Goal: Task Accomplishment & Management: Complete application form

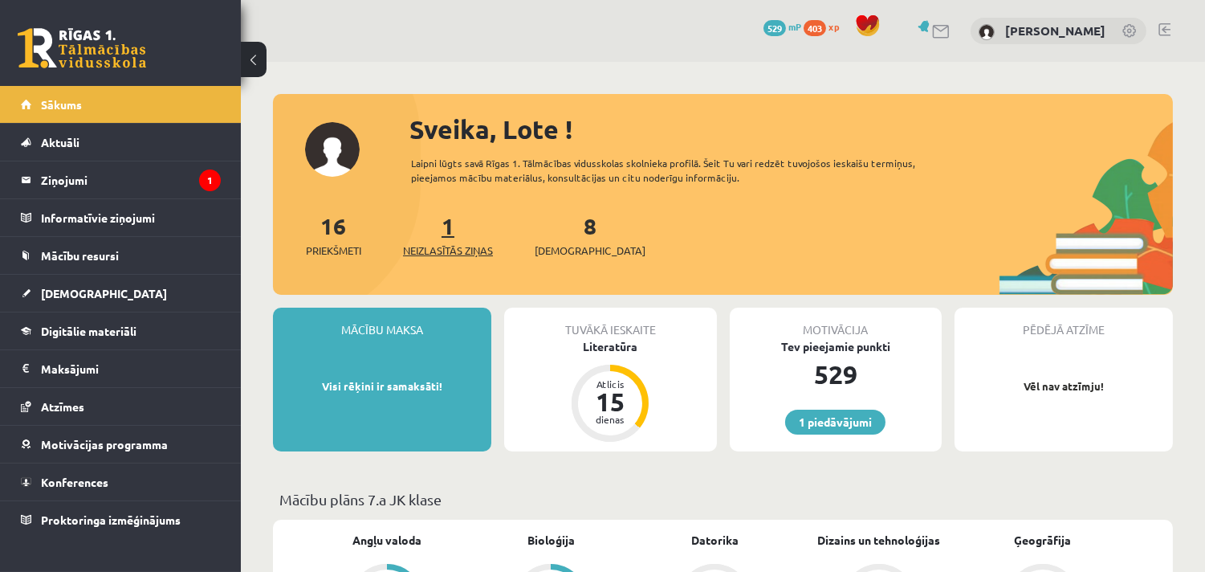
click at [460, 244] on span "Neizlasītās ziņas" at bounding box center [448, 250] width 90 height 16
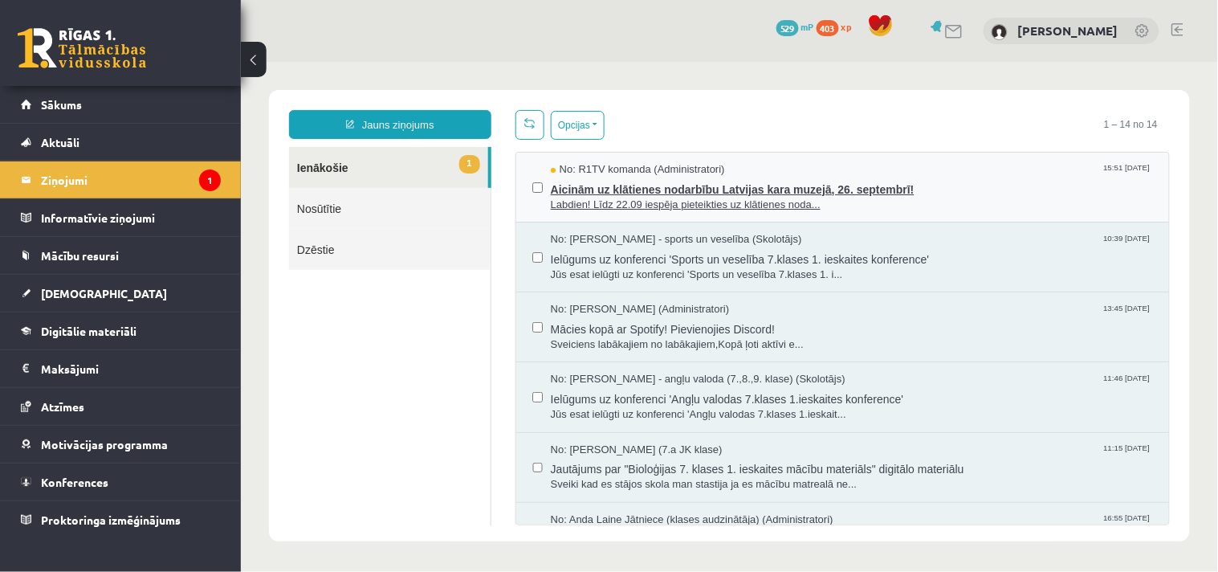
click at [774, 200] on span "Labdien! Līdz 22.09 iespēja pieteikties uz klātienes noda..." at bounding box center [851, 204] width 602 height 15
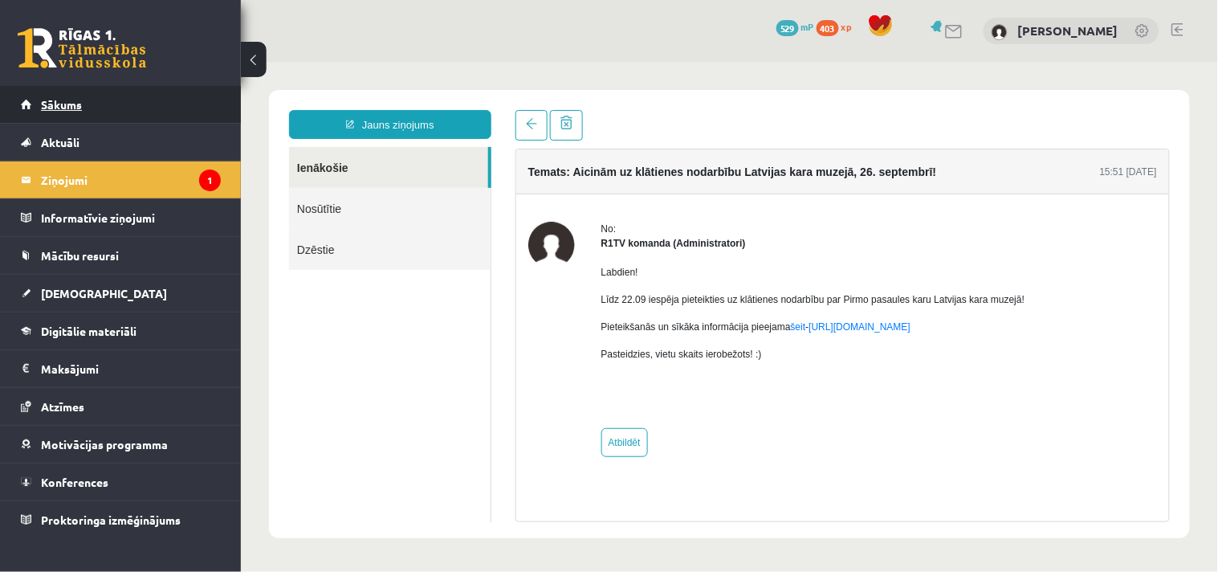
click at [47, 95] on link "Sākums" at bounding box center [121, 104] width 200 height 37
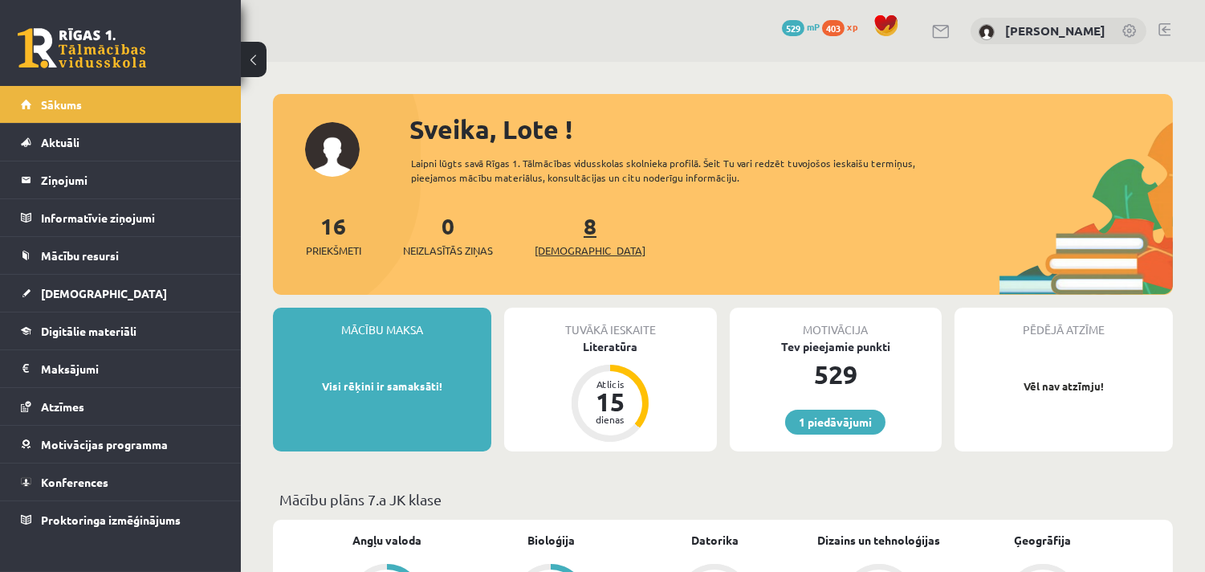
click at [564, 253] on span "[DEMOGRAPHIC_DATA]" at bounding box center [590, 250] width 111 height 16
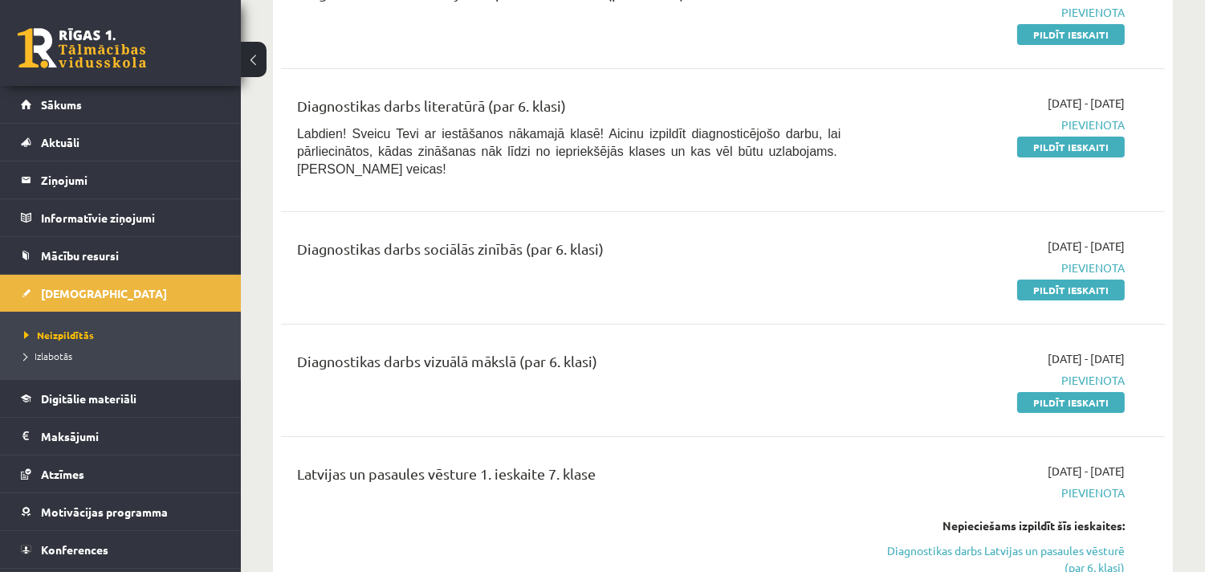
scroll to position [207, 0]
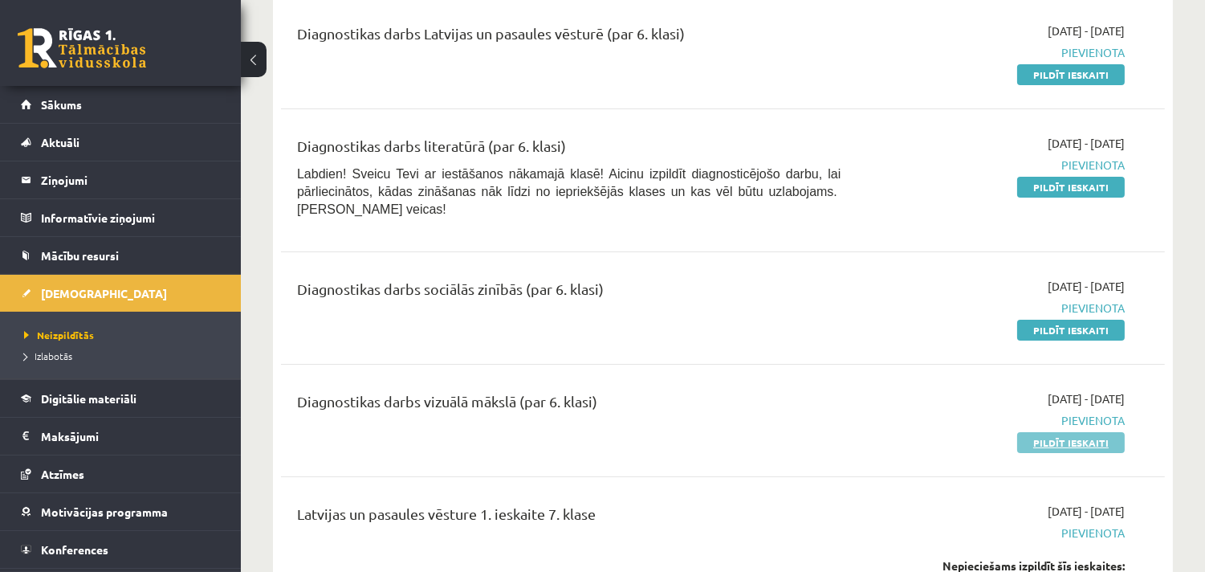
click at [1049, 432] on link "Pildīt ieskaiti" at bounding box center [1071, 442] width 108 height 21
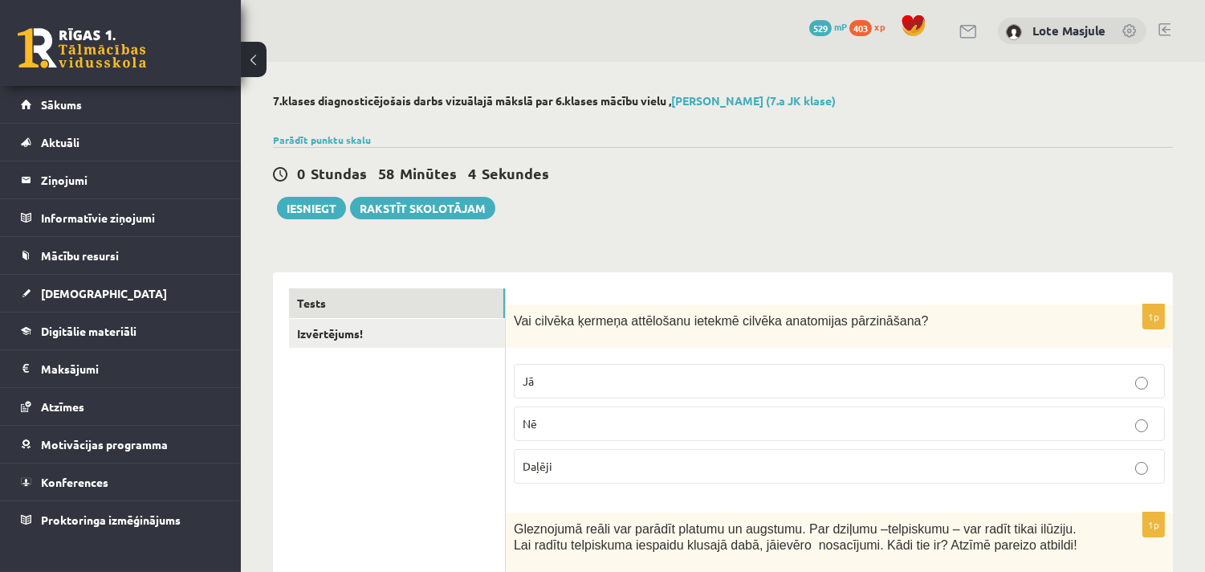
scroll to position [207, 0]
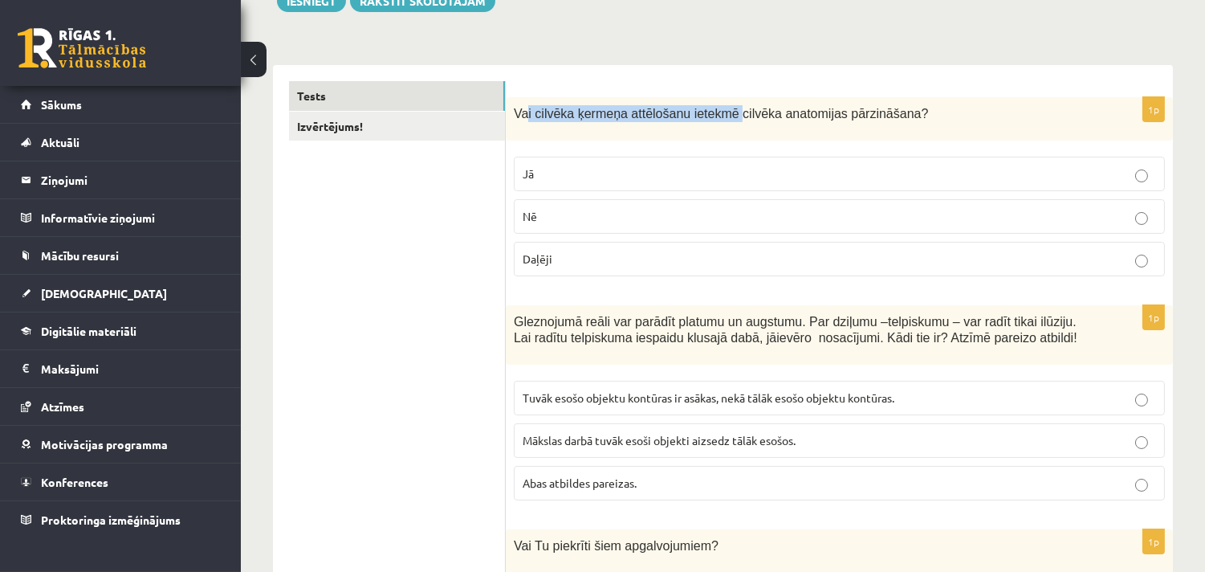
drag, startPoint x: 525, startPoint y: 82, endPoint x: 723, endPoint y: 93, distance: 197.8
click at [511, 108] on div "Vai cilvēka ķermeņa attēlošanu ietekmē cilvēka anatomijas pārzināšana?" at bounding box center [839, 118] width 667 height 43
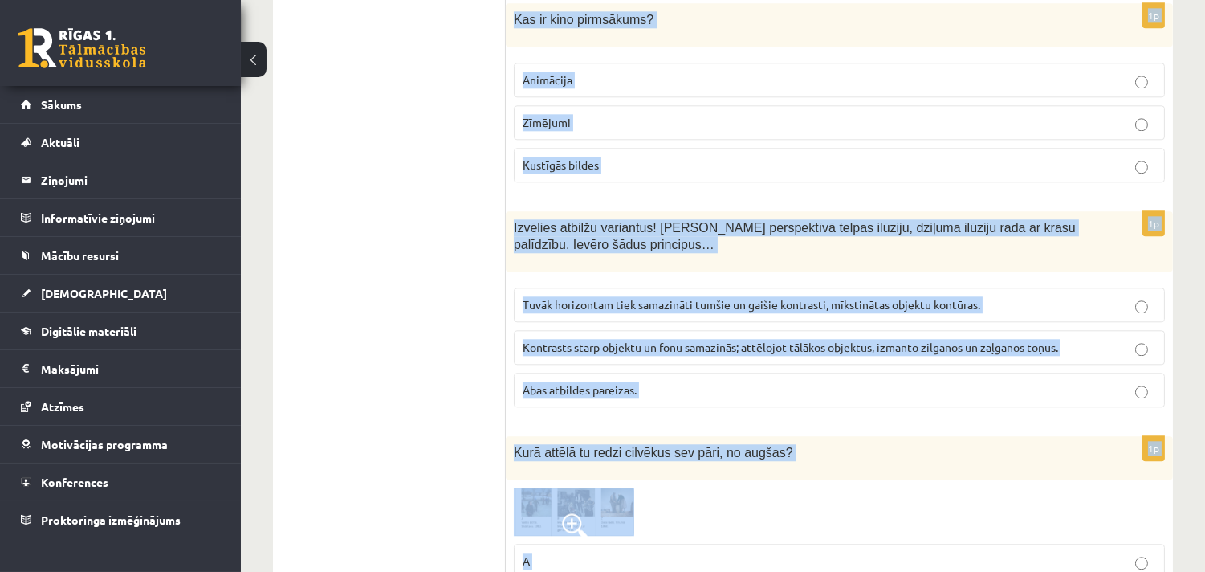
scroll to position [7576, 0]
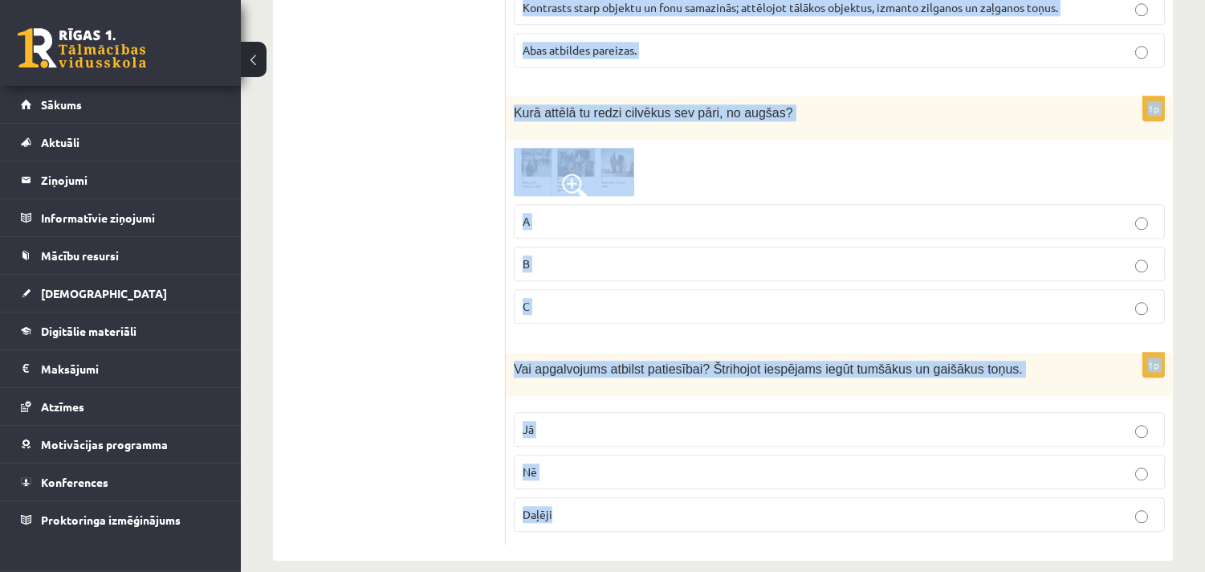
drag, startPoint x: 512, startPoint y: 112, endPoint x: 922, endPoint y: 601, distance: 637.1
copy form "Vai cilvēka ķermeņa attēlošanu ietekmē cilvēka anatomijas pārzināšana? Jā Nē Da…"
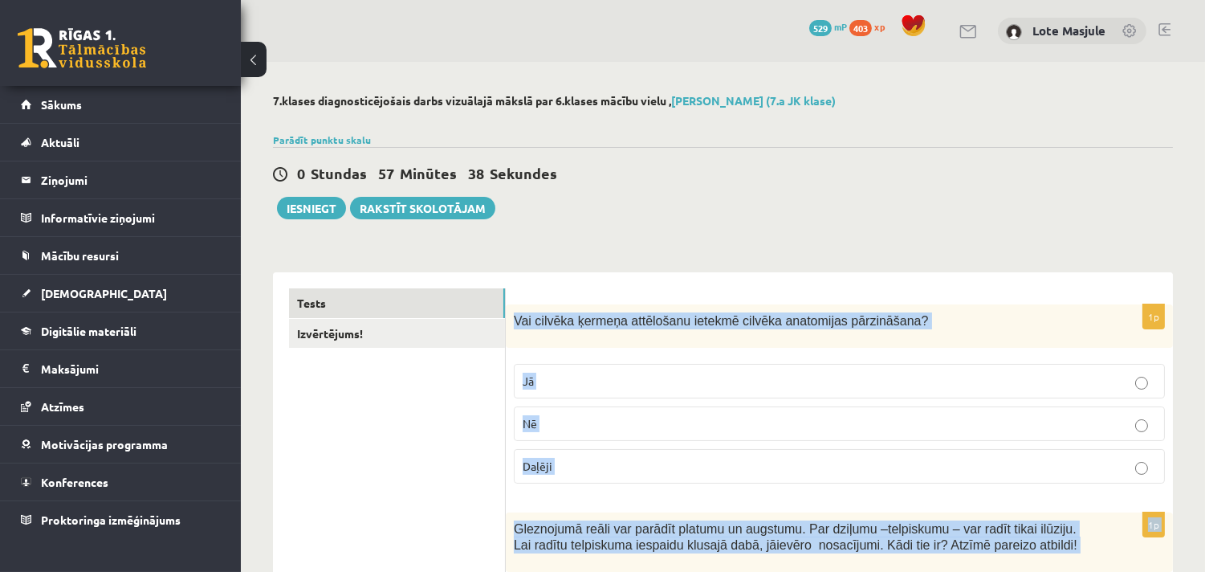
scroll to position [207, 0]
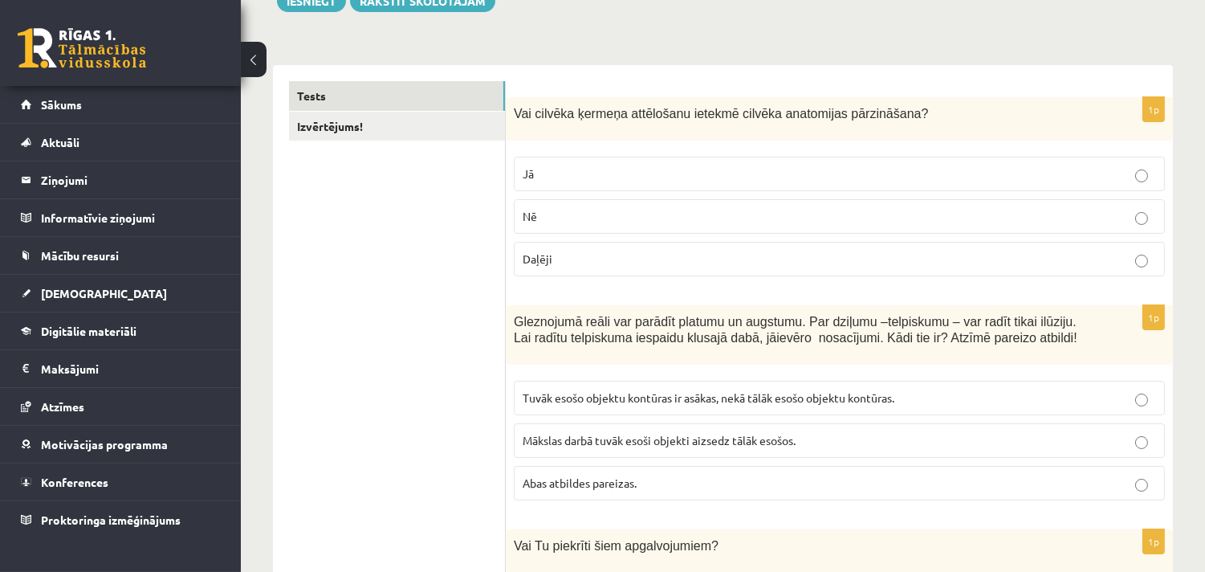
click at [549, 172] on p "Jā" at bounding box center [839, 173] width 633 height 17
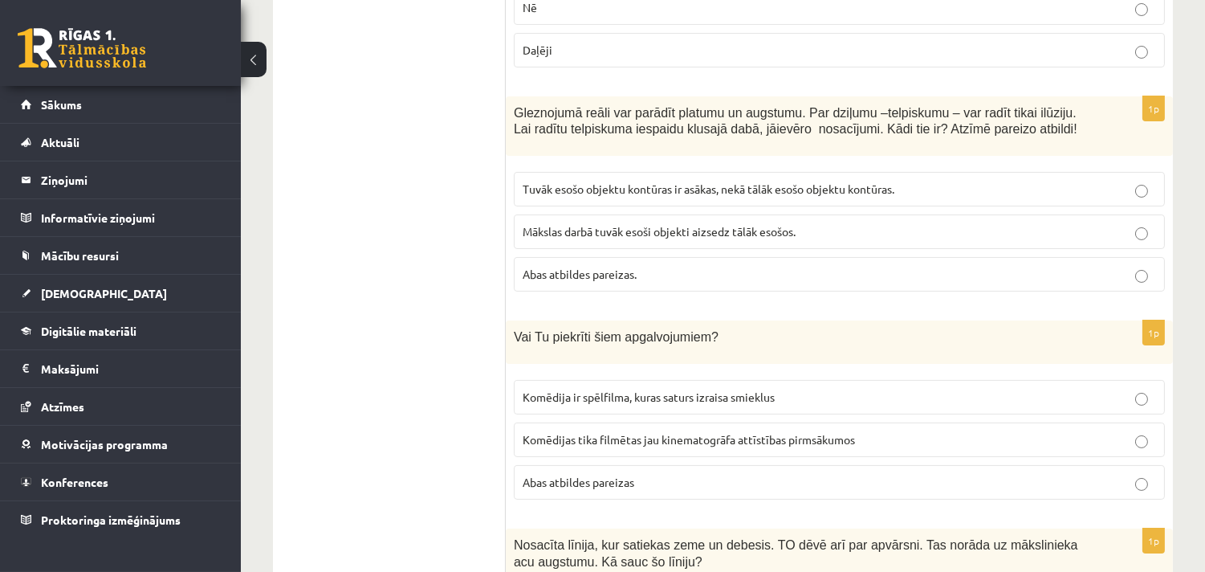
click at [556, 279] on span "Abas atbildes pareizas." at bounding box center [580, 274] width 114 height 14
click at [574, 475] on p "Abas atbildes pareizas" at bounding box center [839, 482] width 633 height 17
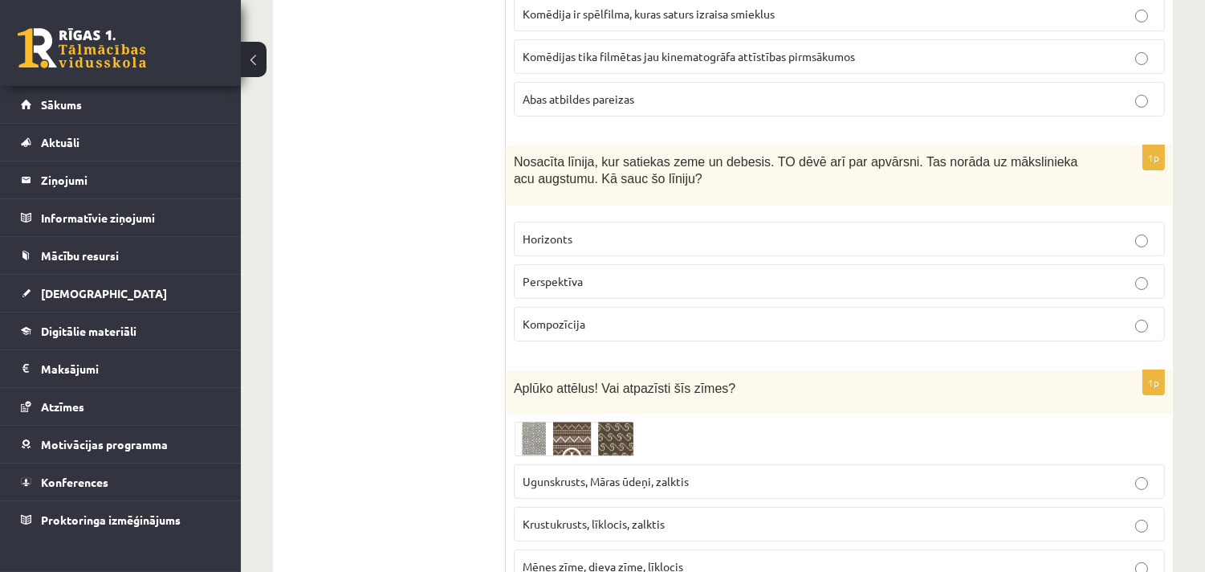
scroll to position [832, 0]
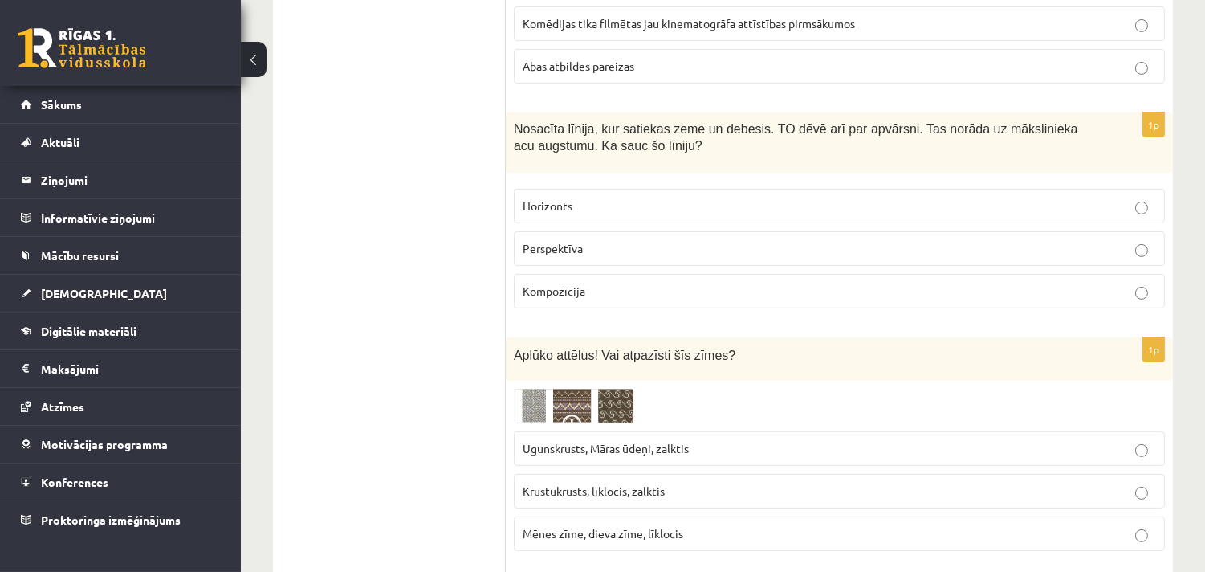
click at [549, 210] on span "Horizonts" at bounding box center [548, 205] width 50 height 14
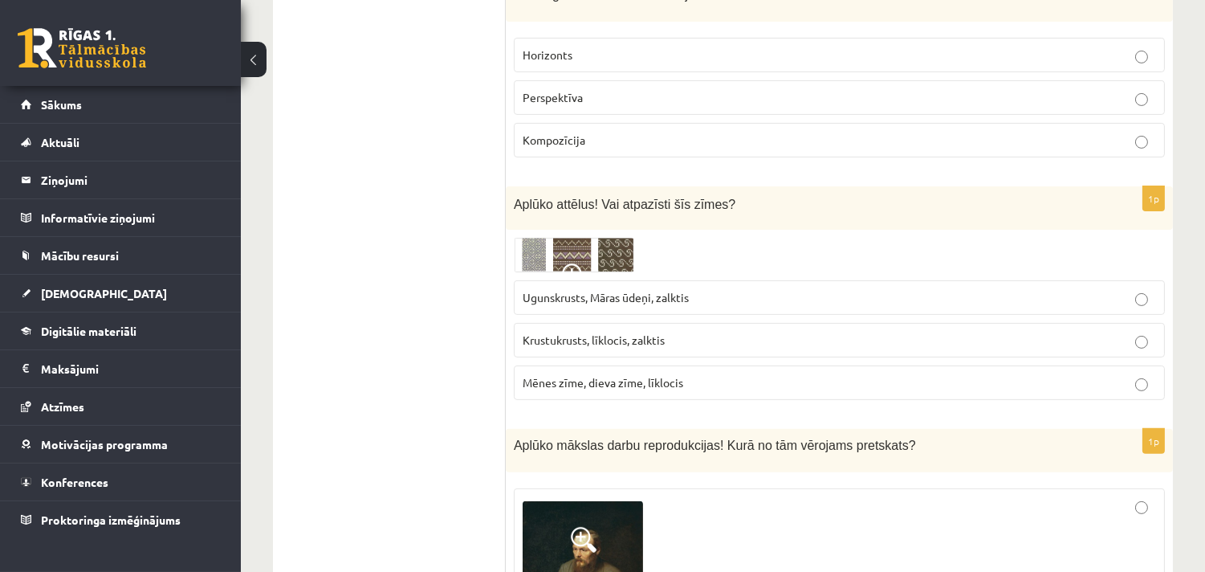
scroll to position [1040, 0]
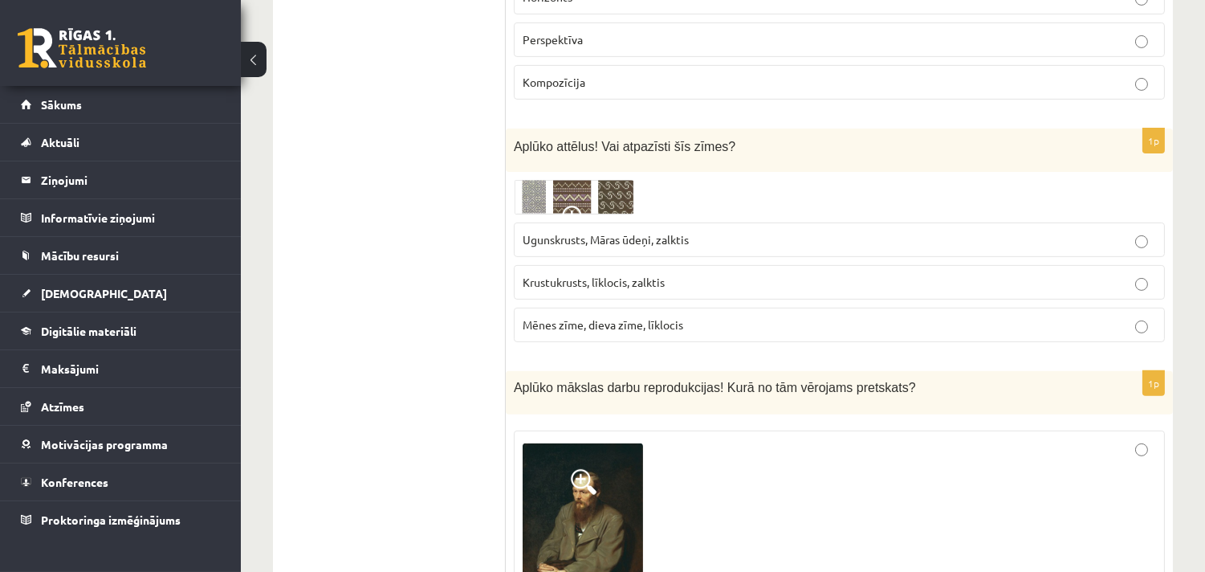
click at [611, 199] on img at bounding box center [574, 197] width 120 height 34
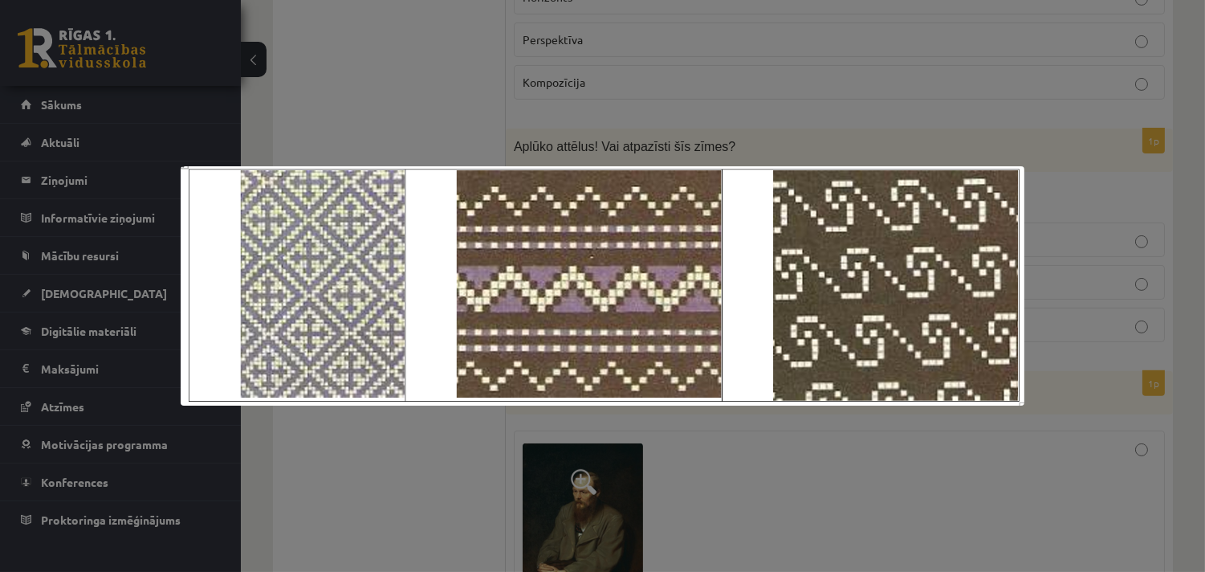
click at [405, 127] on div at bounding box center [602, 286] width 1205 height 572
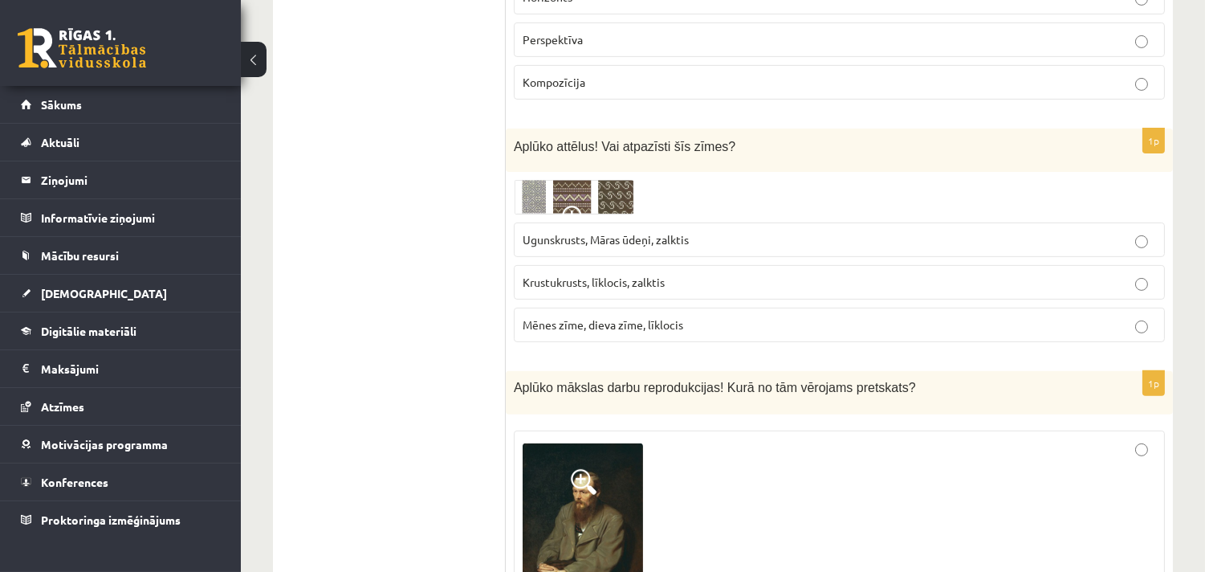
click at [572, 194] on img at bounding box center [574, 197] width 120 height 34
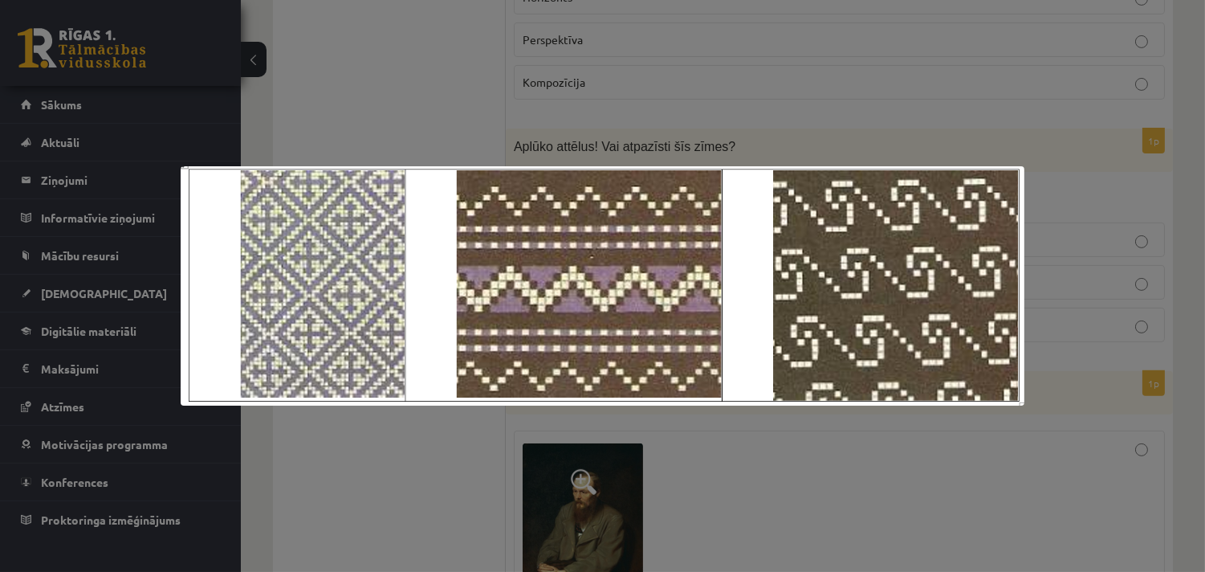
click at [400, 126] on div at bounding box center [602, 286] width 1205 height 572
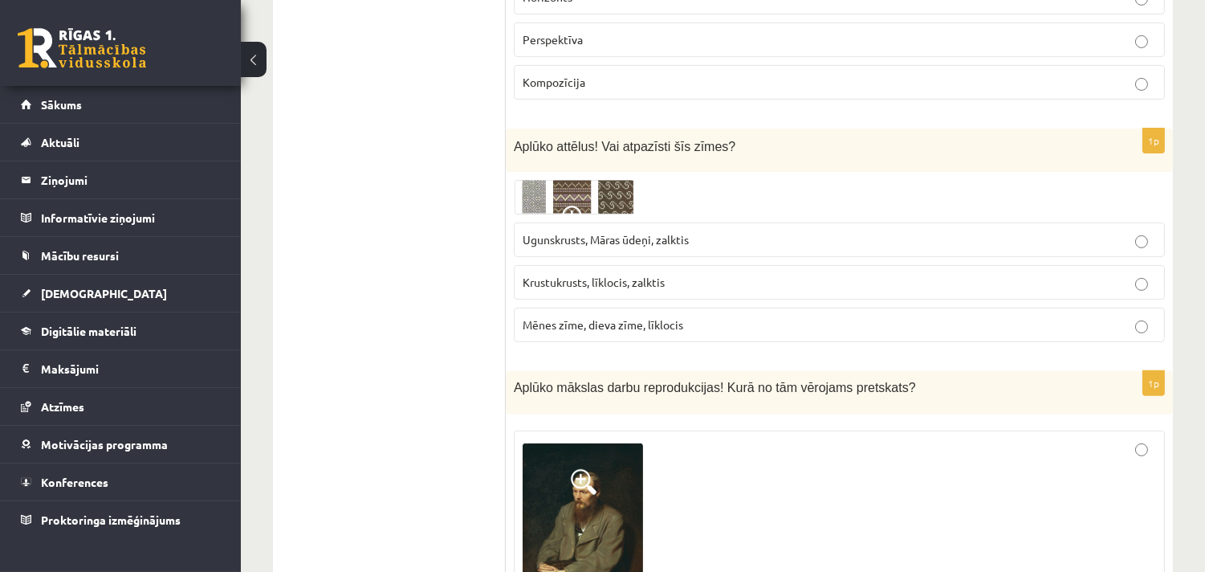
click at [576, 201] on img at bounding box center [574, 197] width 120 height 34
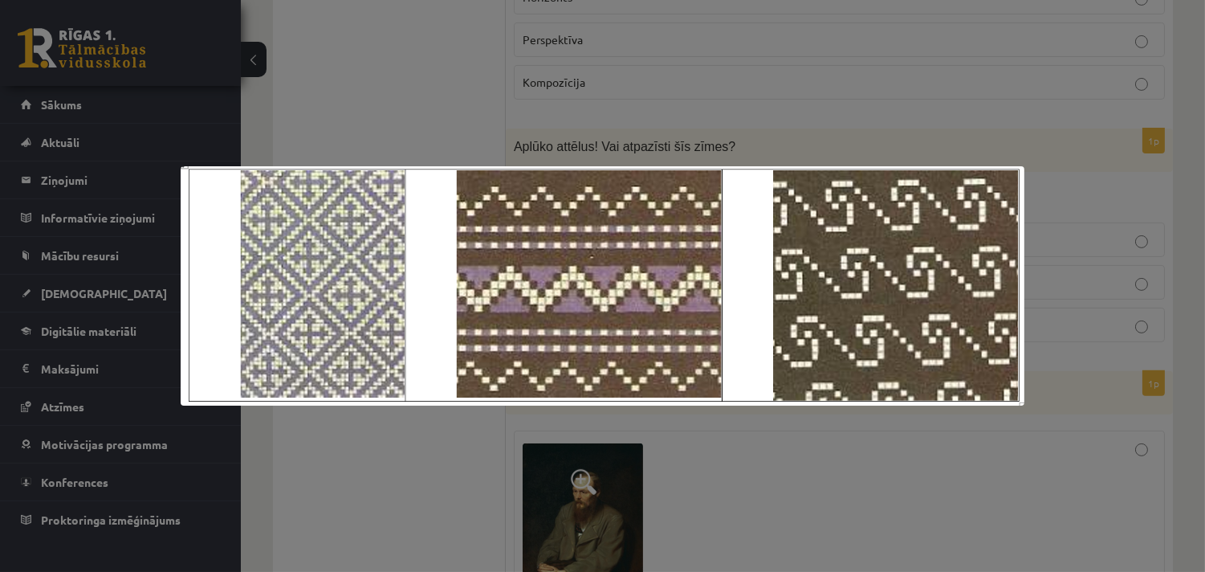
click at [416, 130] on div at bounding box center [602, 286] width 1205 height 572
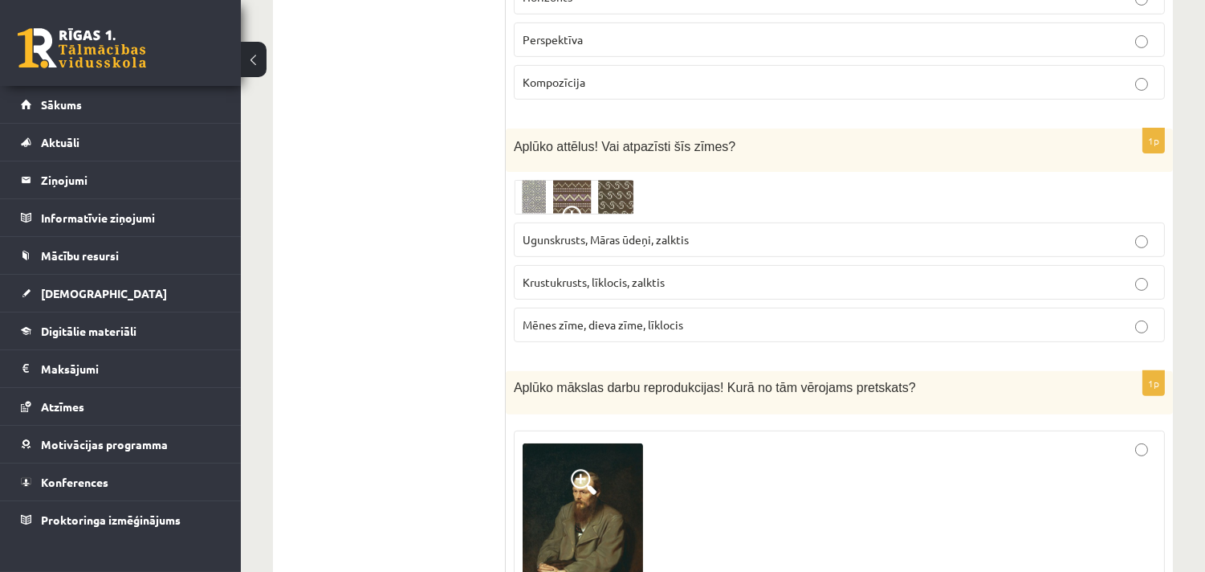
click at [527, 193] on img at bounding box center [574, 197] width 120 height 34
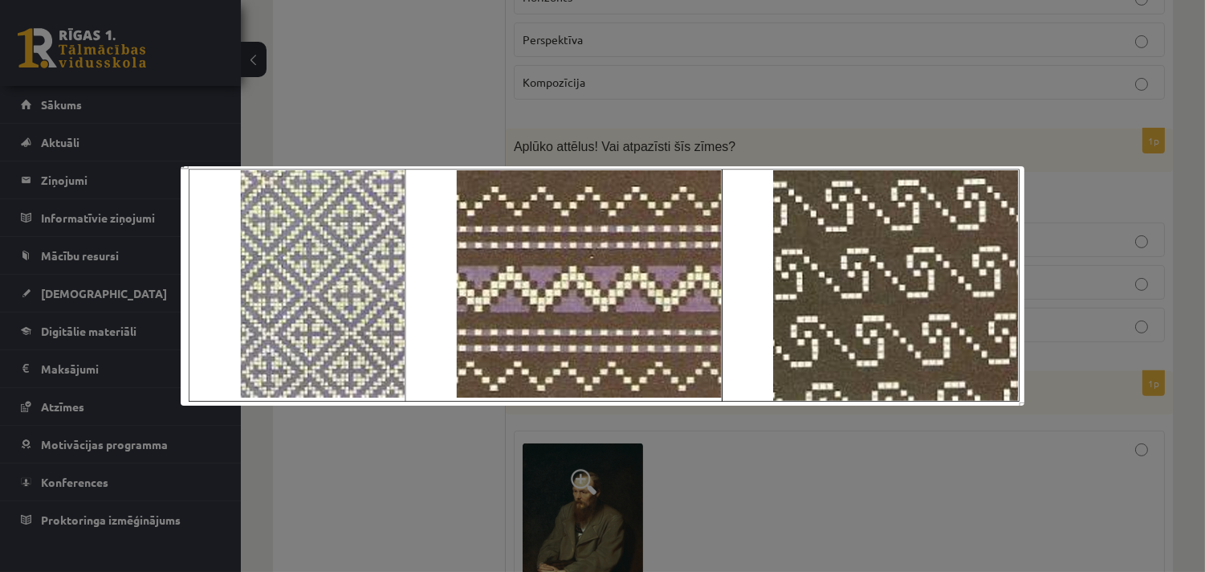
click at [410, 103] on div at bounding box center [602, 286] width 1205 height 572
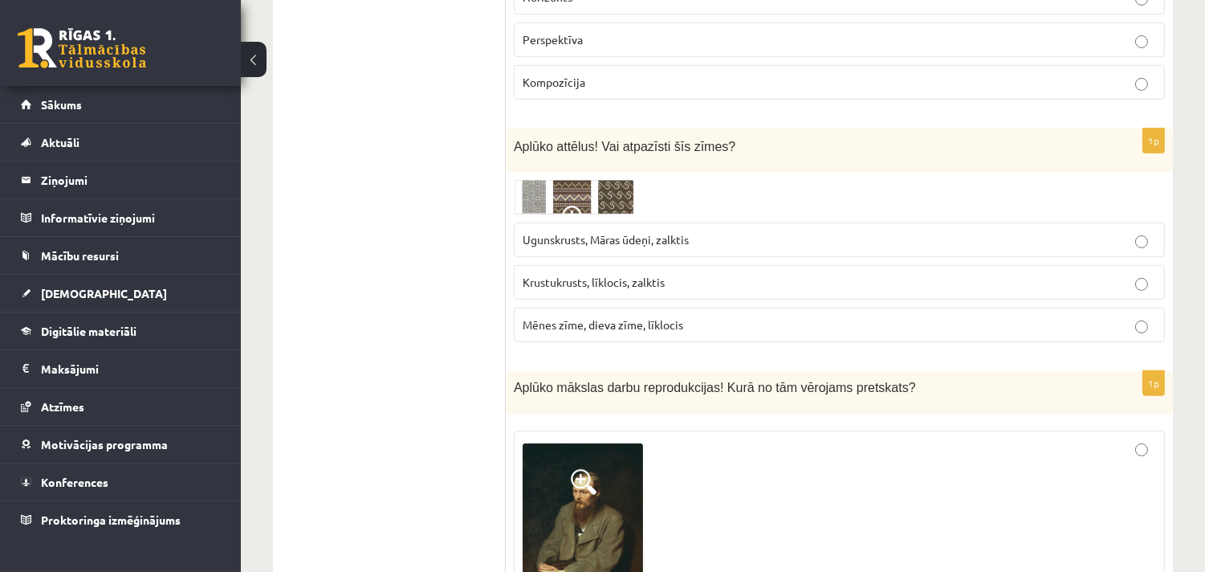
click at [580, 279] on span "Krustukrusts, līklocis, zalktis" at bounding box center [594, 282] width 142 height 14
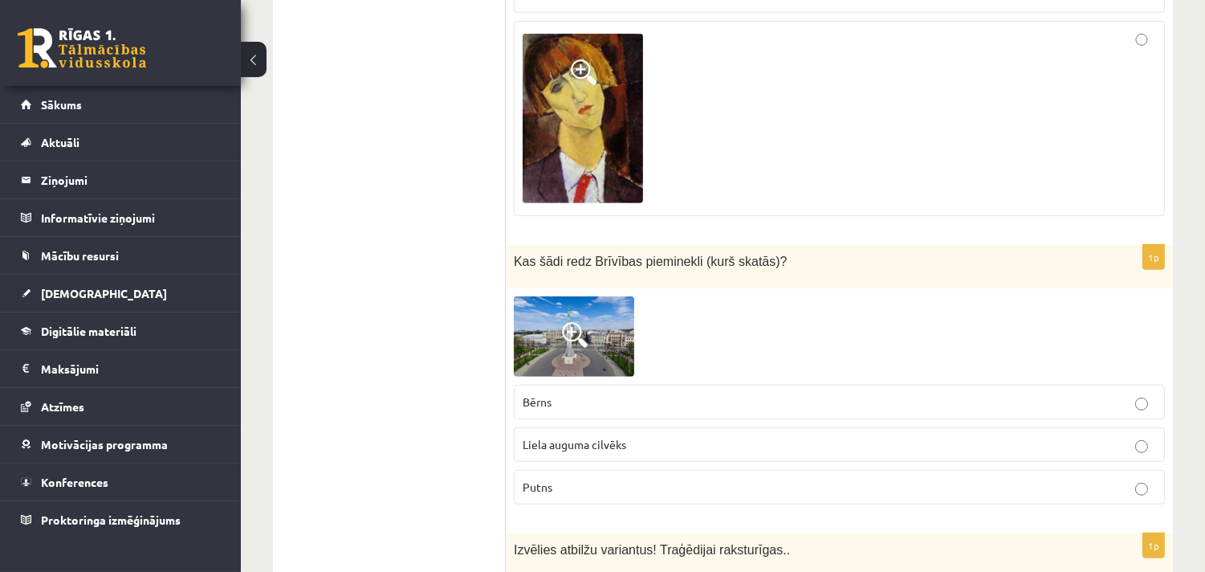
scroll to position [1834, 0]
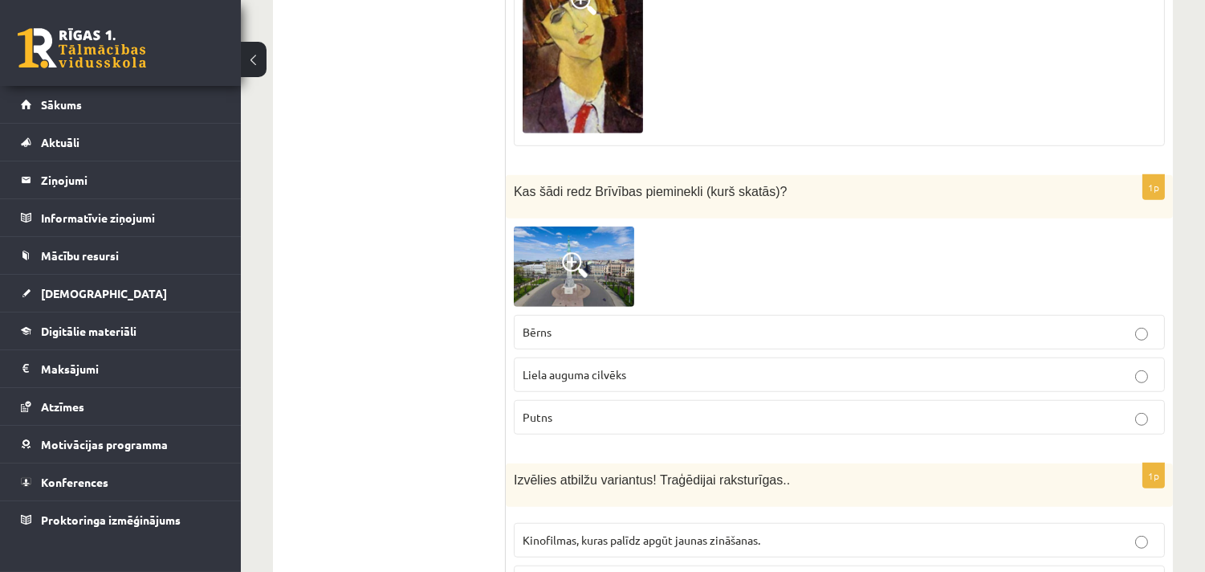
click at [570, 263] on span at bounding box center [575, 265] width 26 height 26
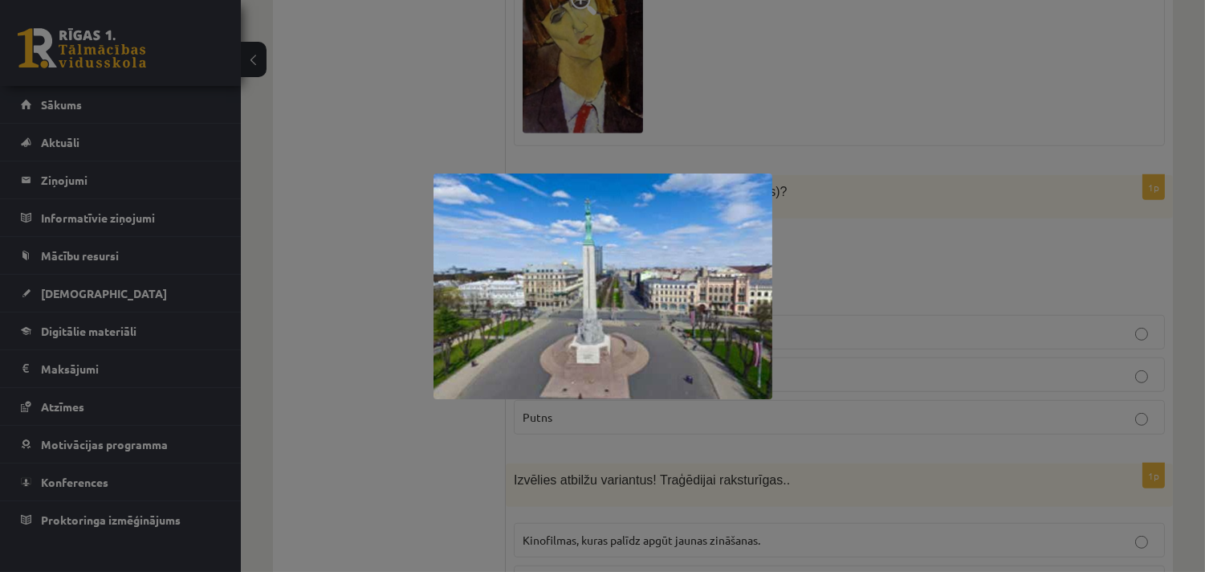
click at [798, 260] on div at bounding box center [602, 286] width 1205 height 572
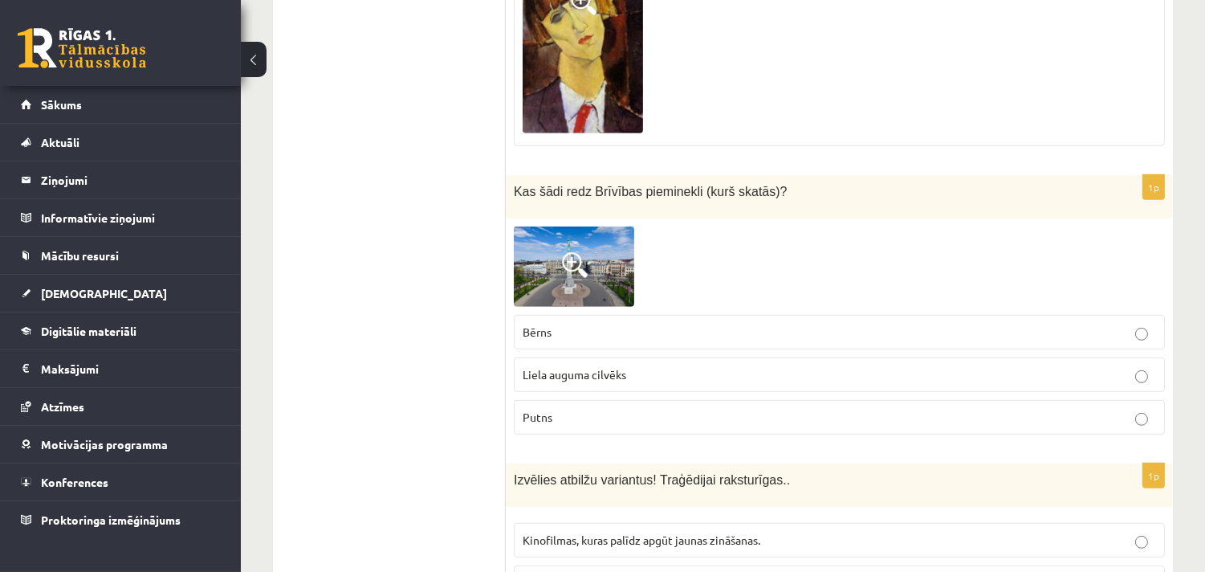
click at [642, 411] on label "Putns" at bounding box center [839, 417] width 651 height 35
drag, startPoint x: 395, startPoint y: 376, endPoint x: 404, endPoint y: 373, distance: 9.2
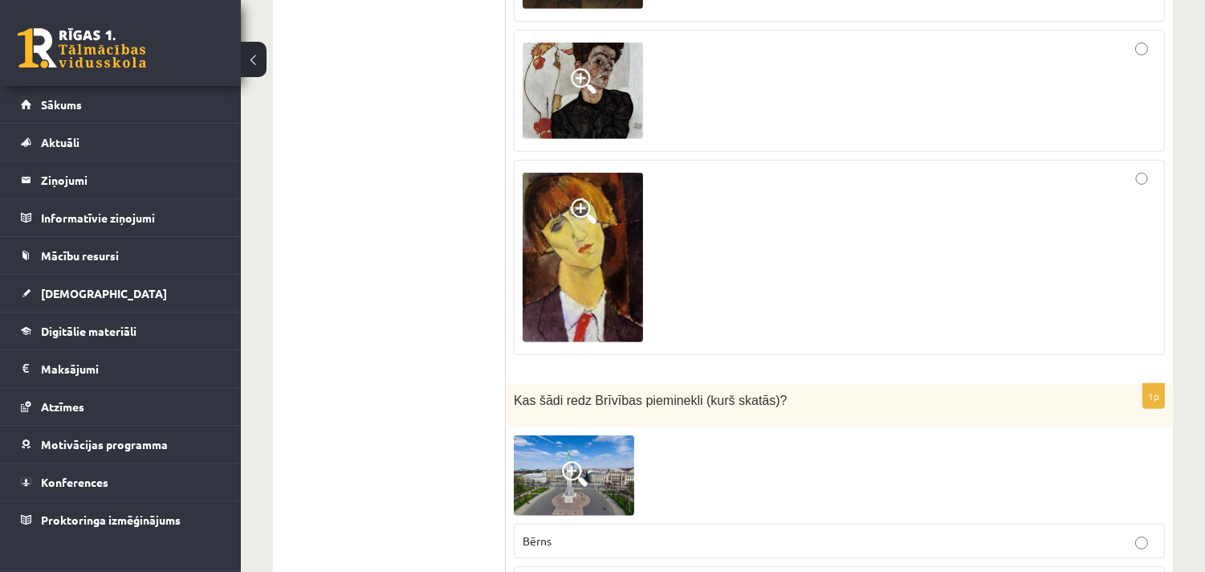
click at [944, 100] on div at bounding box center [839, 91] width 633 height 104
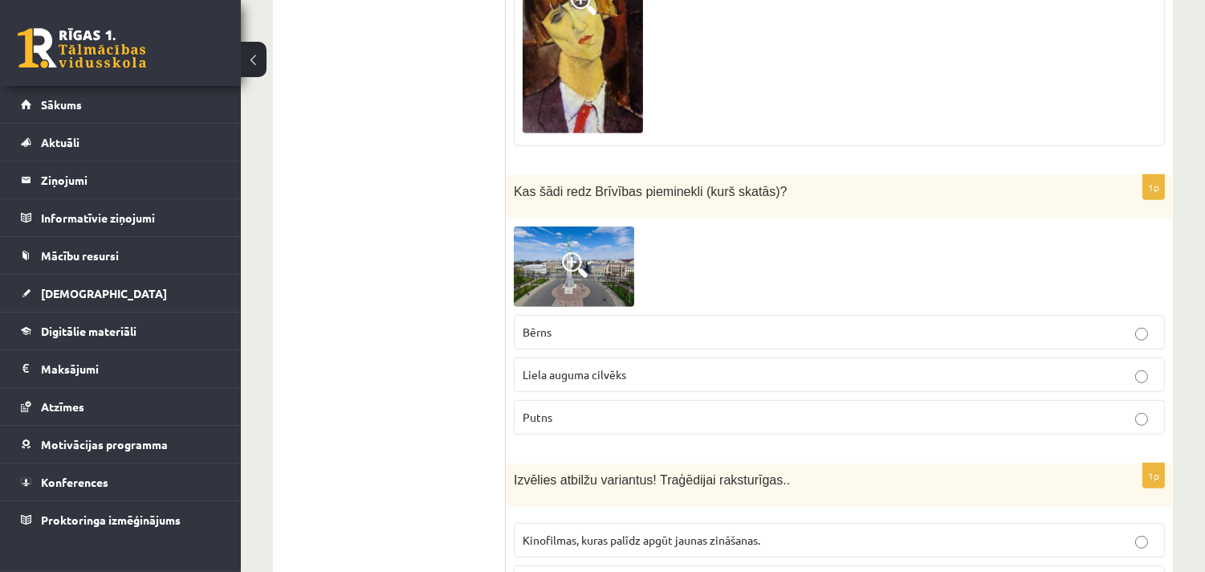
scroll to position [2042, 0]
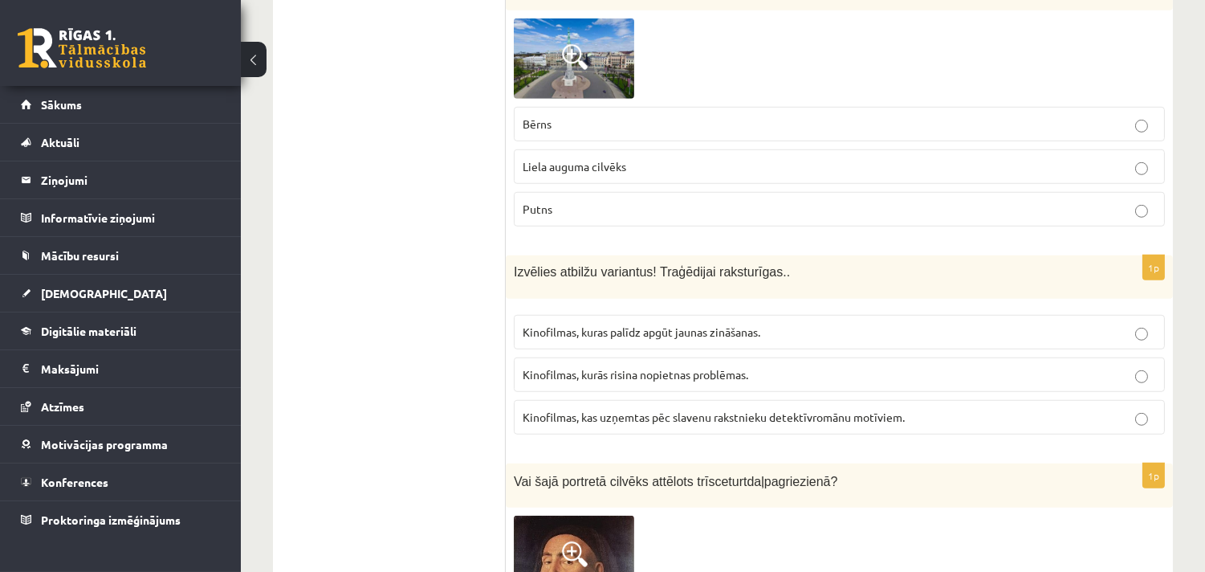
click at [604, 378] on span "Kinofilmas, kurās risina nopietnas problēmas." at bounding box center [636, 374] width 226 height 14
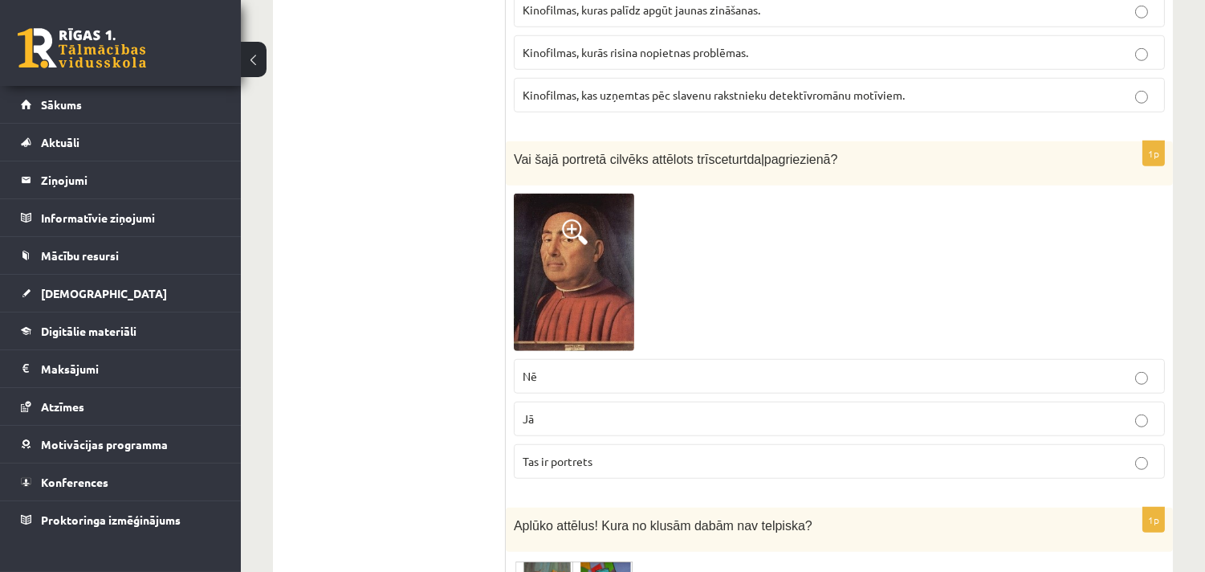
scroll to position [2323, 0]
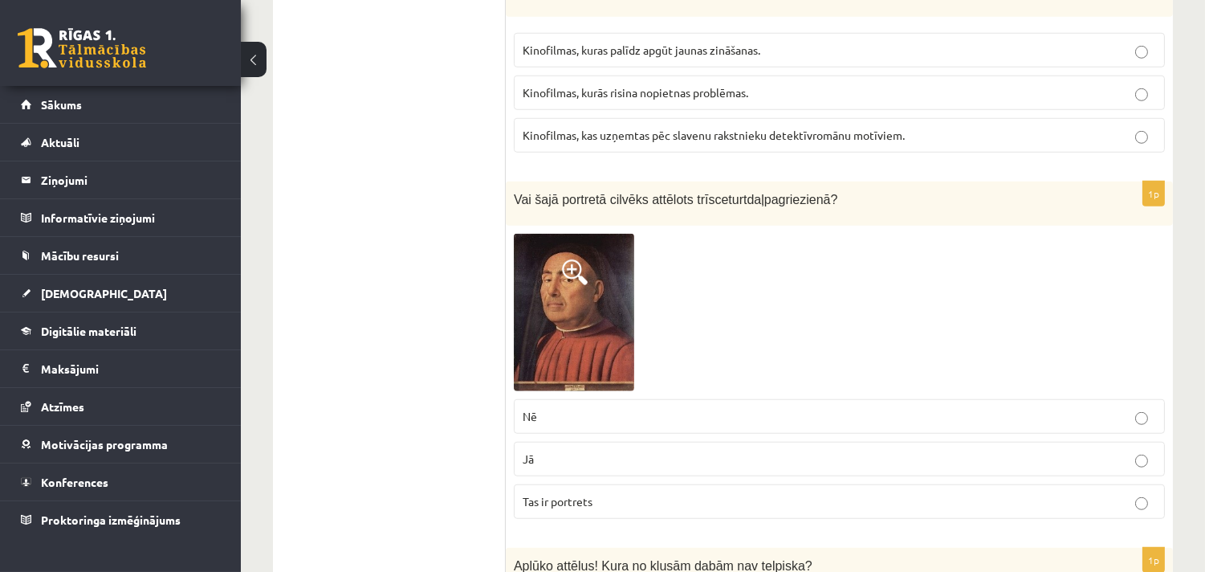
click at [1142, 454] on p "Jā" at bounding box center [839, 458] width 633 height 17
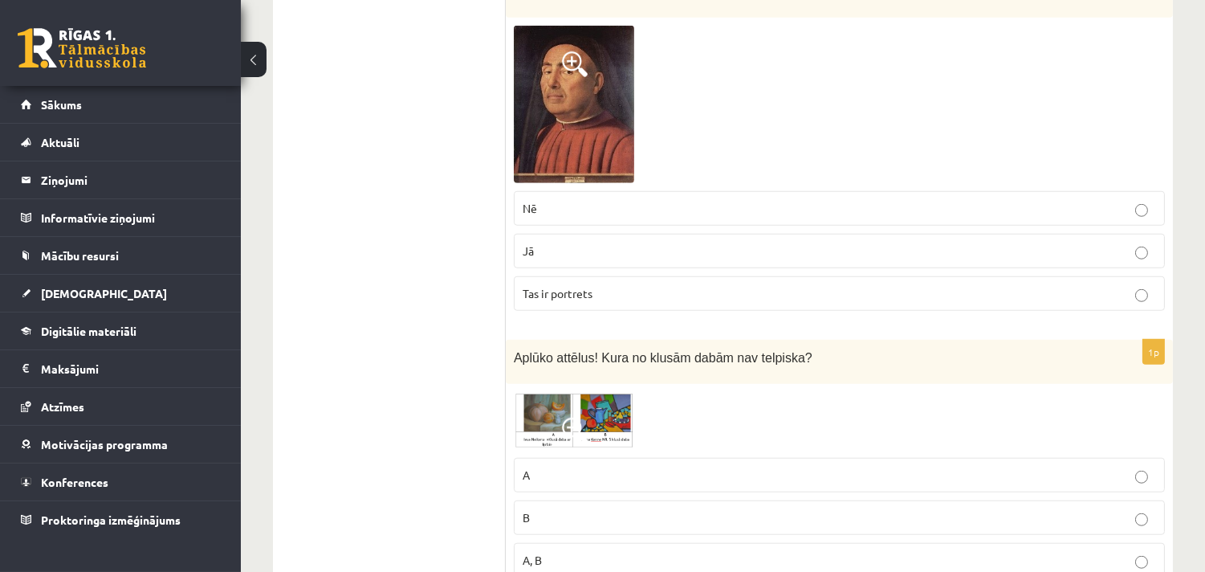
scroll to position [2740, 0]
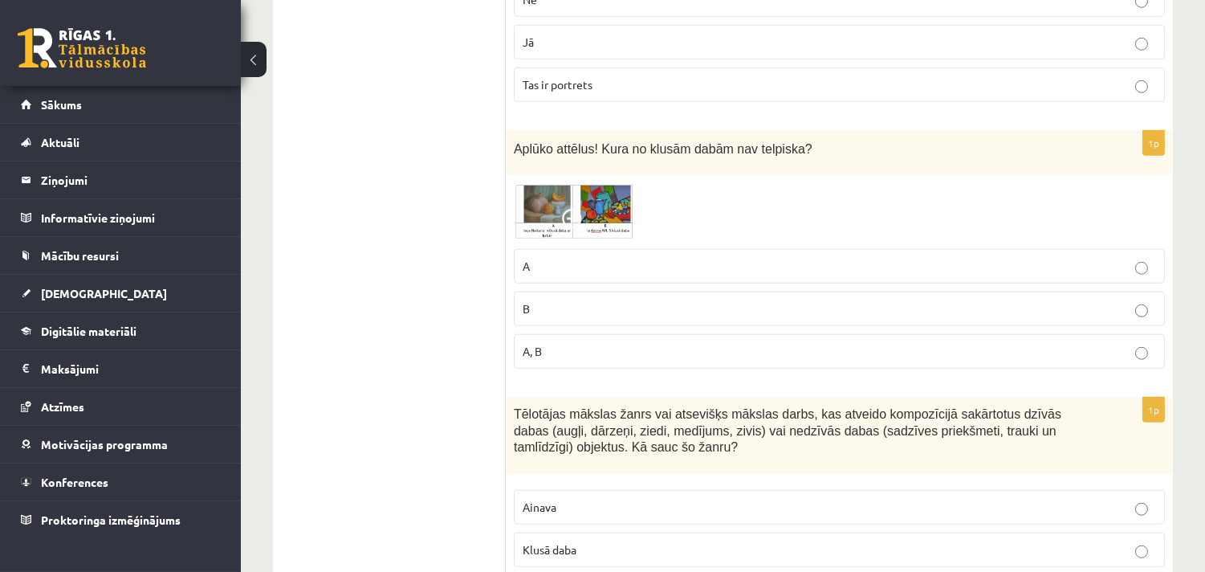
click at [613, 209] on img at bounding box center [574, 212] width 120 height 58
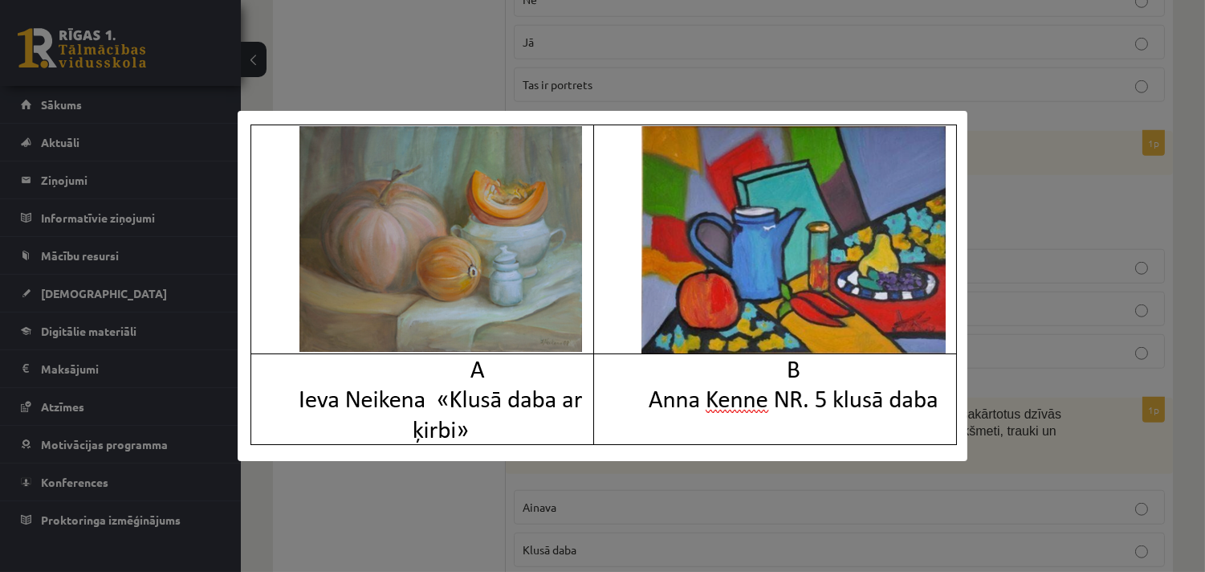
click at [1058, 211] on div at bounding box center [602, 286] width 1205 height 572
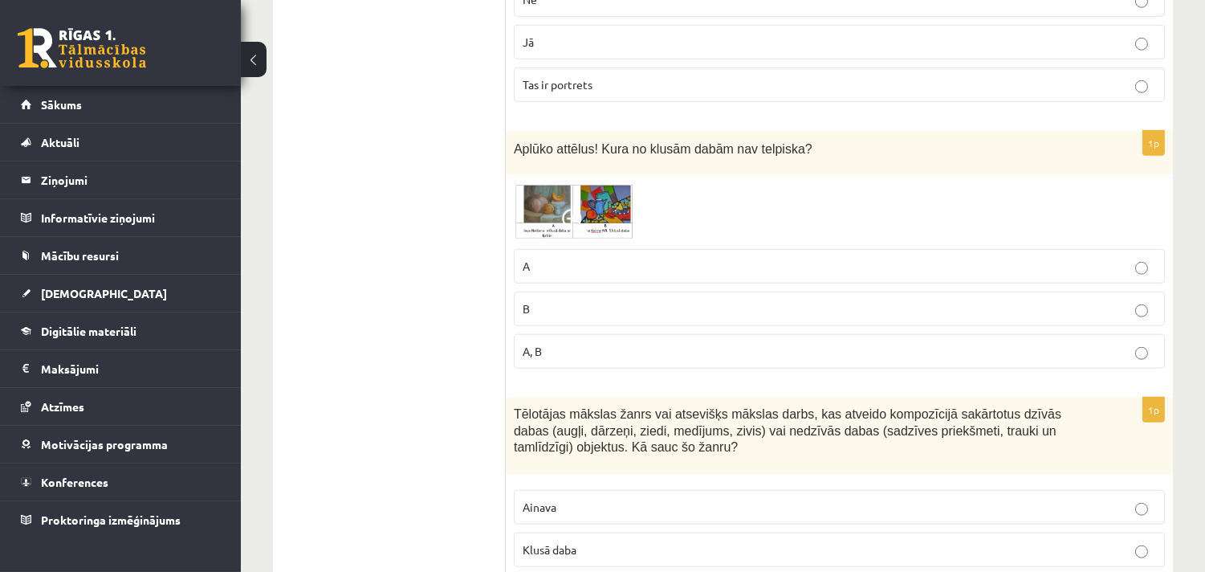
click at [873, 305] on p "B" at bounding box center [839, 308] width 633 height 17
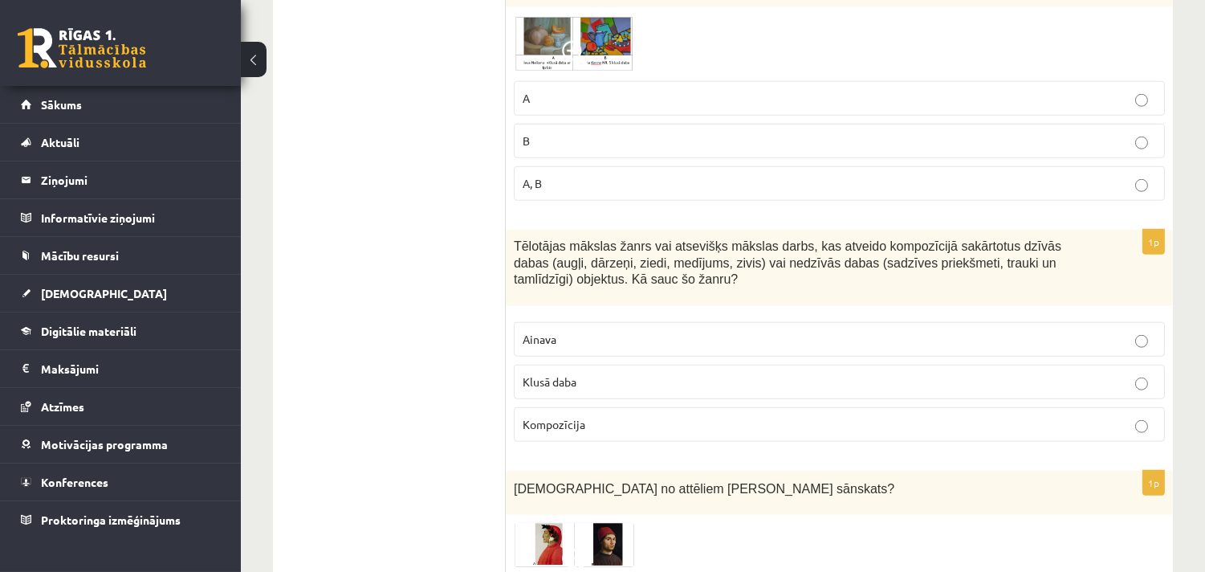
scroll to position [2948, 0]
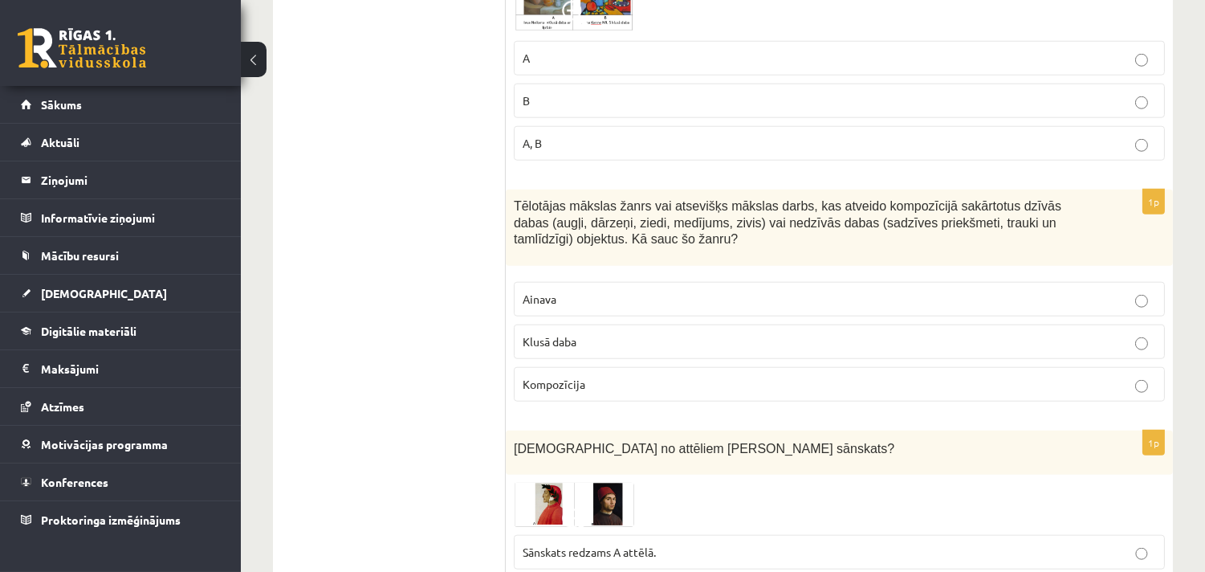
click at [580, 350] on p "Klusā daba" at bounding box center [839, 341] width 633 height 17
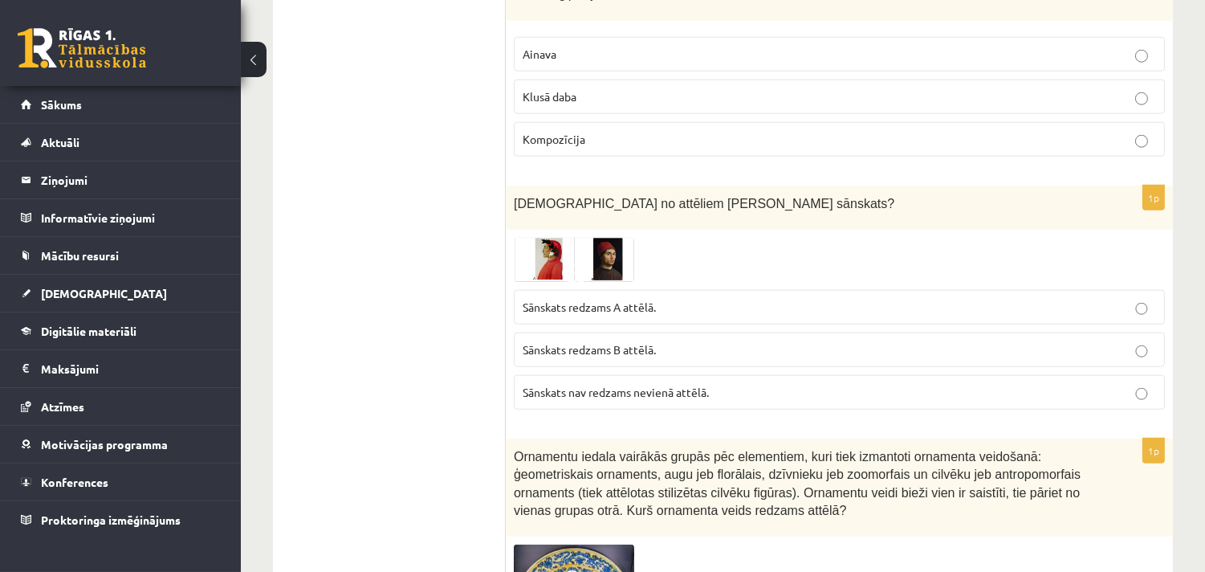
scroll to position [3156, 0]
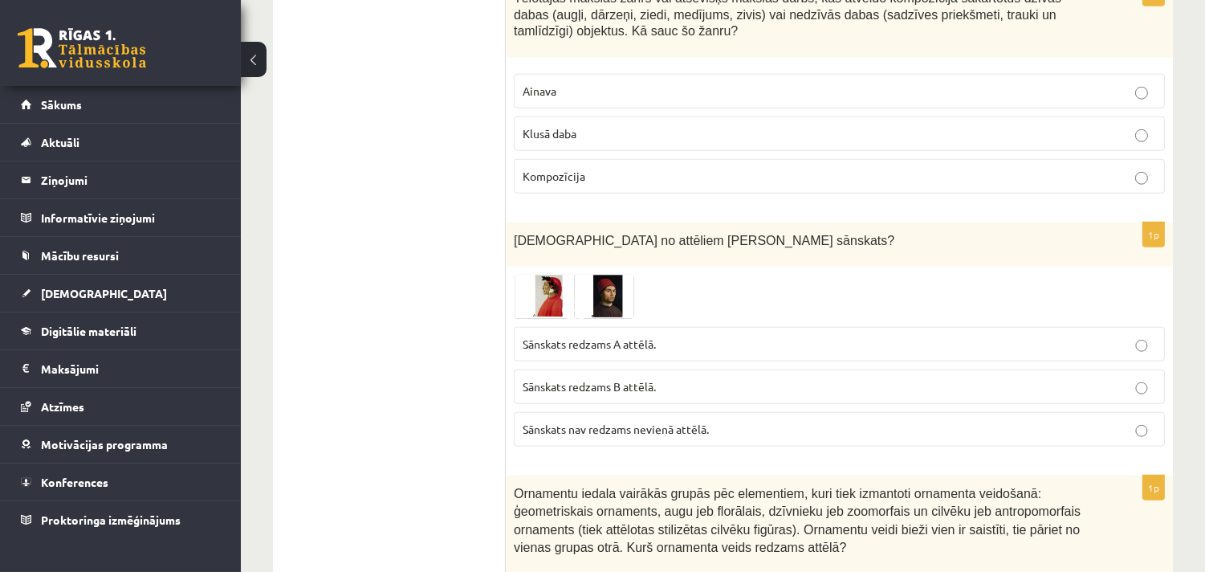
click at [607, 347] on span "Sānskats redzams A attēlā." at bounding box center [589, 343] width 133 height 14
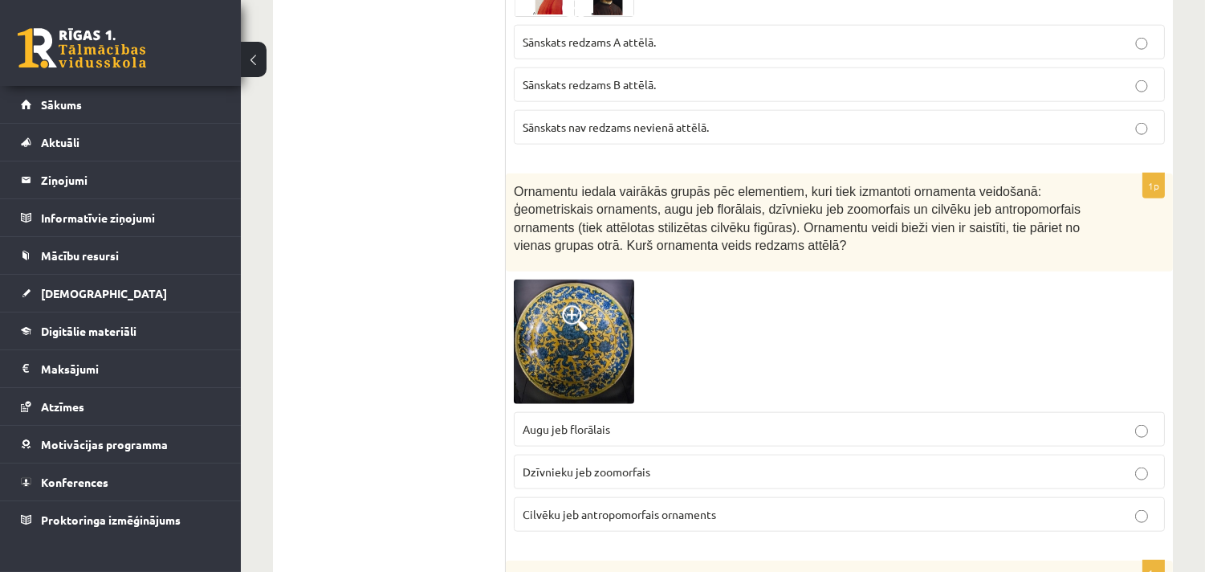
scroll to position [3485, 0]
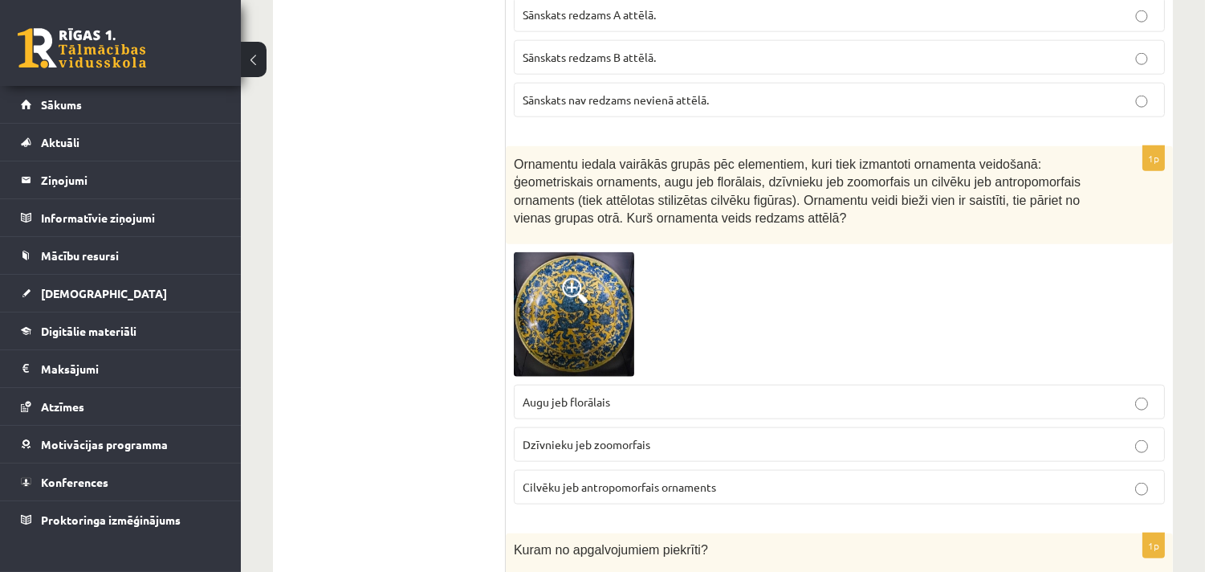
click at [578, 398] on p "Augu jeb florālais" at bounding box center [839, 401] width 633 height 17
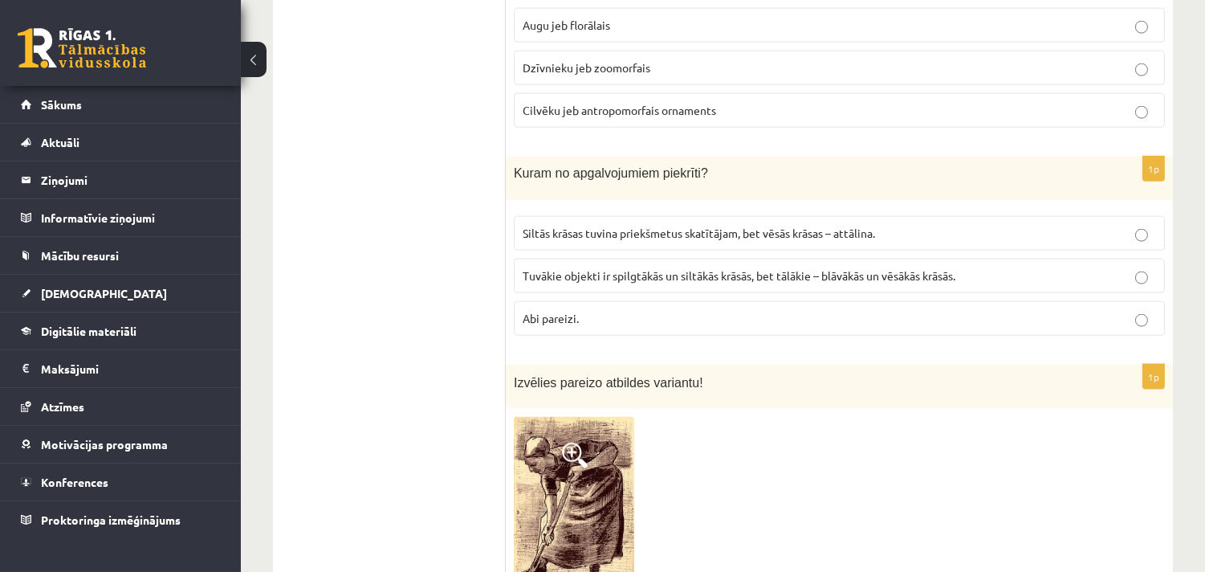
scroll to position [3902, 0]
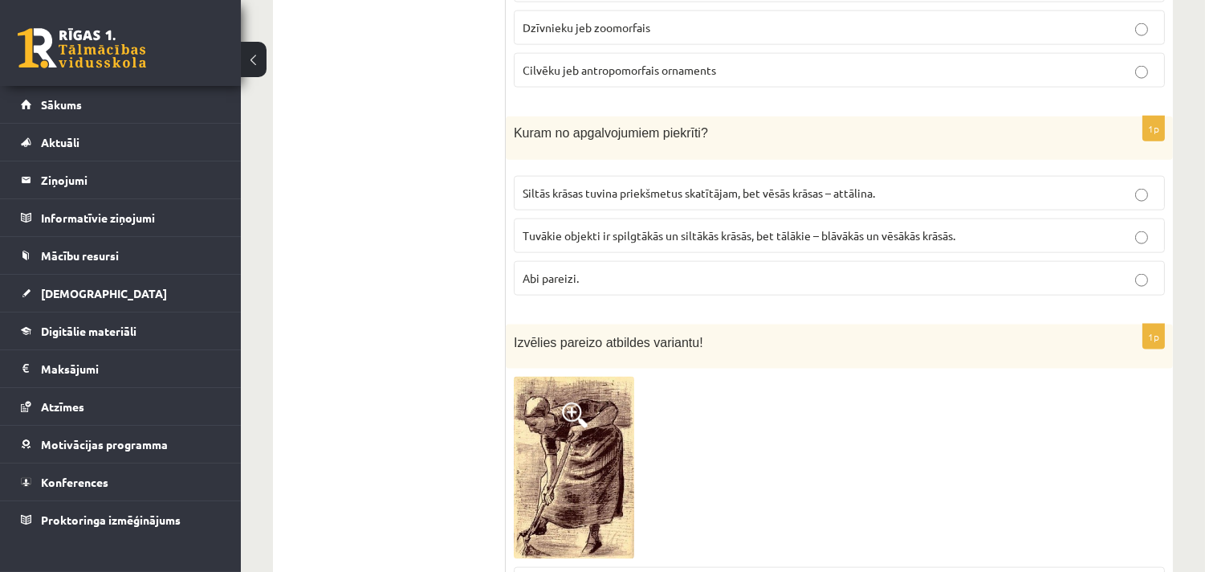
click at [549, 285] on span "Abi pareizi." at bounding box center [551, 278] width 56 height 14
click at [429, 354] on ul "Tests Izvērtējums!" at bounding box center [397, 302] width 217 height 7833
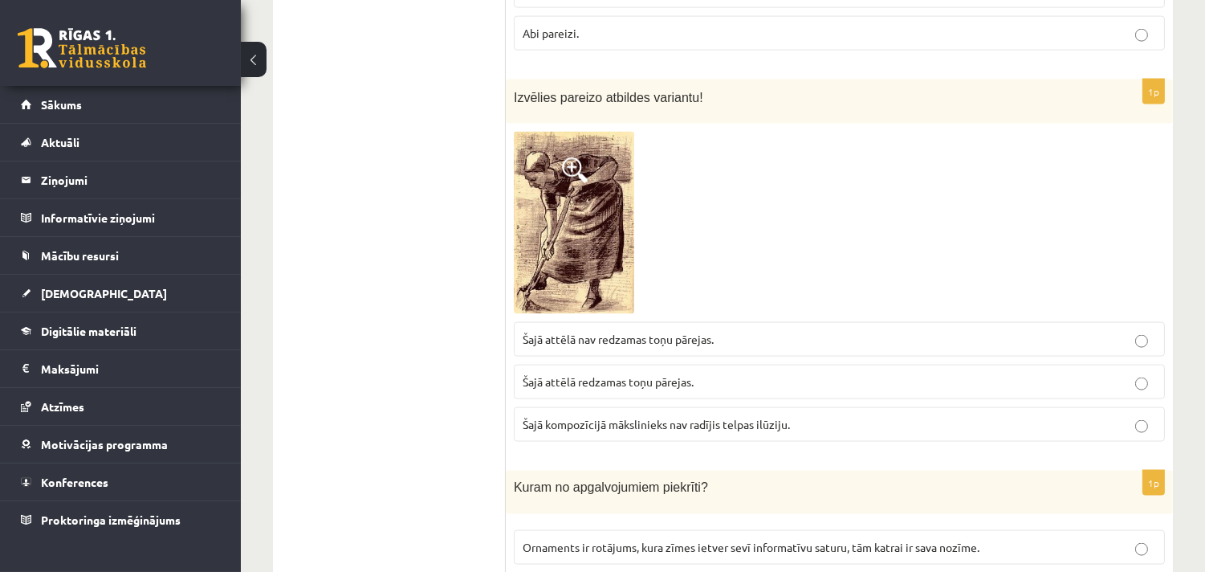
scroll to position [4109, 0]
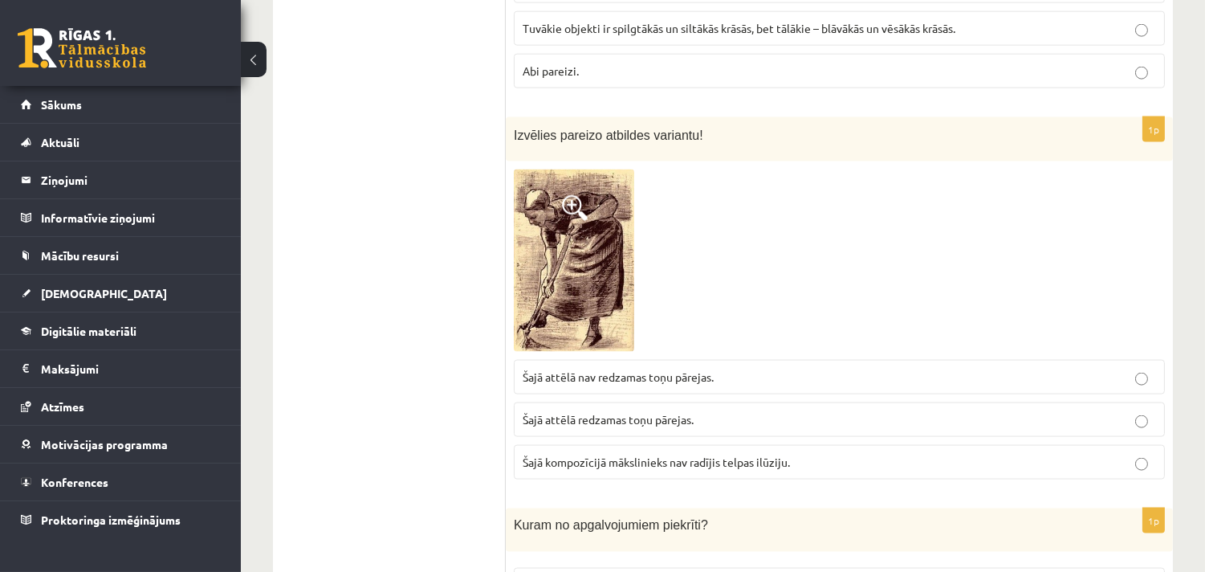
click at [777, 426] on p "Šajā attēlā redzamas toņu pārejas." at bounding box center [839, 419] width 633 height 17
click at [447, 426] on ul "Tests Izvērtējums!" at bounding box center [397, 95] width 217 height 7833
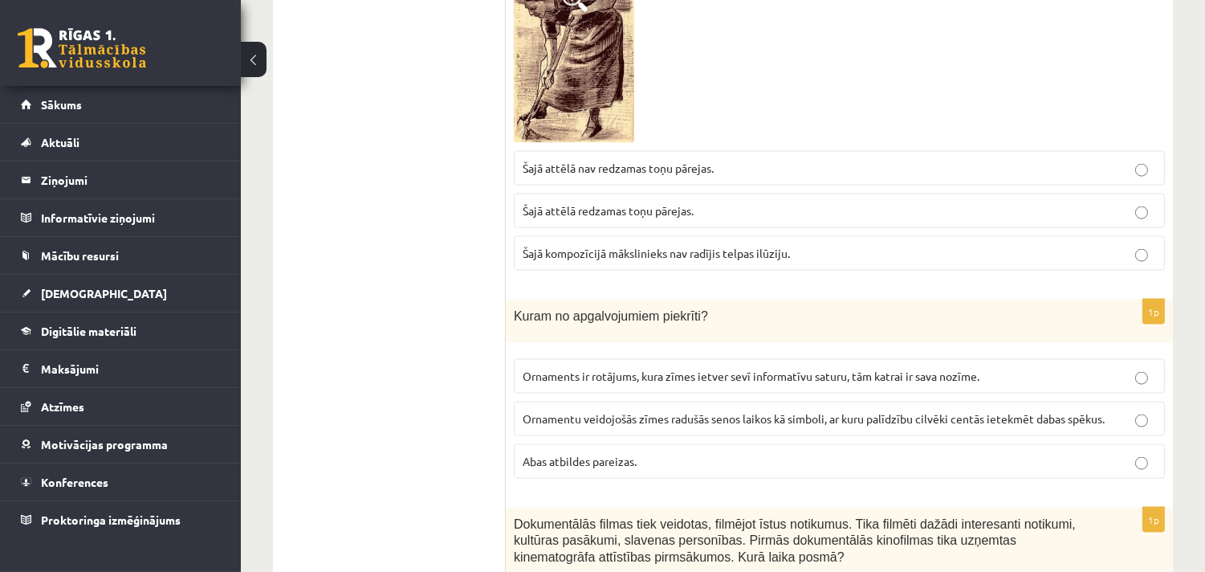
scroll to position [4526, 0]
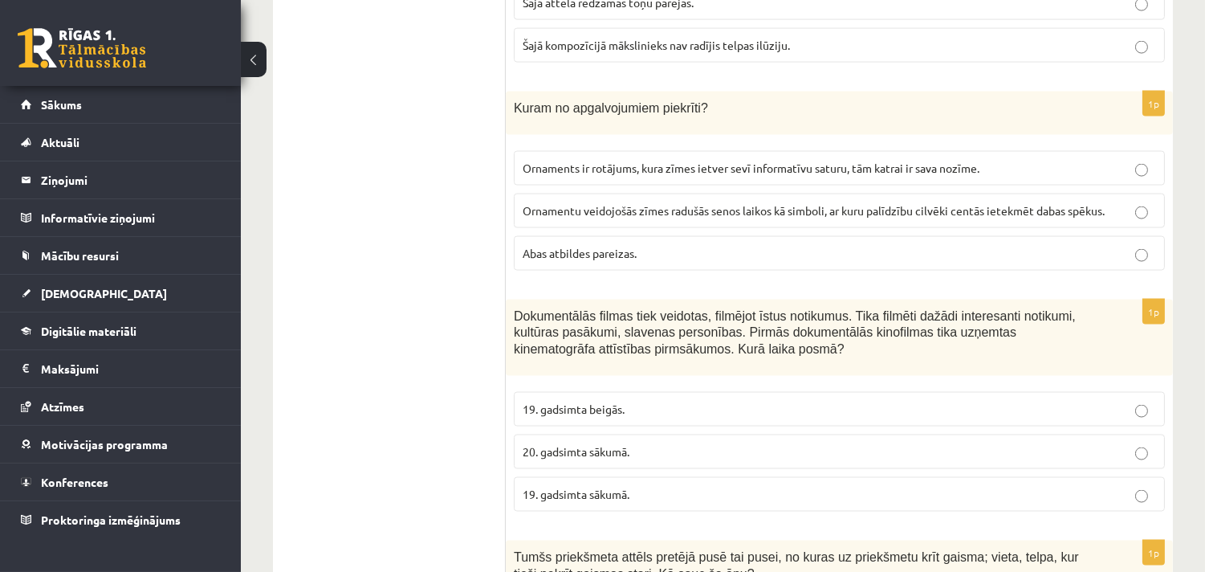
click at [587, 255] on span "Abas atbildes pareizas." at bounding box center [580, 253] width 114 height 14
click at [583, 416] on span "19. gadsimta beigās." at bounding box center [574, 408] width 102 height 14
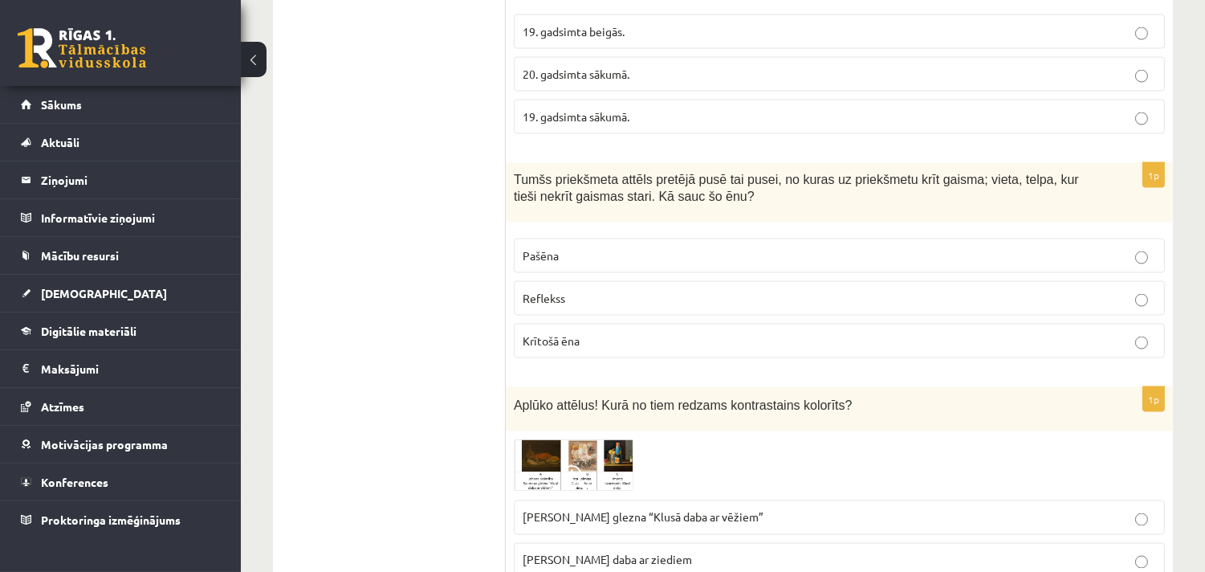
scroll to position [4942, 0]
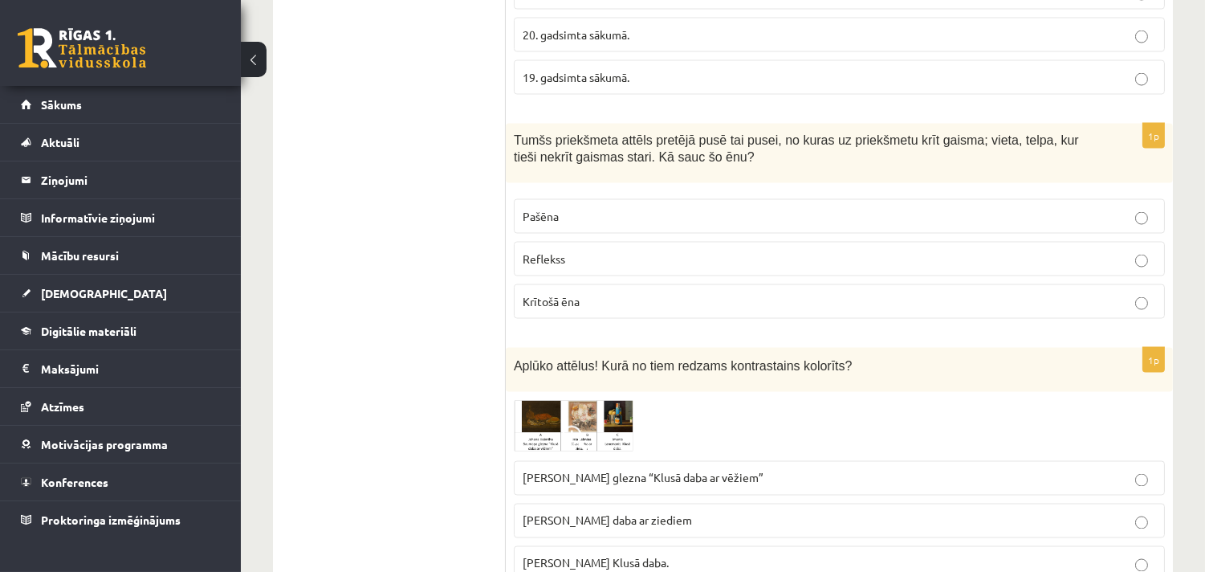
click at [559, 220] on p "Pašēna" at bounding box center [839, 216] width 633 height 17
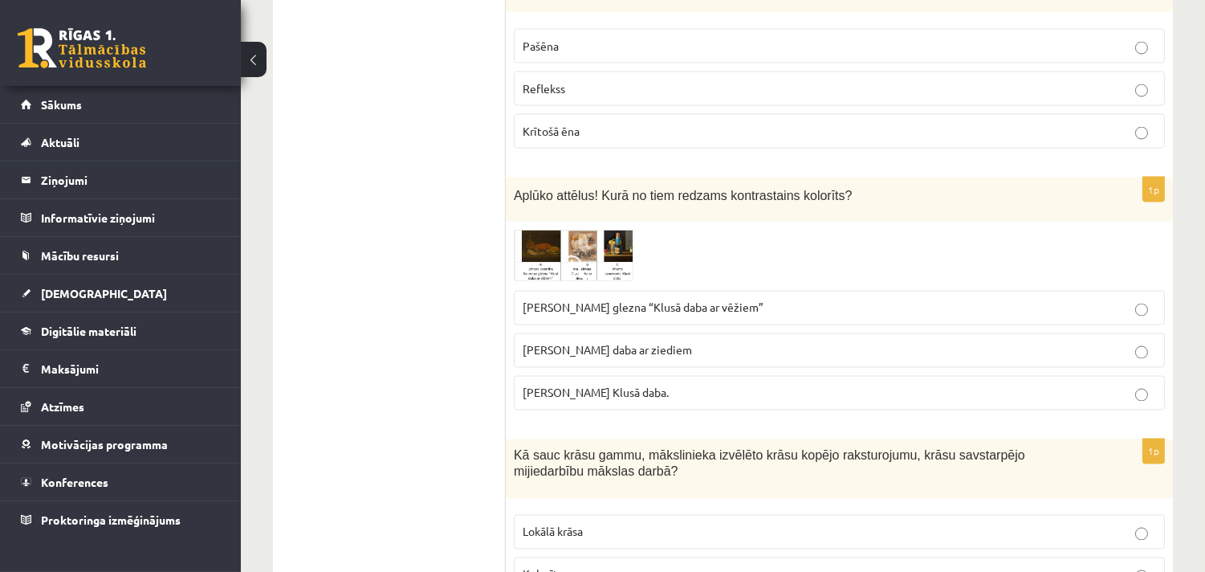
scroll to position [5150, 0]
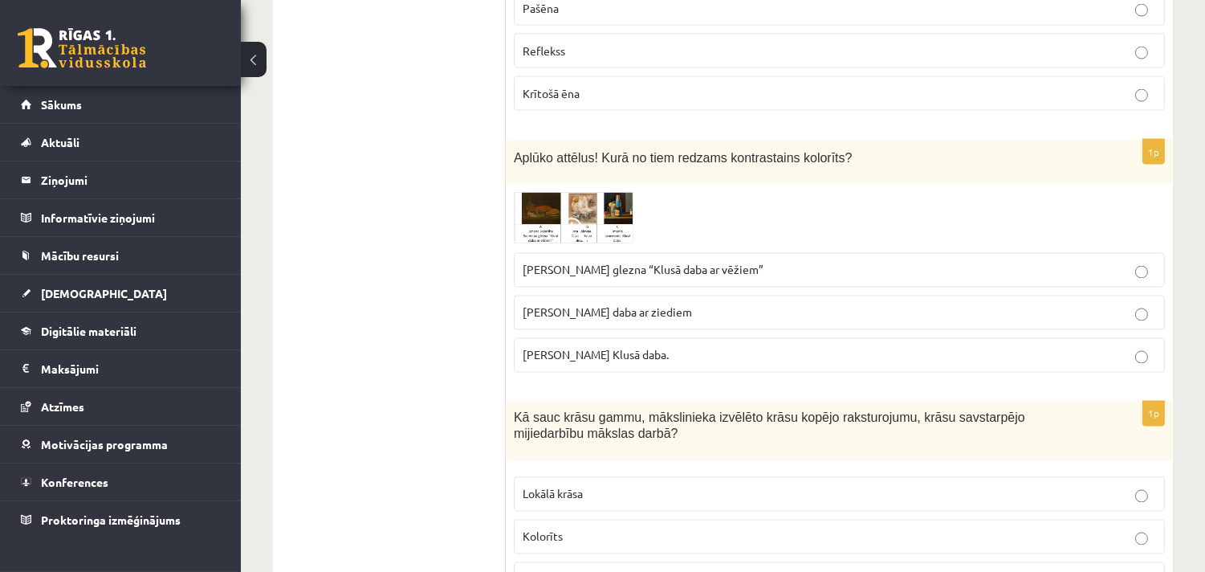
click at [576, 234] on span at bounding box center [575, 231] width 26 height 26
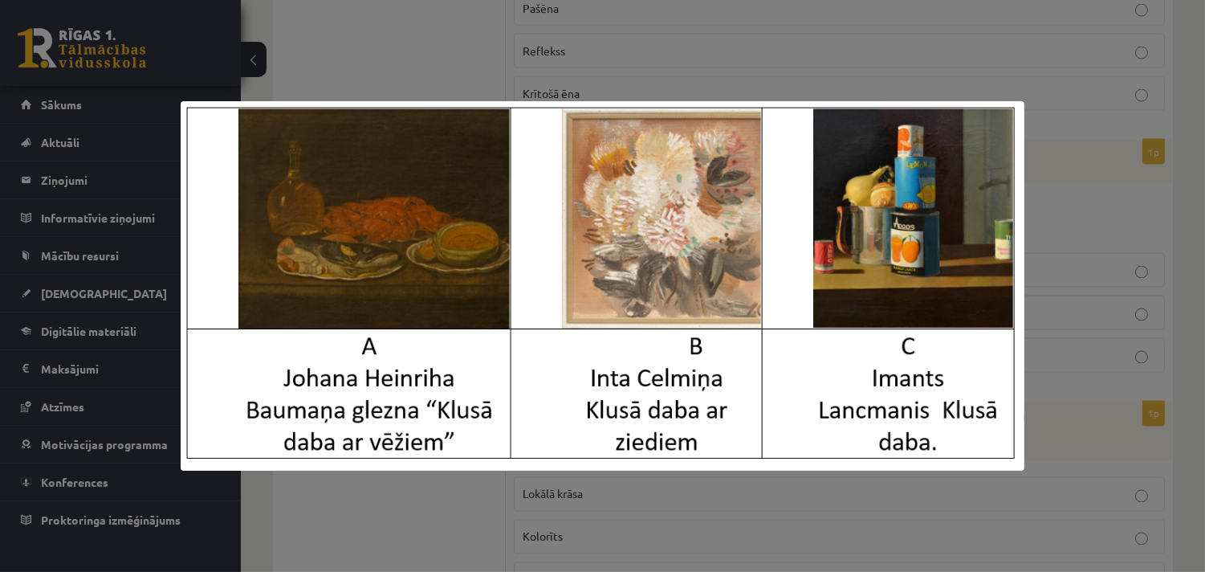
click at [1145, 365] on div at bounding box center [602, 286] width 1205 height 572
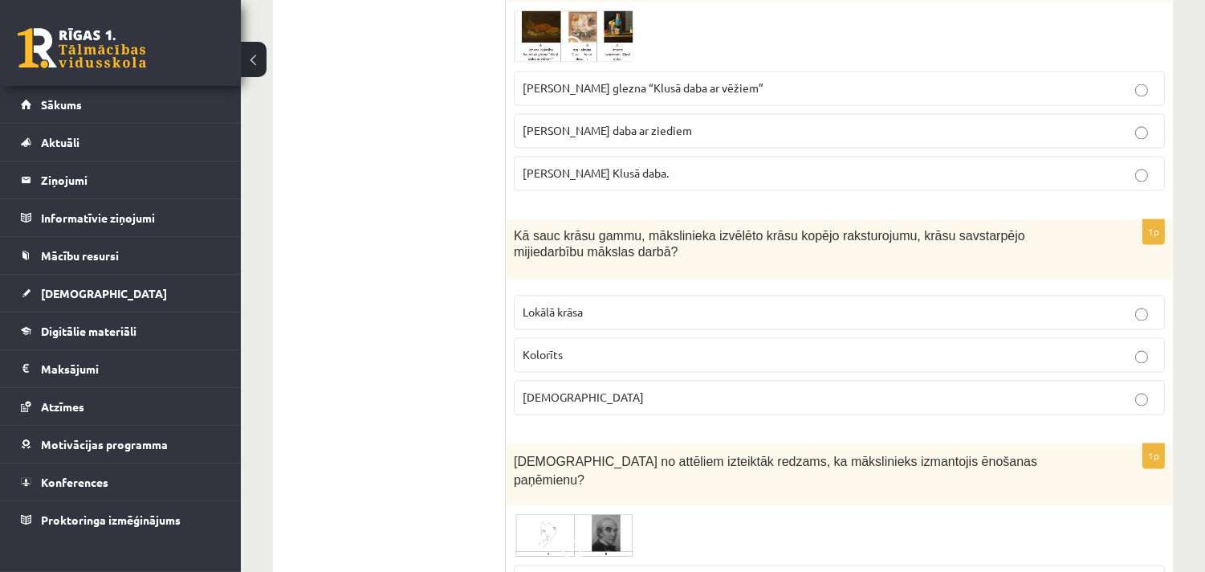
scroll to position [5358, 0]
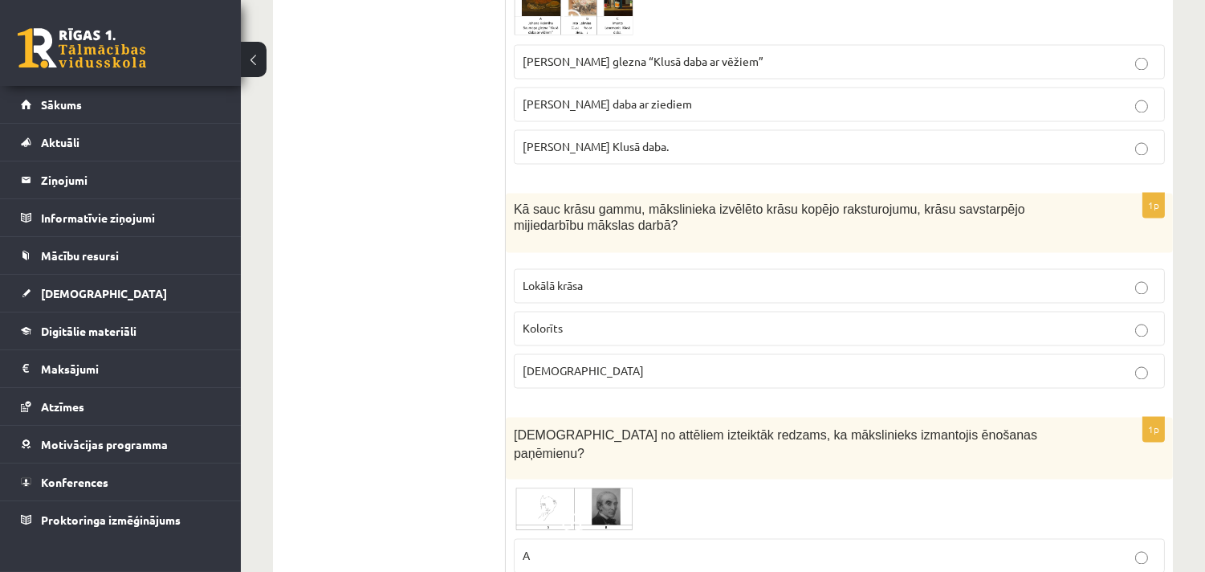
click at [555, 336] on span "Kolorīts" at bounding box center [543, 328] width 40 height 14
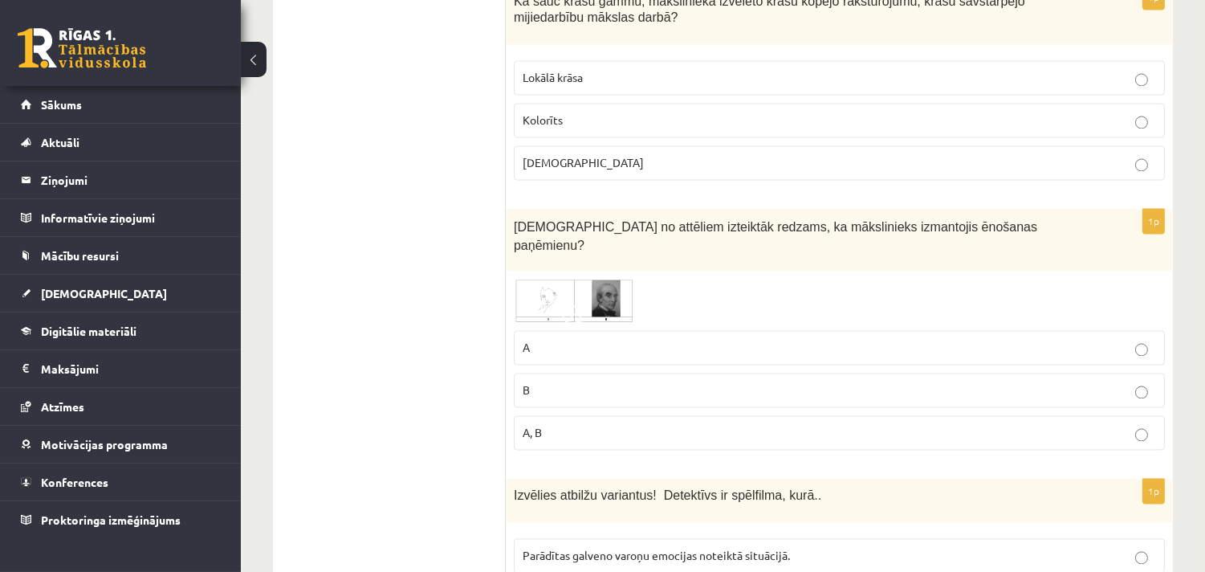
click at [534, 303] on img at bounding box center [574, 300] width 120 height 43
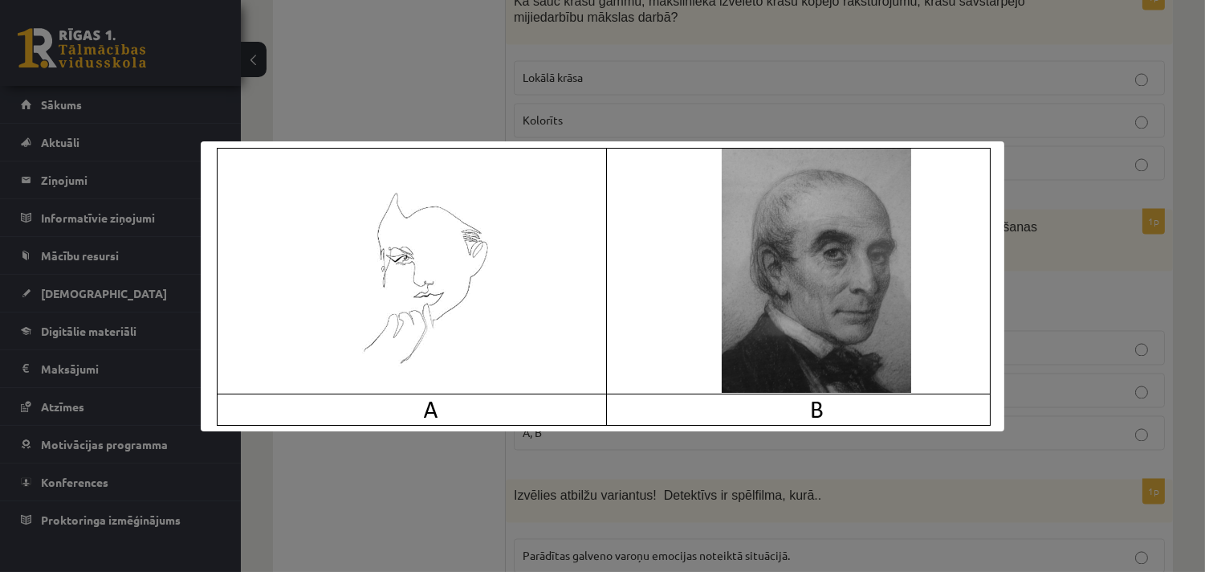
click at [1040, 270] on div at bounding box center [602, 286] width 1205 height 572
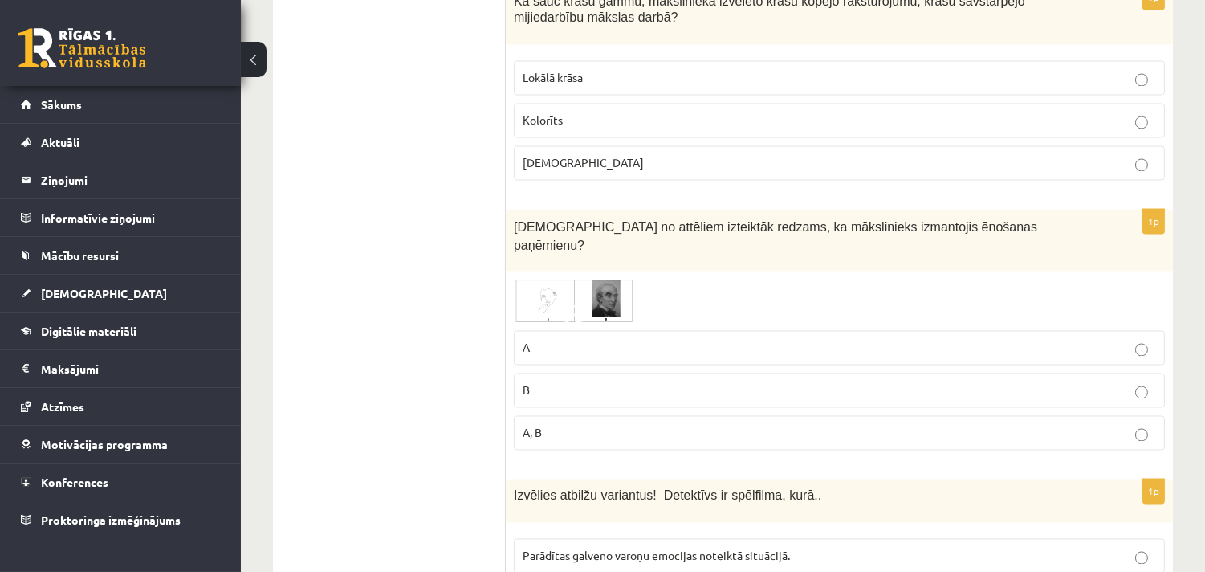
click at [568, 304] on span at bounding box center [575, 317] width 26 height 26
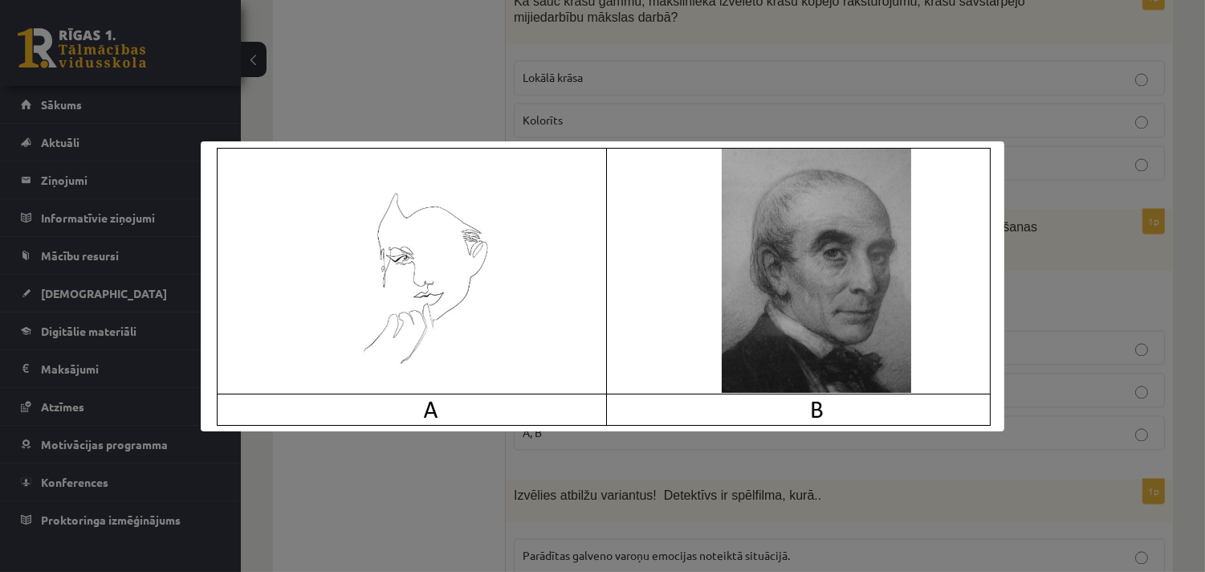
click at [1130, 275] on div at bounding box center [602, 286] width 1205 height 572
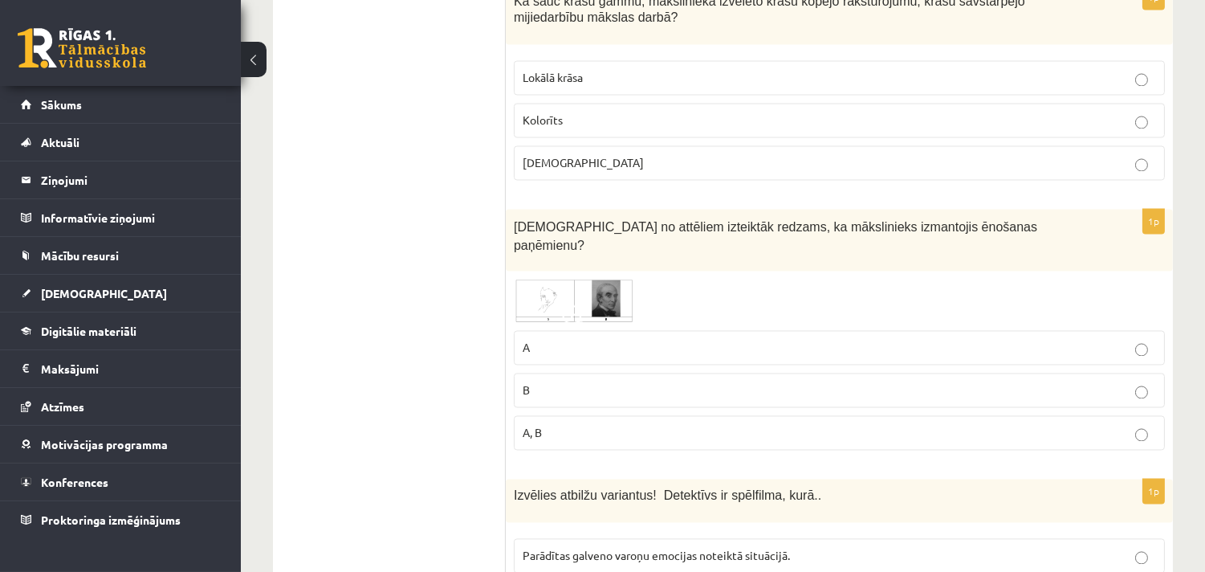
click at [560, 342] on p "A" at bounding box center [839, 347] width 633 height 17
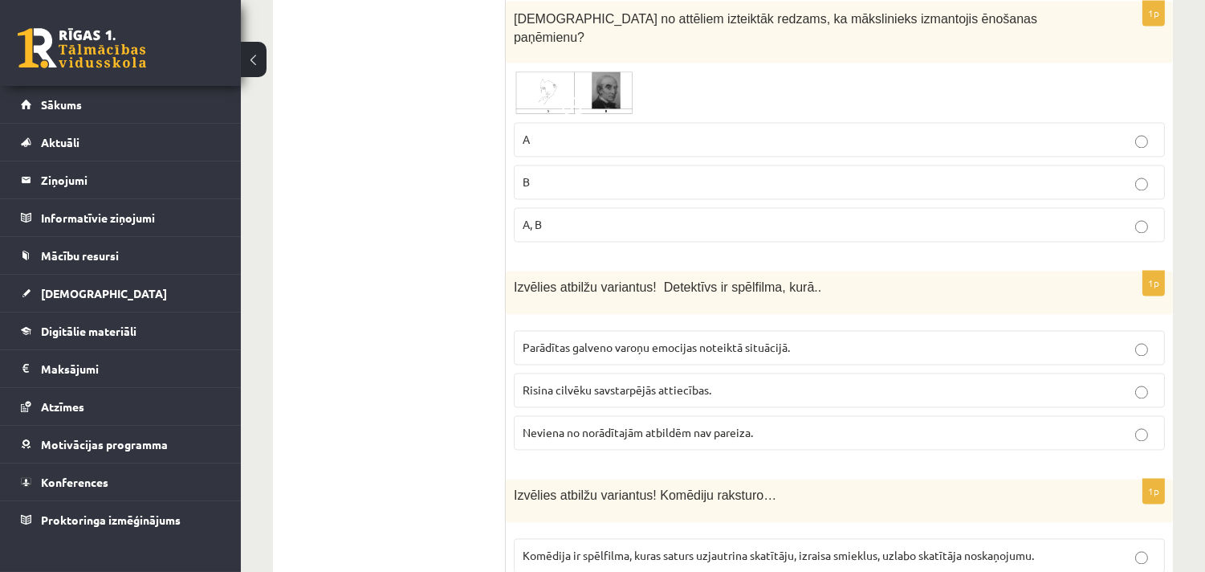
click at [666, 425] on span "Neviena no norādītajām atbildēm nav pareiza." at bounding box center [638, 432] width 230 height 14
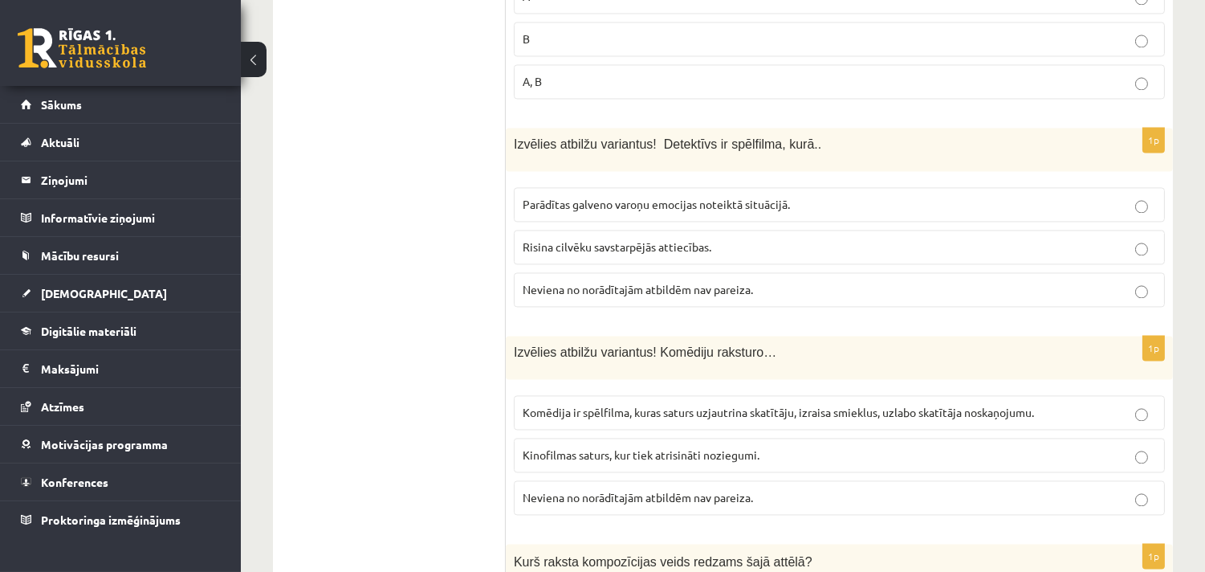
scroll to position [5983, 0]
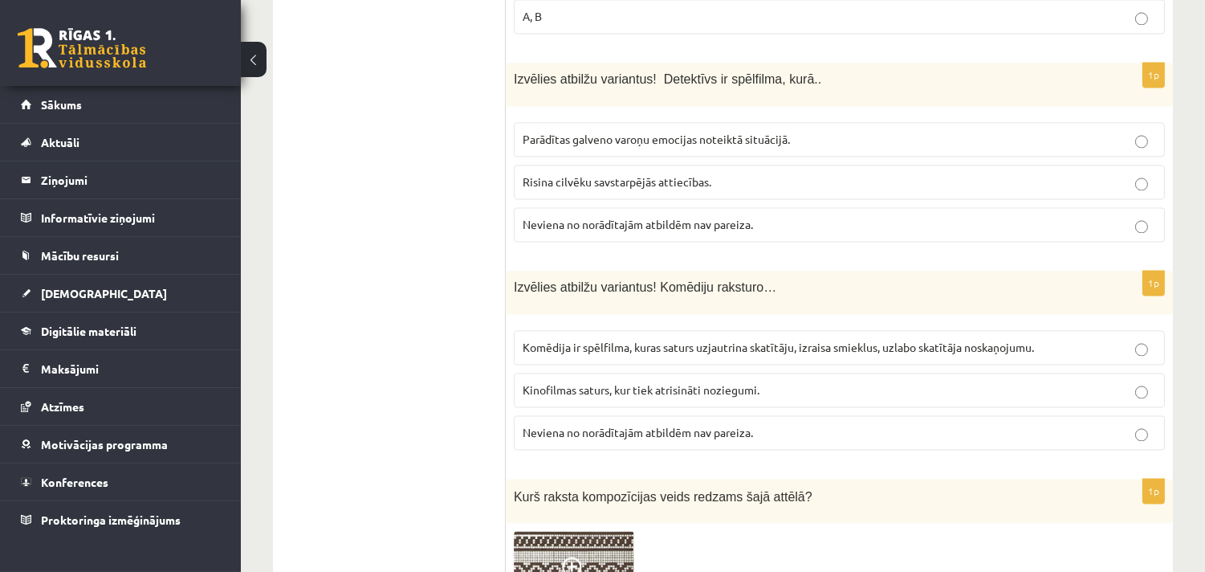
click at [666, 331] on label "Komēdija ir spēlfilma, kuras saturs uzjautrina skatītāju, izraisa smieklus, uzl…" at bounding box center [839, 347] width 651 height 35
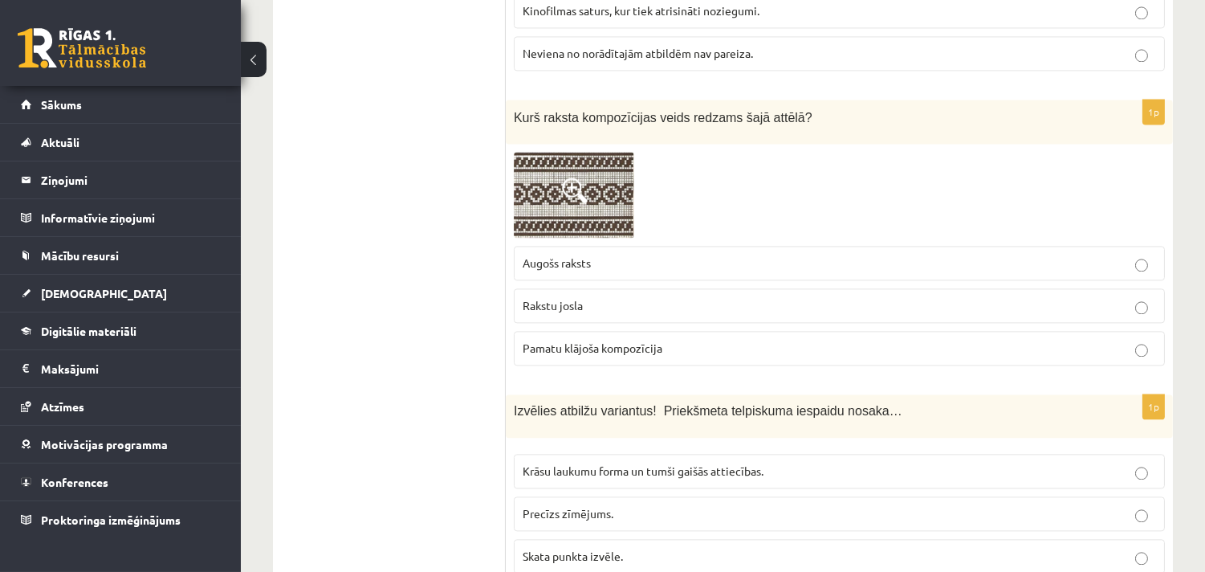
scroll to position [6399, 0]
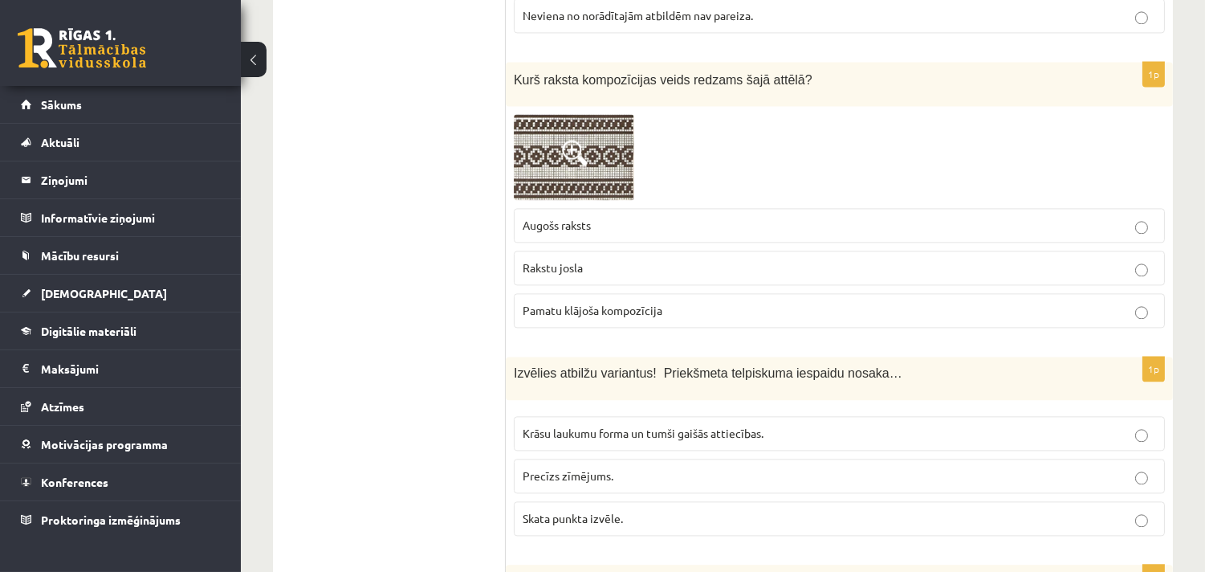
click at [571, 260] on span "Rakstu josla" at bounding box center [553, 267] width 60 height 14
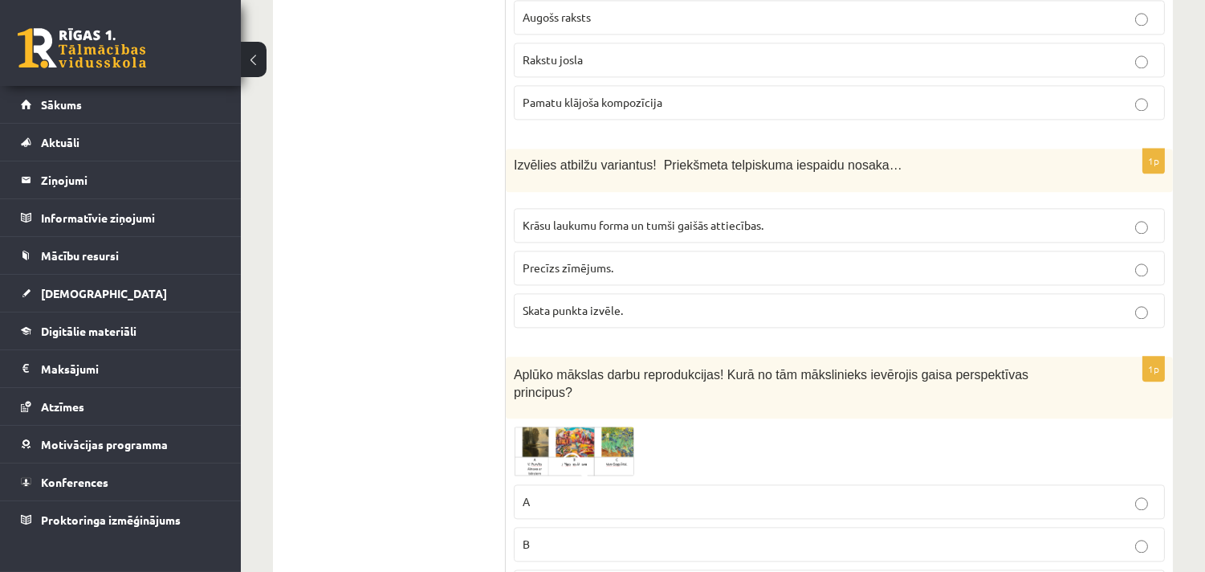
click at [544, 221] on span "Krāsu laukumu forma un tumši gaišās attiecības." at bounding box center [643, 225] width 241 height 14
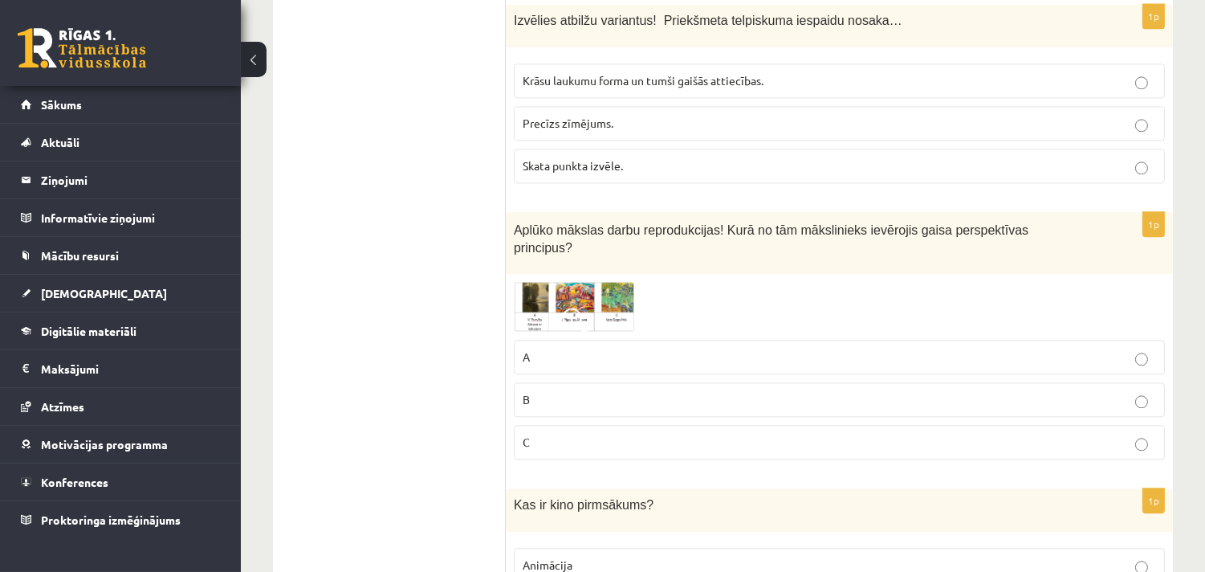
scroll to position [6816, 0]
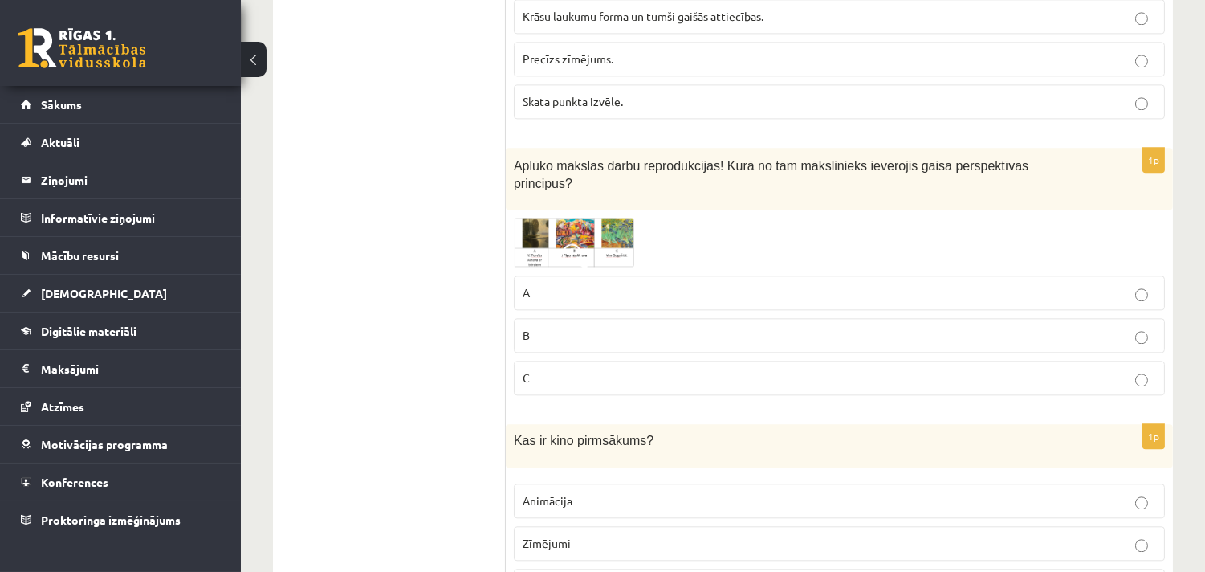
click at [578, 243] on span at bounding box center [575, 256] width 26 height 26
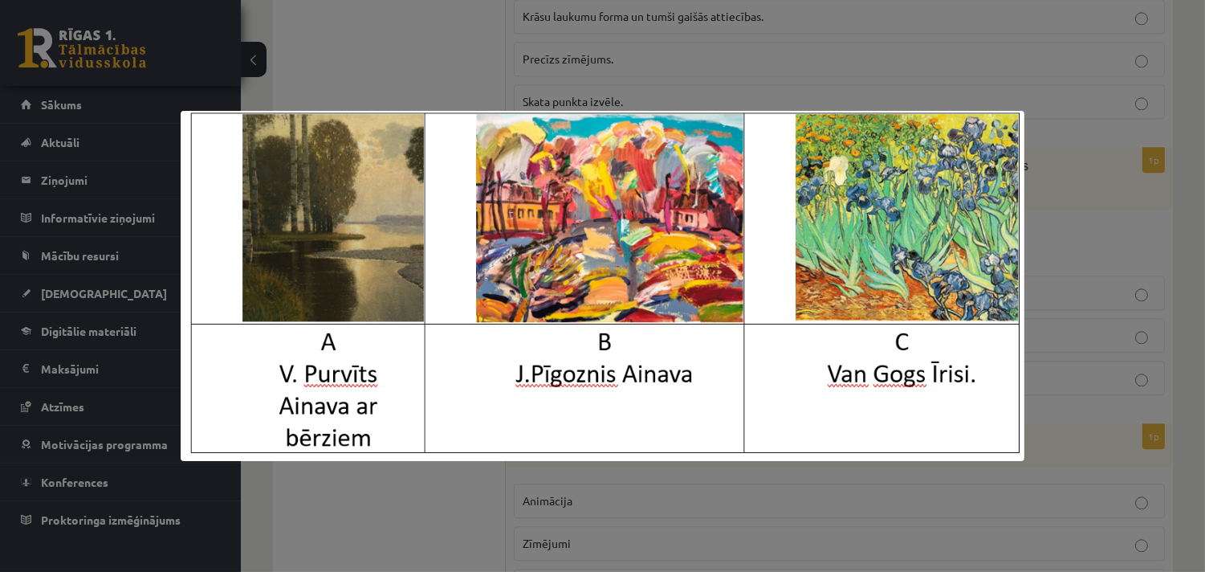
click at [1175, 237] on div at bounding box center [602, 286] width 1205 height 572
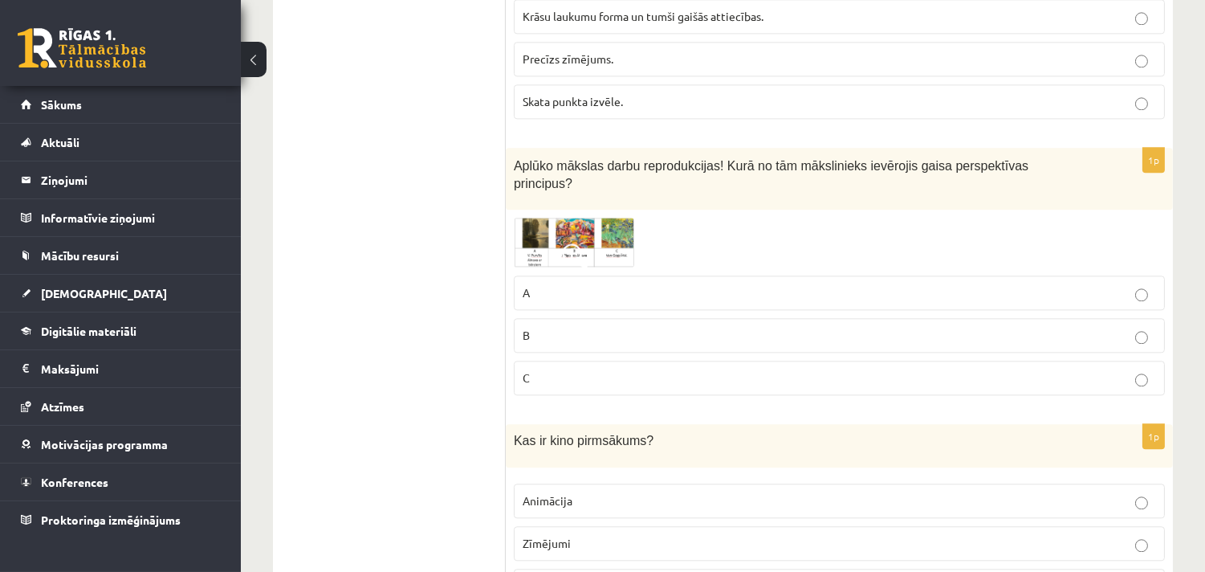
click at [1020, 284] on p "A" at bounding box center [839, 292] width 633 height 17
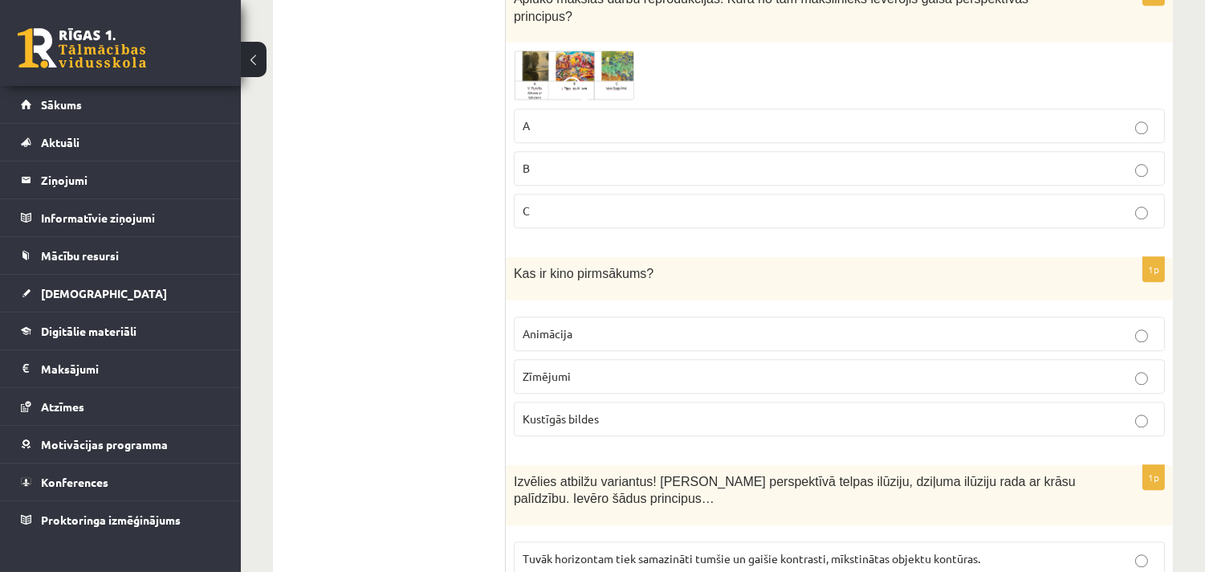
scroll to position [7023, 0]
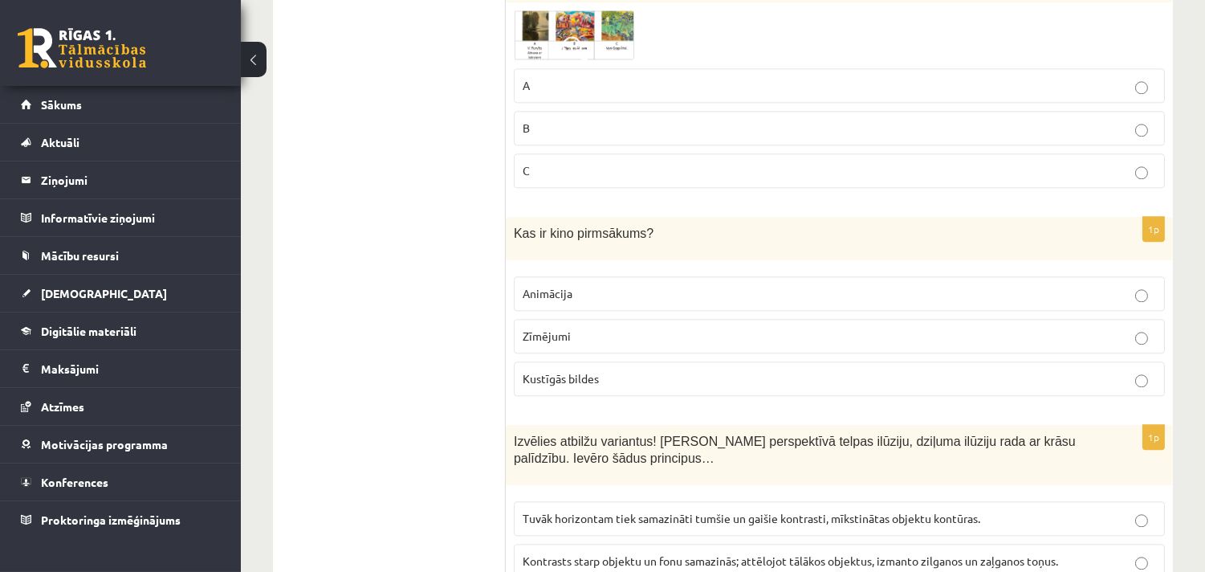
click at [645, 370] on p "Kustīgās bildes" at bounding box center [839, 378] width 633 height 17
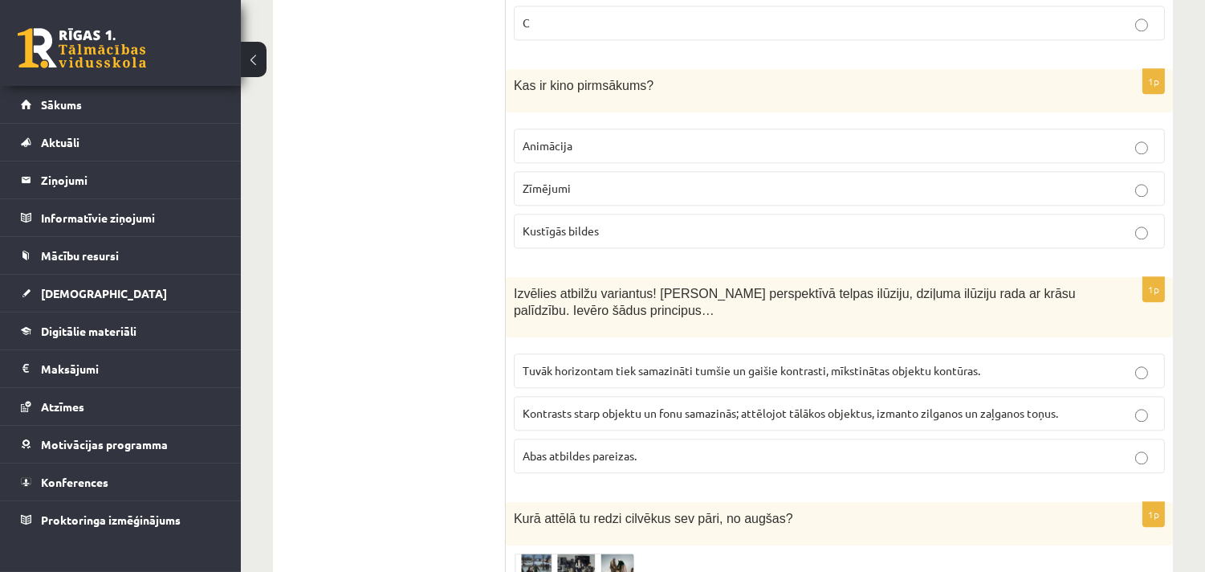
scroll to position [7231, 0]
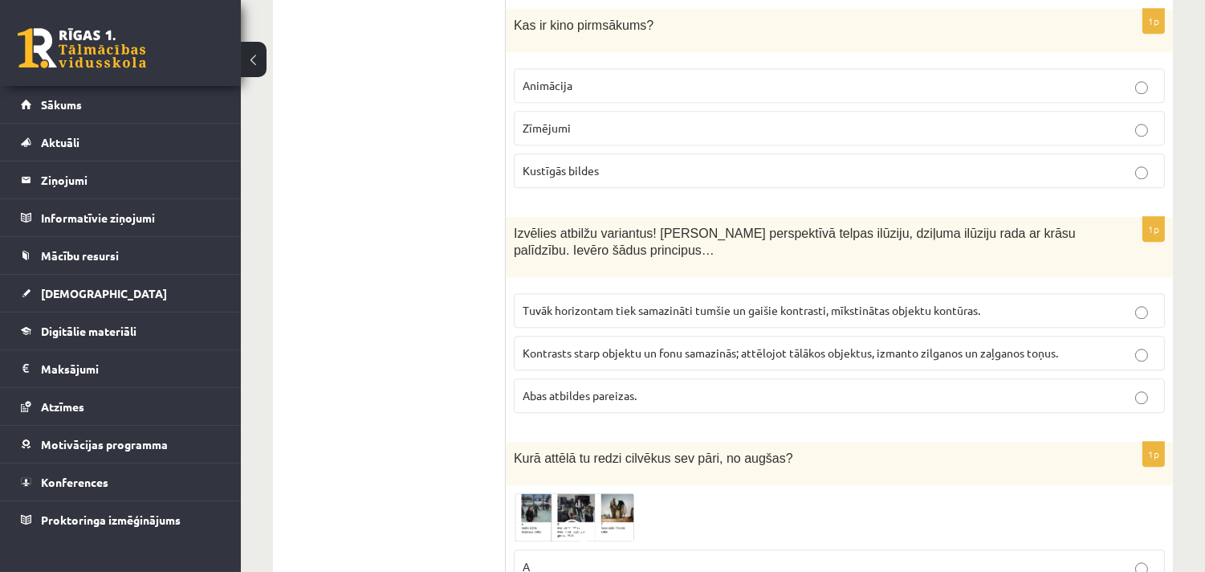
click at [622, 388] on span "Abas atbildes pareizas." at bounding box center [580, 395] width 114 height 14
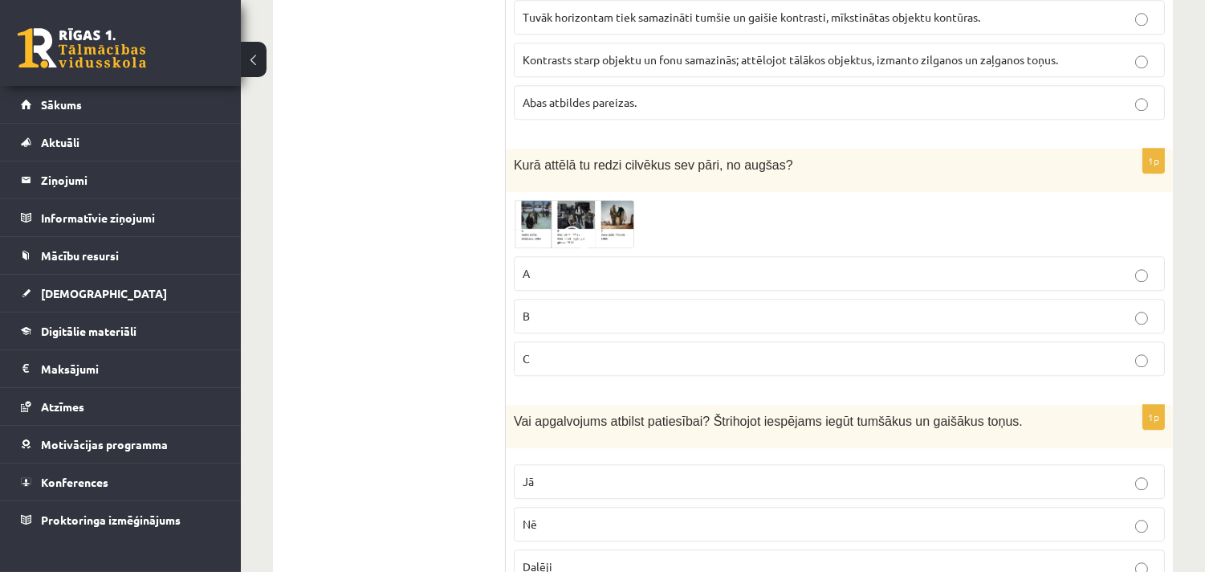
scroll to position [7576, 0]
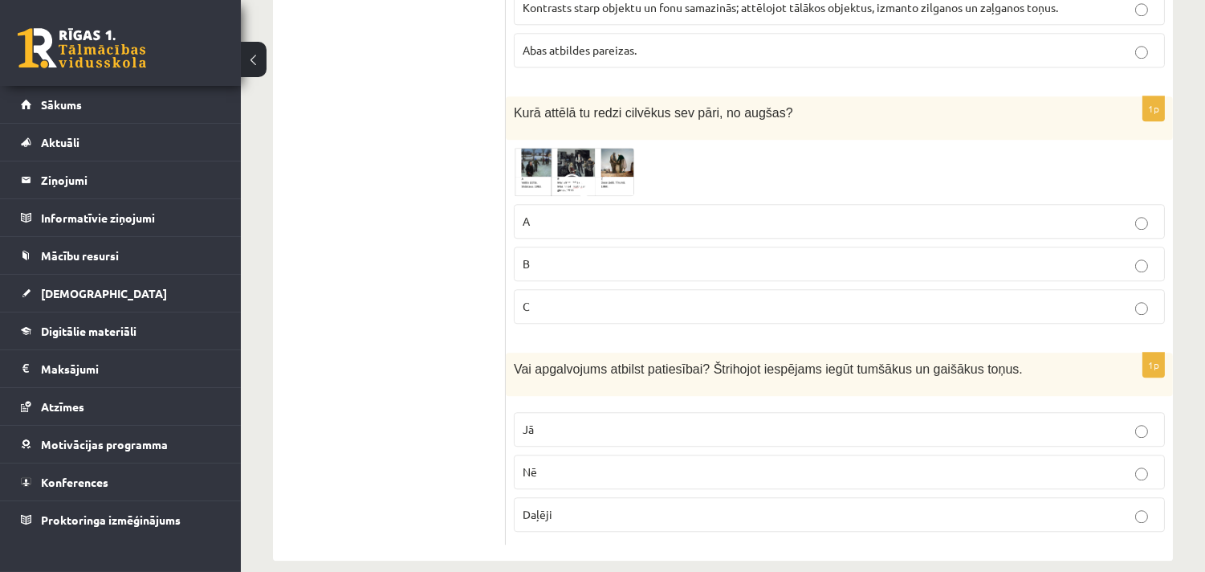
click at [540, 421] on p "Jā" at bounding box center [839, 429] width 633 height 17
click at [573, 173] on span at bounding box center [575, 186] width 26 height 26
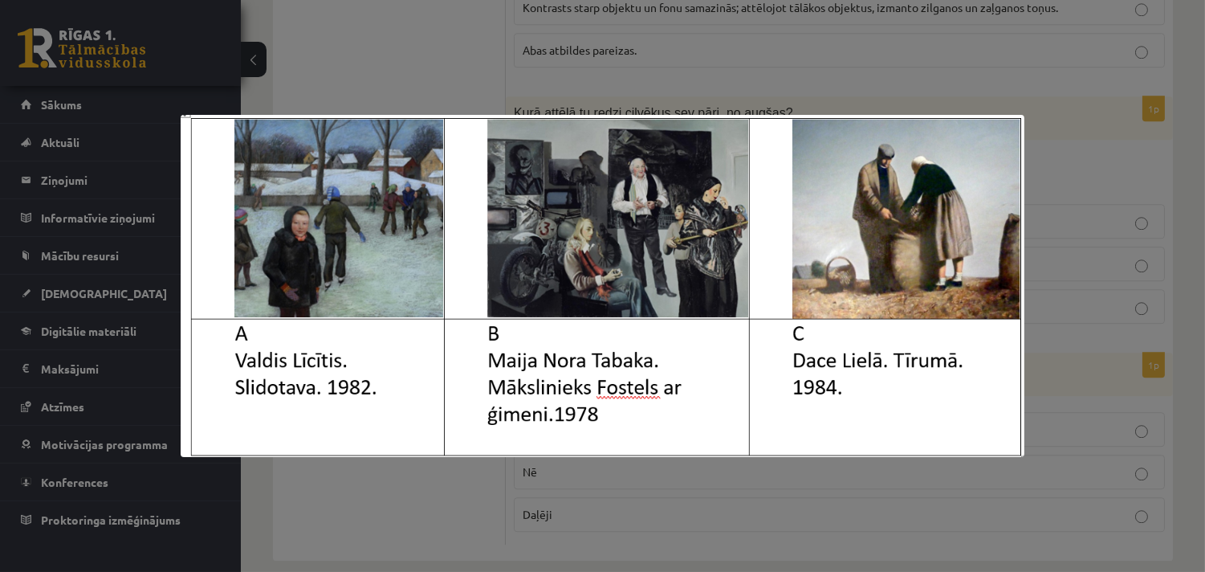
click at [1200, 249] on div at bounding box center [602, 286] width 1205 height 572
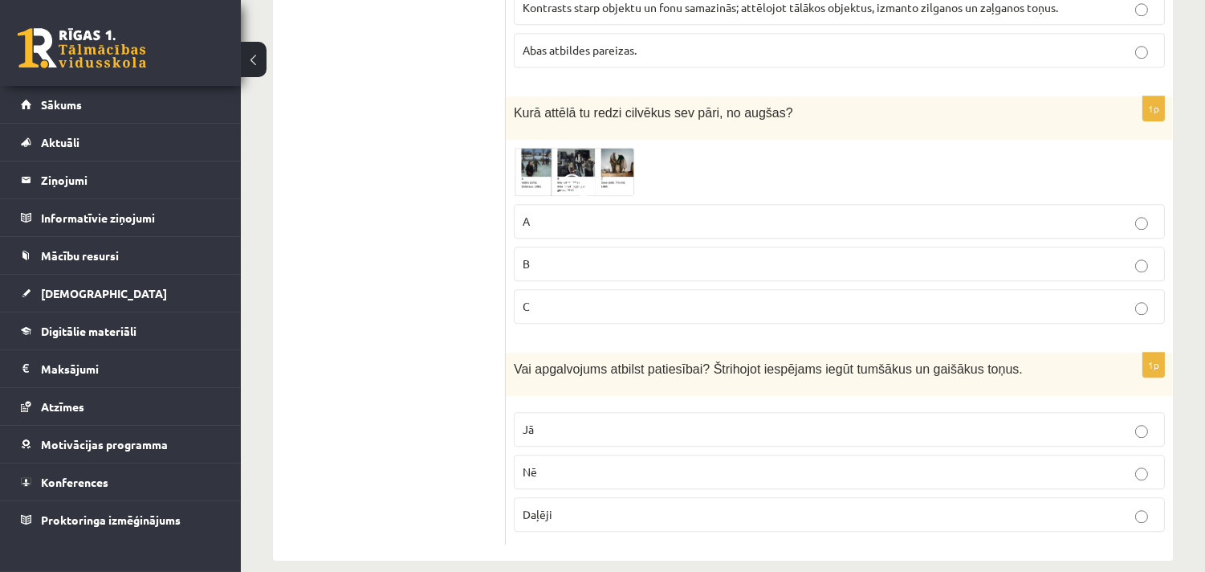
click at [1013, 213] on p "A" at bounding box center [839, 221] width 633 height 17
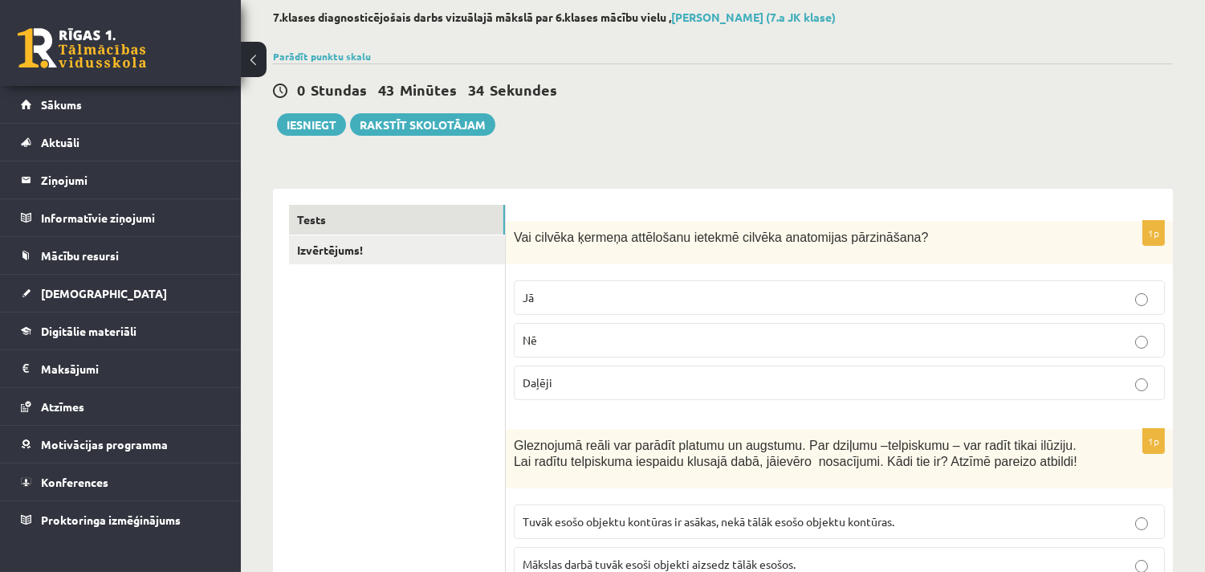
scroll to position [0, 0]
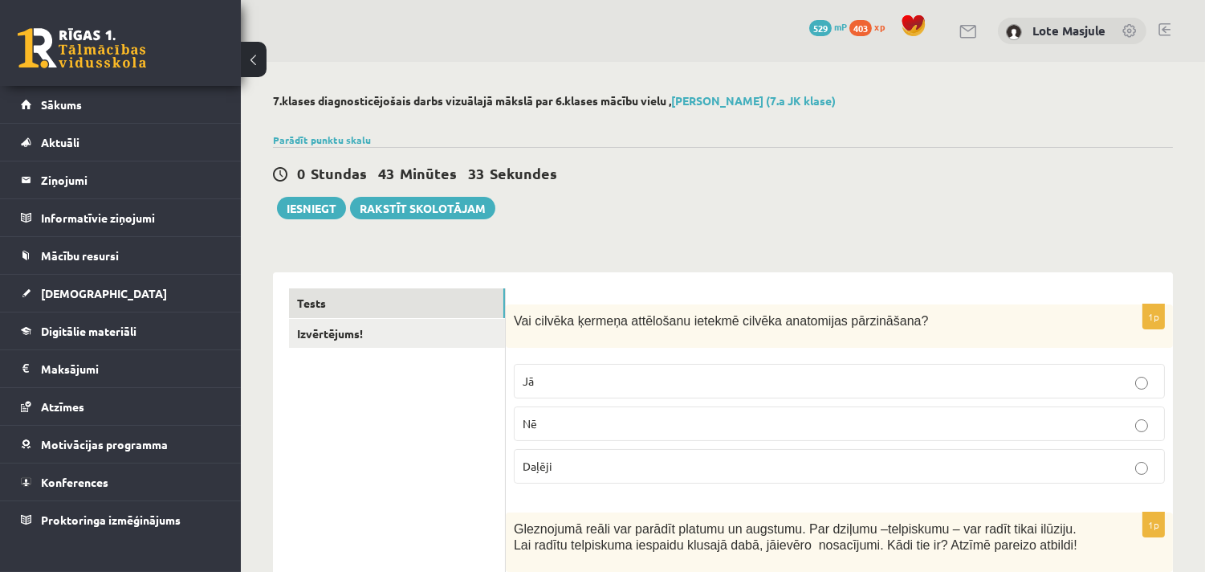
click at [417, 323] on link "Izvērtējums!" at bounding box center [397, 334] width 216 height 30
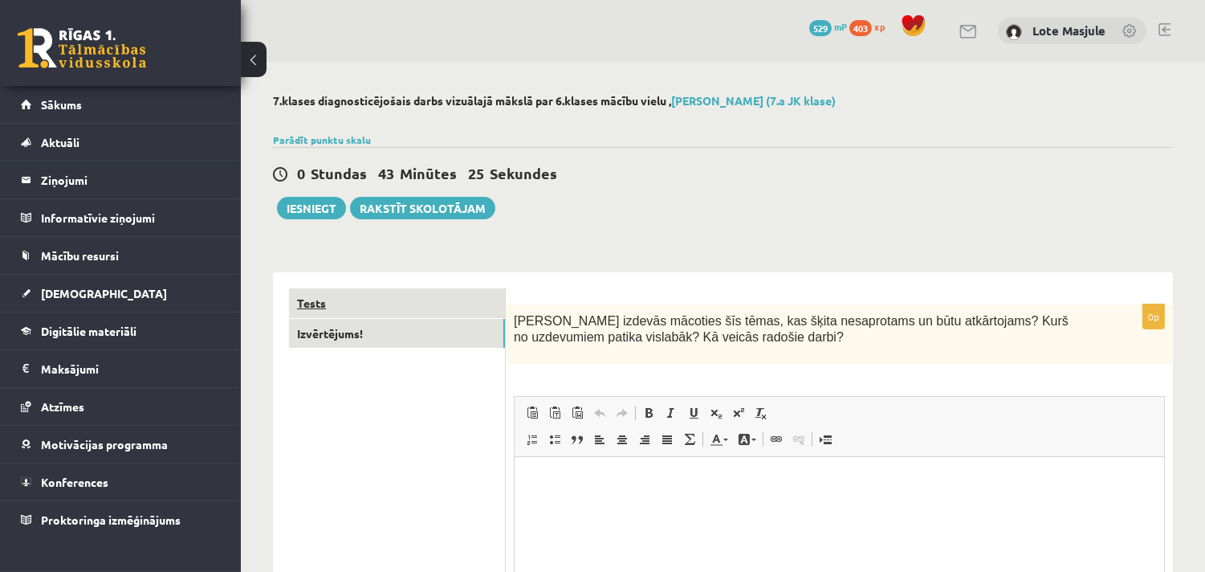
click at [407, 297] on link "Tests" at bounding box center [397, 303] width 216 height 30
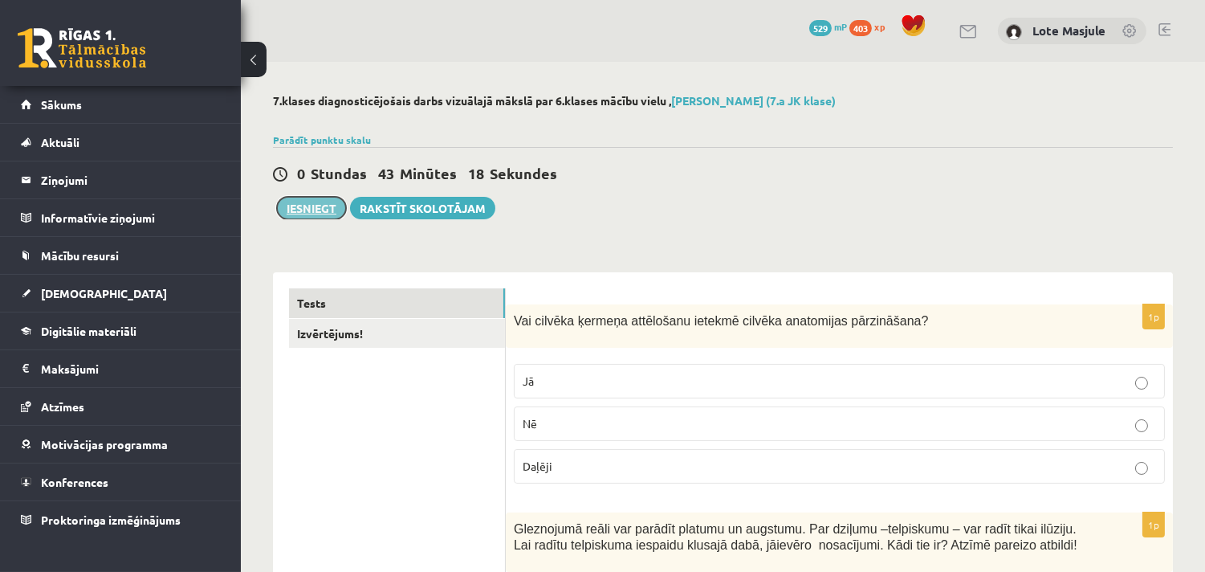
click at [298, 205] on button "Iesniegt" at bounding box center [311, 208] width 69 height 22
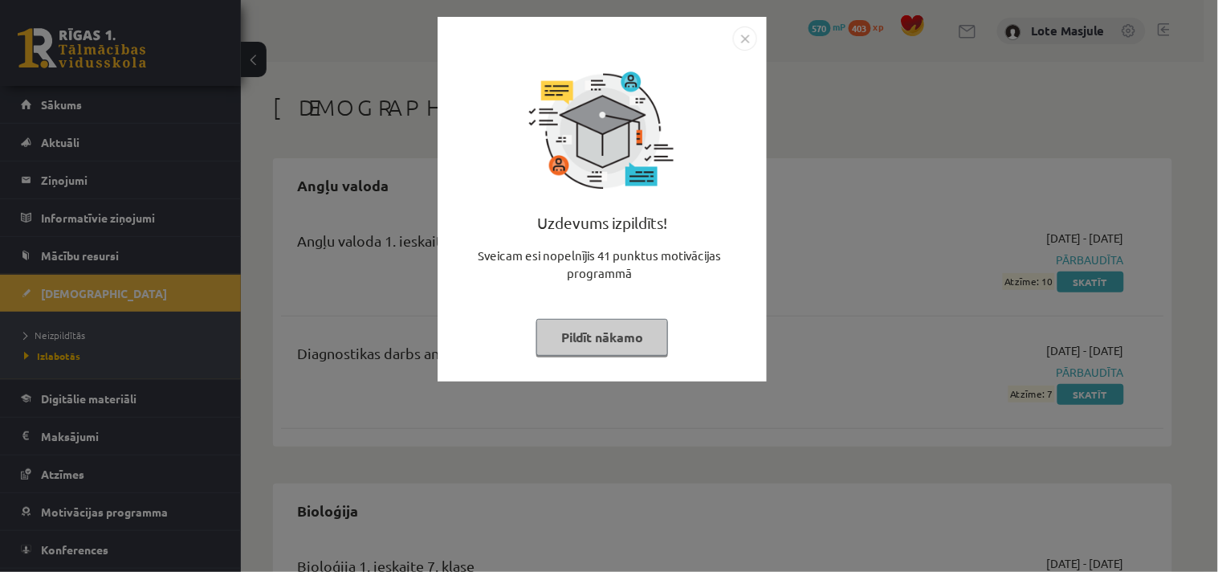
click at [745, 35] on img "Close" at bounding box center [745, 38] width 24 height 24
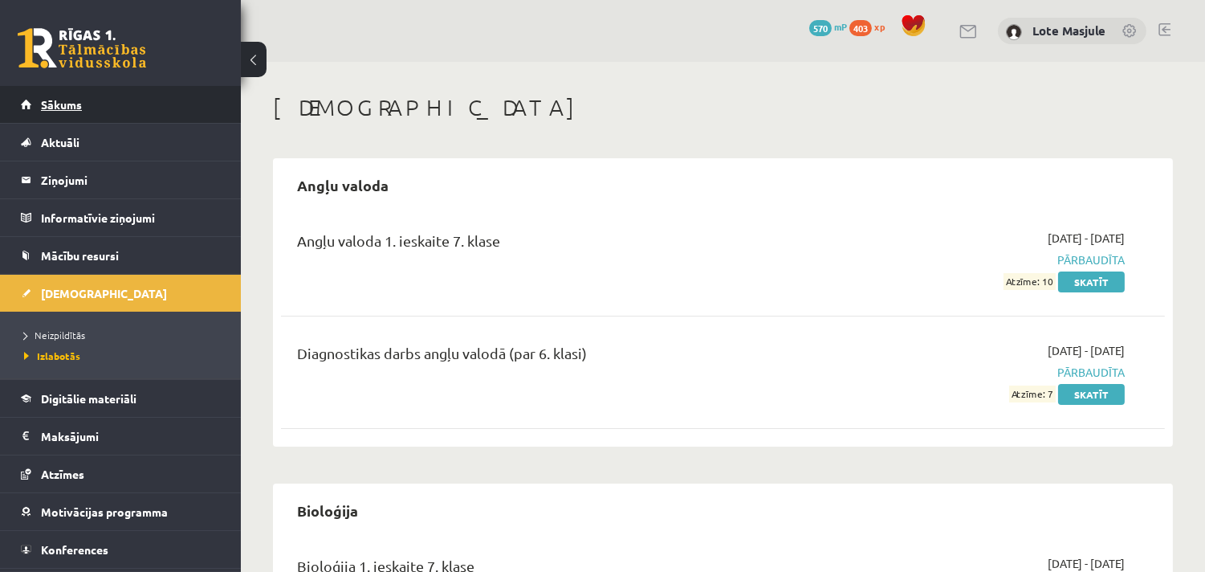
click at [68, 102] on span "Sākums" at bounding box center [61, 104] width 41 height 14
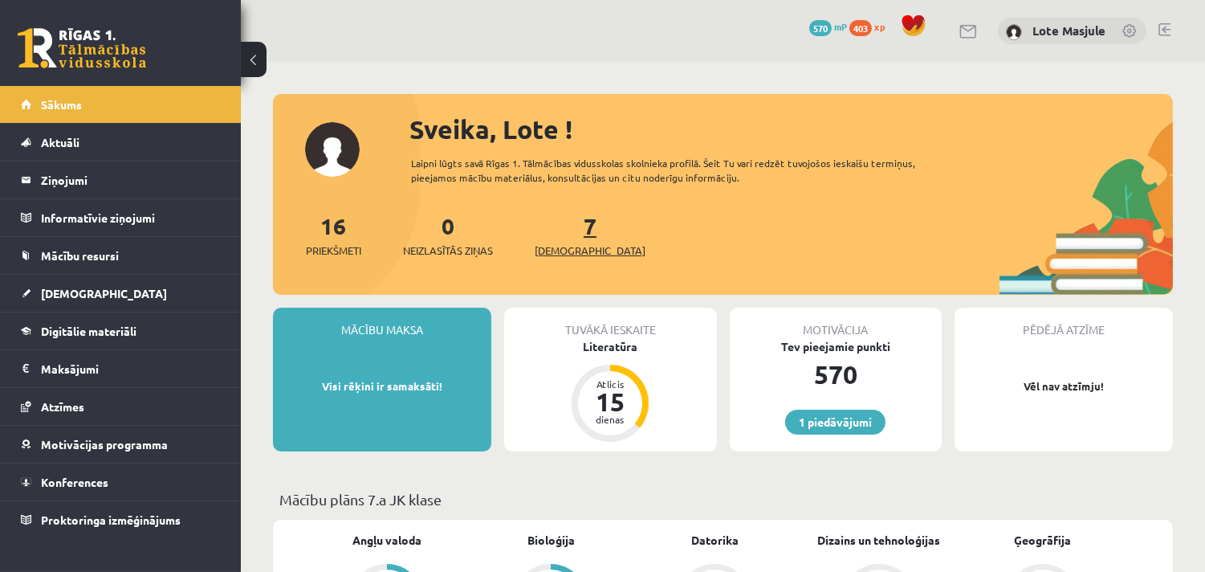
click at [566, 252] on span "[DEMOGRAPHIC_DATA]" at bounding box center [590, 250] width 111 height 16
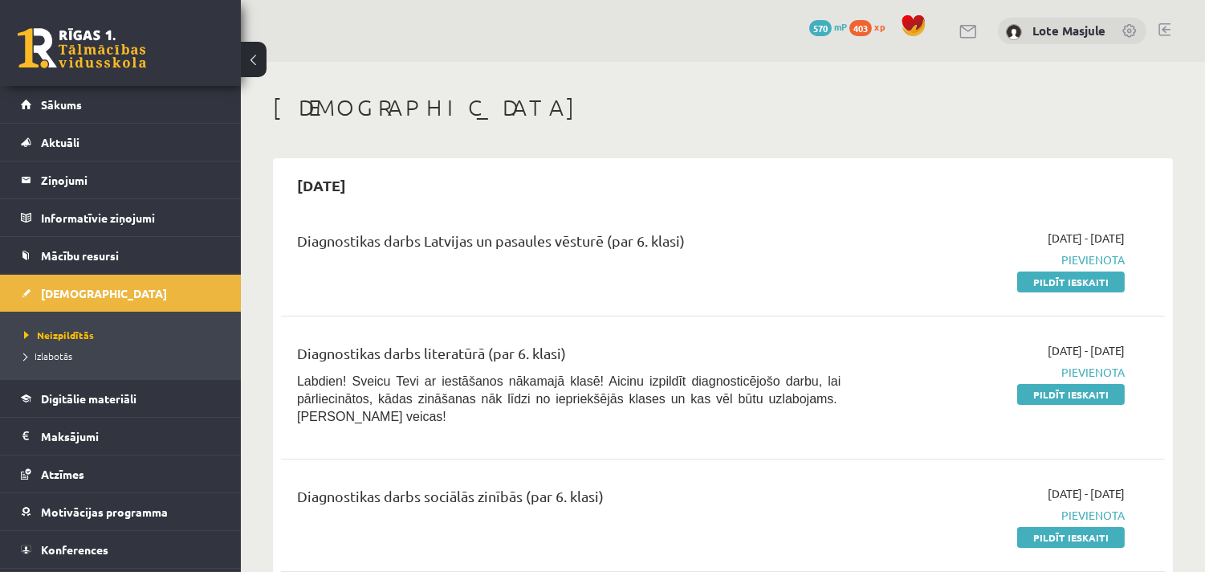
scroll to position [207, 0]
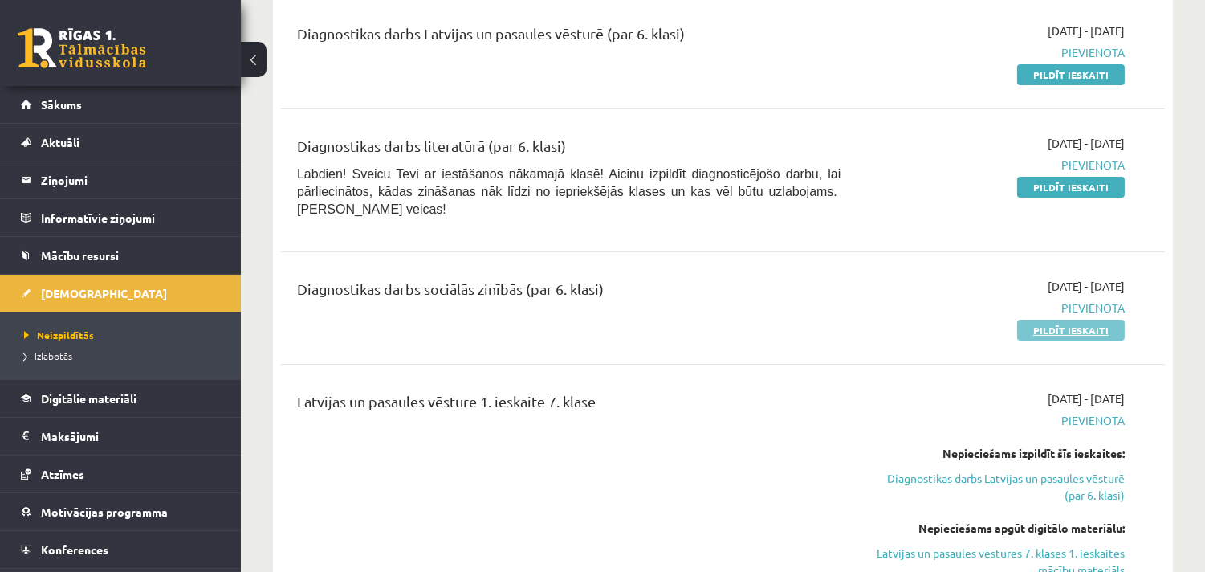
click at [1044, 320] on link "Pildīt ieskaiti" at bounding box center [1071, 330] width 108 height 21
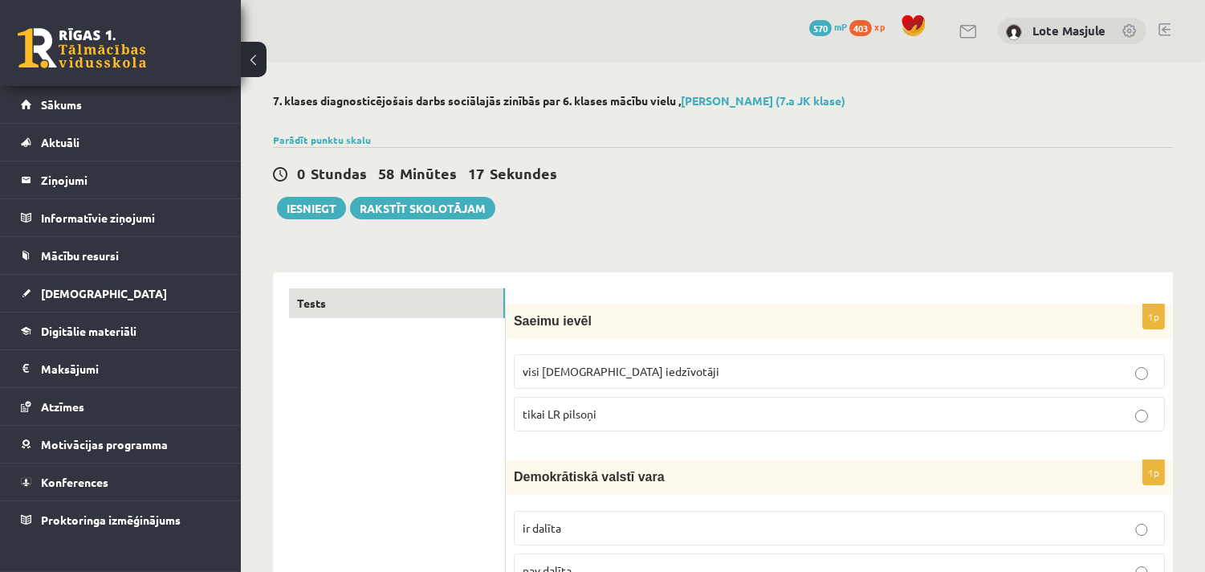
click at [592, 413] on span "tikai LR pilsoņi" at bounding box center [560, 413] width 74 height 14
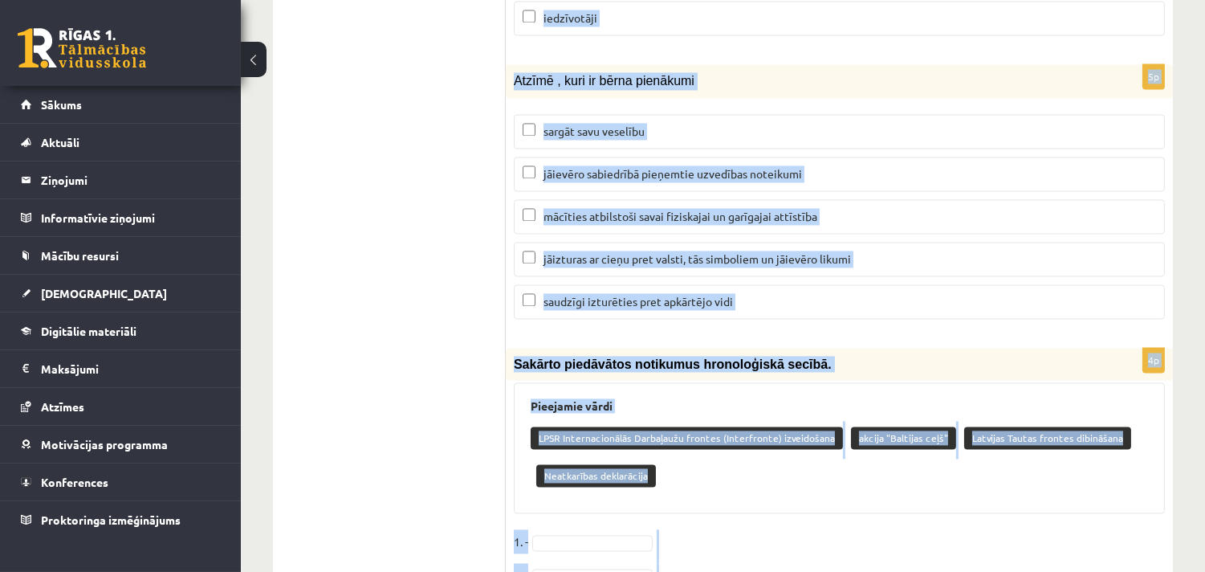
scroll to position [5927, 0]
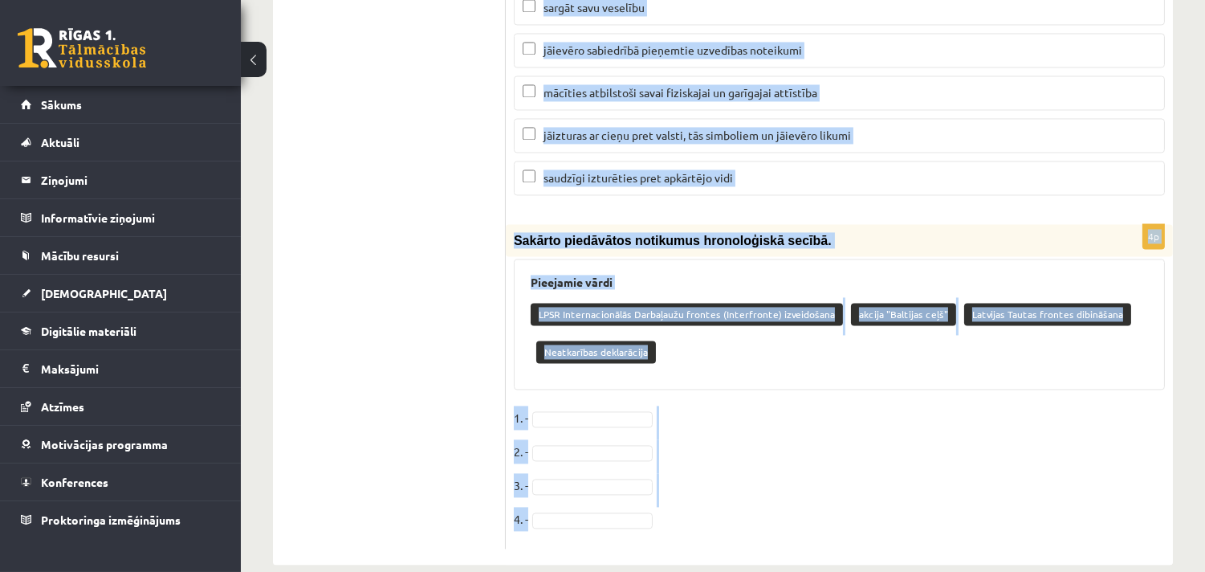
drag, startPoint x: 514, startPoint y: 311, endPoint x: 711, endPoint y: 514, distance: 283.3
copy form "Saeimu ievēl visi Latvijas iedzīvotāji tikai LR pilsoņi 1p Demokrātiskā valstī …"
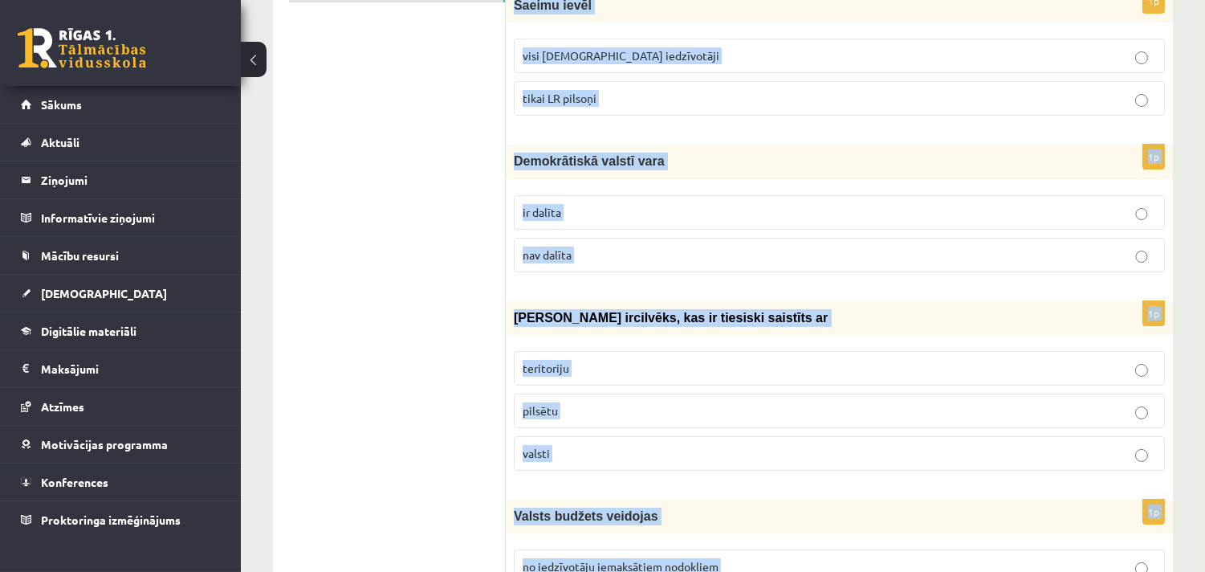
scroll to position [99, 0]
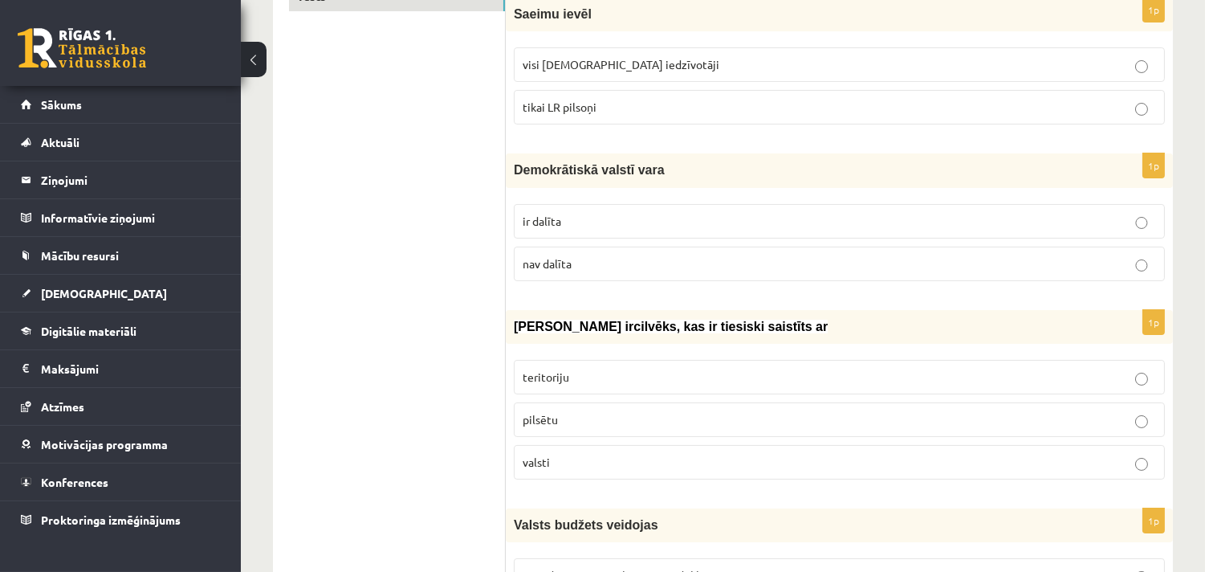
click at [548, 223] on span "ir dalīta" at bounding box center [542, 221] width 39 height 14
click at [580, 466] on p "valsti" at bounding box center [839, 462] width 633 height 17
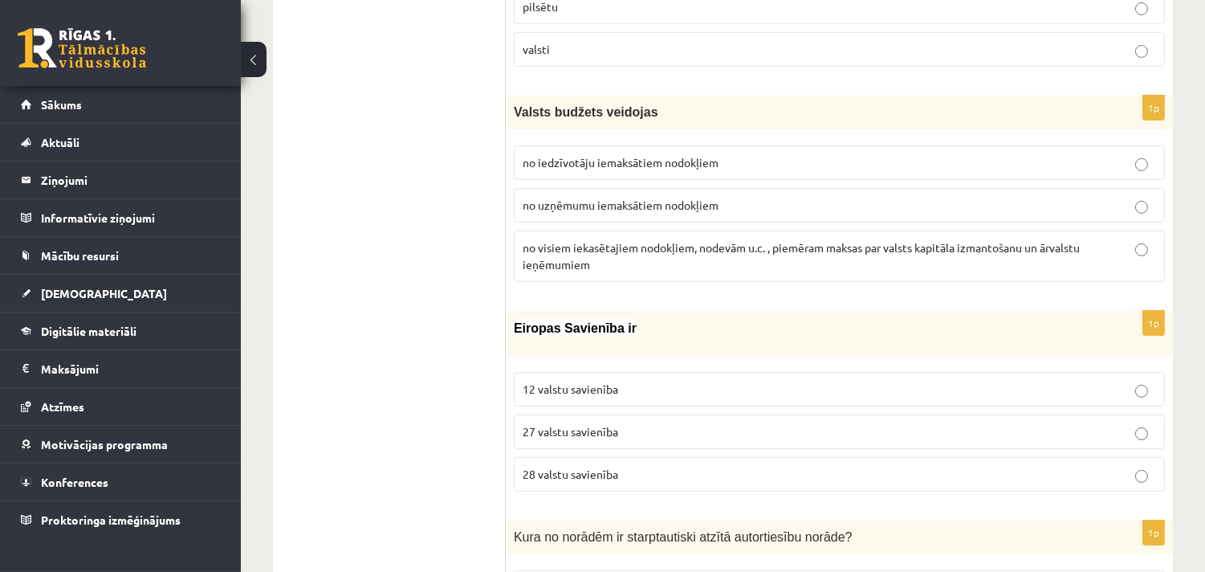
scroll to position [723, 0]
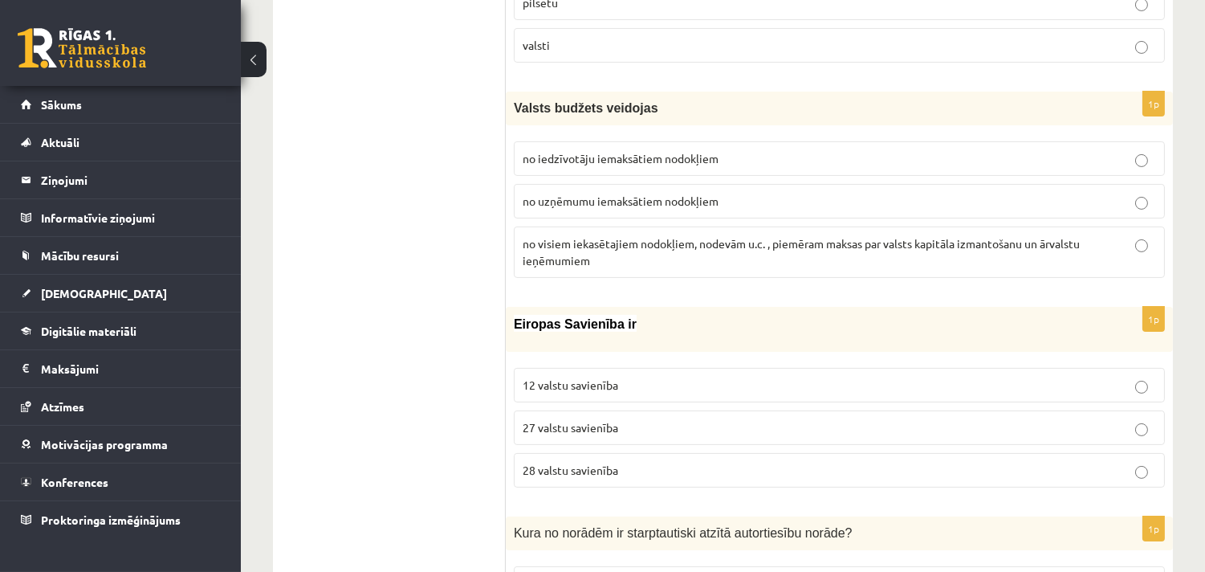
click at [559, 241] on span "no visiem iekasētajiem nodokļiem, nodevām u.c. , piemēram maksas par valsts kap…" at bounding box center [801, 251] width 557 height 31
click at [625, 424] on p "27 valstu savienība" at bounding box center [839, 427] width 633 height 17
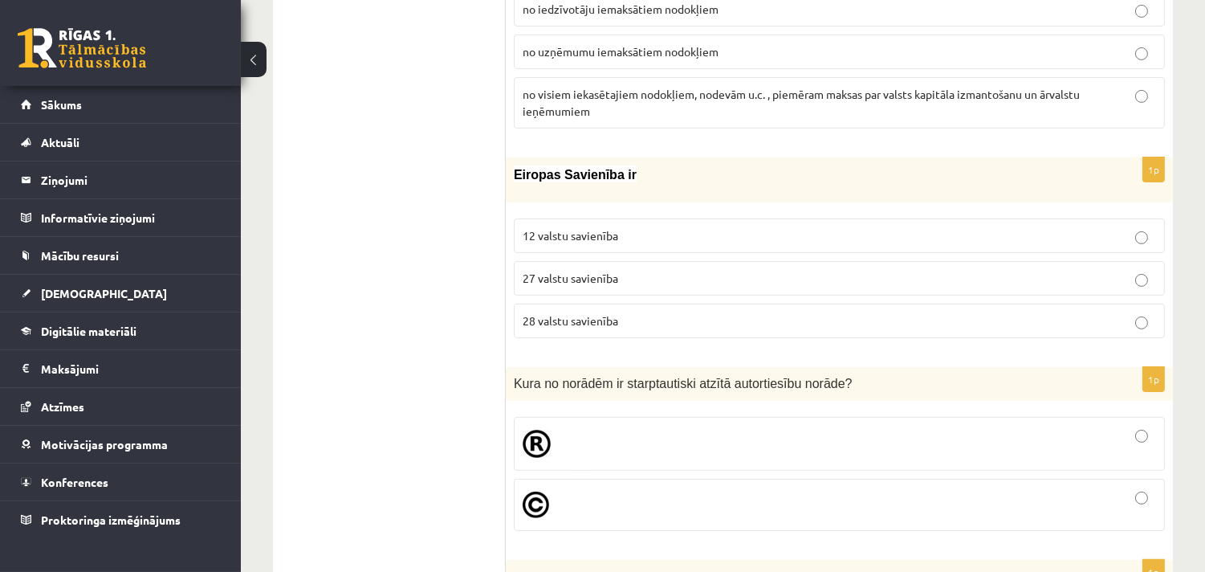
scroll to position [931, 0]
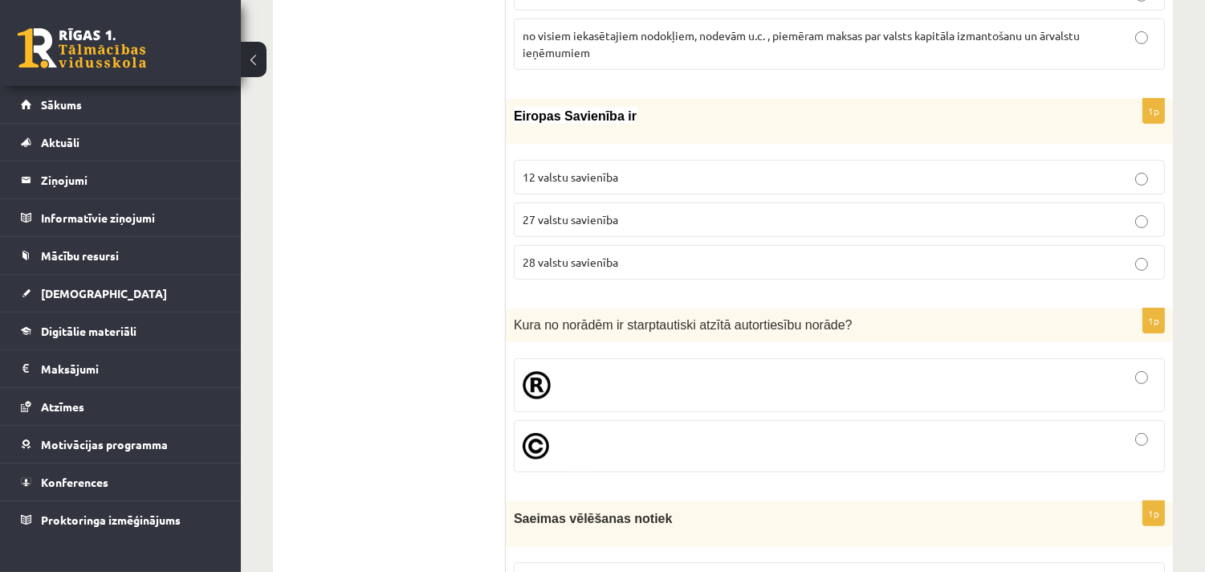
click at [541, 443] on img at bounding box center [536, 446] width 26 height 26
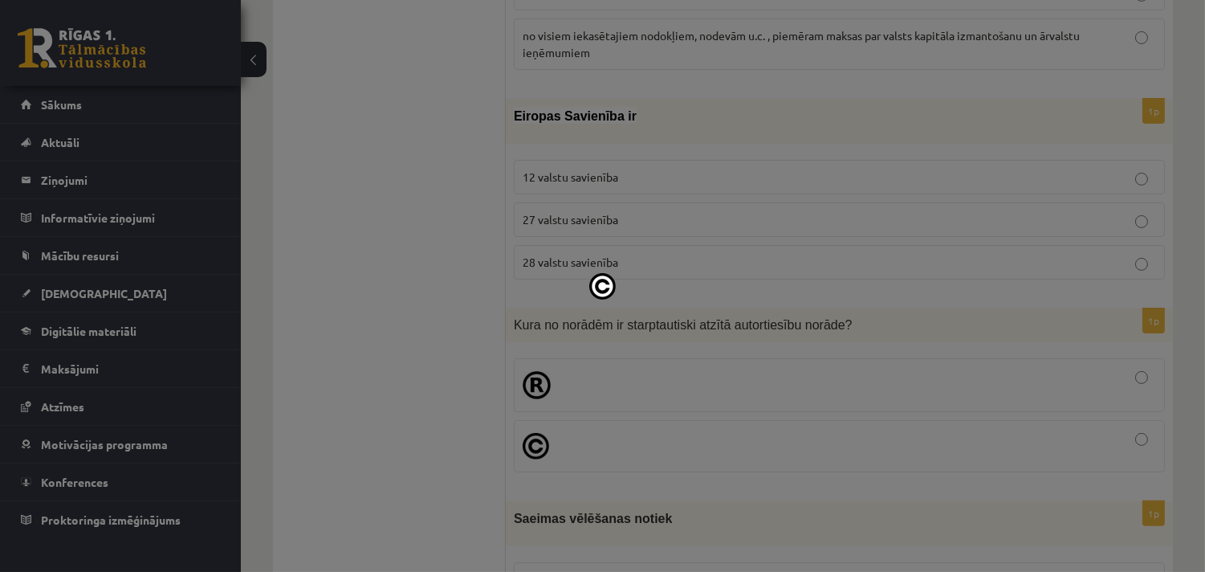
click at [660, 442] on div at bounding box center [602, 286] width 1205 height 572
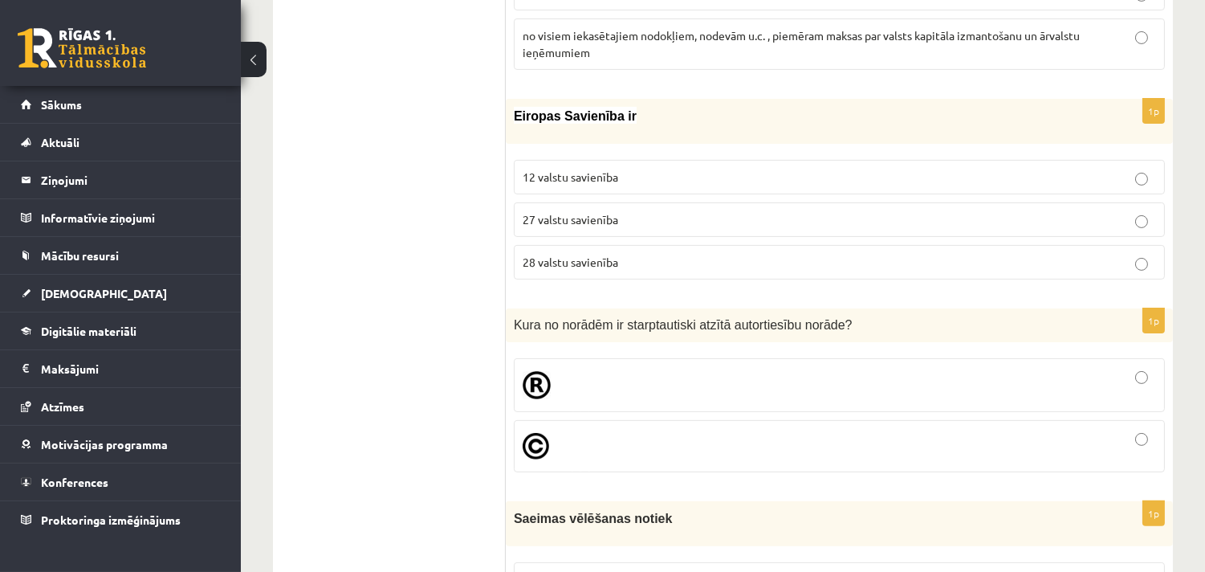
click at [660, 442] on div at bounding box center [839, 446] width 633 height 35
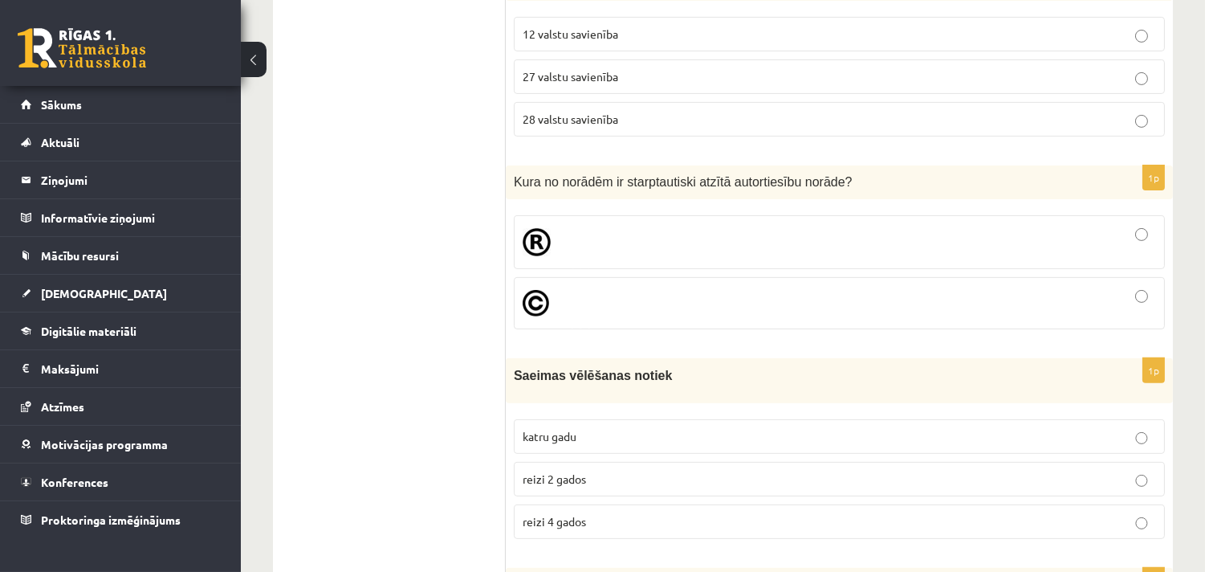
scroll to position [1138, 0]
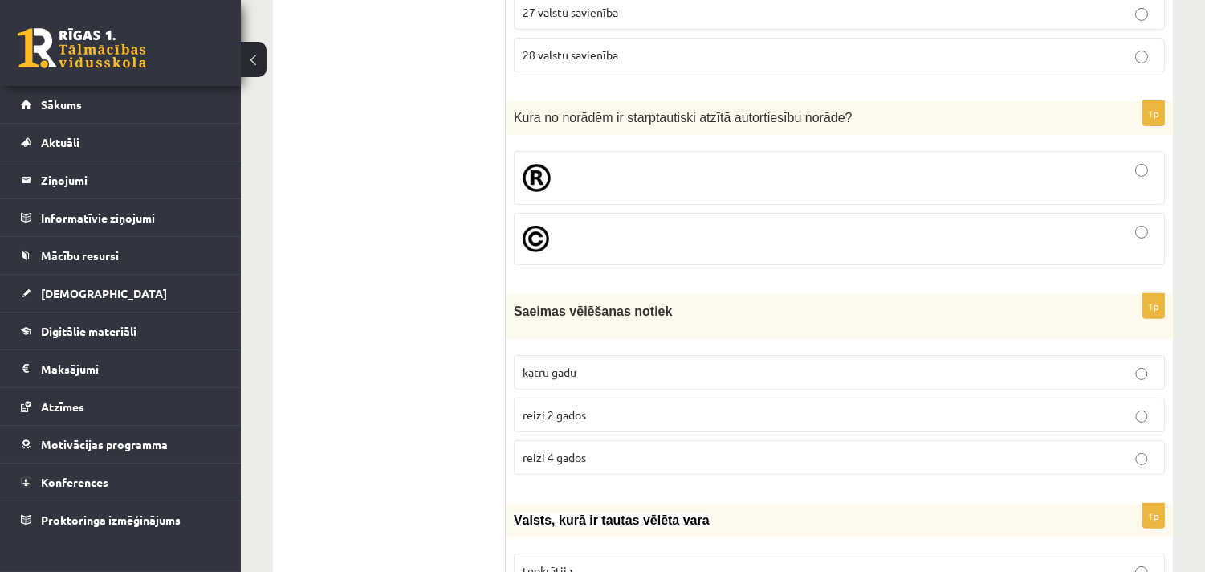
click at [576, 455] on span "reizi 4 gados" at bounding box center [554, 457] width 63 height 14
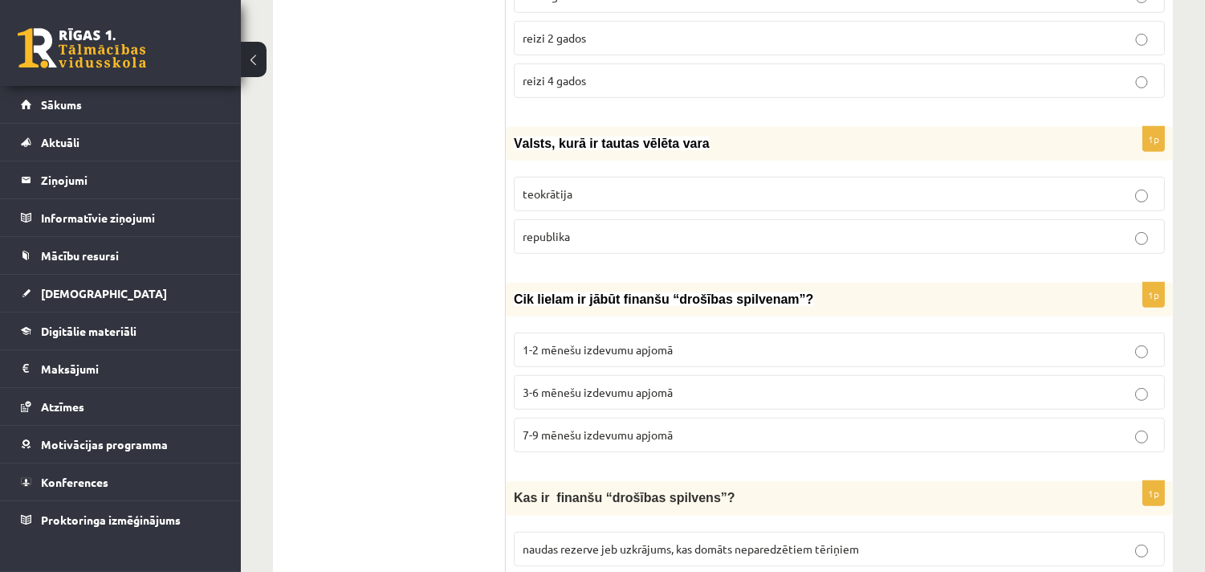
scroll to position [1555, 0]
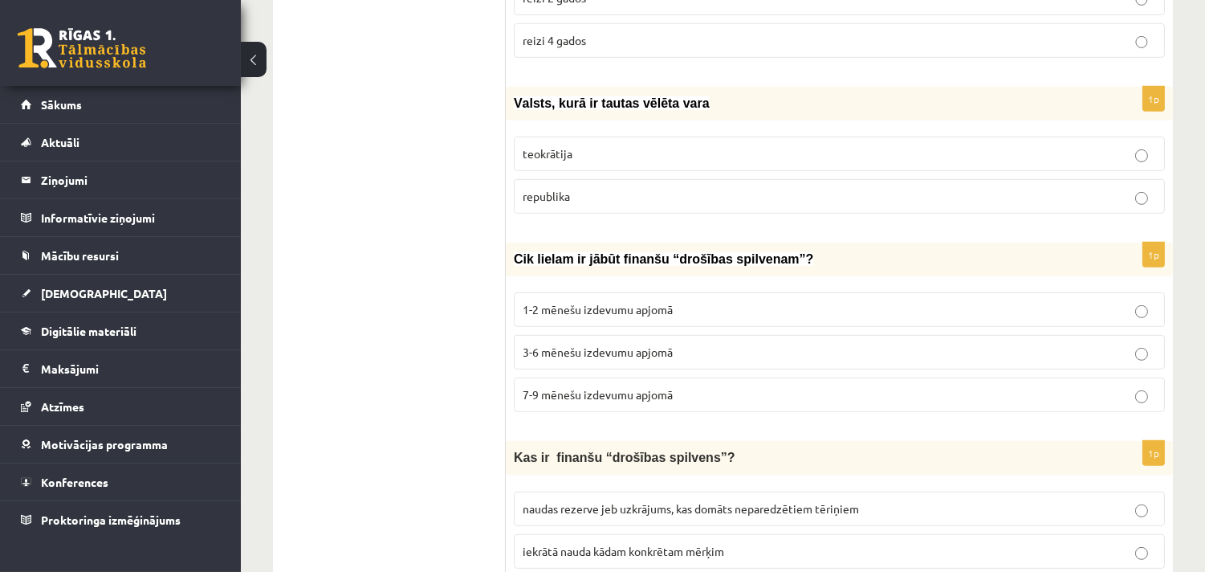
click at [556, 195] on span "republika" at bounding box center [546, 196] width 47 height 14
click at [687, 353] on p "3-6 mēnešu izdevumu apjomā" at bounding box center [839, 352] width 633 height 17
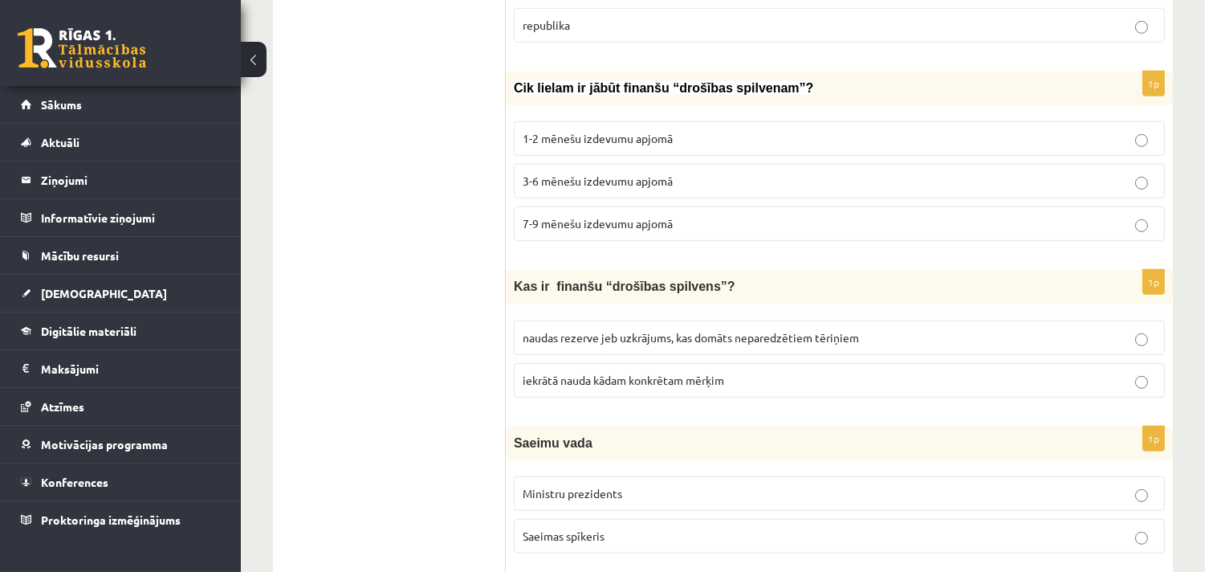
scroll to position [1763, 0]
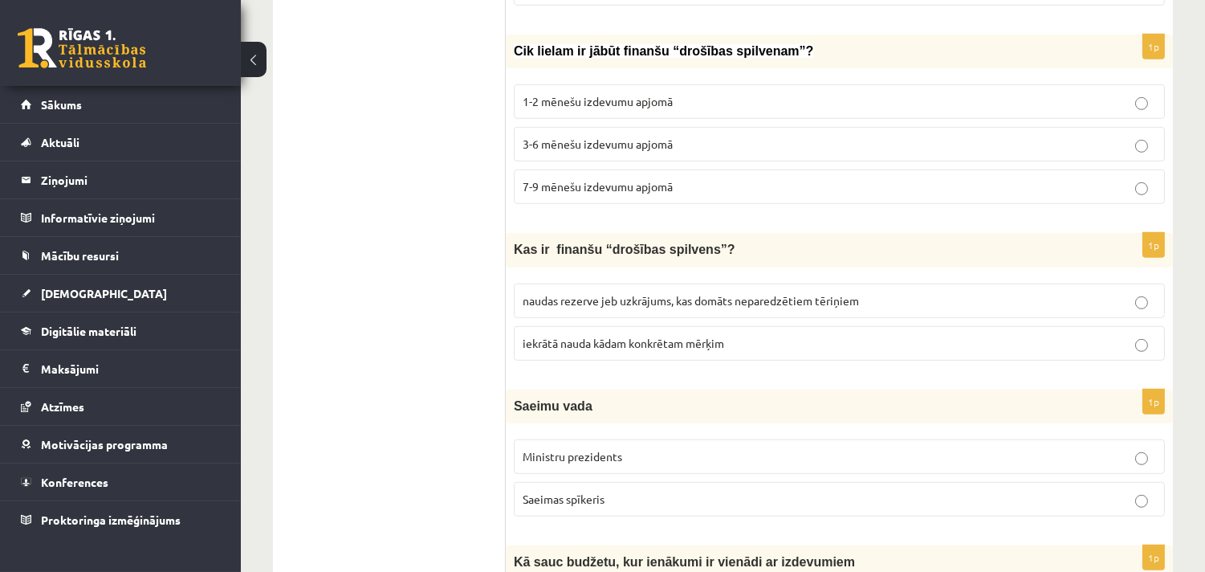
click at [669, 292] on label "naudas rezerve jeb uzkrājums, kas domāts neparedzētiem tēriņiem" at bounding box center [839, 300] width 651 height 35
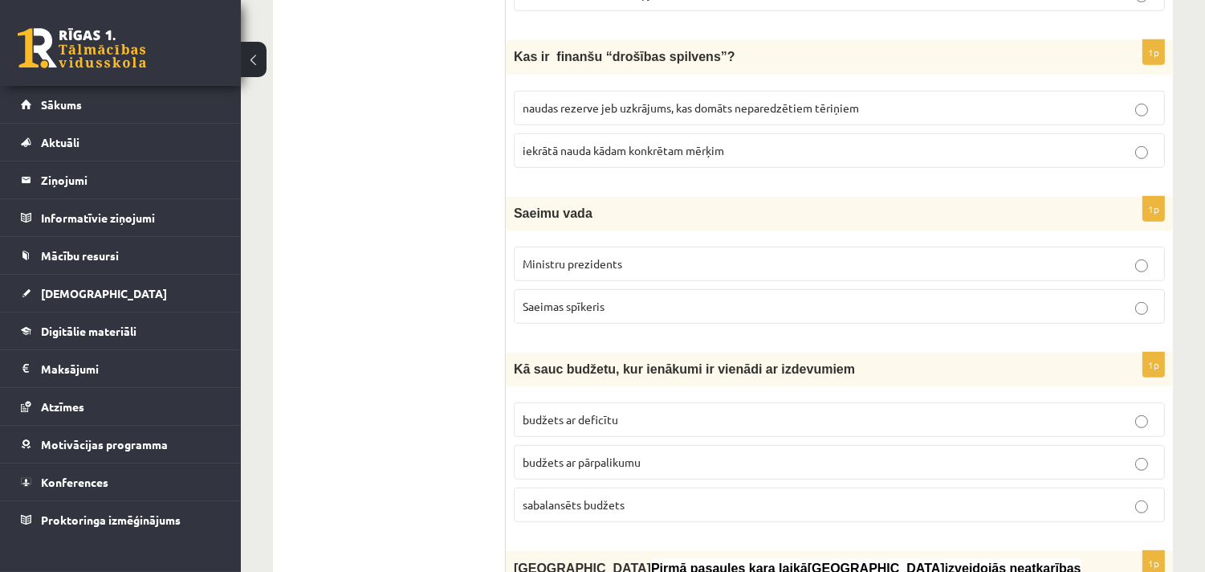
scroll to position [1972, 0]
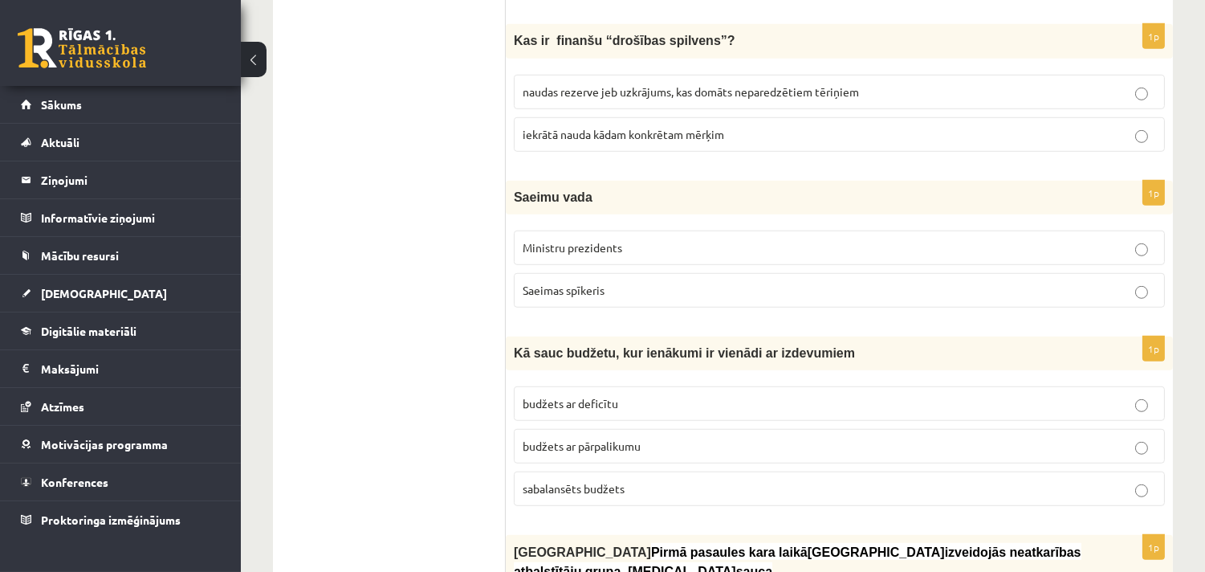
click at [629, 251] on p "Ministru prezidents" at bounding box center [839, 247] width 633 height 17
click at [571, 286] on span "Saeimas spīkeris" at bounding box center [564, 290] width 82 height 14
click at [666, 491] on p "sabalansēts budžets" at bounding box center [839, 488] width 633 height 17
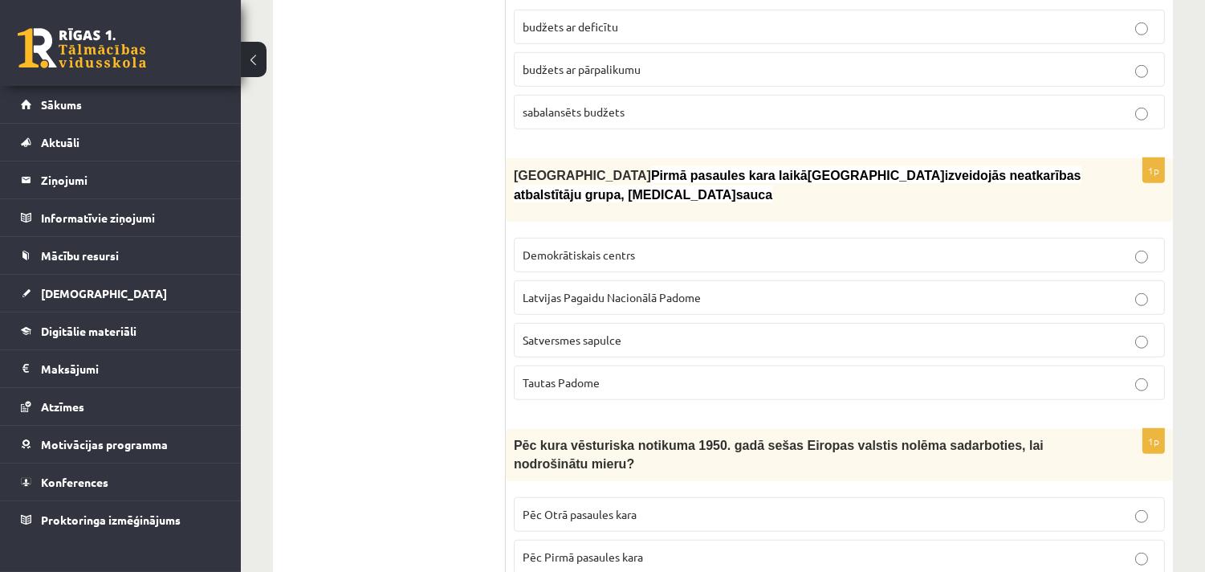
scroll to position [2388, 0]
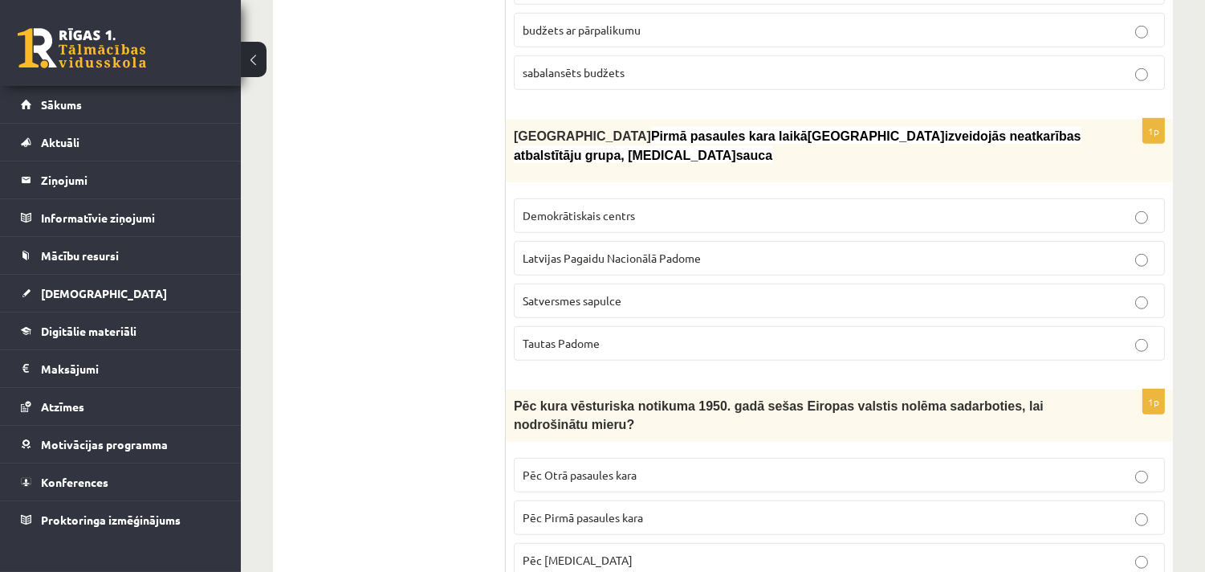
click at [586, 250] on span "Latvijas Pagaidu Nacionālā Padome" at bounding box center [612, 257] width 178 height 14
click at [559, 467] on span "Pēc Otrā pasaules kara" at bounding box center [580, 474] width 114 height 14
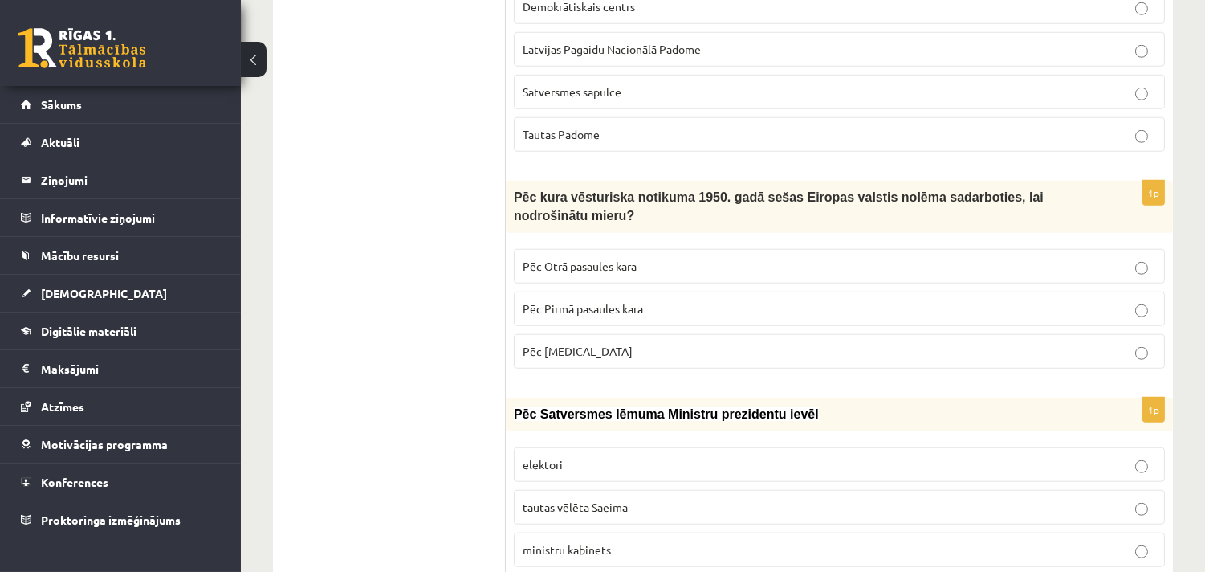
scroll to position [2804, 0]
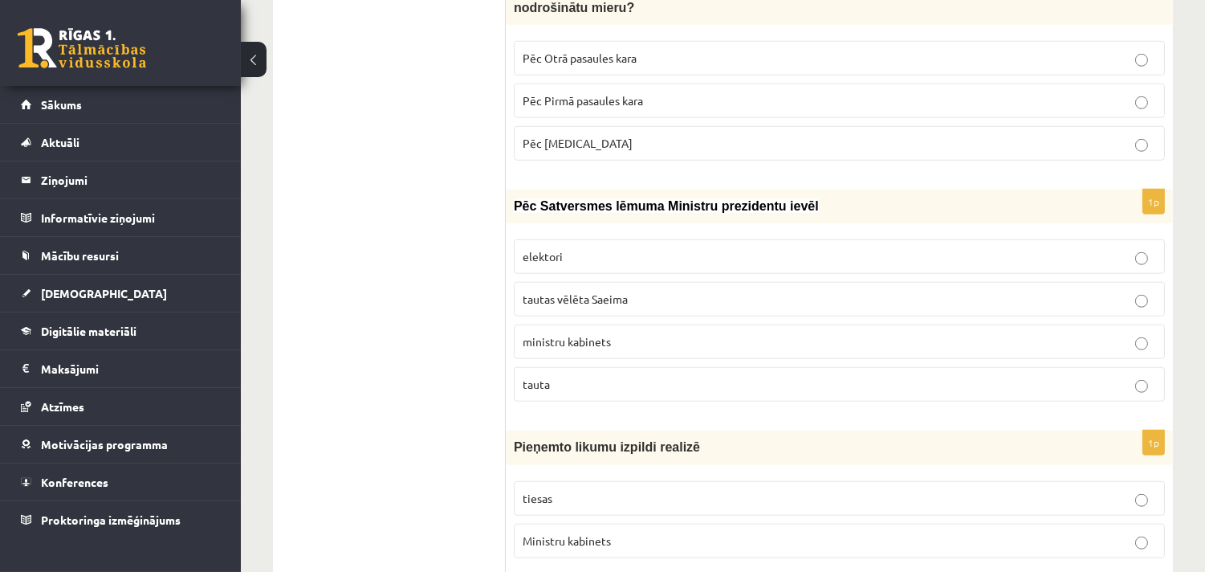
click at [568, 291] on span "tautas vēlēta Saeima" at bounding box center [575, 298] width 105 height 14
click at [434, 363] on ul "Tests" at bounding box center [397, 577] width 217 height 6187
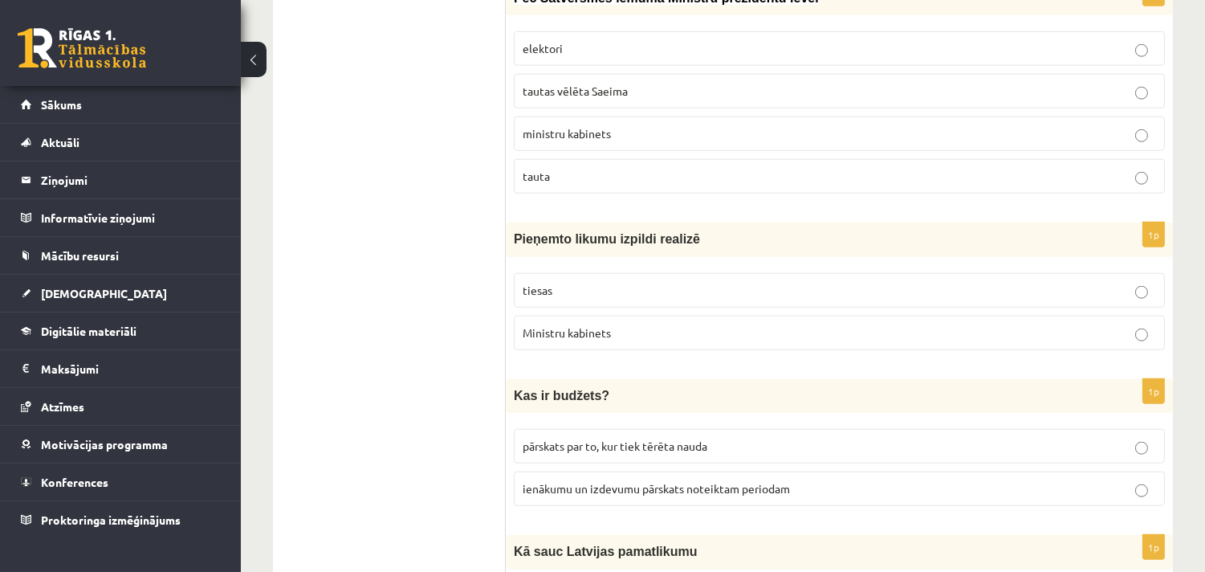
click at [552, 324] on p "Ministru kabinets" at bounding box center [839, 332] width 633 height 17
click at [431, 358] on ul "Tests" at bounding box center [397, 369] width 217 height 6187
click at [682, 480] on p "ienākumu un izdevumu pārskats noteiktam periodam" at bounding box center [839, 488] width 633 height 17
click at [437, 454] on ul "Tests" at bounding box center [397, 369] width 217 height 6187
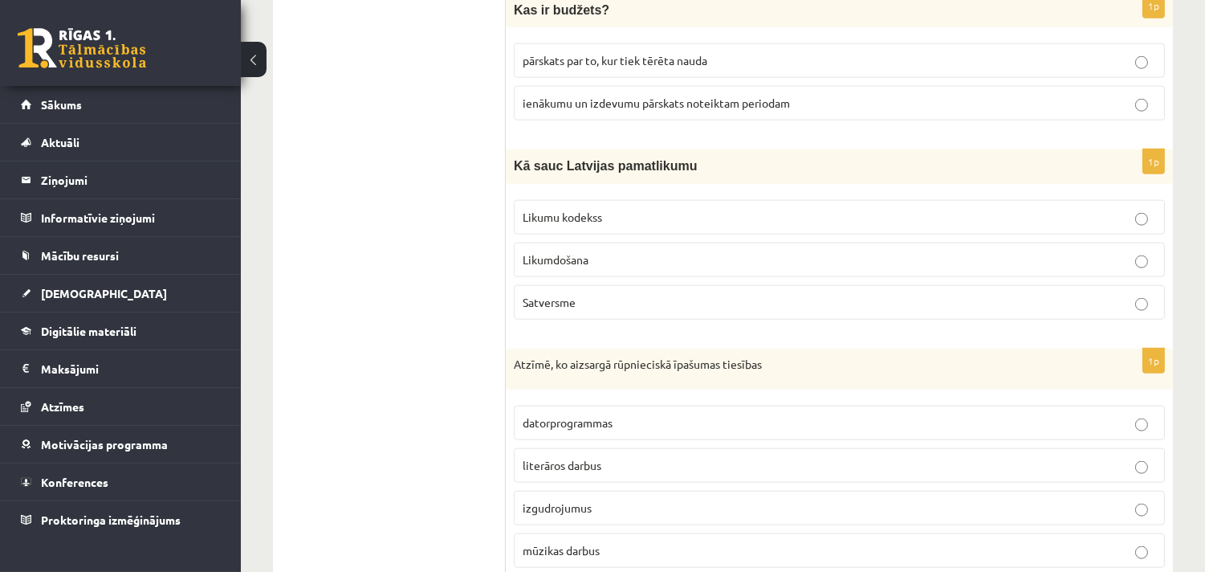
scroll to position [3429, 0]
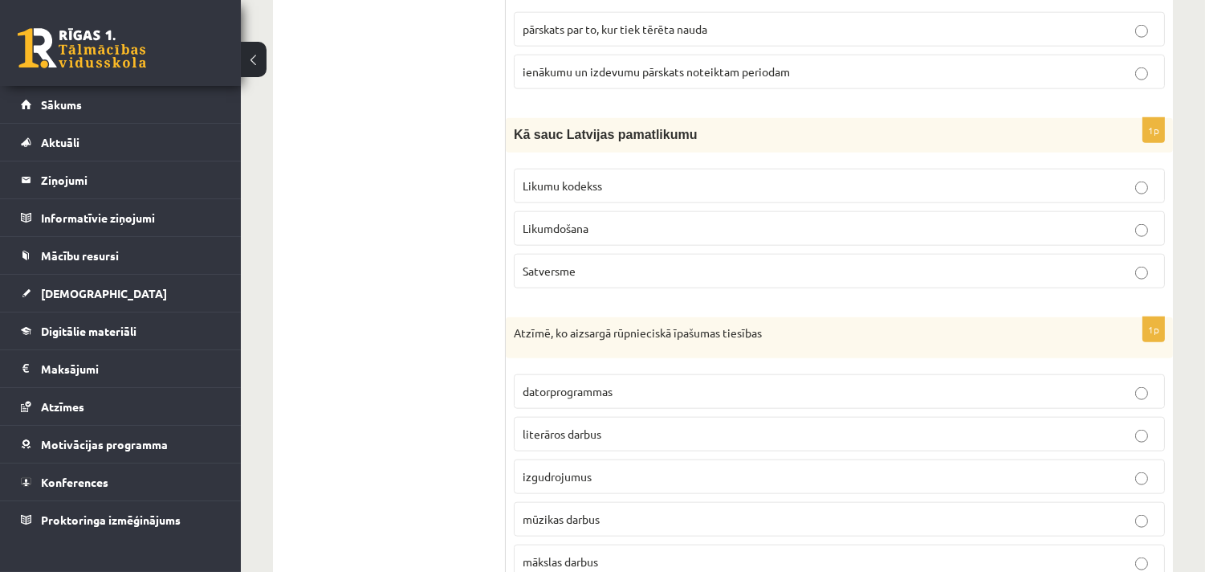
click at [563, 263] on span "Satversme" at bounding box center [549, 270] width 53 height 14
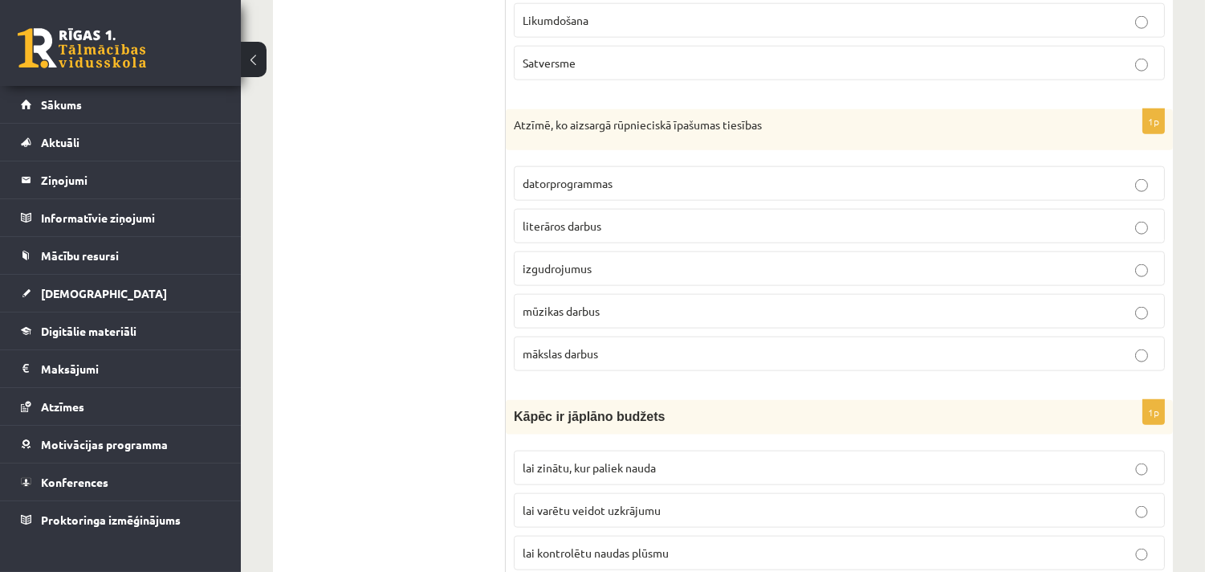
click at [582, 261] on span "izgudrojumus" at bounding box center [557, 268] width 69 height 14
click at [655, 545] on span "lai kontrolētu naudas plūsmu" at bounding box center [596, 552] width 146 height 14
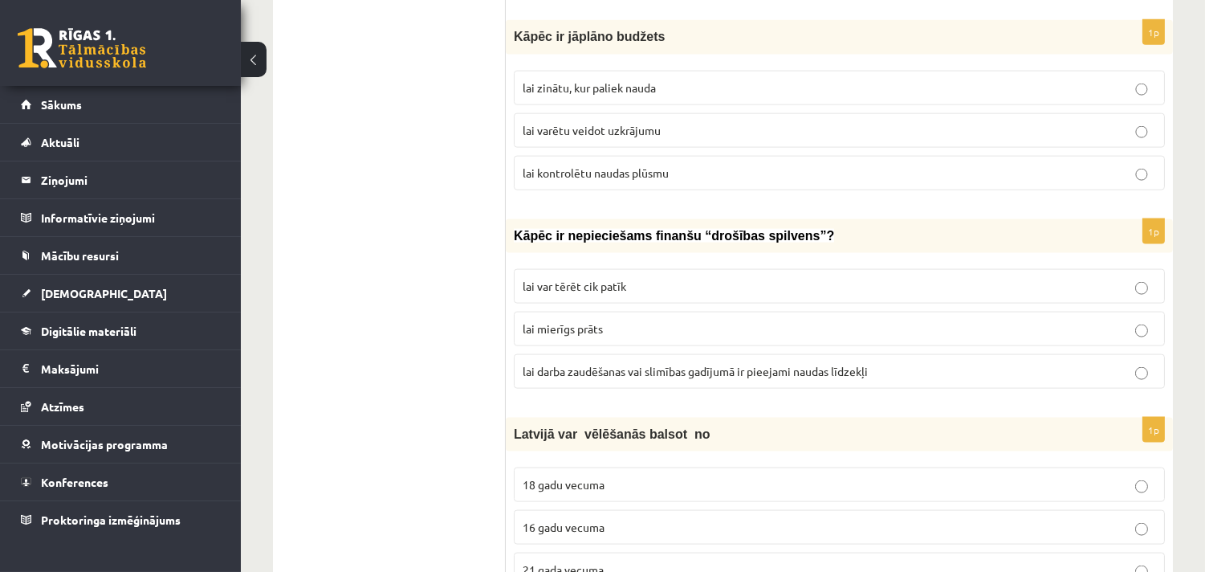
scroll to position [4053, 0]
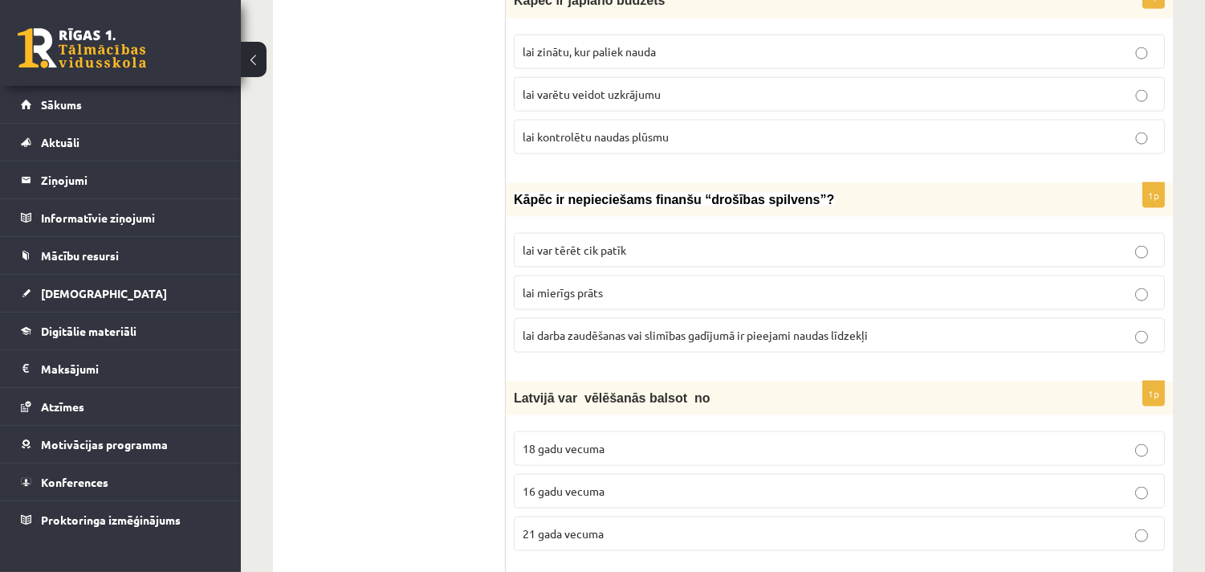
click at [580, 327] on p "lai darba zaudēšanas vai slimības gadījumā ir pieejami naudas līdzekļi" at bounding box center [839, 335] width 633 height 17
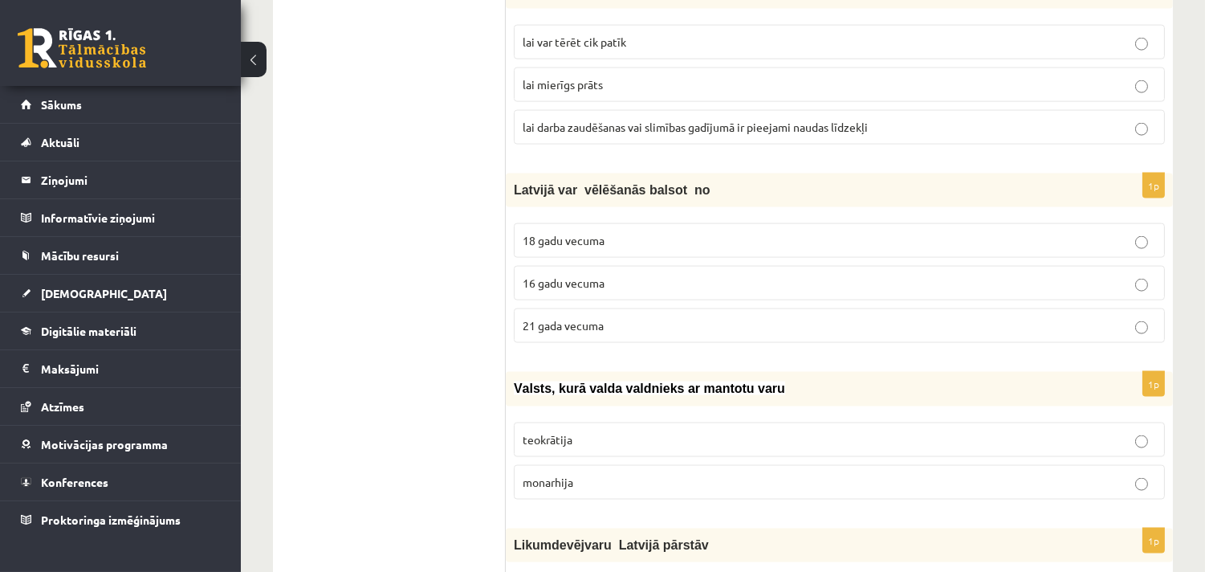
click at [603, 232] on p "18 gadu vecuma" at bounding box center [839, 240] width 633 height 17
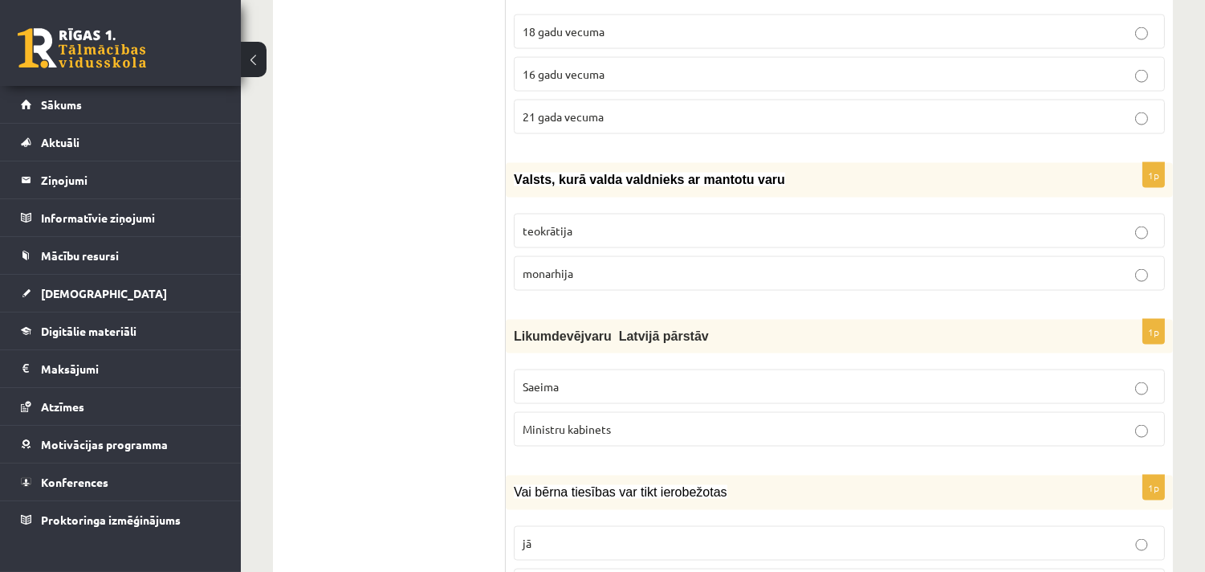
click at [535, 266] on span "monarhija" at bounding box center [548, 273] width 51 height 14
click at [606, 378] on p "Saeima" at bounding box center [839, 386] width 633 height 17
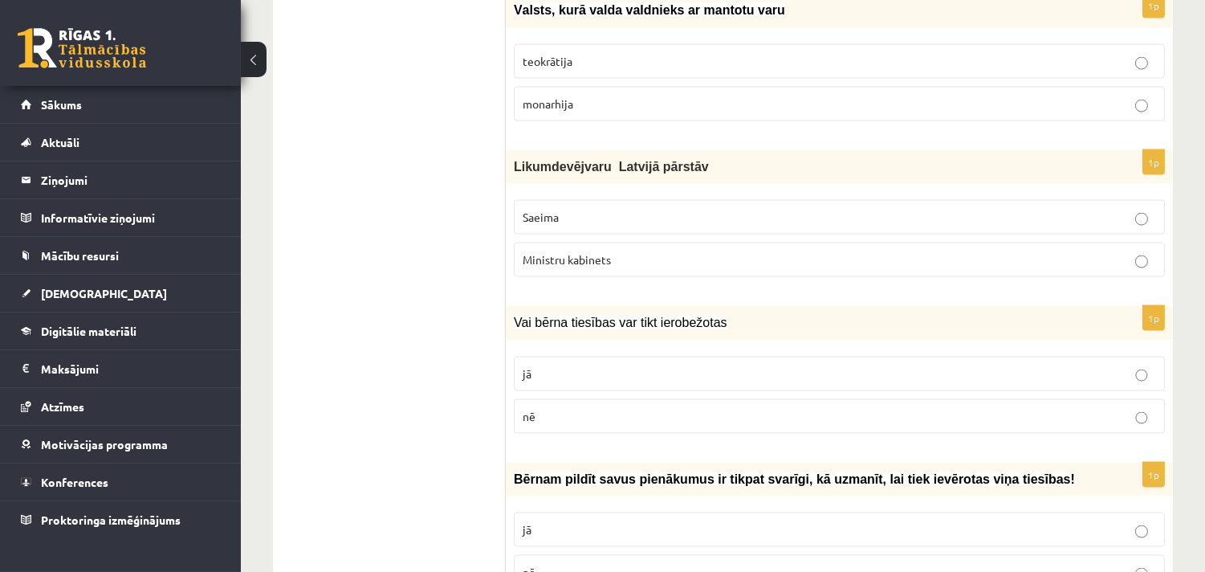
scroll to position [4677, 0]
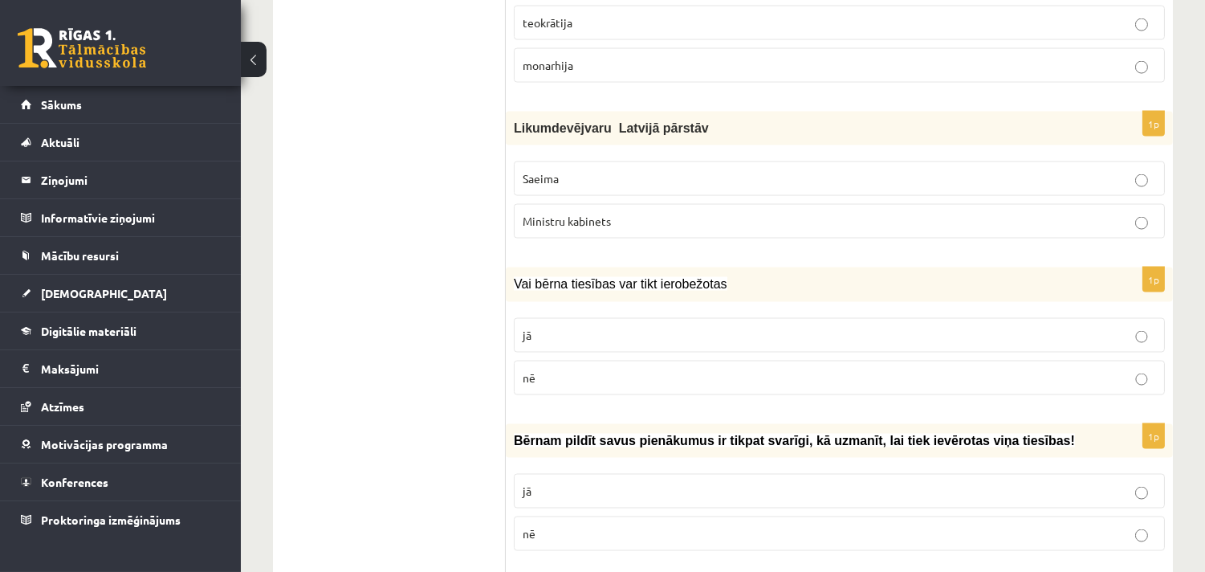
click at [562, 318] on label "jā" at bounding box center [839, 335] width 651 height 35
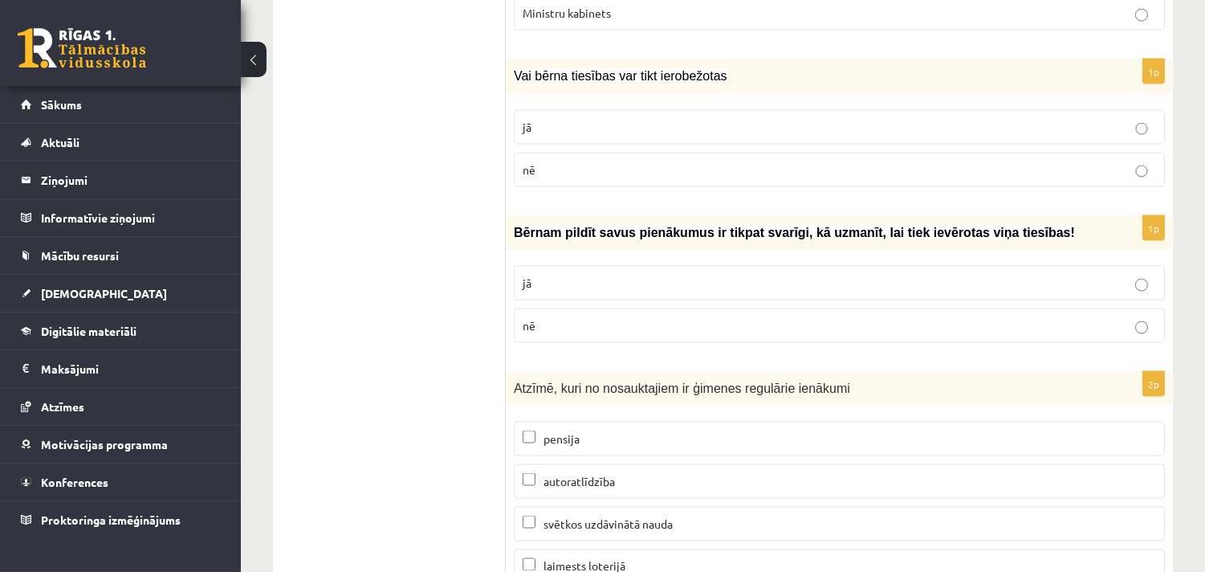
click at [557, 275] on p "jā" at bounding box center [839, 283] width 633 height 17
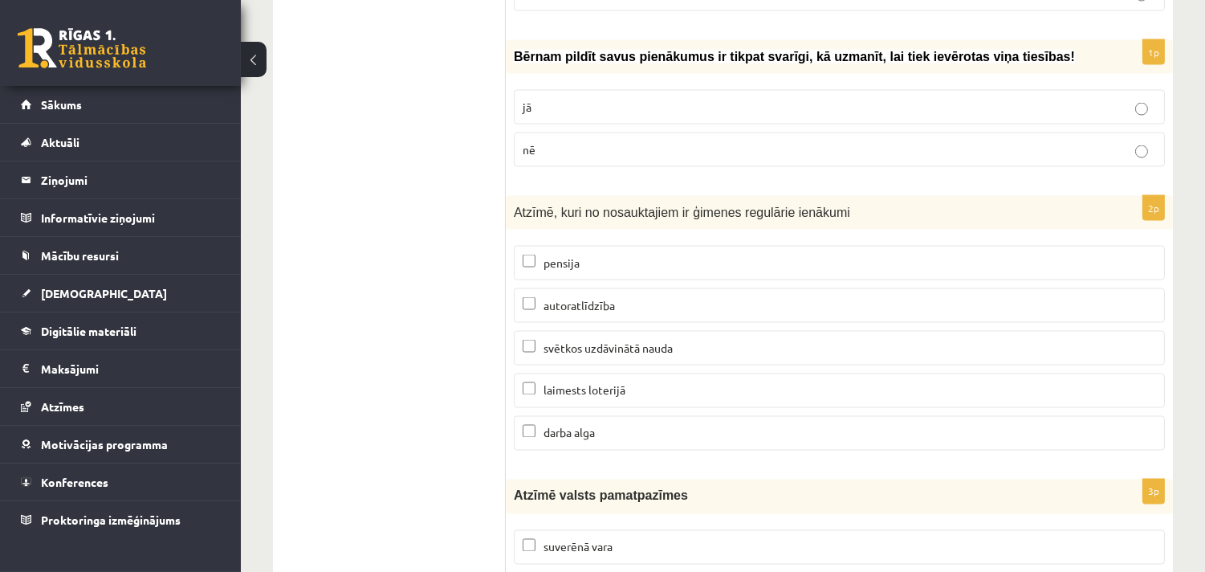
scroll to position [5094, 0]
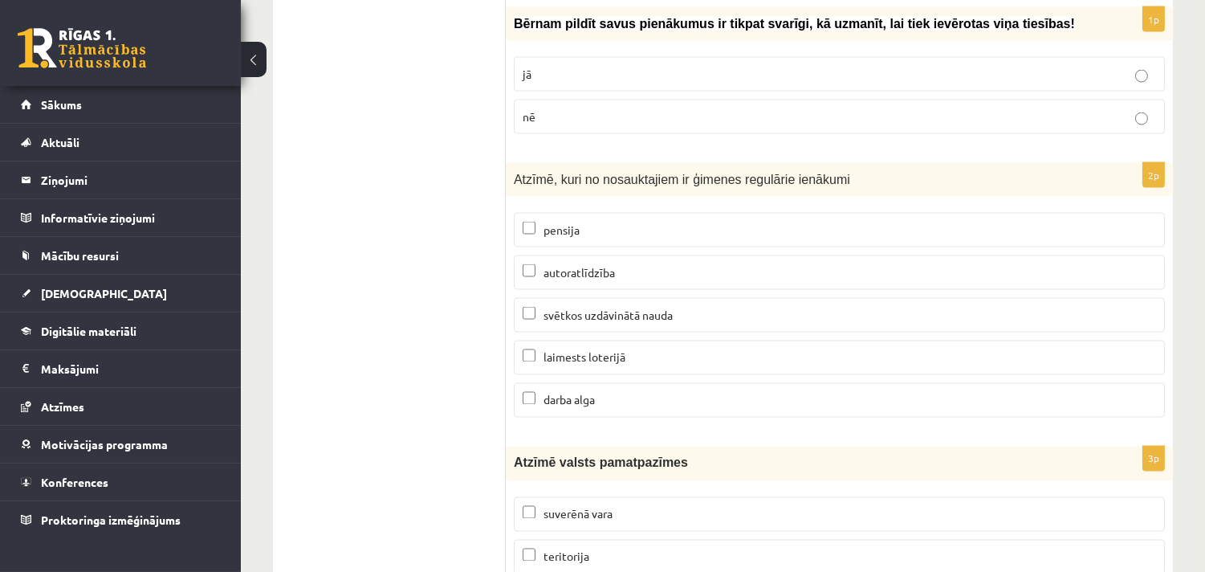
click at [570, 393] on span "darba alga" at bounding box center [569, 400] width 51 height 14
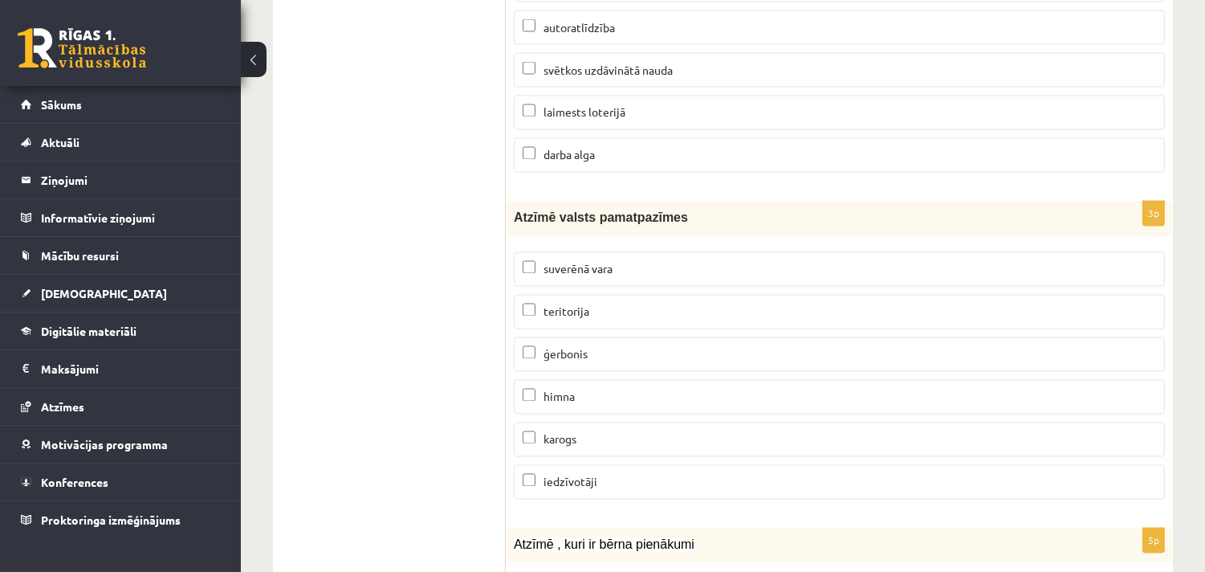
scroll to position [5302, 0]
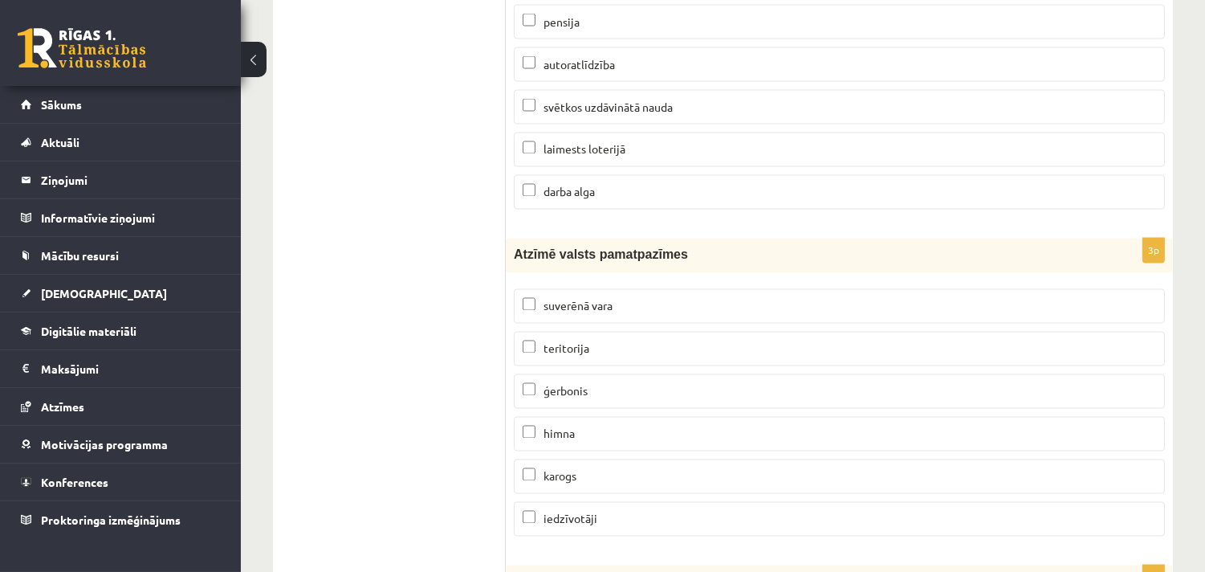
click at [609, 299] on span "suverēnā vara" at bounding box center [578, 306] width 69 height 14
click at [595, 336] on label "teritorija" at bounding box center [839, 349] width 651 height 35
click at [589, 511] on span "iedzīvotāji" at bounding box center [571, 518] width 54 height 14
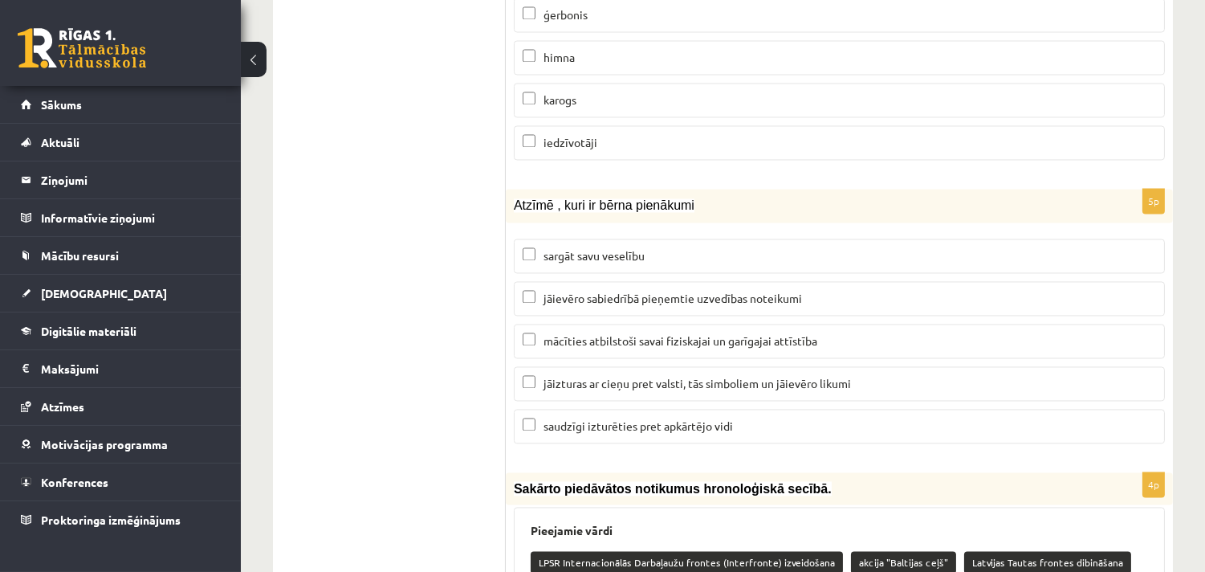
scroll to position [5719, 0]
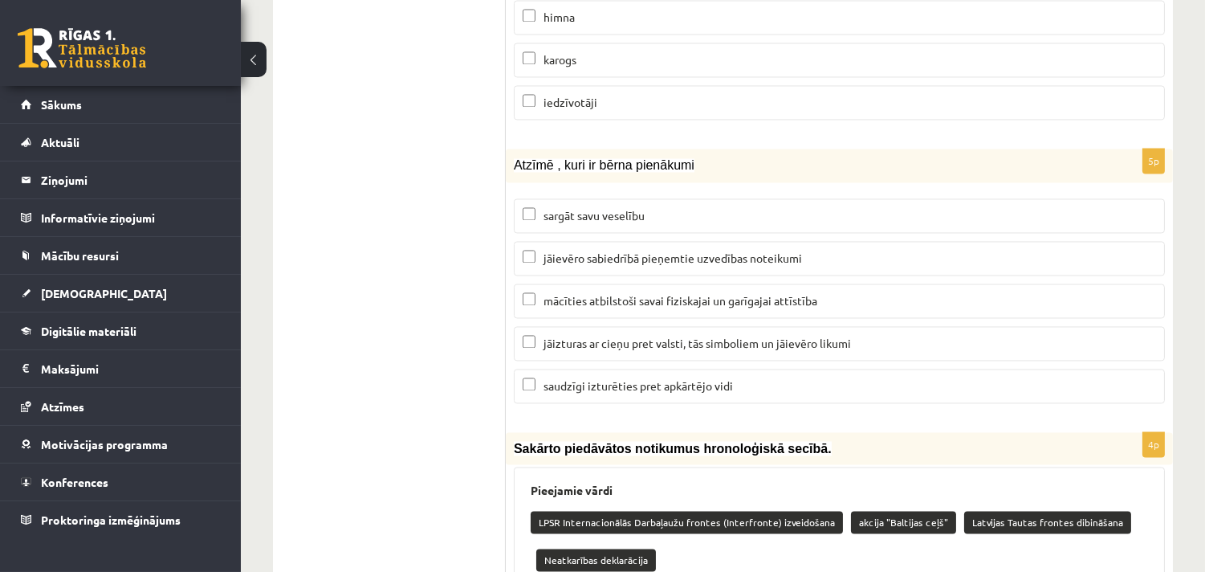
click at [624, 208] on span "sargāt savu veselību" at bounding box center [594, 215] width 101 height 14
click at [621, 250] on p "jāievēro sabiedrībā pieņemtie uzvedības noteikumi" at bounding box center [839, 258] width 633 height 17
click at [614, 293] on span "mācīties atbilstoši savai fiziskajai un garīgajai attīstība" at bounding box center [681, 300] width 274 height 14
click at [607, 335] on p "jāizturas ar cieņu pret valsti, tās simboliem un jāievēro likumi" at bounding box center [839, 343] width 633 height 17
click at [607, 378] on span "saudzīgi izturēties pret apkārtējo vidi" at bounding box center [638, 385] width 189 height 14
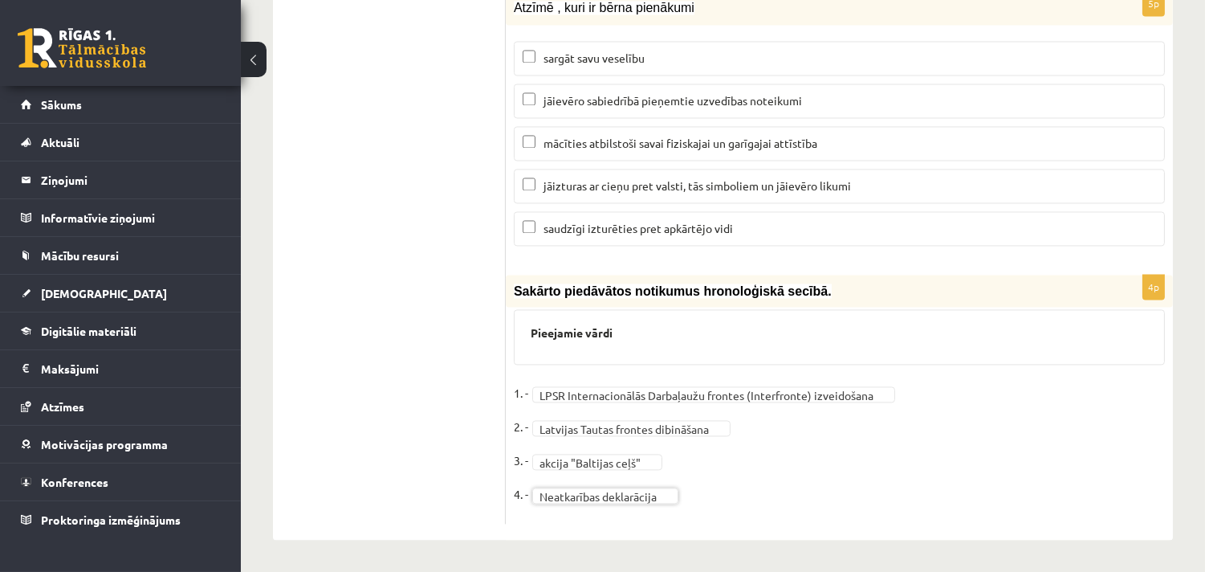
scroll to position [5850, 0]
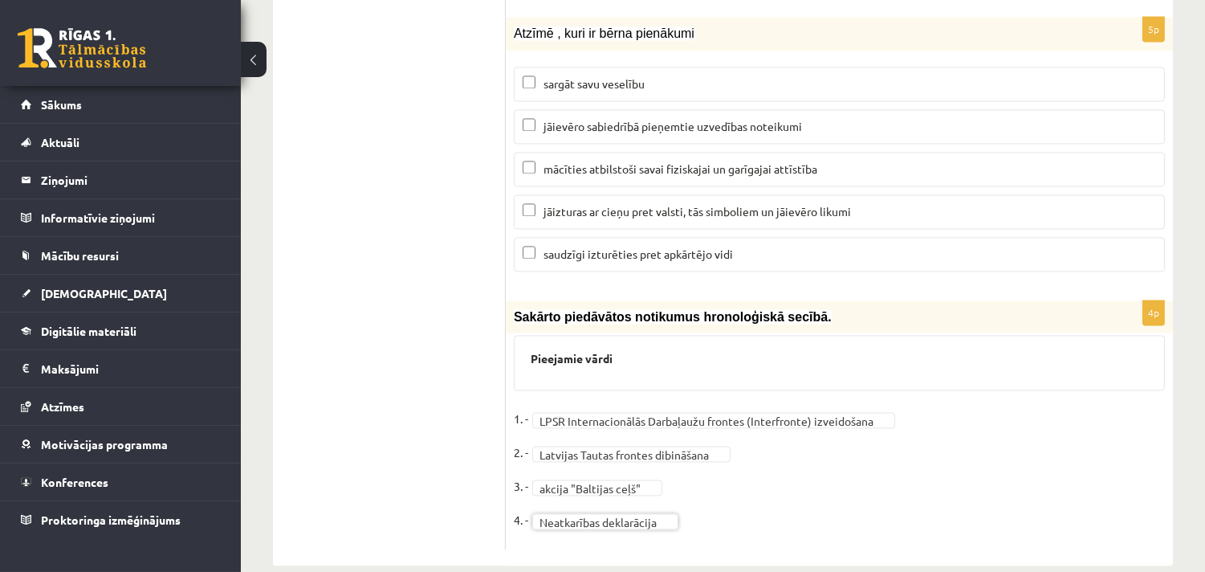
click at [821, 487] on fieldset "**********" at bounding box center [839, 473] width 651 height 135
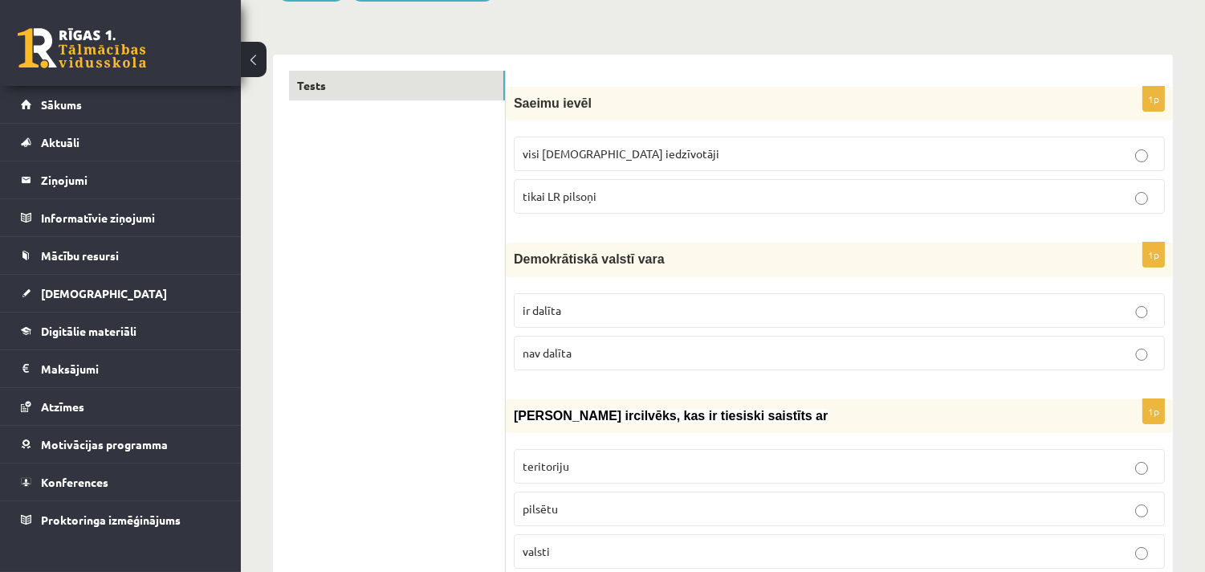
scroll to position [0, 0]
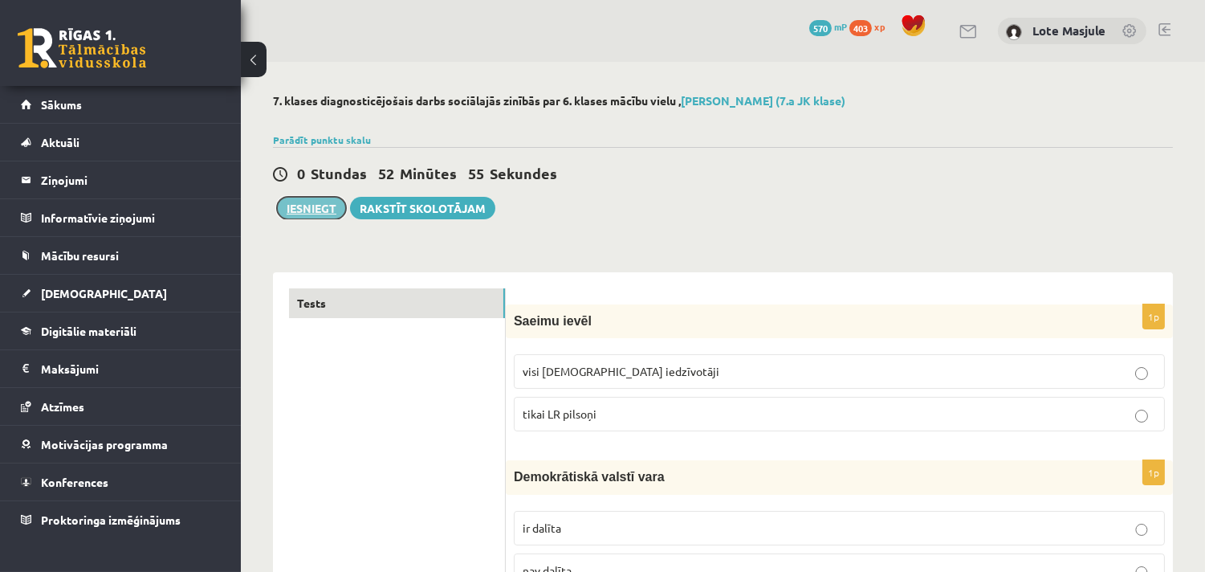
click at [293, 198] on button "Iesniegt" at bounding box center [311, 208] width 69 height 22
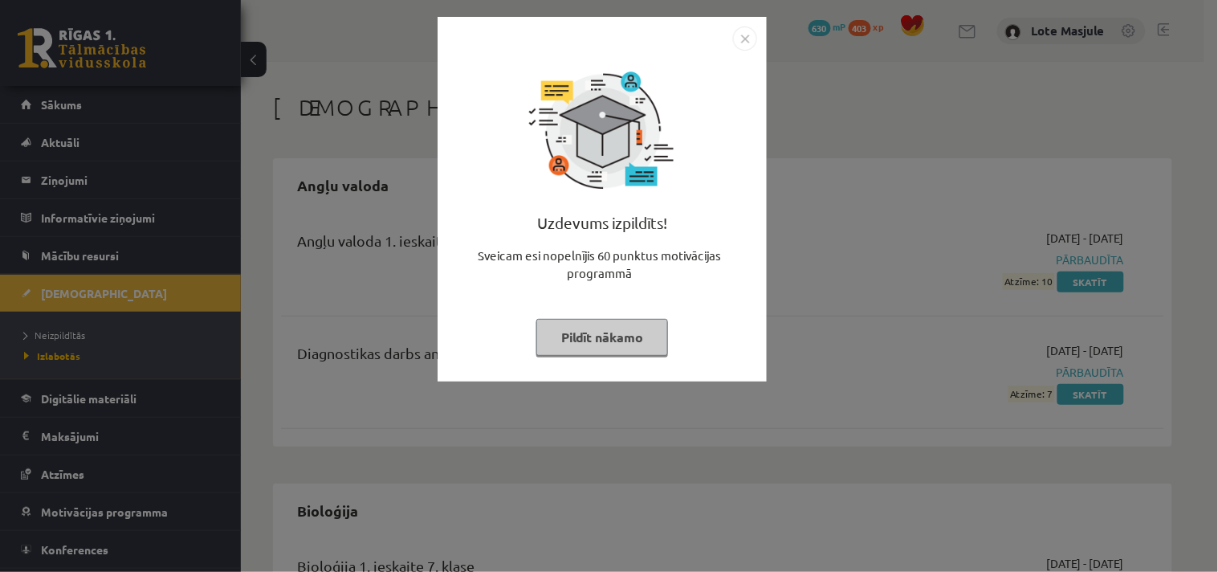
click at [742, 35] on img "Close" at bounding box center [745, 38] width 24 height 24
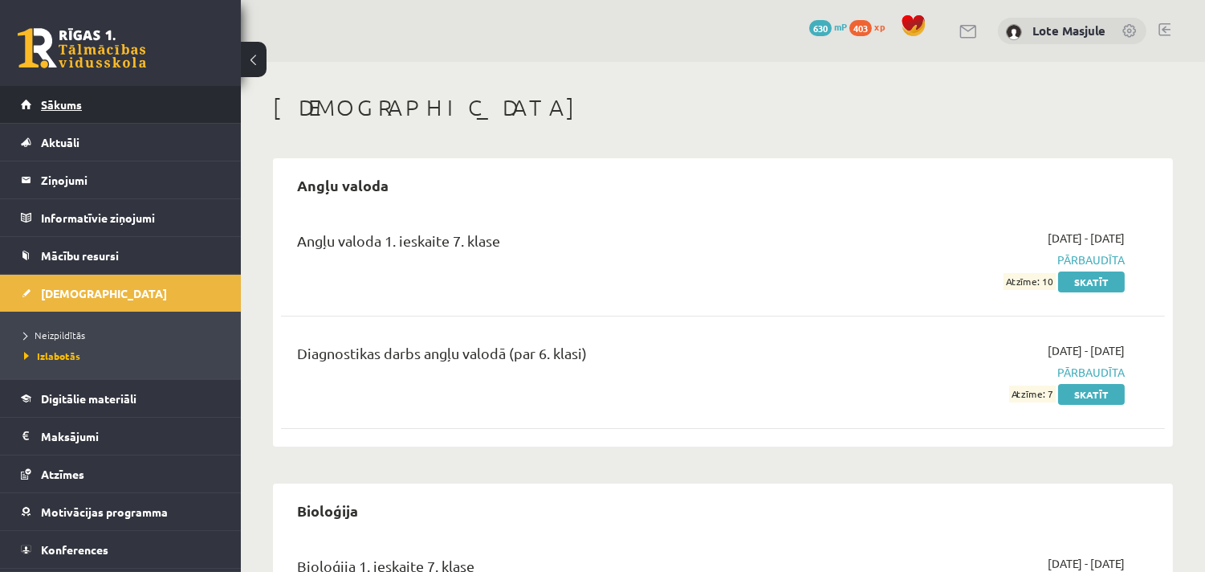
click at [57, 101] on span "Sākums" at bounding box center [61, 104] width 41 height 14
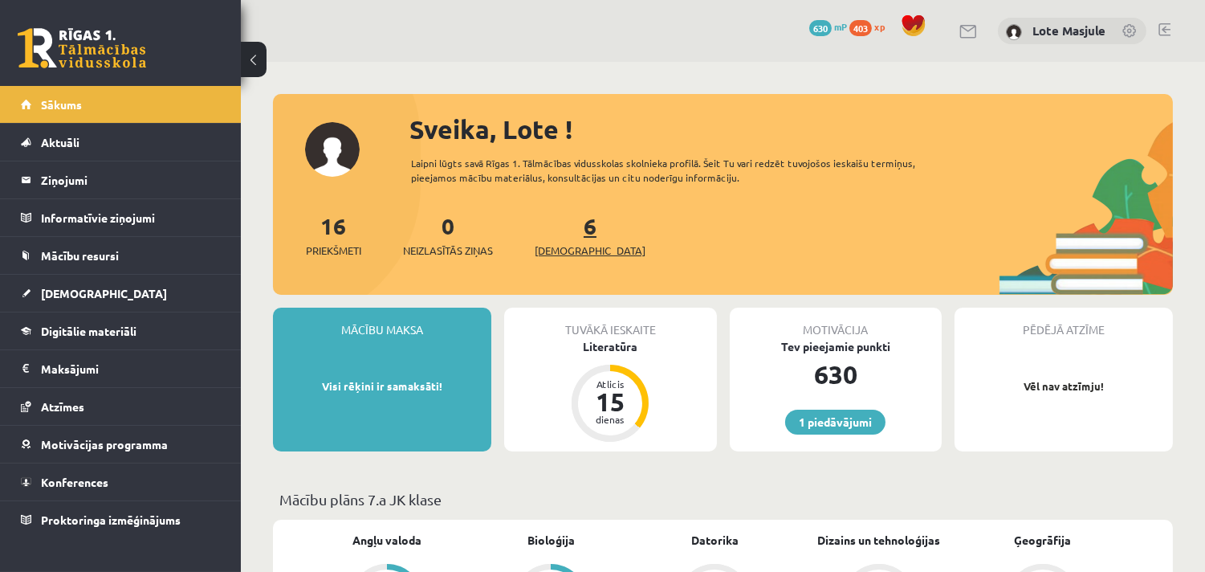
click at [568, 243] on span "[DEMOGRAPHIC_DATA]" at bounding box center [590, 250] width 111 height 16
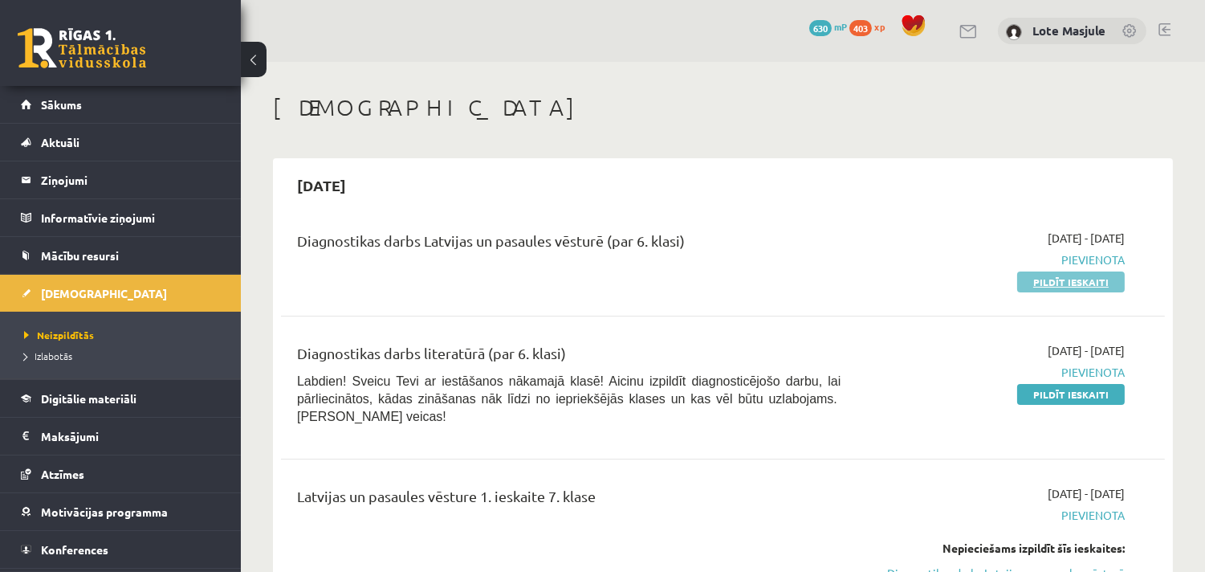
click at [1052, 278] on link "Pildīt ieskaiti" at bounding box center [1071, 281] width 108 height 21
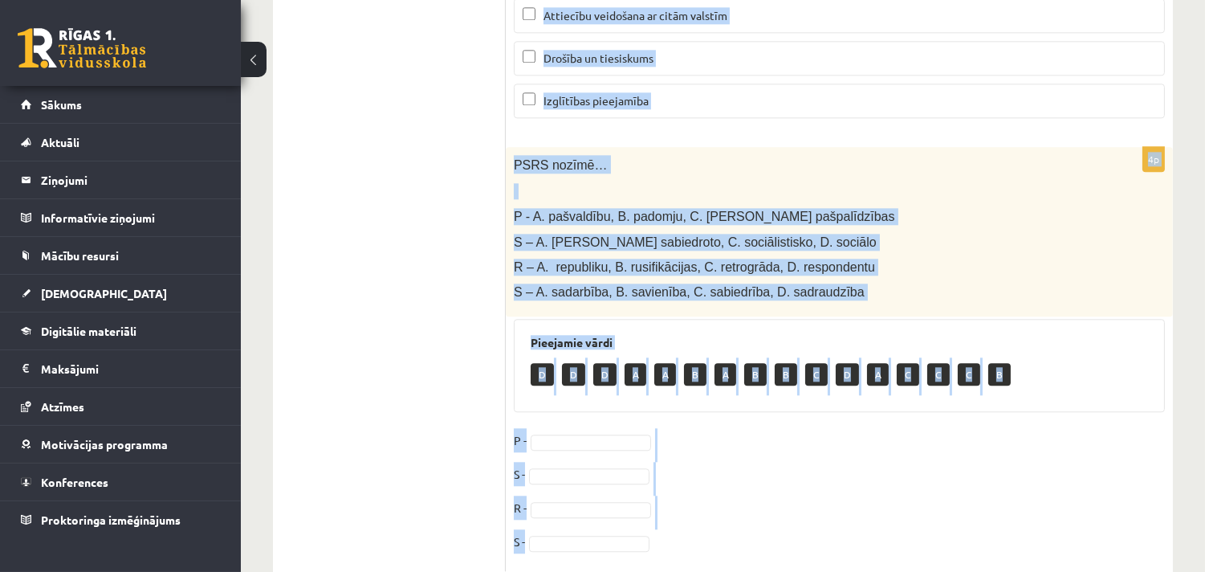
scroll to position [7161, 0]
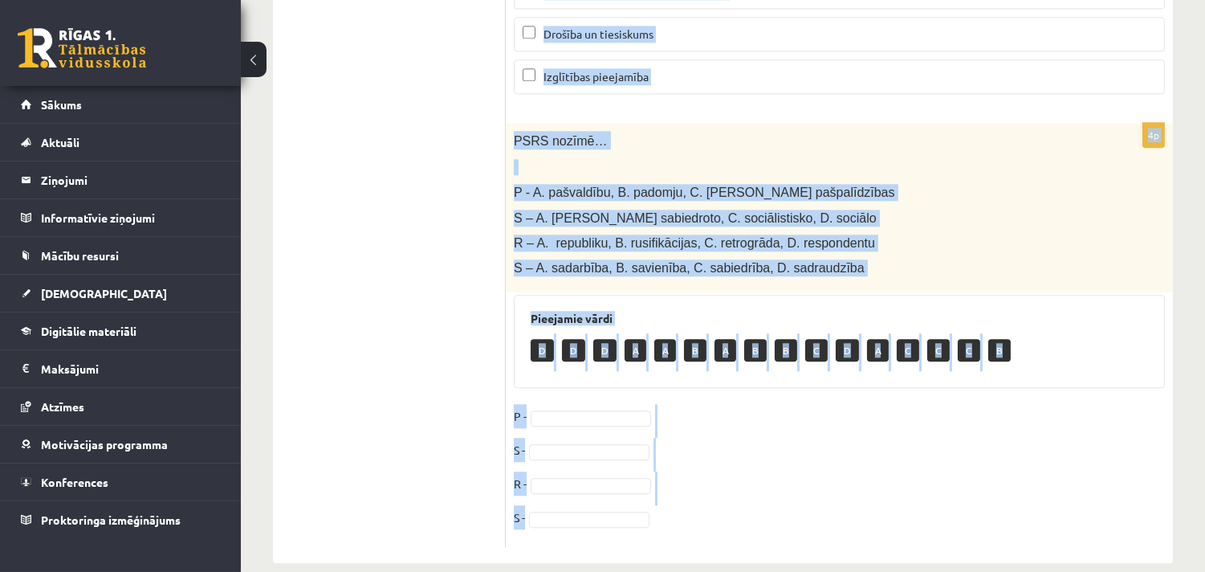
drag, startPoint x: 514, startPoint y: 295, endPoint x: 900, endPoint y: 606, distance: 496.1
copy form "Lore ip dolorsit ametcons adipiscinge? Sedd, eiu te incididunt, utlab, etdolore…"
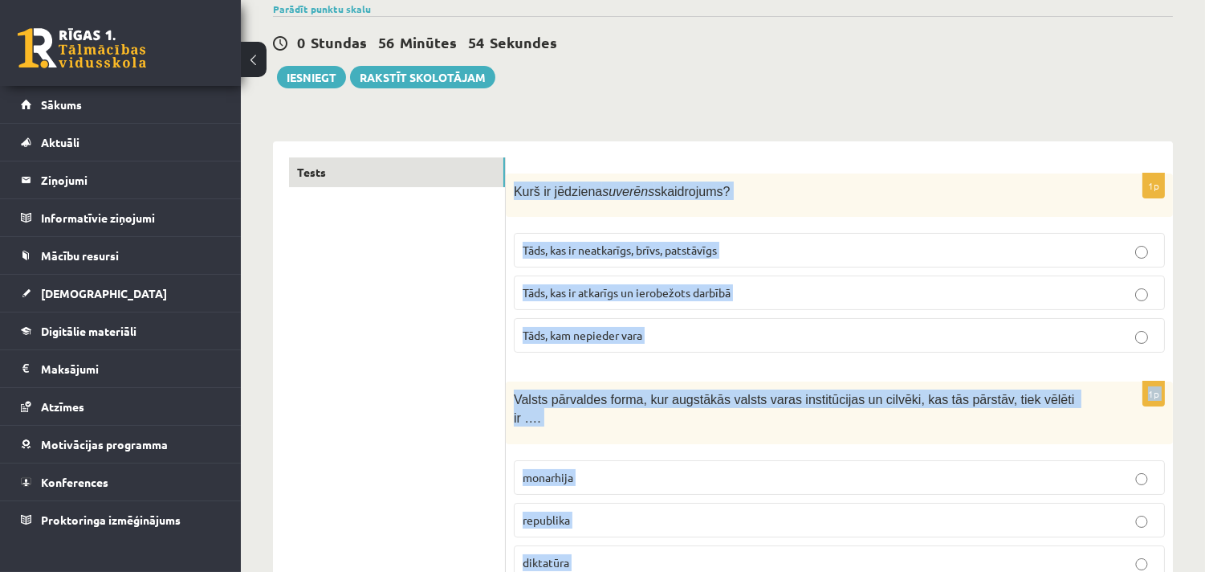
scroll to position [0, 0]
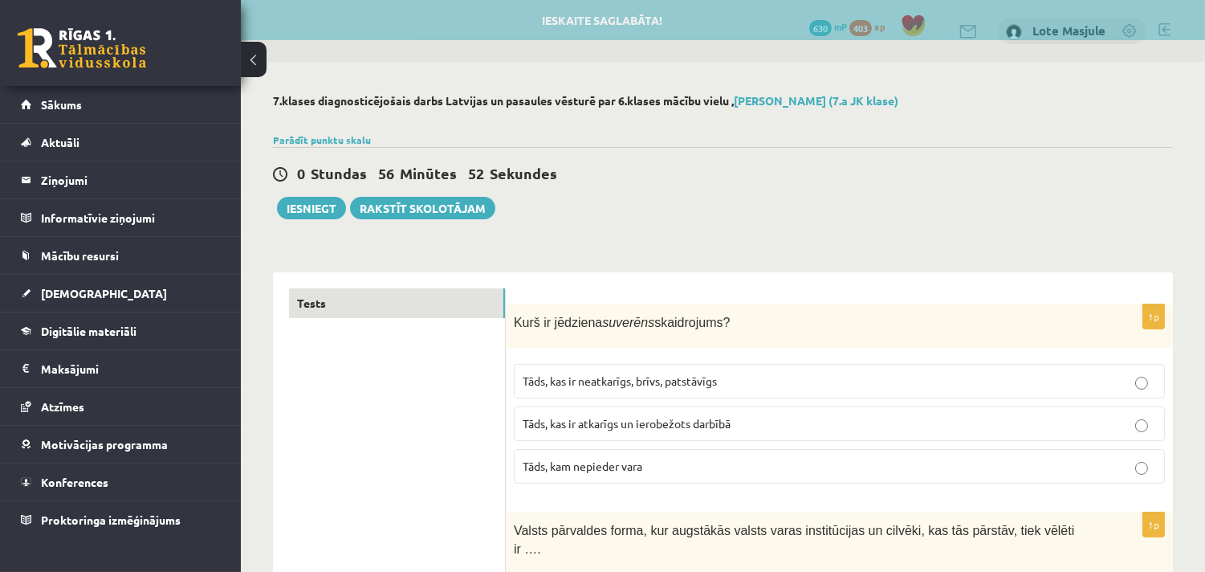
click at [654, 373] on p "Tāds, kas ir neatkarīgs, brīvs, patstāvīgs" at bounding box center [839, 381] width 633 height 17
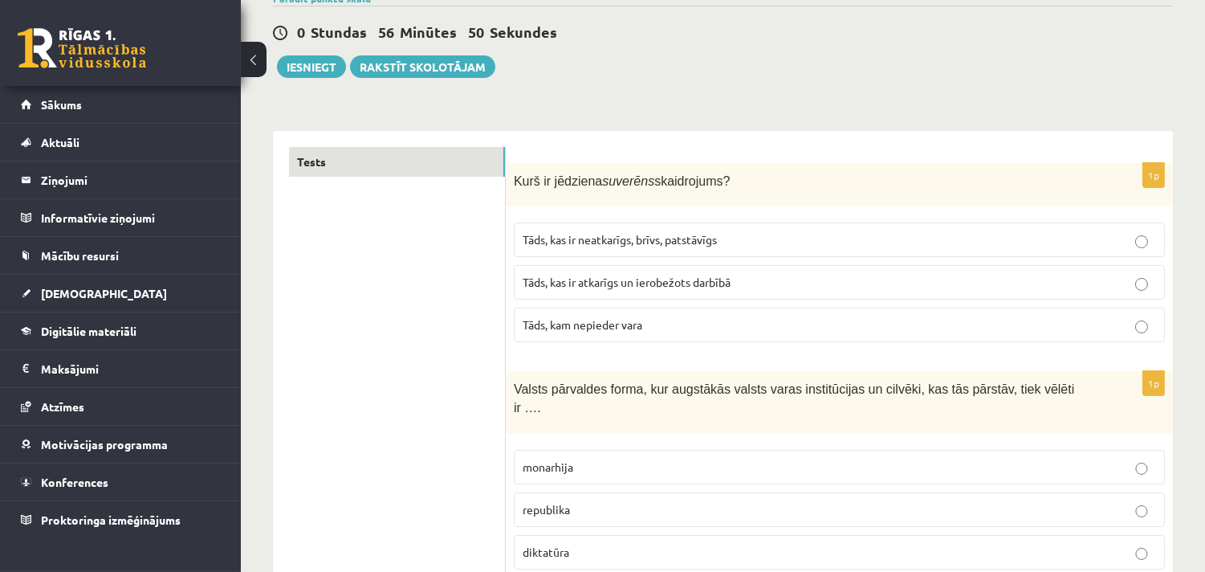
scroll to position [207, 0]
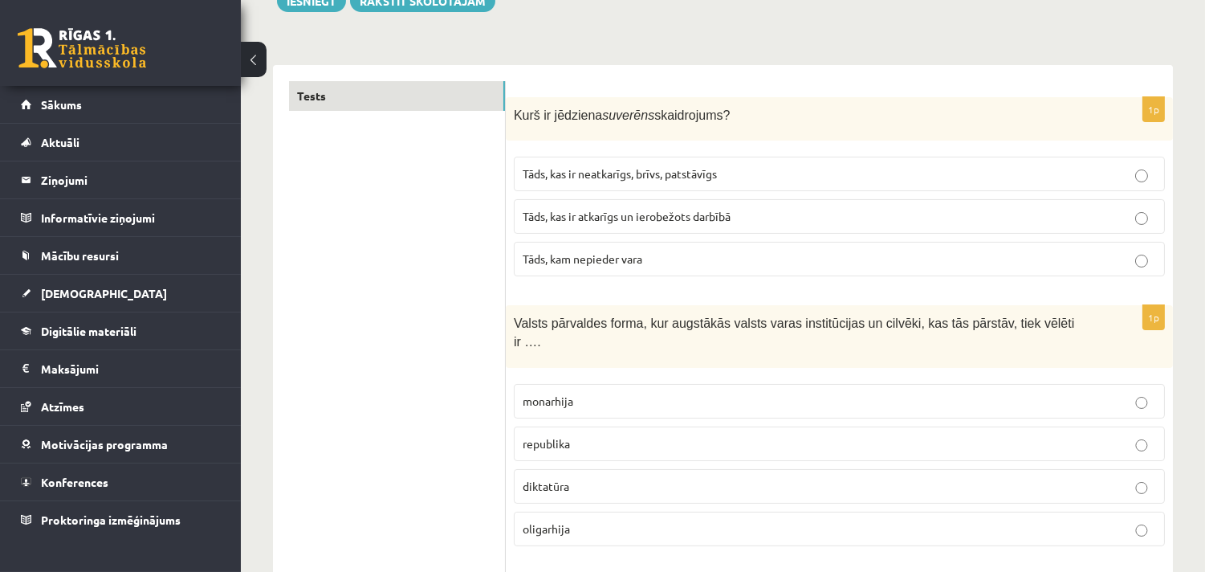
click at [559, 436] on span "republika" at bounding box center [546, 443] width 47 height 14
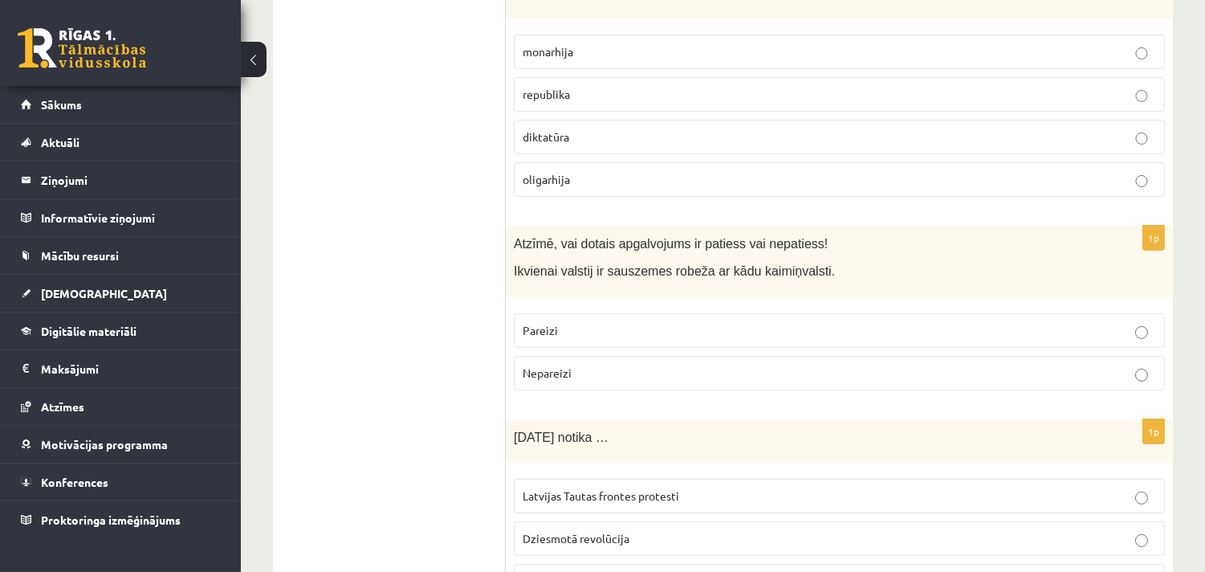
scroll to position [624, 0]
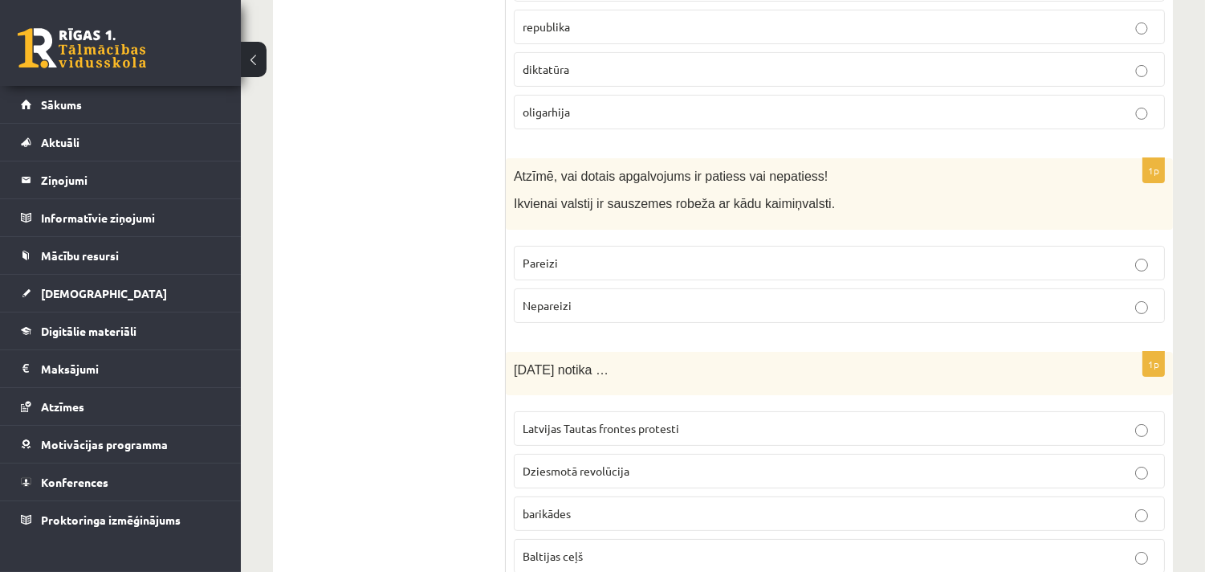
click at [600, 297] on p "Nepareizi" at bounding box center [839, 305] width 633 height 17
click at [558, 548] on span "Baltijas ceļš" at bounding box center [553, 555] width 60 height 14
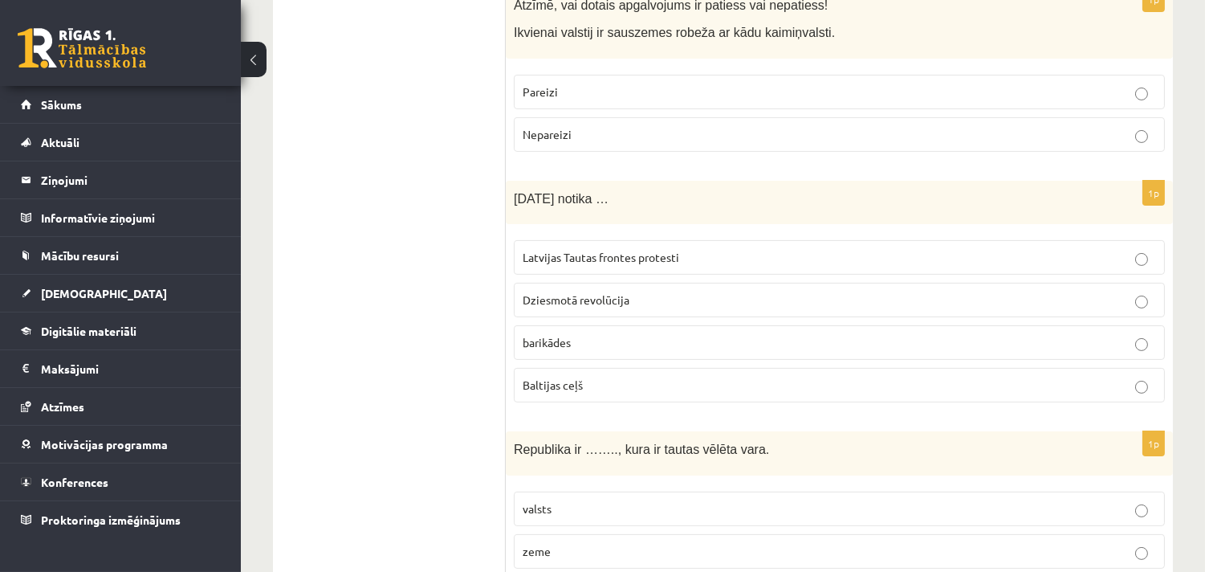
scroll to position [832, 0]
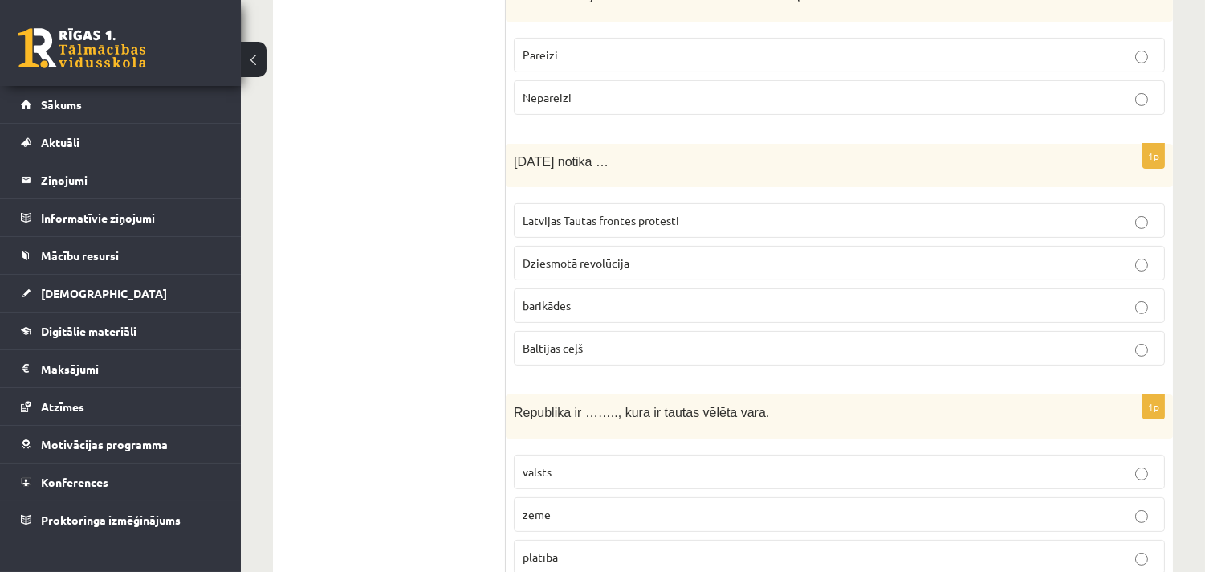
click at [573, 463] on p "valsts" at bounding box center [839, 471] width 633 height 17
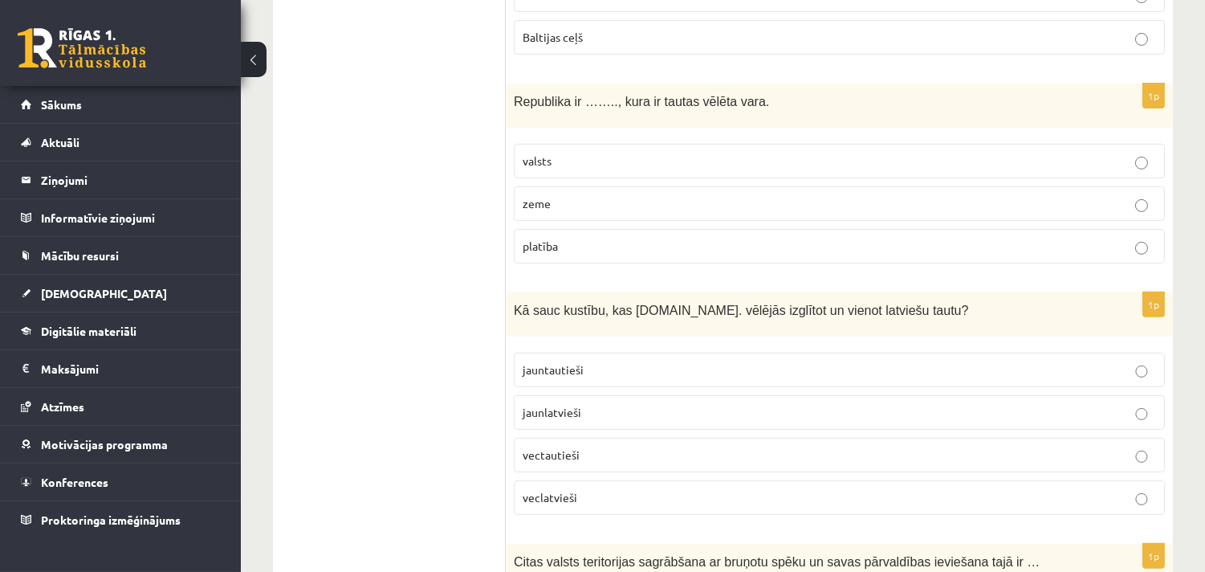
scroll to position [1248, 0]
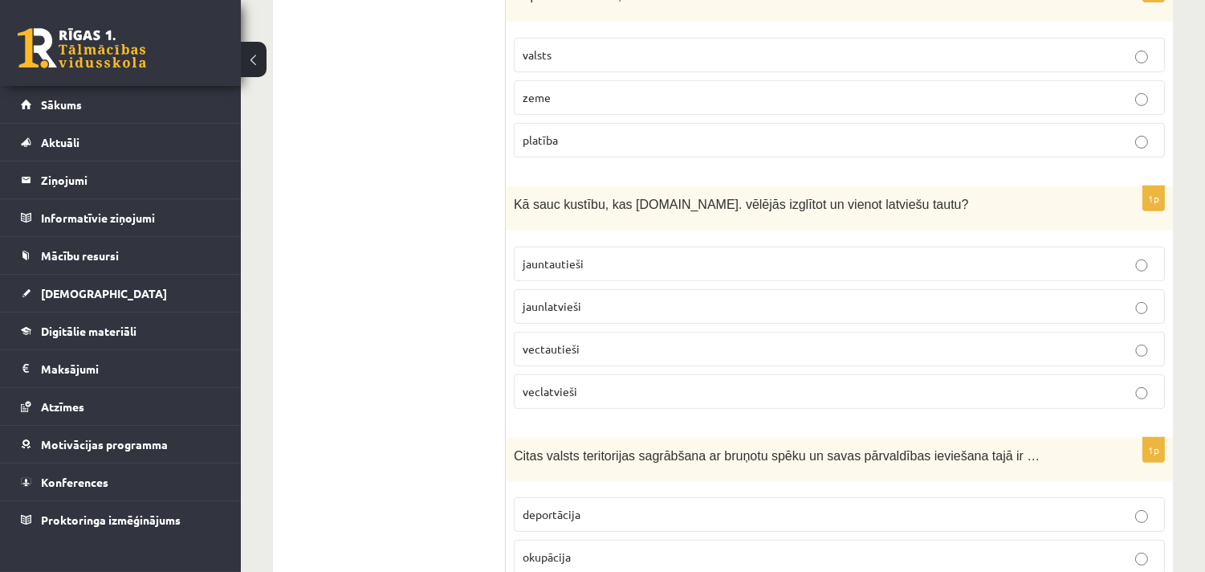
click at [578, 299] on span "jaunlatvieši" at bounding box center [552, 306] width 59 height 14
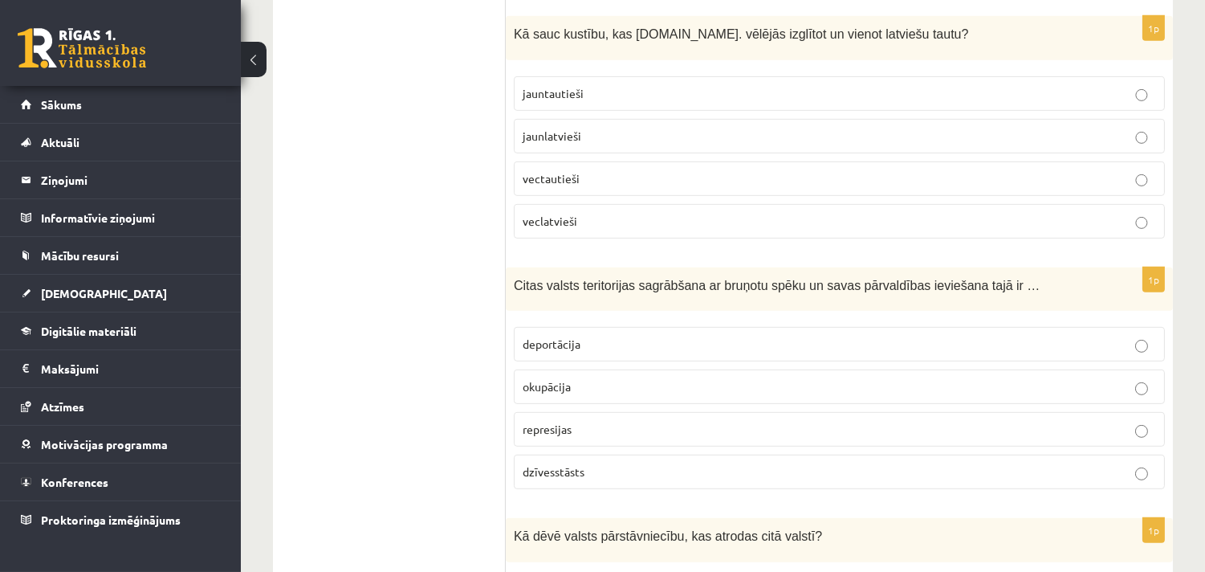
scroll to position [1456, 0]
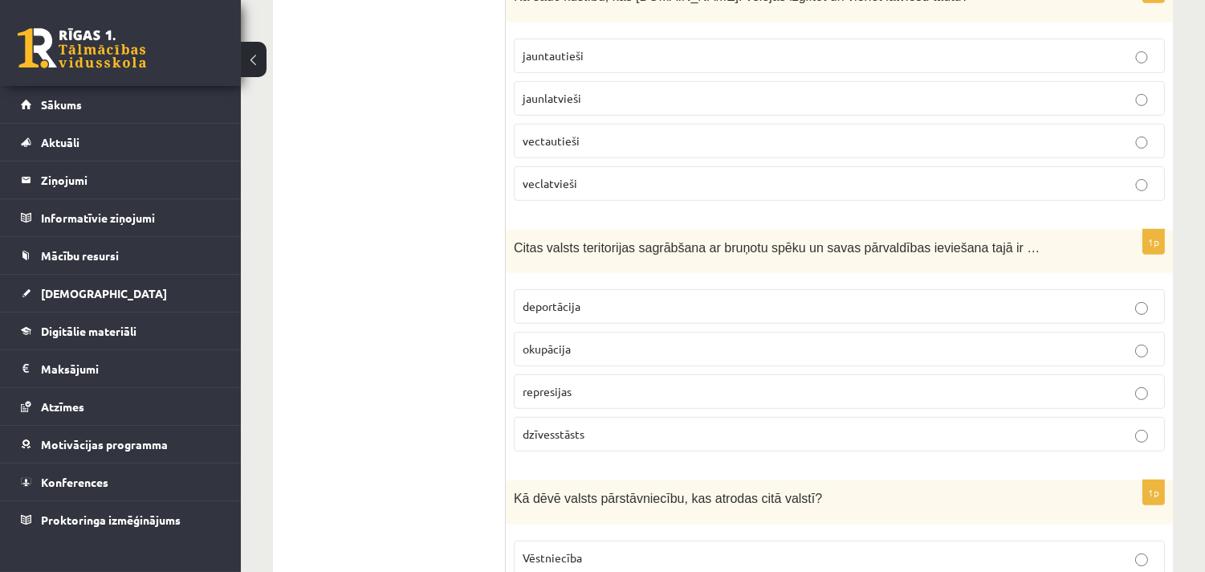
click at [566, 341] on span "okupācija" at bounding box center [547, 348] width 48 height 14
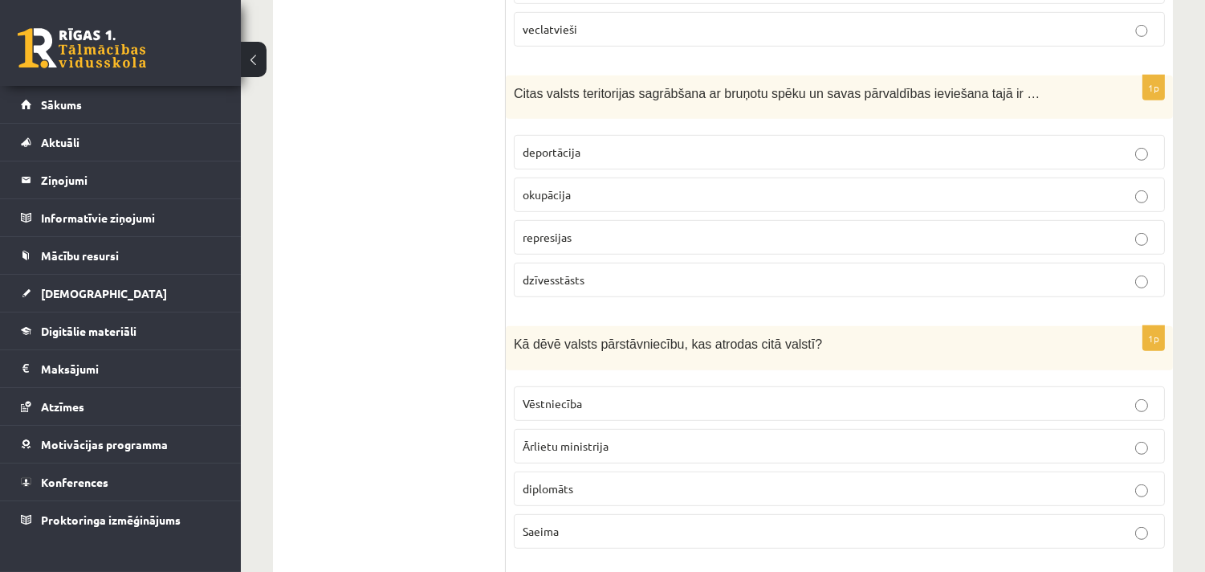
scroll to position [1665, 0]
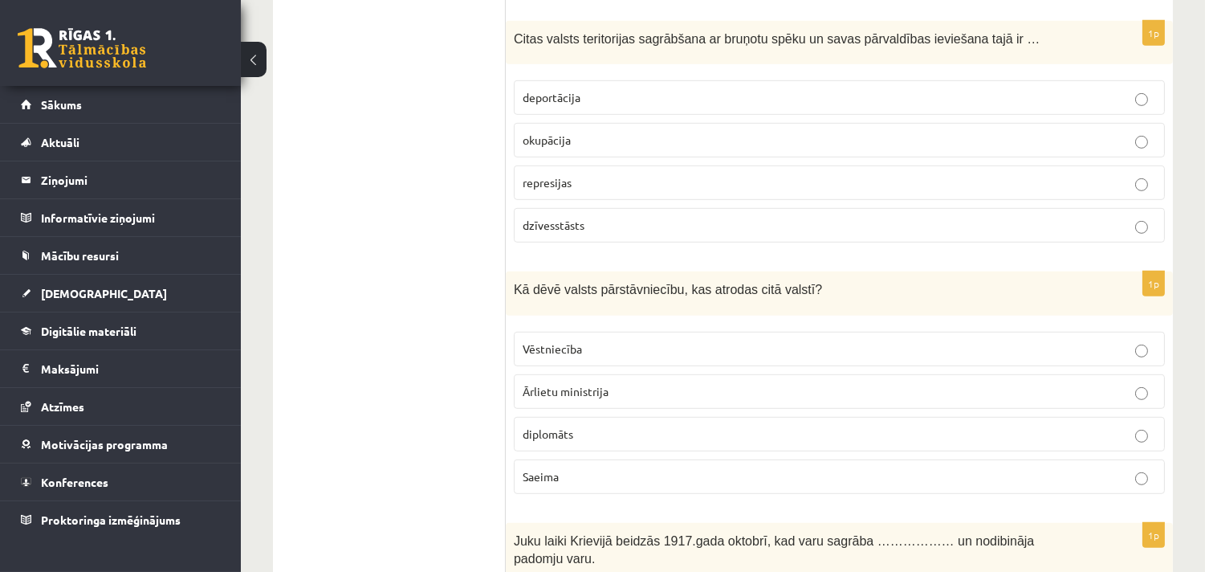
click at [547, 341] on span "Vēstniecība" at bounding box center [552, 348] width 59 height 14
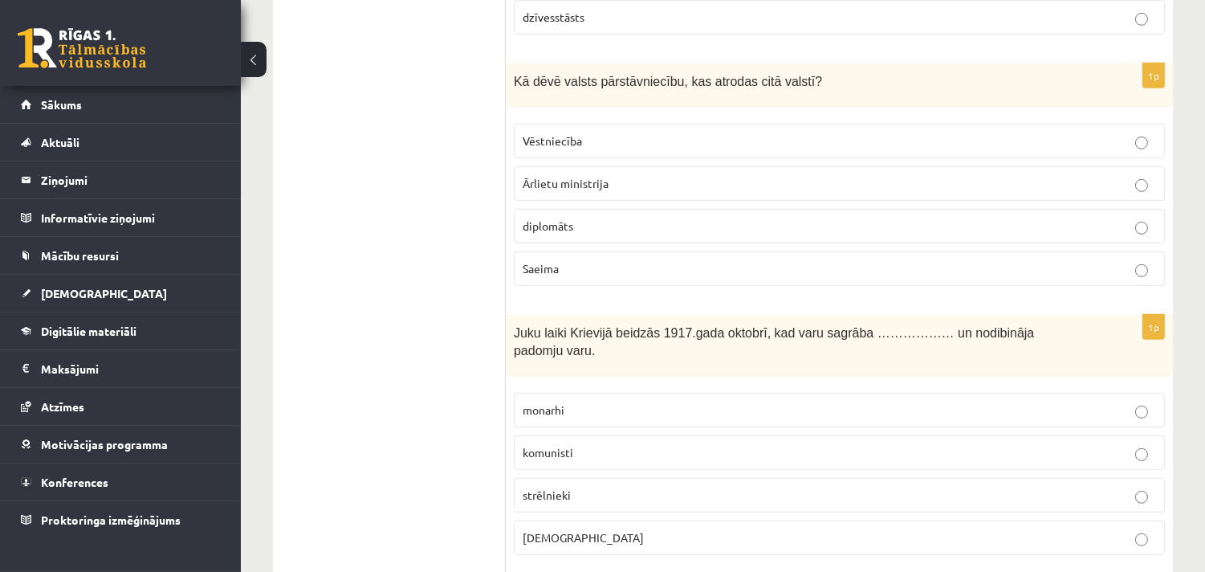
scroll to position [2081, 0]
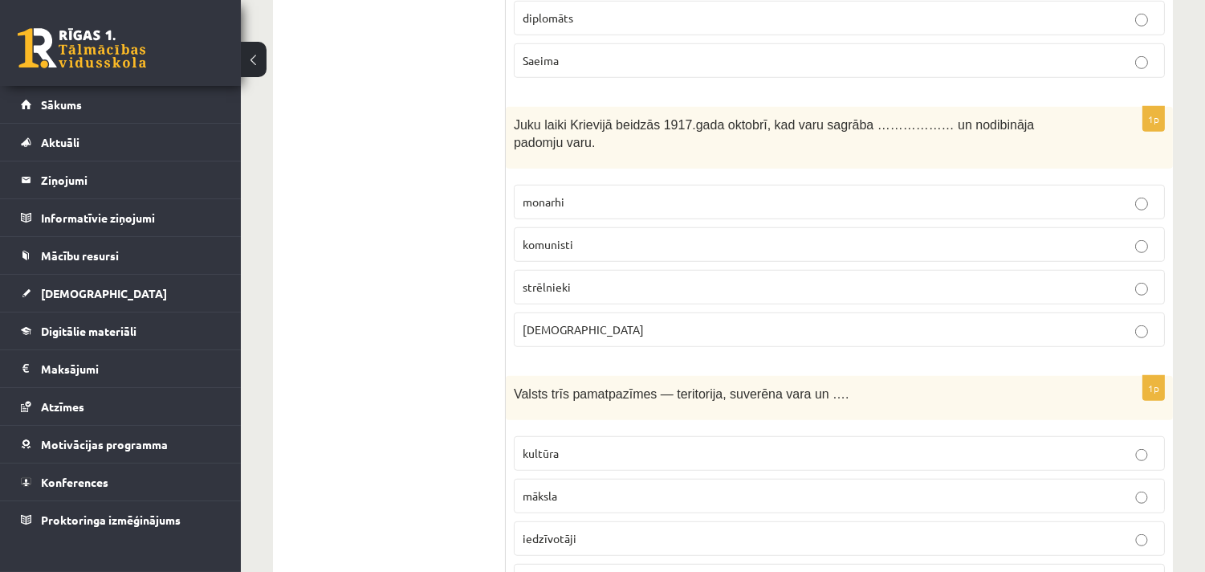
click at [539, 237] on span "komunisti" at bounding box center [548, 244] width 51 height 14
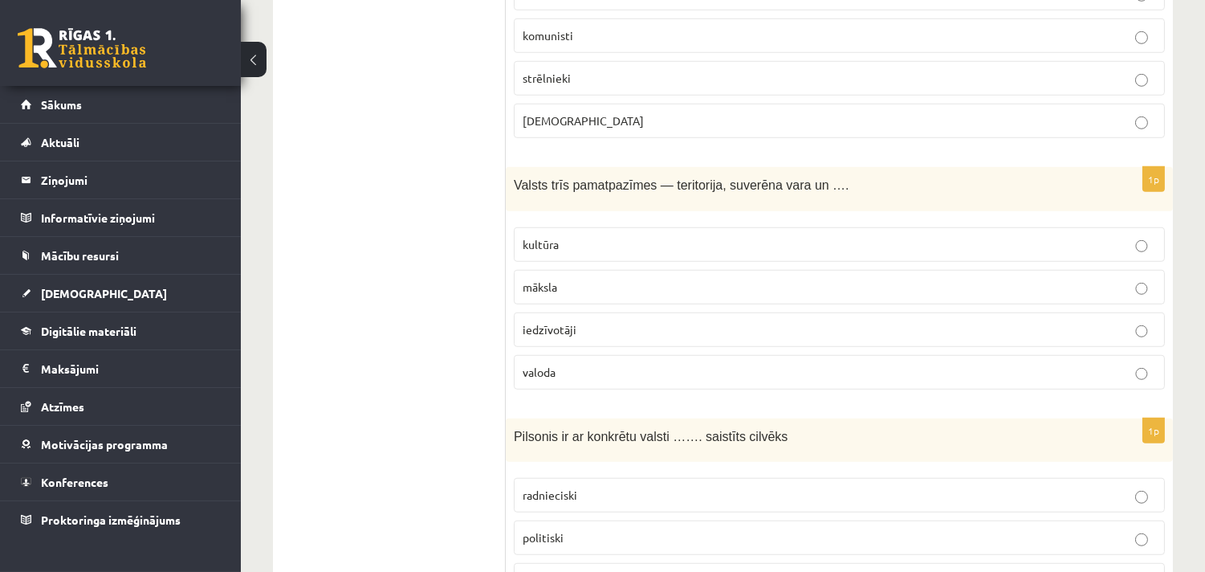
click at [542, 322] on span "iedzīvotāji" at bounding box center [550, 329] width 54 height 14
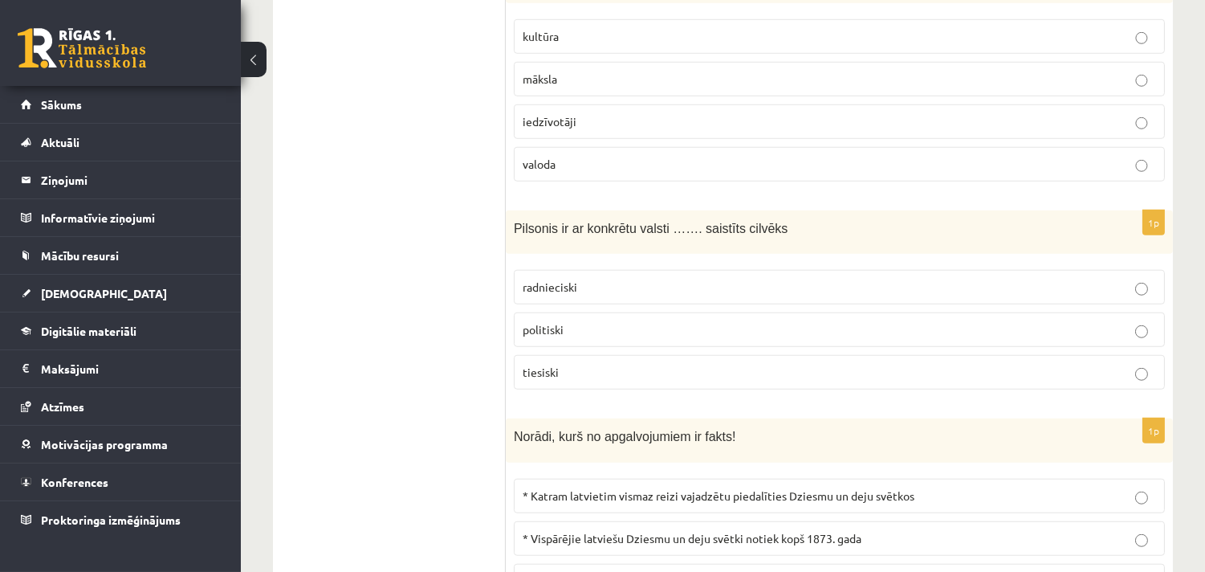
click at [552, 364] on p "tiesiski" at bounding box center [839, 372] width 633 height 17
click at [651, 521] on label "* Vispārējie latviešu Dziesmu un deju svētki notiek kopš 1873. gada" at bounding box center [839, 538] width 651 height 35
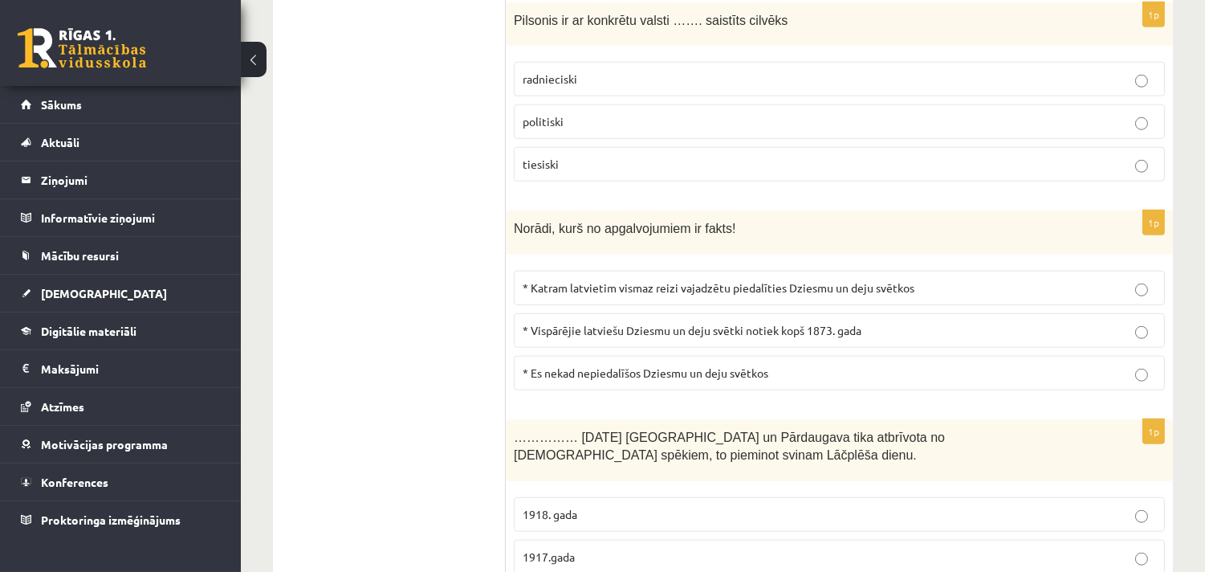
scroll to position [2914, 0]
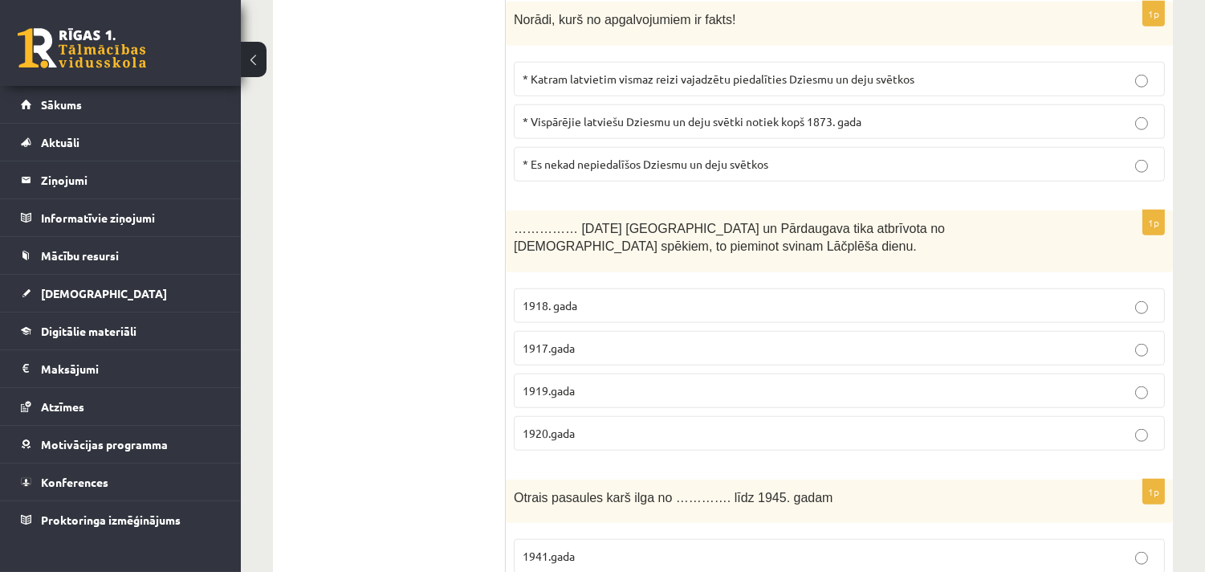
click at [555, 298] on span "1918. gada" at bounding box center [550, 305] width 55 height 14
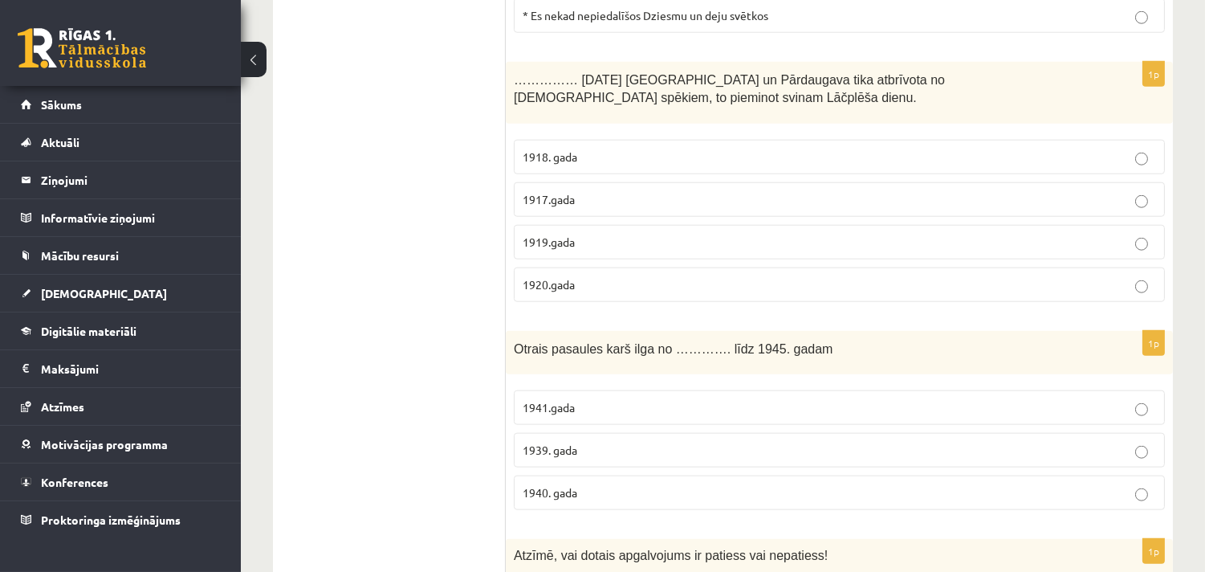
scroll to position [3121, 0]
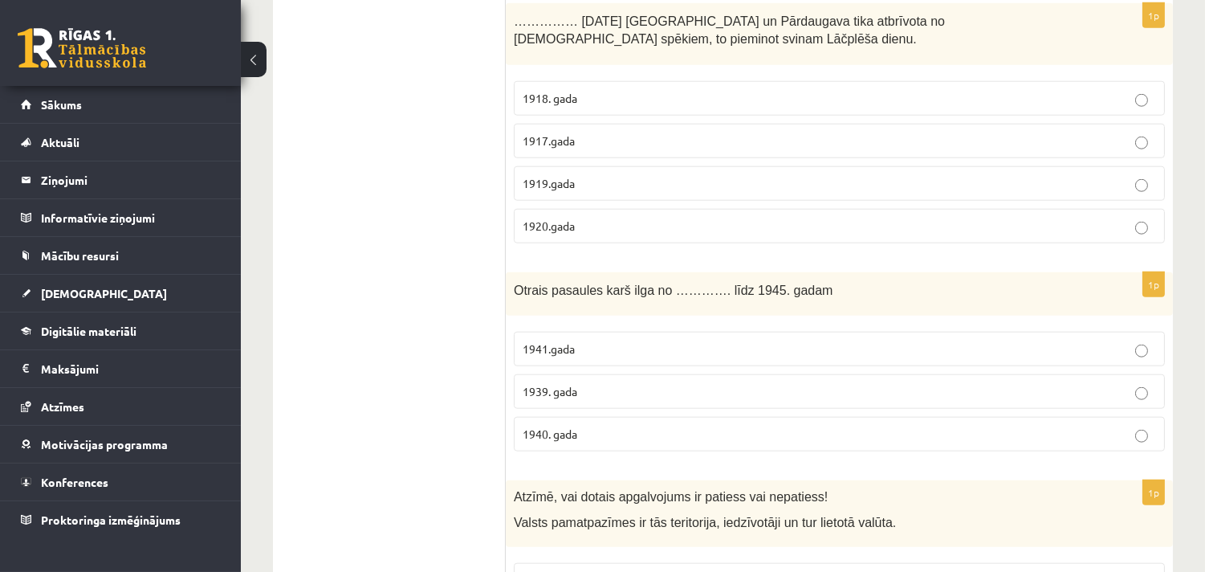
click at [597, 383] on p "1939. gada" at bounding box center [839, 391] width 633 height 17
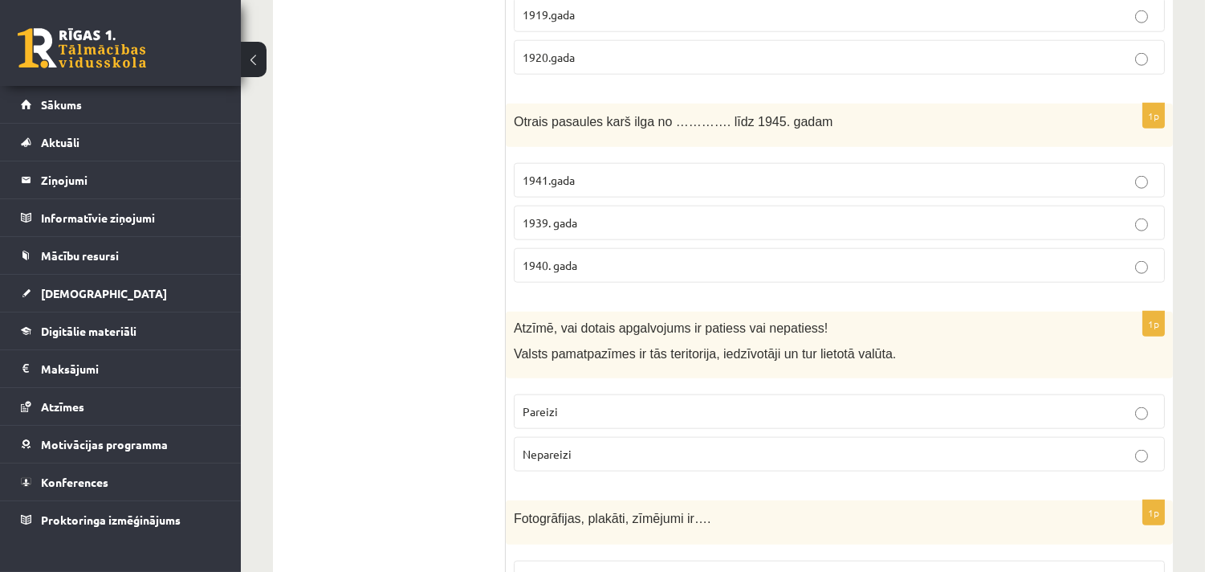
scroll to position [3538, 0]
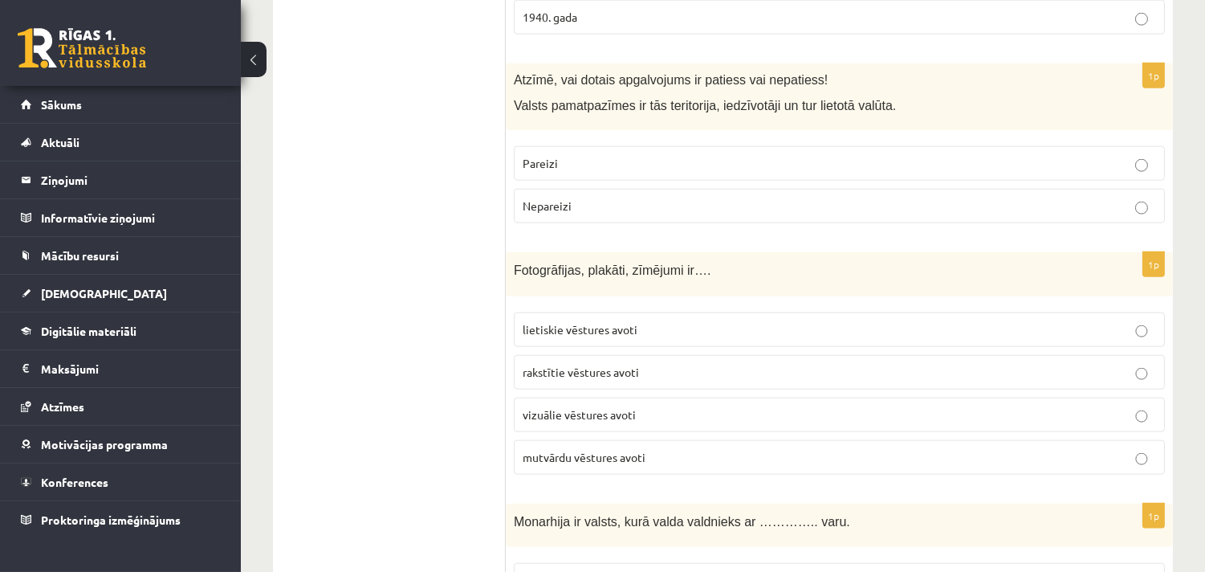
click at [558, 198] on span "Nepareizi" at bounding box center [547, 205] width 49 height 14
click at [584, 407] on span "vizuālie vēstures avoti" at bounding box center [579, 414] width 113 height 14
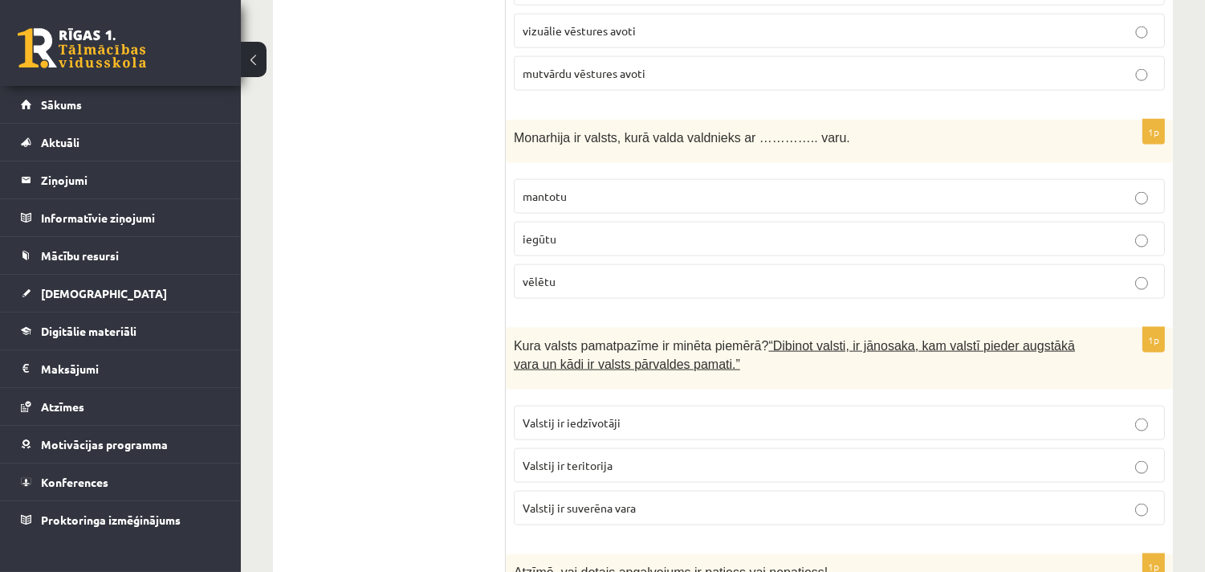
scroll to position [3954, 0]
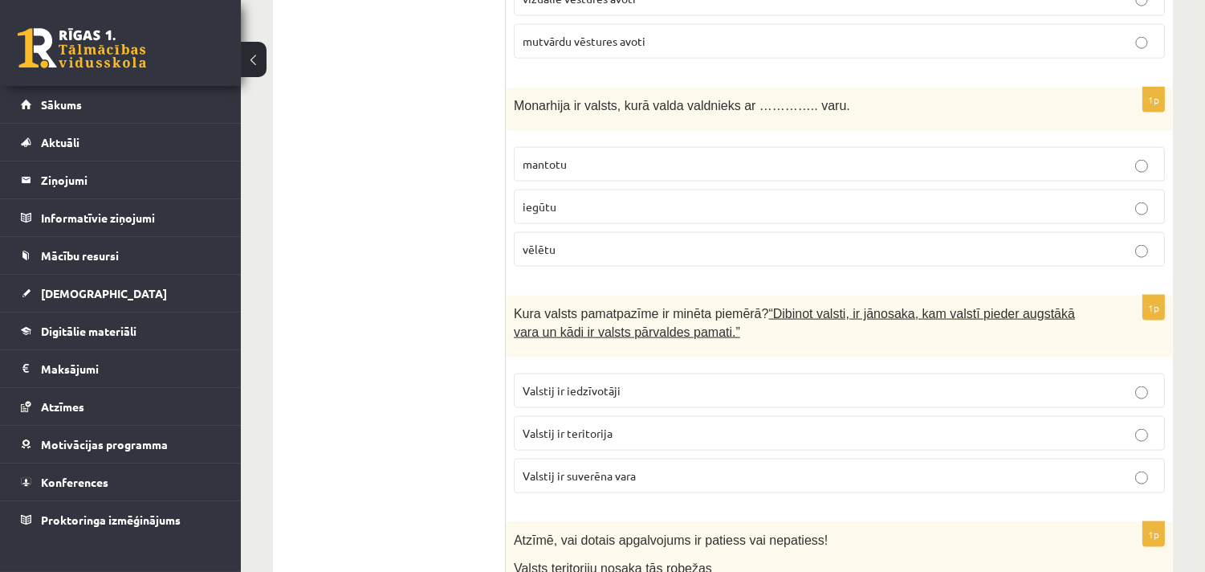
click at [565, 198] on p "iegūtu" at bounding box center [839, 206] width 633 height 17
click at [583, 156] on p "mantotu" at bounding box center [839, 164] width 633 height 17
click at [638, 467] on p "Valstij ir suverēna vara" at bounding box center [839, 475] width 633 height 17
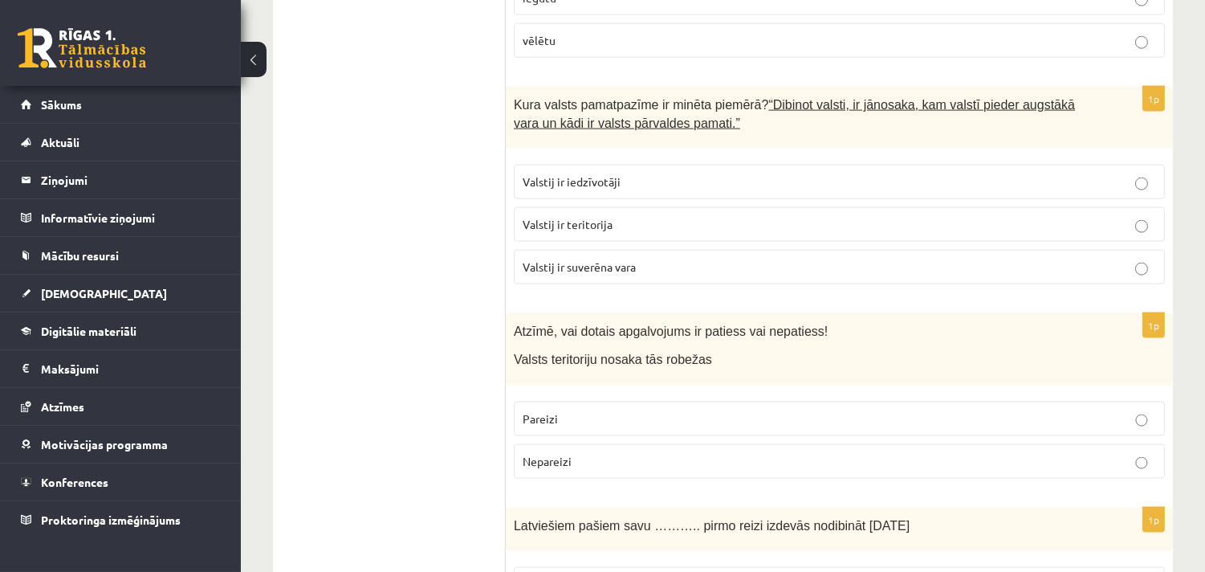
click at [565, 410] on p "Pareizi" at bounding box center [839, 418] width 633 height 17
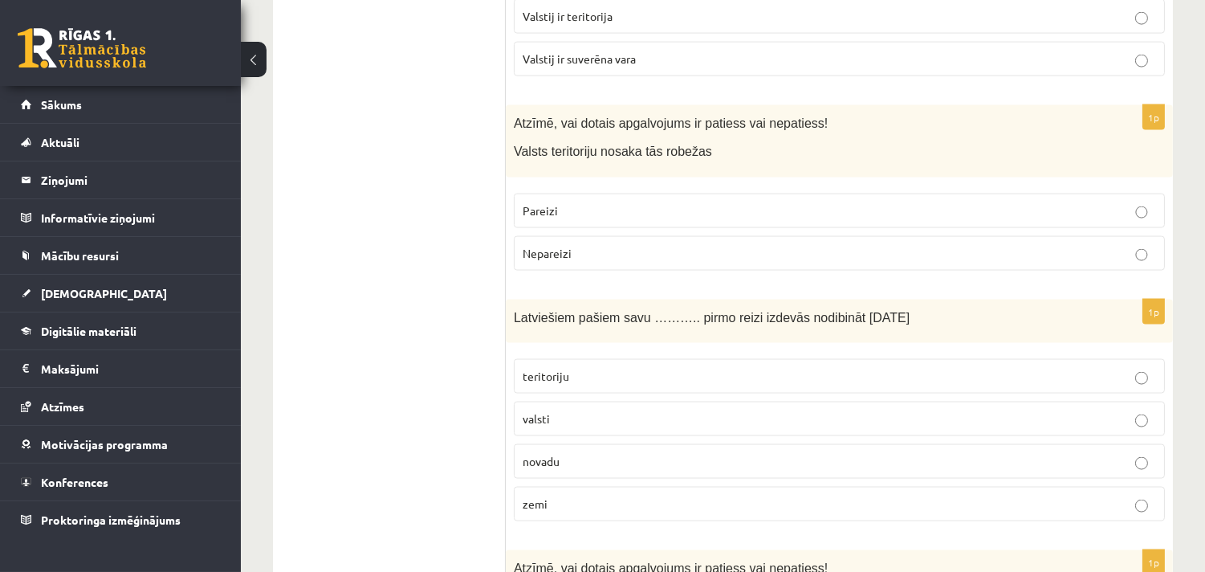
click at [551, 401] on label "valsti" at bounding box center [839, 418] width 651 height 35
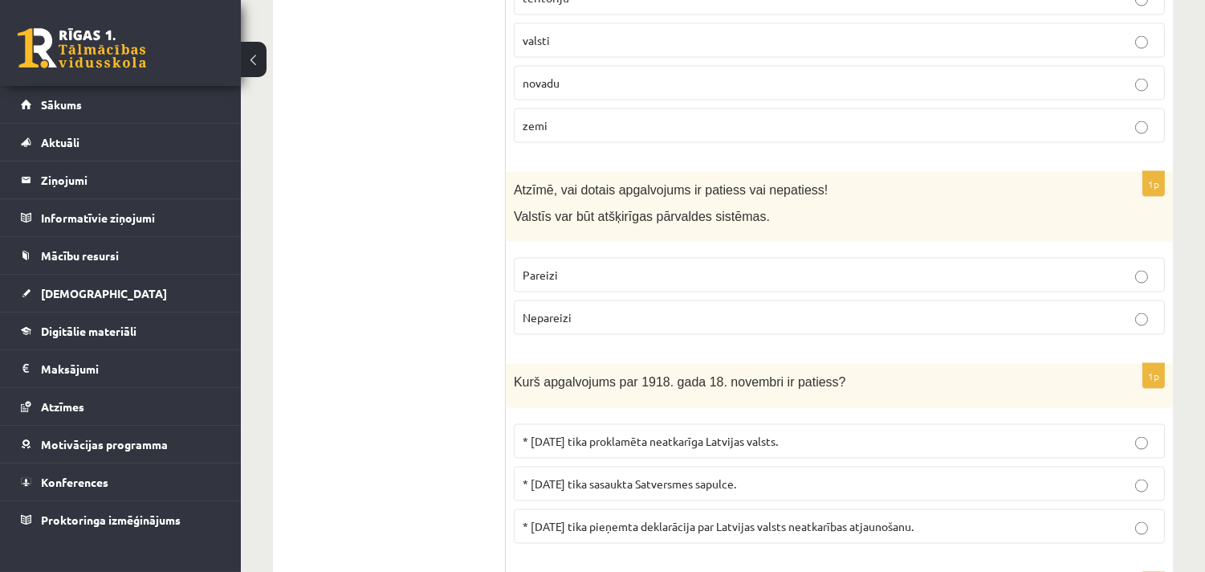
scroll to position [4787, 0]
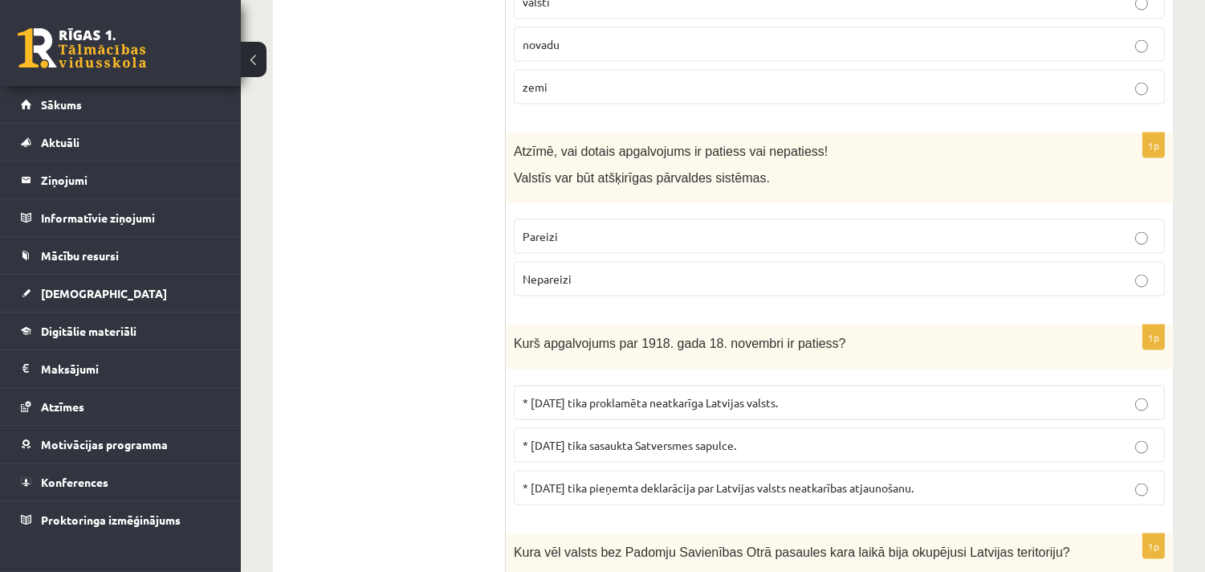
click at [560, 228] on p "Pareizi" at bounding box center [839, 236] width 633 height 17
click at [681, 395] on span "* 1918.gada 18.novembrī tika proklamēta neatkarīga Latvijas valsts." at bounding box center [650, 402] width 255 height 14
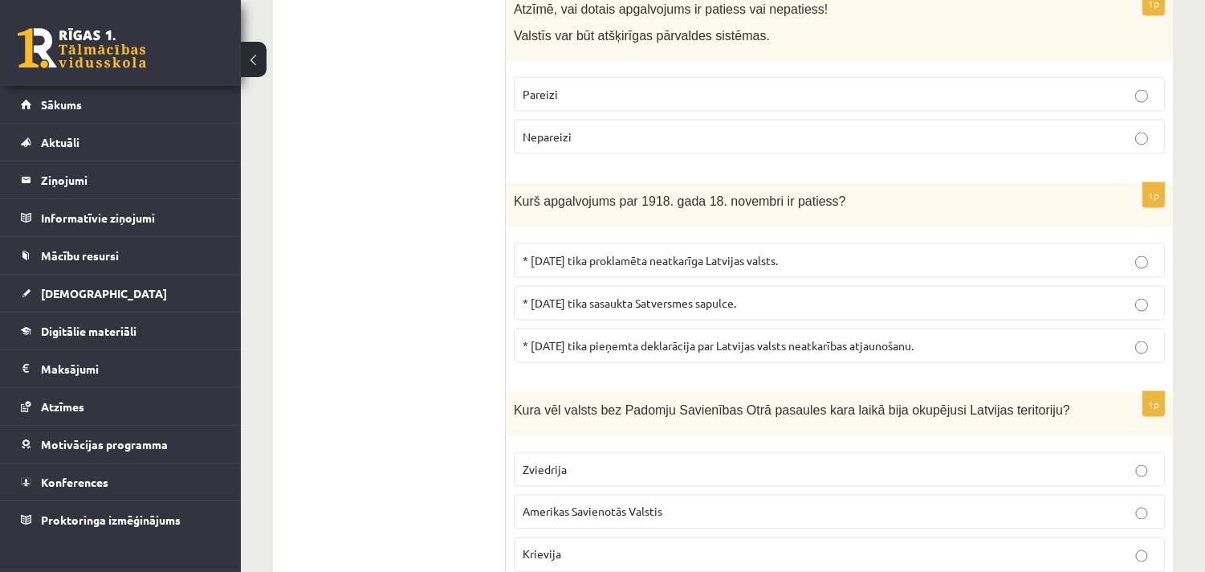
scroll to position [4995, 0]
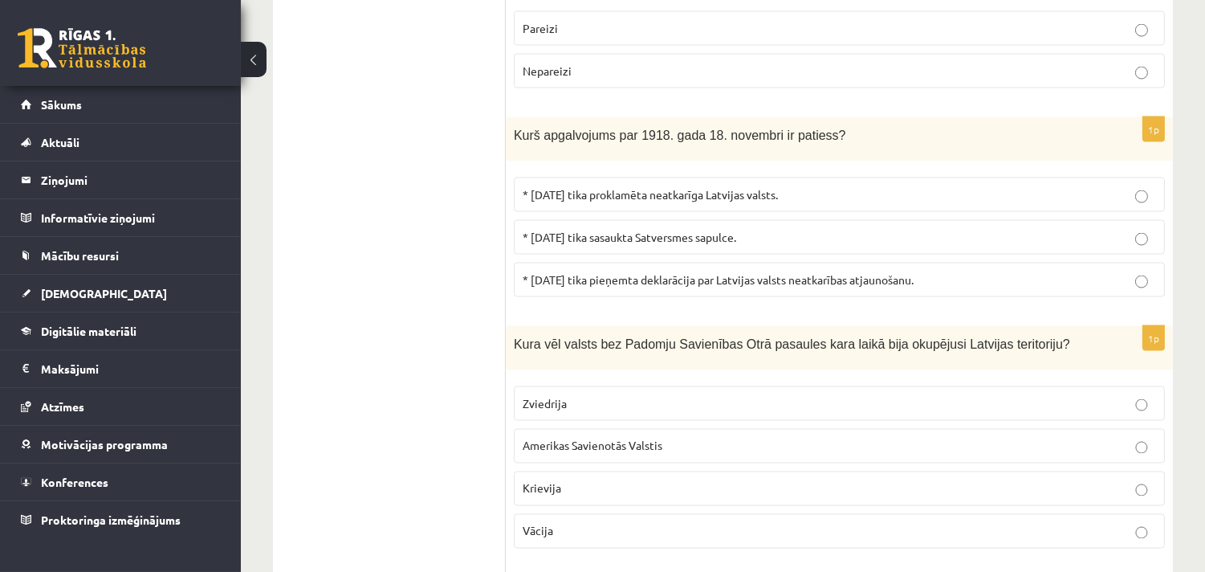
click at [562, 523] on p "Vācija" at bounding box center [839, 531] width 633 height 17
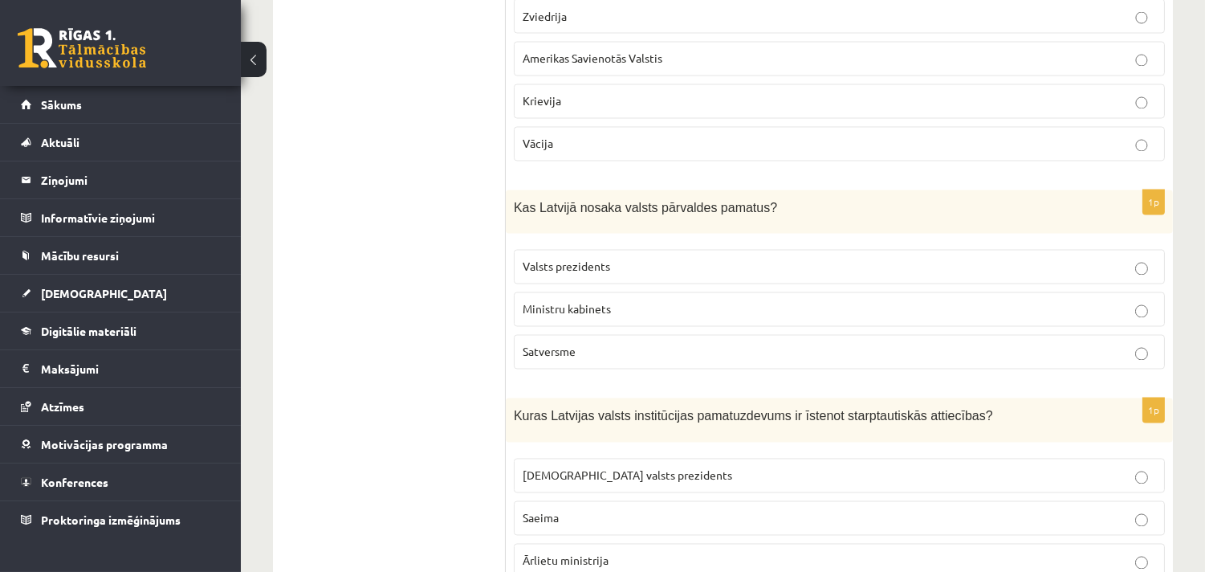
scroll to position [5412, 0]
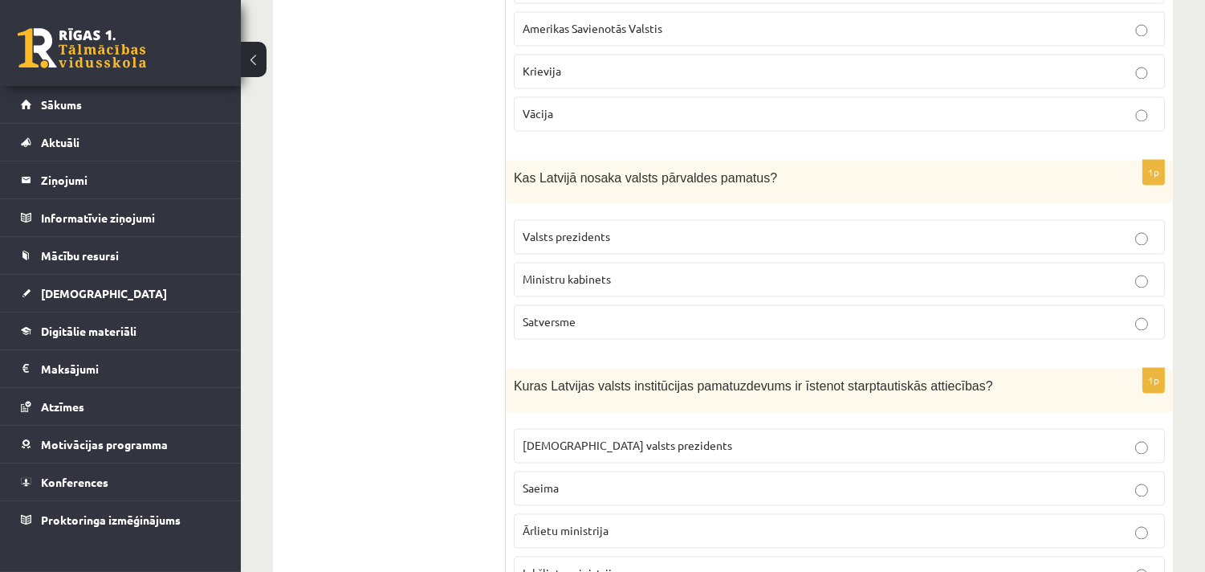
click at [558, 315] on span "Satversme" at bounding box center [549, 322] width 53 height 14
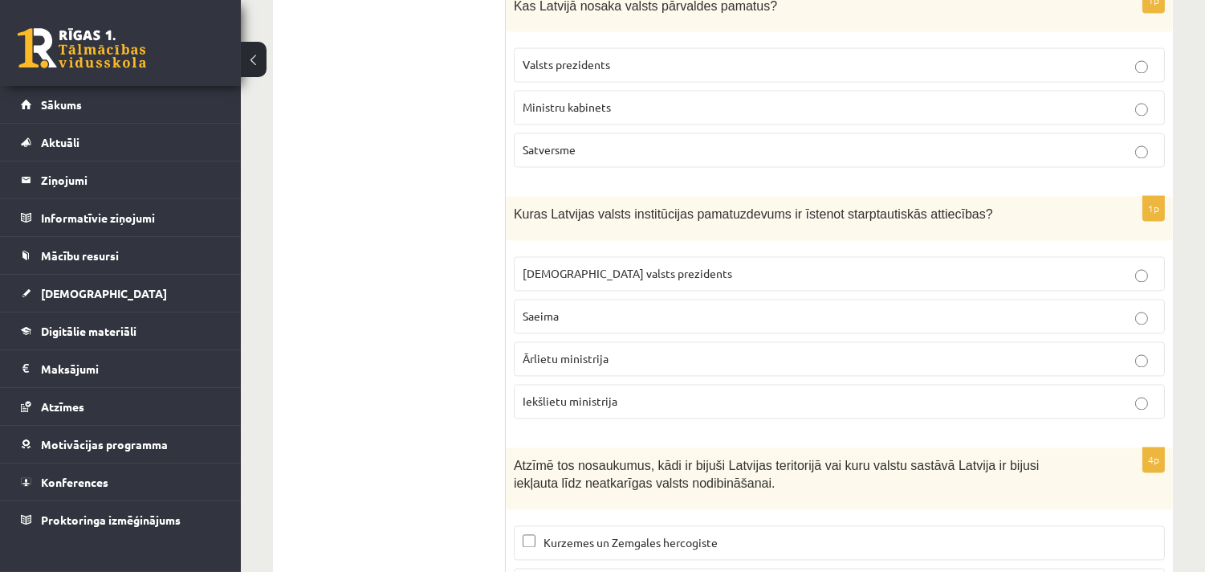
scroll to position [5620, 0]
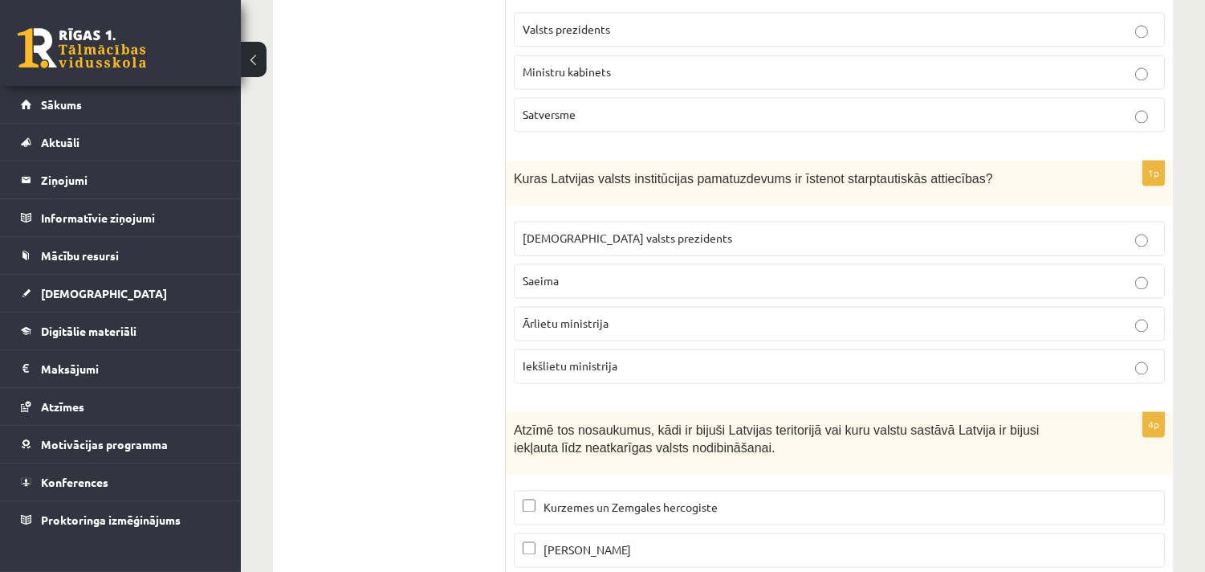
click at [647, 315] on p "Ārlietu ministrija" at bounding box center [839, 323] width 633 height 17
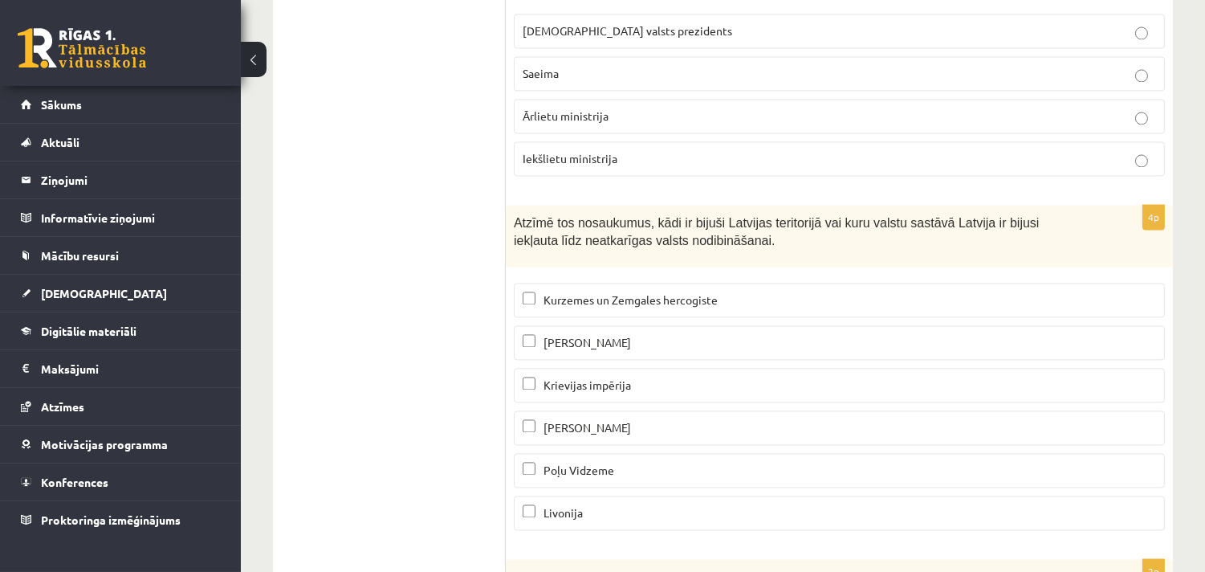
click at [600, 292] on span "Kurzemes un Zemgales hercogiste" at bounding box center [631, 299] width 174 height 14
click at [601, 335] on span "Zviedru Latgale" at bounding box center [588, 342] width 88 height 14
click at [562, 462] on p "Poļu Vidzeme" at bounding box center [839, 470] width 633 height 17
click at [566, 505] on span "Livonija" at bounding box center [563, 512] width 39 height 14
click at [548, 377] on p "Krievijas impērija" at bounding box center [839, 385] width 633 height 17
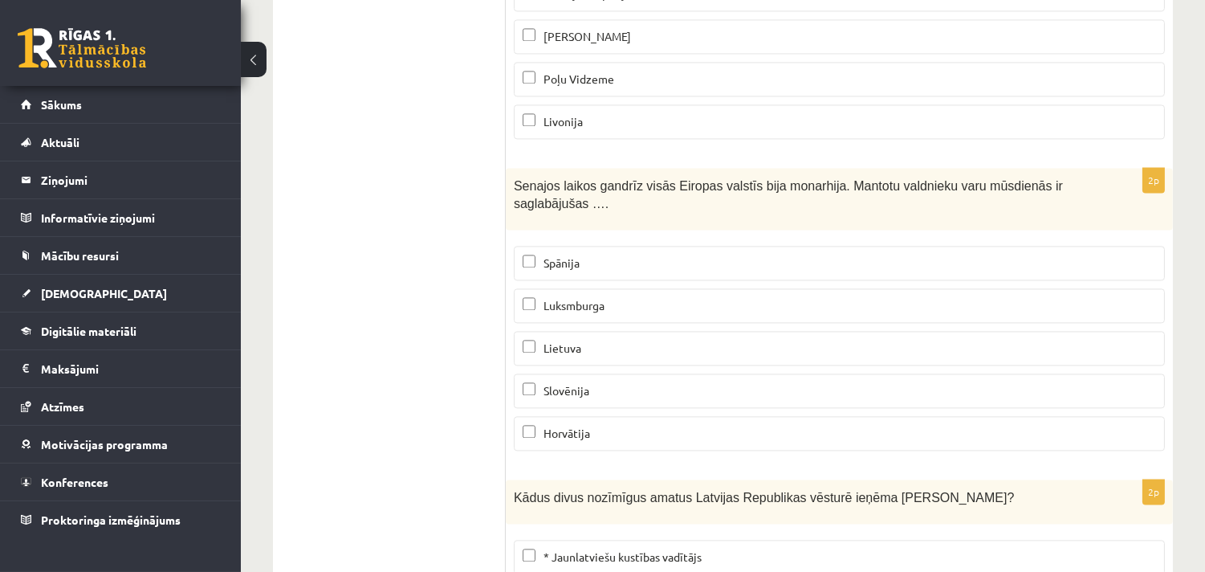
scroll to position [6244, 0]
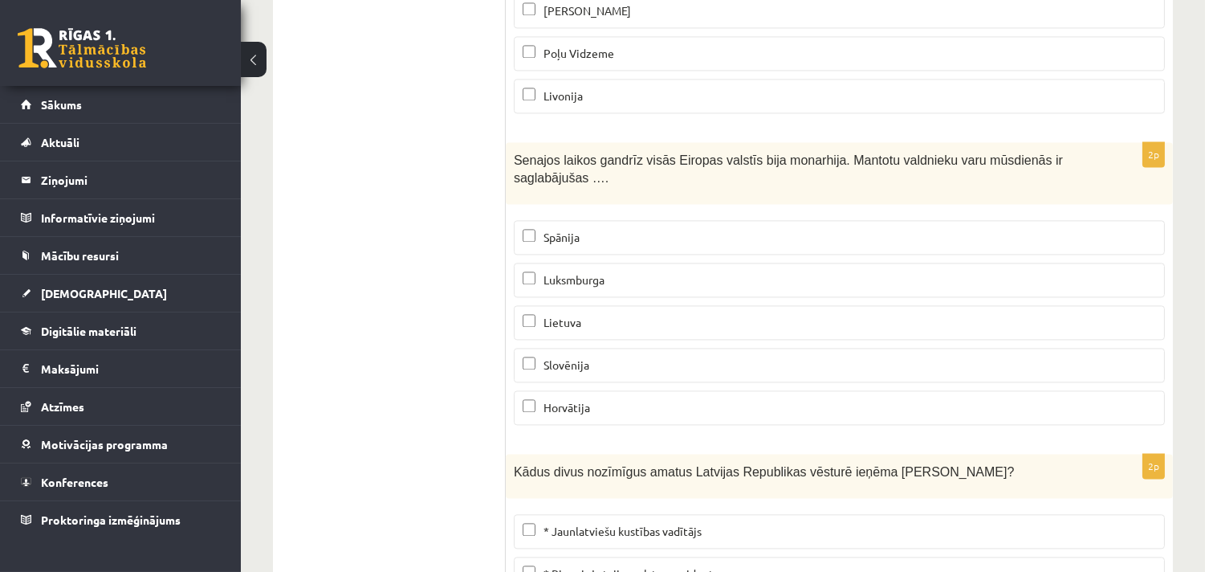
click at [568, 230] on span "Spānija" at bounding box center [562, 237] width 36 height 14
click at [571, 272] on span "Luksmburga" at bounding box center [574, 279] width 61 height 14
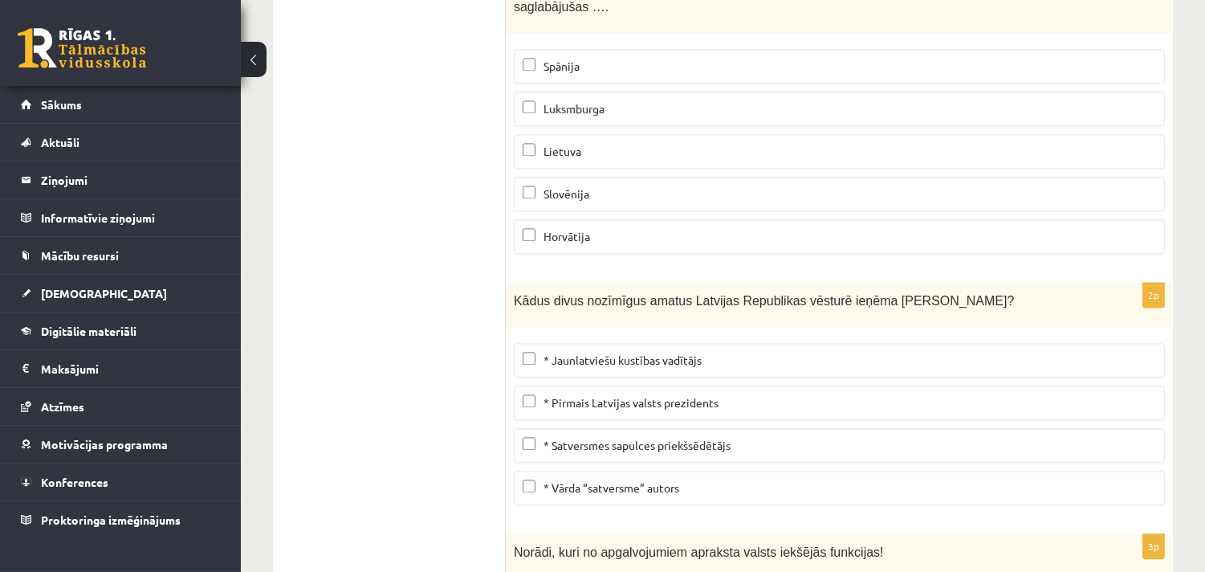
scroll to position [6452, 0]
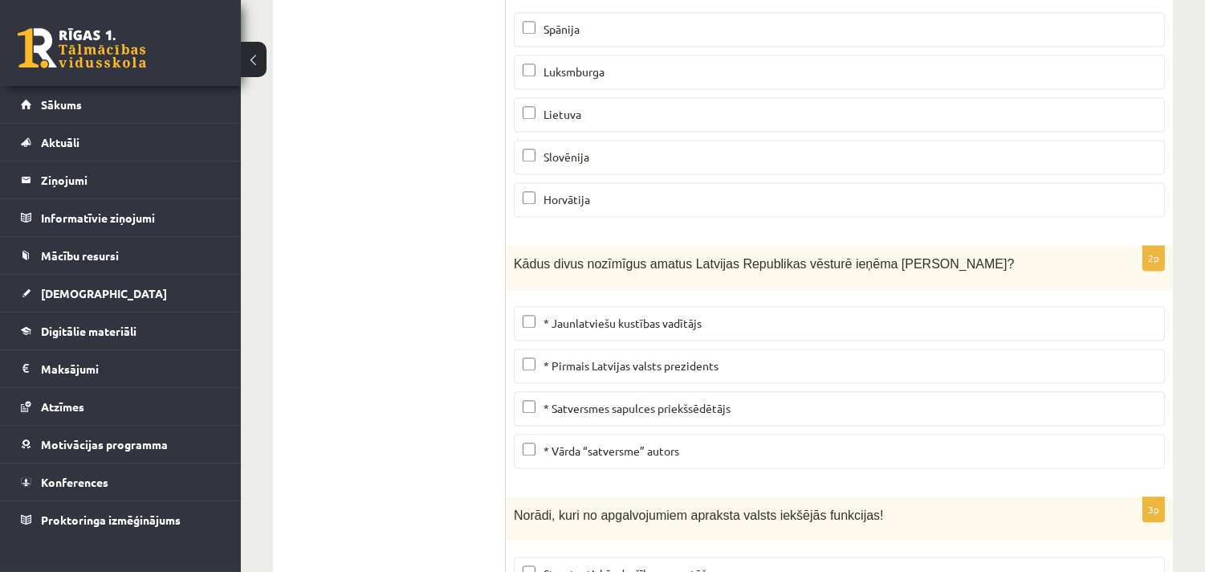
click at [630, 358] on span "* Pirmais Latvijas valsts prezidents" at bounding box center [631, 365] width 175 height 14
click at [621, 401] on span "* Satversmes sapulces priekšsēdētājs" at bounding box center [637, 408] width 187 height 14
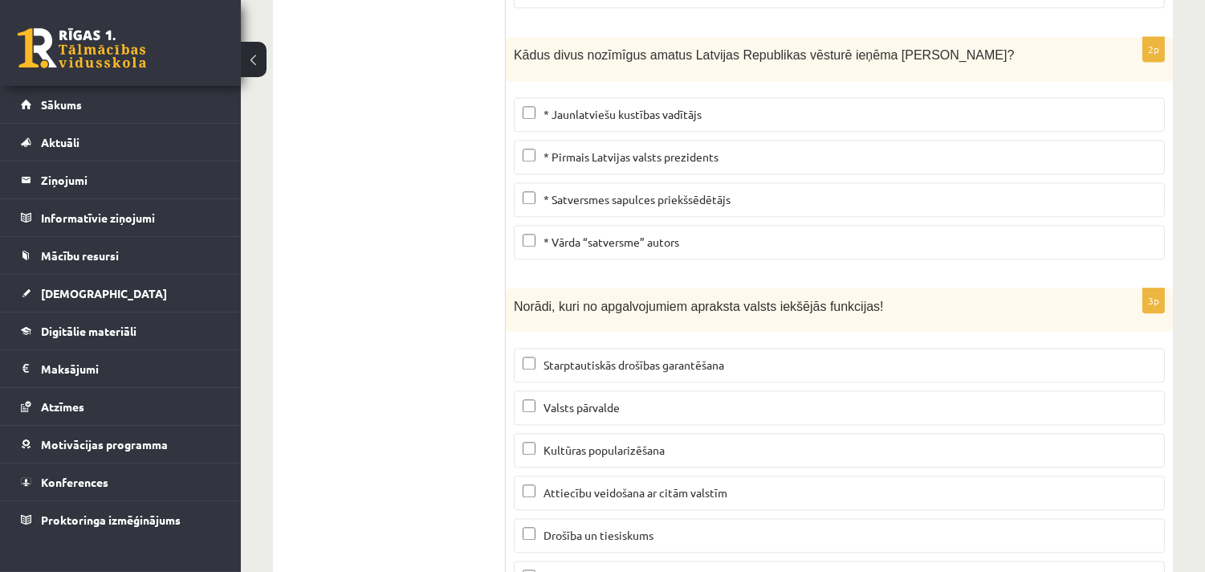
scroll to position [6868, 0]
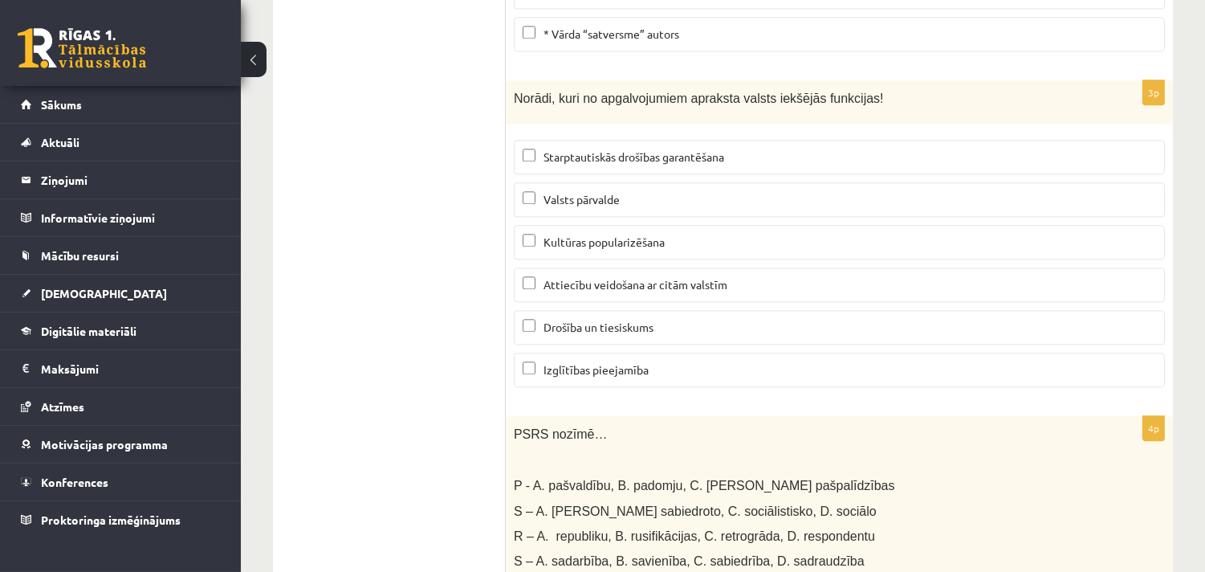
click at [555, 192] on span "Valsts pārvalde" at bounding box center [582, 199] width 76 height 14
click at [597, 310] on label "Drošība un tiesiskums" at bounding box center [839, 327] width 651 height 35
click at [579, 362] on span "Izglītības pieejamība" at bounding box center [596, 369] width 105 height 14
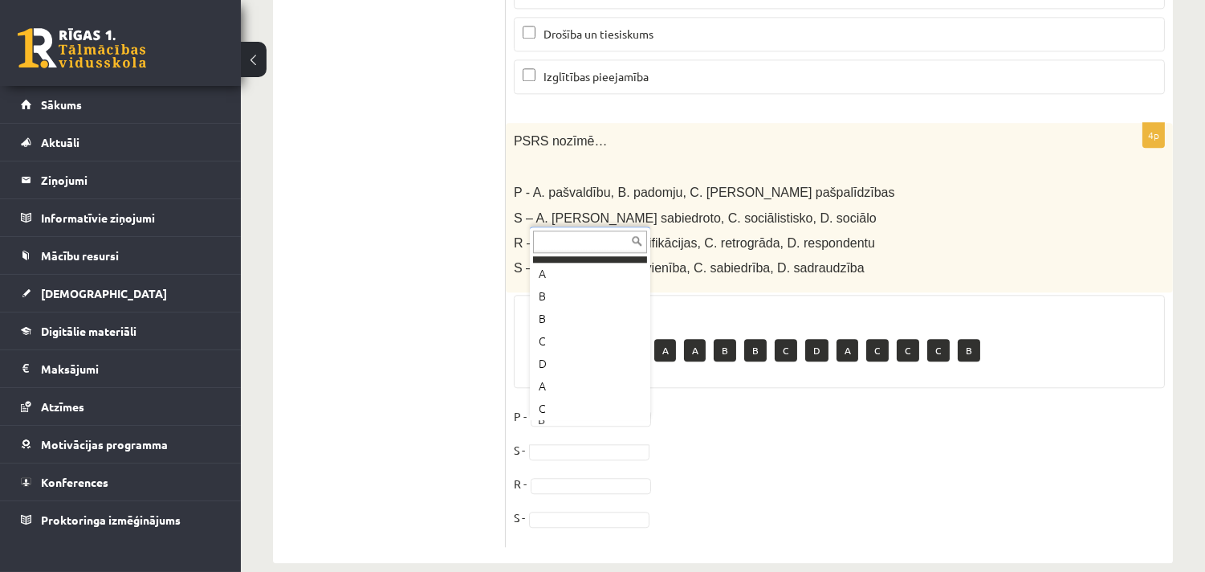
scroll to position [197, 0]
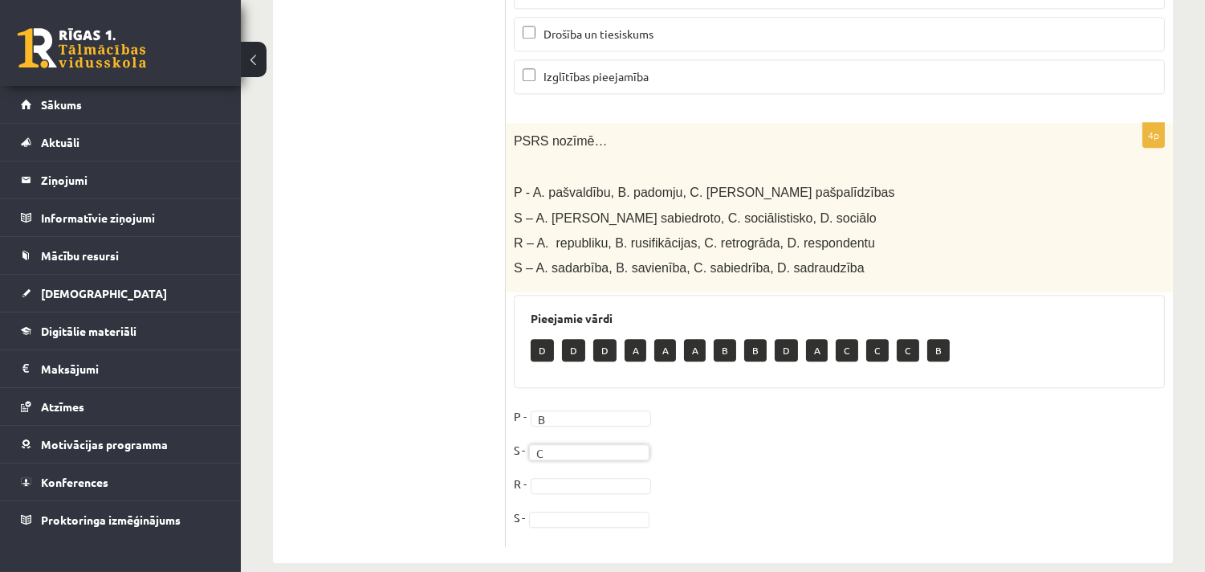
click at [789, 408] on fieldset "P - B * S - C * R - S -" at bounding box center [839, 471] width 651 height 135
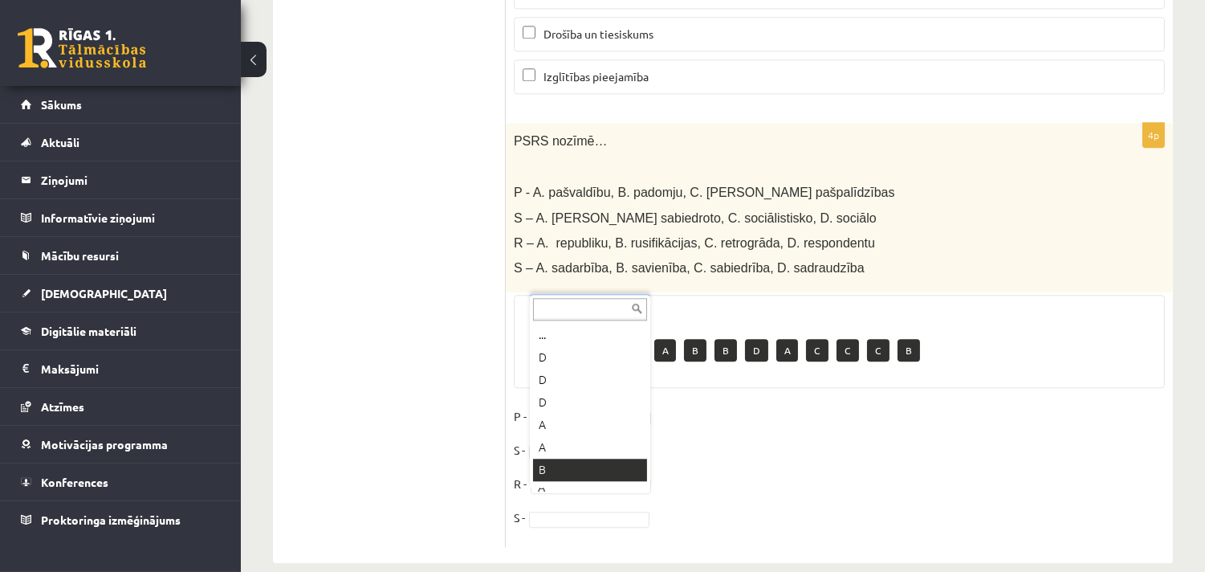
scroll to position [18, 0]
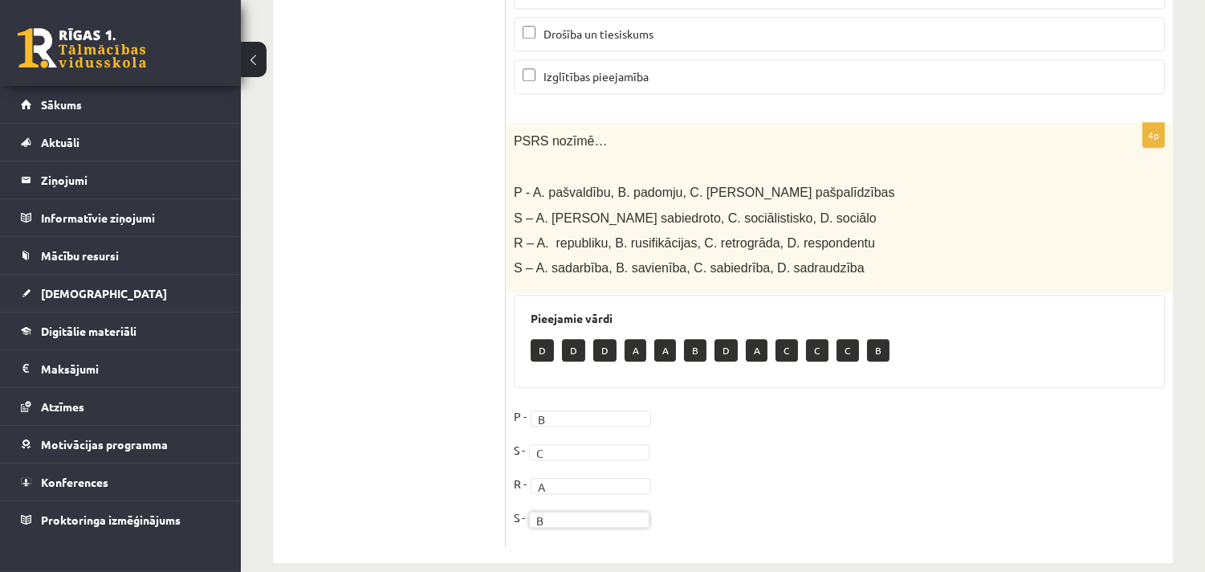
click at [981, 444] on fieldset "P - B * S - C * R - A * S - B *" at bounding box center [839, 471] width 651 height 135
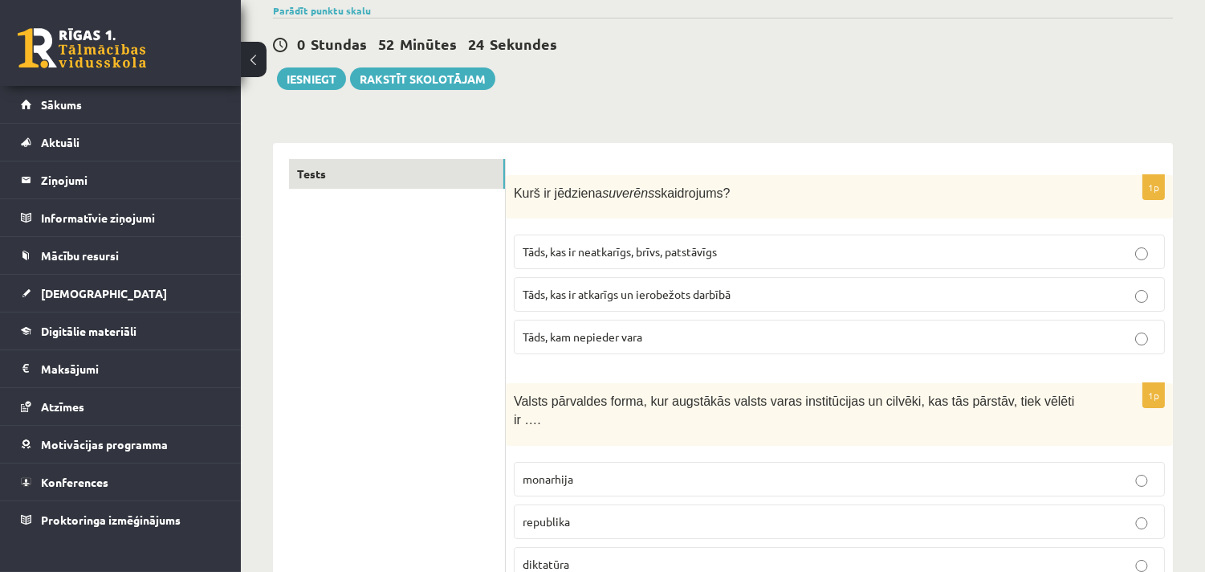
scroll to position [0, 0]
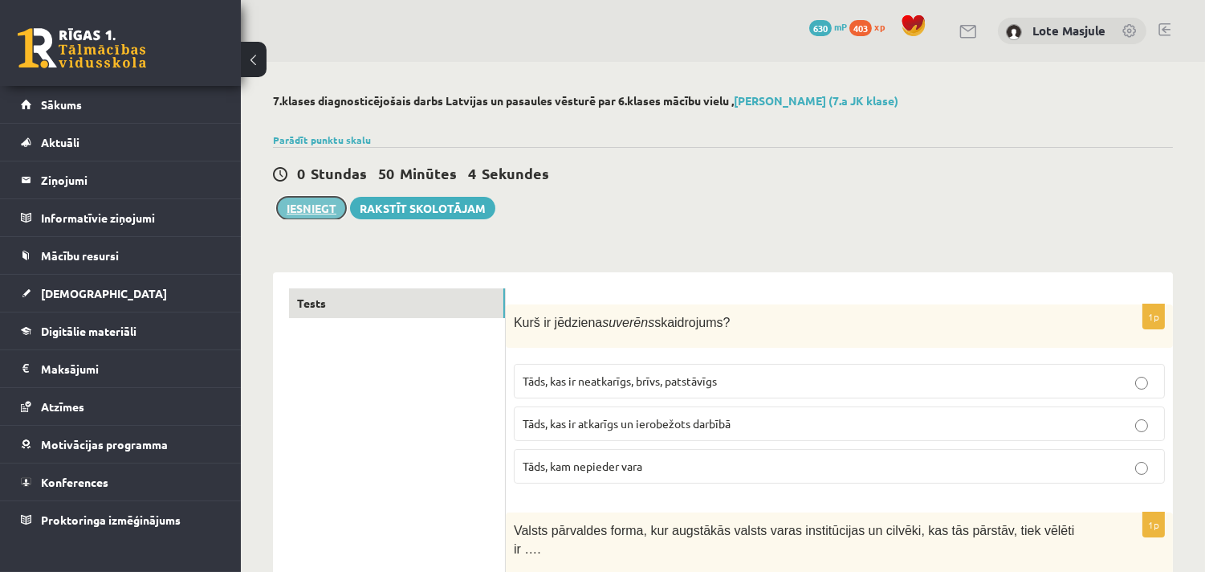
click at [316, 210] on button "Iesniegt" at bounding box center [311, 208] width 69 height 22
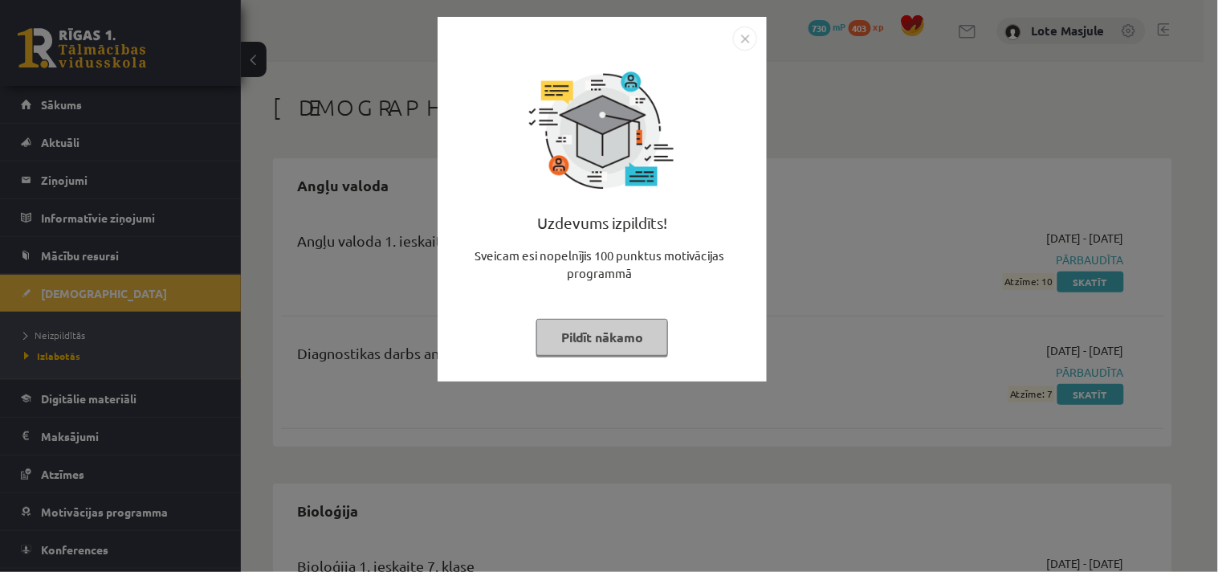
click at [743, 35] on img "Close" at bounding box center [745, 38] width 24 height 24
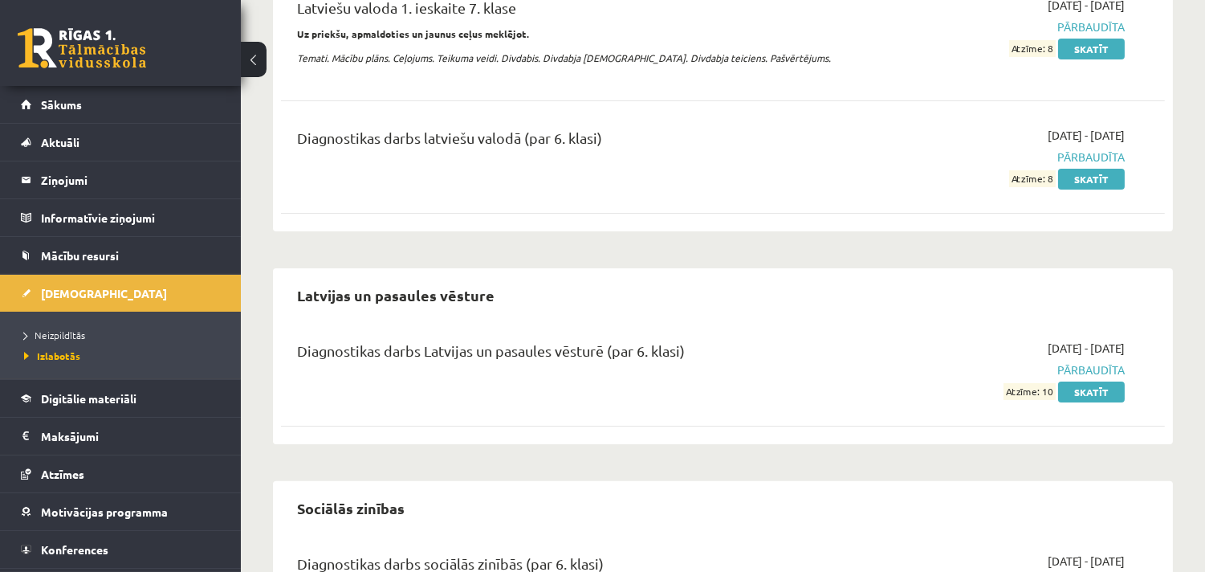
scroll to position [939, 0]
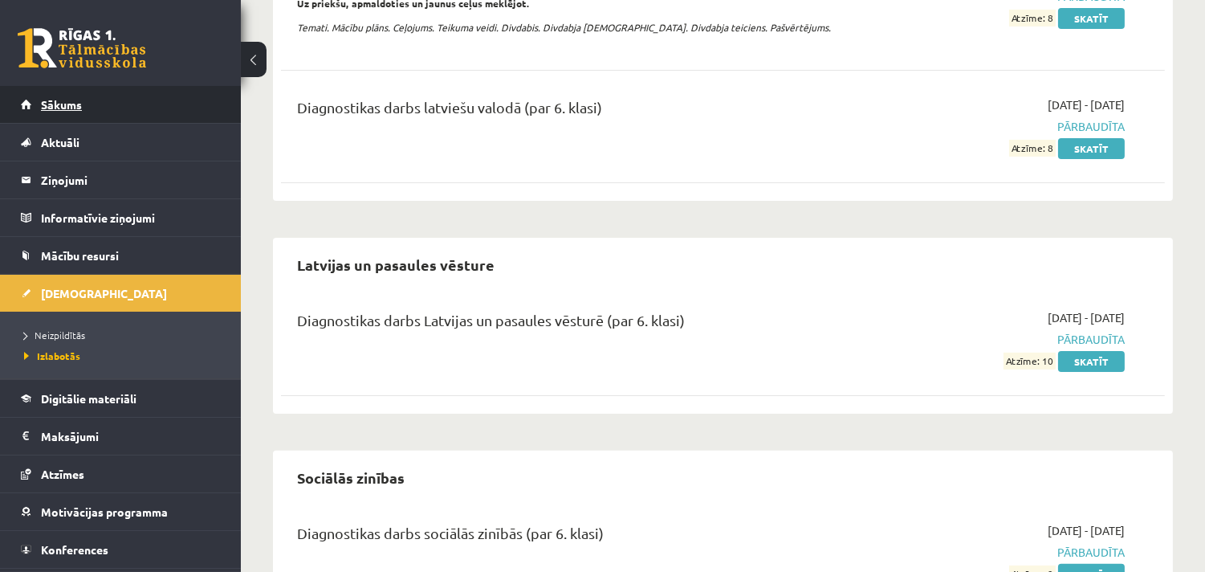
click at [84, 98] on link "Sākums" at bounding box center [121, 104] width 200 height 37
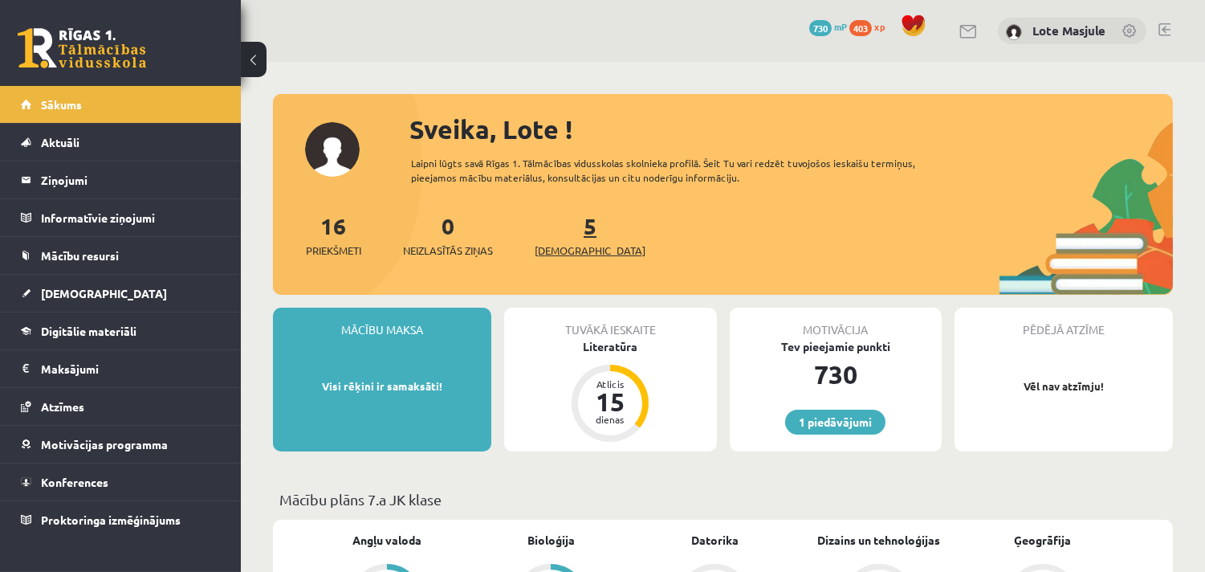
click at [560, 250] on span "[DEMOGRAPHIC_DATA]" at bounding box center [590, 250] width 111 height 16
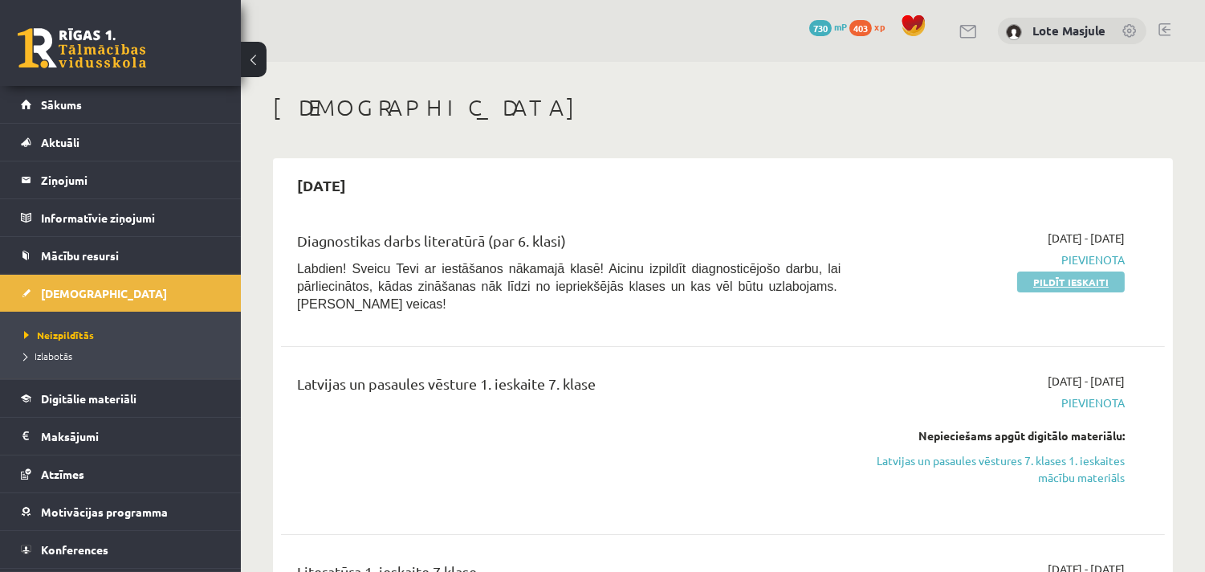
click at [1061, 278] on link "Pildīt ieskaiti" at bounding box center [1071, 281] width 108 height 21
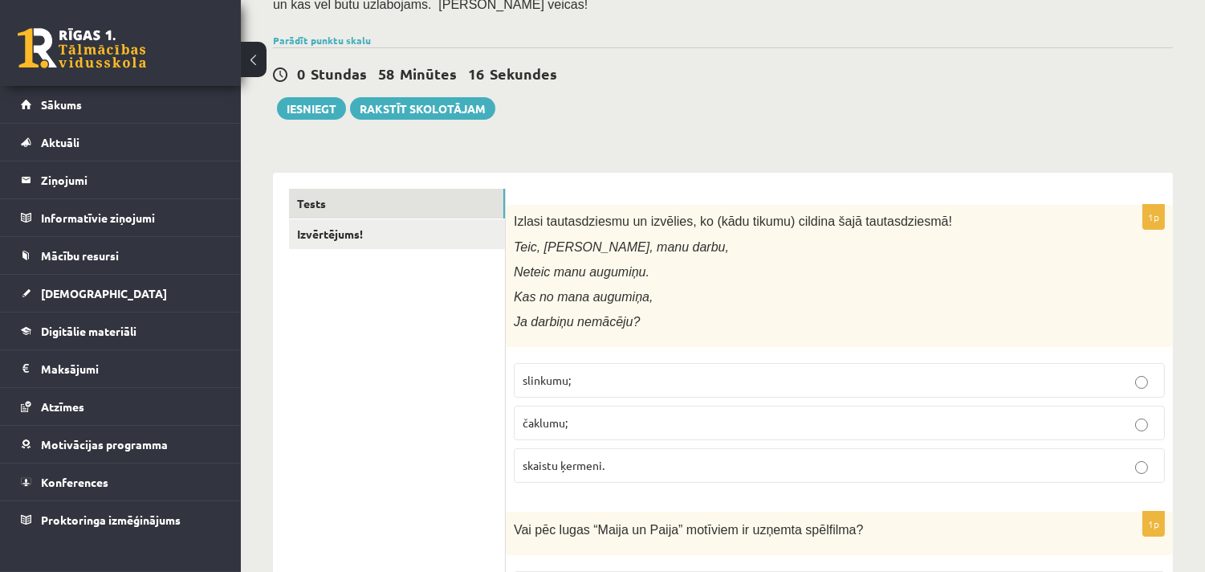
scroll to position [207, 0]
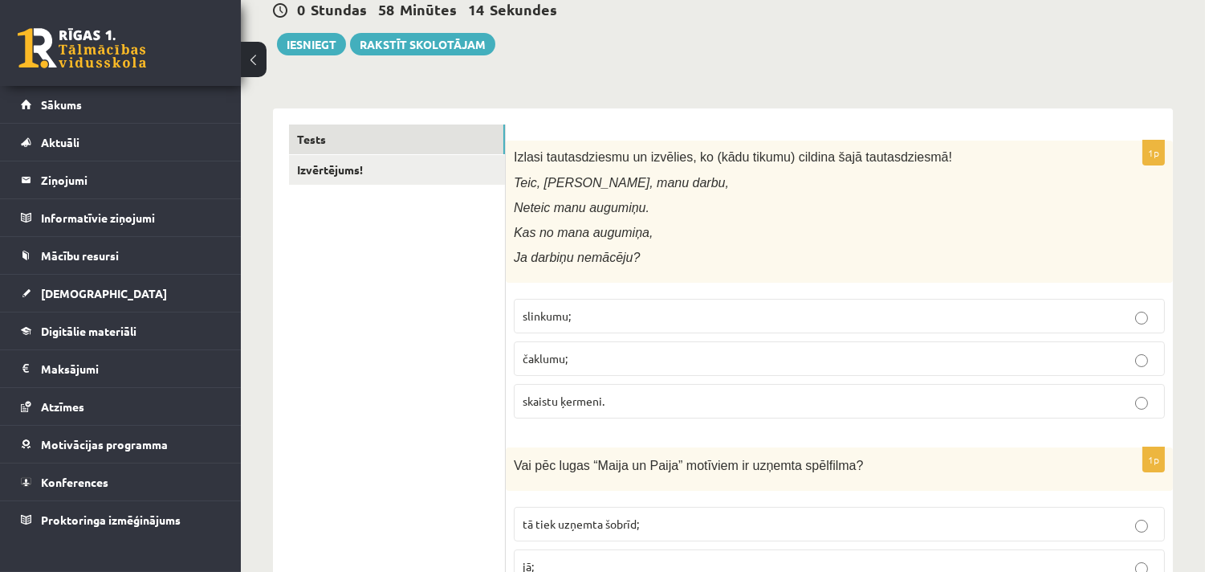
click at [580, 297] on fieldset "slinkumu; [GEOGRAPHIC_DATA]; skaistu ķermeni." at bounding box center [839, 357] width 651 height 132
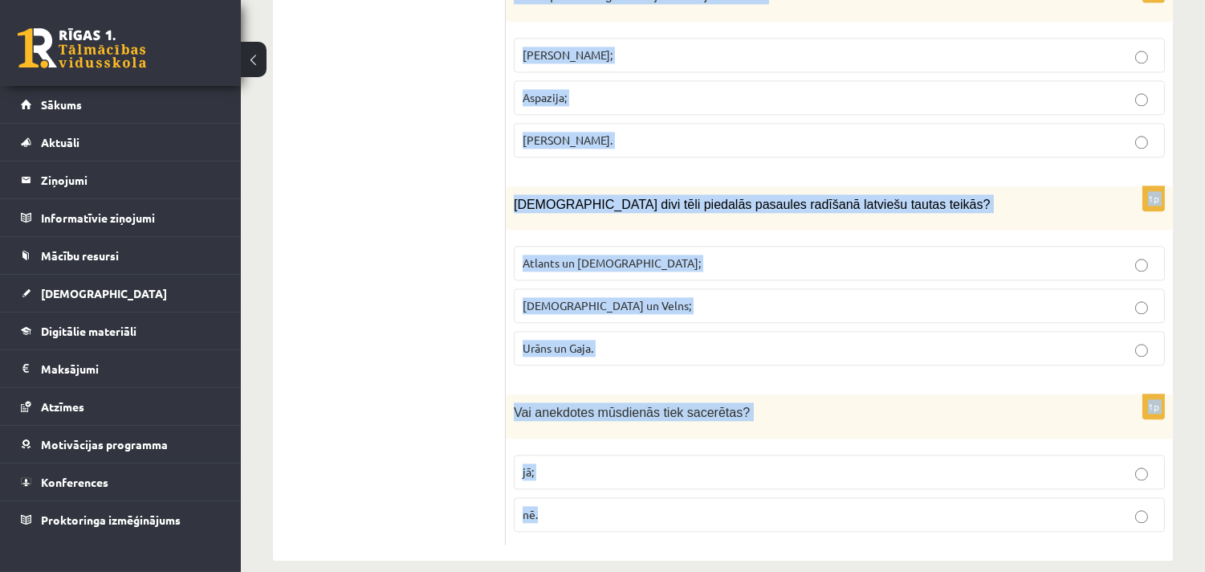
scroll to position [6680, 0]
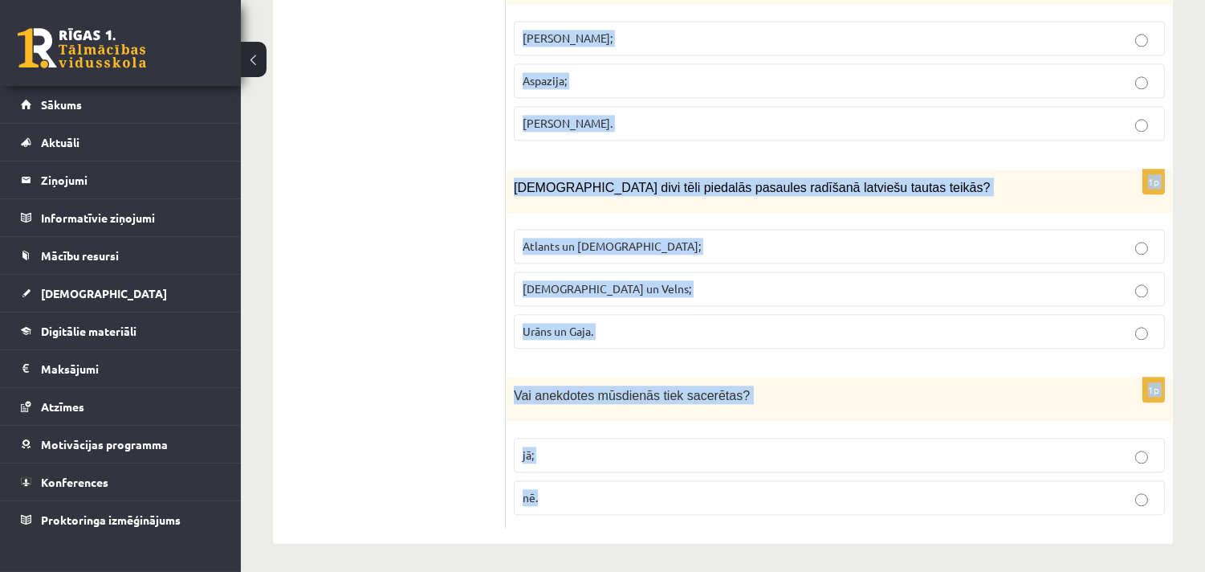
drag, startPoint x: 511, startPoint y: 151, endPoint x: 916, endPoint y: 588, distance: 595.9
copy form "Loremi dolorsitametc ad elitsedd, ei (temp incidi) utlabor etdo magnaaliquaen! …"
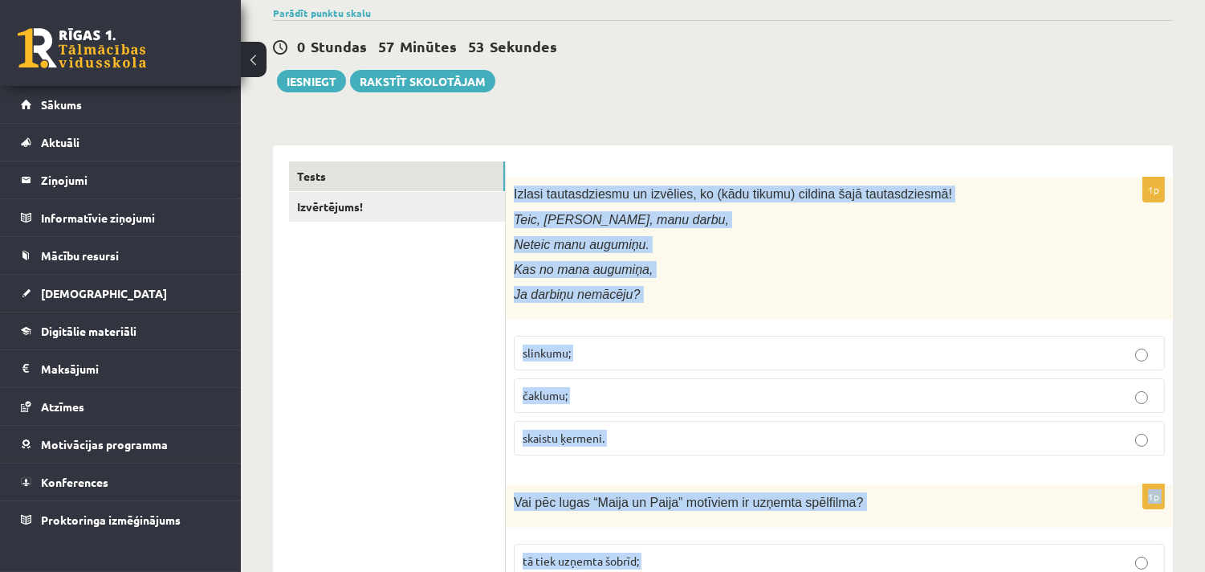
scroll to position [207, 0]
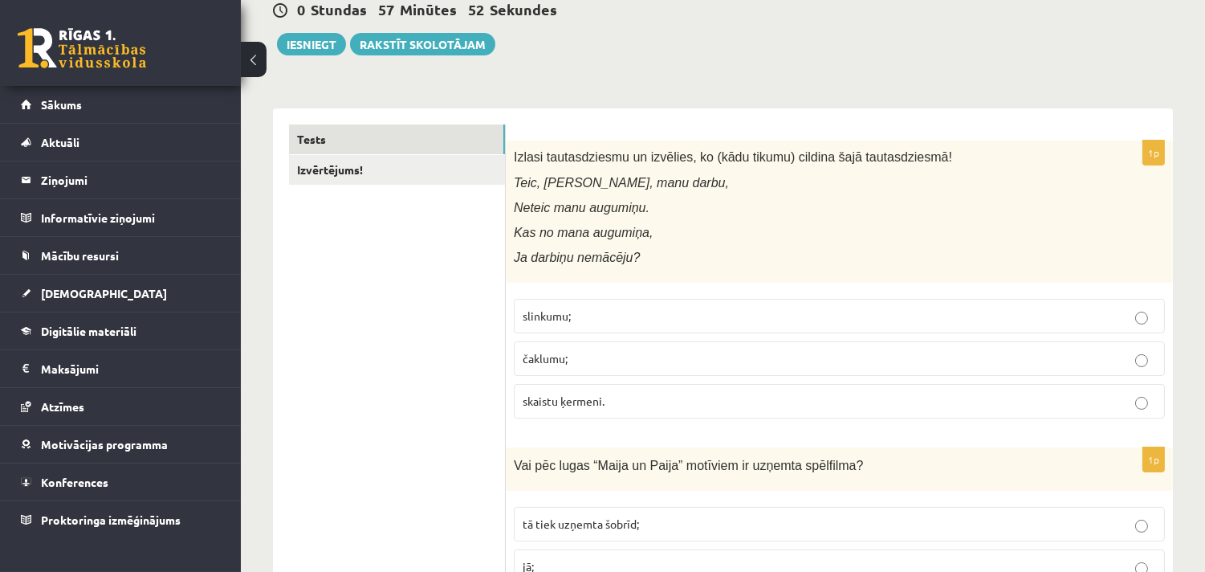
click at [595, 365] on p "čaklumu;" at bounding box center [839, 358] width 633 height 17
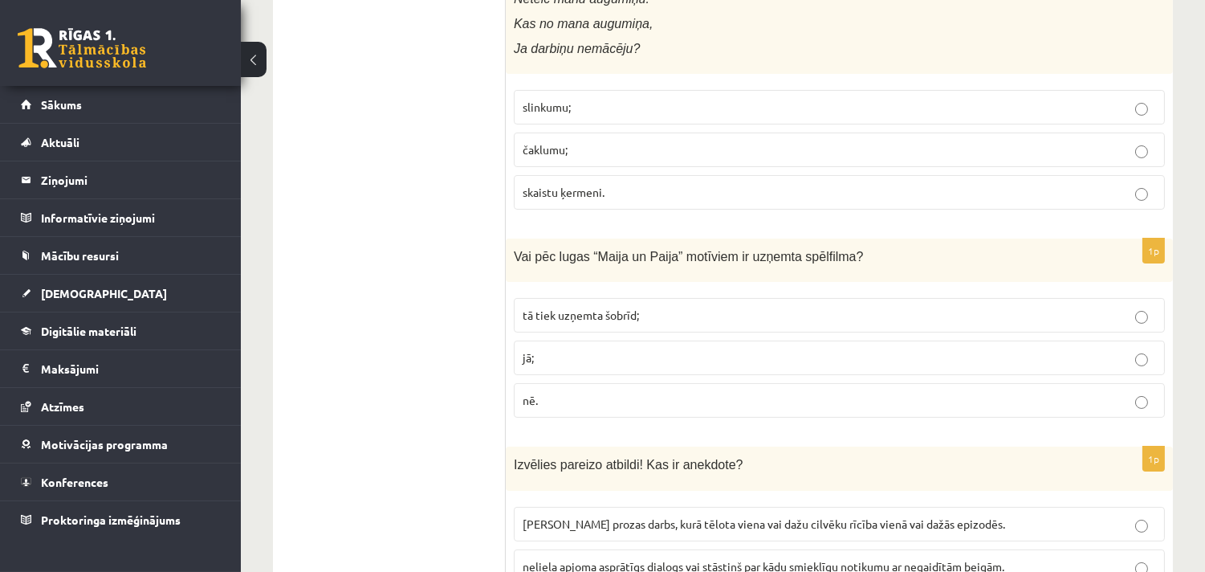
click at [552, 354] on p "jā;" at bounding box center [839, 357] width 633 height 17
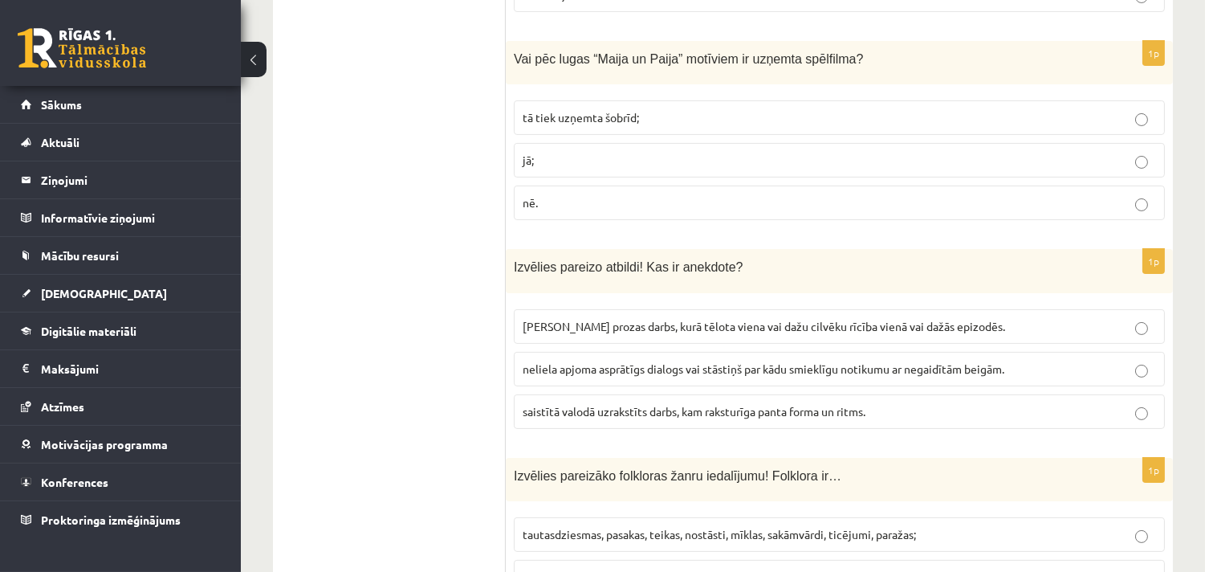
scroll to position [624, 0]
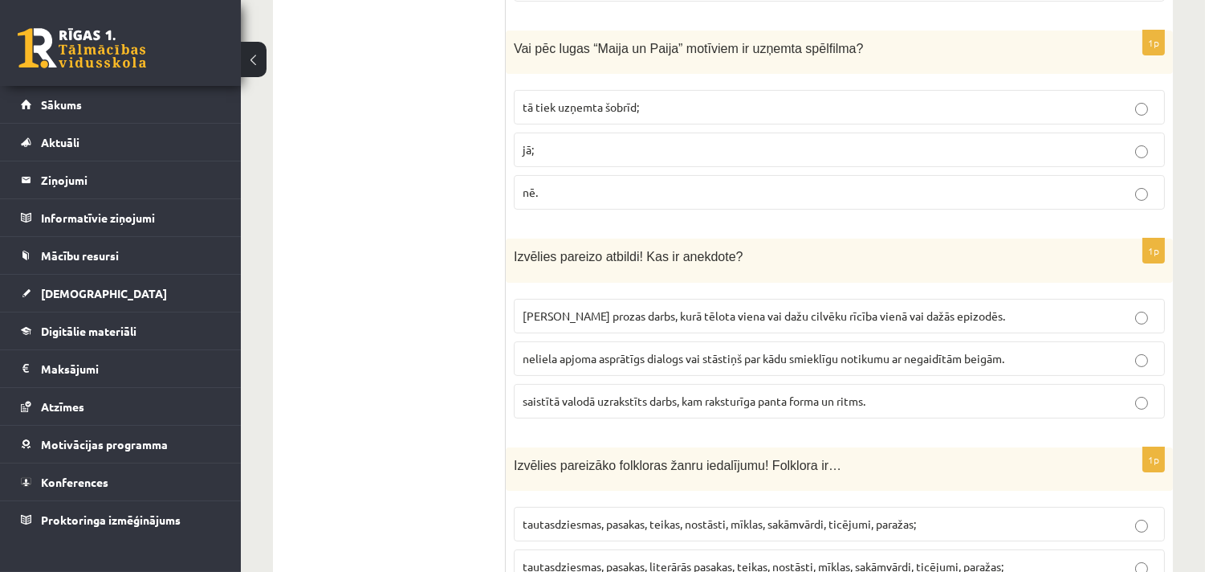
click at [681, 357] on span "neliela apjoma asprātīgs dialogs vai stāstiņš par kādu smieklīgu notikumu ar ne…" at bounding box center [764, 358] width 482 height 14
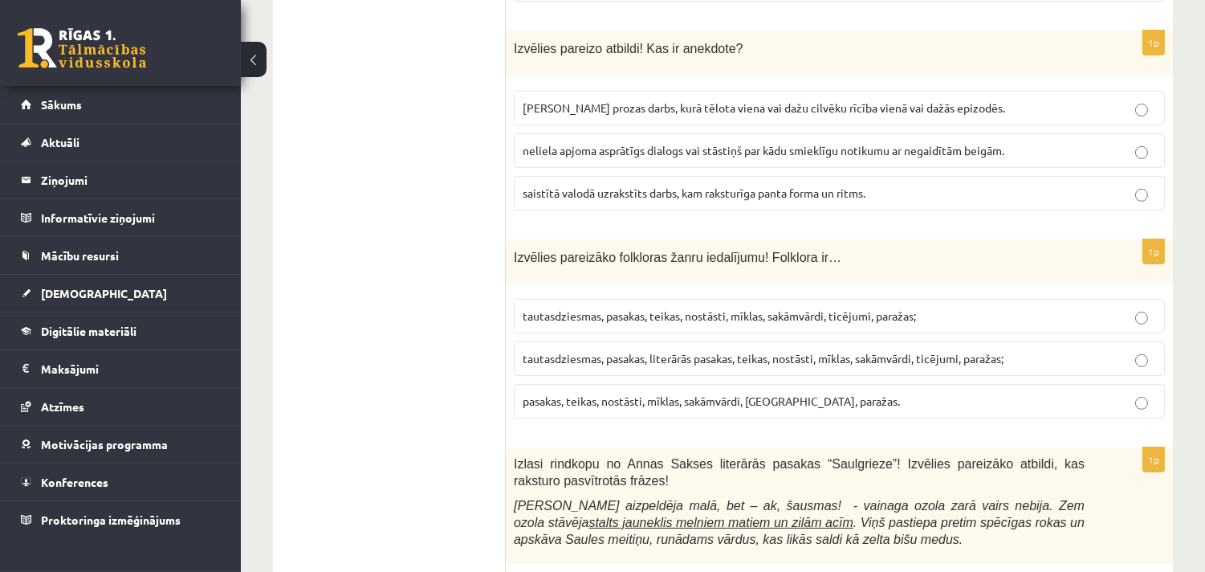
click at [775, 355] on span "tautasdziesmas, pasakas, literārās pasakas, teikas, nostāsti, mīklas, sakāmvārd…" at bounding box center [763, 358] width 481 height 14
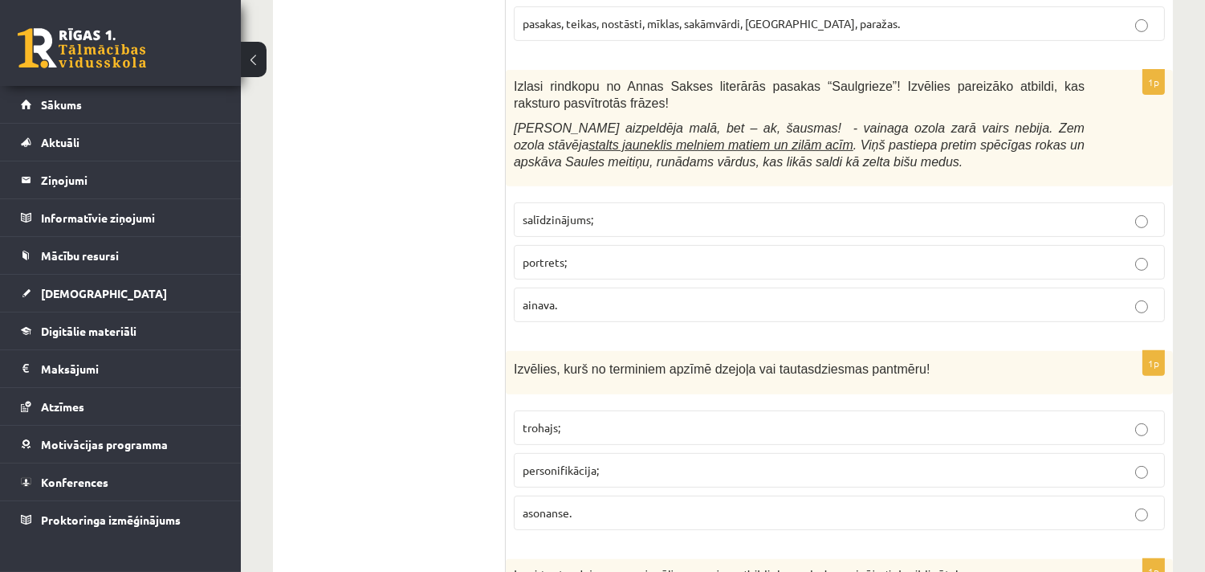
scroll to position [1248, 0]
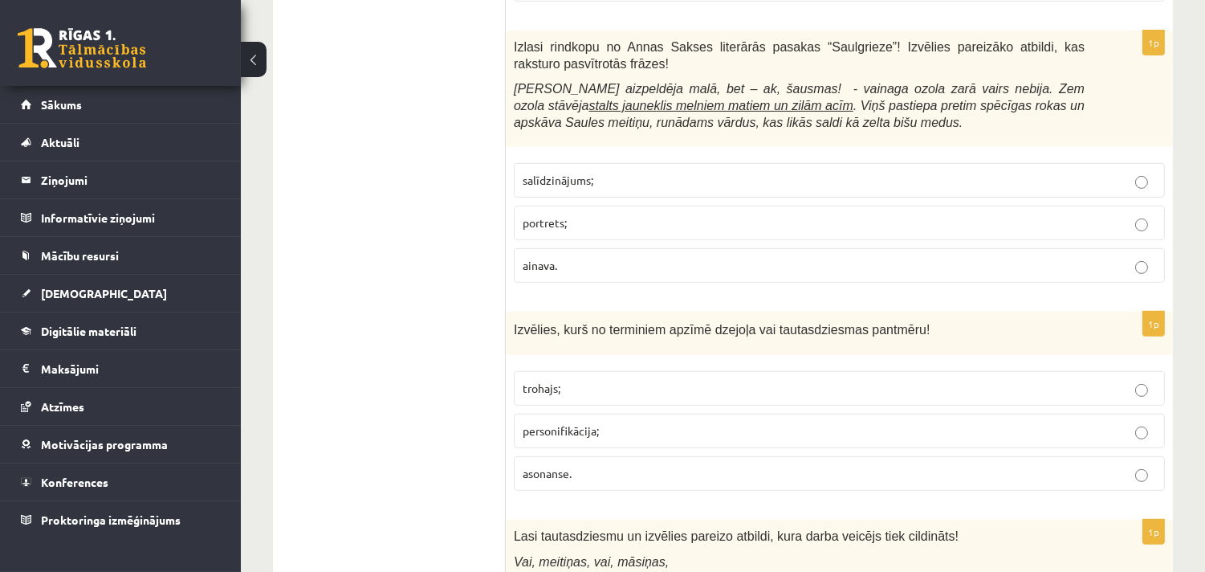
click at [599, 230] on p "portrets;" at bounding box center [839, 222] width 633 height 17
click at [573, 396] on p "trohajs;" at bounding box center [839, 388] width 633 height 17
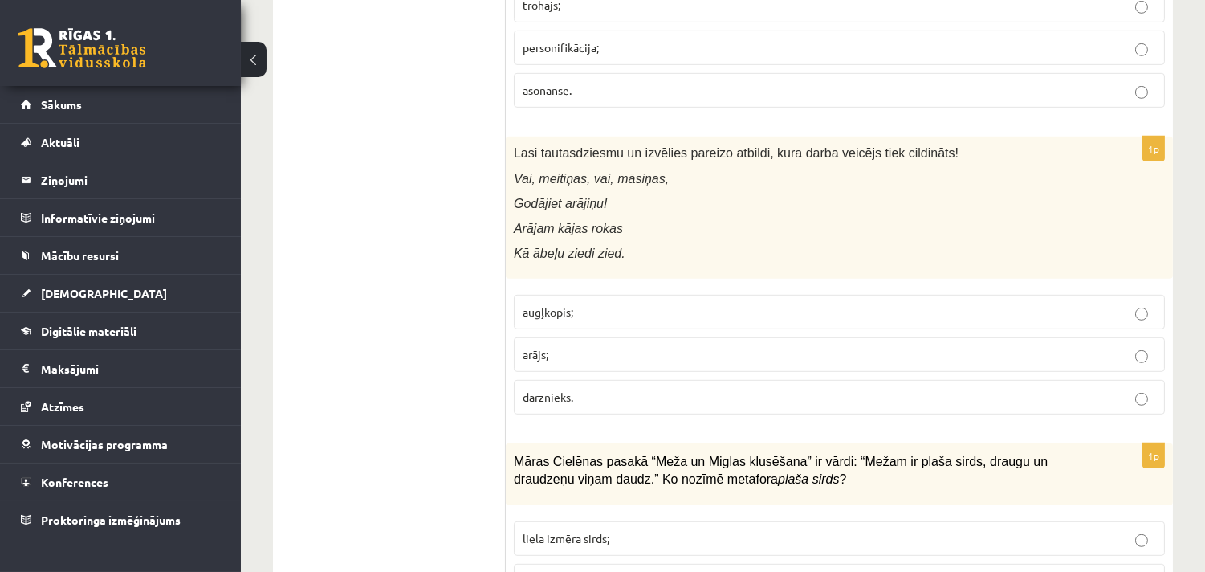
scroll to position [1665, 0]
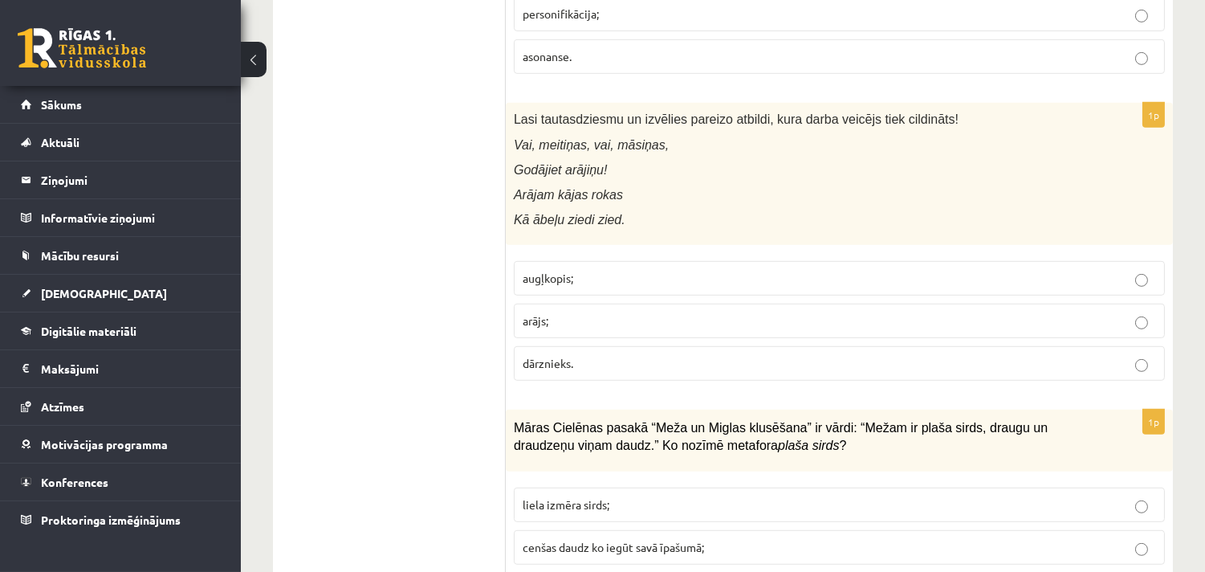
click at [564, 324] on p "arājs;" at bounding box center [839, 320] width 633 height 17
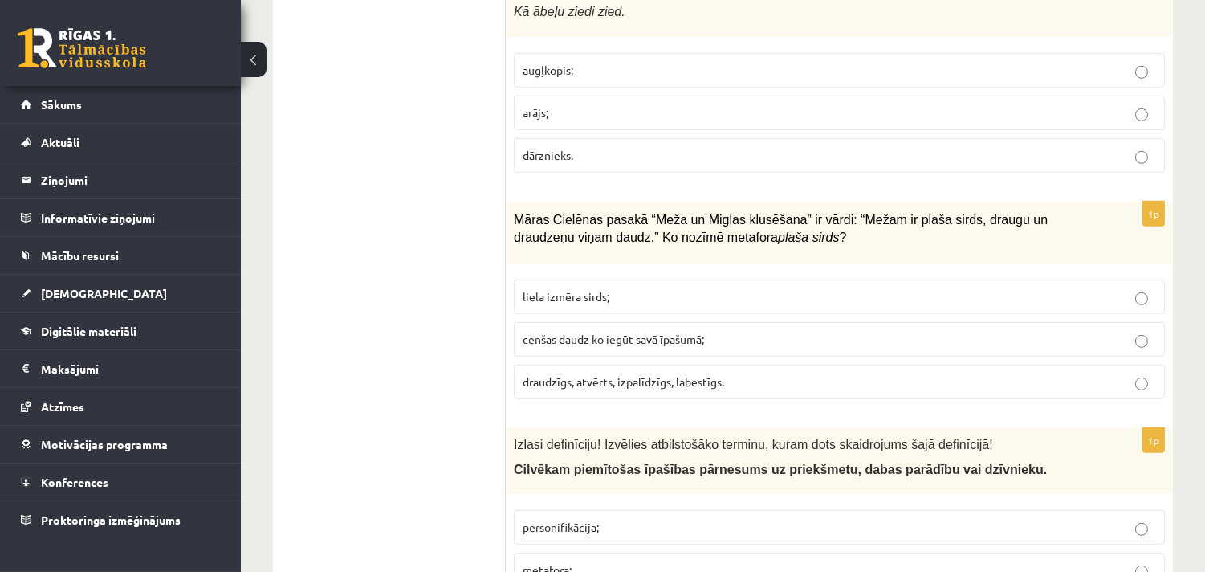
click at [584, 387] on span "draudzīgs, atvērts, izpalīdzīgs, labestīgs." at bounding box center [624, 381] width 202 height 14
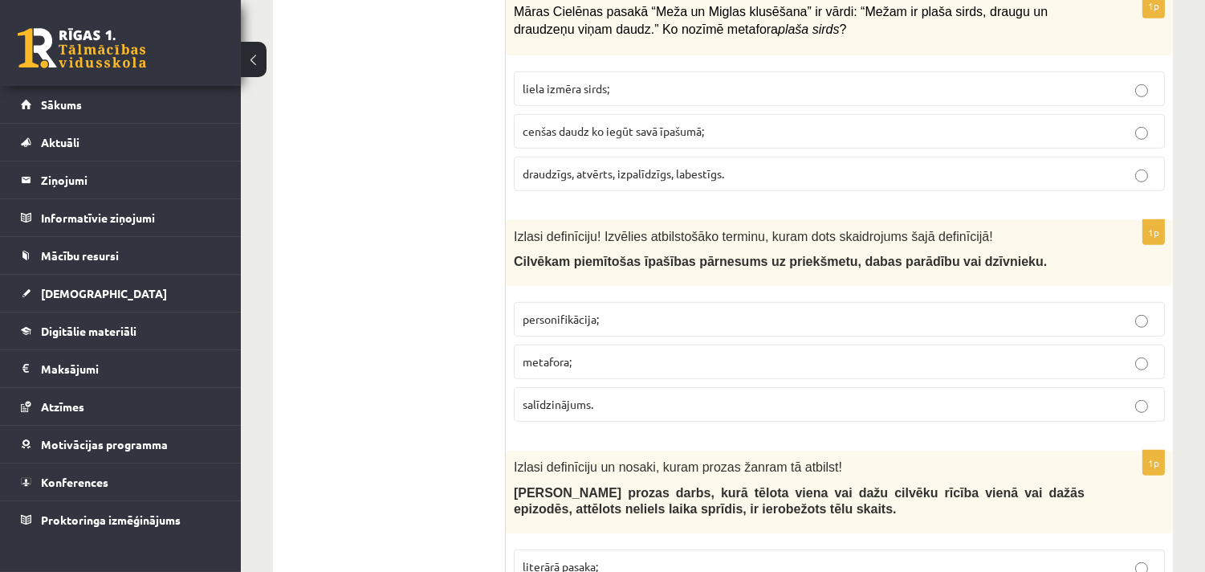
click at [588, 311] on label "personifikācija;" at bounding box center [839, 319] width 651 height 35
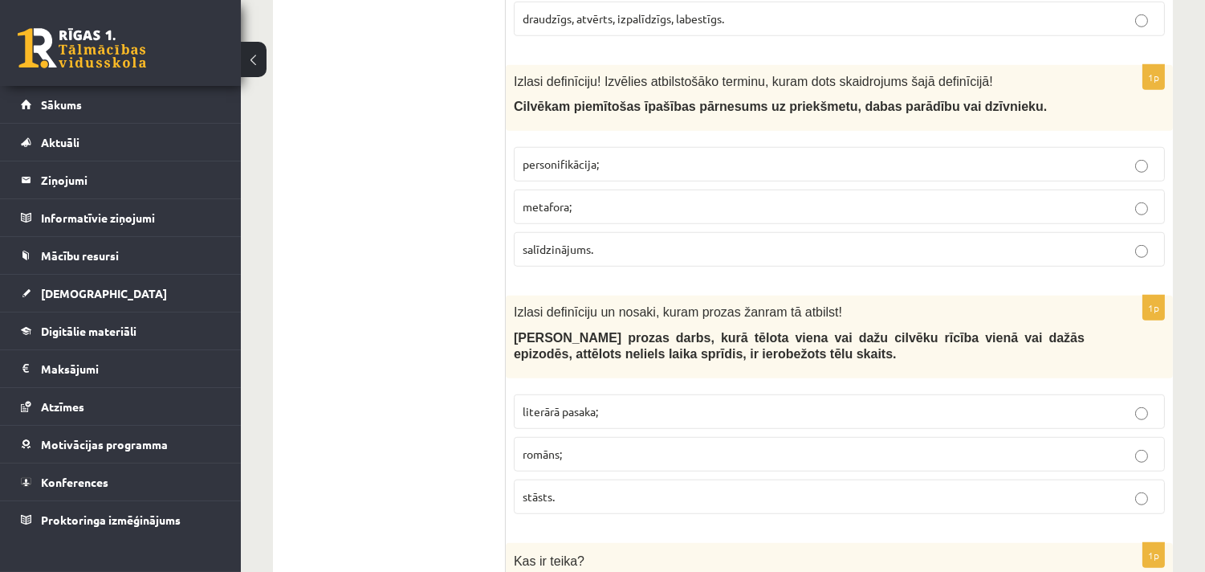
scroll to position [2290, 0]
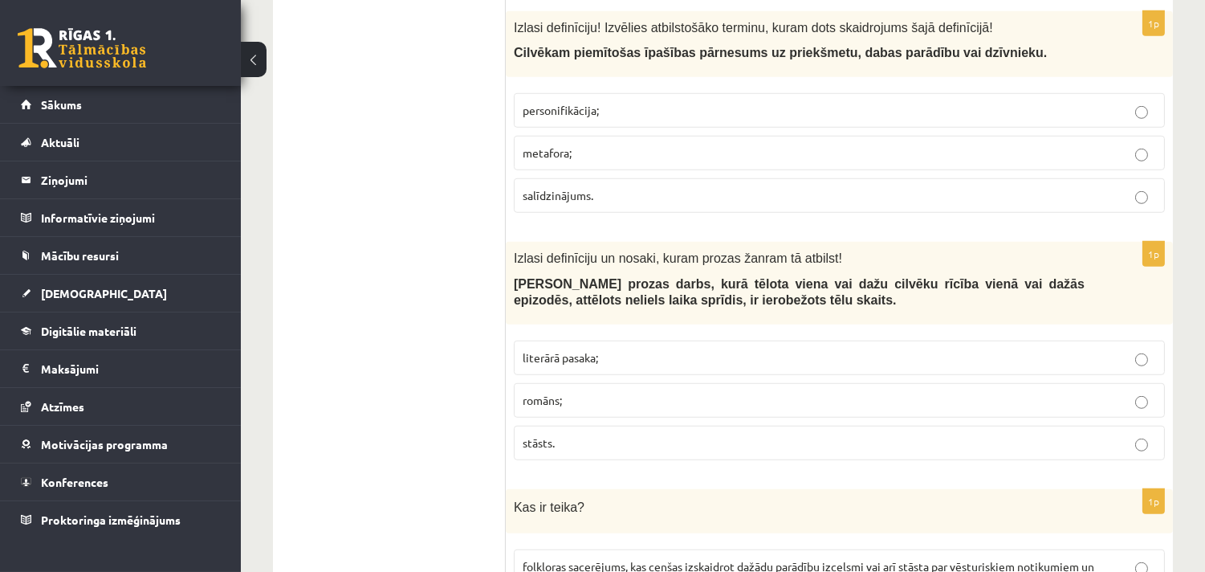
click at [571, 445] on p "stāsts." at bounding box center [839, 442] width 633 height 17
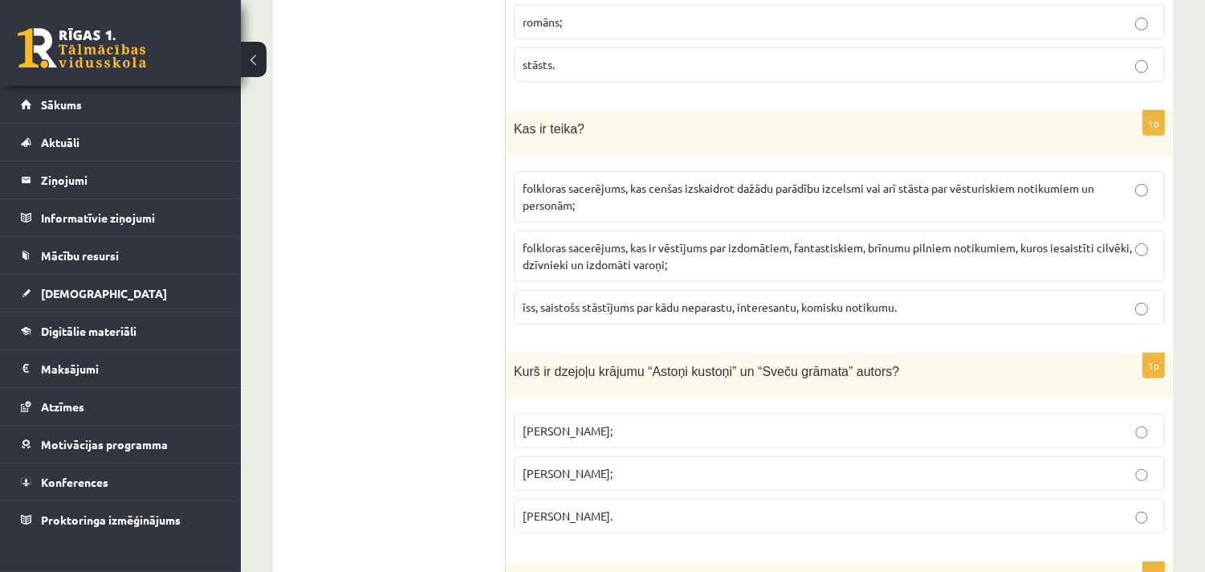
scroll to position [2706, 0]
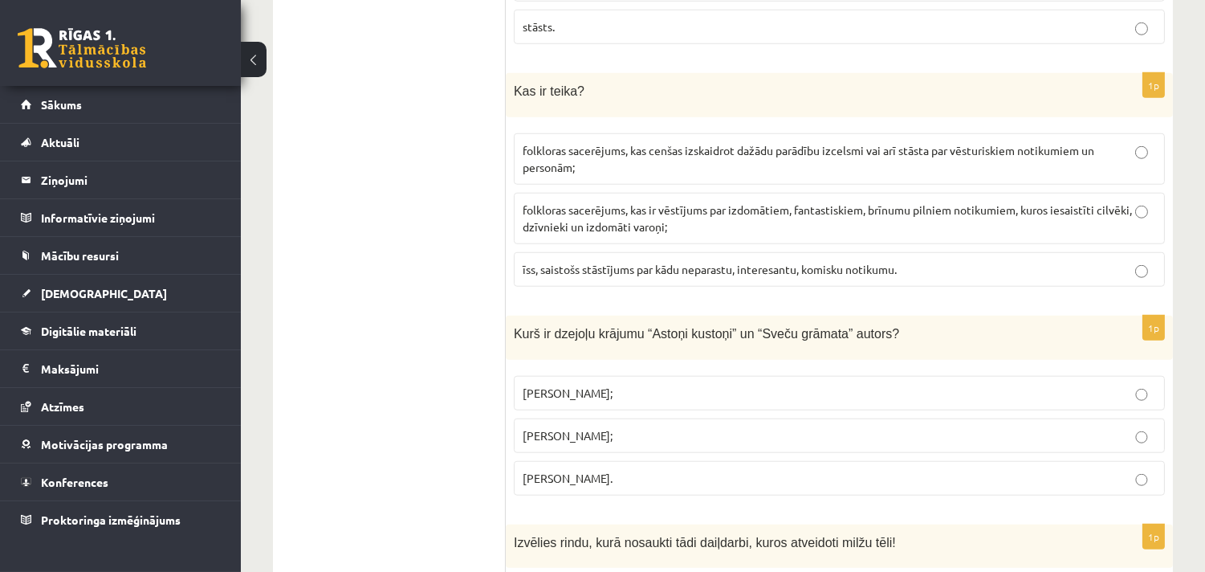
click at [621, 173] on p "folkloras sacerējums, kas cenšas izskaidrot dažādu parādību izcelsmi vai arī st…" at bounding box center [839, 159] width 633 height 34
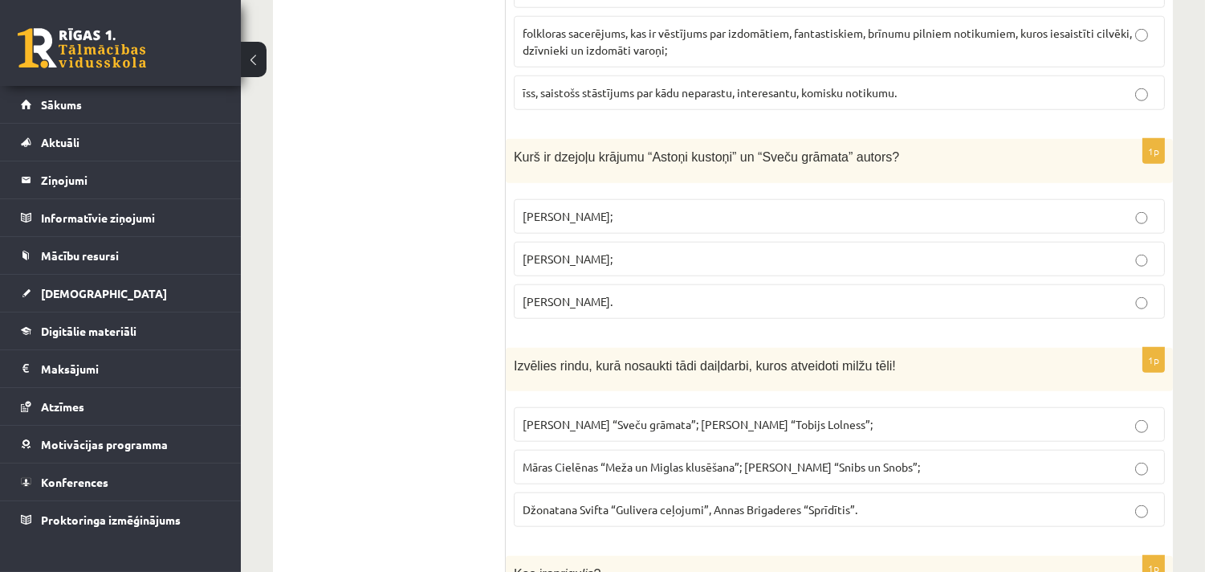
scroll to position [2914, 0]
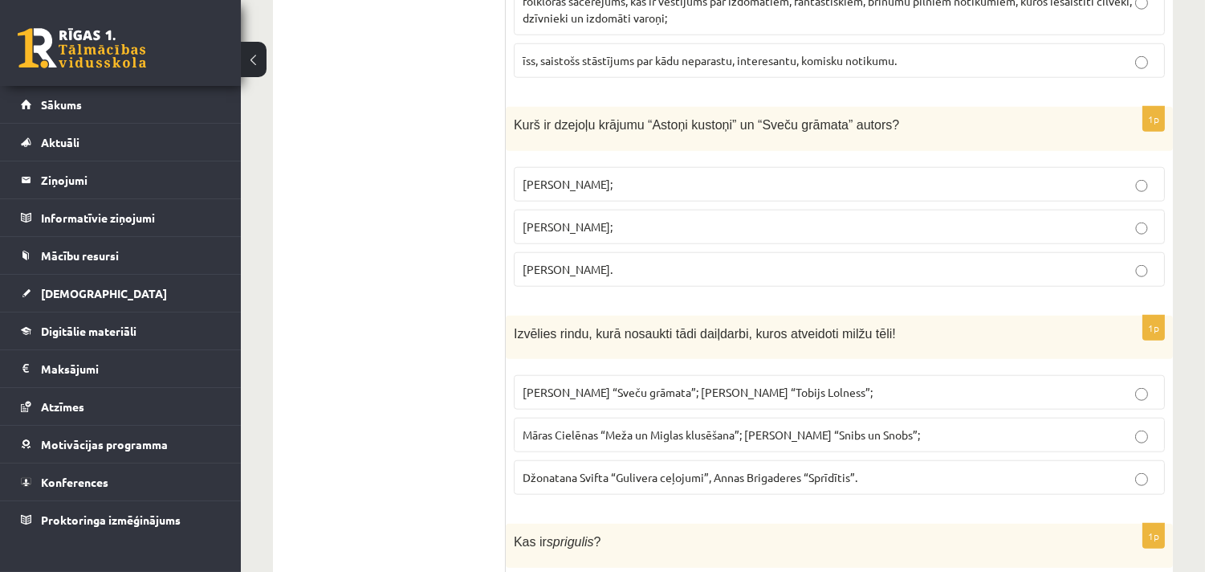
click at [679, 278] on p "[PERSON_NAME]." at bounding box center [839, 269] width 633 height 17
click at [632, 484] on span "Džonatana Svifta “Gulivera ceļojumi”, Annas Brigaderes “Sprīdītis”." at bounding box center [690, 477] width 335 height 14
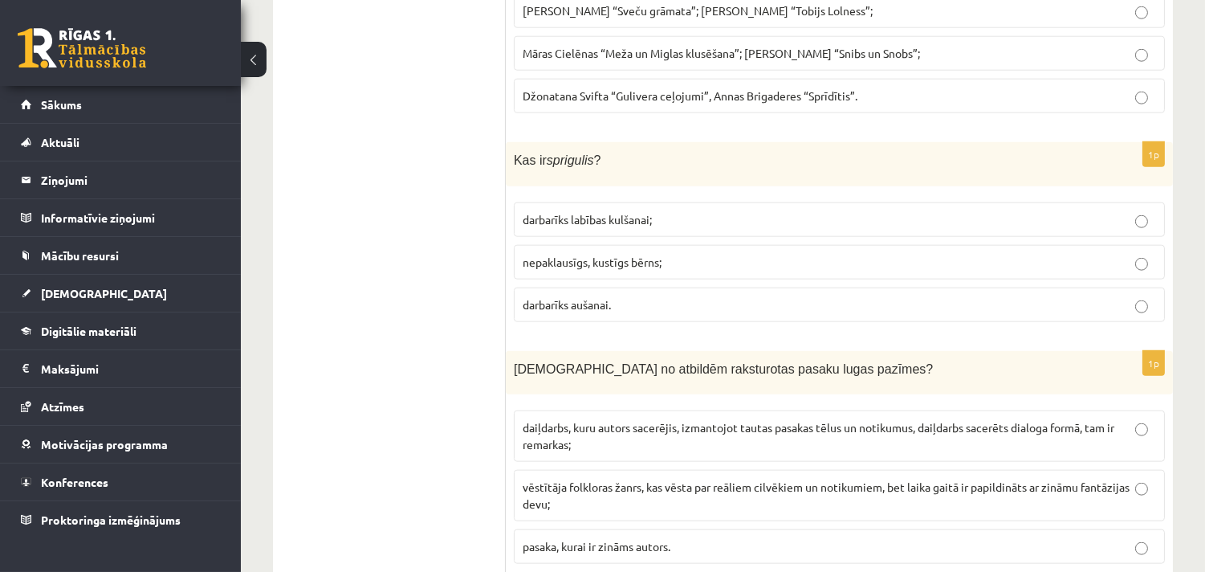
scroll to position [3329, 0]
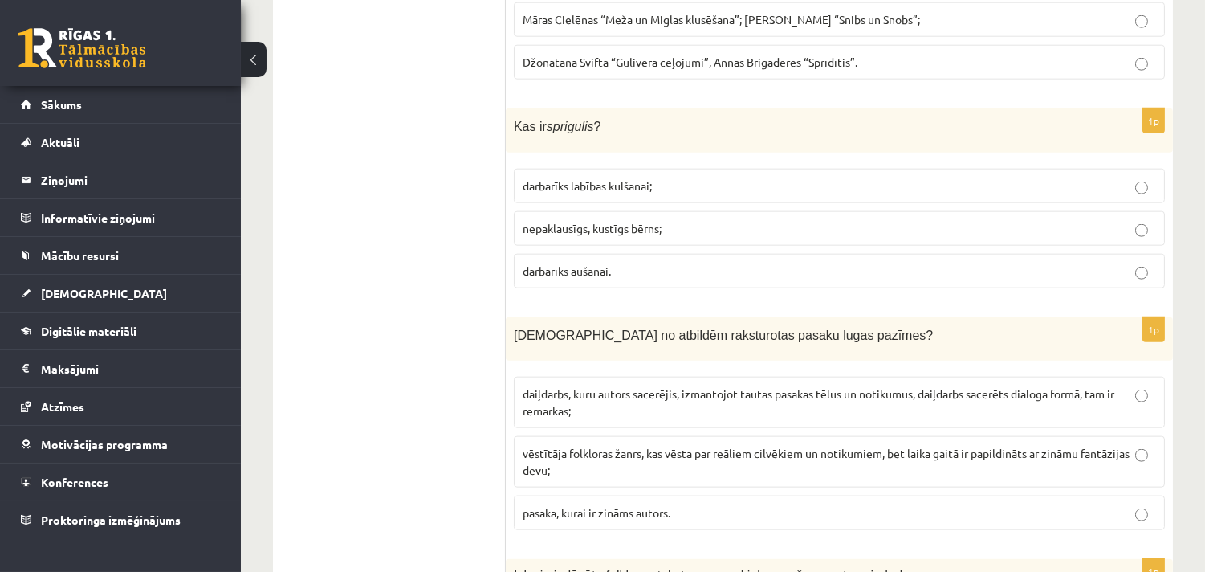
click at [589, 190] on span "darbarīks labības kulšanai;" at bounding box center [587, 185] width 129 height 14
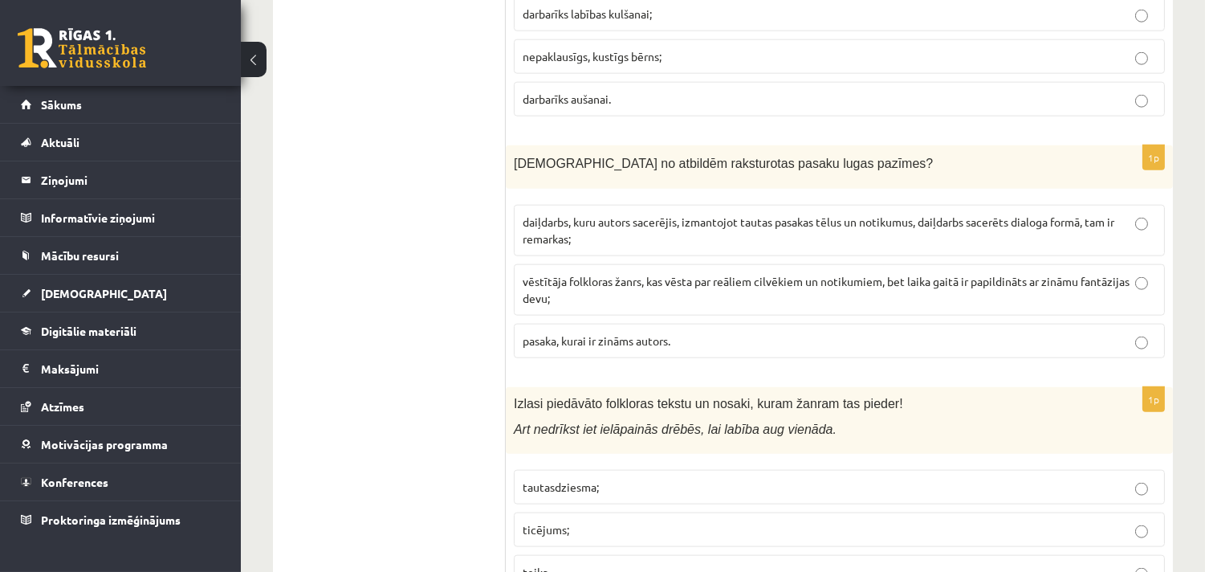
scroll to position [3538, 0]
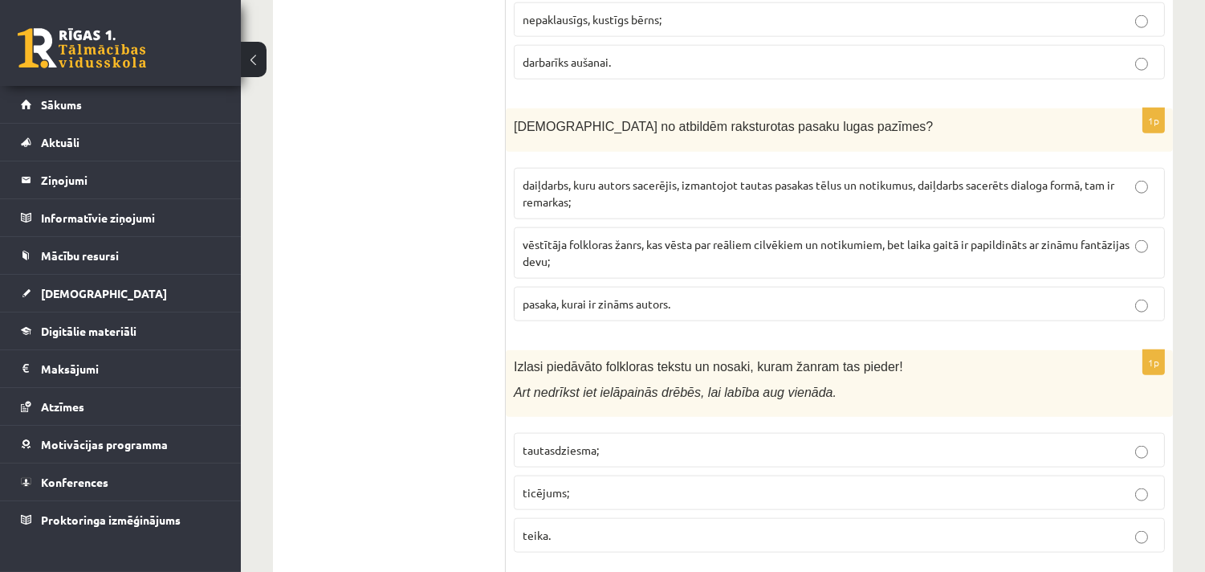
click at [667, 197] on span "daiļdarbs, kuru autors sacerējis, izmantojot tautas pasakas tēlus un notikumus,…" at bounding box center [819, 192] width 592 height 31
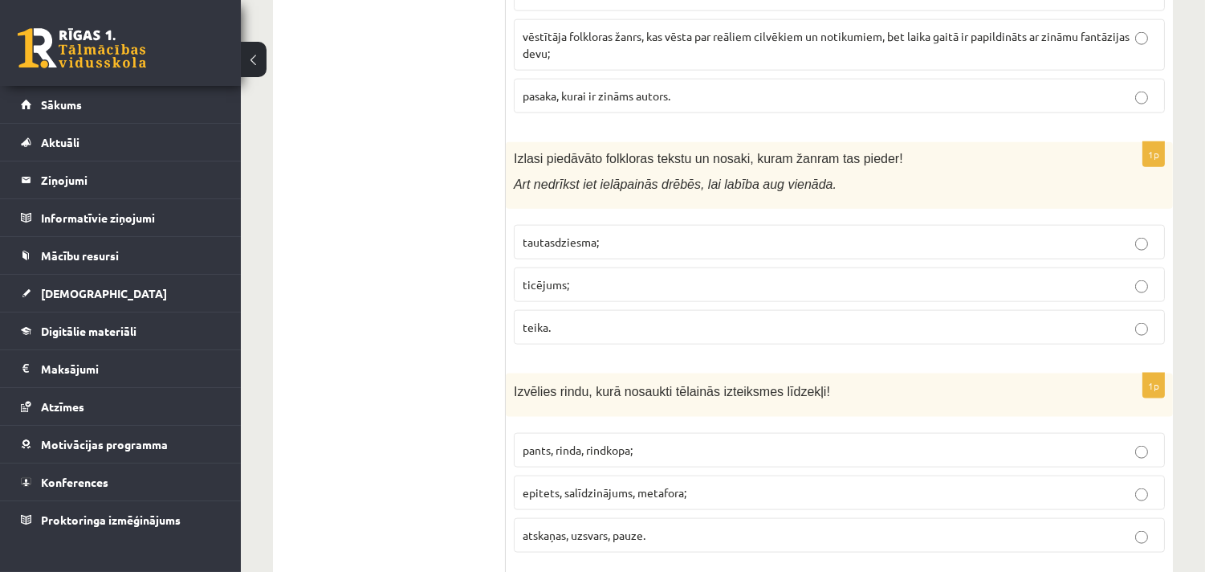
click at [598, 292] on p "ticējums;" at bounding box center [839, 284] width 633 height 17
click at [437, 466] on ul "Tests Izvērtējums!" at bounding box center [397, 24] width 217 height 6876
click at [573, 499] on span "epitets, salīdzinājums, metafora;" at bounding box center [605, 492] width 164 height 14
click at [398, 477] on ul "Tests Izvērtējums!" at bounding box center [397, 24] width 217 height 6876
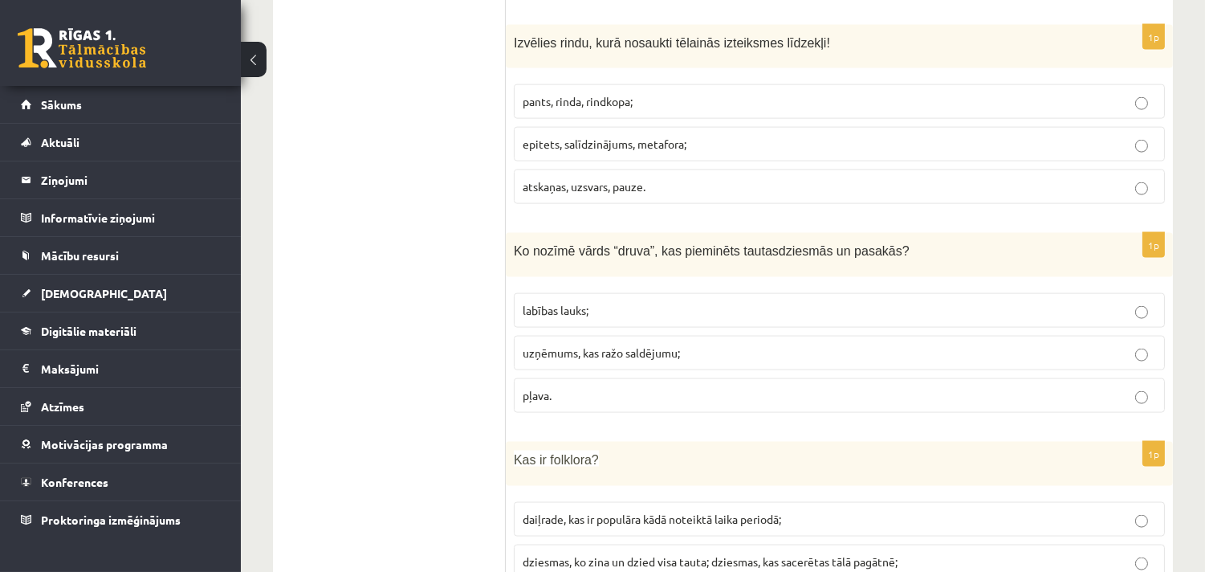
scroll to position [4163, 0]
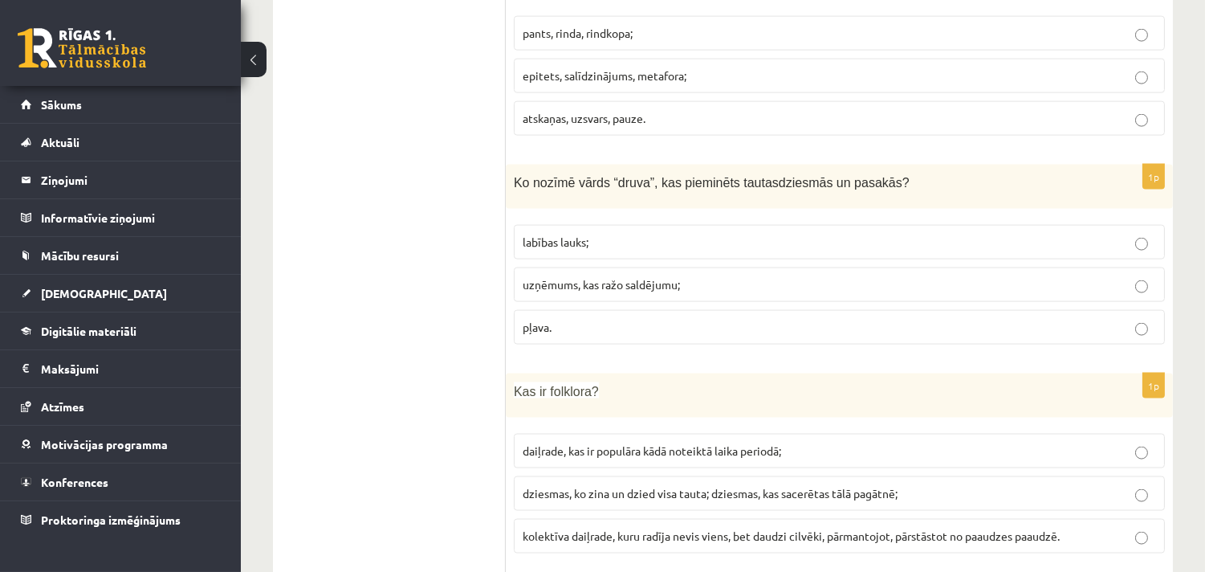
click at [576, 241] on label "labības lauks;" at bounding box center [839, 242] width 651 height 35
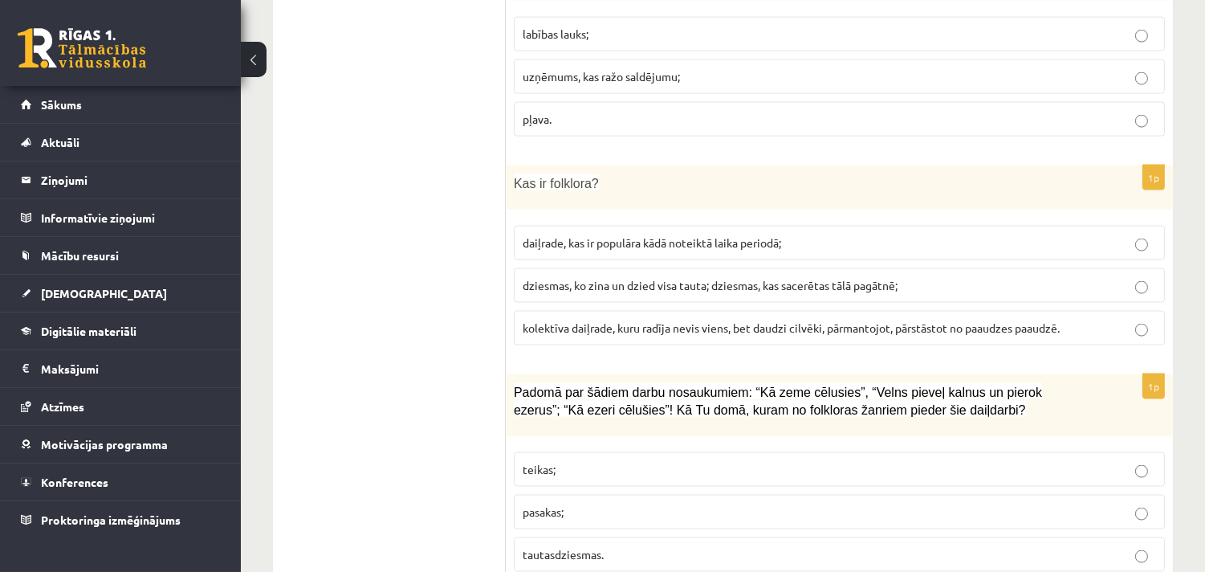
click at [608, 332] on span "kolektīva daiļrade, kuru radīja nevis viens, bet daudzi cilvēki, pārmantojot, p…" at bounding box center [791, 327] width 537 height 14
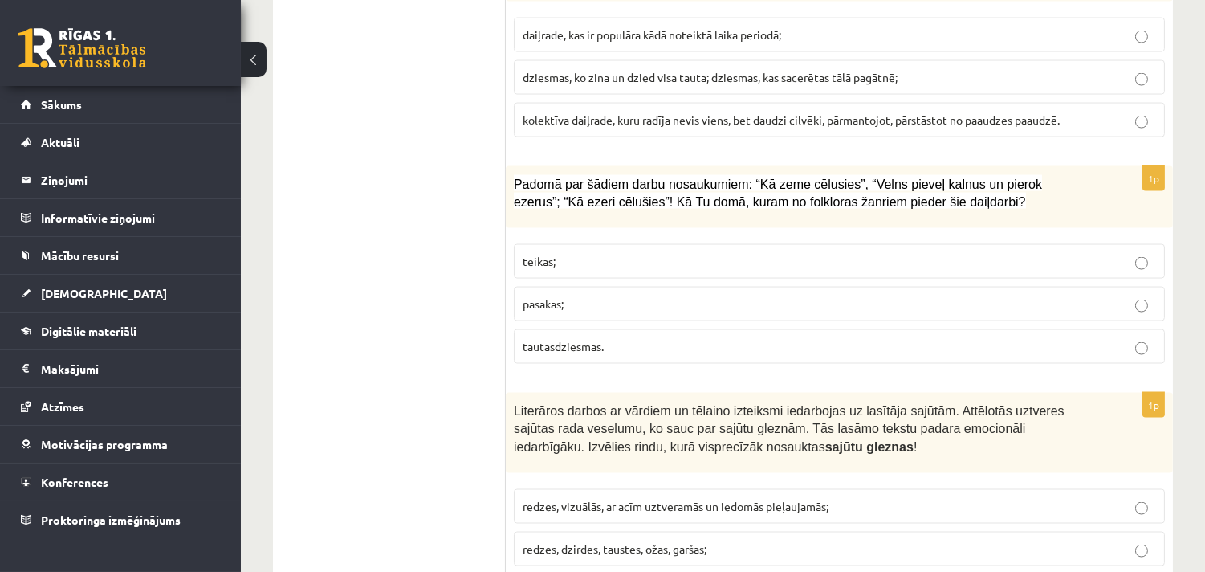
click at [580, 270] on p "teikas;" at bounding box center [839, 261] width 633 height 17
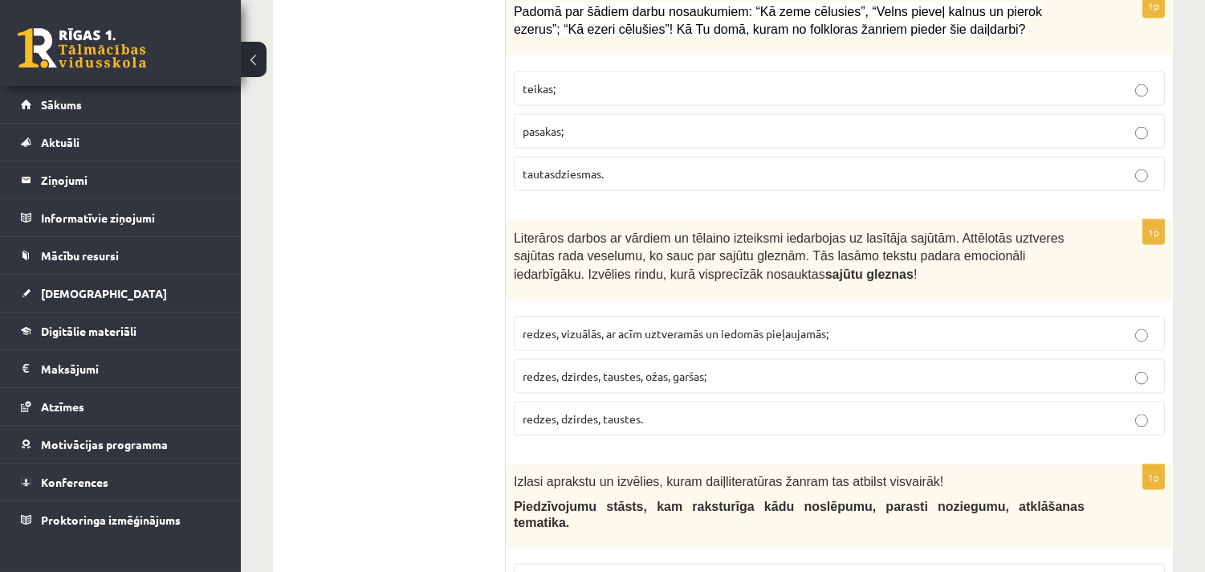
scroll to position [4787, 0]
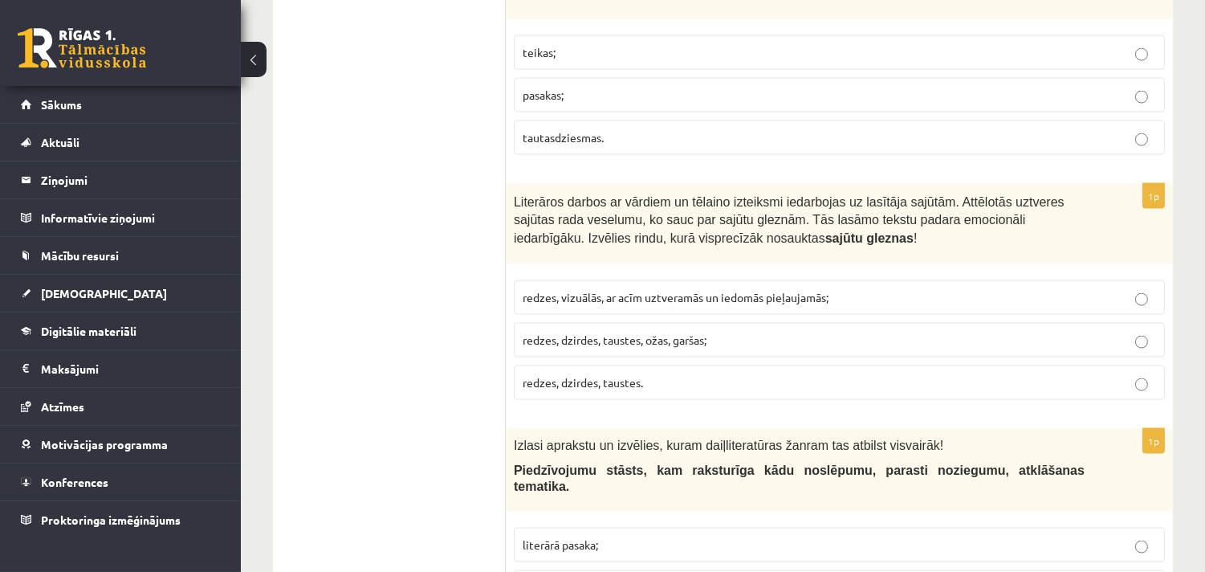
click at [589, 345] on span "redzes, dzirdes, taustes, ožas, garšas;" at bounding box center [615, 339] width 184 height 14
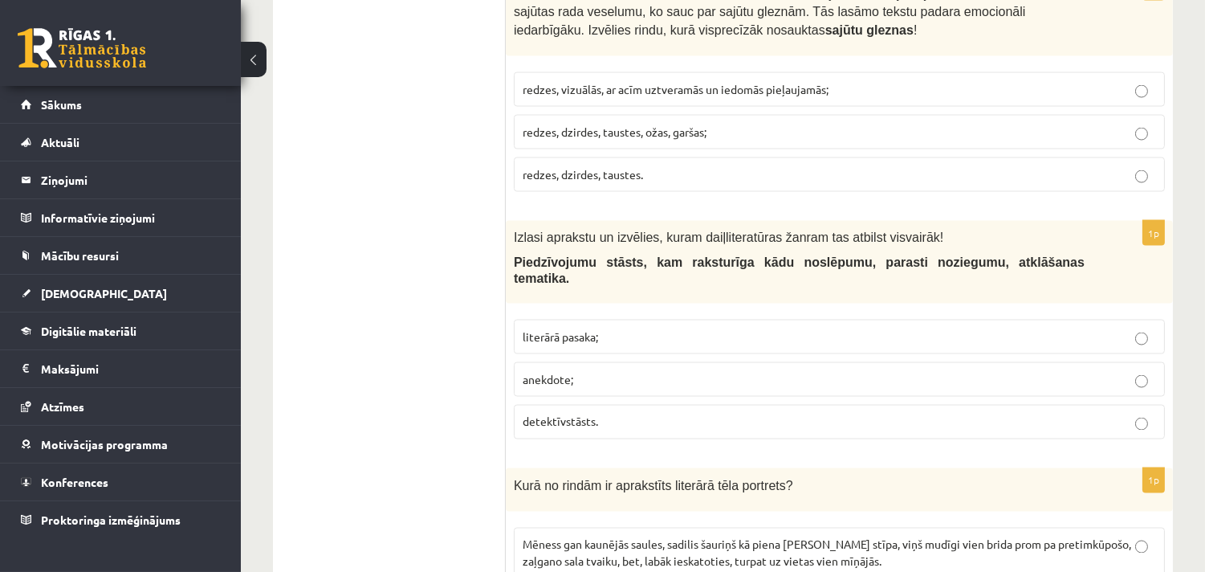
click at [548, 417] on span "detektīvstāsts." at bounding box center [560, 421] width 75 height 14
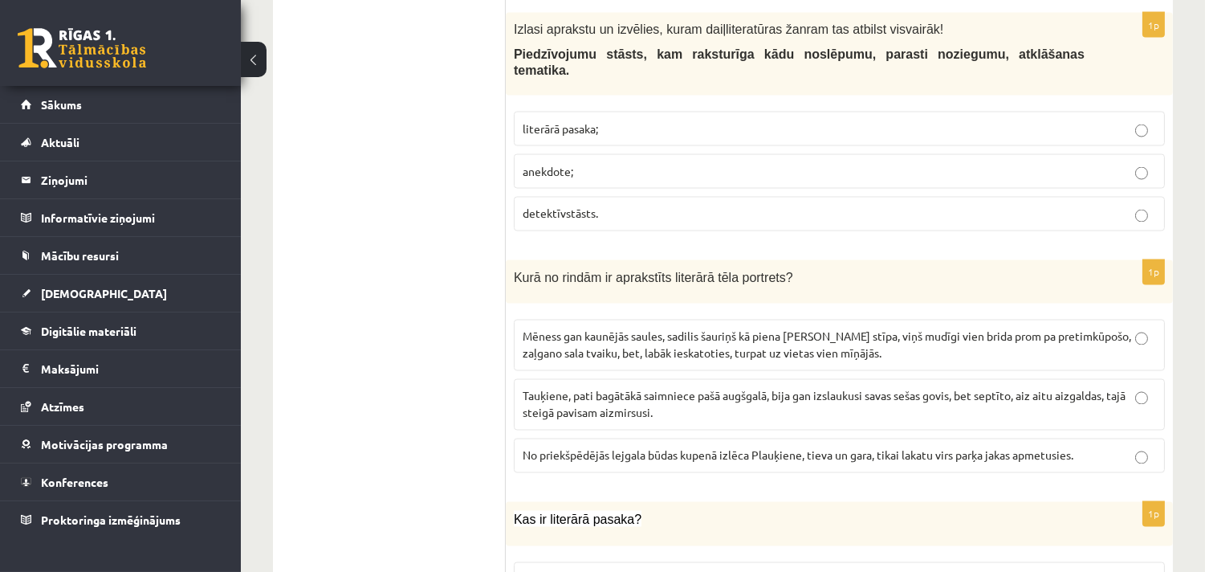
click at [560, 448] on span "No priekšpēdējās lejgala būdas kupenā izlēca Plauķiene, tieva un gara, tikai la…" at bounding box center [798, 455] width 551 height 14
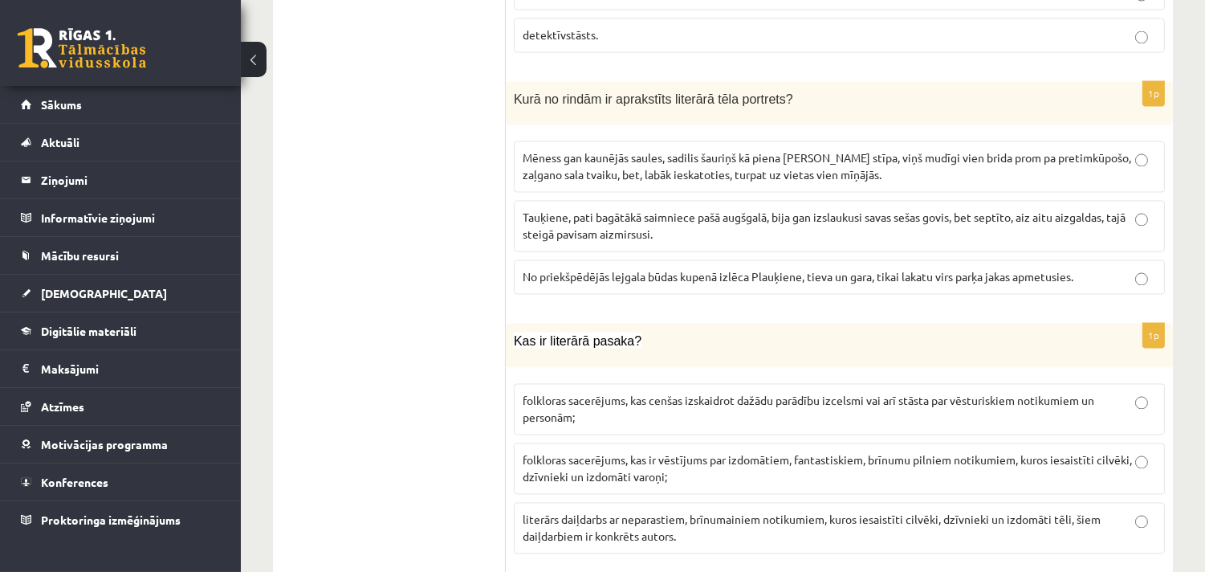
scroll to position [5412, 0]
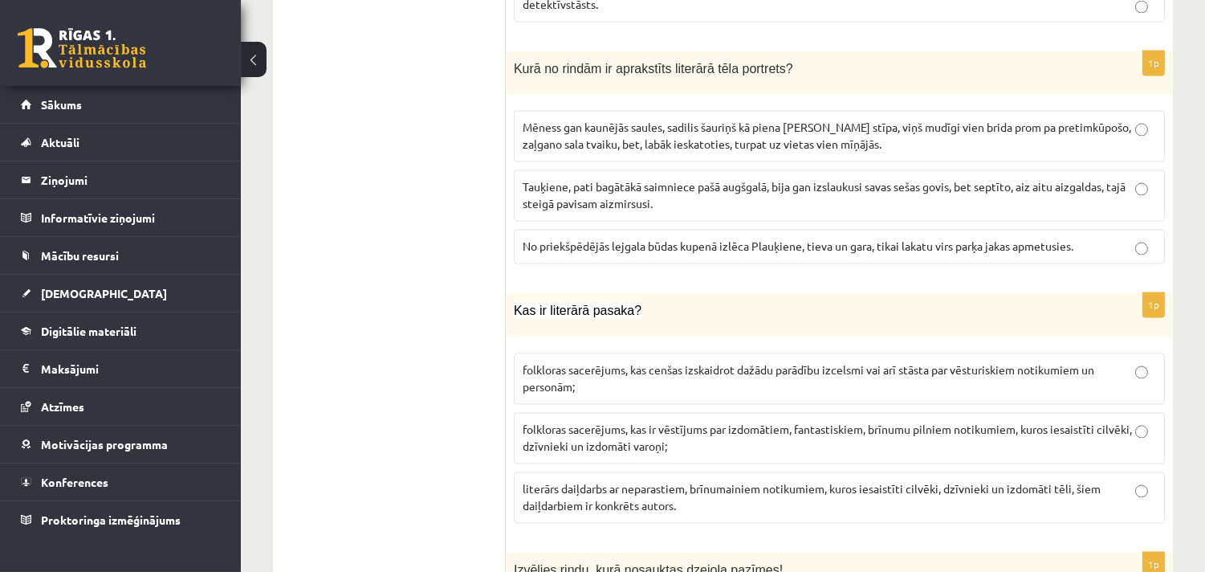
click at [707, 488] on span "literārs daiļdarbs ar neparastiem, brīnumainiem notikumiem, kuros iesaistīti ci…" at bounding box center [812, 497] width 578 height 31
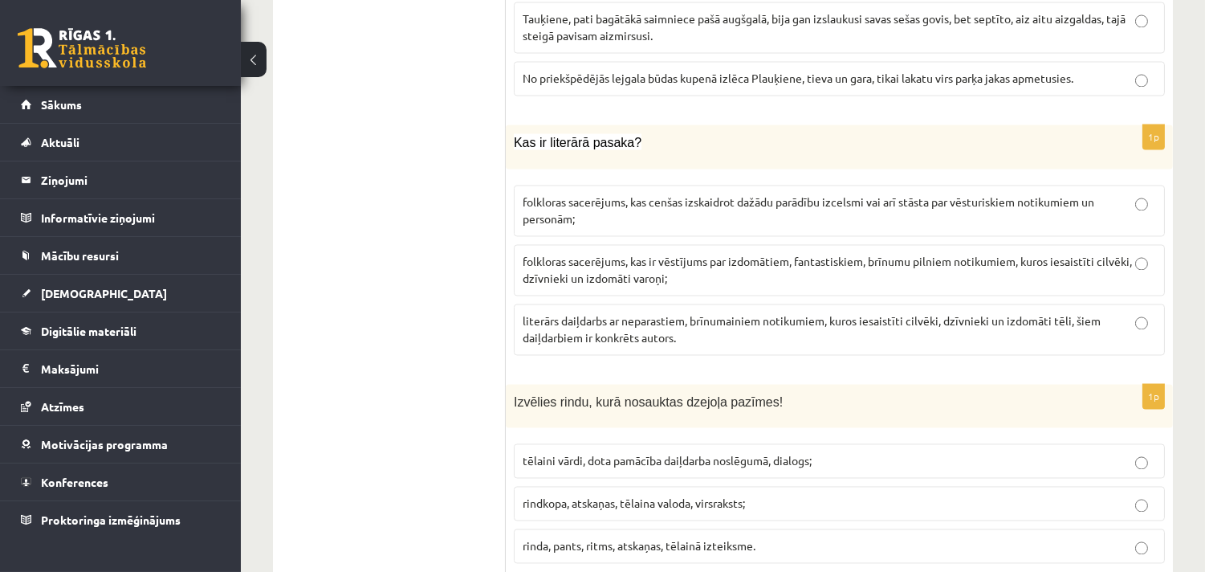
scroll to position [5620, 0]
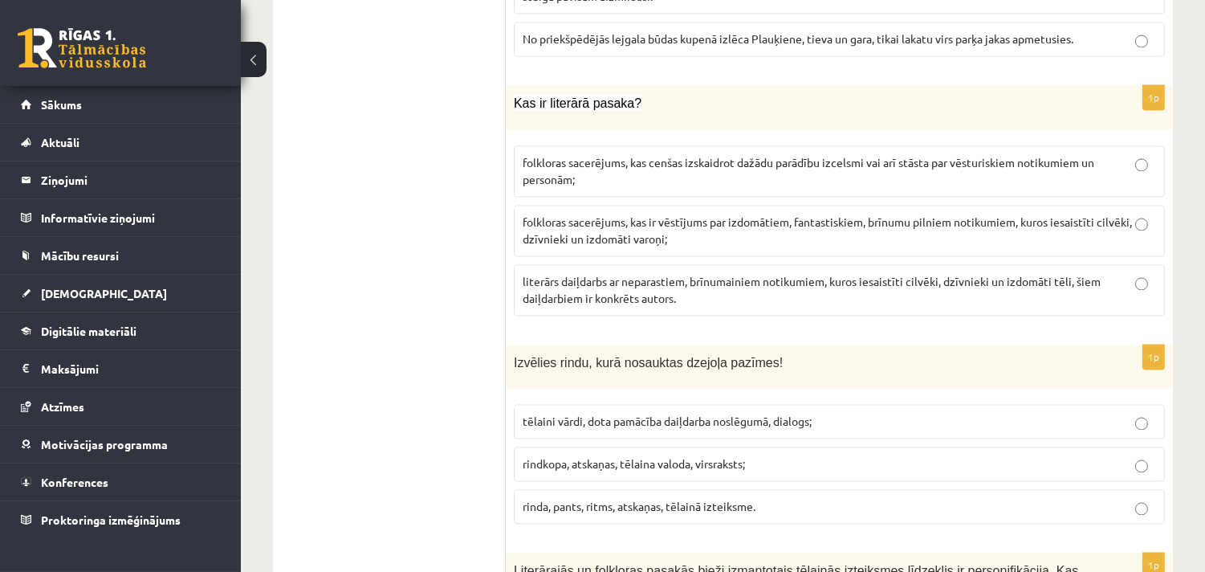
click at [590, 498] on p "rinda, pants, ritms, atskaņas, tēlainā izteiksme." at bounding box center [839, 506] width 633 height 17
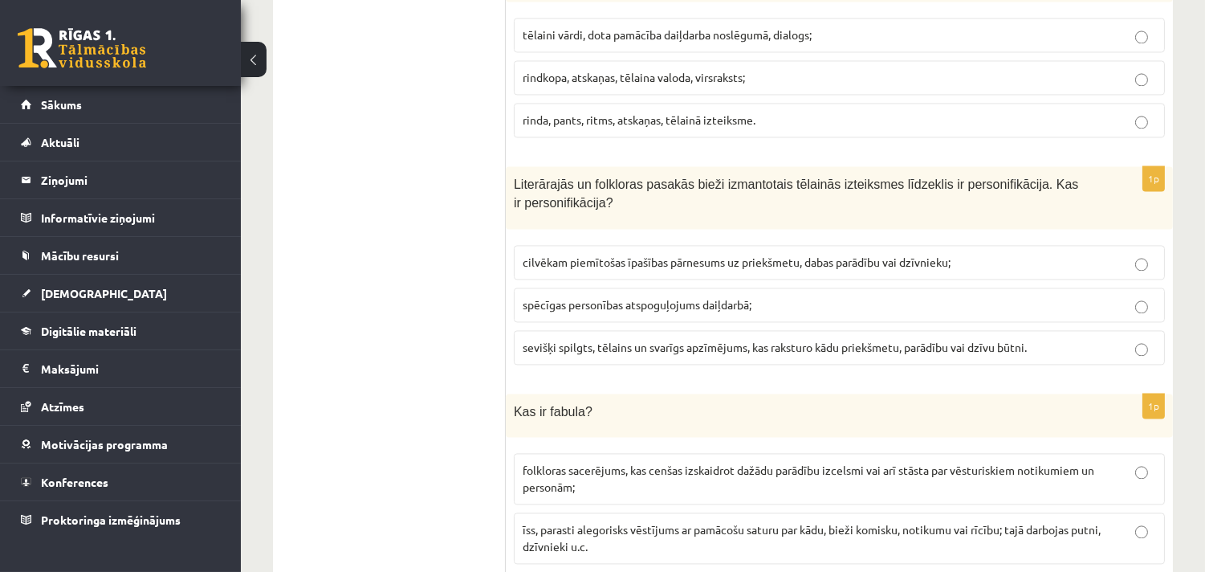
scroll to position [6036, 0]
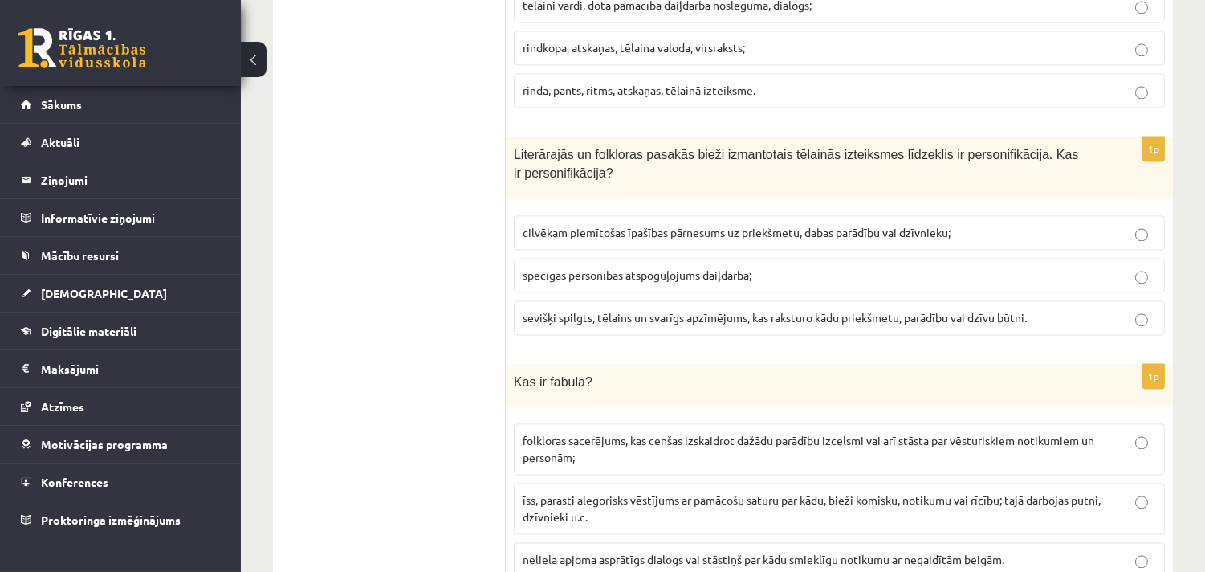
click at [663, 225] on span "cilvēkam piemītošas īpašības pārnesums uz priekšmetu, dabas parādību vai dzīvni…" at bounding box center [737, 232] width 428 height 14
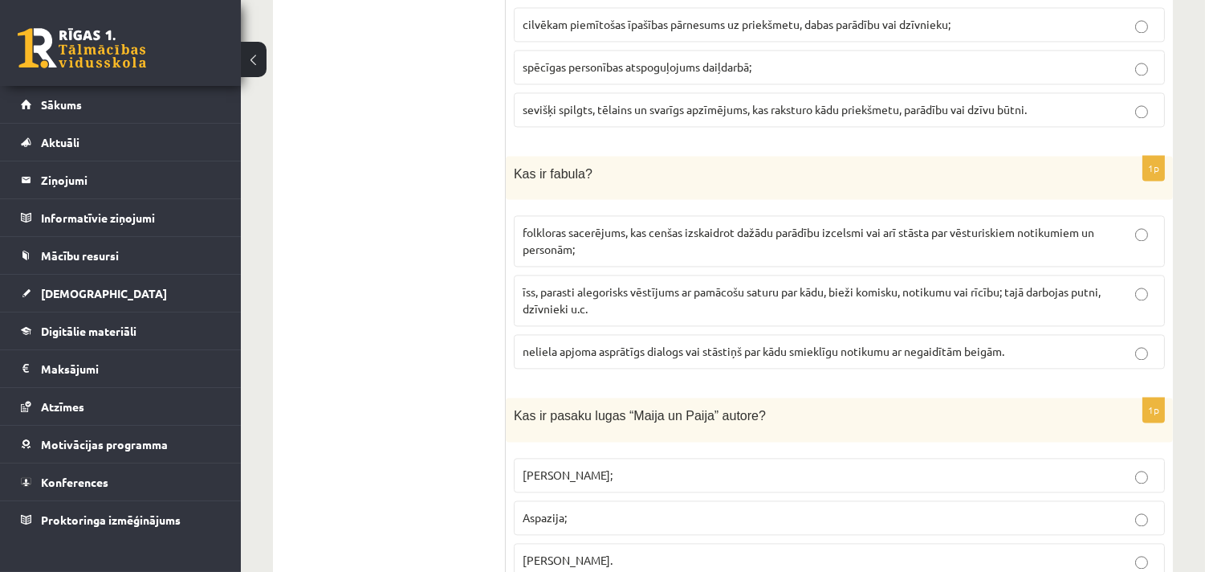
click at [562, 295] on p "īss, parasti alegorisks vēstījums ar pamācošu saturu par kādu, bieži komisku, n…" at bounding box center [839, 300] width 633 height 34
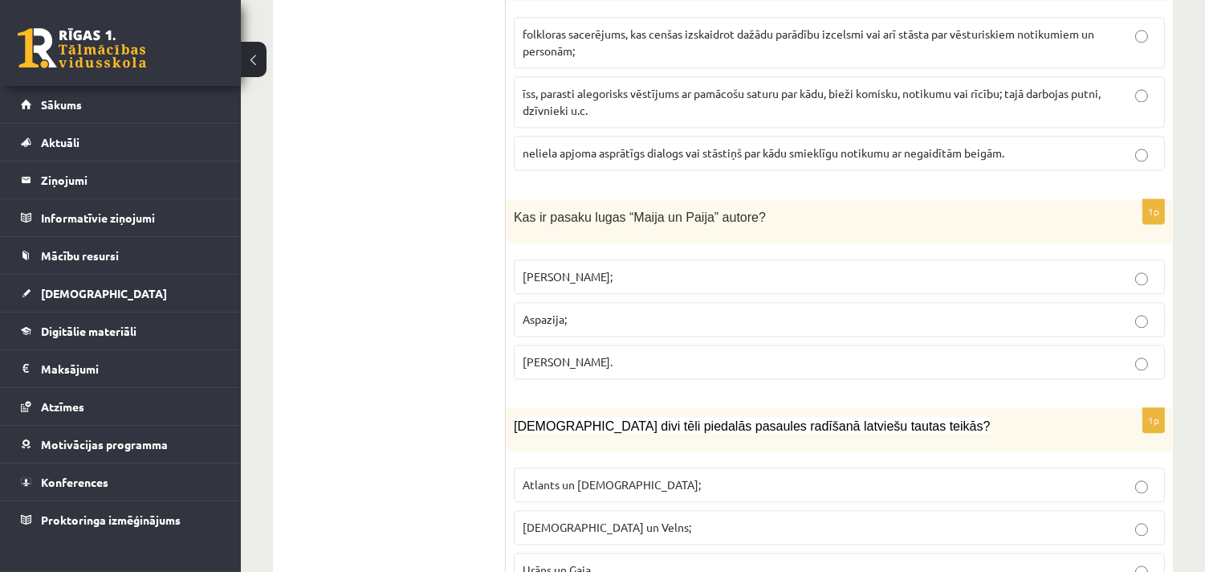
scroll to position [6452, 0]
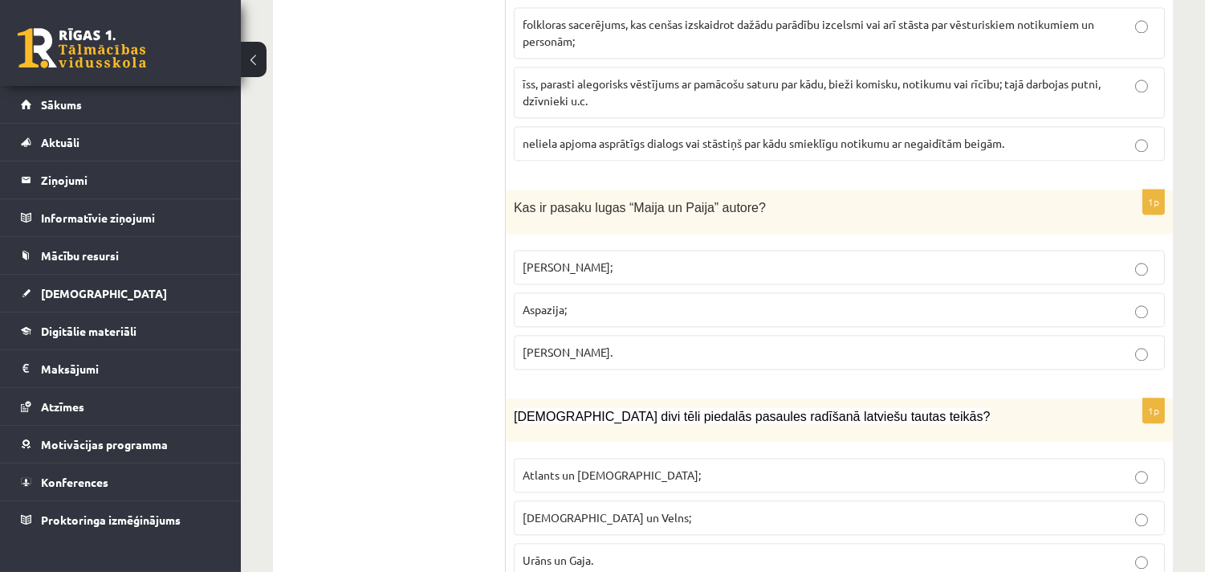
click at [560, 259] on span "Anna Brigadere;" at bounding box center [568, 266] width 90 height 14
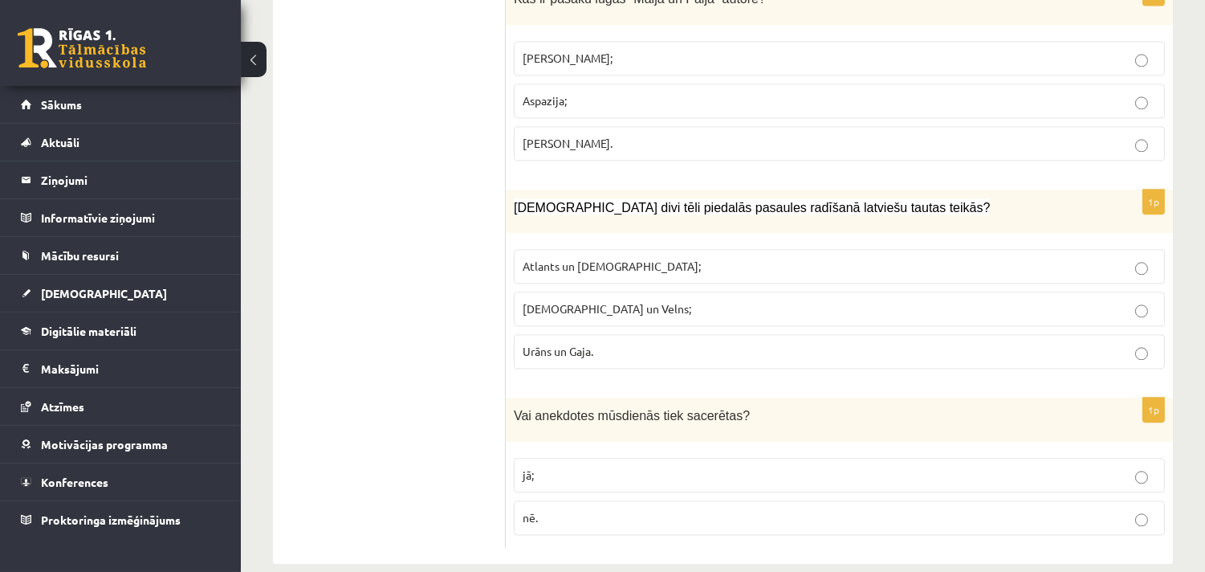
click at [584, 308] on span "Dievs un Velns;" at bounding box center [607, 308] width 169 height 14
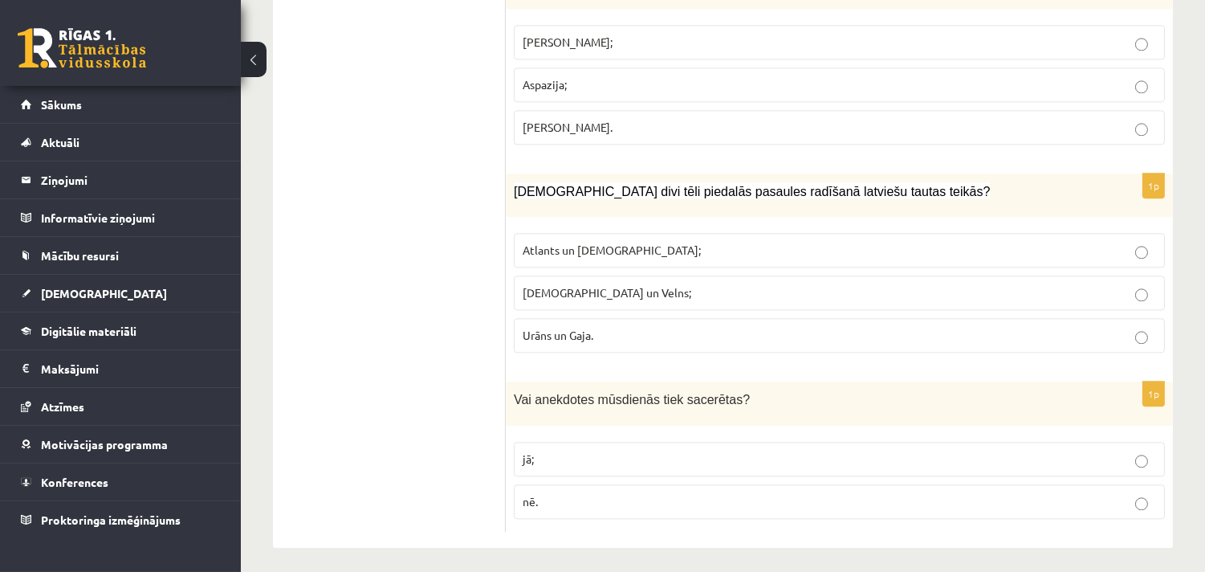
scroll to position [6680, 0]
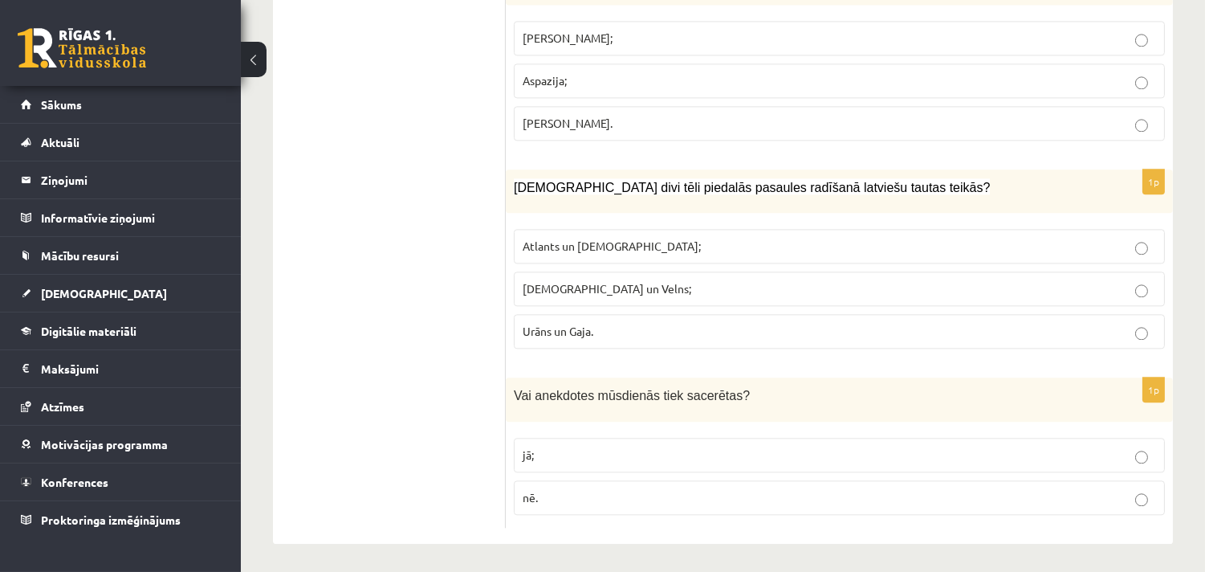
click at [575, 456] on p "jā;" at bounding box center [839, 454] width 633 height 17
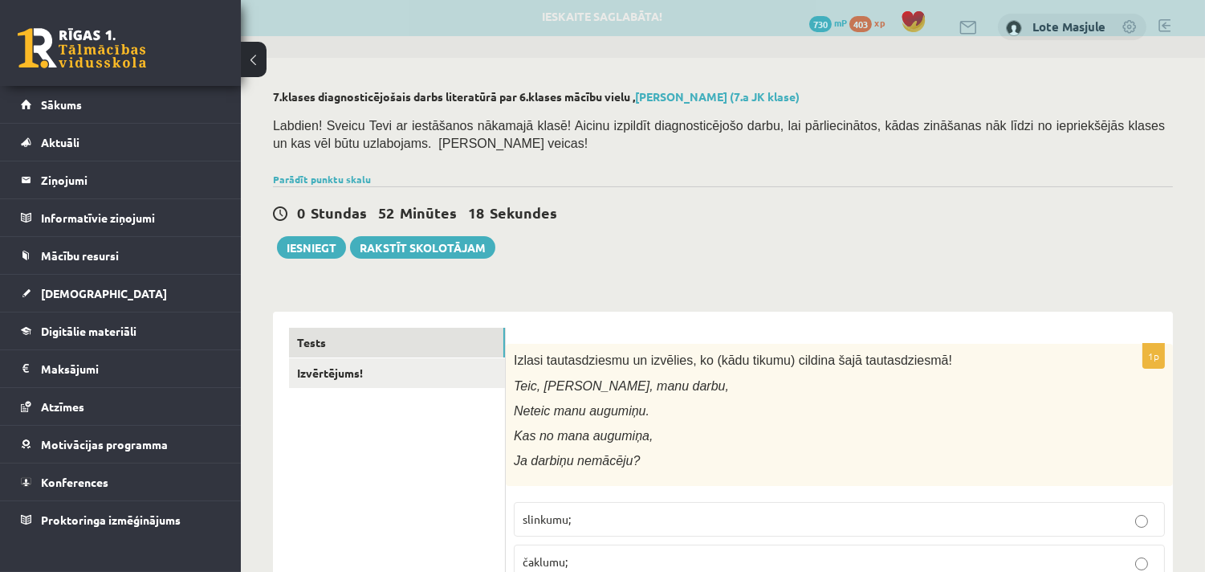
scroll to position [0, 0]
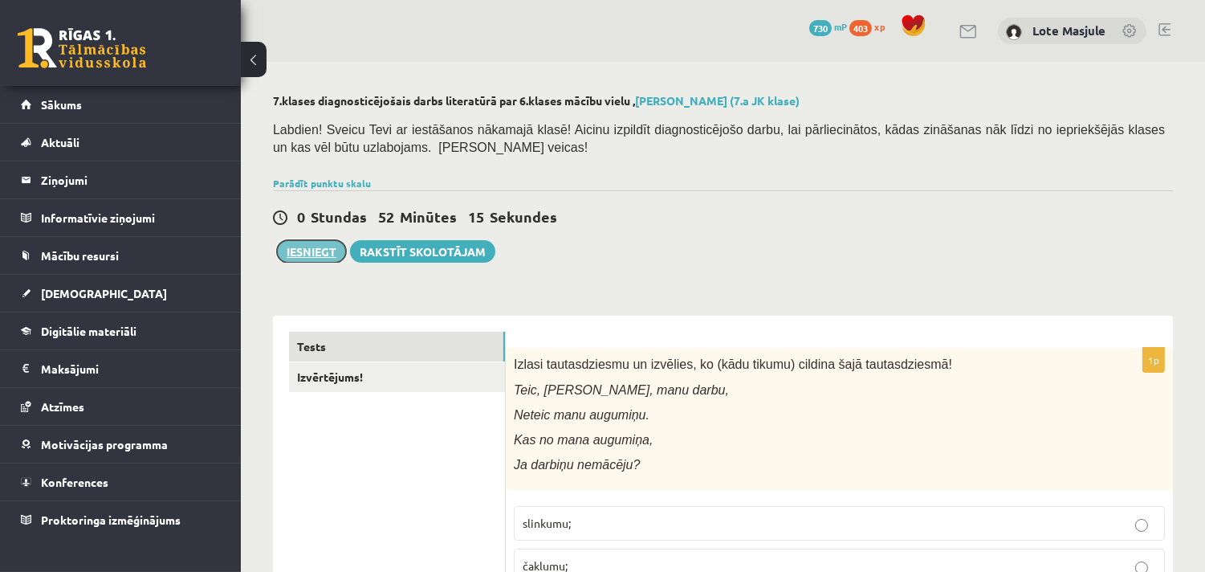
click at [307, 250] on button "Iesniegt" at bounding box center [311, 251] width 69 height 22
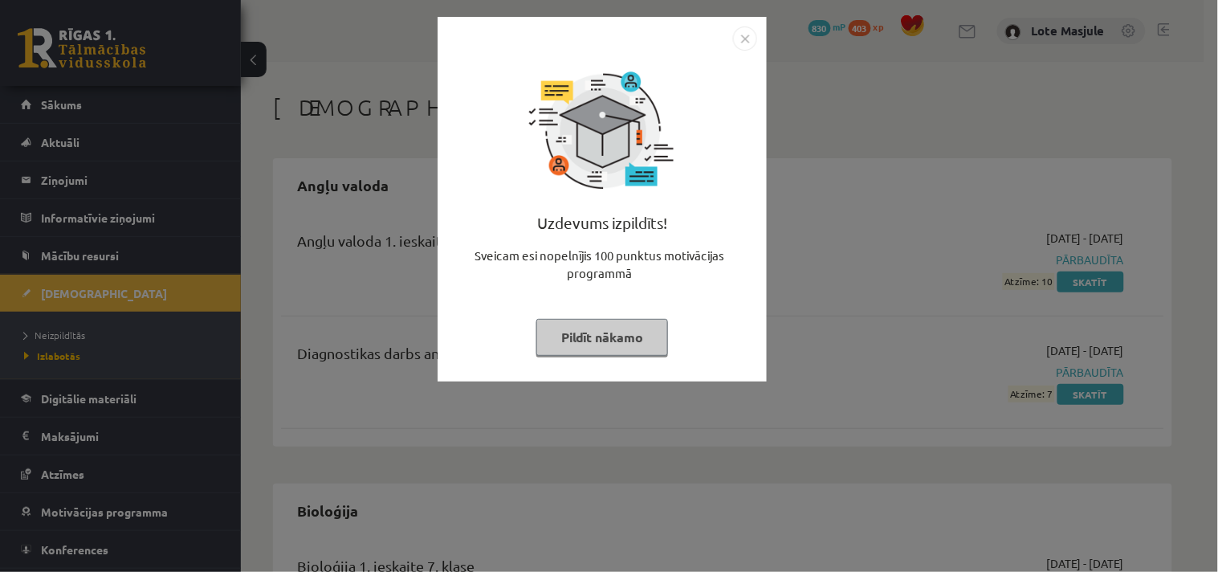
click at [747, 38] on img "Close" at bounding box center [745, 38] width 24 height 24
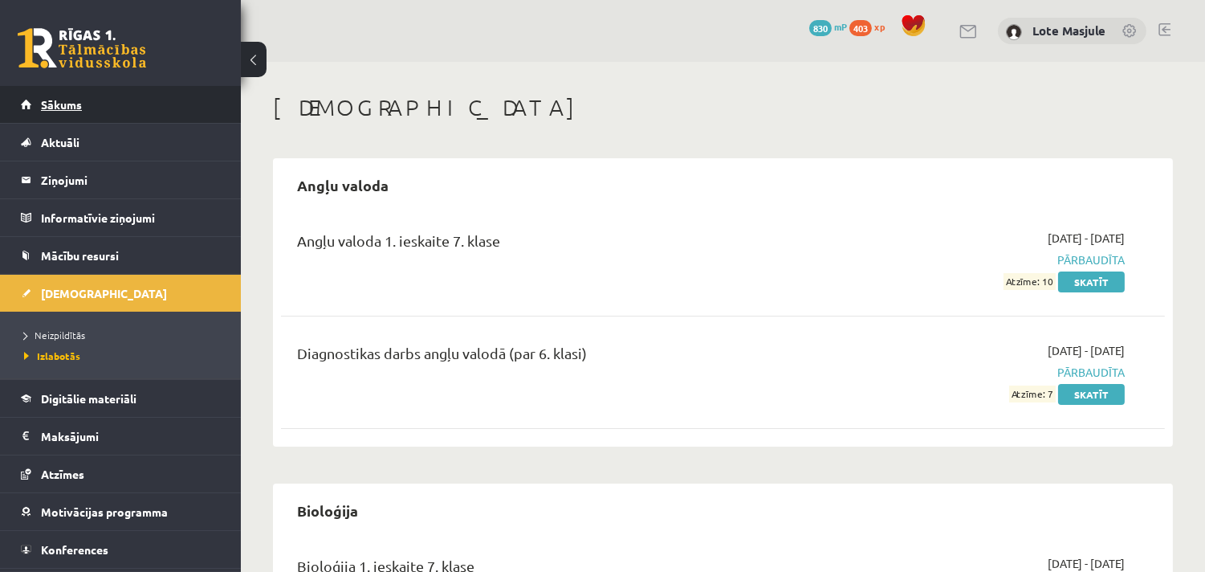
click at [74, 105] on span "Sākums" at bounding box center [61, 104] width 41 height 14
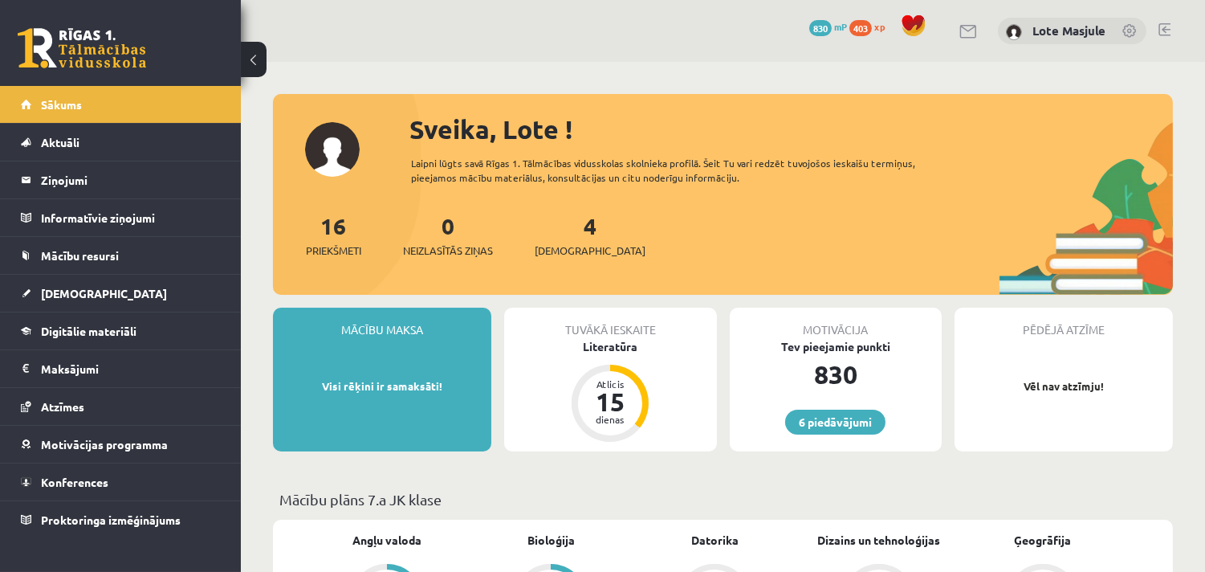
click at [1167, 28] on link at bounding box center [1164, 29] width 12 height 13
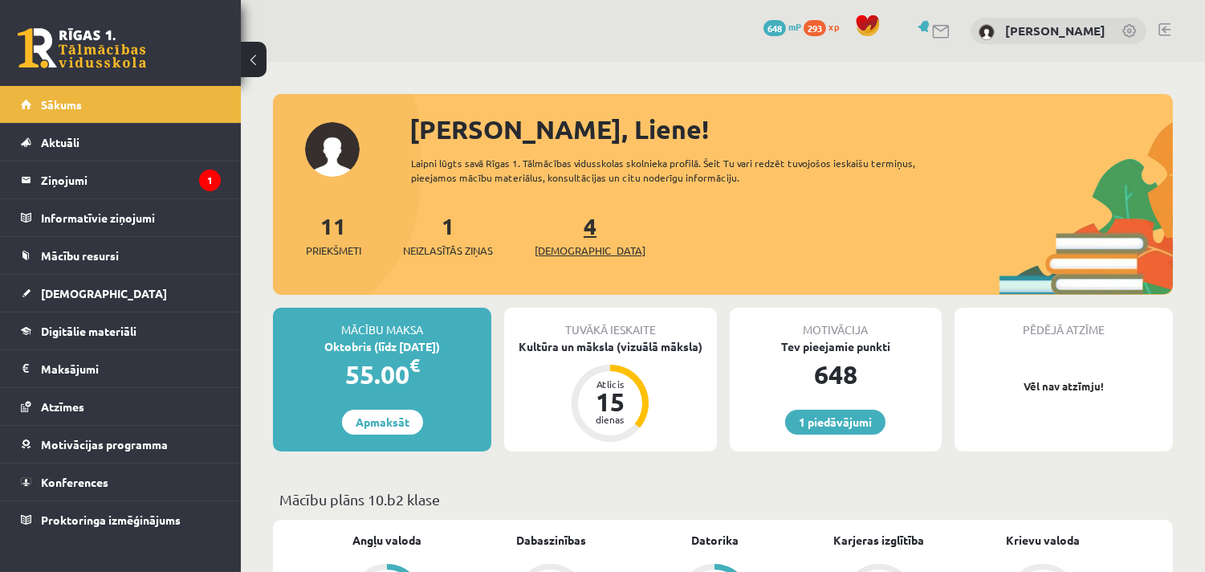
click at [565, 246] on span "[DEMOGRAPHIC_DATA]" at bounding box center [590, 250] width 111 height 16
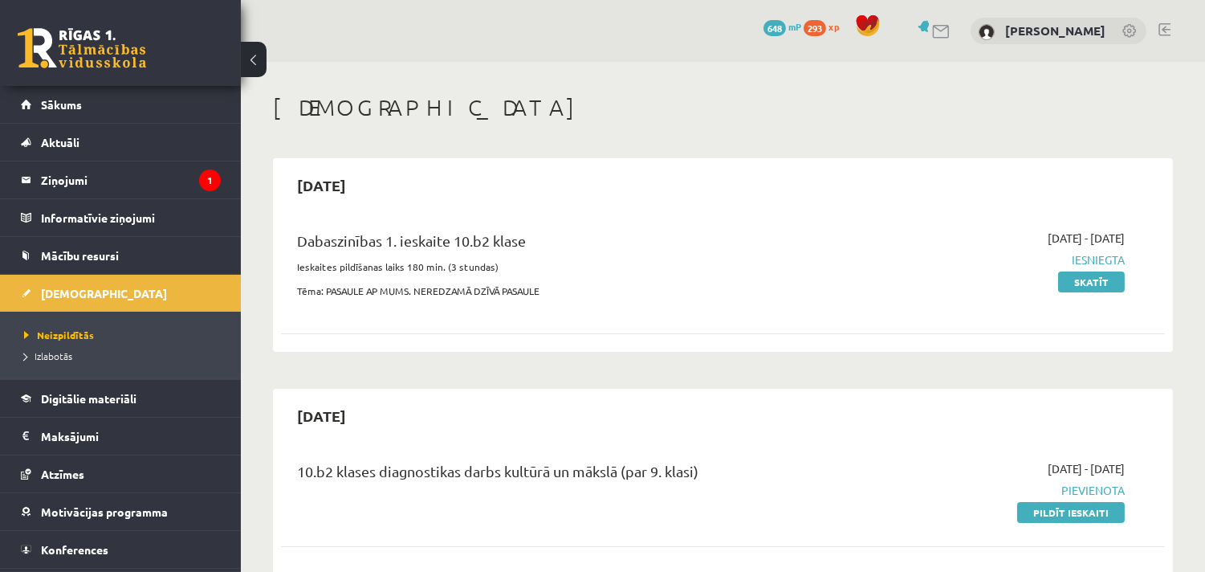
click at [1162, 25] on link at bounding box center [1164, 29] width 12 height 13
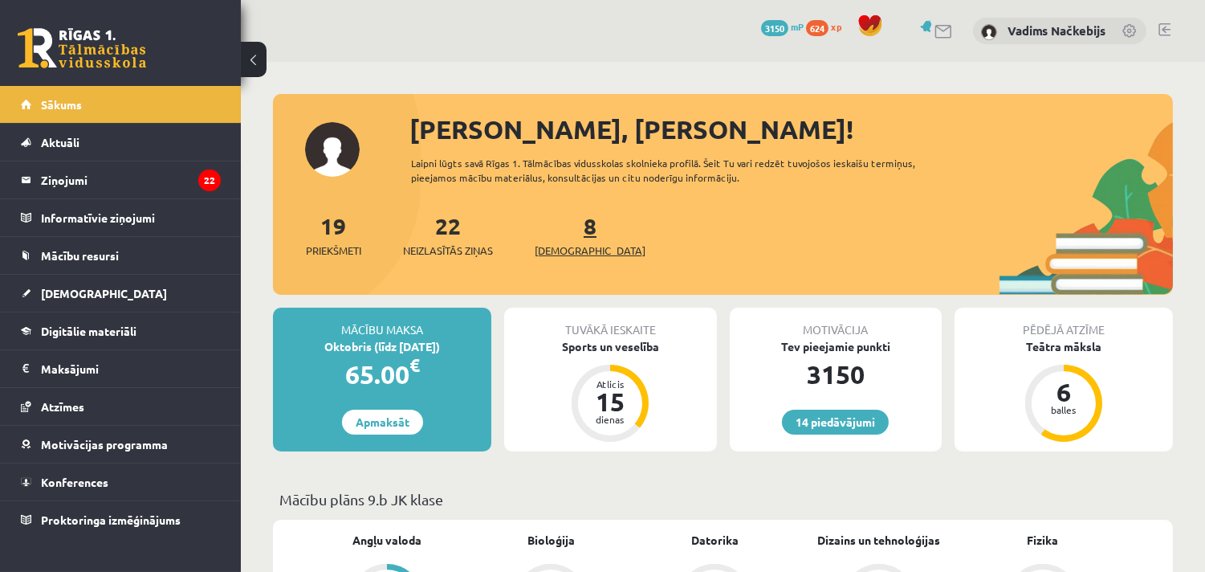
click at [557, 247] on span "[DEMOGRAPHIC_DATA]" at bounding box center [590, 250] width 111 height 16
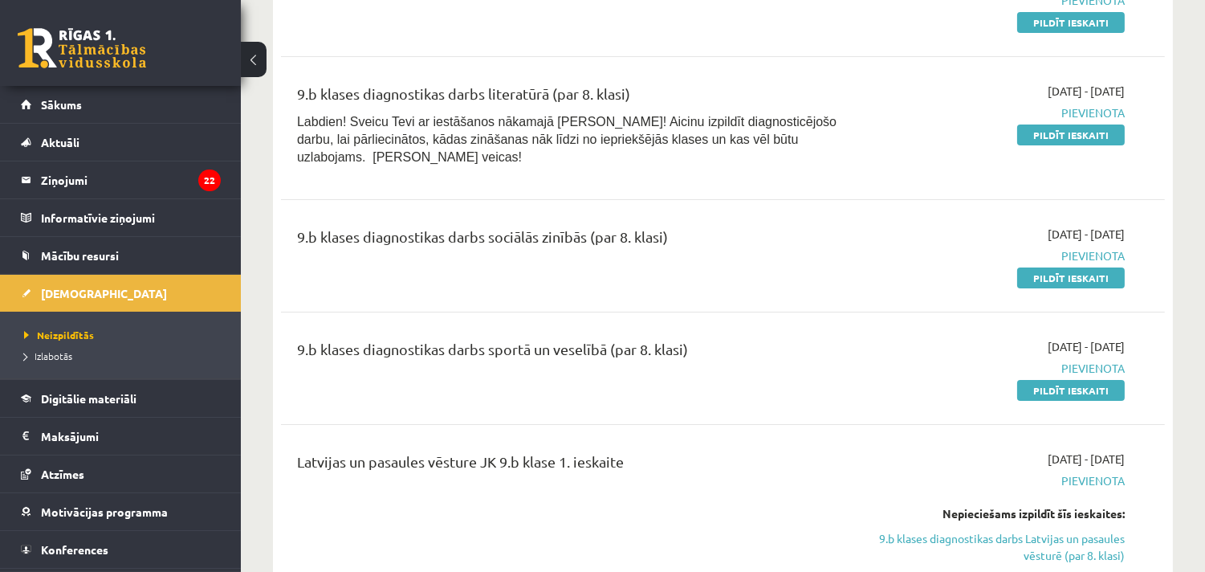
scroll to position [624, 0]
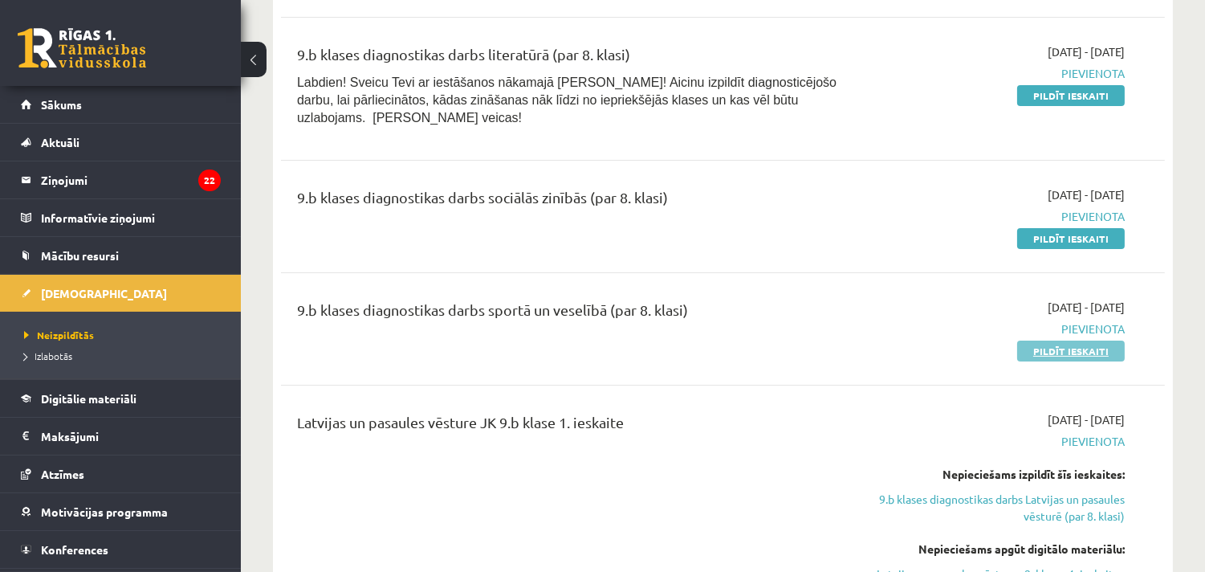
click at [1089, 340] on link "Pildīt ieskaiti" at bounding box center [1071, 350] width 108 height 21
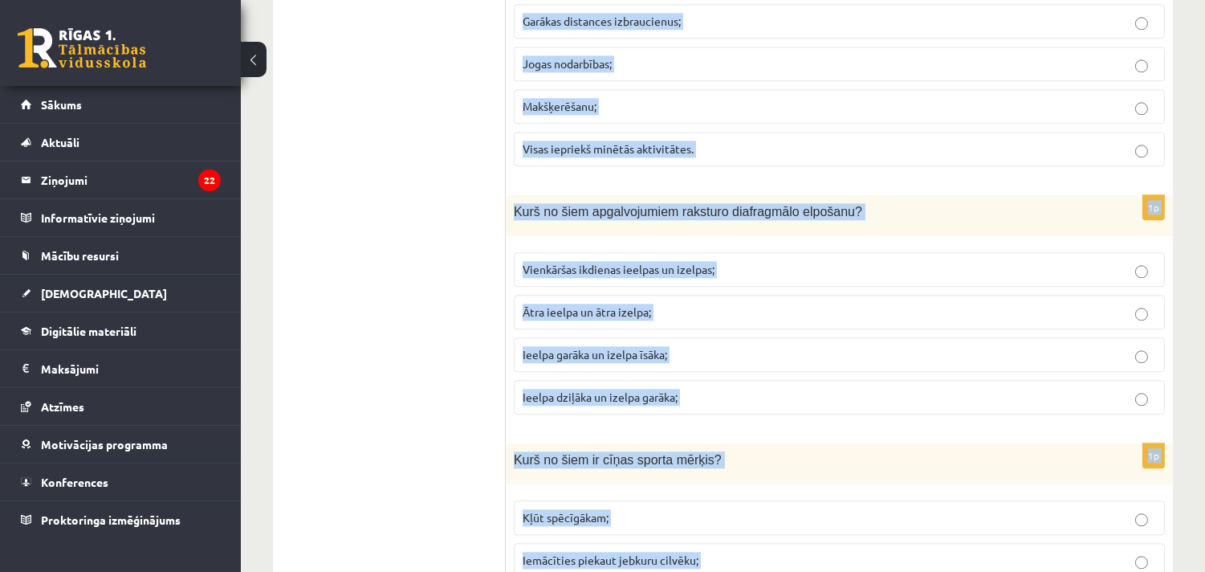
scroll to position [7235, 0]
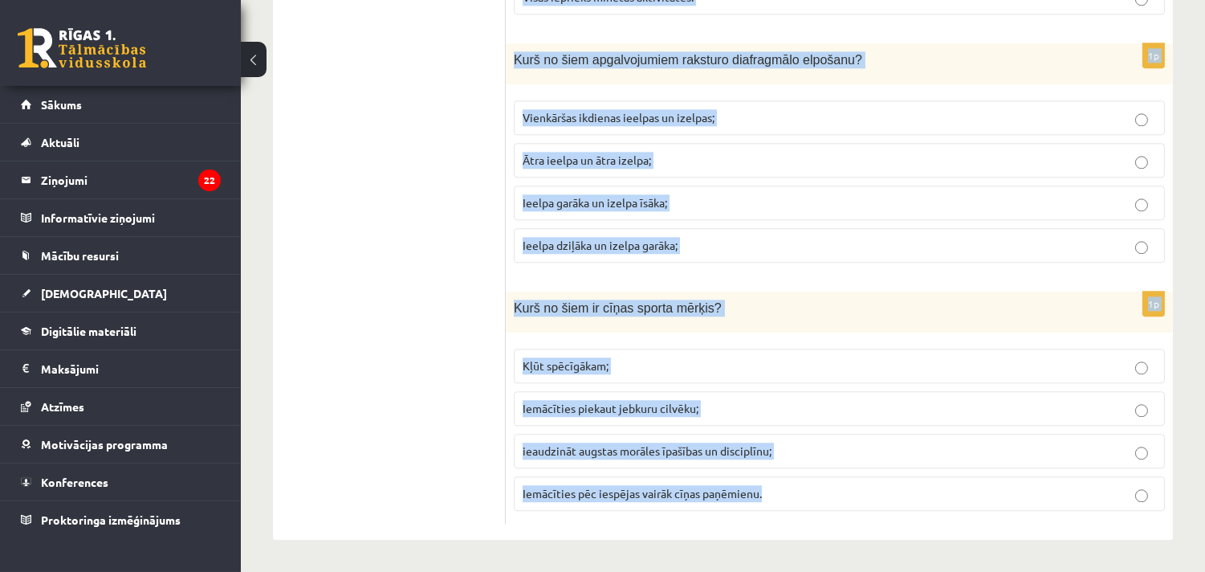
drag, startPoint x: 512, startPoint y: 103, endPoint x: 869, endPoint y: 606, distance: 616.8
copy form "Kurš no šiem apgalvojumiem ir patiess? Lēkšana uz galvas ūdeni ir droša lecot d…"
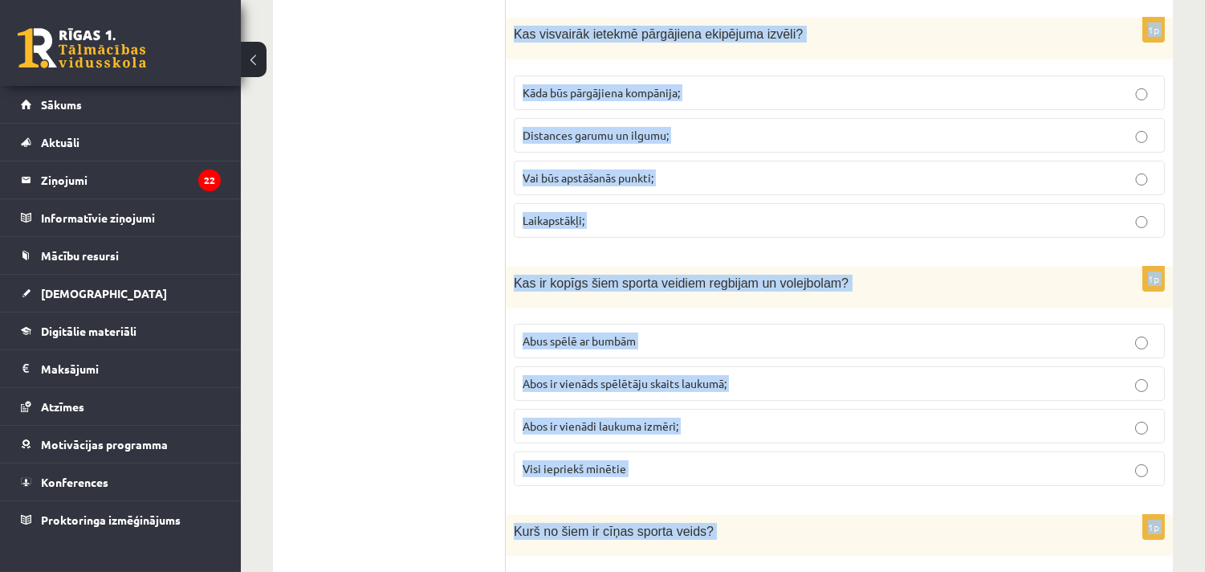
scroll to position [0, 0]
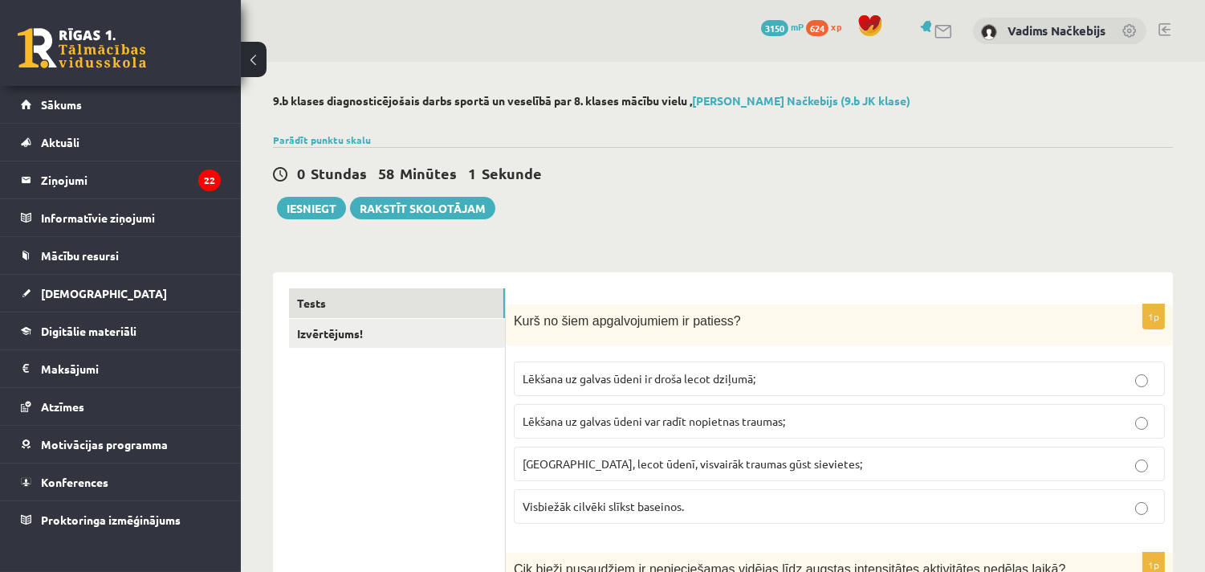
click at [728, 415] on span "Lēkšana uz galvas ūdeni var radīt nopietnas traumas;" at bounding box center [654, 420] width 263 height 14
click at [729, 217] on div "0 Stundas 58 Minūtes 0 Sekundes Iesniegt Rakstīt skolotājam" at bounding box center [723, 183] width 900 height 72
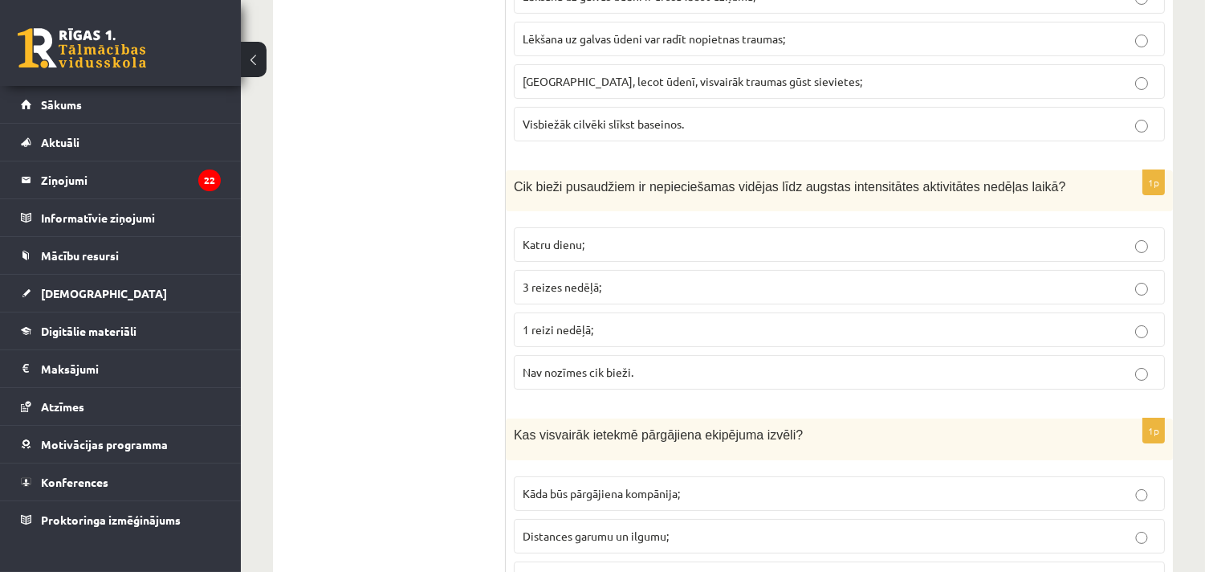
scroll to position [416, 0]
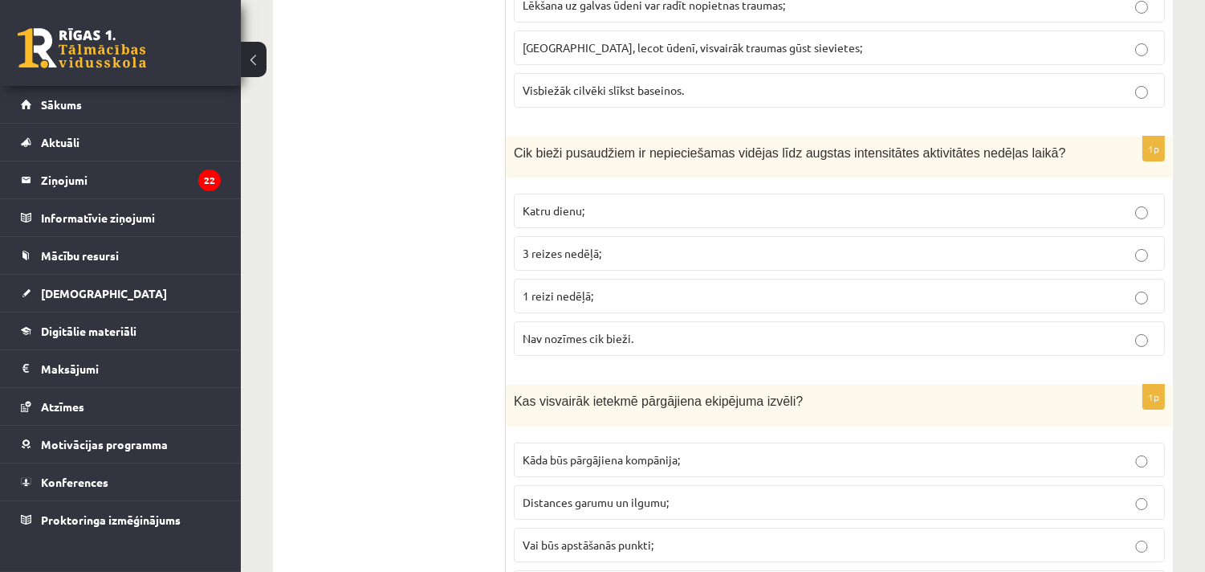
click at [567, 213] on span "Katru dienu;" at bounding box center [554, 210] width 62 height 14
click at [550, 254] on span "3 reizes nedēļā;" at bounding box center [562, 253] width 79 height 14
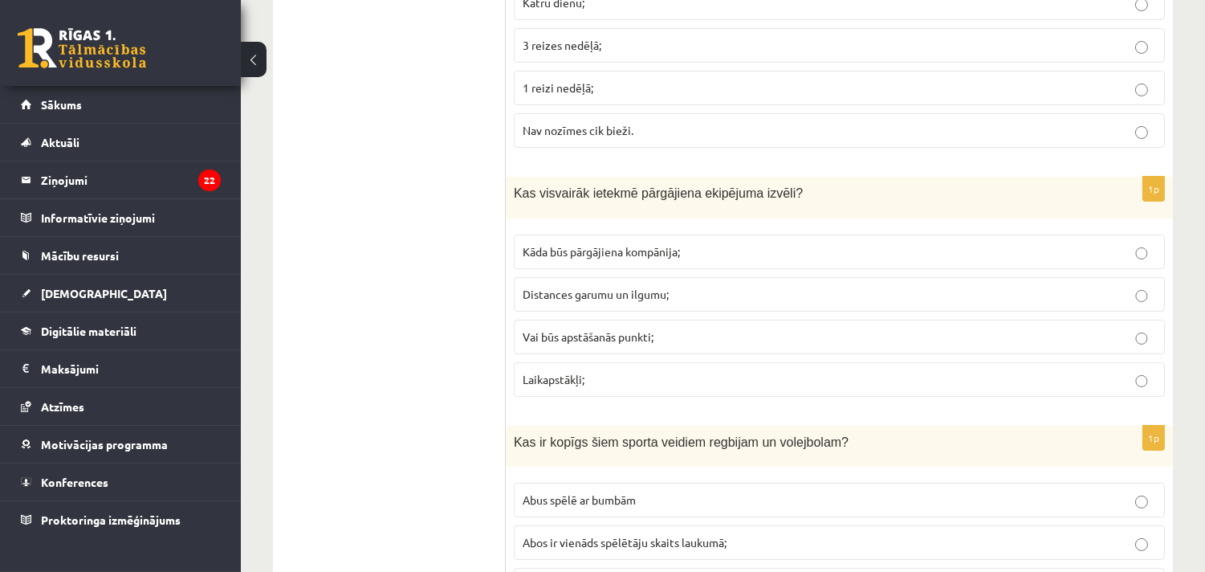
click at [595, 378] on p "Laikapstākļi;" at bounding box center [839, 379] width 633 height 17
click at [586, 291] on span "Distances garumu un ilgumu;" at bounding box center [596, 294] width 146 height 14
click at [595, 379] on p "Laikapstākļi;" at bounding box center [839, 379] width 633 height 17
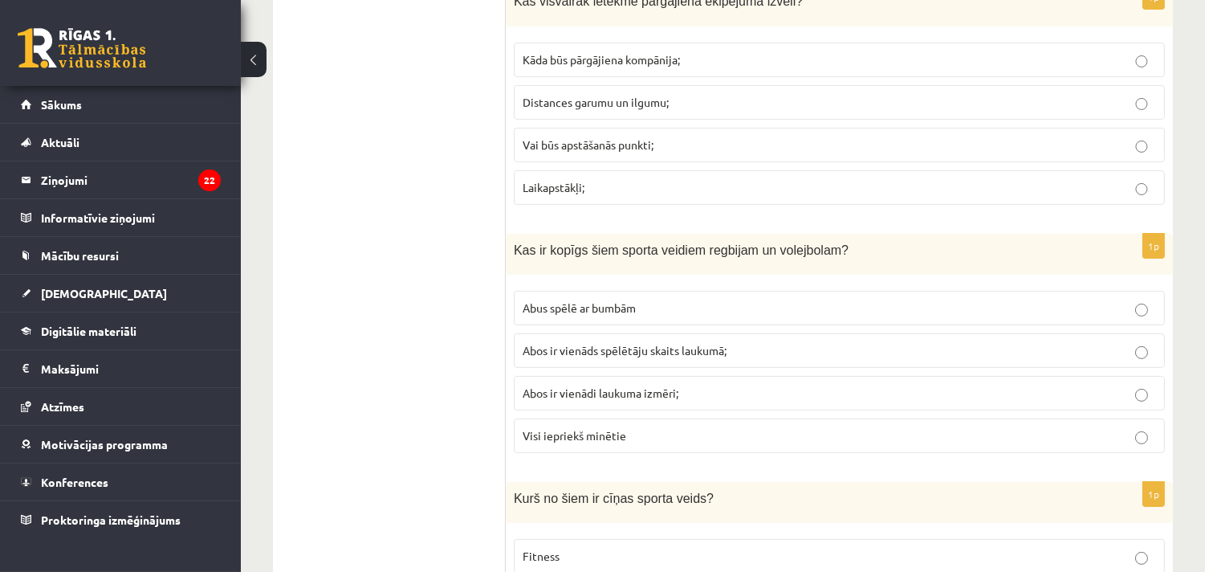
scroll to position [832, 0]
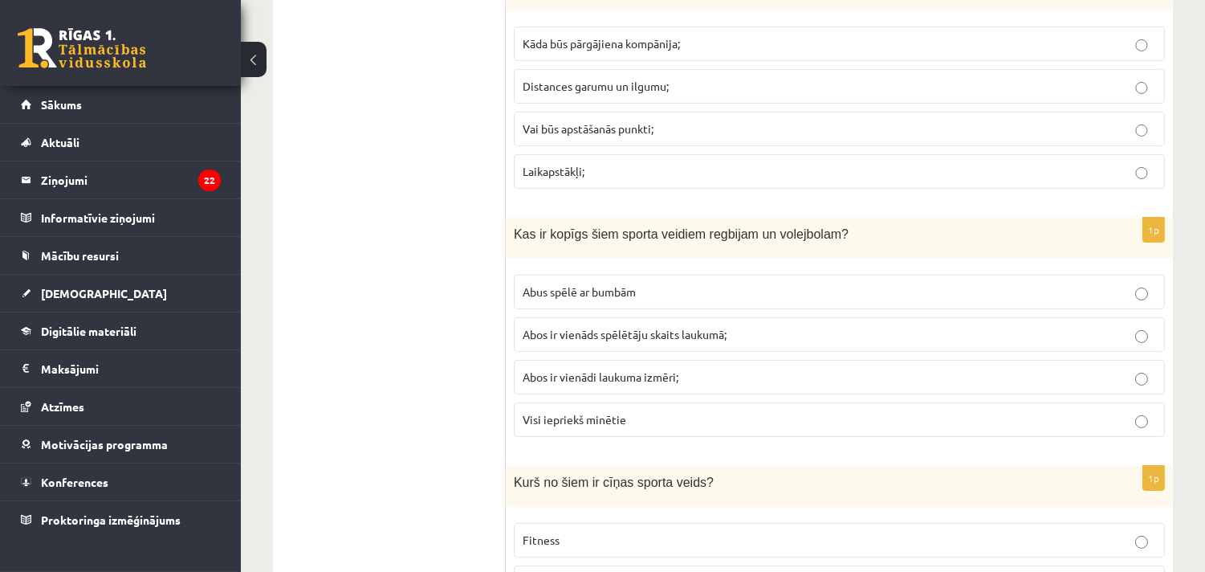
click at [621, 291] on span "Abus spēlē ar bumbām" at bounding box center [579, 291] width 113 height 14
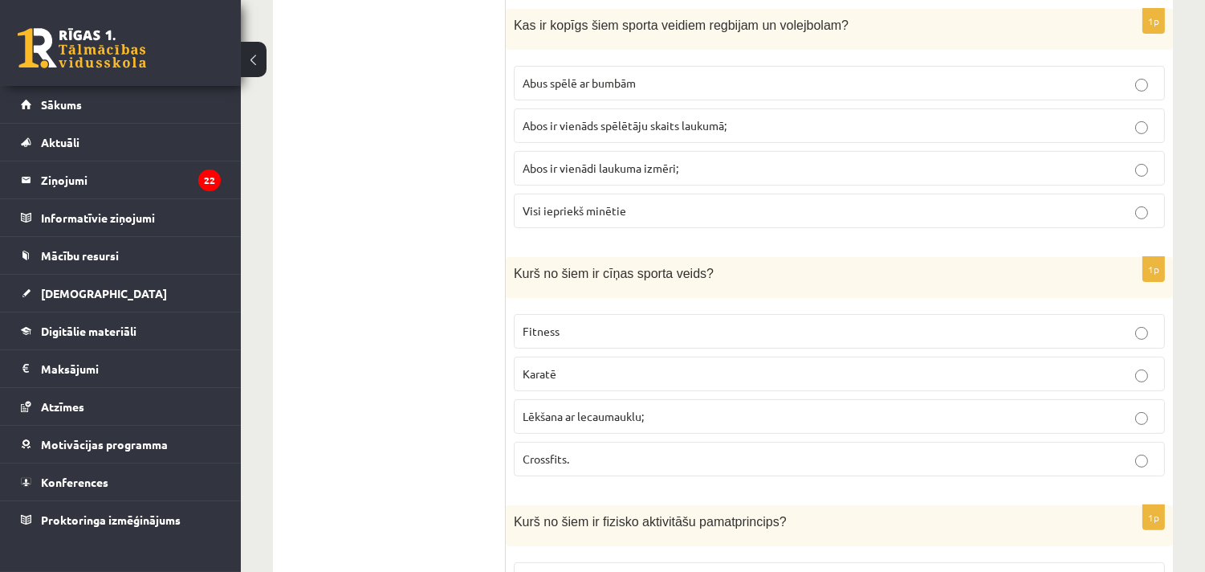
click at [567, 377] on p "Karatē" at bounding box center [839, 373] width 633 height 17
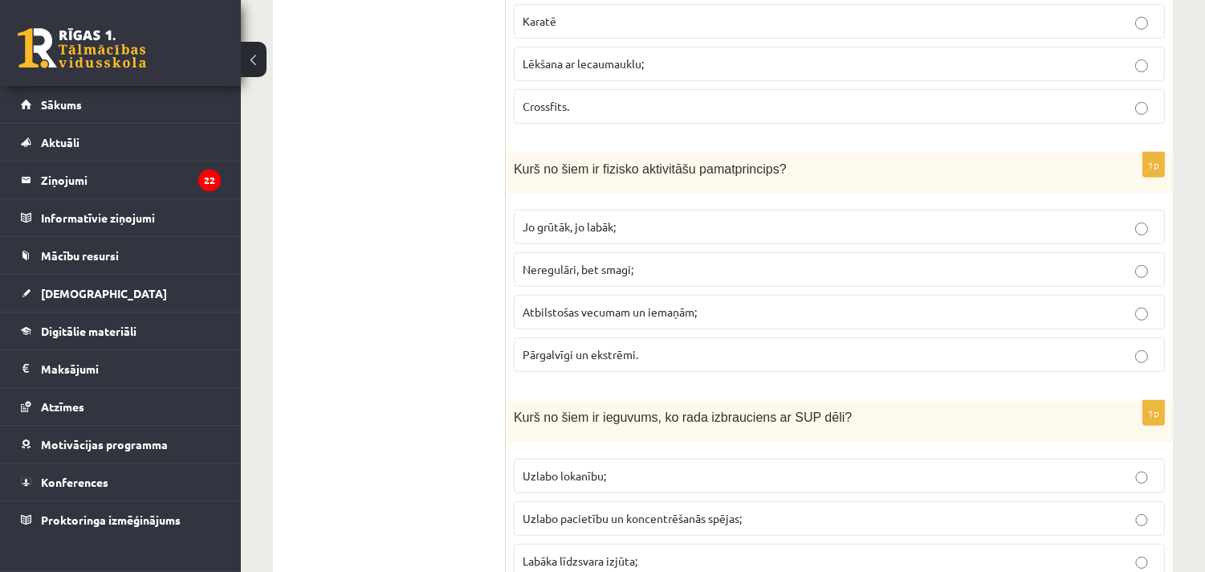
scroll to position [1456, 0]
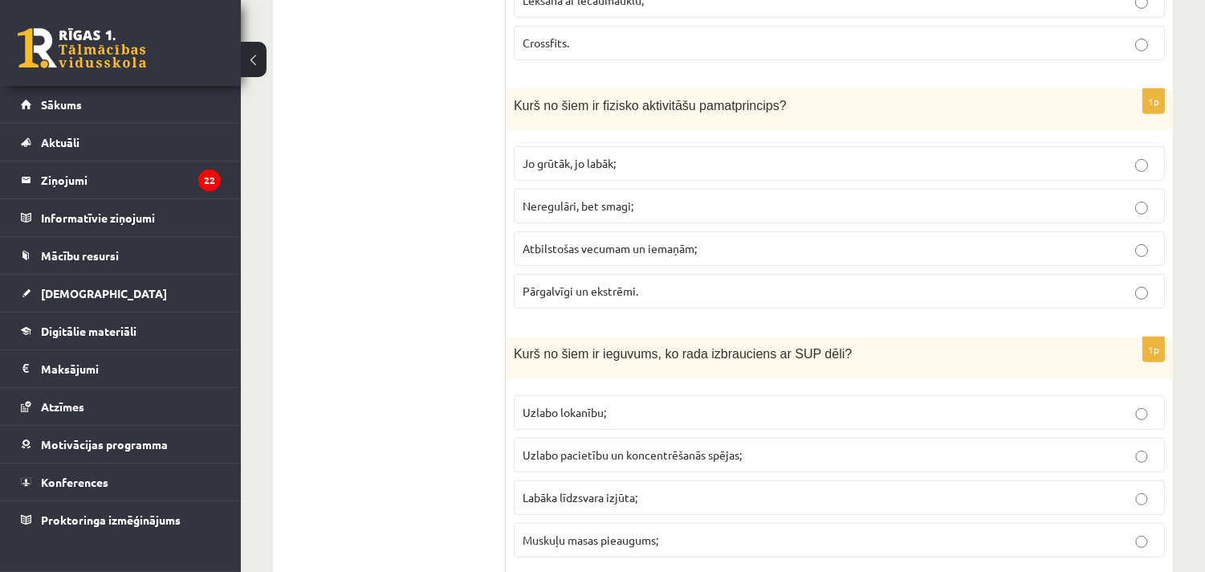
click at [629, 249] on span "Atbilstošas vecumam un iemaņām;" at bounding box center [610, 248] width 174 height 14
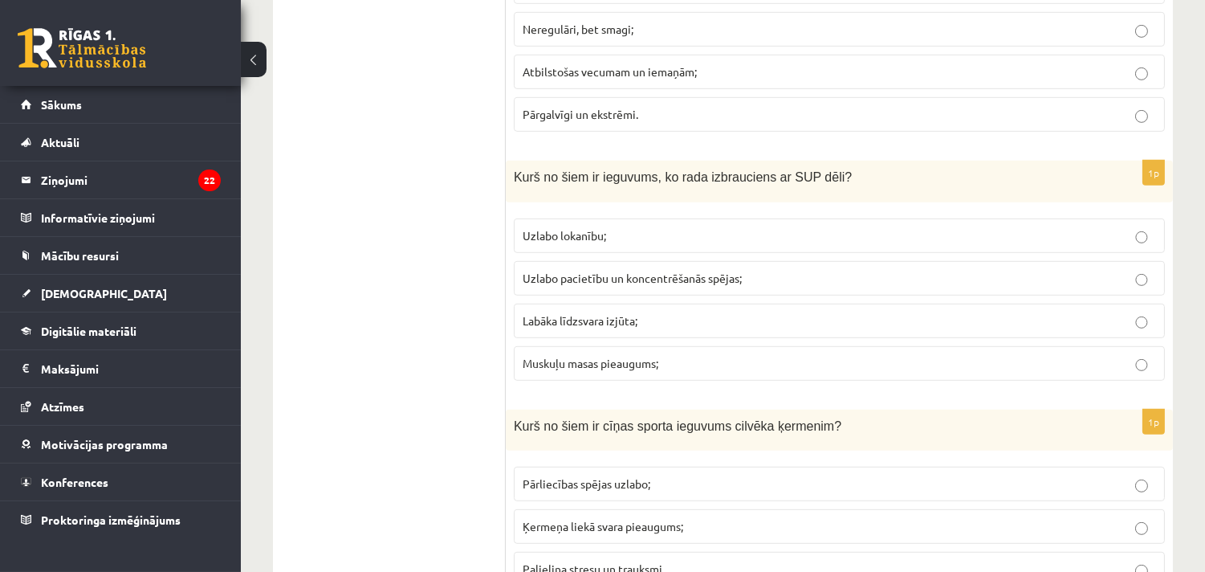
scroll to position [1665, 0]
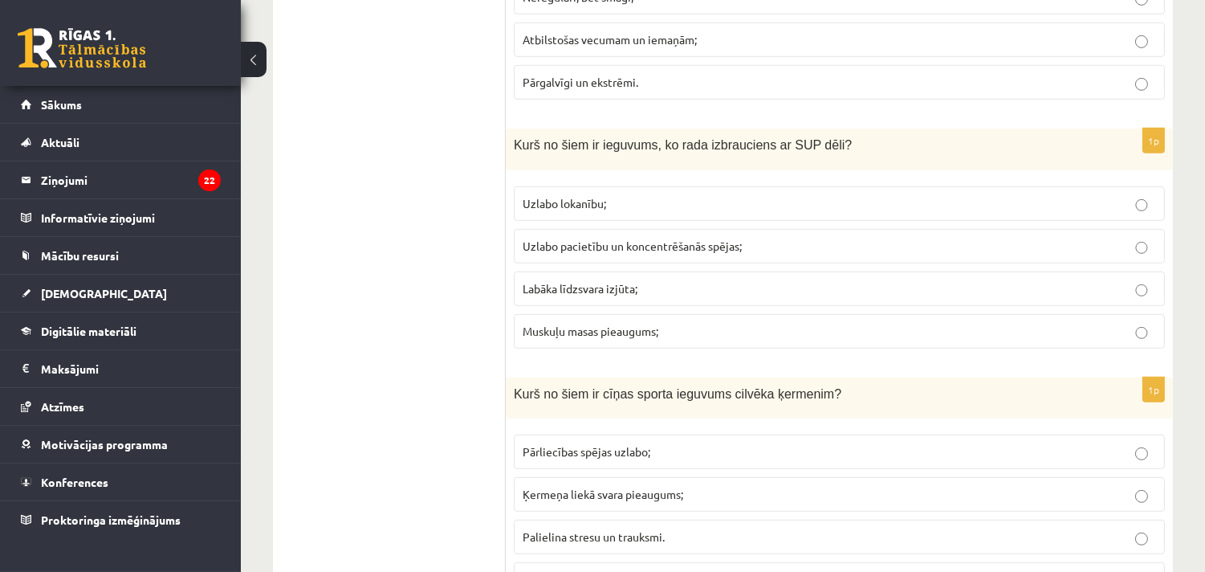
click at [584, 285] on p "Labāka līdzsvara izjūta;" at bounding box center [839, 288] width 633 height 17
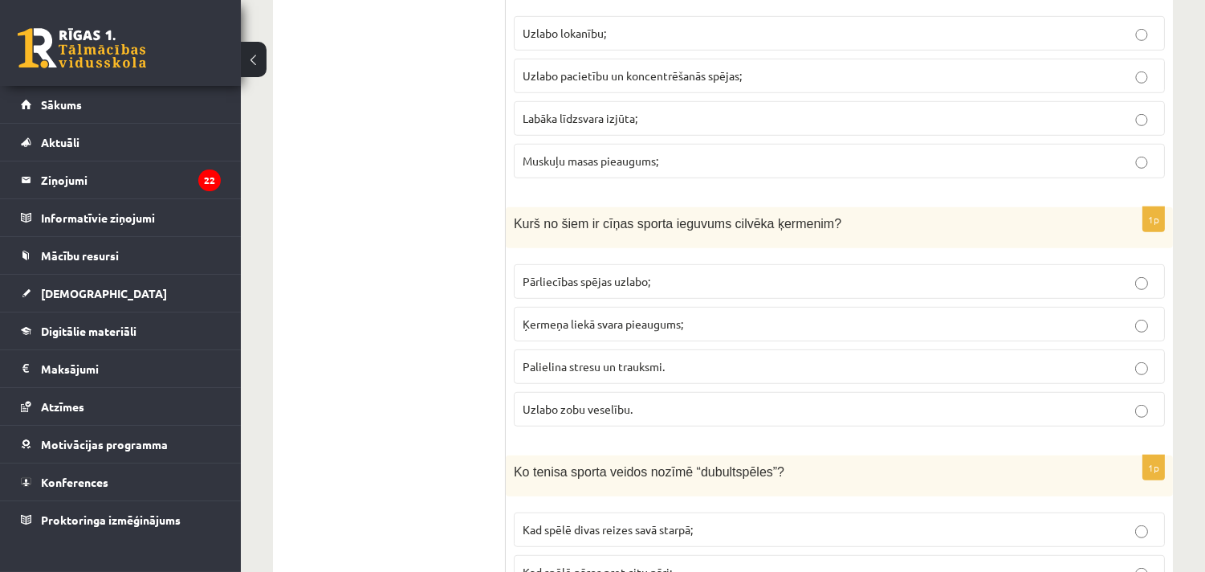
scroll to position [1873, 0]
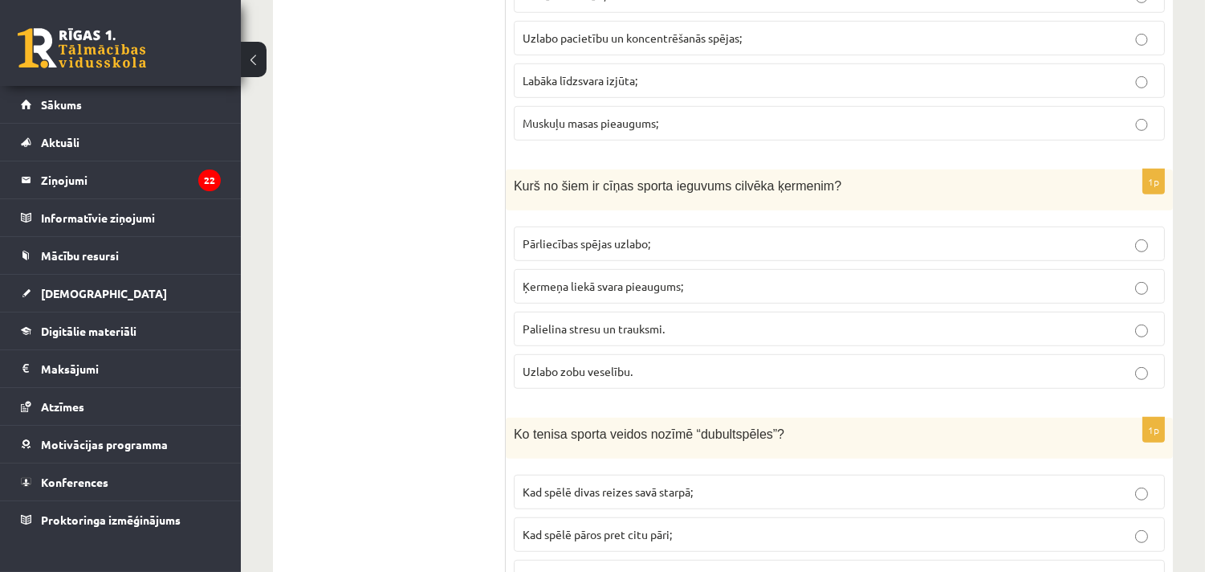
click at [598, 243] on span "Pārliecības spējas uzlabo;" at bounding box center [587, 243] width 128 height 14
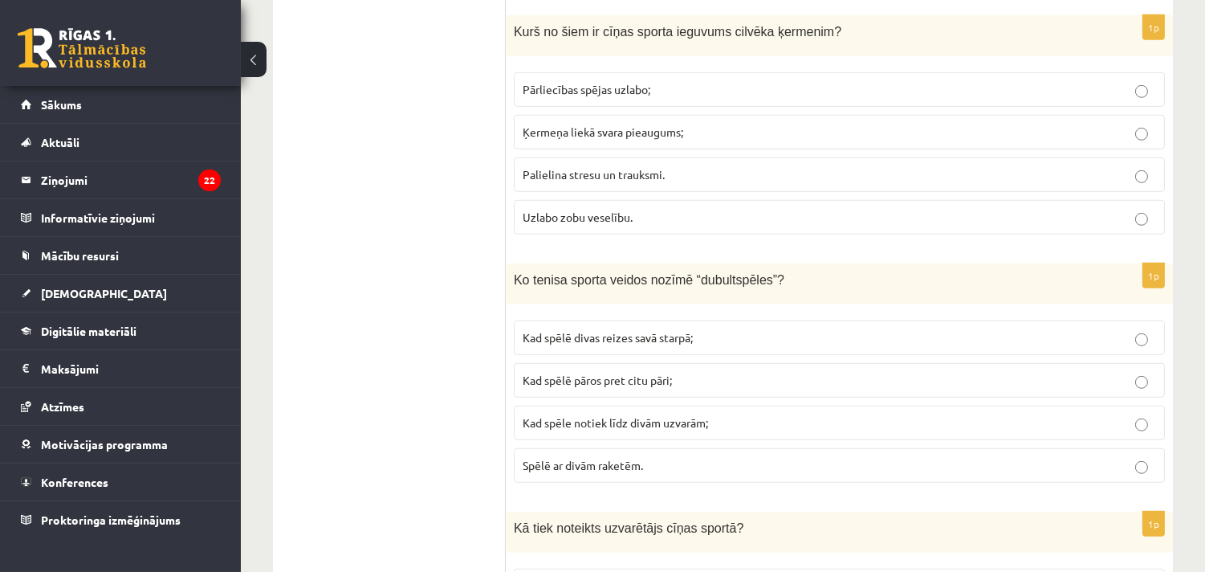
scroll to position [2081, 0]
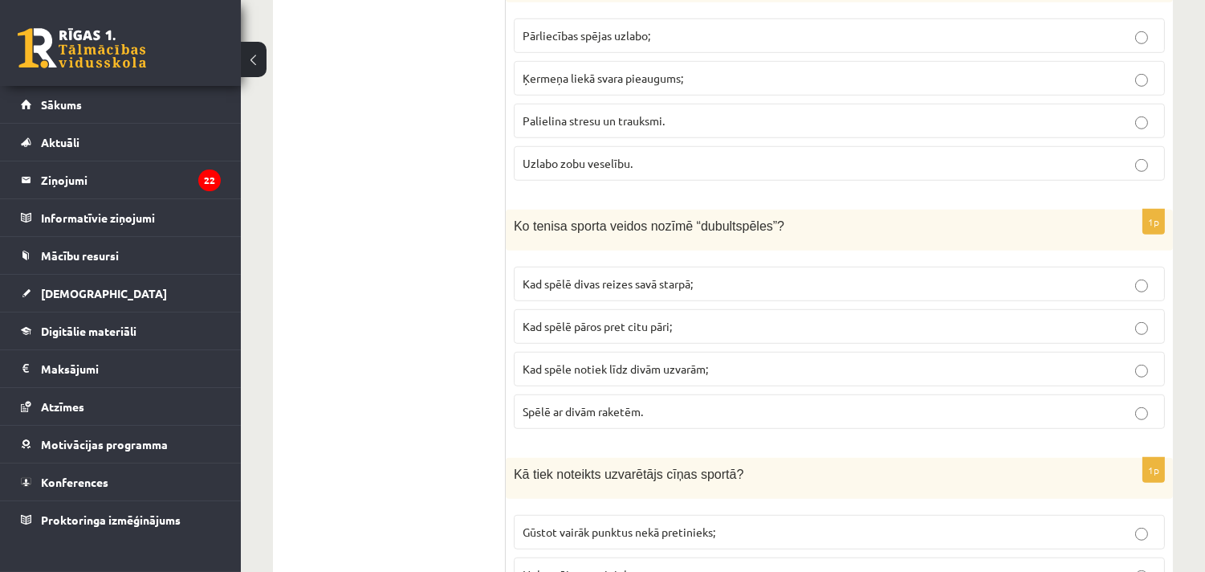
click at [639, 333] on span "Kad spēlē pāros pret citu pāri;" at bounding box center [597, 326] width 149 height 14
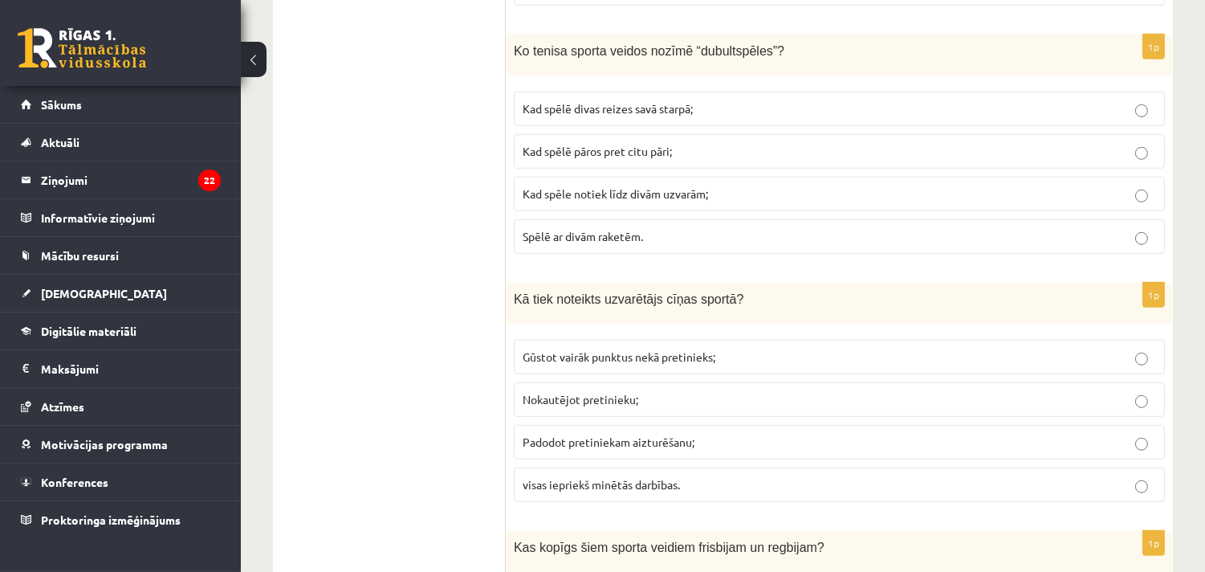
scroll to position [2290, 0]
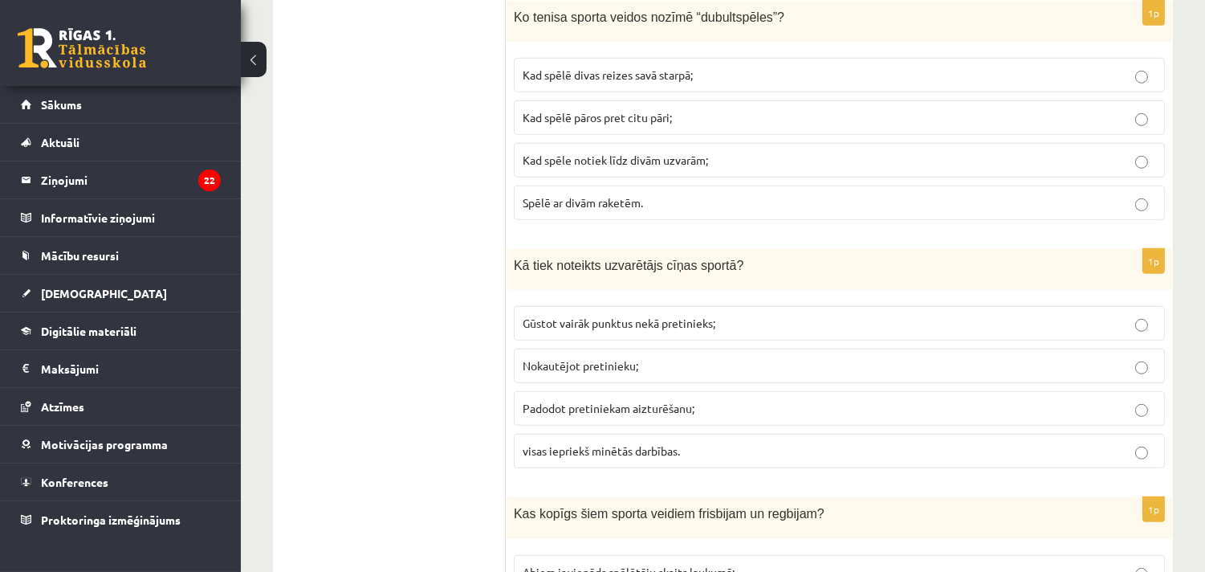
click at [619, 456] on span "visas iepriekš minētās darbības." at bounding box center [601, 450] width 157 height 14
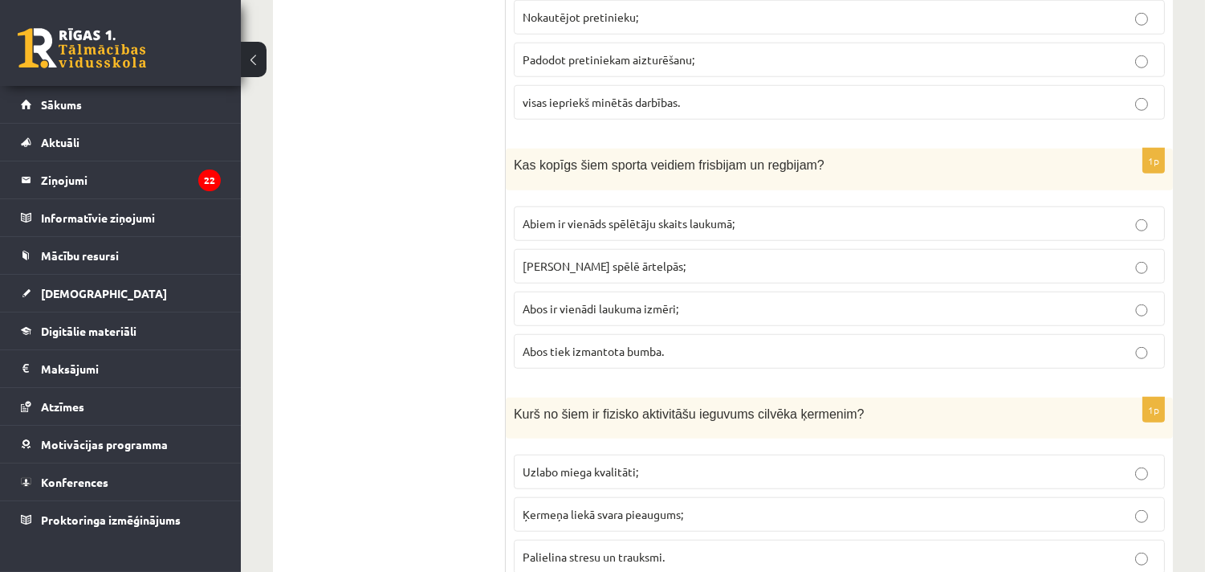
scroll to position [2706, 0]
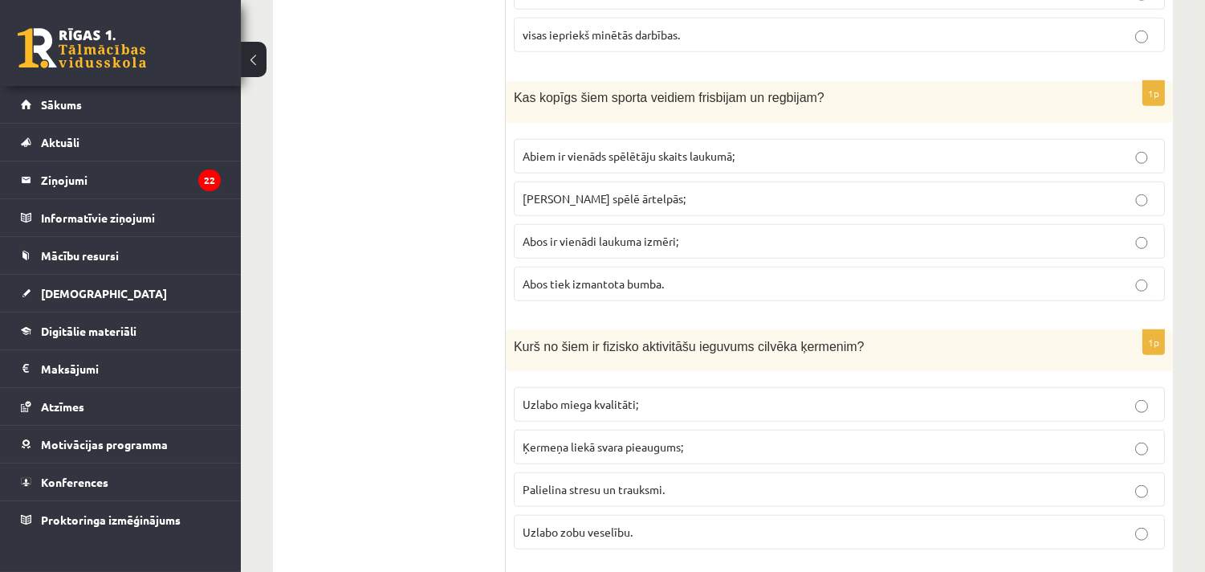
click at [574, 292] on p "Abos tiek izmantota bumba." at bounding box center [839, 283] width 633 height 17
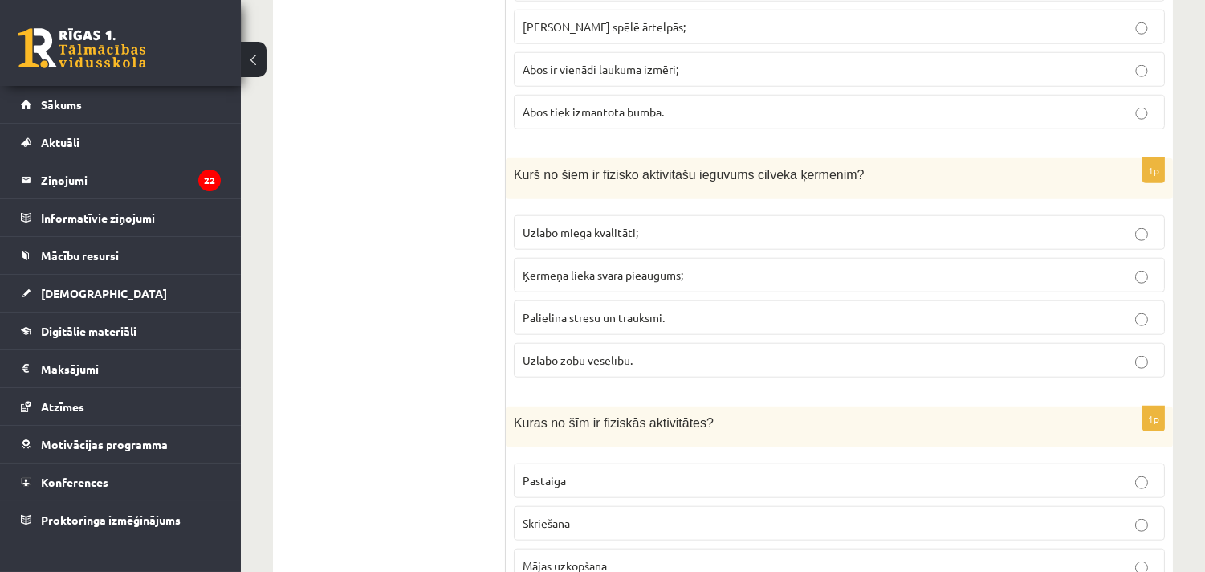
scroll to position [2914, 0]
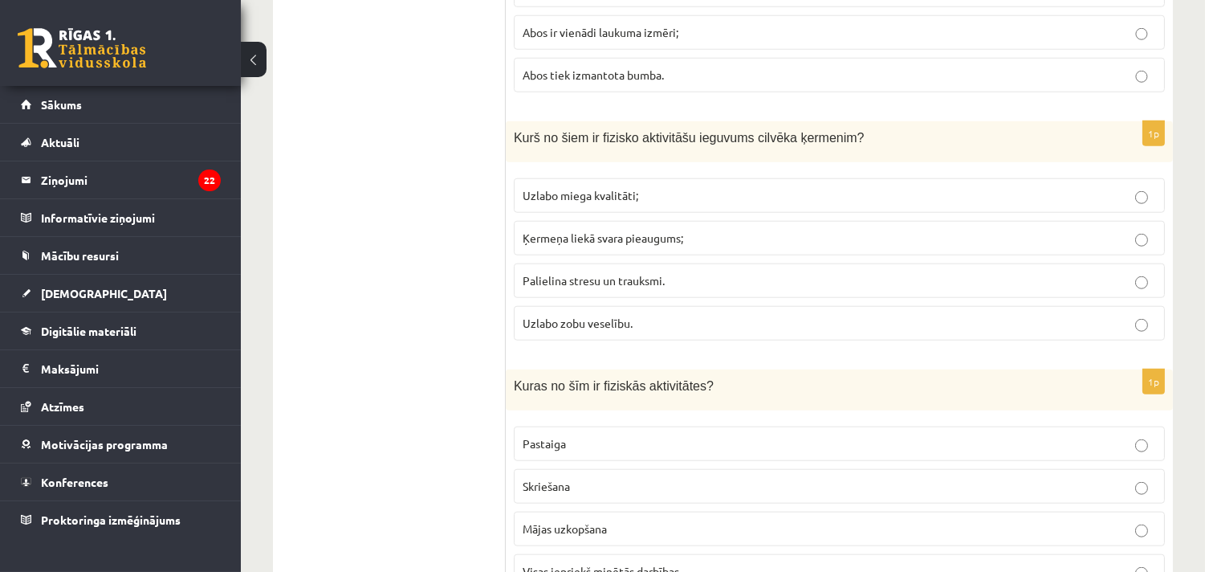
click at [603, 201] on span "Uzlabo miega kvalitāti;" at bounding box center [581, 195] width 116 height 14
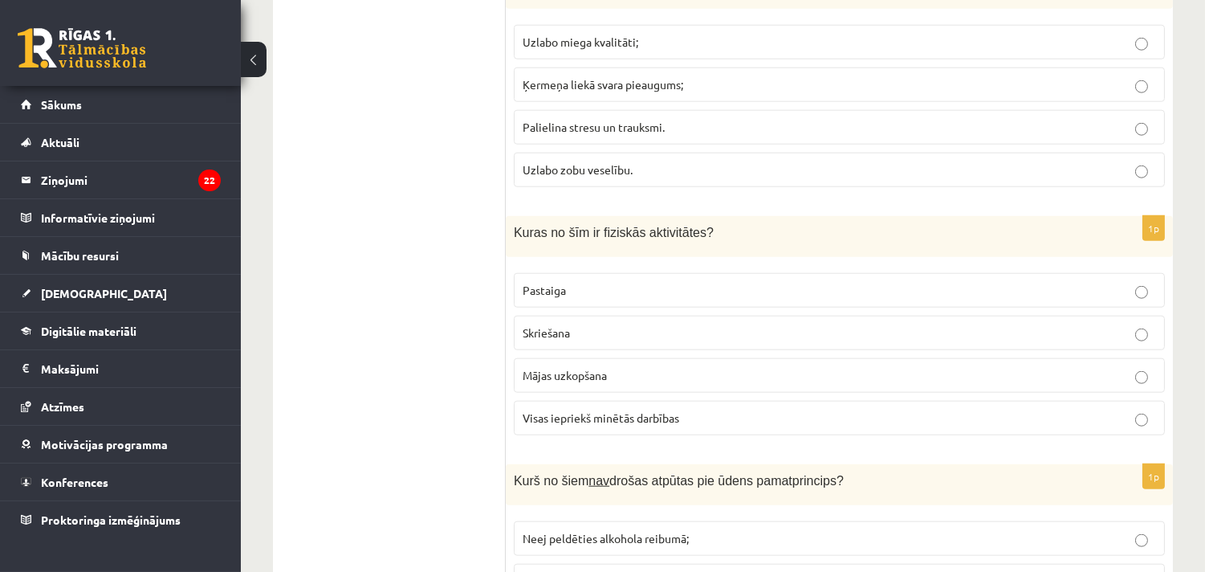
scroll to position [3121, 0]
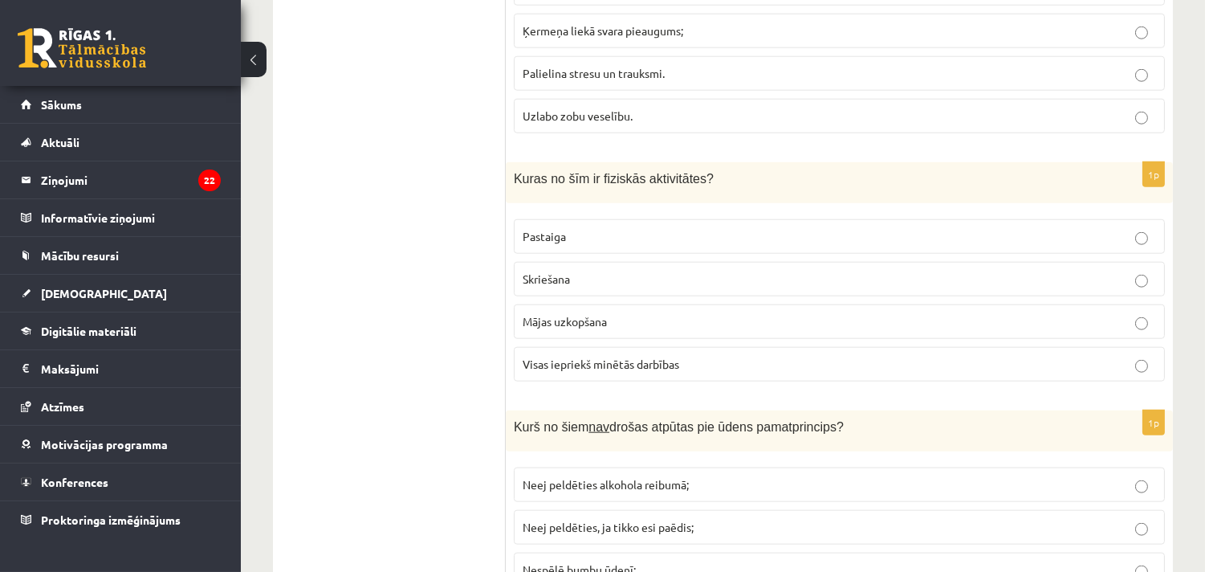
click at [578, 364] on label "Visas iepriekš minētās darbības" at bounding box center [839, 364] width 651 height 35
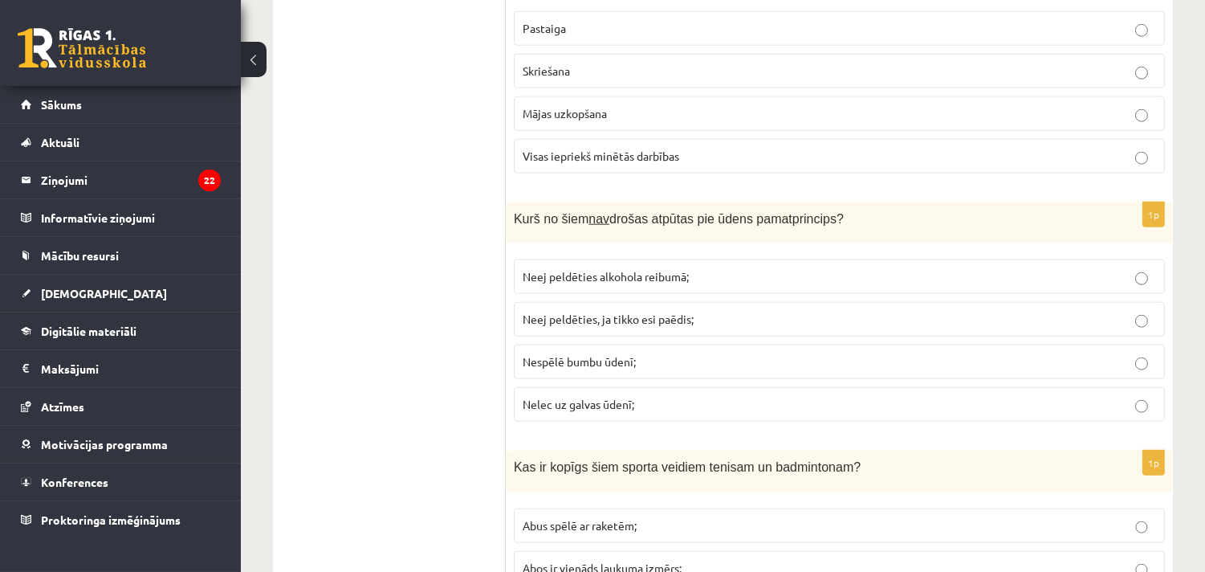
click at [590, 368] on span "Nespēlē bumbu ūdenī;" at bounding box center [579, 361] width 113 height 14
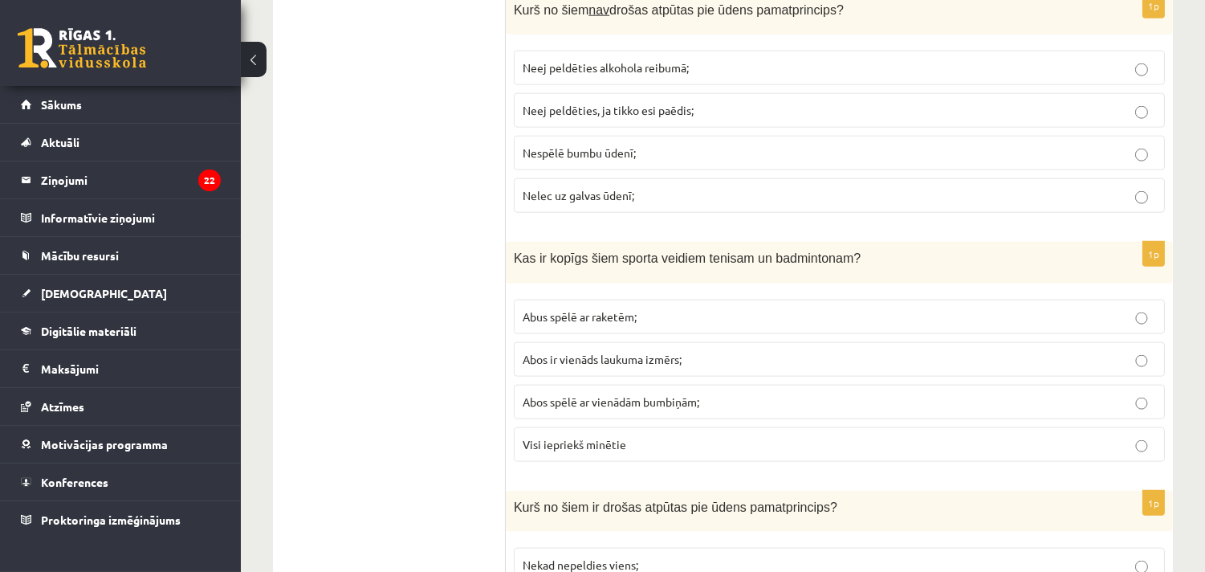
click at [572, 315] on label "Abus spēlē ar raketēm;" at bounding box center [839, 316] width 651 height 35
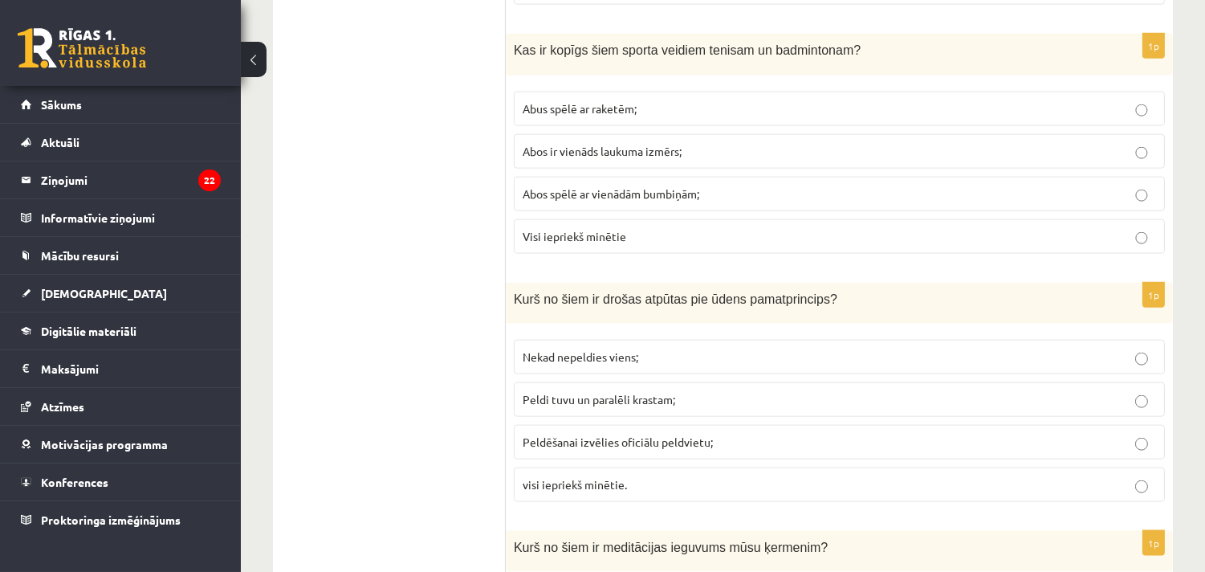
scroll to position [3954, 0]
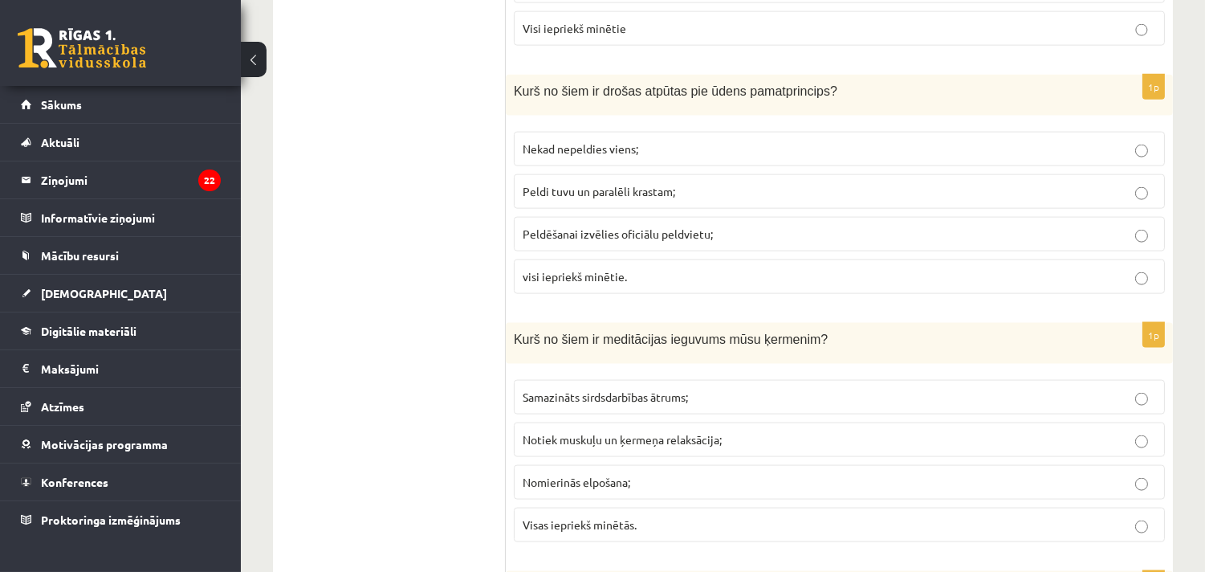
click at [580, 283] on span "visi iepriekš minētie." at bounding box center [575, 276] width 104 height 14
click at [448, 378] on ul "Tests Izvērtējums!" at bounding box center [397, 58] width 217 height 7449
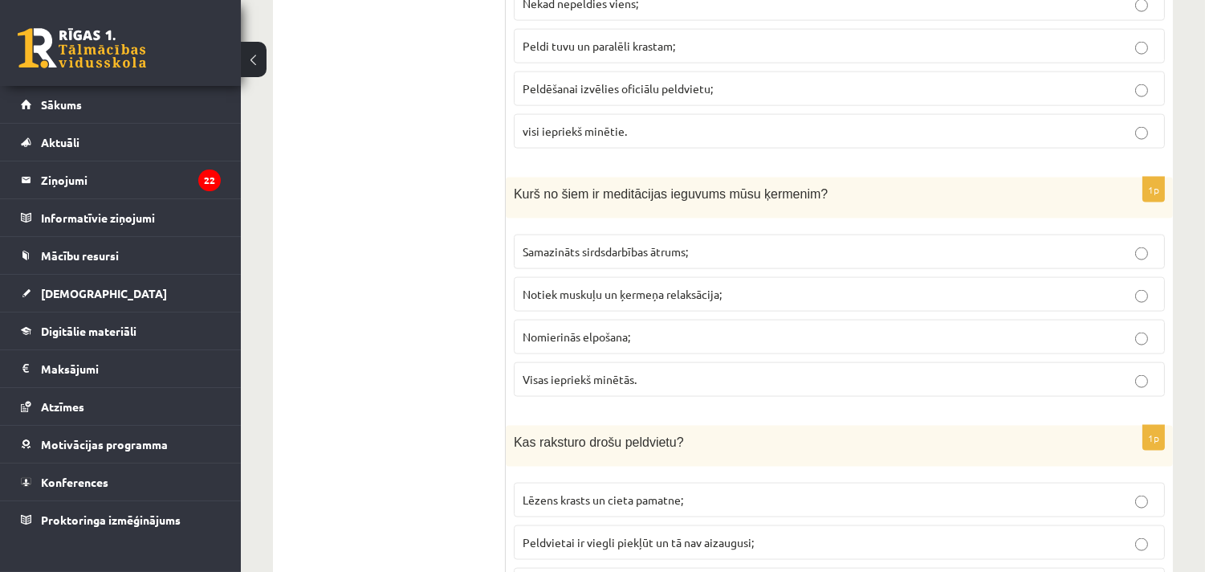
scroll to position [4163, 0]
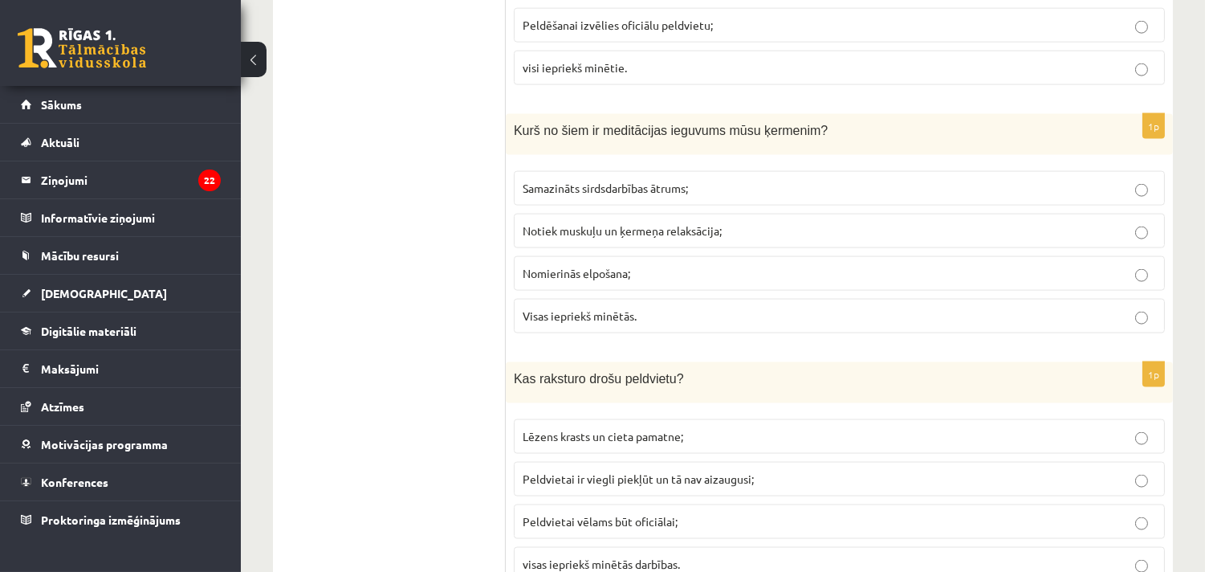
click at [586, 323] on span "Visas iepriekš minētās." at bounding box center [580, 315] width 114 height 14
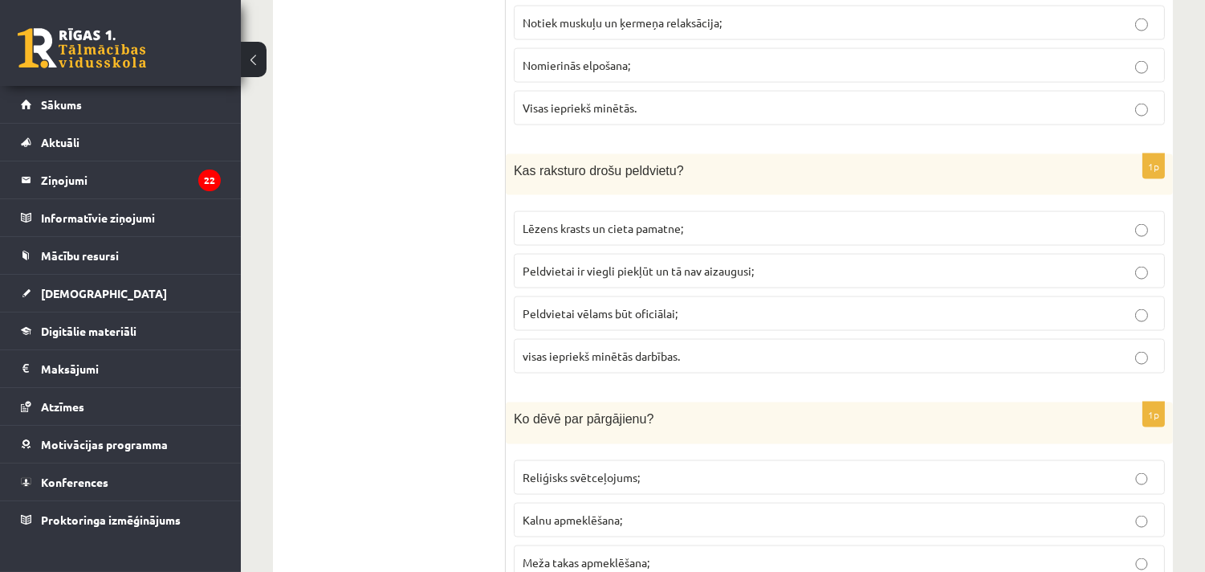
click at [601, 363] on span "visas iepriekš minētās darbības." at bounding box center [601, 355] width 157 height 14
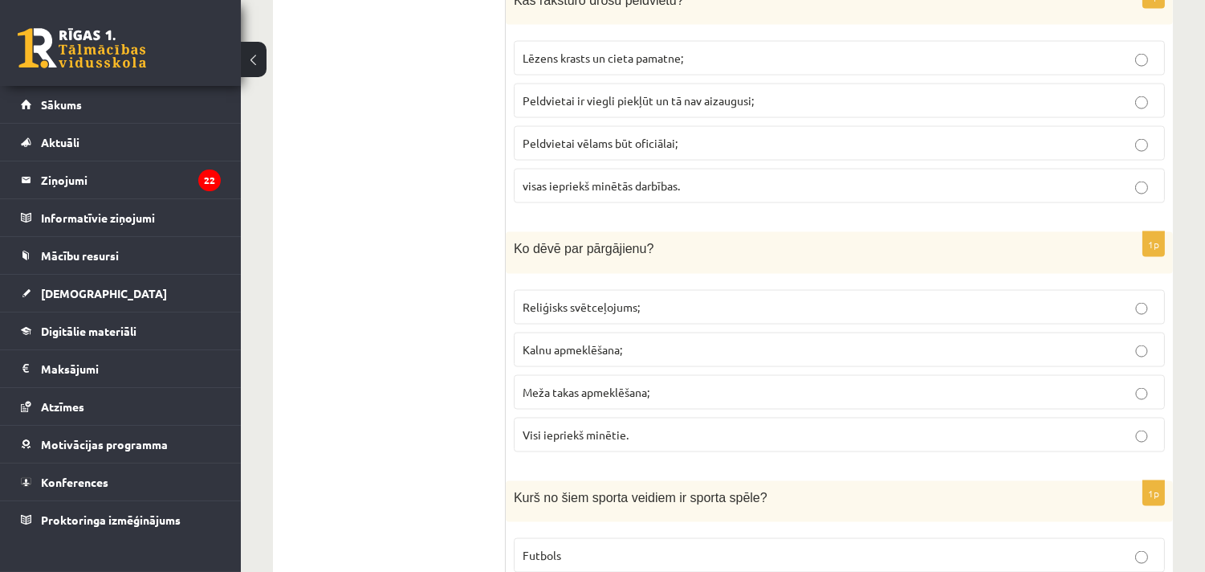
scroll to position [4579, 0]
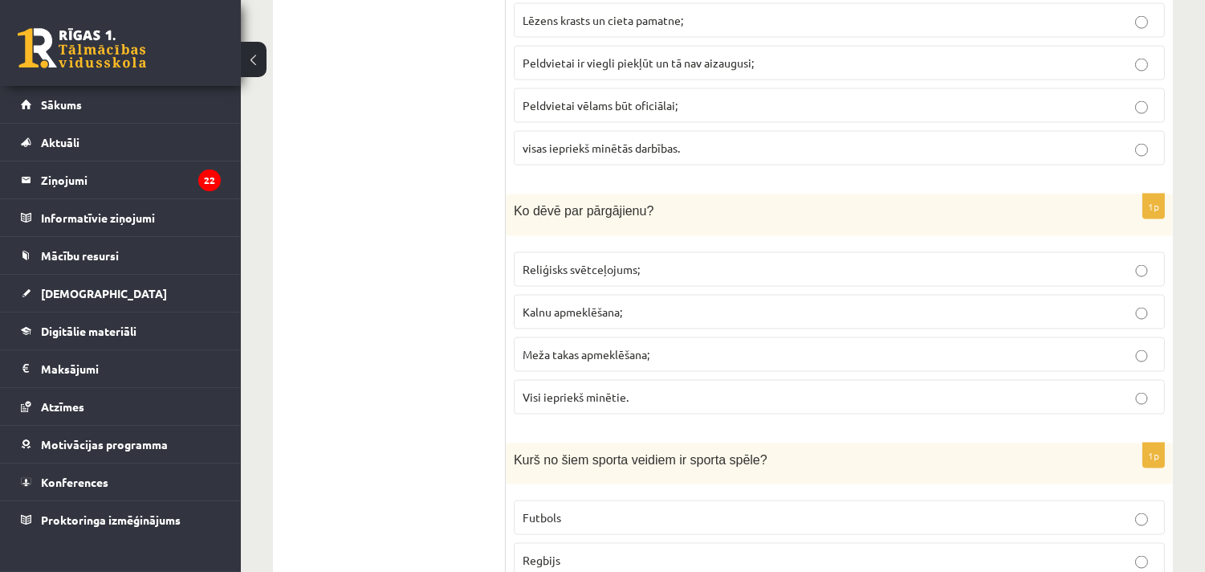
click at [639, 405] on p "Visi iepriekš minētie." at bounding box center [839, 397] width 633 height 17
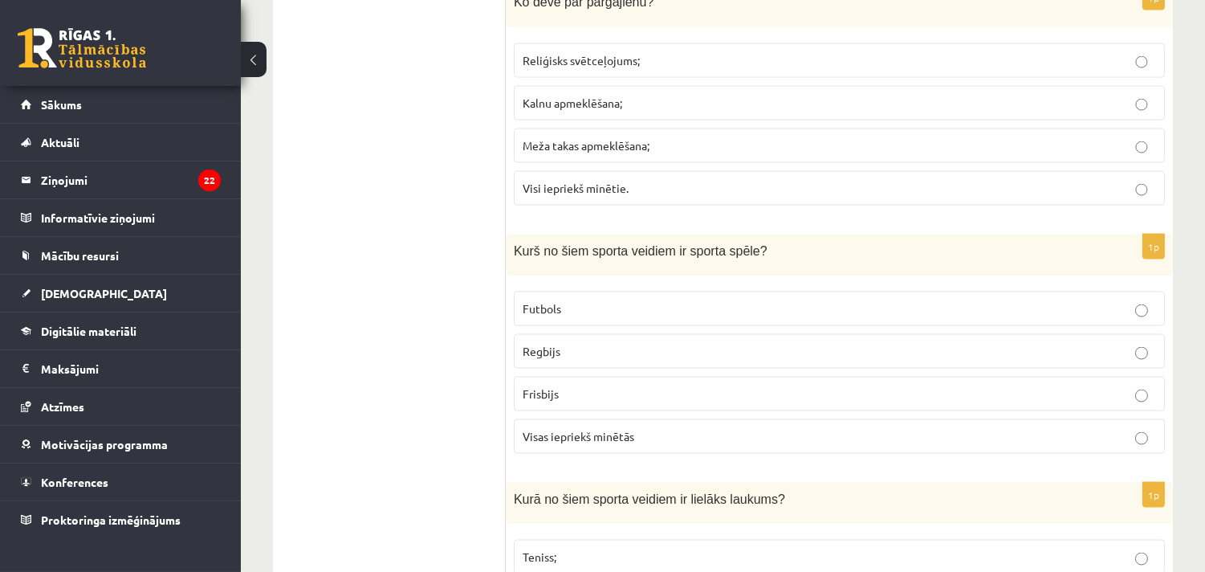
click at [568, 443] on span "Visas iepriekš minētās" at bounding box center [579, 436] width 112 height 14
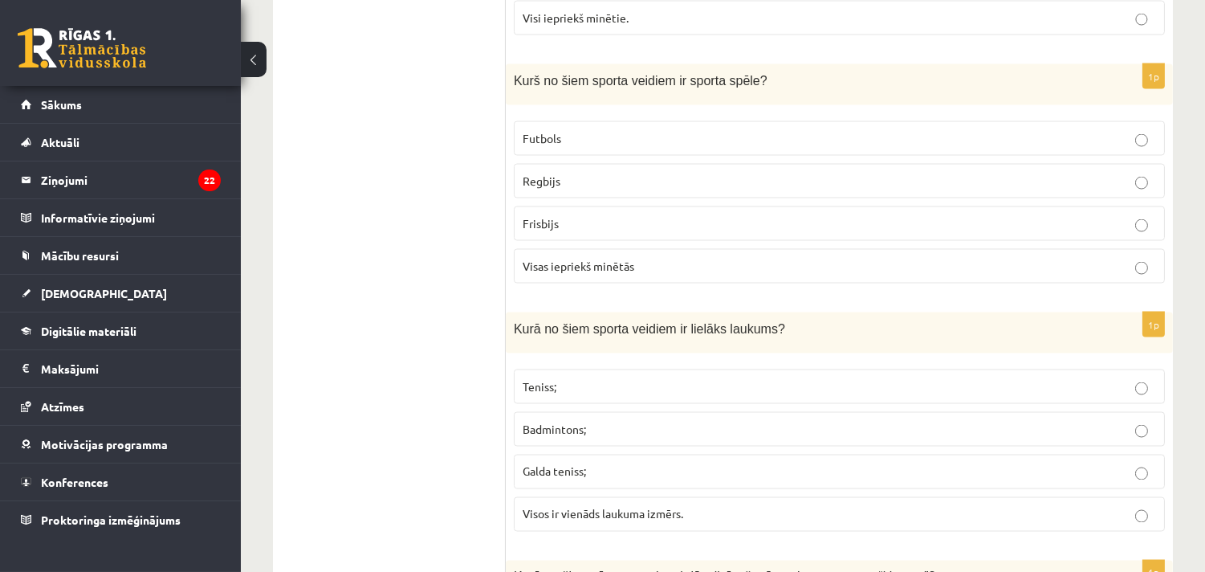
scroll to position [4995, 0]
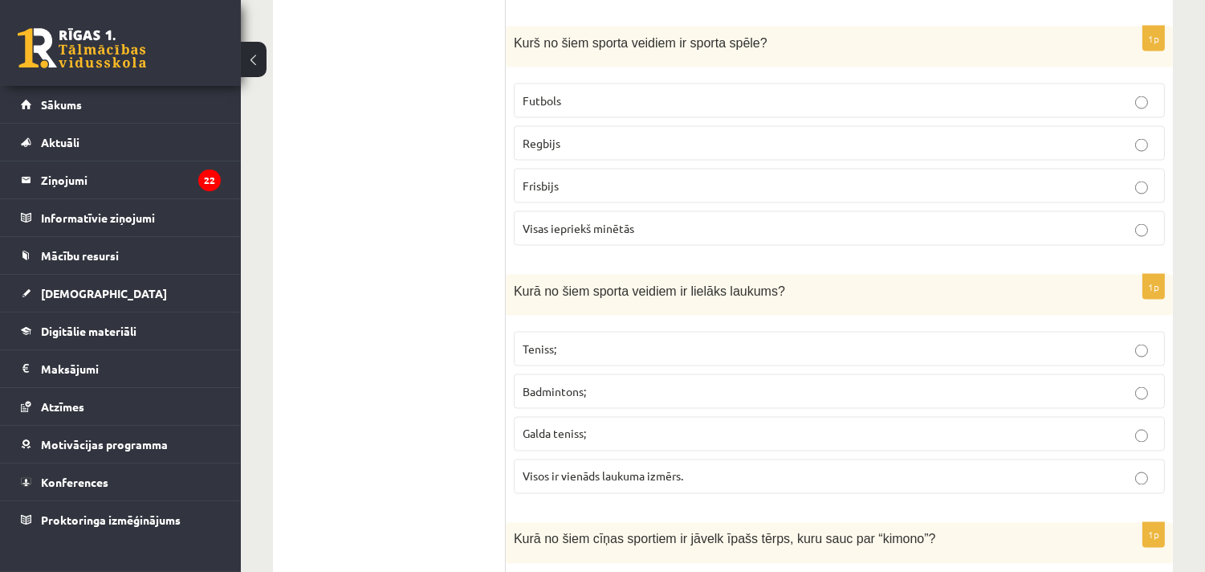
click at [582, 357] on p "Teniss;" at bounding box center [839, 348] width 633 height 17
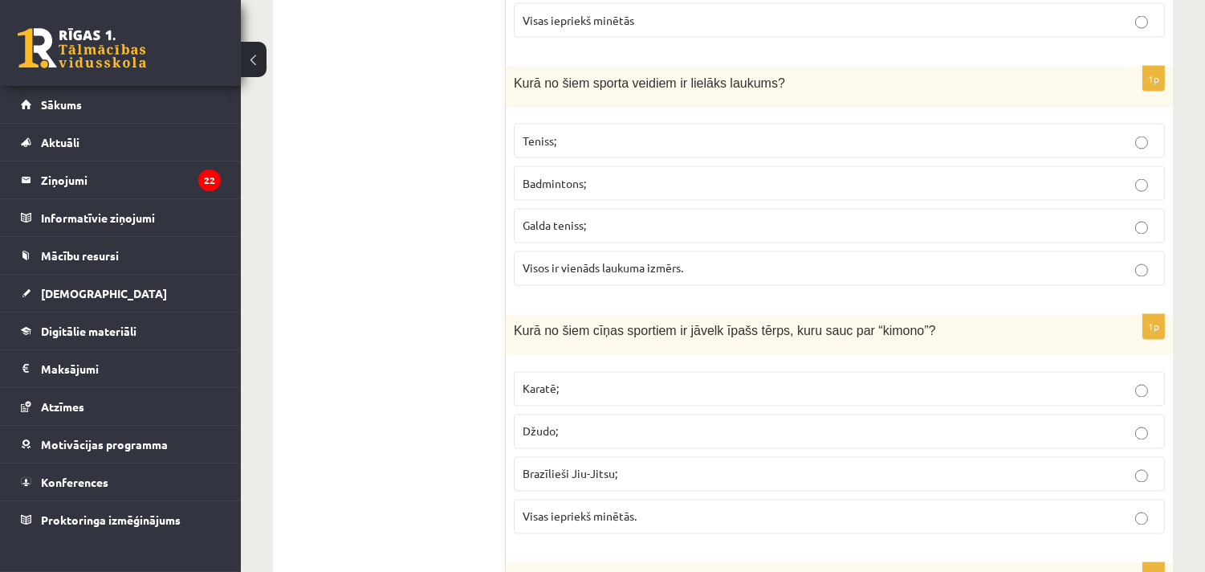
scroll to position [5412, 0]
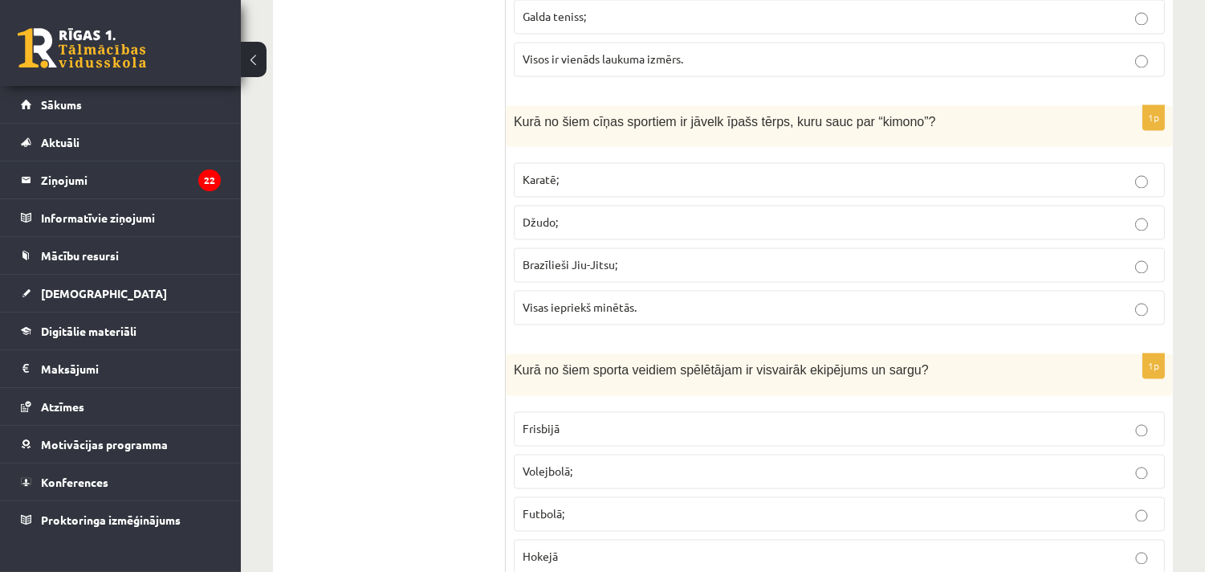
click at [614, 315] on span "Visas iepriekš minētās." at bounding box center [580, 307] width 114 height 14
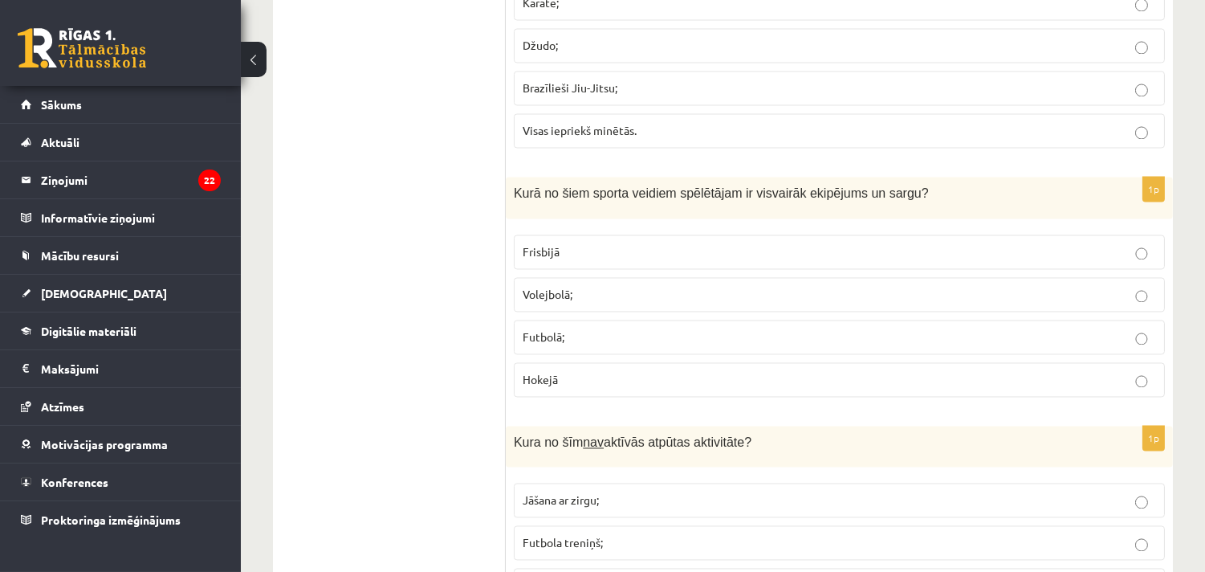
scroll to position [5620, 0]
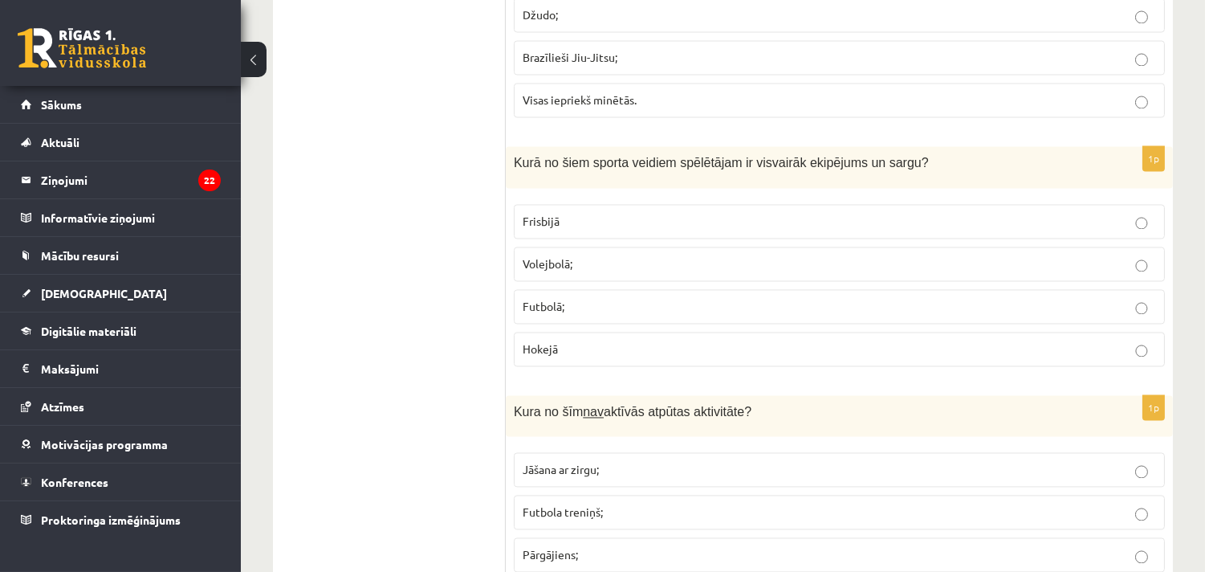
click at [556, 357] on p "Hokejā" at bounding box center [839, 348] width 633 height 17
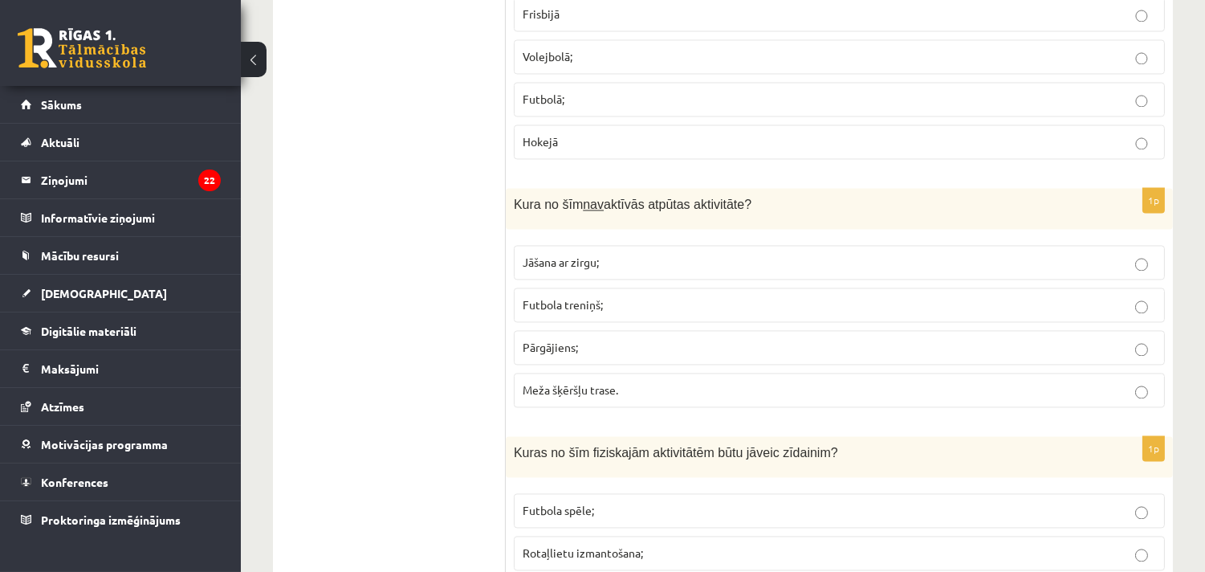
click at [617, 271] on p "Jāšana ar zirgu;" at bounding box center [839, 262] width 633 height 17
click at [592, 356] on p "Pārgājiens;" at bounding box center [839, 347] width 633 height 17
click at [549, 267] on label "Jāšana ar zirgu;" at bounding box center [839, 262] width 651 height 35
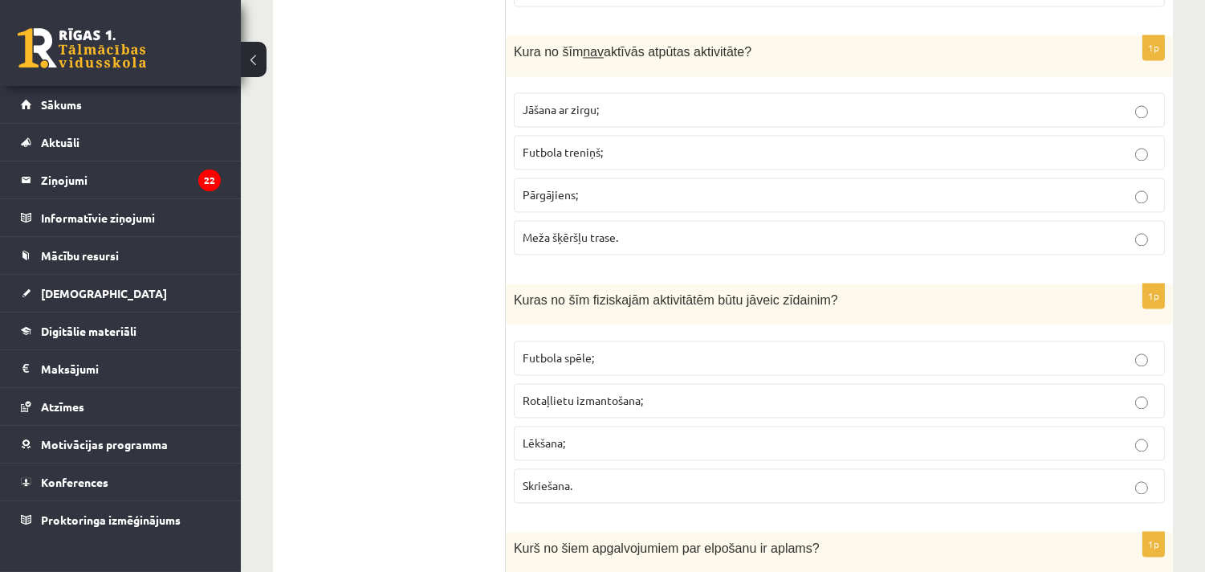
scroll to position [6036, 0]
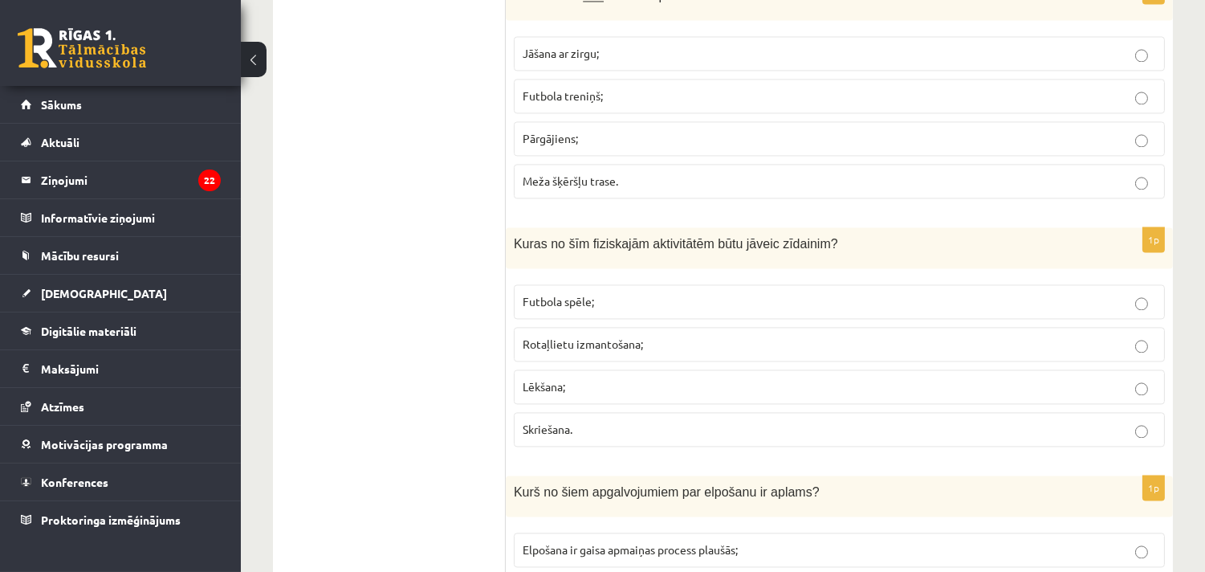
click at [606, 351] on span "Rotaļlietu izmantošana;" at bounding box center [583, 343] width 120 height 14
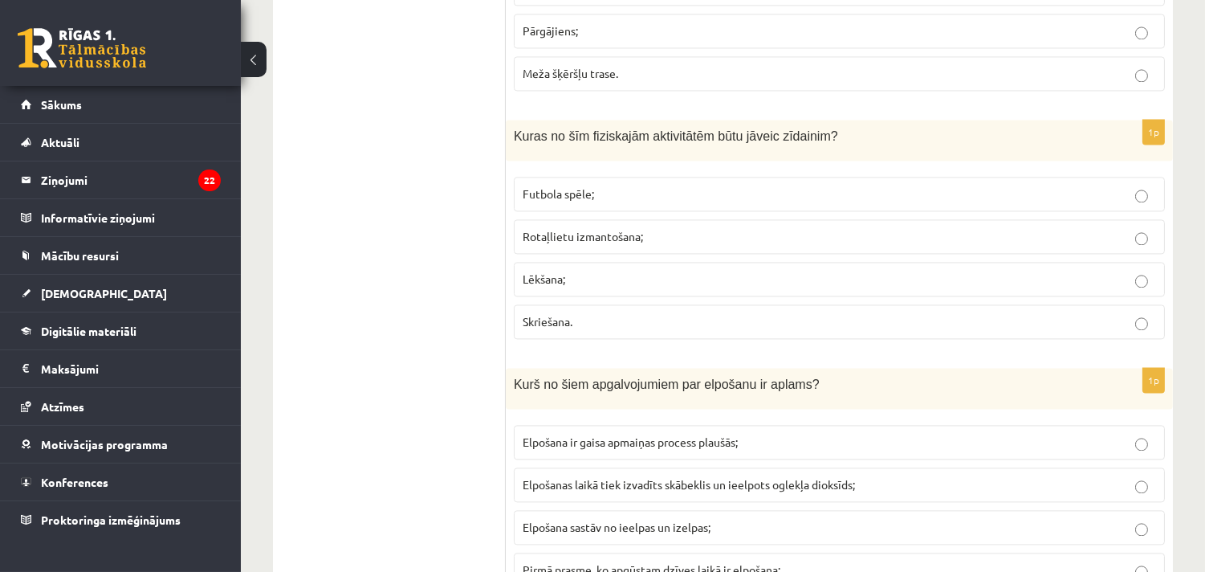
scroll to position [6244, 0]
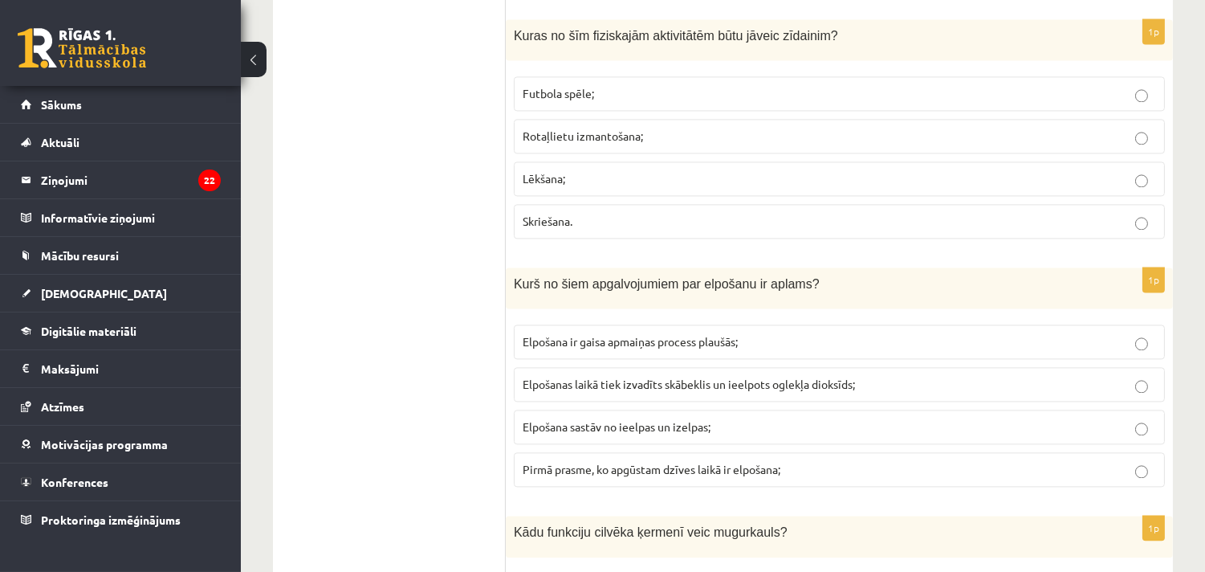
click at [686, 391] on span "Elpošanas laikā tiek izvadīts skābeklis un ieelpots oglekļa dioksīds;" at bounding box center [689, 384] width 332 height 14
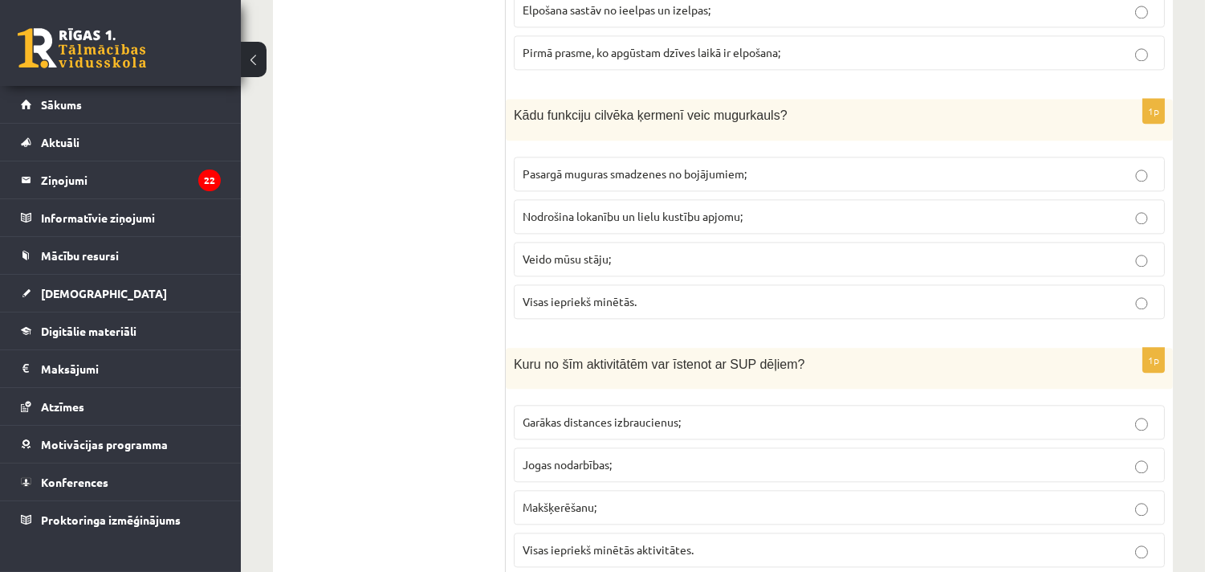
scroll to position [6452, 0]
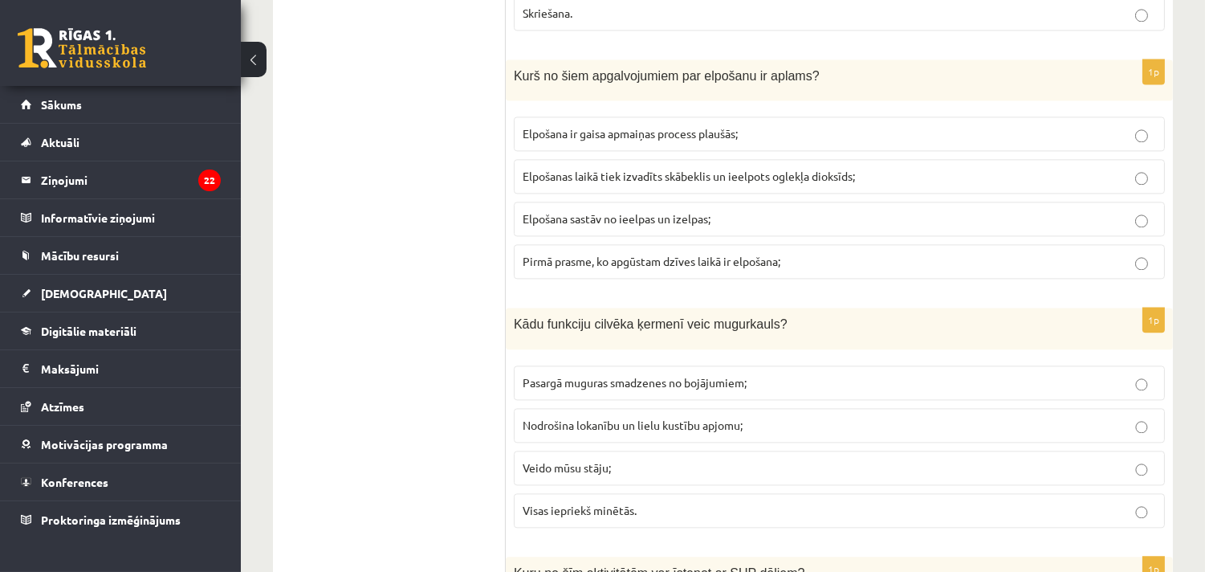
click at [550, 434] on label "Nodrošina lokanību un lielu kustību apjomu;" at bounding box center [839, 425] width 651 height 35
click at [580, 517] on span "Visas iepriekš minētās." at bounding box center [580, 510] width 114 height 14
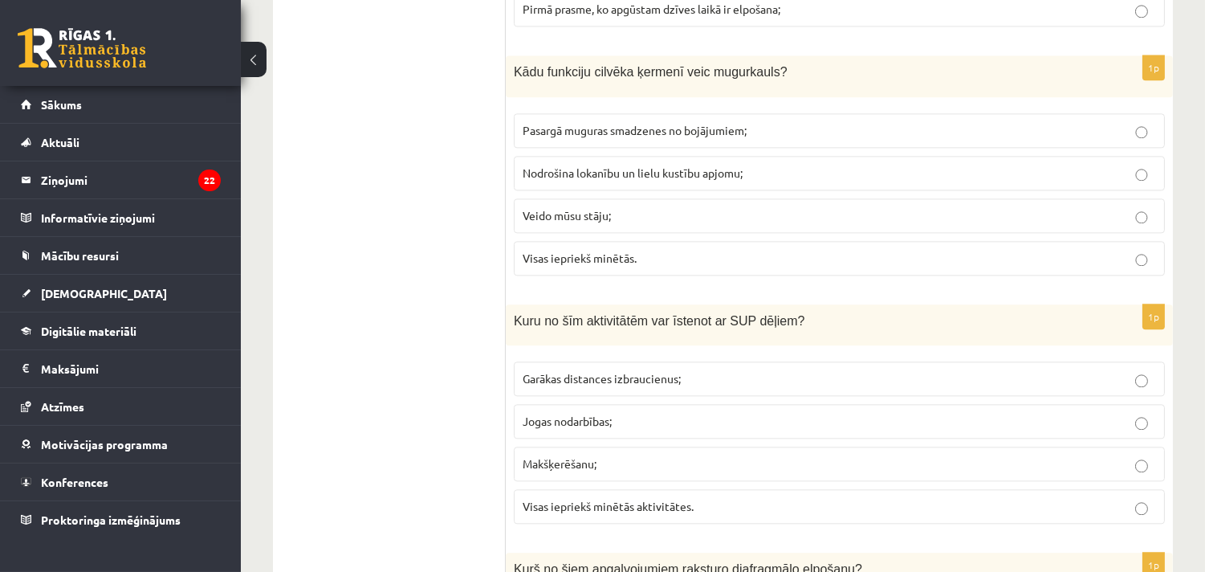
scroll to position [6868, 0]
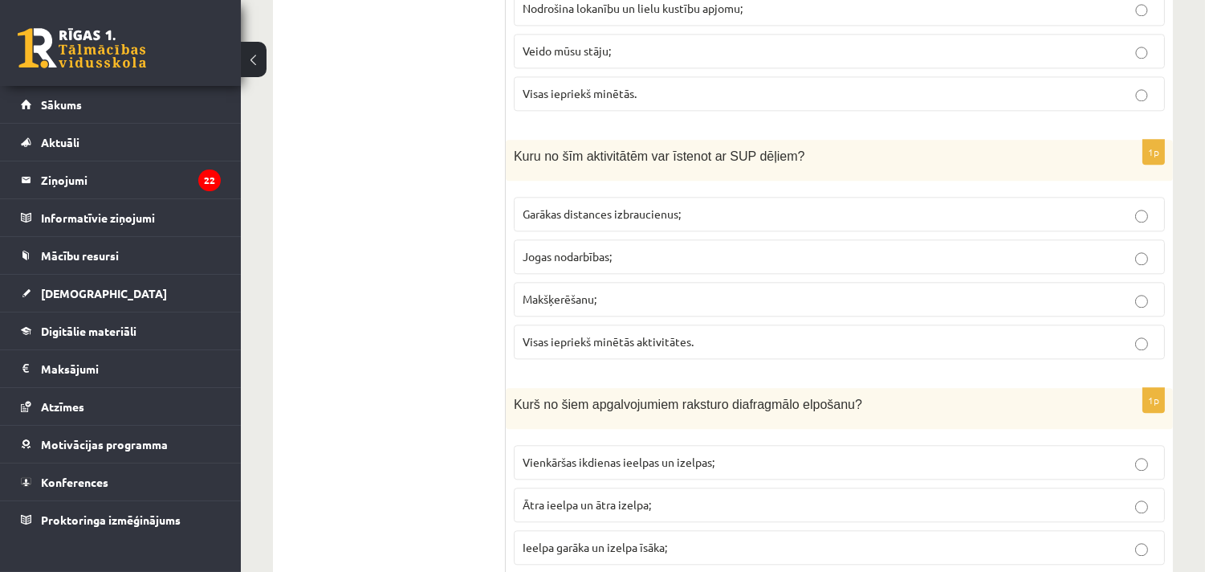
click at [540, 348] on span "Visas iepriekš minētās aktivitātes." at bounding box center [608, 341] width 171 height 14
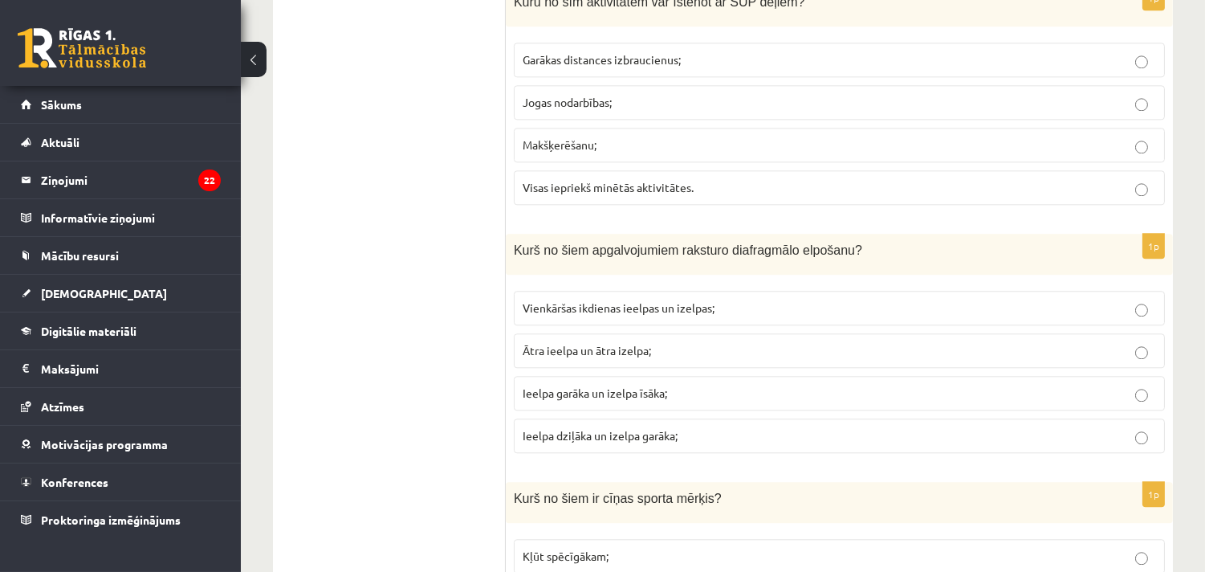
scroll to position [7076, 0]
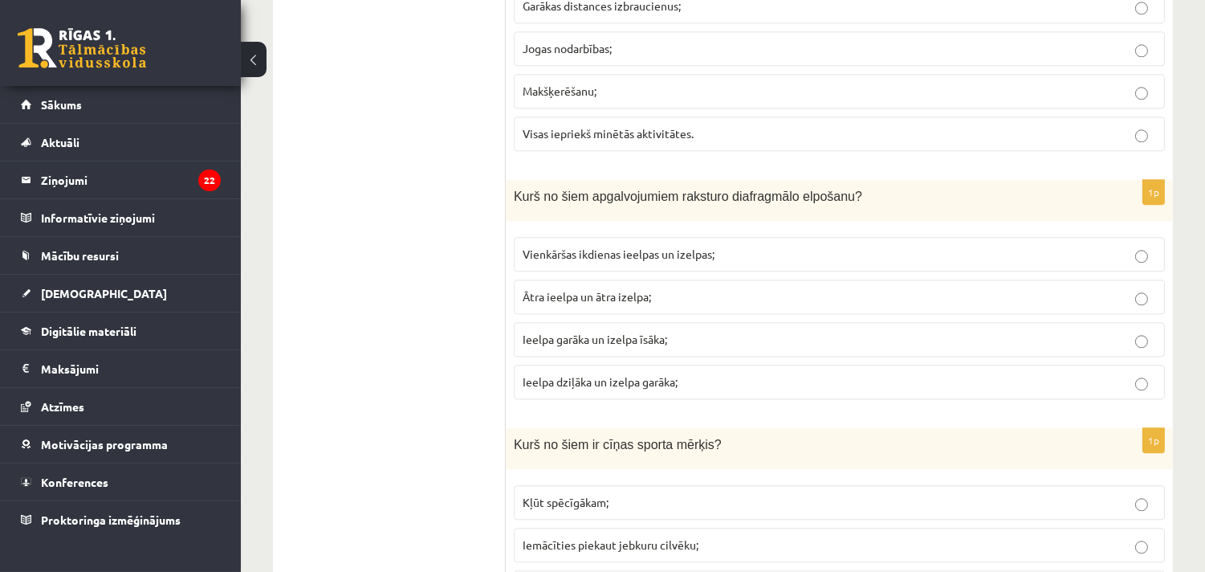
click at [572, 303] on span "Ātra ieelpa un ātra izelpa;" at bounding box center [587, 296] width 128 height 14
click at [581, 389] on span "Ieelpa dziļāka un izelpa garāka;" at bounding box center [600, 381] width 155 height 14
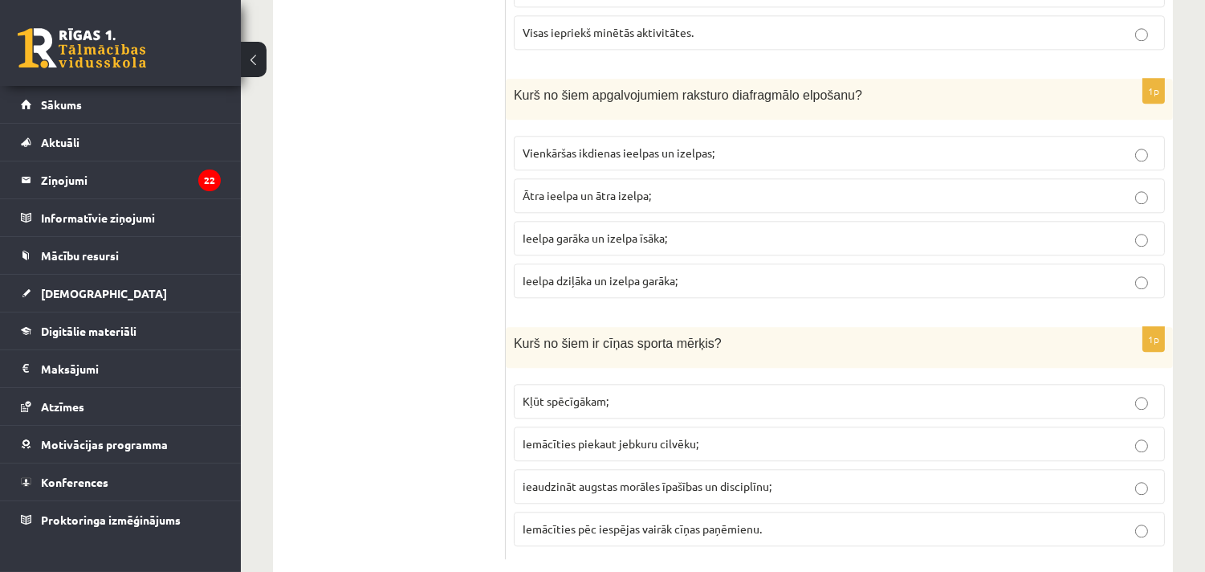
scroll to position [7235, 0]
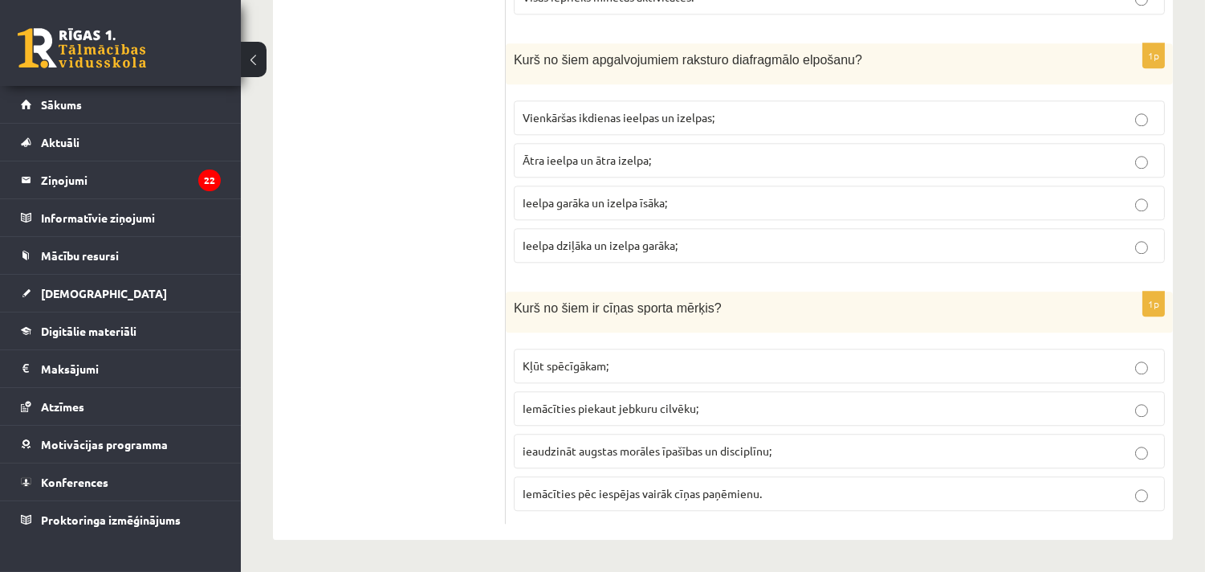
click at [694, 450] on span "ieaudzināt augstas morāles īpašības un disciplīnu;" at bounding box center [647, 450] width 249 height 14
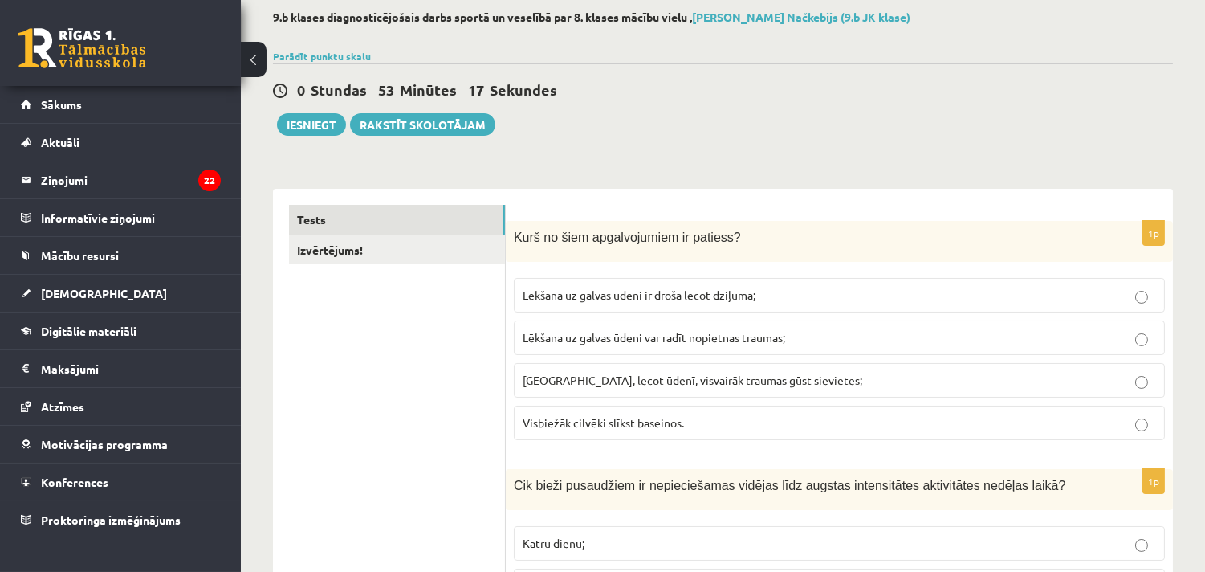
scroll to position [0, 0]
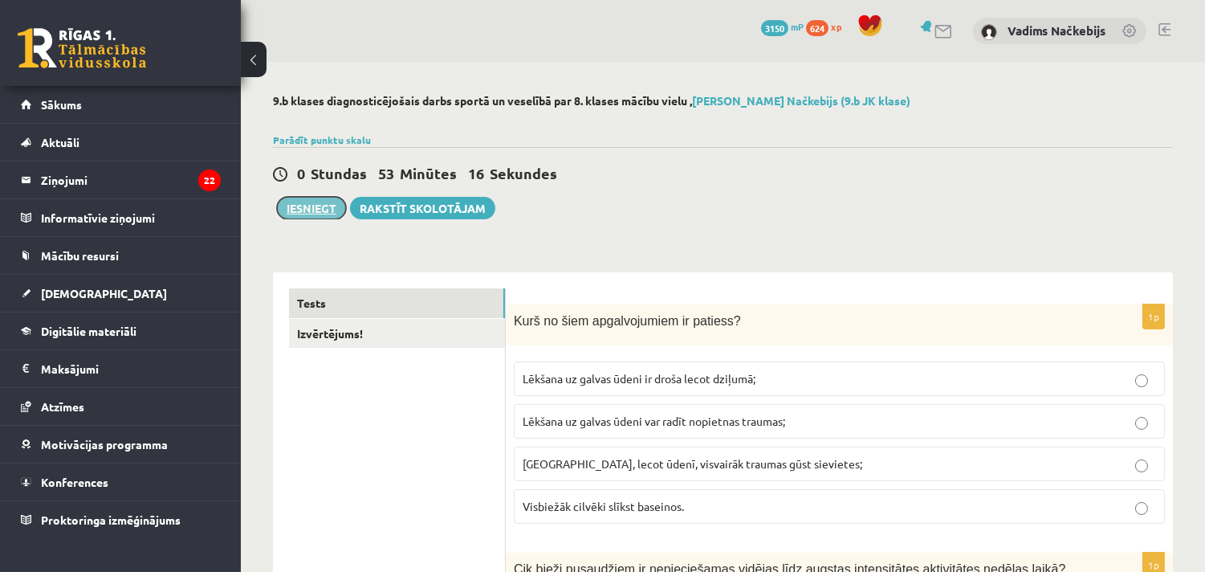
click at [303, 205] on button "Iesniegt" at bounding box center [311, 208] width 69 height 22
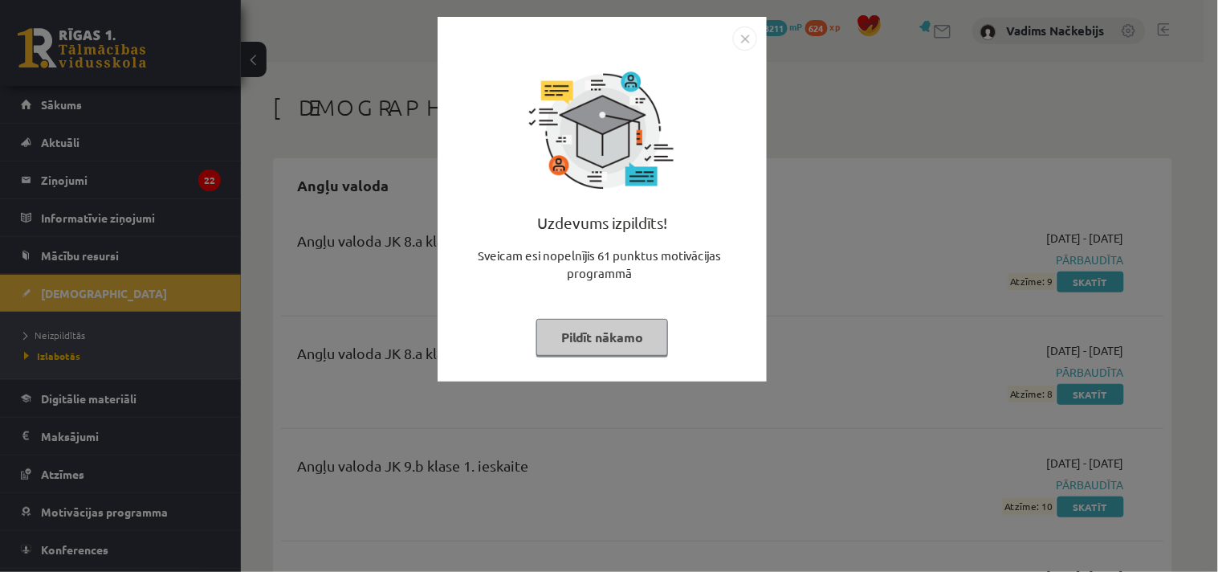
click at [743, 37] on img "Close" at bounding box center [745, 38] width 24 height 24
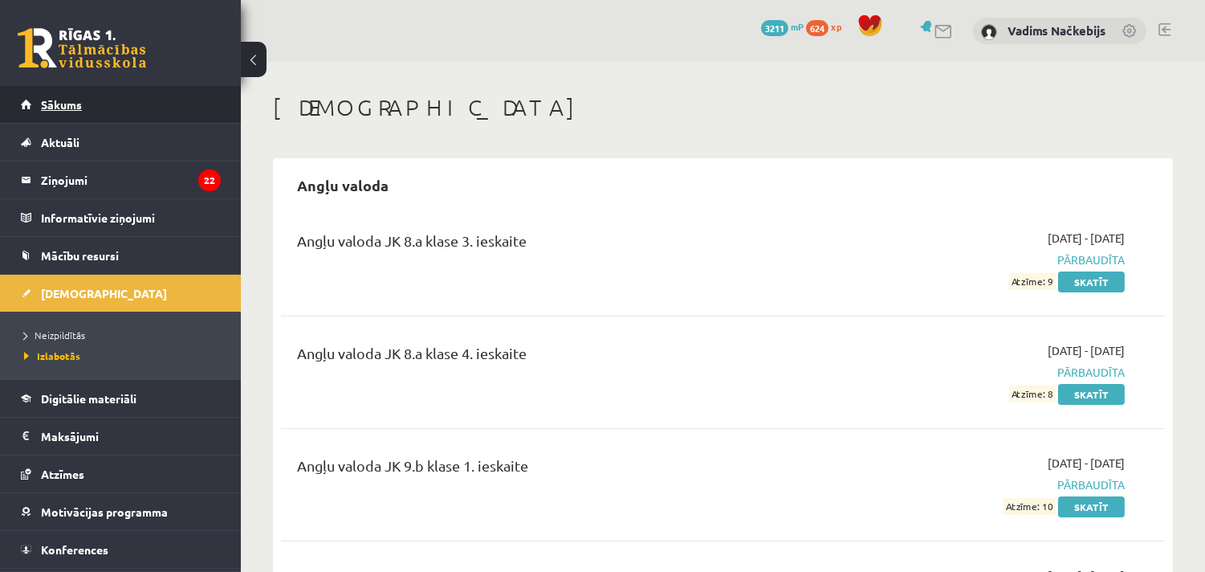
click at [74, 102] on span "Sākums" at bounding box center [61, 104] width 41 height 14
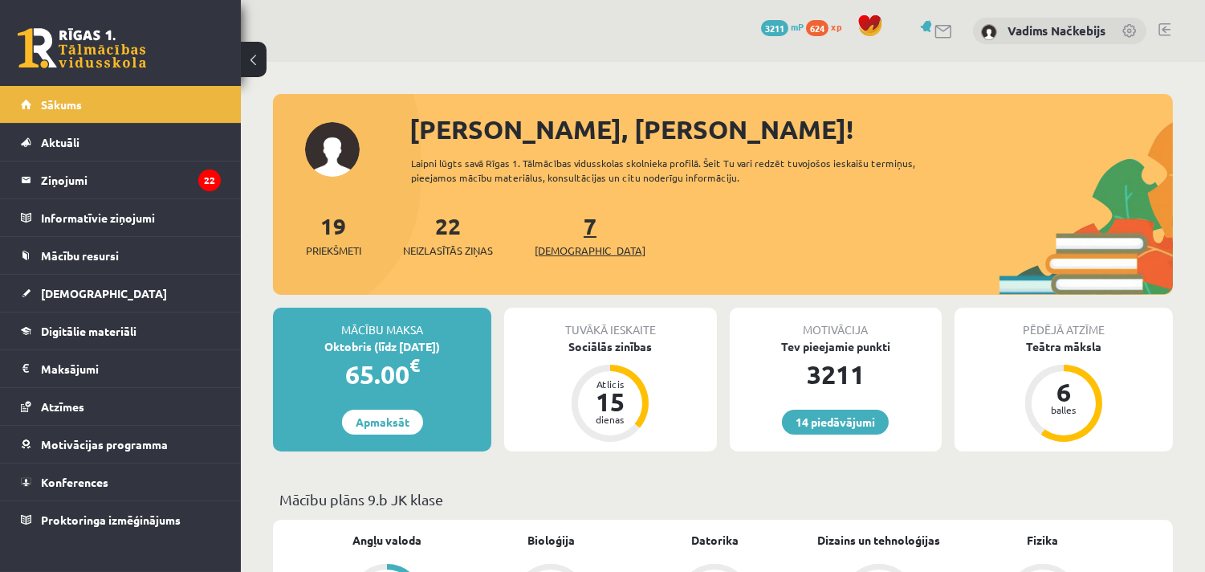
click at [565, 247] on span "[DEMOGRAPHIC_DATA]" at bounding box center [590, 250] width 111 height 16
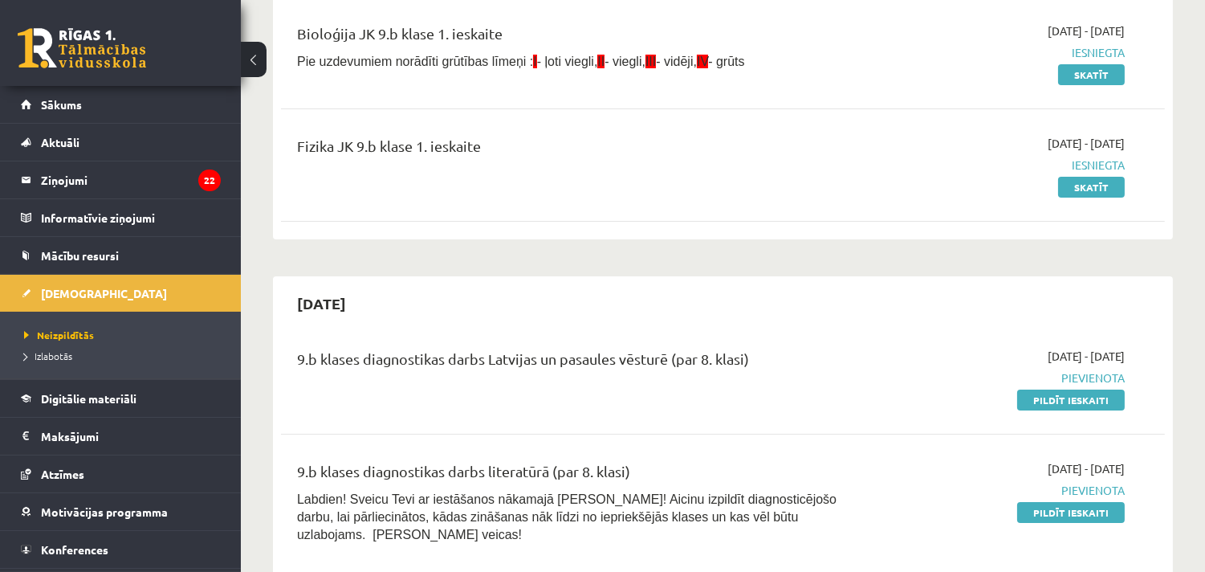
scroll to position [416, 0]
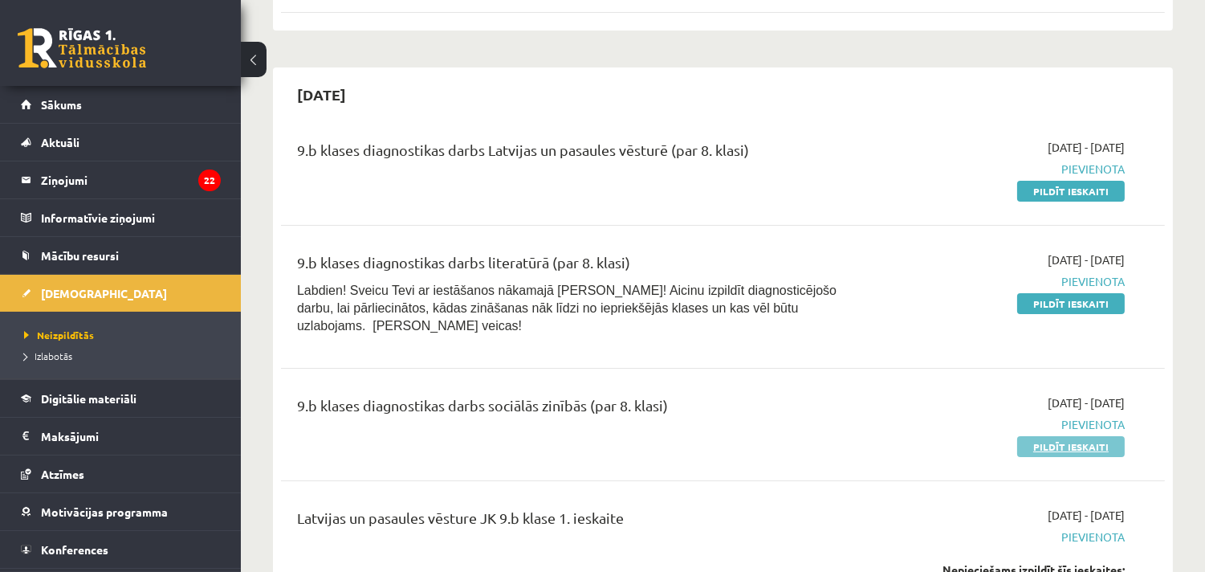
click at [1065, 436] on link "Pildīt ieskaiti" at bounding box center [1071, 446] width 108 height 21
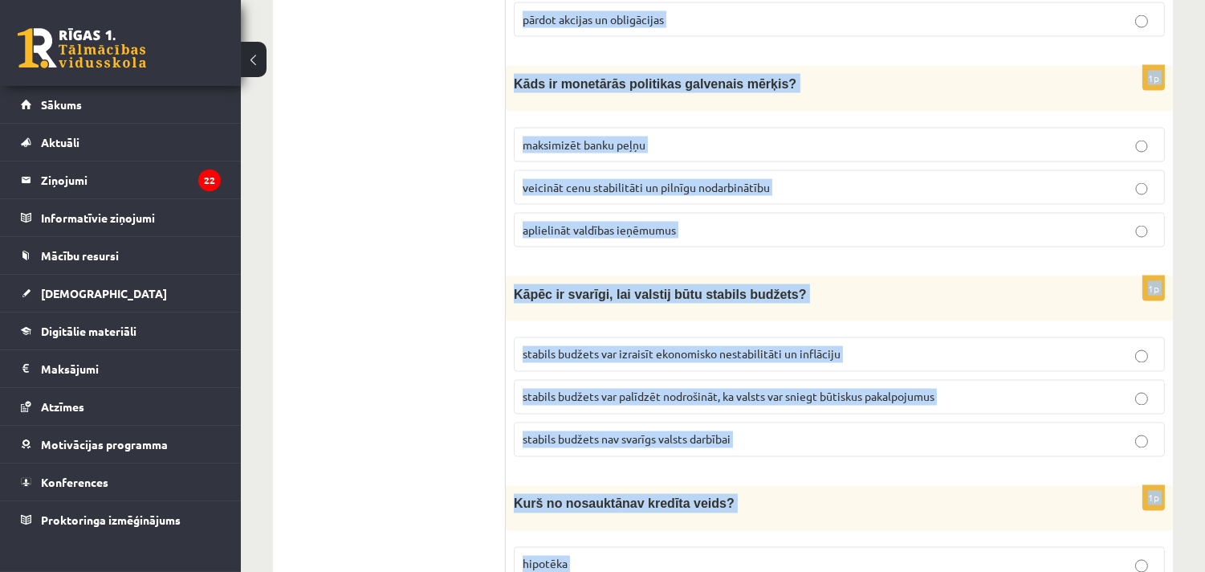
scroll to position [5752, 0]
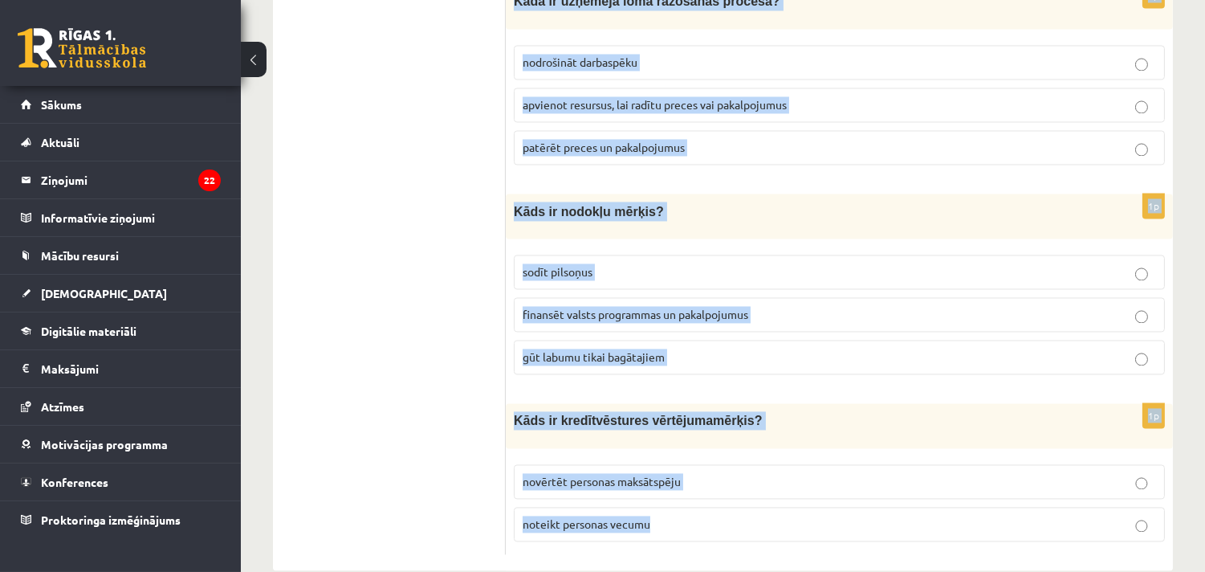
drag, startPoint x: 515, startPoint y: 321, endPoint x: 924, endPoint y: 605, distance: 498.0
copy form "Kāda ir komercbankas galvenā funkcija? emitēt valūtu izsniegt aizdevumus un pie…"
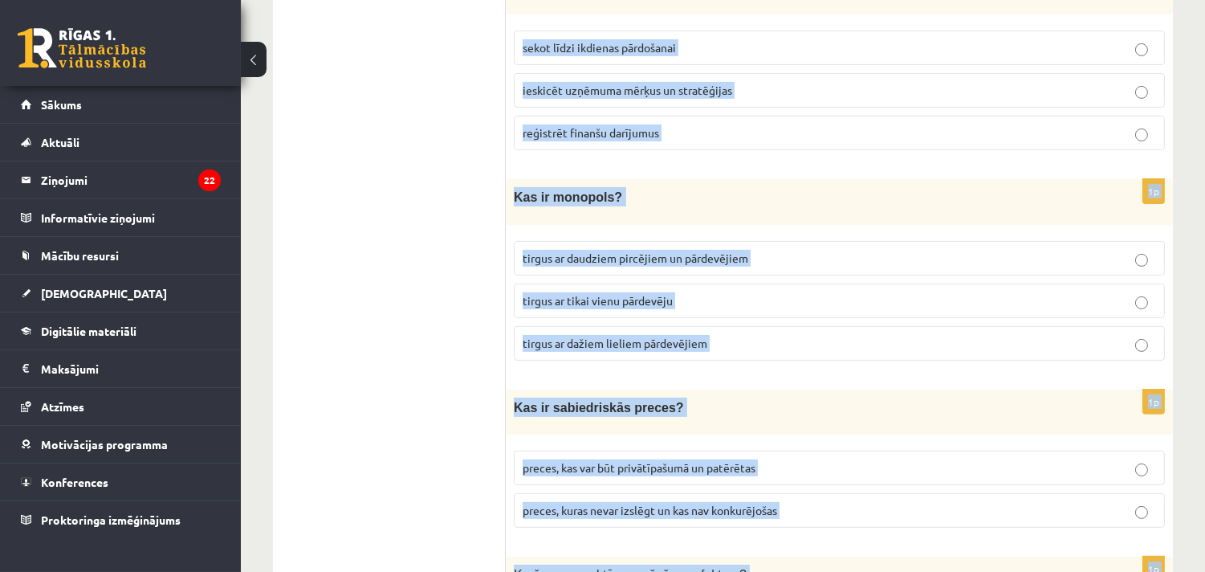
scroll to position [0, 0]
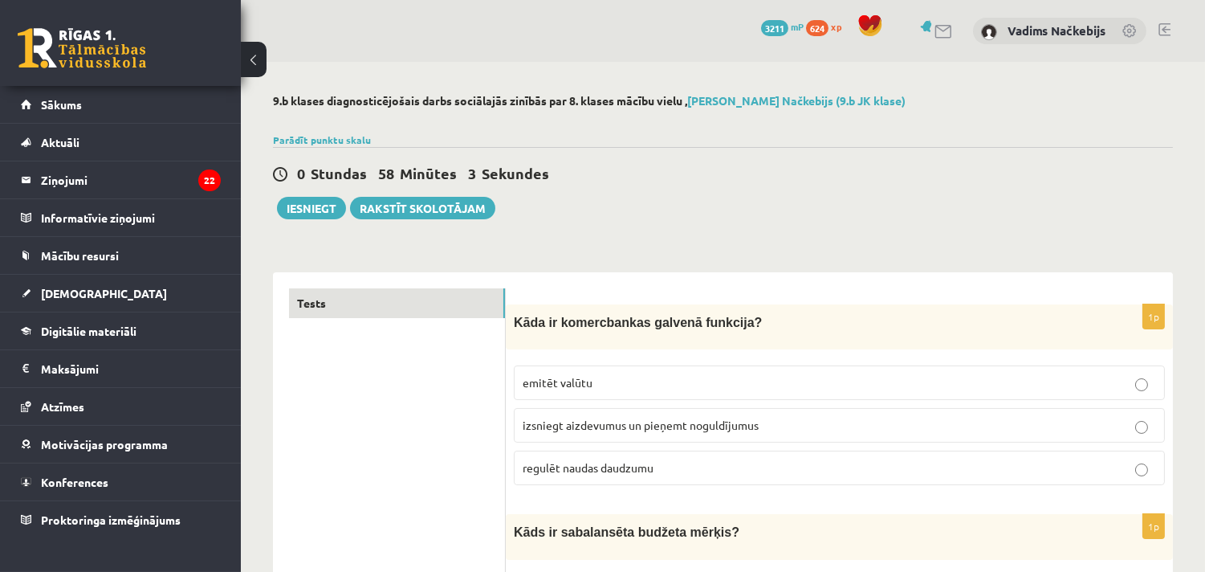
click at [651, 427] on span "izsniegt aizdevumus un pieņemt noguldījumus" at bounding box center [641, 424] width 236 height 14
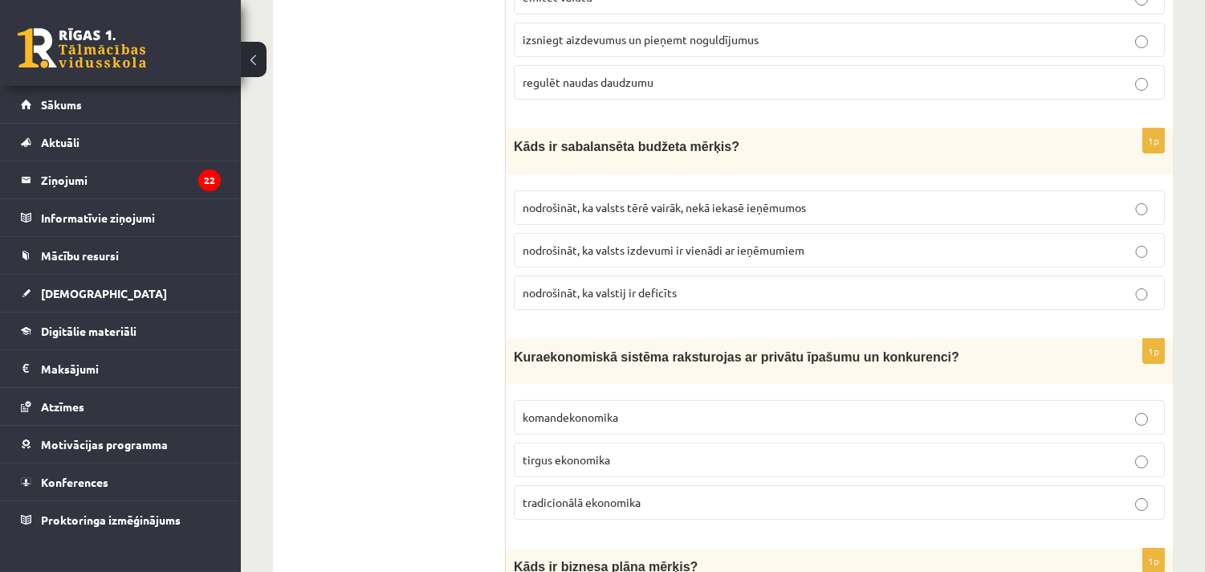
scroll to position [416, 0]
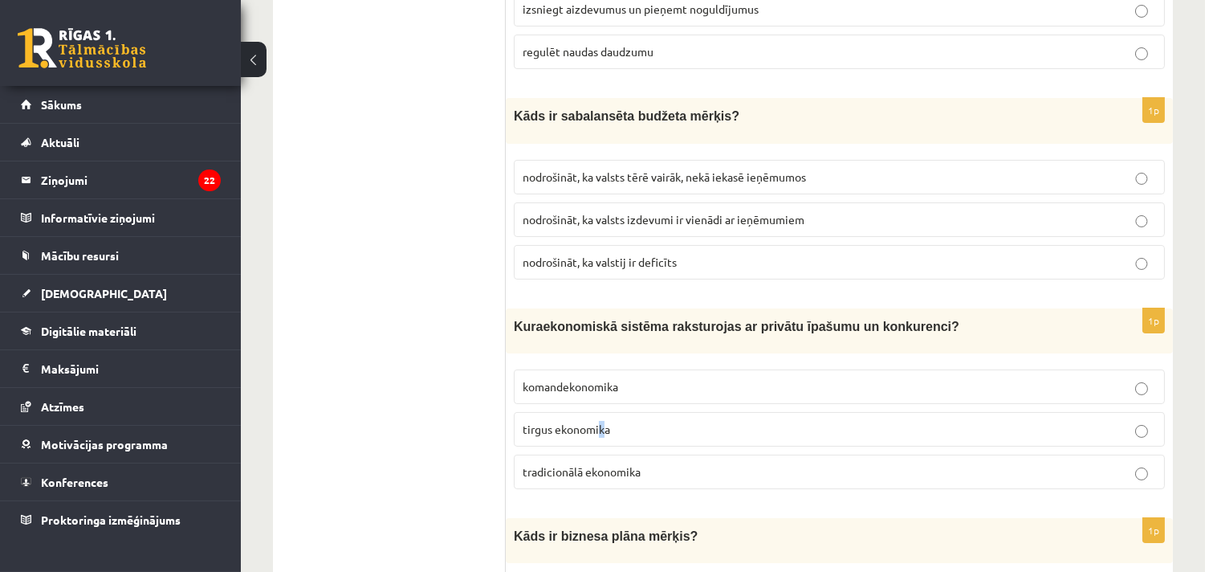
click at [601, 429] on span "tirgus ekonomika" at bounding box center [567, 428] width 88 height 14
click at [592, 424] on span "tirgus ekonomika" at bounding box center [567, 428] width 88 height 14
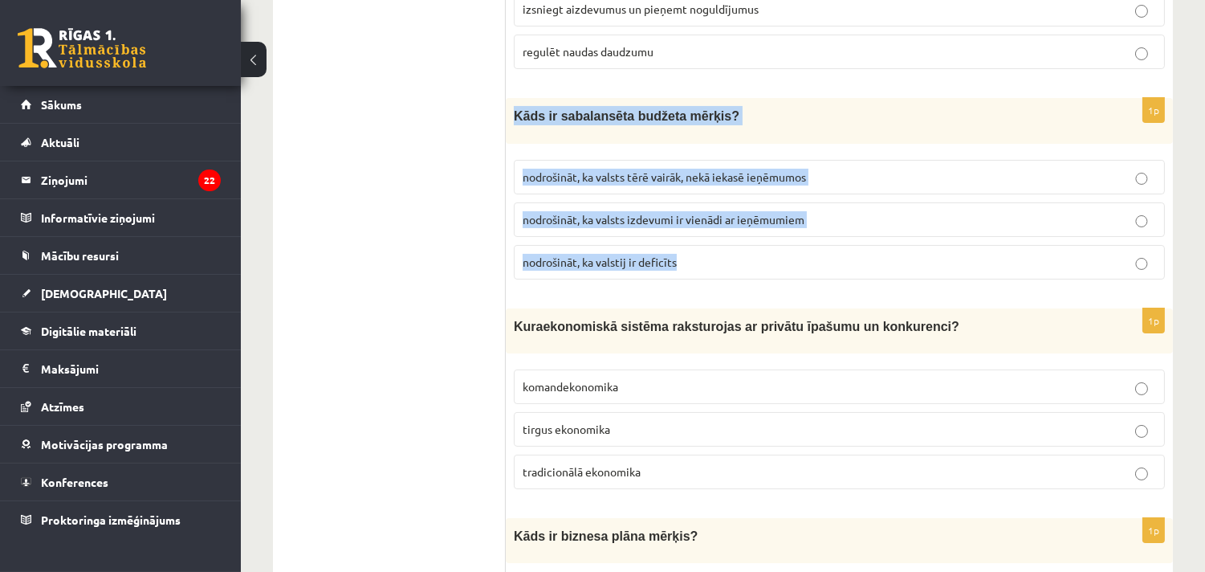
drag, startPoint x: 514, startPoint y: 108, endPoint x: 773, endPoint y: 259, distance: 300.0
click at [773, 259] on div "1p Kāds ir sabalansēta budžeta mērķis? nodrošināt, ka valsts tērē vairāk, nekā …" at bounding box center [839, 194] width 667 height 193
copy div "Kāds ir sabalansēta budžeta mērķis? nodrošināt, ka valsts tērē vairāk, nekā iek…"
click at [726, 218] on span "nodrošināt, ka valsts izdevumi ir vienādi ar ieņēmumiem" at bounding box center [664, 219] width 282 height 14
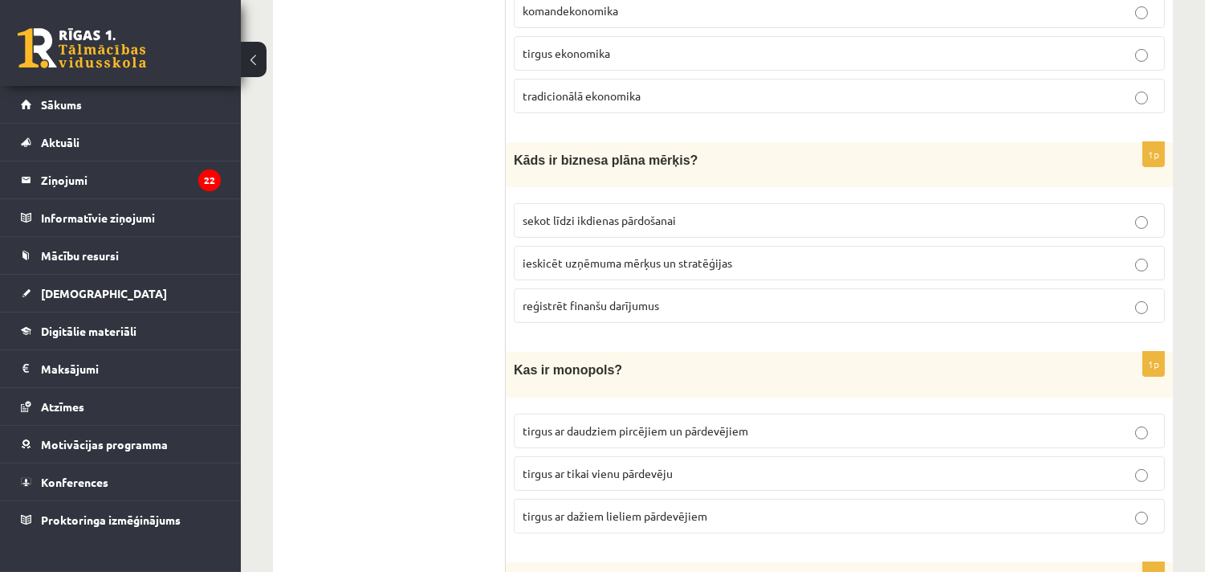
scroll to position [832, 0]
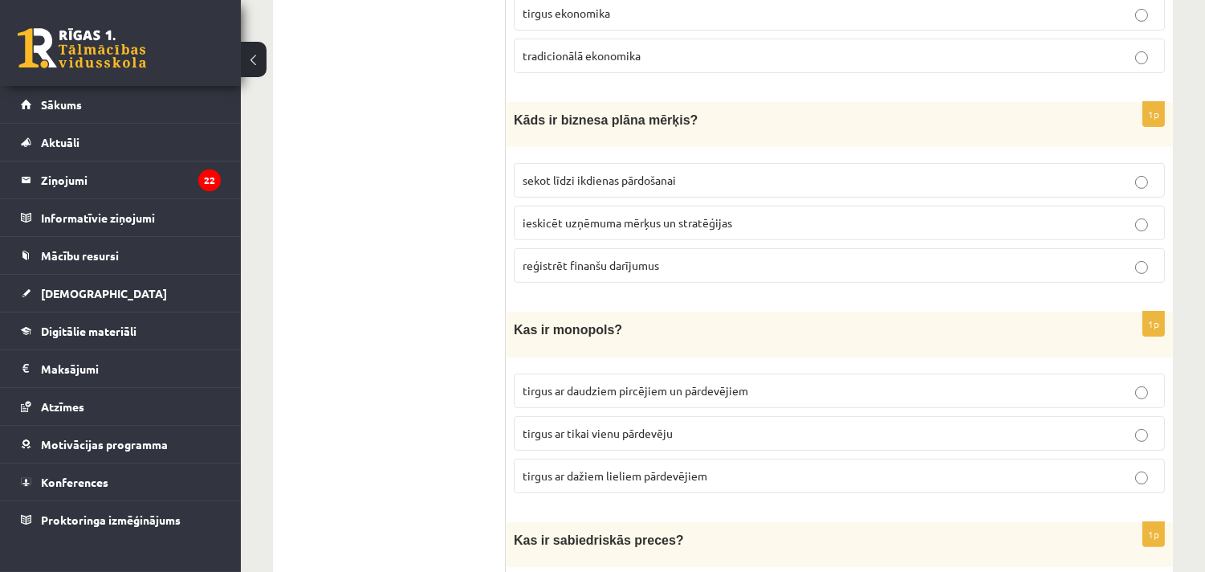
click at [628, 215] on span "ieskicēt uzņēmuma mērķus un stratēģijas" at bounding box center [628, 222] width 210 height 14
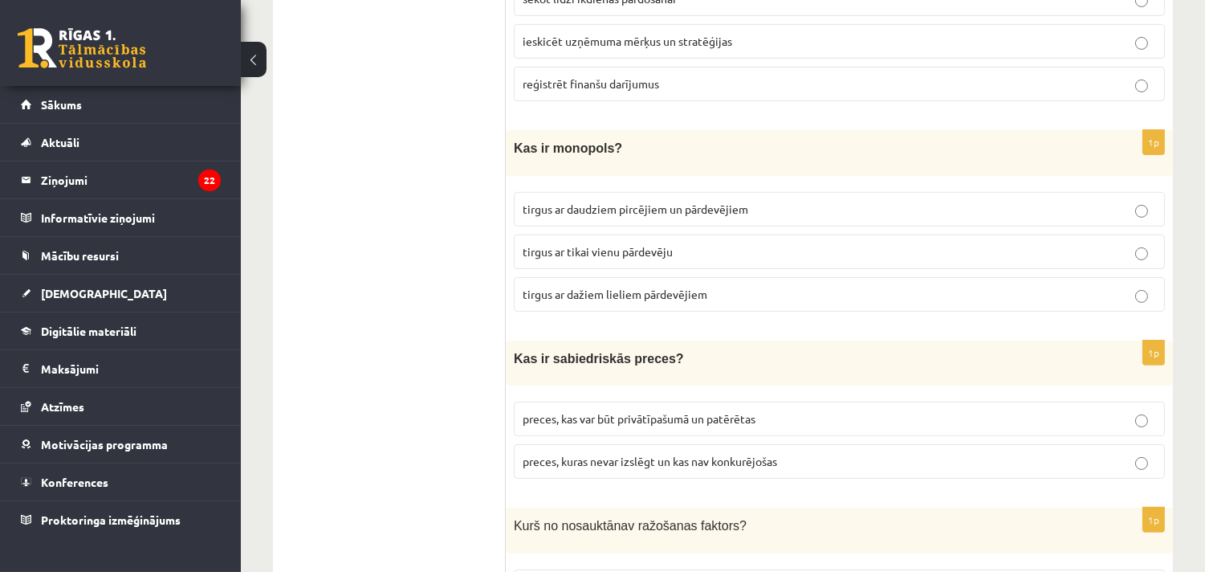
scroll to position [1040, 0]
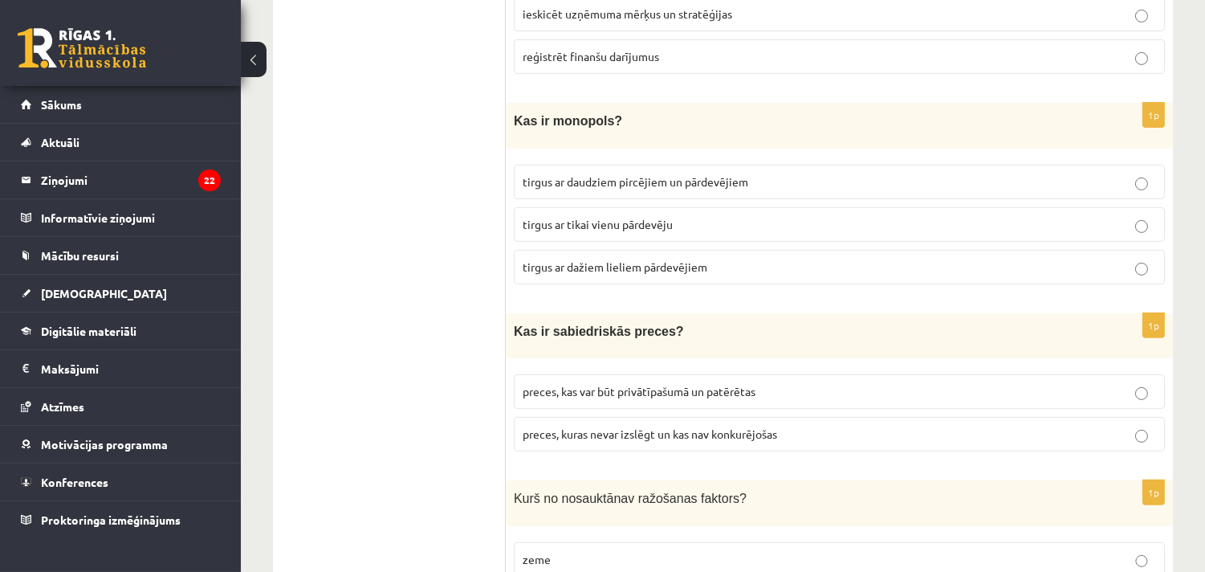
click at [613, 217] on span "tirgus ar tikai vienu pārdevēju" at bounding box center [598, 224] width 150 height 14
click at [728, 432] on span "preces, kuras nevar izslēgt un kas nav konkurējošas" at bounding box center [650, 433] width 254 height 14
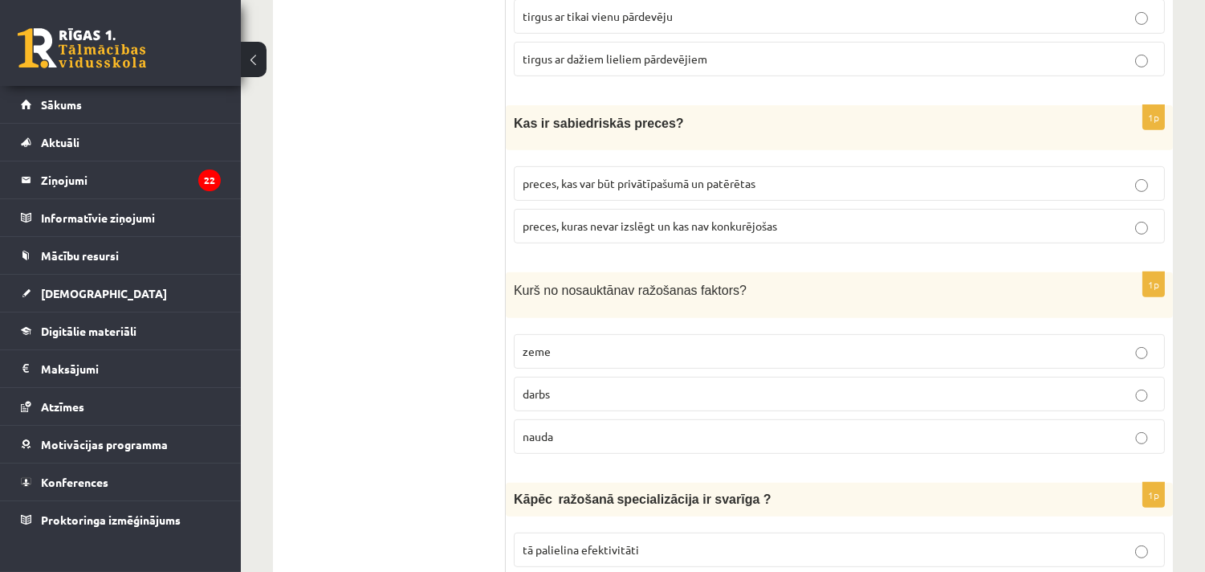
scroll to position [1456, 0]
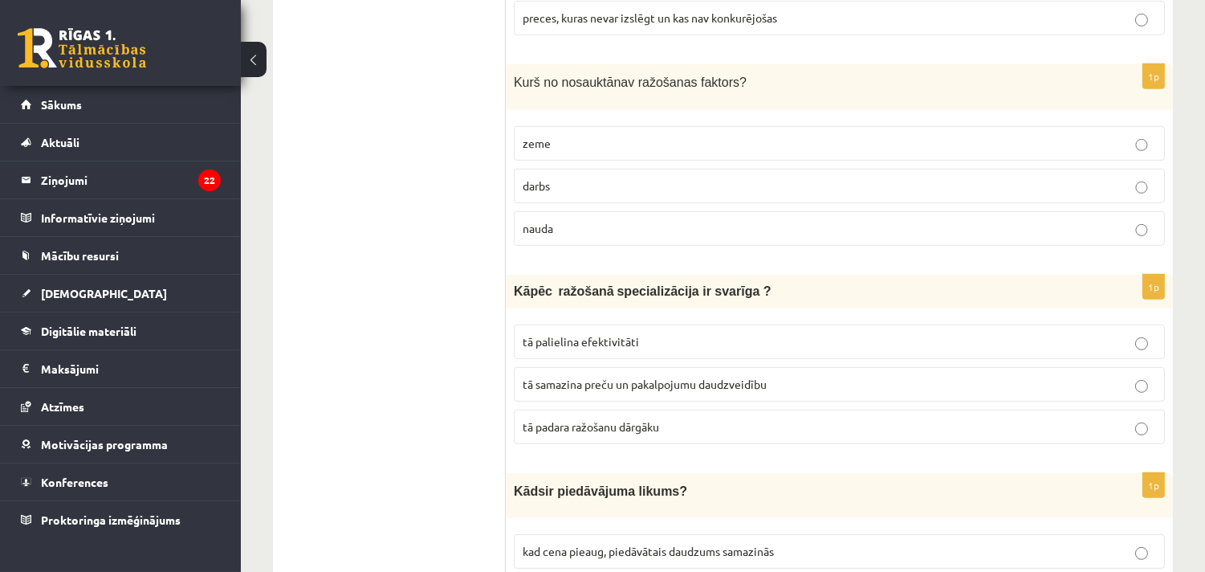
click at [563, 220] on p "nauda" at bounding box center [839, 228] width 633 height 17
click at [606, 334] on span "tā palielina efektivitāti" at bounding box center [581, 341] width 116 height 14
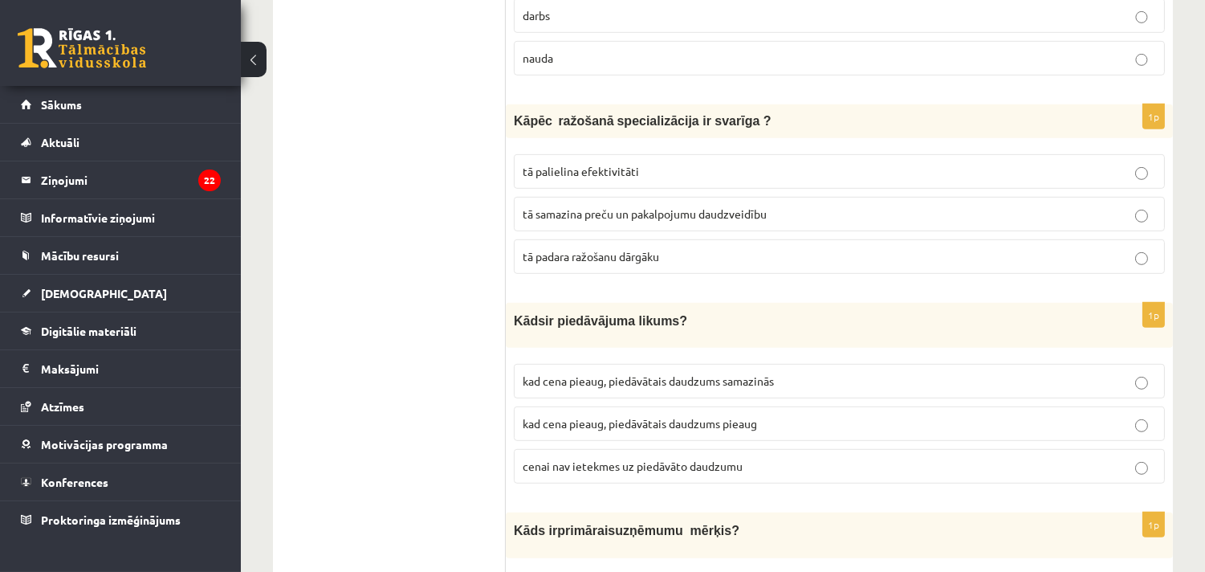
scroll to position [1665, 0]
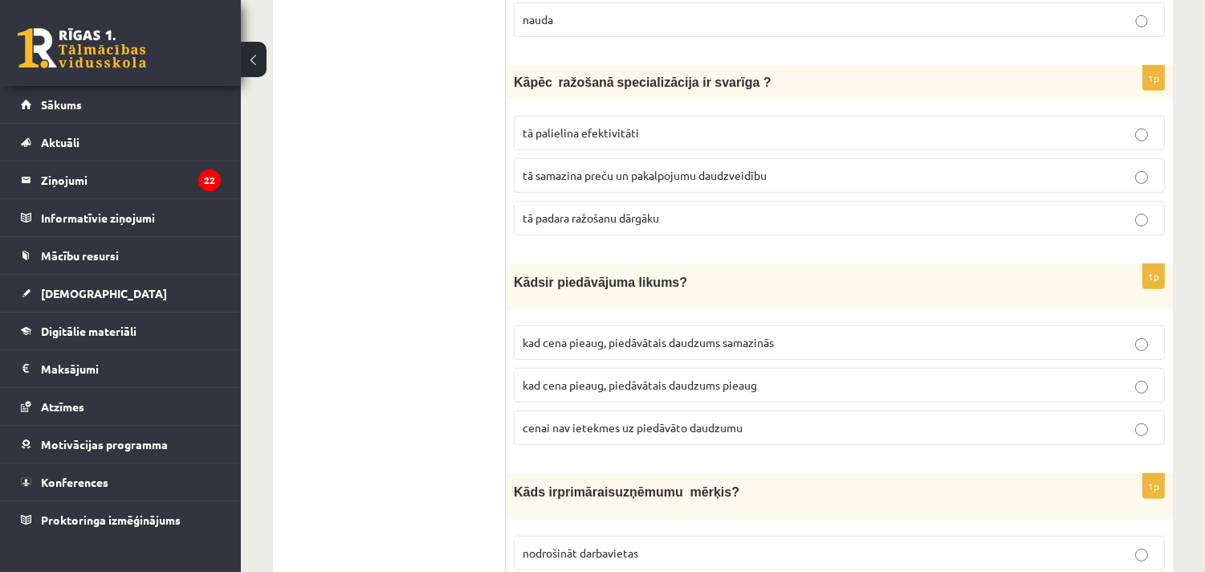
click at [659, 377] on span "kad cena pieaug, piedāvātais daudzums pieaug" at bounding box center [640, 384] width 234 height 14
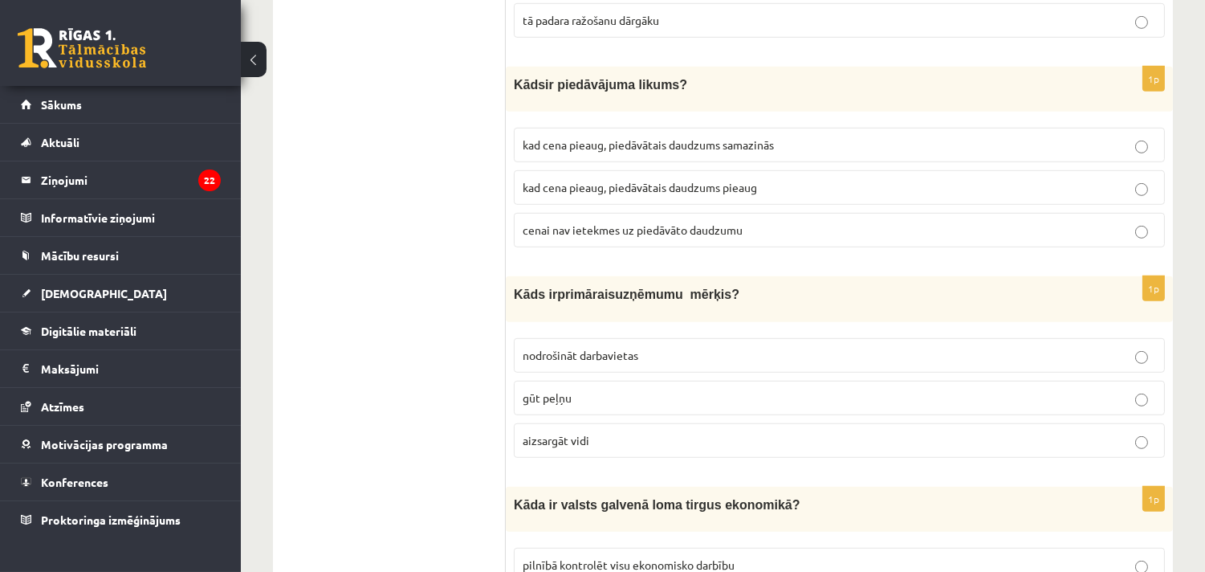
scroll to position [1873, 0]
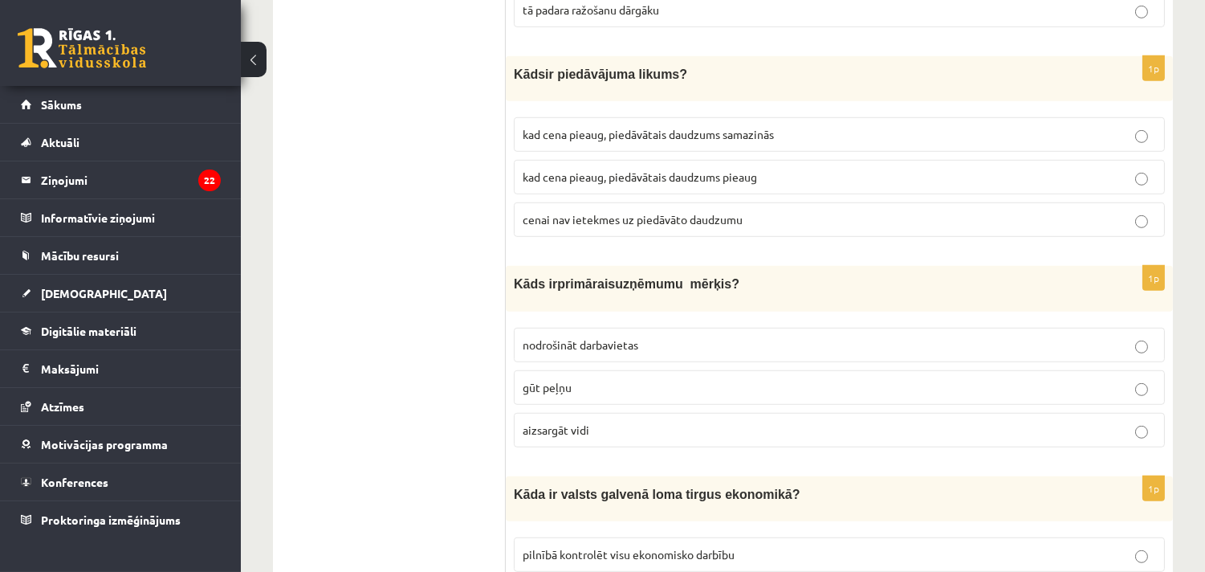
click at [560, 380] on span "gūt peļņu" at bounding box center [547, 387] width 49 height 14
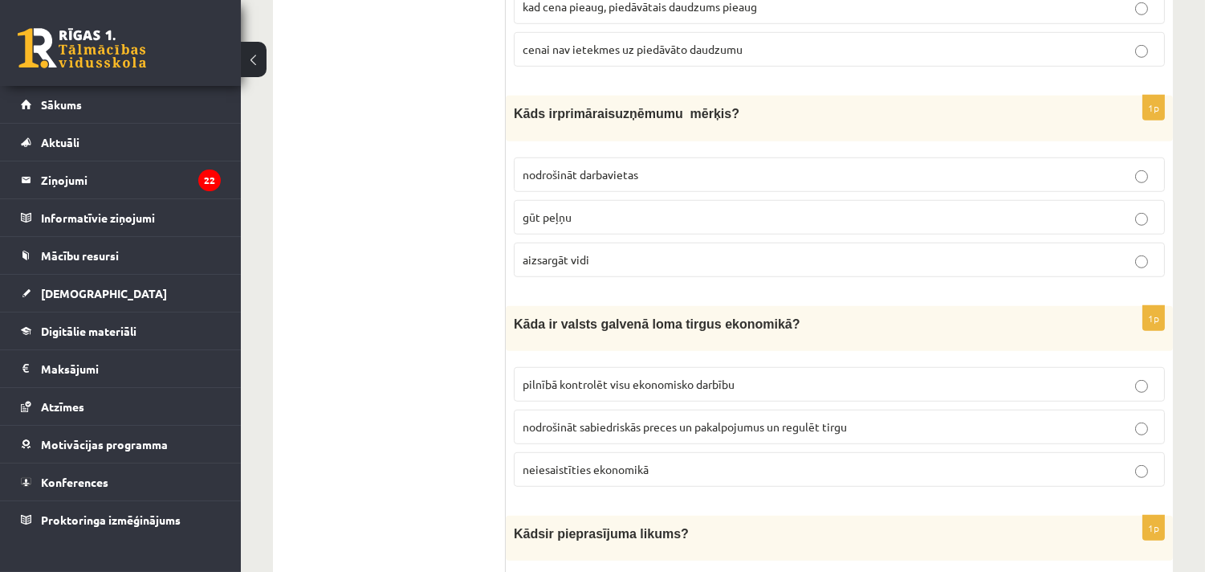
scroll to position [2081, 0]
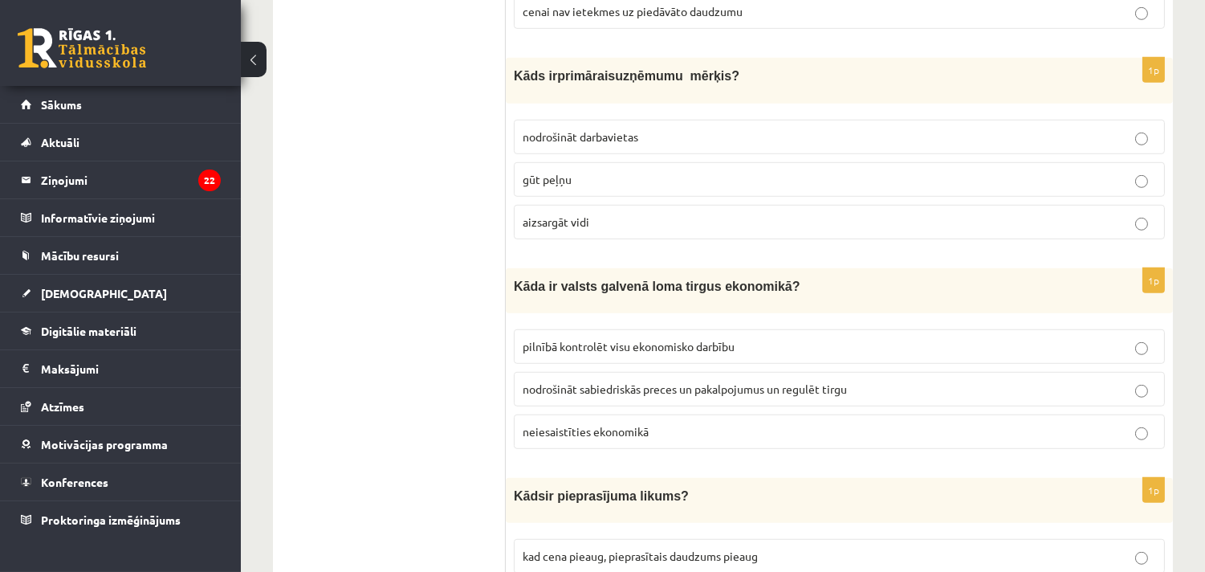
click at [723, 381] on span "nodrošināt sabiedriskās preces un pakalpojumus un regulēt tirgu" at bounding box center [685, 388] width 324 height 14
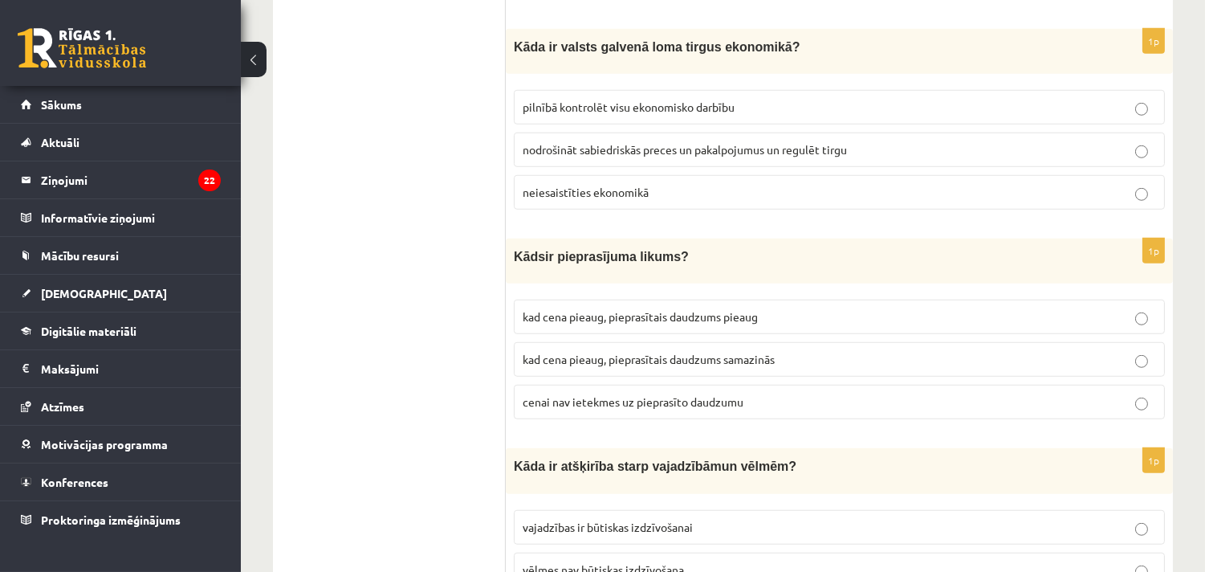
scroll to position [2290, 0]
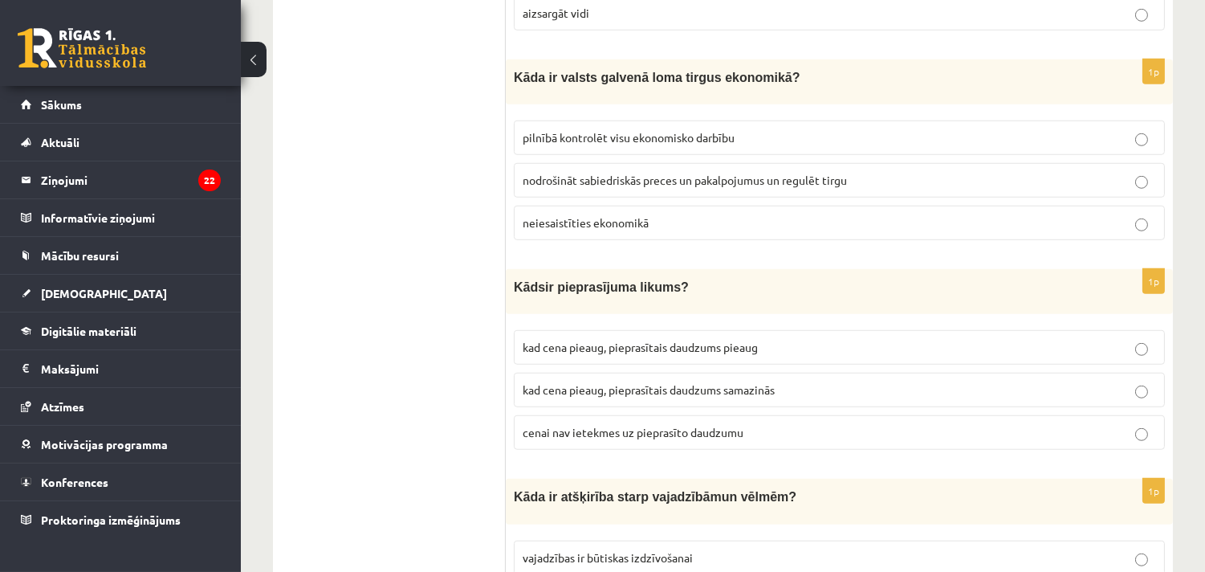
click at [640, 373] on label "kad cena pieaug, pieprasītais daudzums samazinās" at bounding box center [839, 390] width 651 height 35
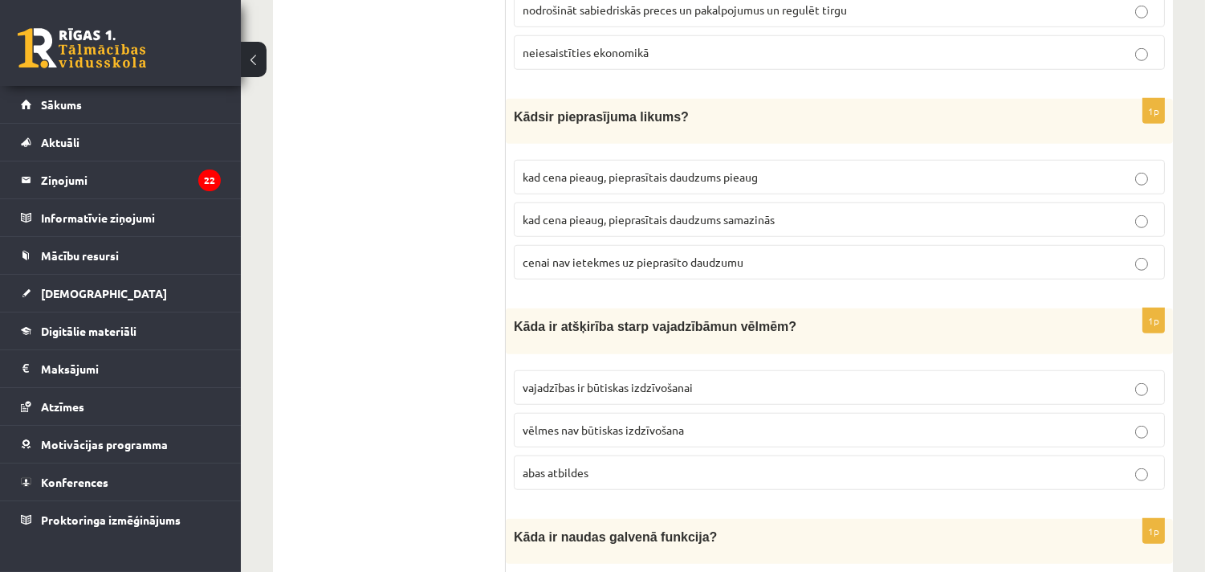
scroll to position [2498, 0]
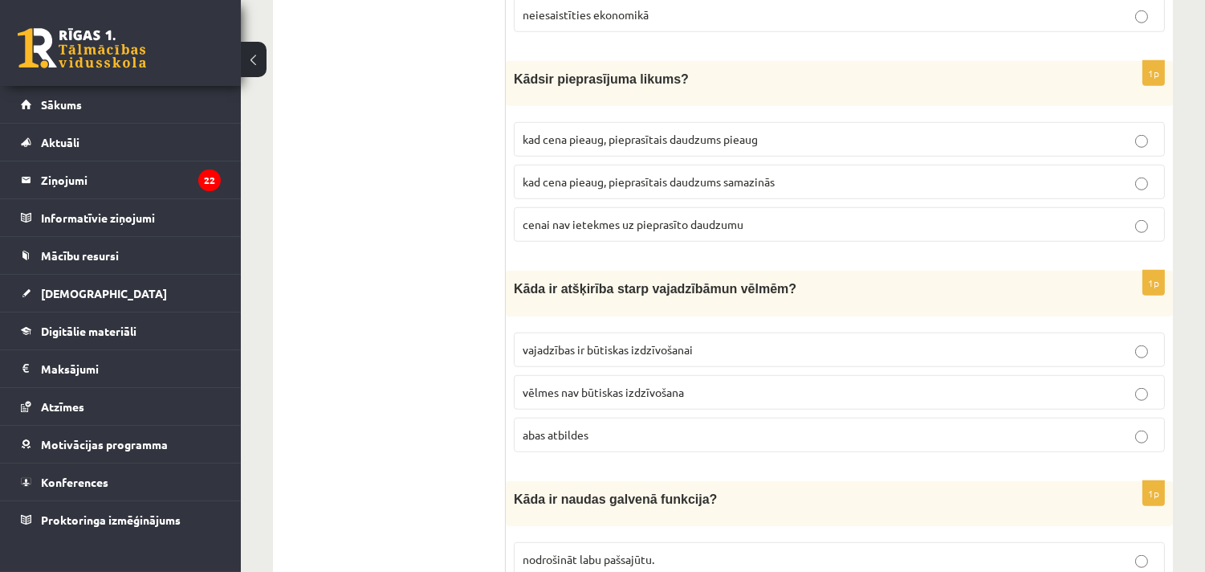
click at [548, 427] on span "abas atbildes" at bounding box center [556, 434] width 66 height 14
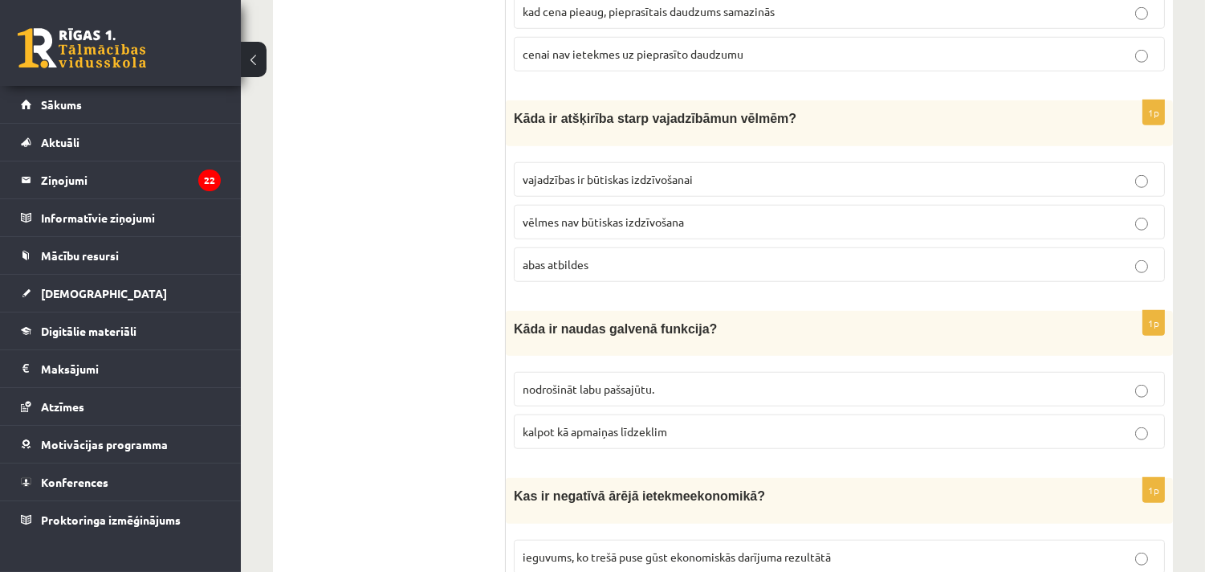
scroll to position [2706, 0]
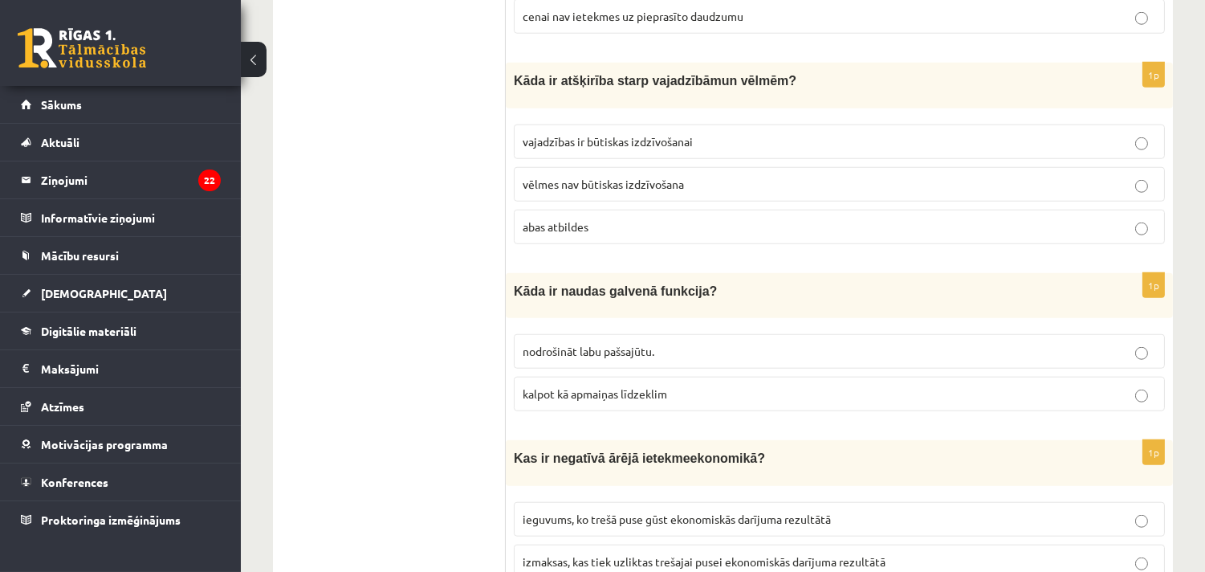
click at [642, 386] on span "kalpot kā apmaiņas līdzeklim" at bounding box center [595, 393] width 145 height 14
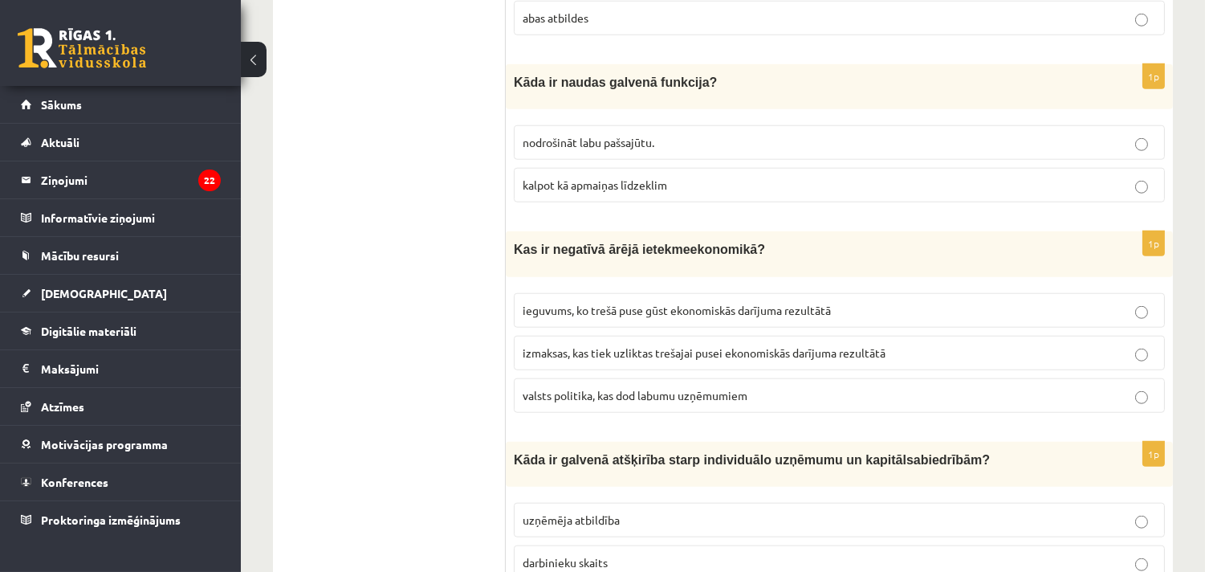
click at [692, 345] on span "izmaksas, kas tiek uzliktas trešajai pusei ekonomiskās darījuma rezultātā" at bounding box center [704, 352] width 363 height 14
click at [421, 437] on ul "Tests" at bounding box center [397, 382] width 217 height 6017
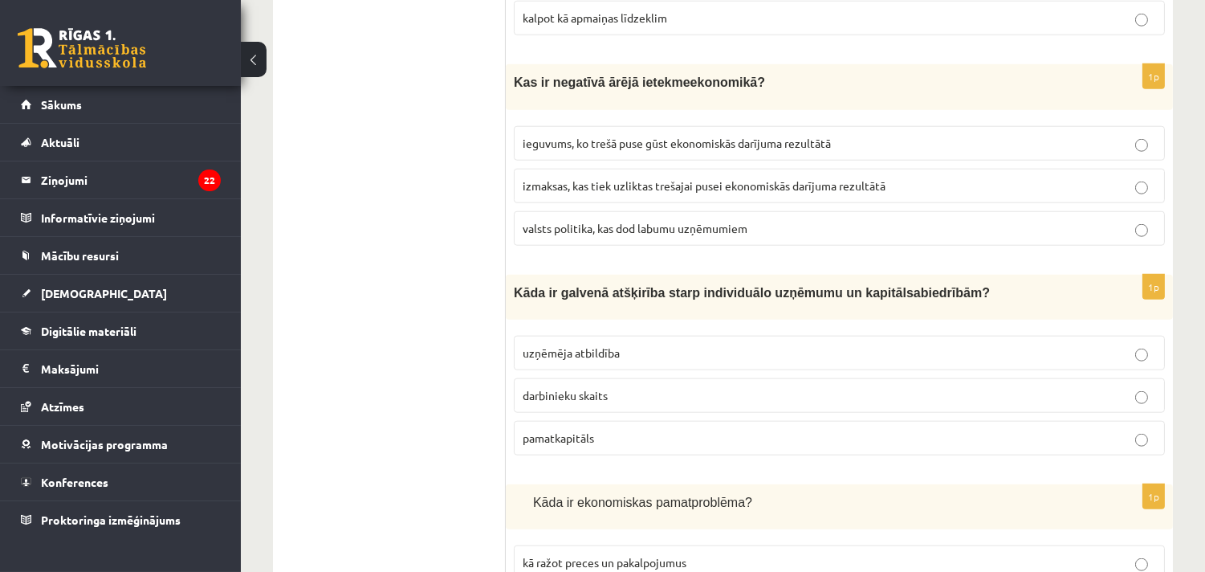
scroll to position [3121, 0]
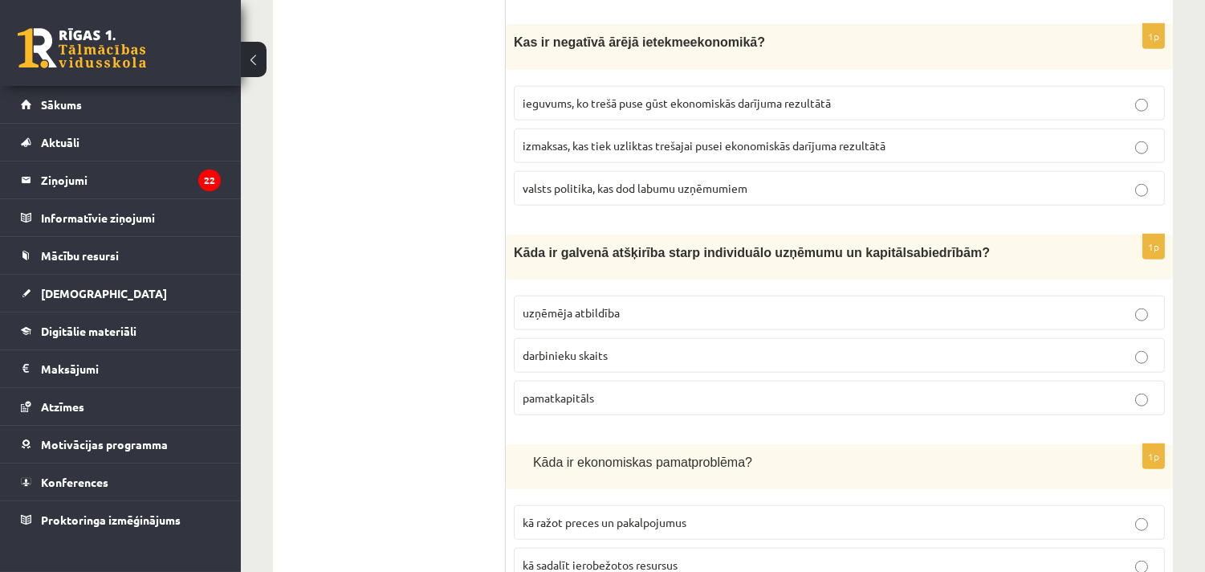
click at [623, 304] on p "uzņēmēja atbildība" at bounding box center [839, 312] width 633 height 17
click at [399, 389] on ul "Tests" at bounding box center [397, 175] width 217 height 6017
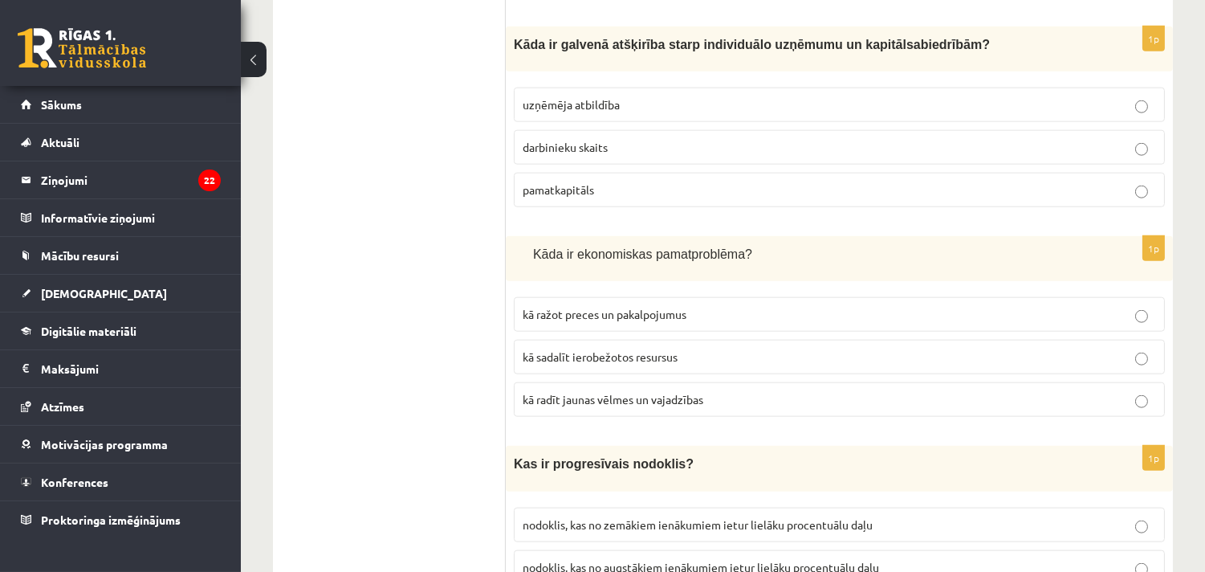
click at [608, 349] on span "kā sadalīt ierobežotos resursus" at bounding box center [600, 356] width 155 height 14
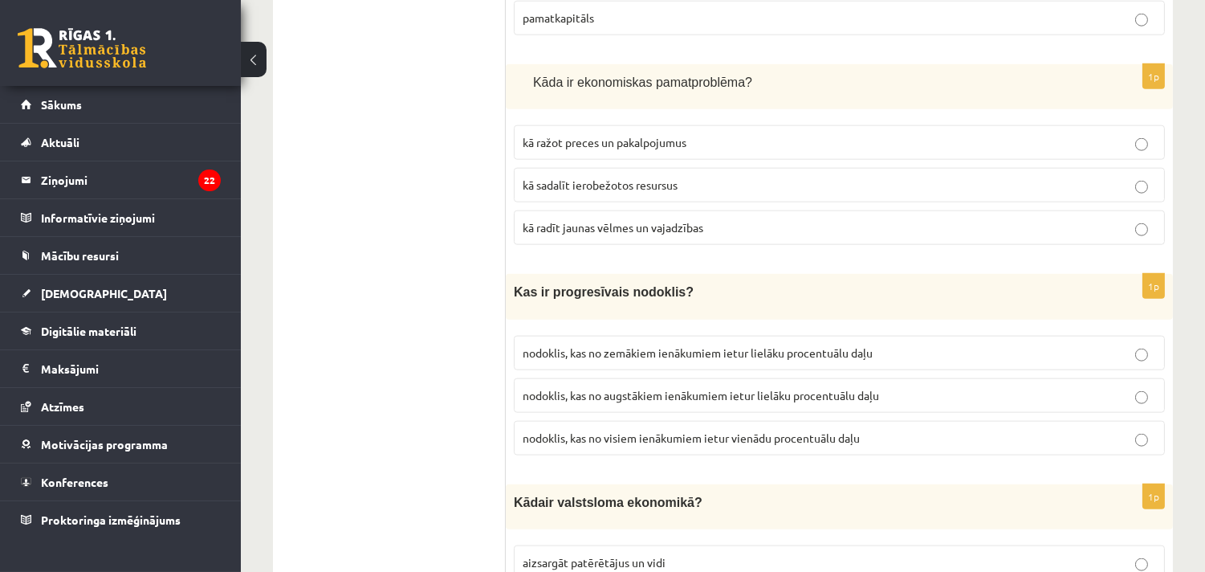
scroll to position [3538, 0]
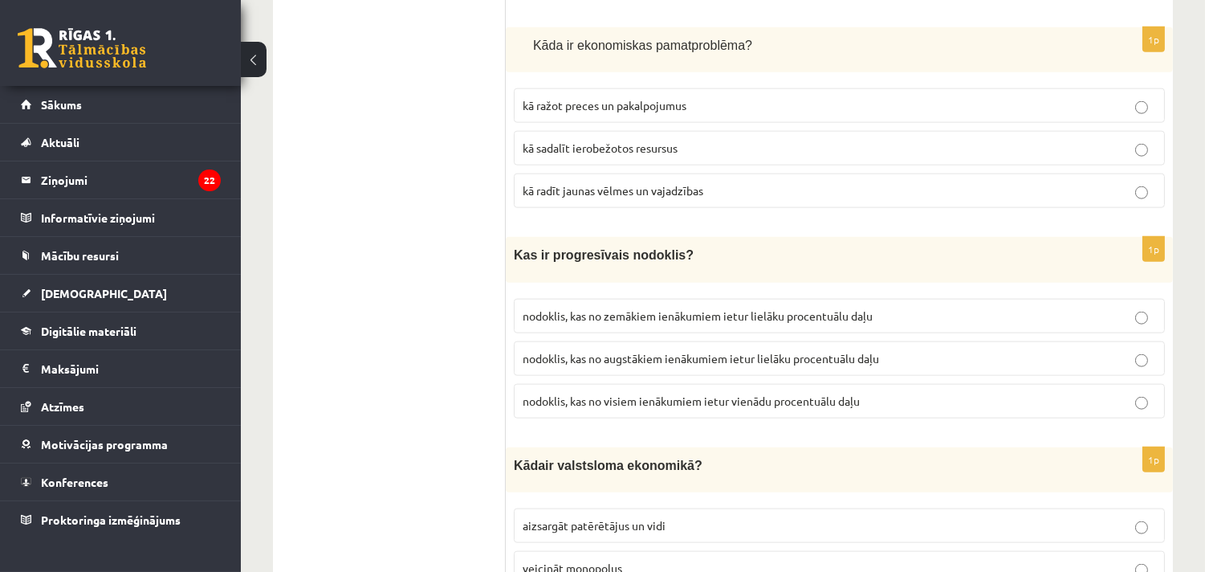
click at [788, 351] on span "nodoklis, kas no augstākiem ienākumiem ietur lielāku procentuālu daļu" at bounding box center [701, 358] width 356 height 14
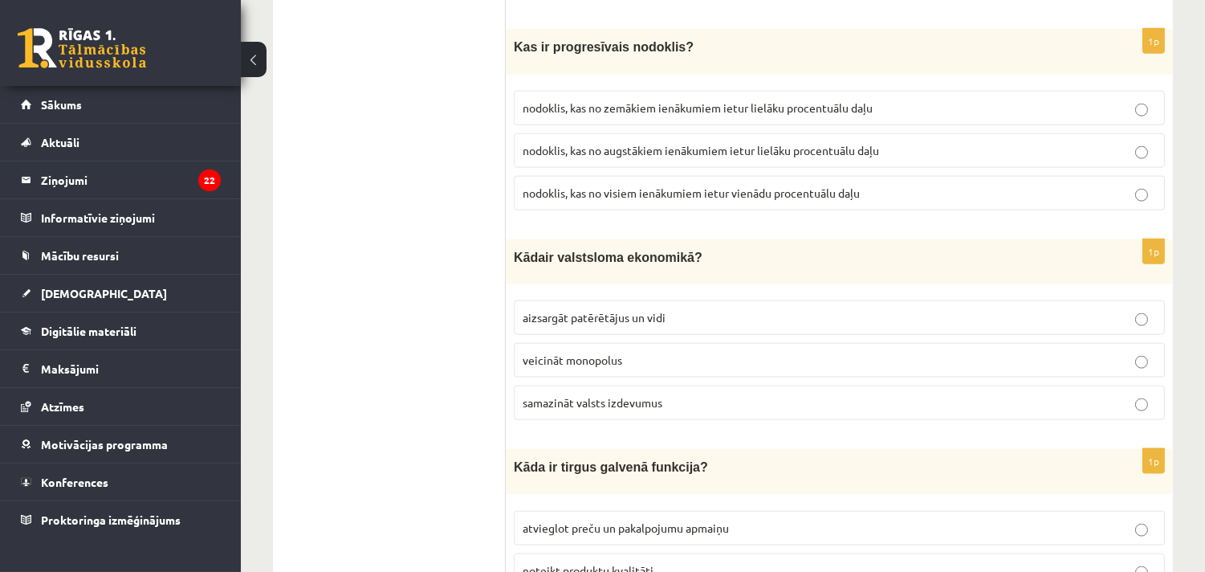
click at [620, 310] on span "aizsargāt patērētājus un vidi" at bounding box center [594, 317] width 143 height 14
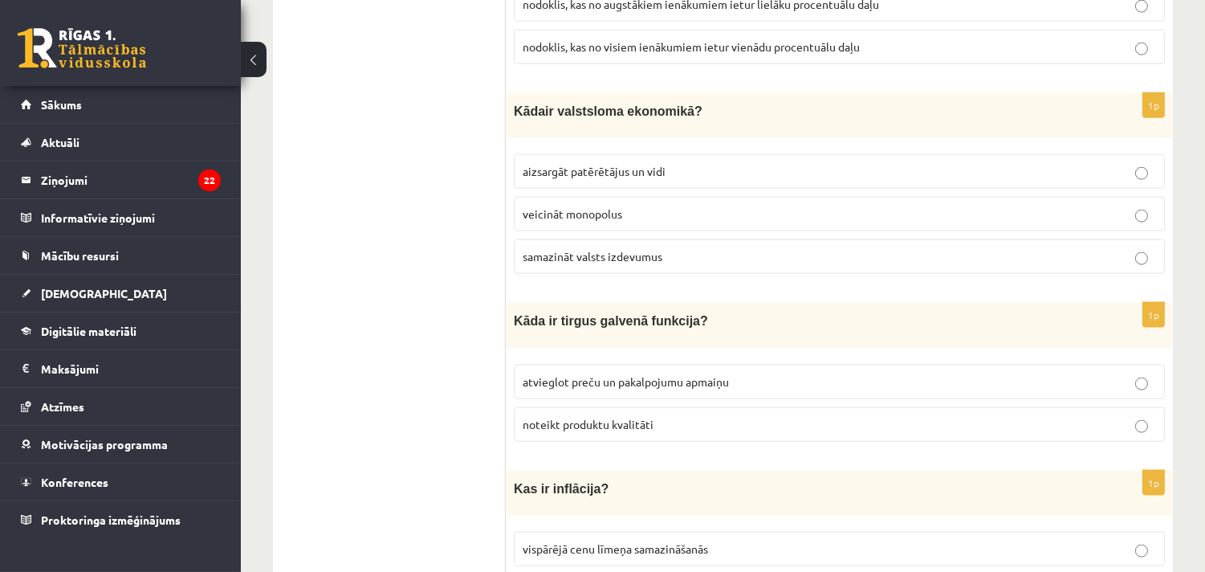
scroll to position [3954, 0]
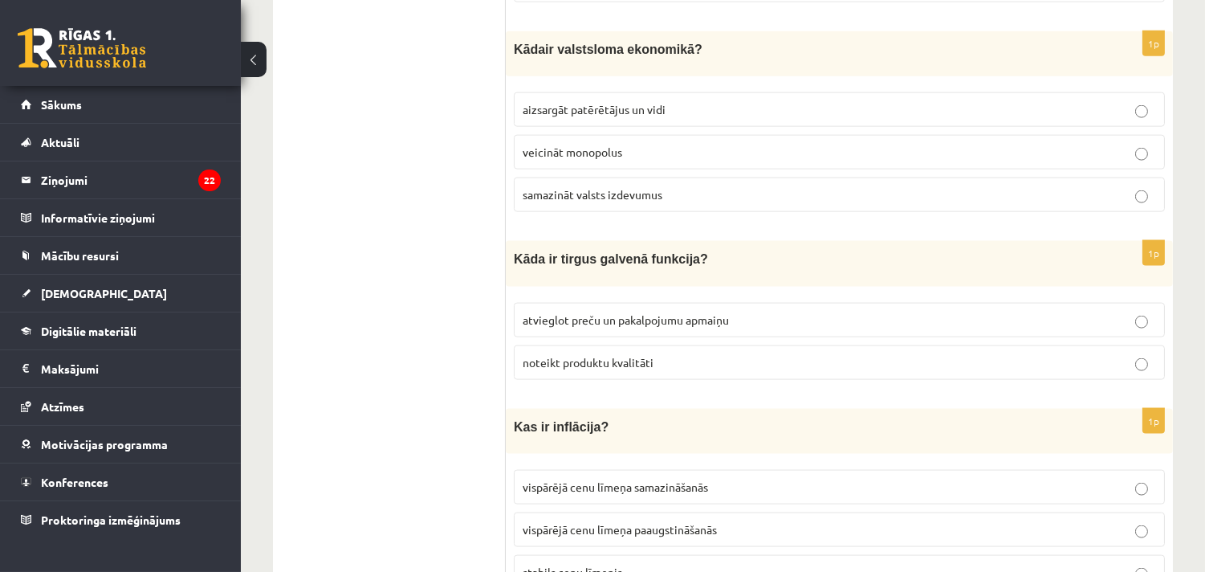
click at [648, 312] on span "atvieglot preču un pakalpojumu apmaiņu" at bounding box center [626, 319] width 206 height 14
click at [576, 522] on span "vispārējā cenu līmeņa paaugstināšanās" at bounding box center [620, 529] width 194 height 14
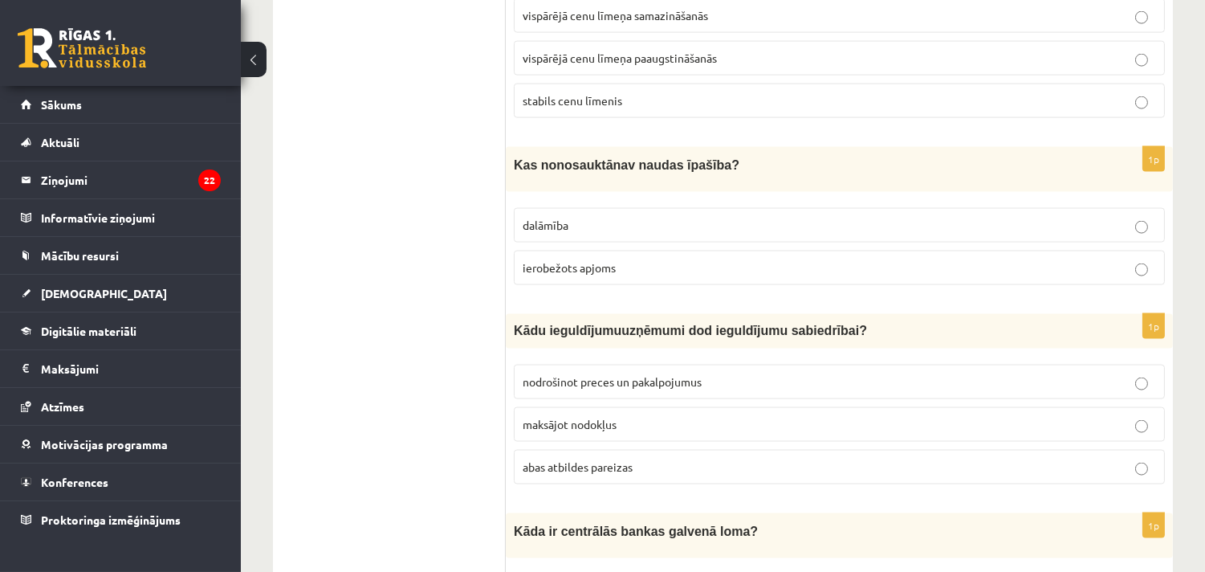
scroll to position [4371, 0]
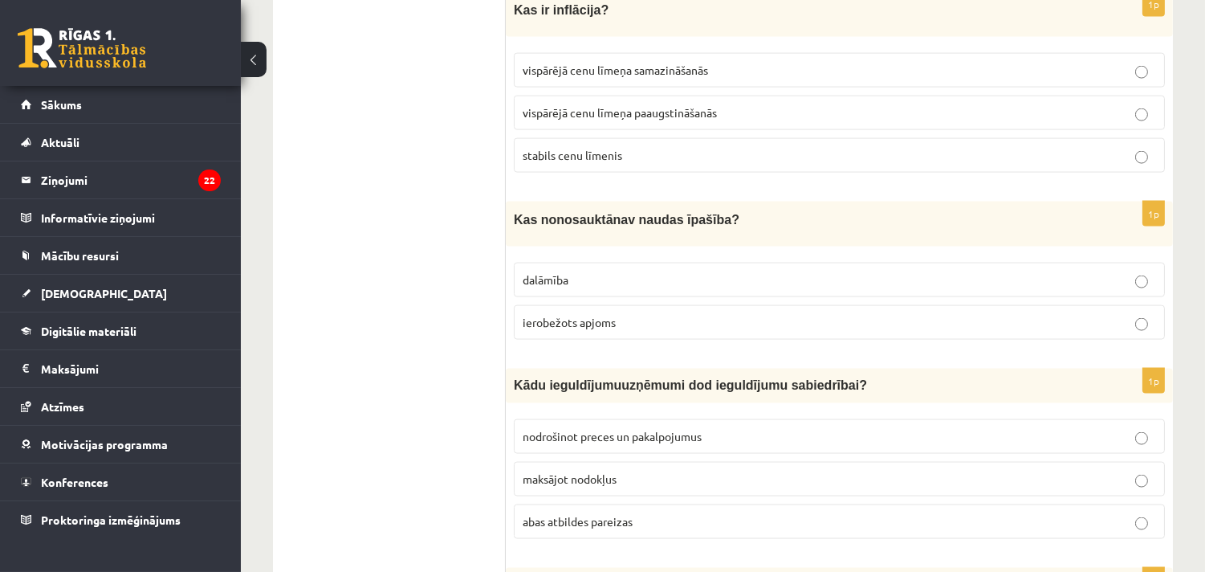
click at [574, 315] on span "ierobežots apjoms" at bounding box center [569, 322] width 93 height 14
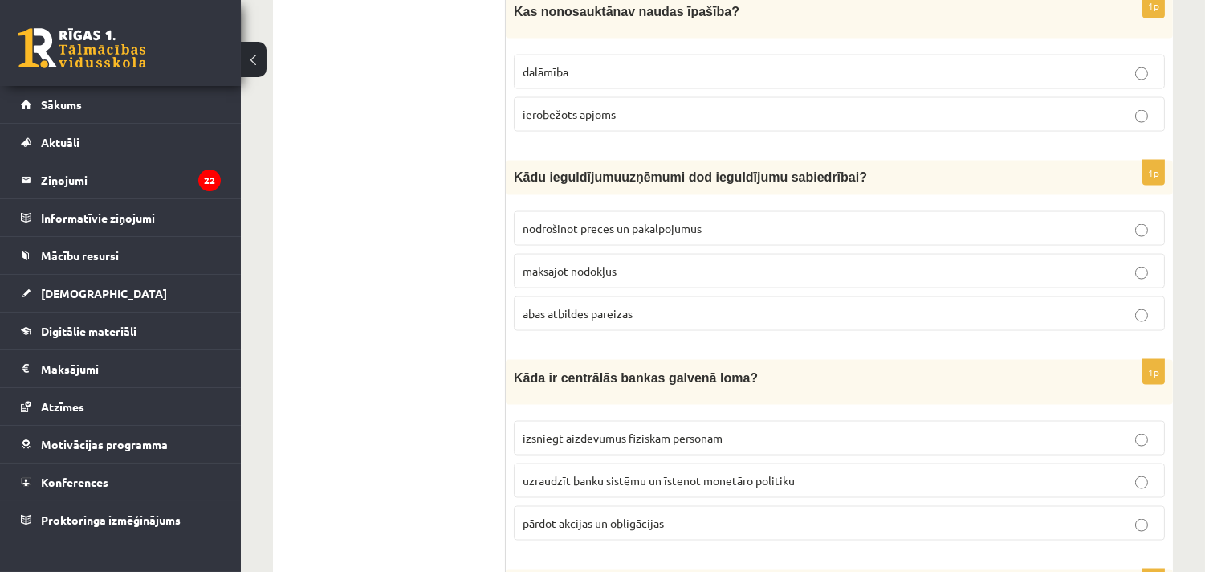
click at [613, 306] on span "abas atbildes pareizas" at bounding box center [578, 313] width 110 height 14
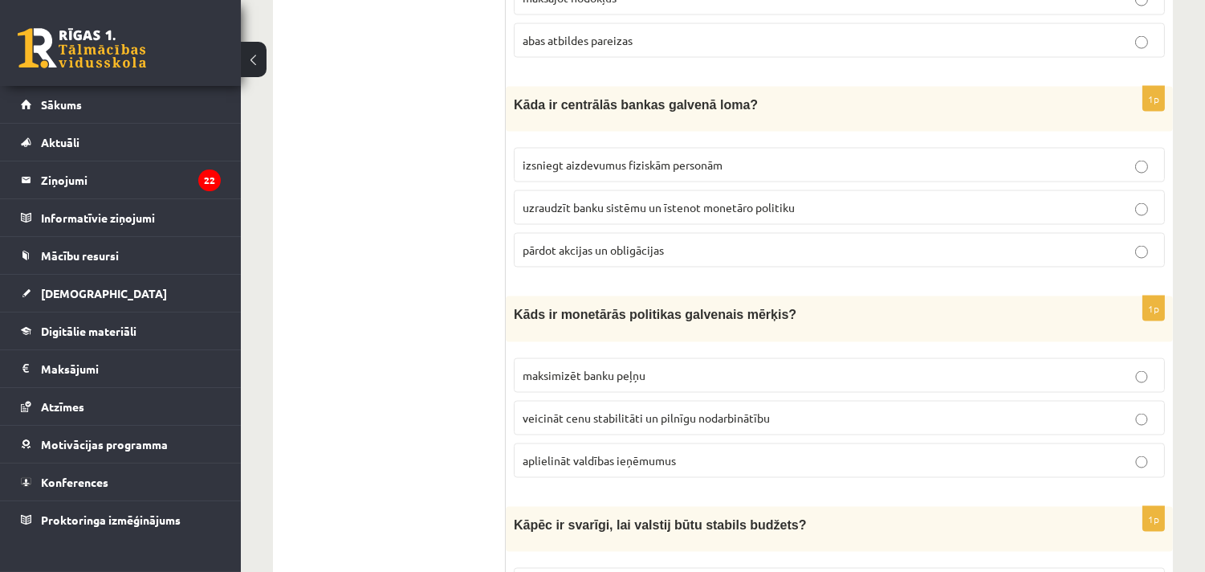
scroll to position [4787, 0]
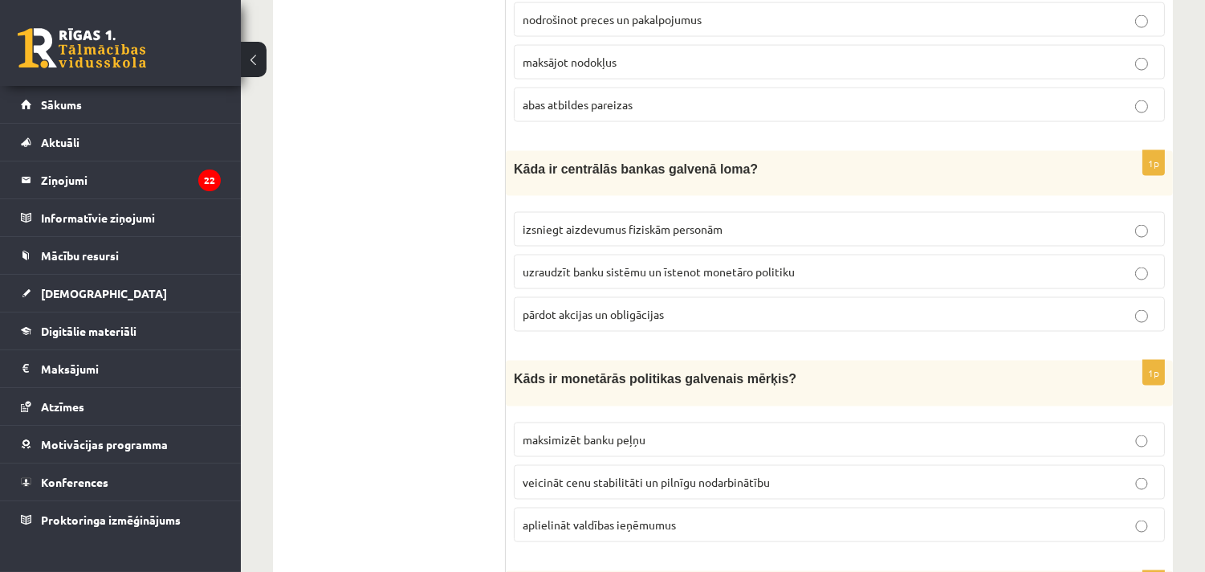
click at [571, 263] on p "uzraudzīt banku sistēmu un īstenot monetāro politiku" at bounding box center [839, 271] width 633 height 17
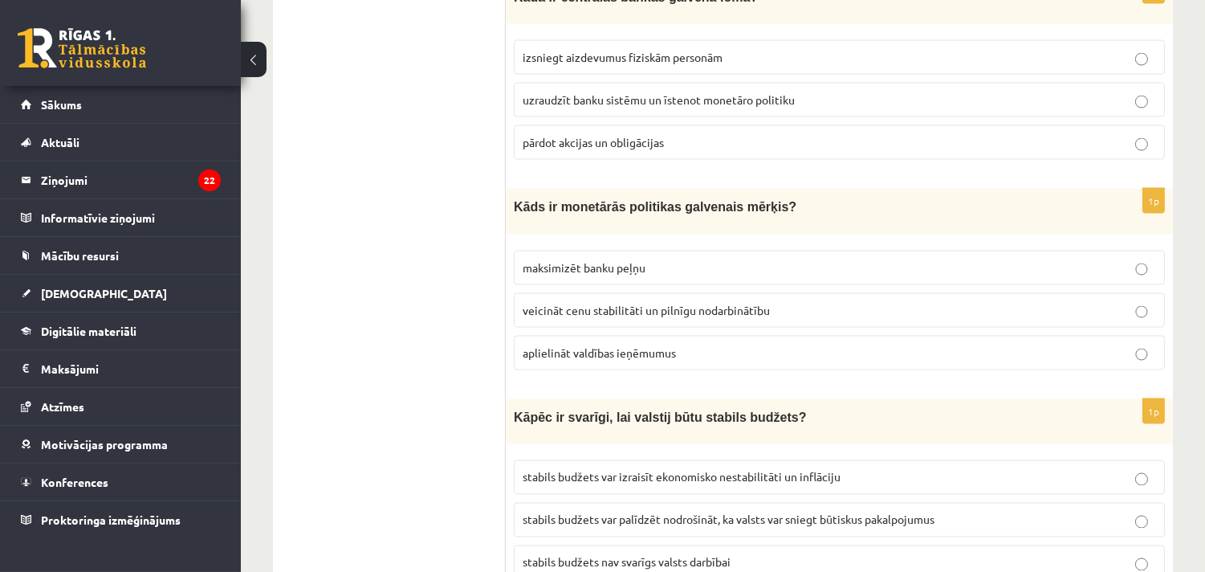
scroll to position [4995, 0]
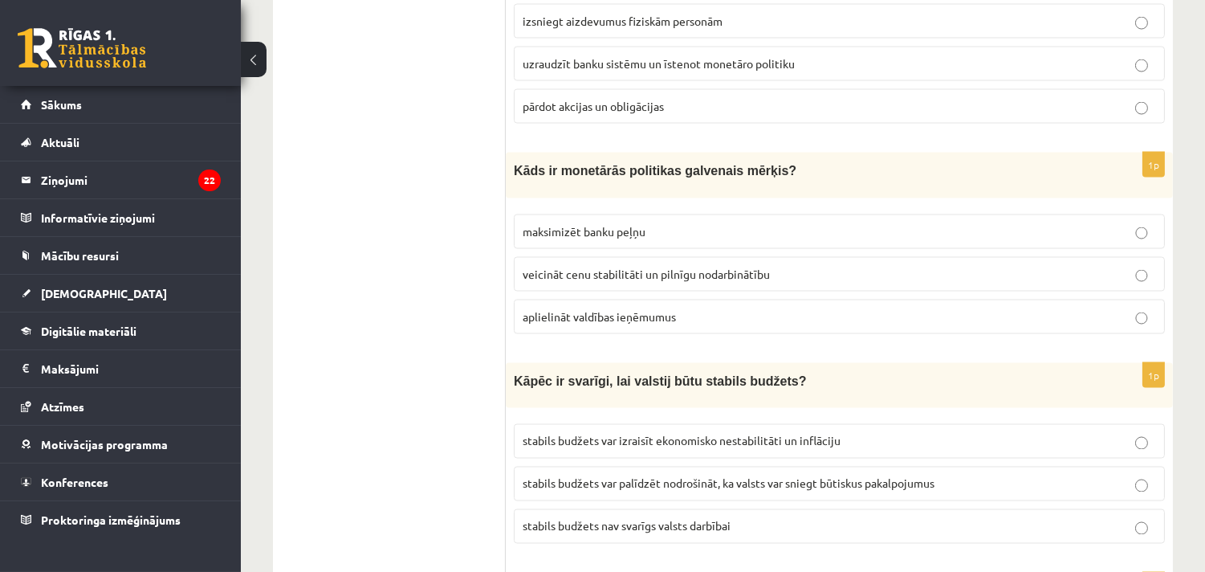
click at [644, 257] on label "veicināt cenu stabilitāti un pilnīgu nodarbinātību" at bounding box center [839, 274] width 651 height 35
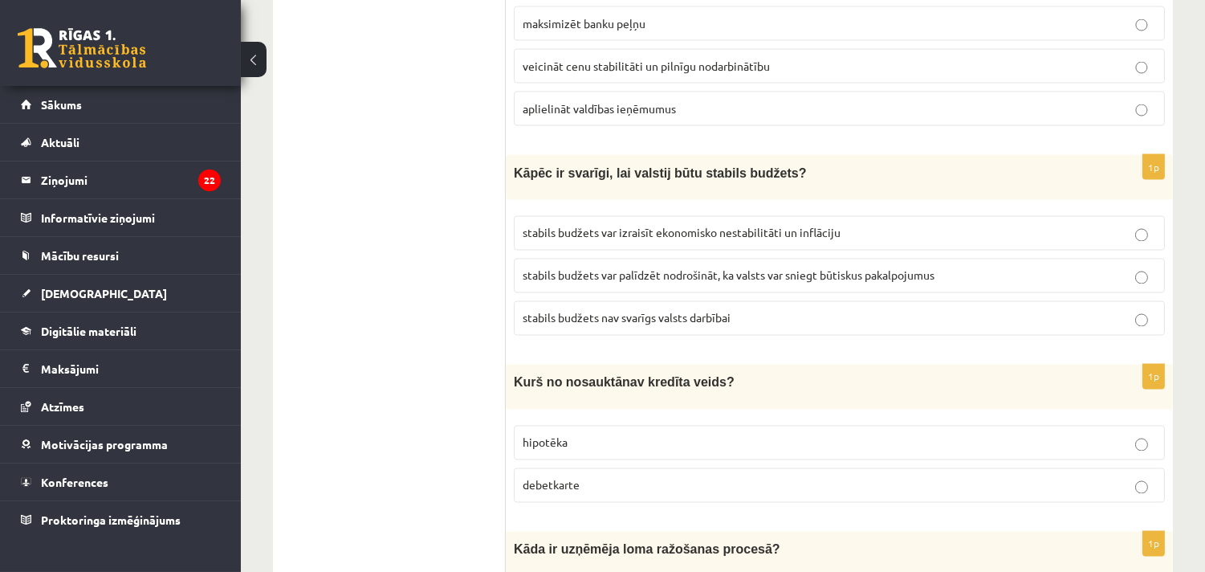
click at [777, 268] on span "stabils budžets var palīdzēt nodrošināt, ka valsts var sniegt būtiskus pakalpoj…" at bounding box center [729, 275] width 412 height 14
click at [597, 468] on label "debetkarte" at bounding box center [839, 485] width 651 height 35
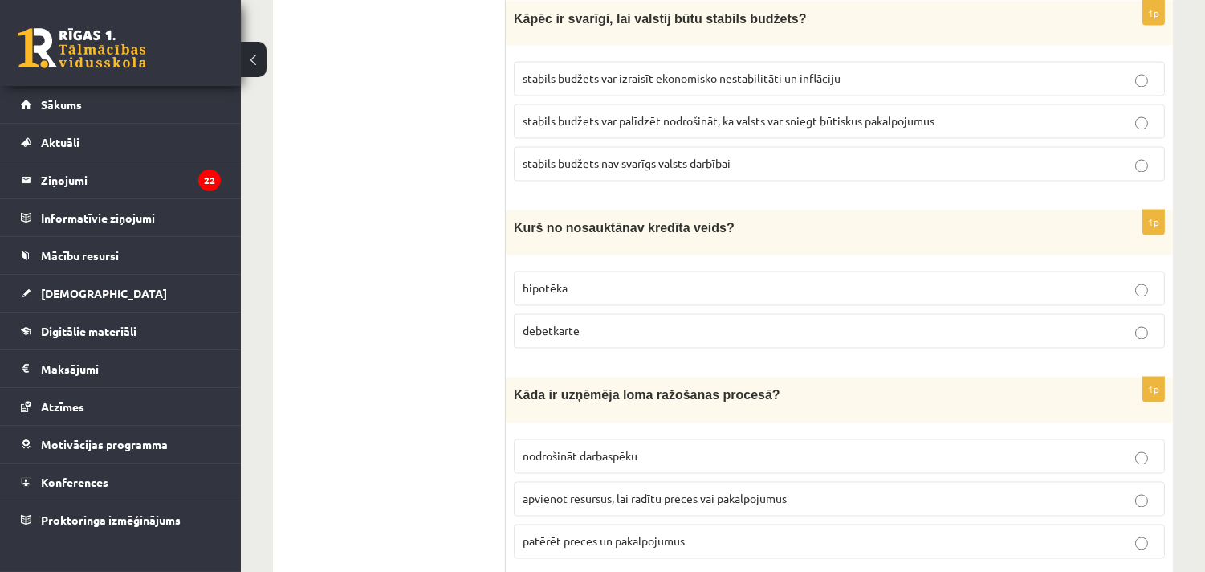
scroll to position [5412, 0]
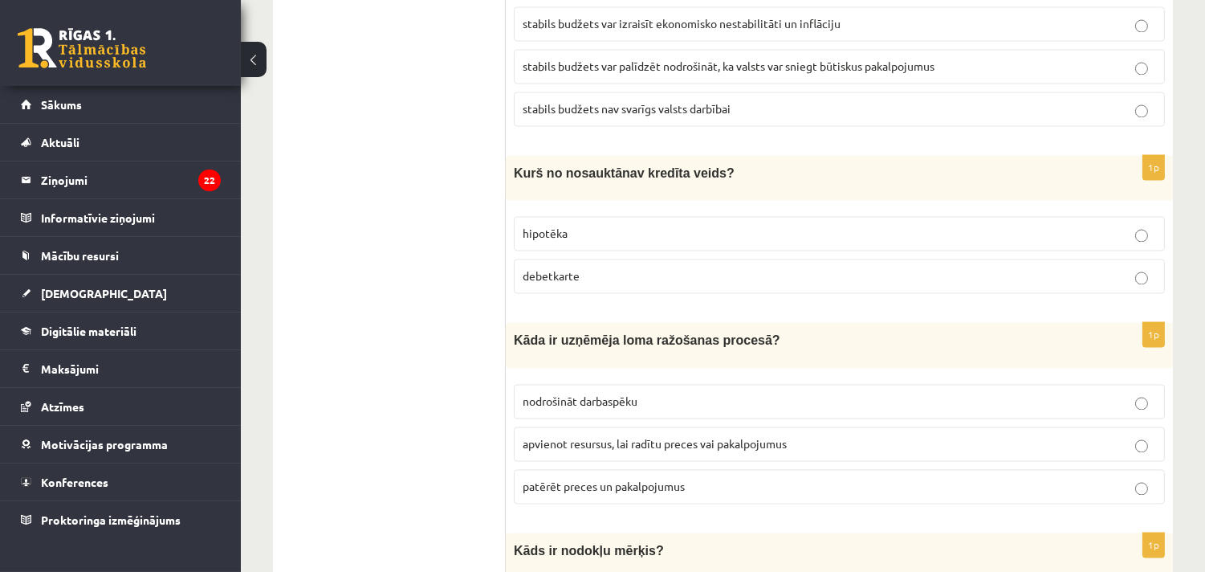
click at [608, 437] on span "apvienot resursus, lai radītu preces vai pakalpojumus" at bounding box center [655, 444] width 264 height 14
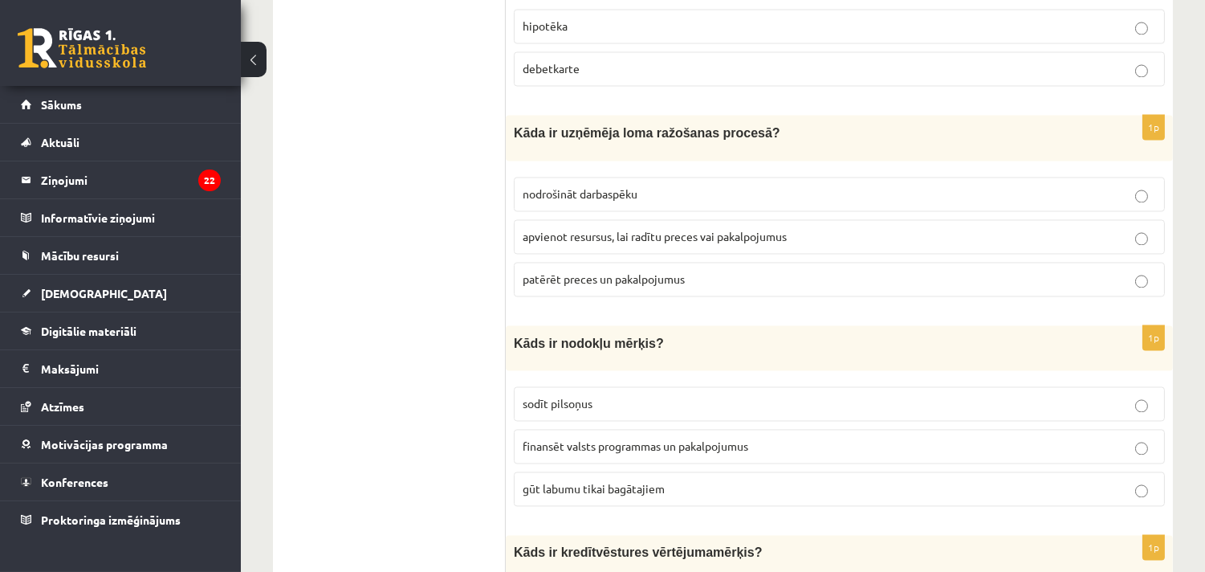
scroll to position [5752, 0]
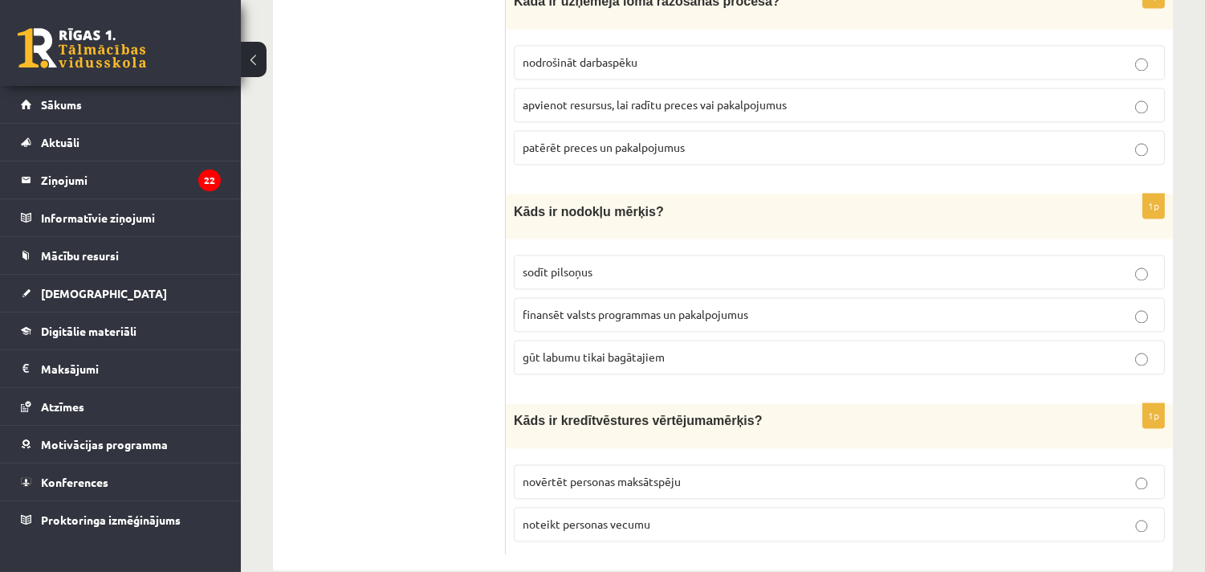
click at [638, 307] on span "finansēt valsts programmas un pakalpojumus" at bounding box center [636, 314] width 226 height 14
click at [661, 474] on span "novērtēt personas maksātspēju" at bounding box center [602, 481] width 158 height 14
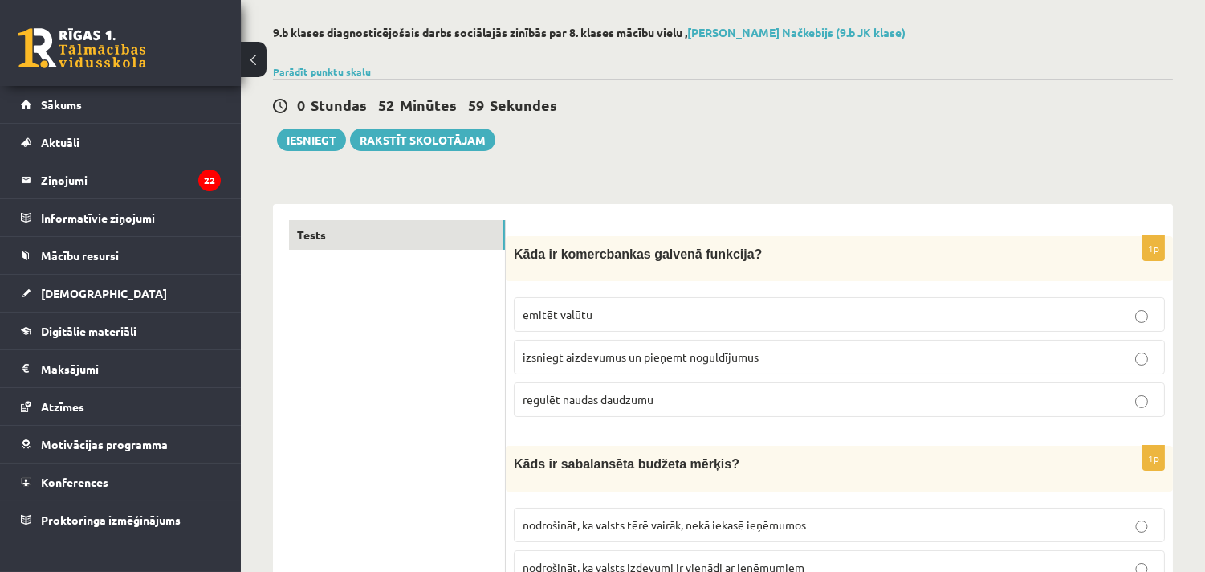
scroll to position [0, 0]
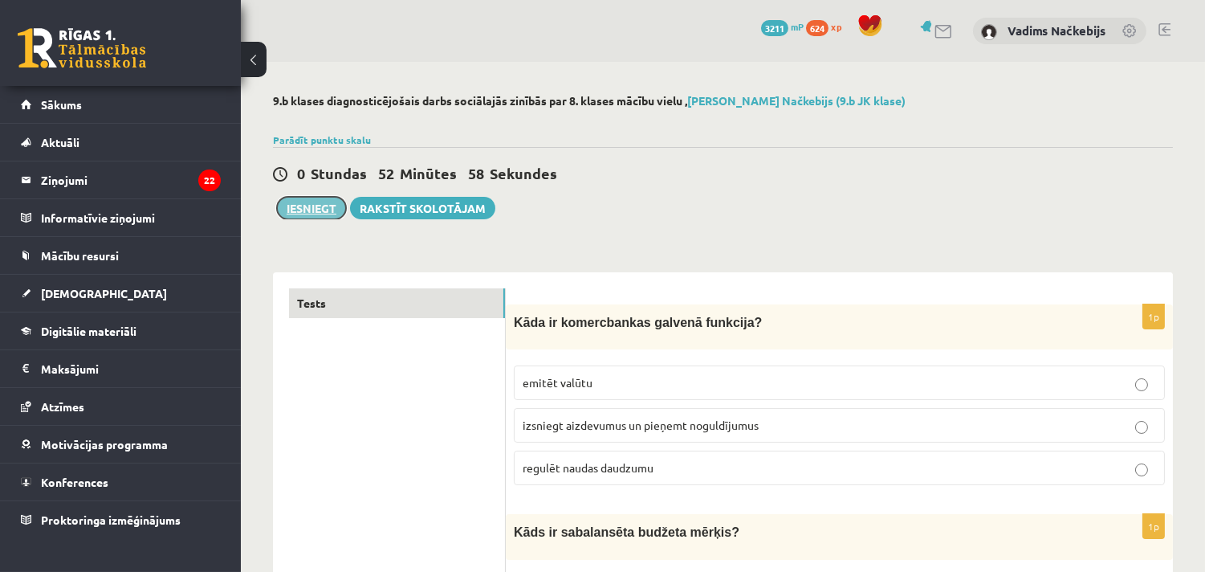
click at [311, 207] on button "Iesniegt" at bounding box center [311, 208] width 69 height 22
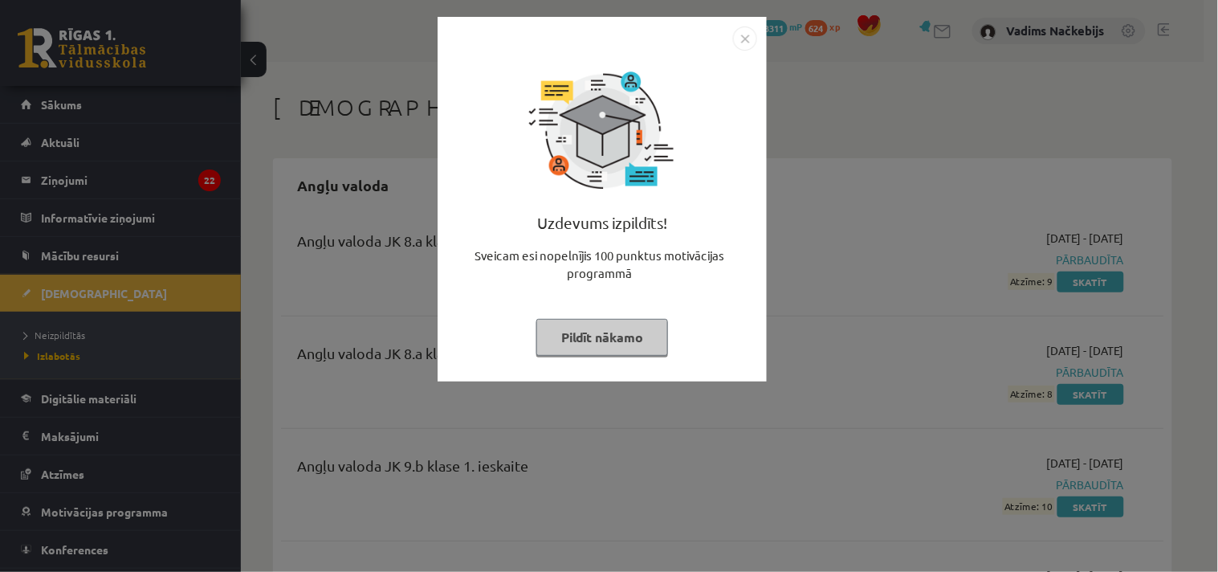
click at [743, 43] on img "Close" at bounding box center [745, 38] width 24 height 24
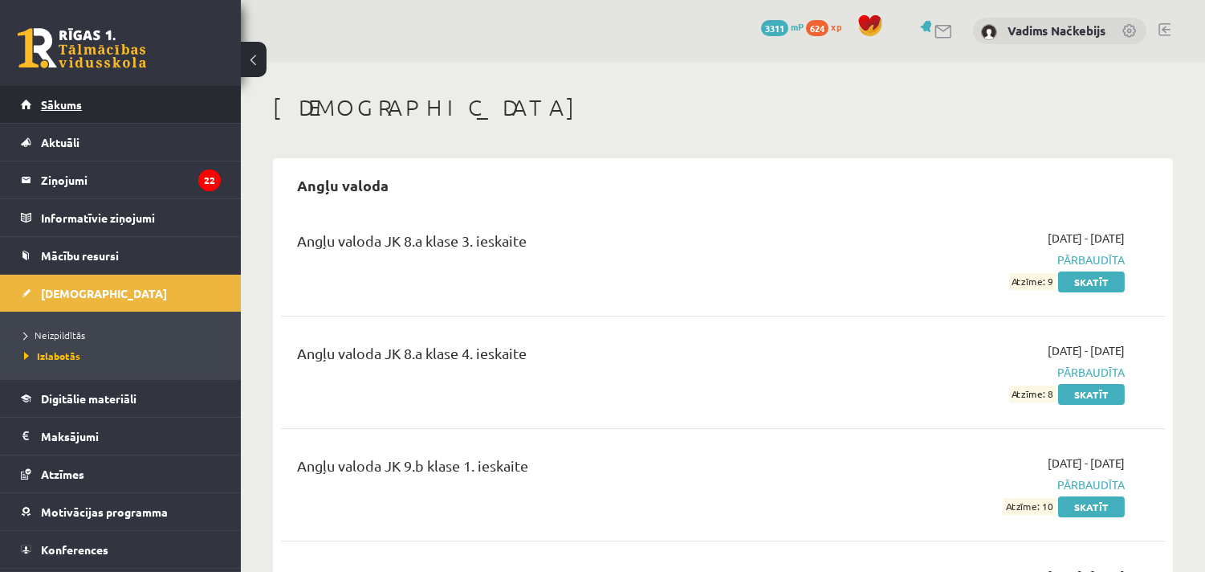
click at [51, 95] on link "Sākums" at bounding box center [121, 104] width 200 height 37
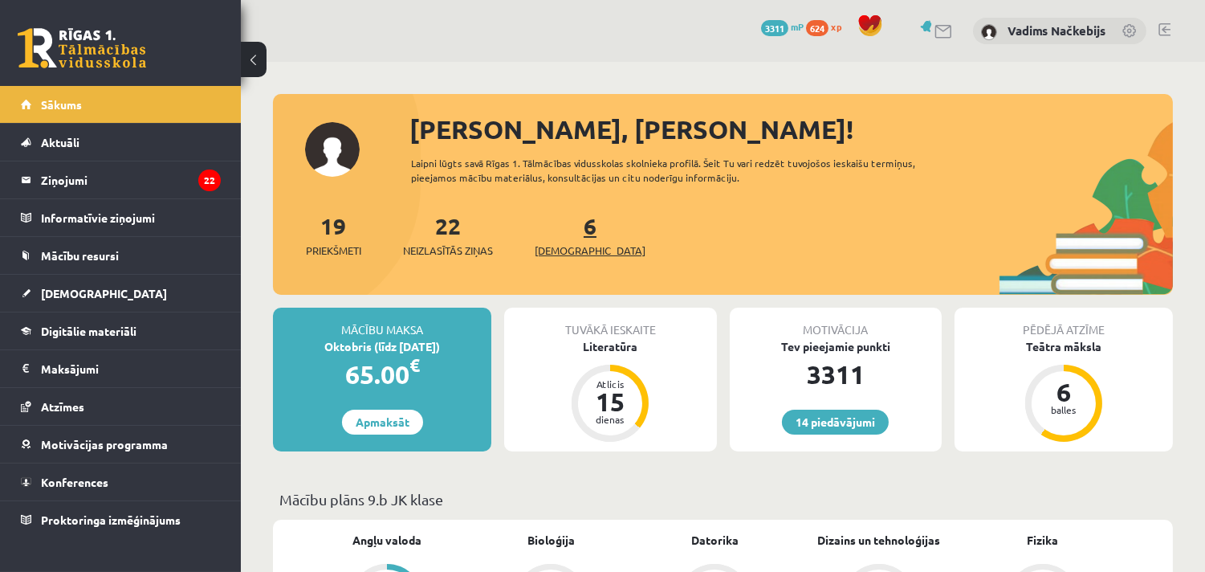
click at [564, 246] on span "[DEMOGRAPHIC_DATA]" at bounding box center [590, 250] width 111 height 16
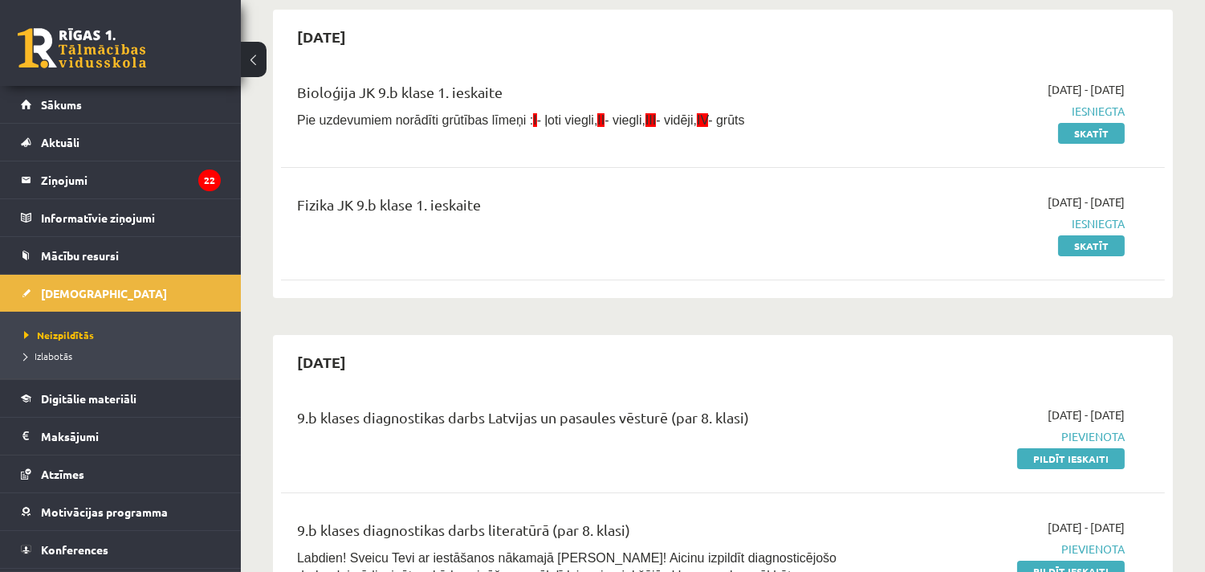
scroll to position [207, 0]
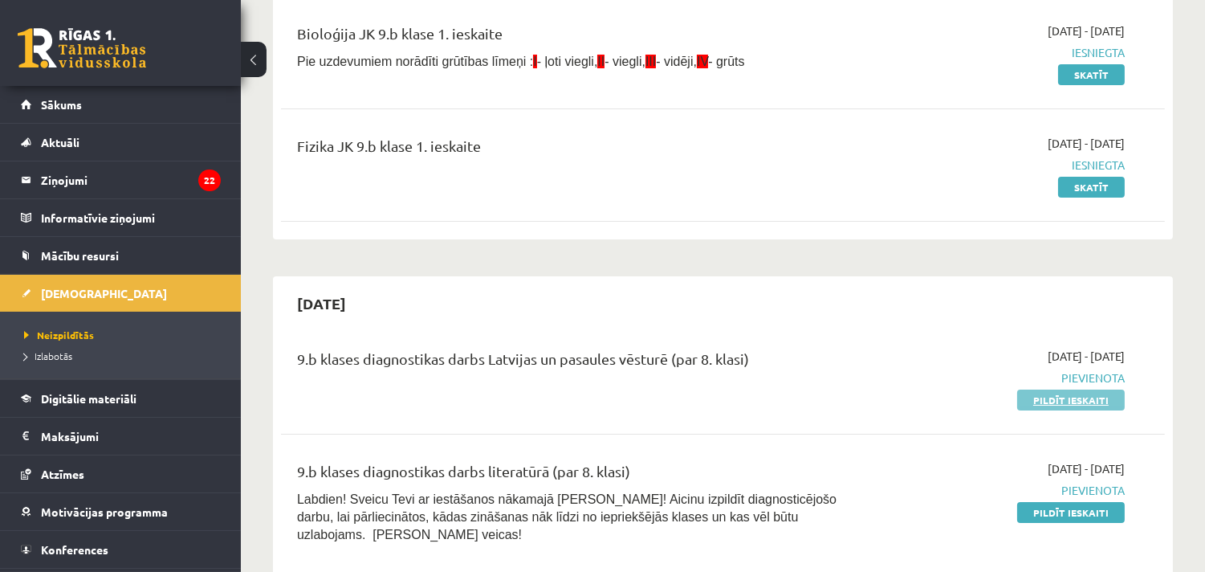
click at [1055, 403] on link "Pildīt ieskaiti" at bounding box center [1071, 399] width 108 height 21
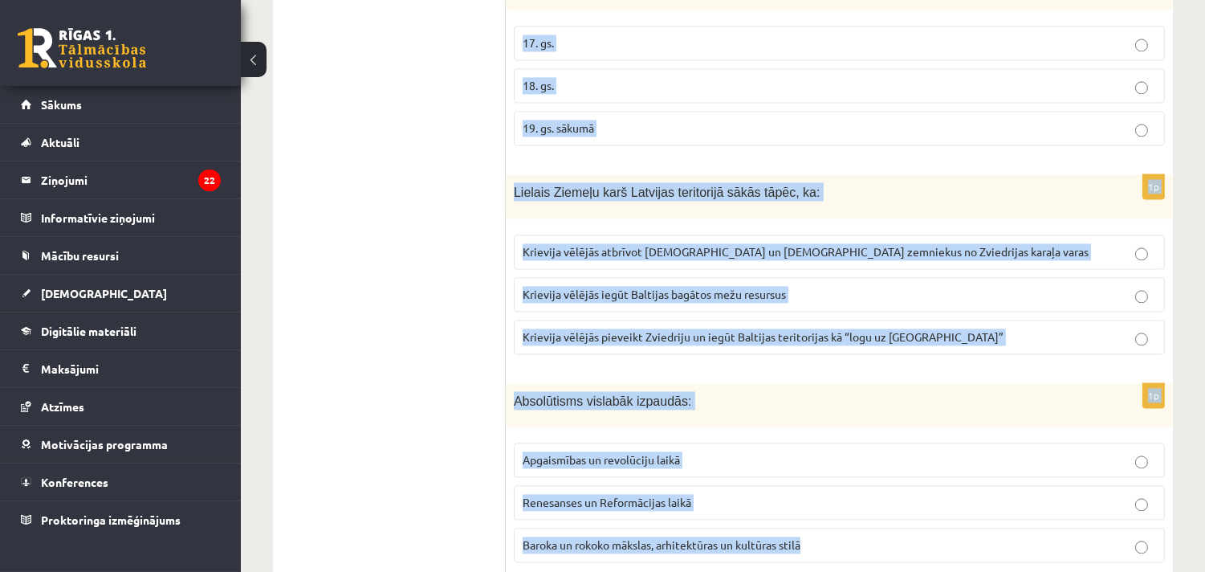
scroll to position [6128, 0]
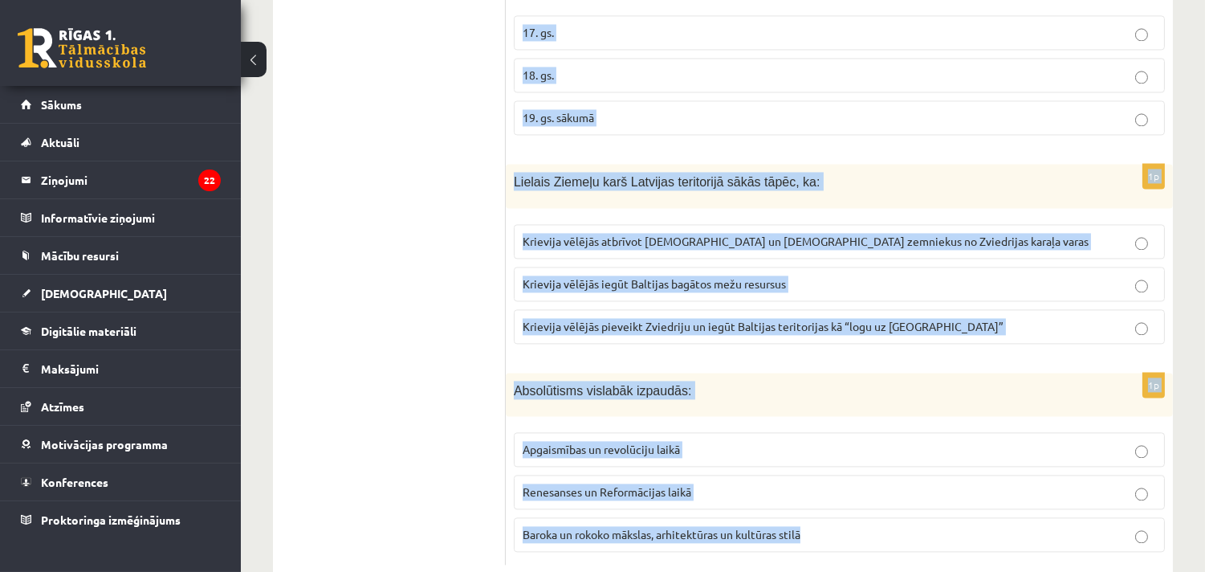
drag, startPoint x: 515, startPoint y: 319, endPoint x: 987, endPoint y: 564, distance: 532.5
copy form "Loremipsumd sitametco adi elitseddoei temporinci: utla etdolore ma aliquaeni ad…"
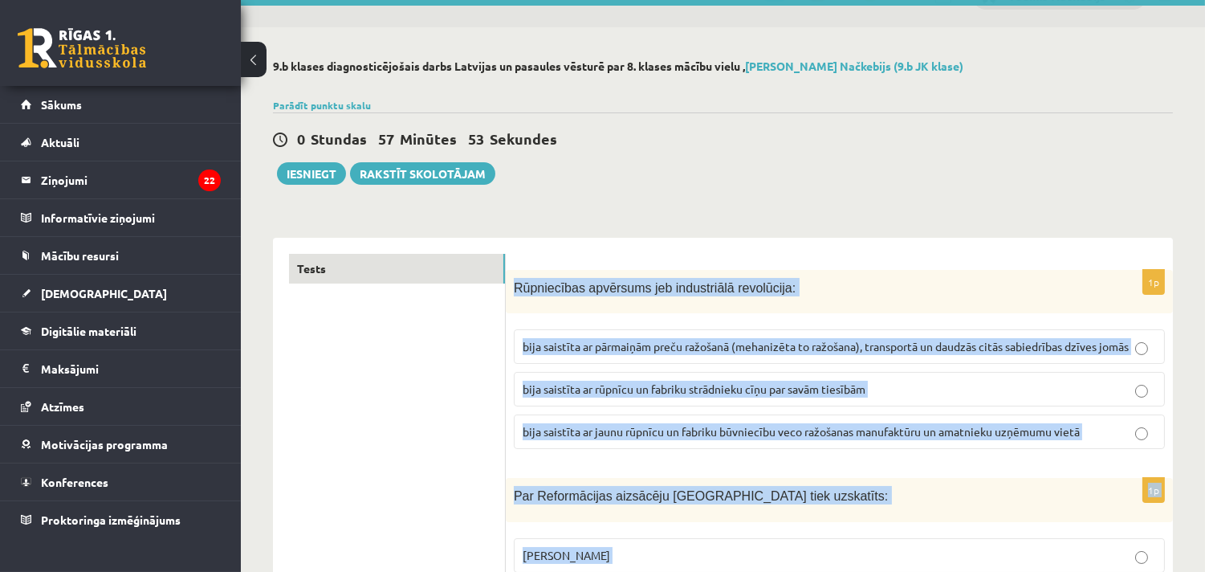
scroll to position [0, 0]
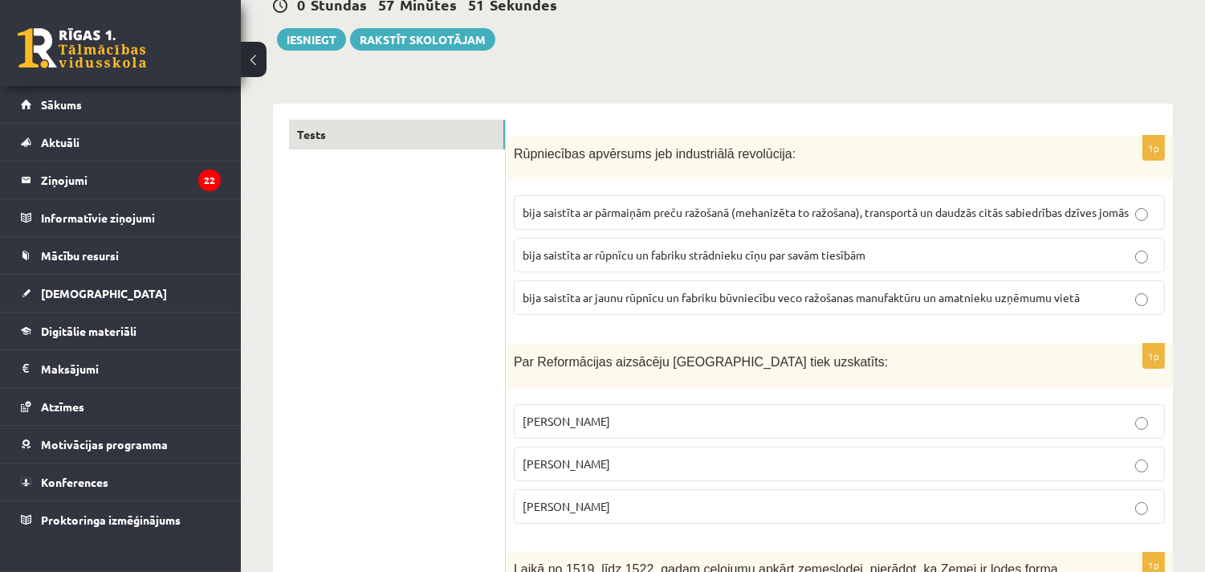
scroll to position [207, 0]
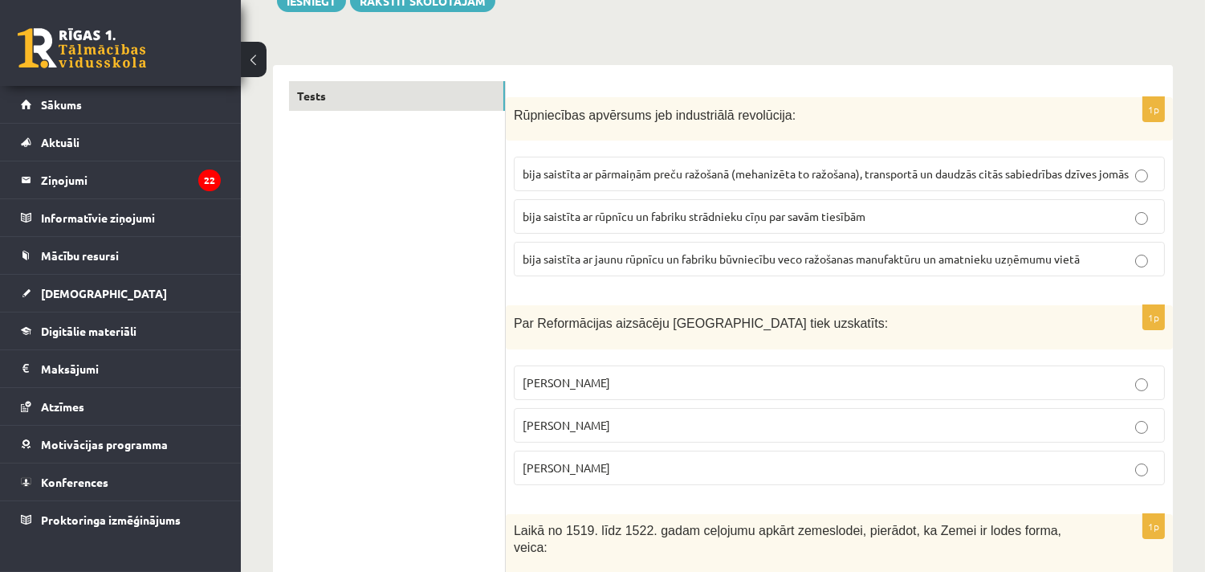
click at [721, 181] on p "bija saistīta ar pārmaiņām preču ražošanā (mehanizēta to ražošana), transportā …" at bounding box center [839, 173] width 633 height 17
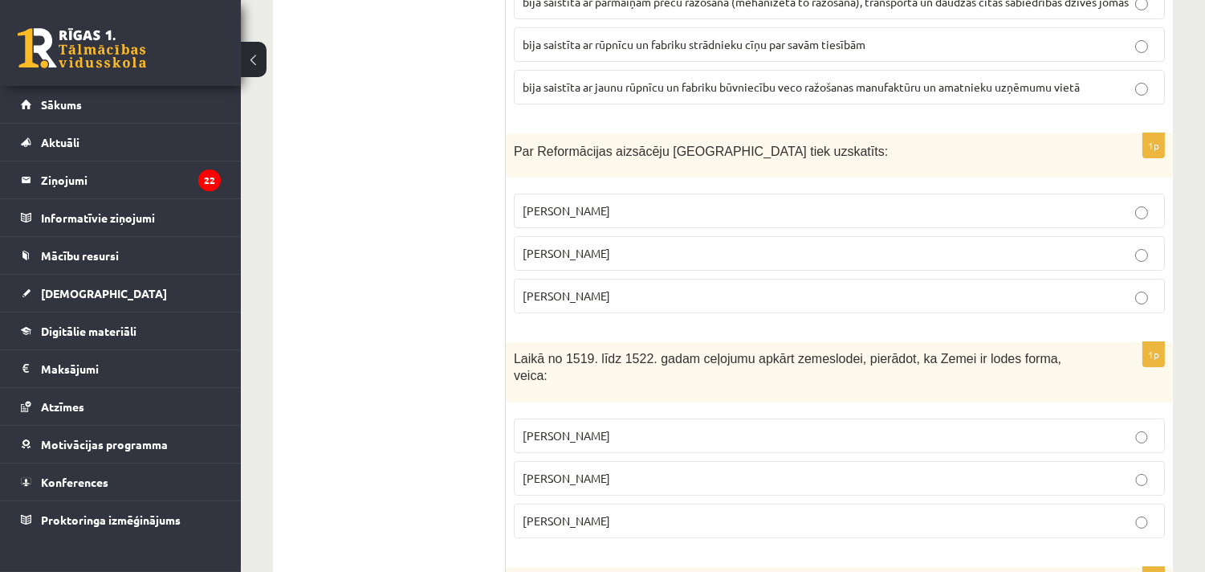
scroll to position [416, 0]
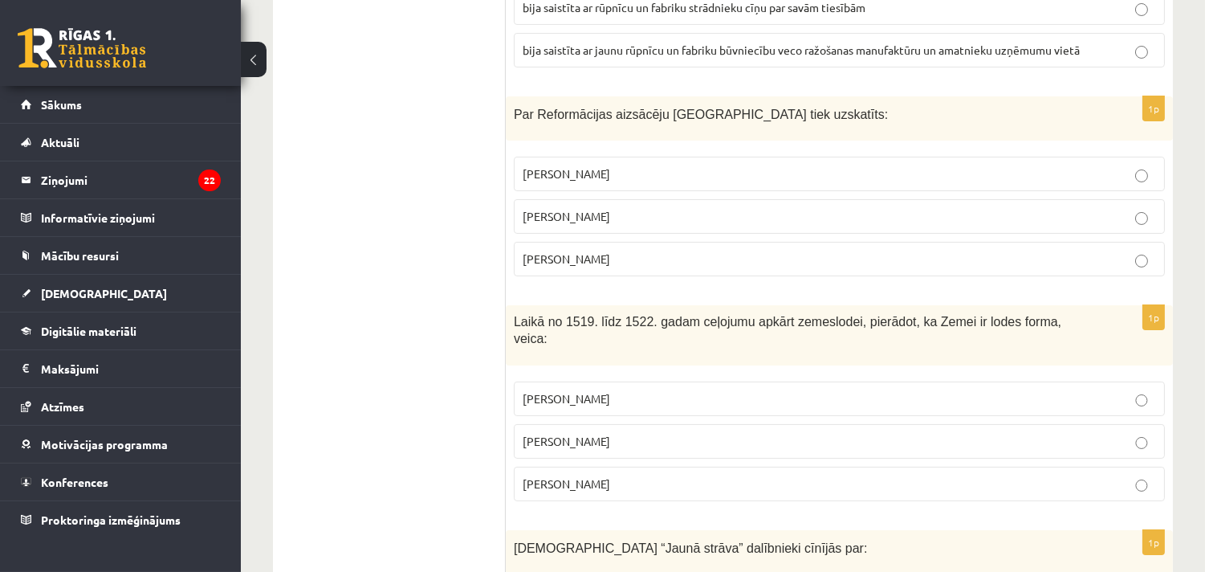
click at [588, 223] on span "Mārtiņš Luters" at bounding box center [567, 216] width 88 height 14
click at [565, 479] on span "Fernans Magelāns" at bounding box center [567, 483] width 88 height 14
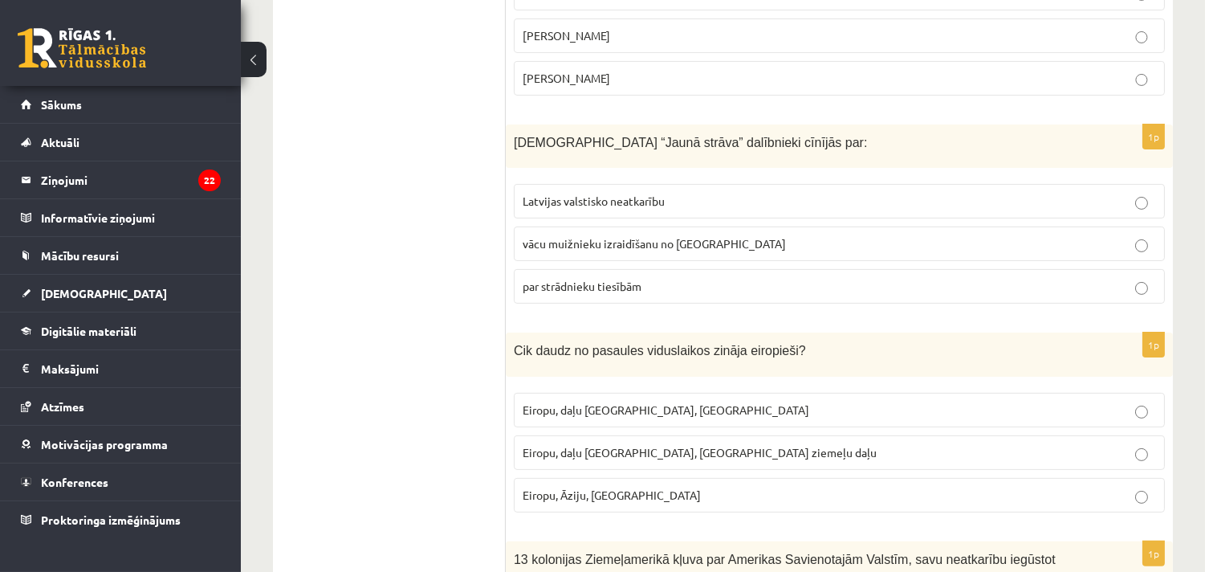
scroll to position [832, 0]
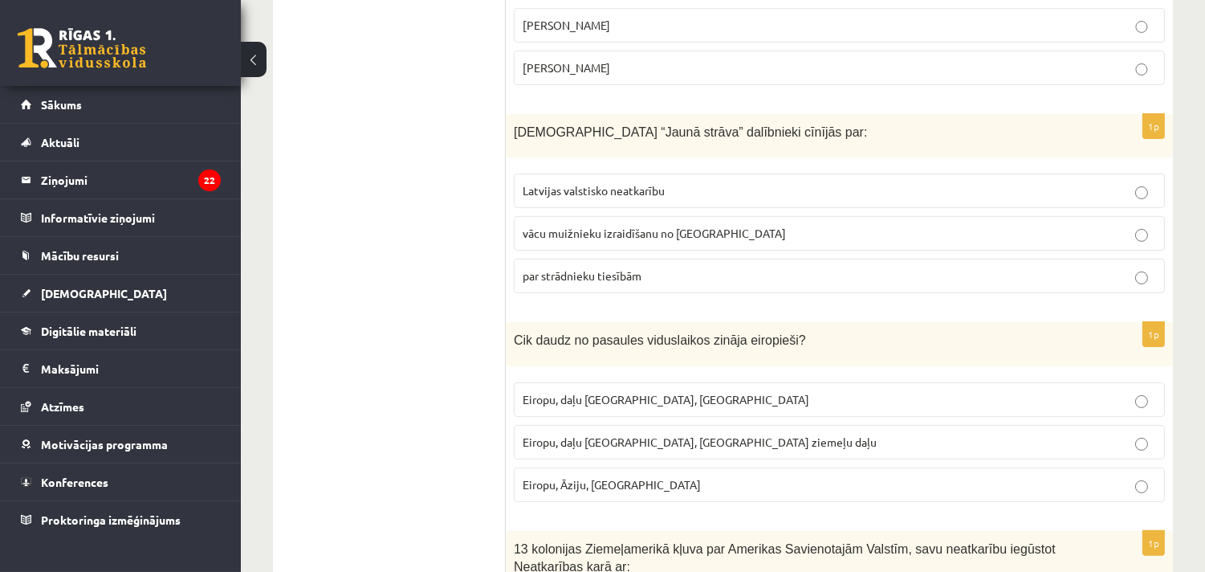
click at [572, 275] on span "par strādnieku tiesībām" at bounding box center [582, 275] width 119 height 14
click at [675, 442] on span "Eiropu, daļu Āzijas, Āfrikas ziemeļu daļu" at bounding box center [700, 441] width 354 height 14
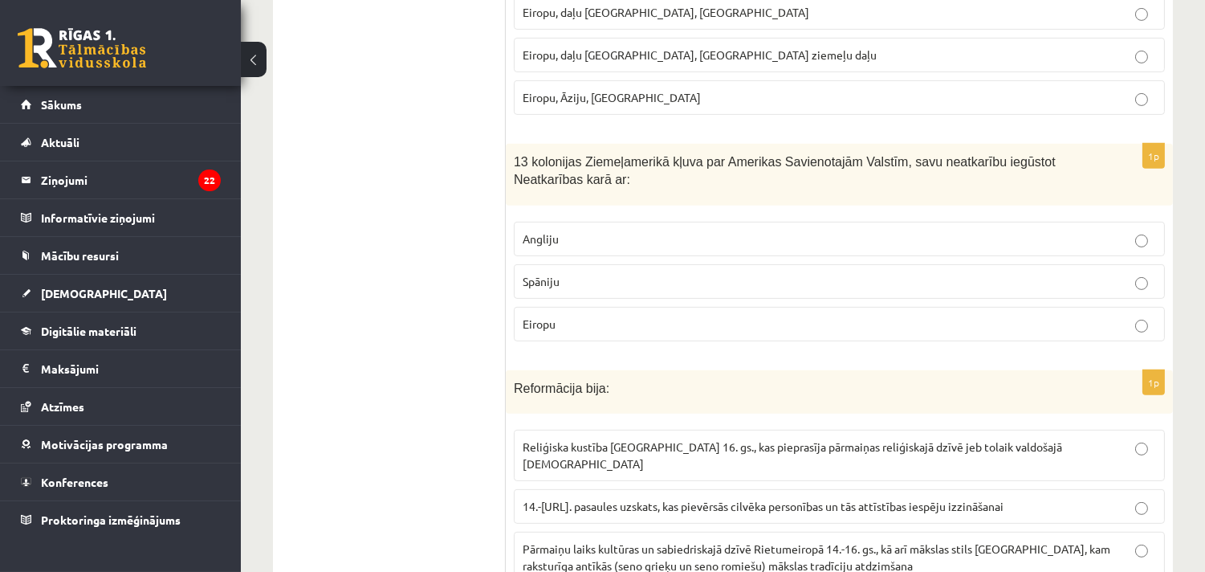
scroll to position [1248, 0]
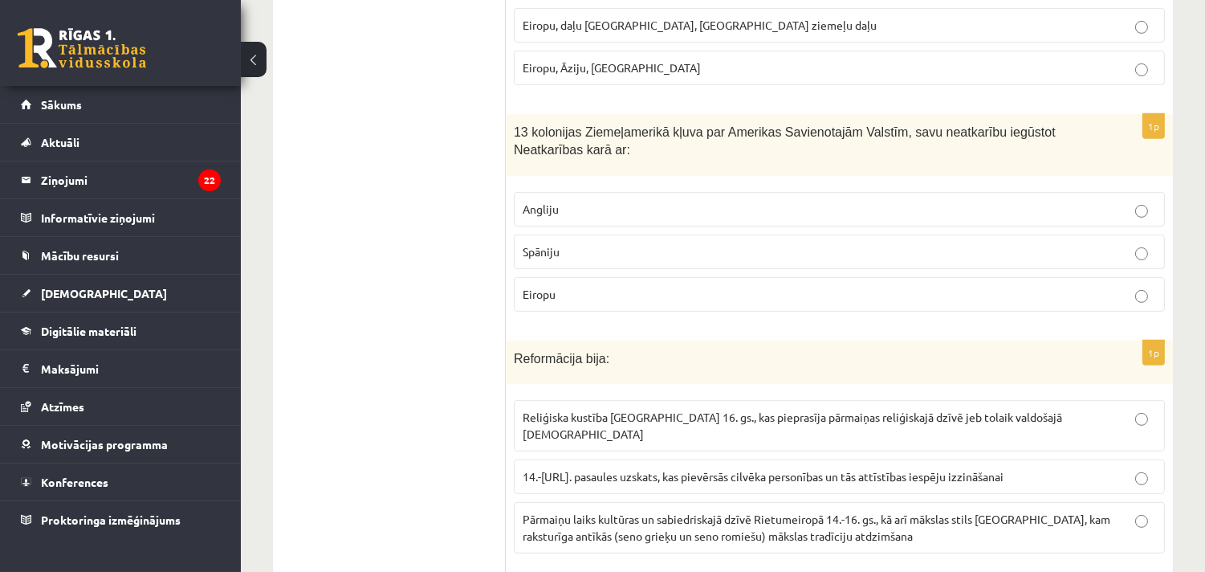
click at [552, 204] on span "Angliju" at bounding box center [541, 209] width 36 height 14
click at [571, 422] on span "Reliģiska kustība Eiropā 16. gs., kas pieprasīja pārmaiņas reliģiskajā dzīvē je…" at bounding box center [793, 424] width 540 height 31
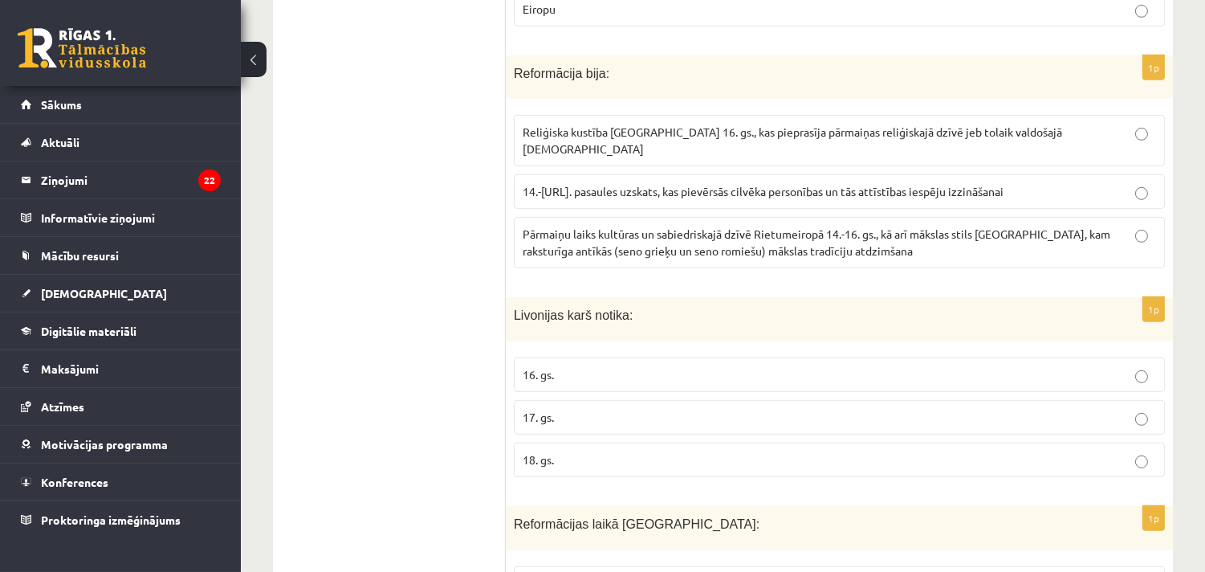
scroll to position [1665, 0]
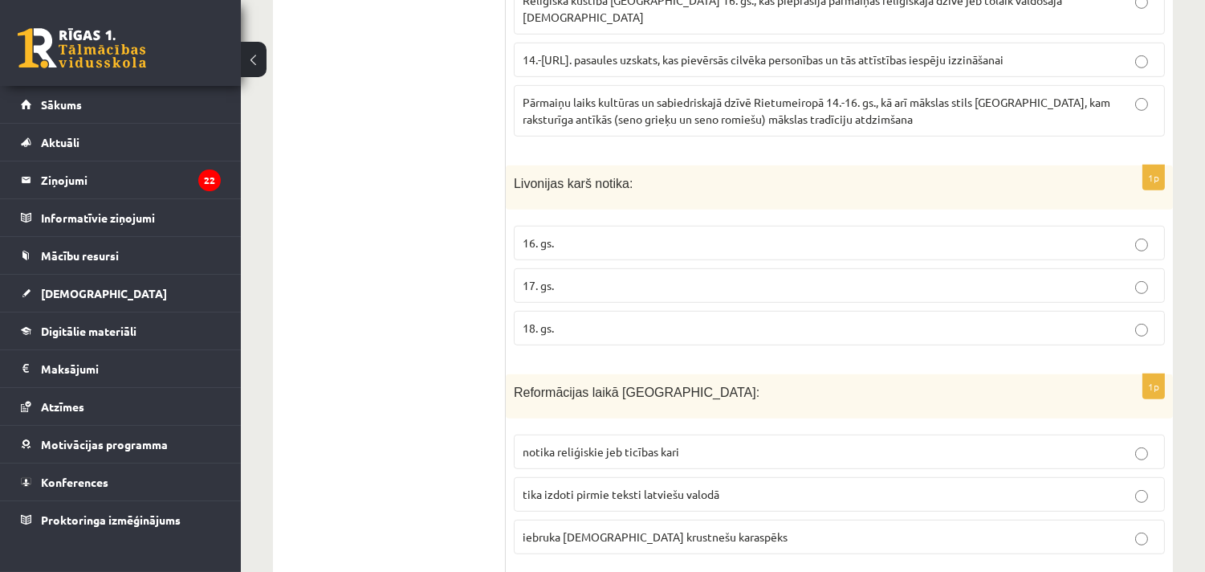
click at [551, 235] on span "16. gs." at bounding box center [538, 242] width 31 height 14
click at [578, 487] on span "tika izdoti pirmie teksti latviešu valodā" at bounding box center [621, 494] width 197 height 14
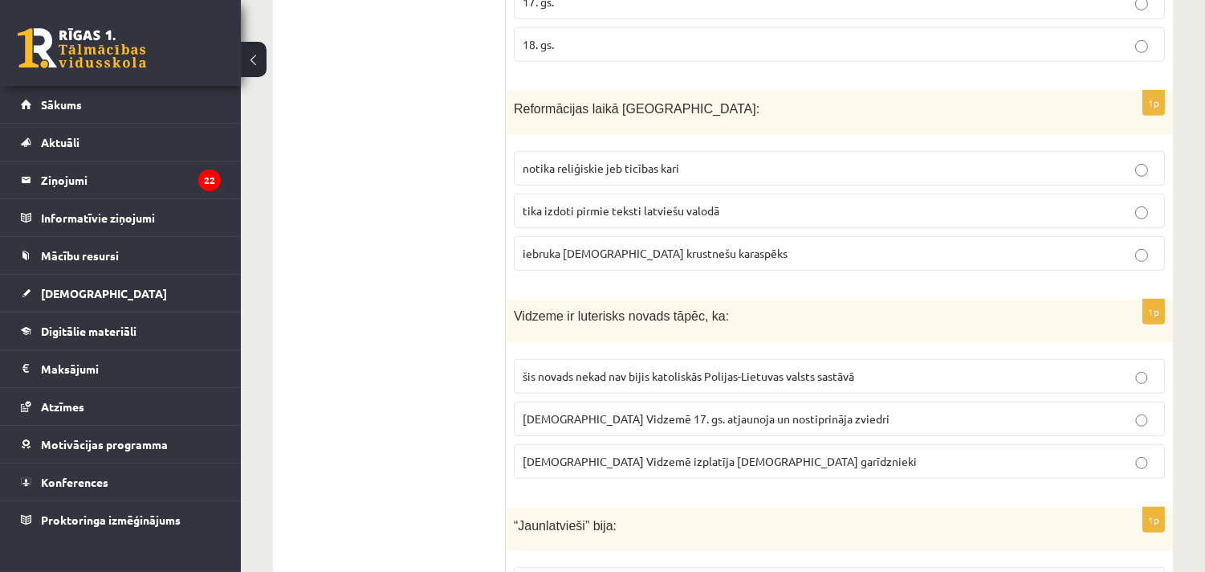
scroll to position [2081, 0]
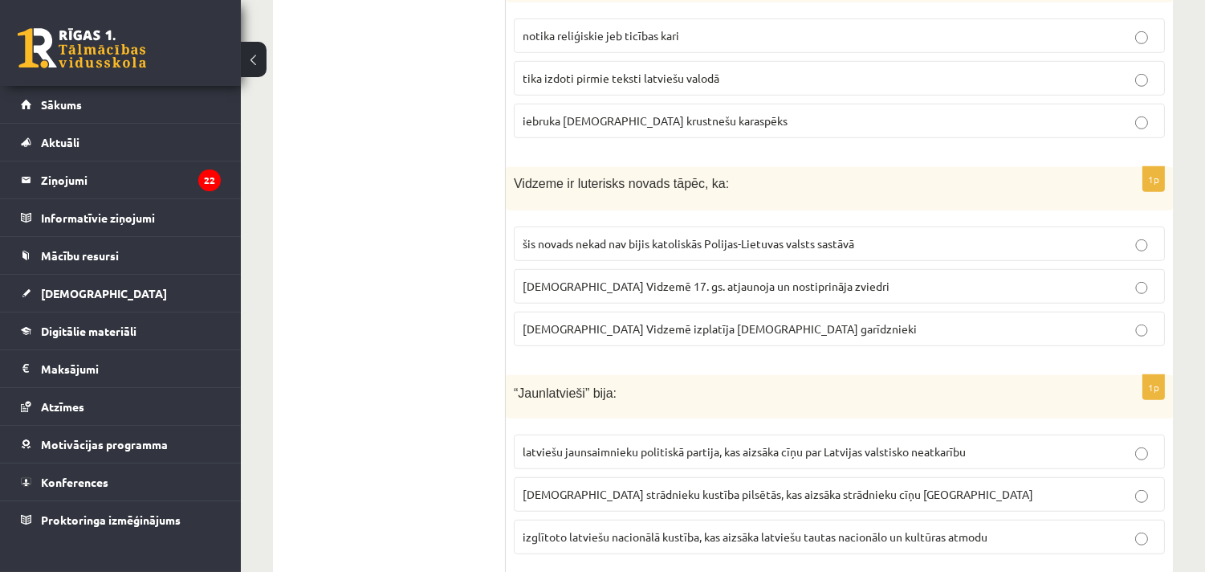
click at [602, 279] on span "luterānismu Vidzemē 17. gs. atjaunoja un nostiprināja zviedri" at bounding box center [706, 286] width 367 height 14
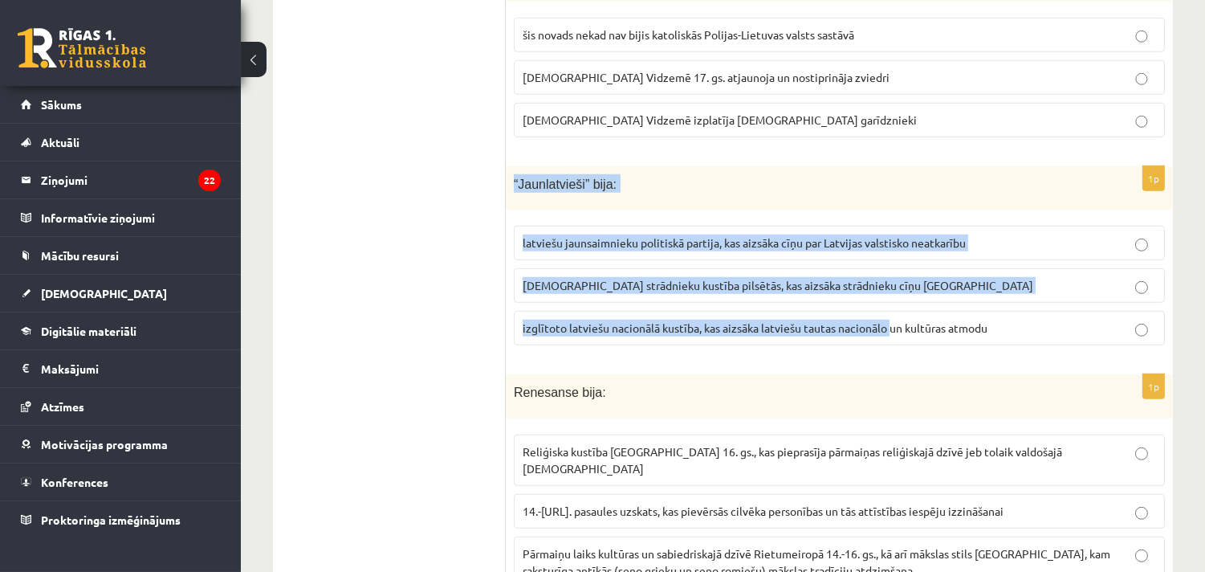
drag, startPoint x: 511, startPoint y: 167, endPoint x: 892, endPoint y: 316, distance: 408.8
click at [892, 316] on div "1p “Jaunlatvieši” bija: latviešu jaunsaimnieku politiskā partija, kas aizsāka c…" at bounding box center [839, 262] width 667 height 193
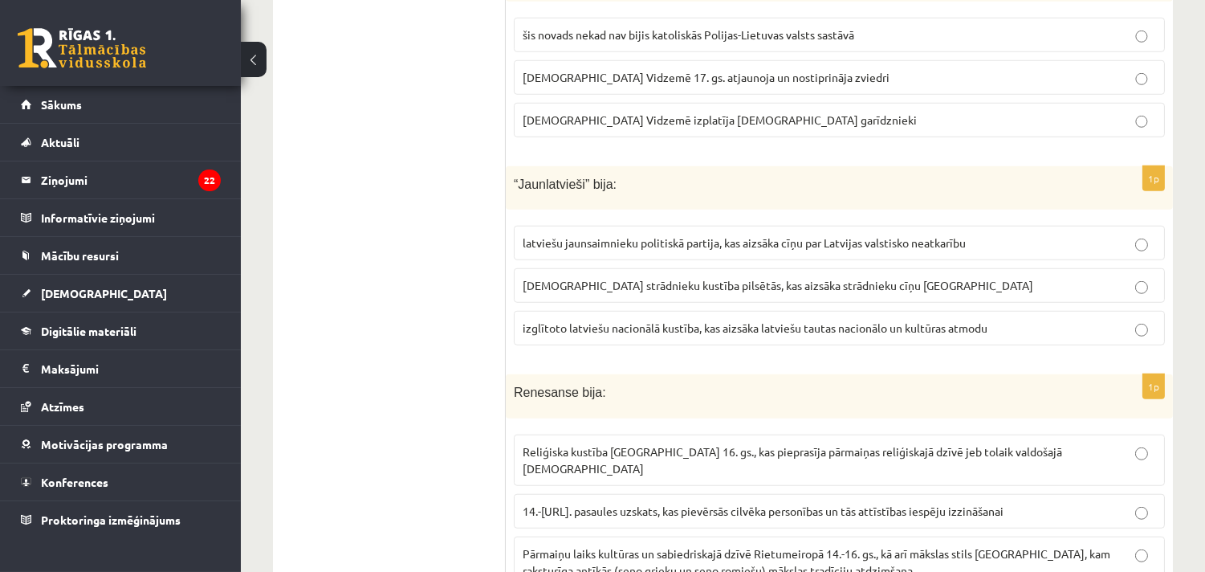
click at [853, 320] on span "izglītoto latviešu nacionālā kustība, kas aizsāka latviešu tautas nacionālo un …" at bounding box center [755, 327] width 465 height 14
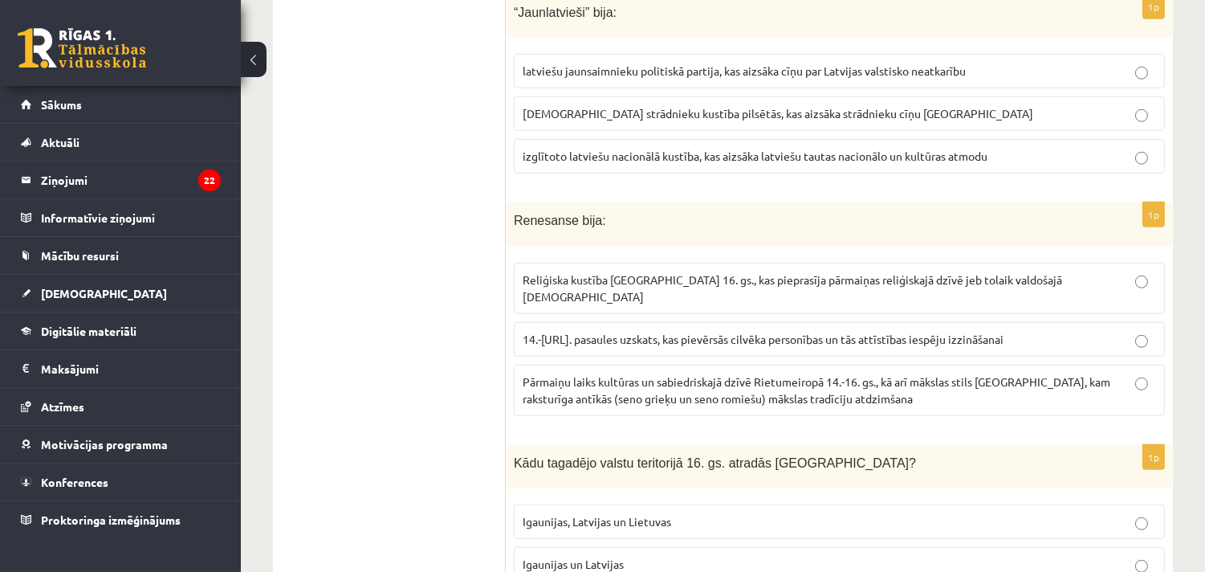
scroll to position [2498, 0]
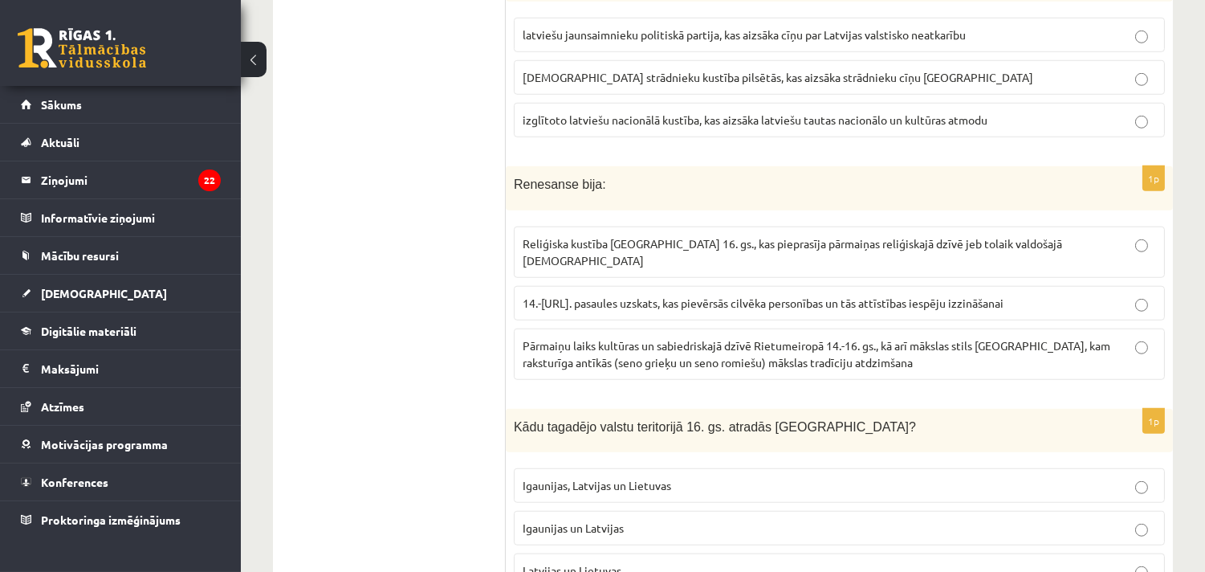
click at [591, 295] on span "14.-16.gs. pasaules uzskats, kas pievērsās cilvēka personības un tās attīstības…" at bounding box center [763, 302] width 481 height 14
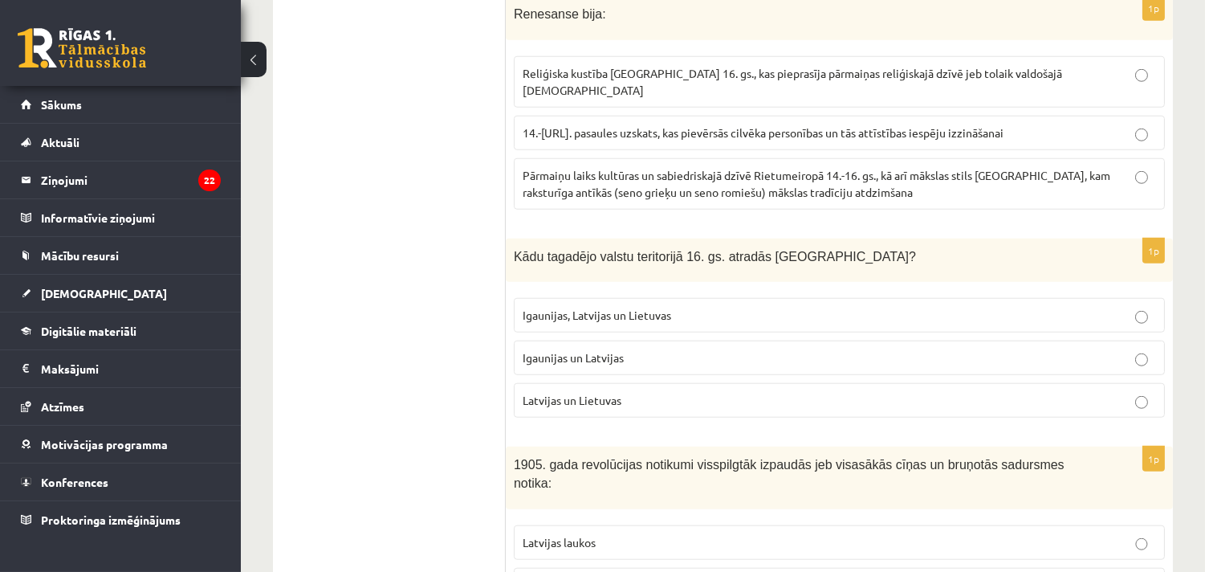
scroll to position [2706, 0]
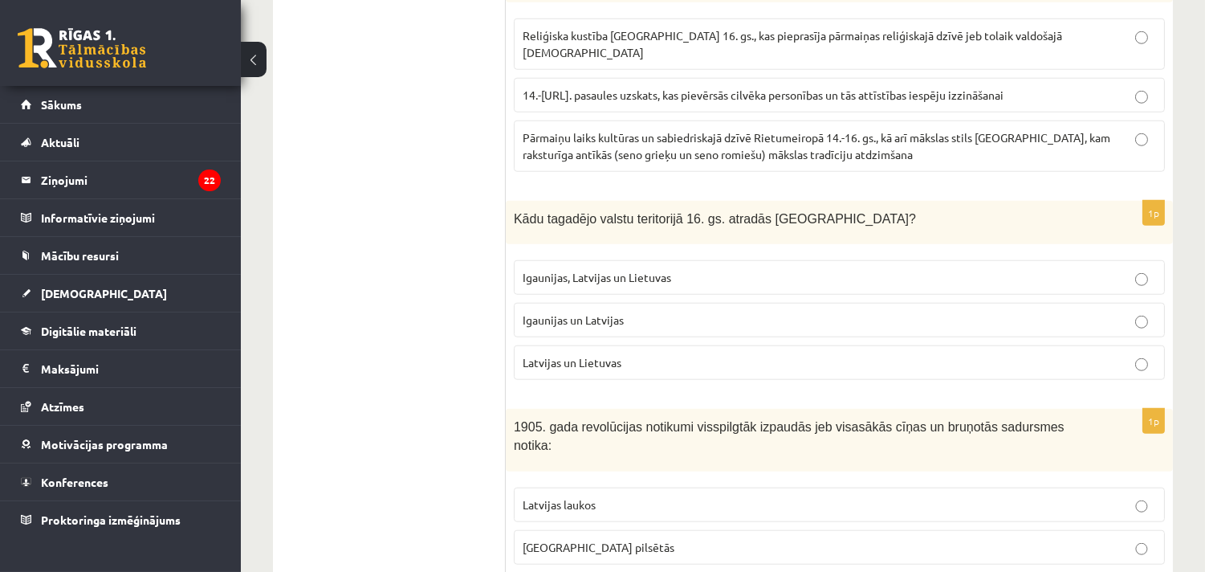
click at [630, 312] on p "Igaunijas un Latvijas" at bounding box center [839, 320] width 633 height 17
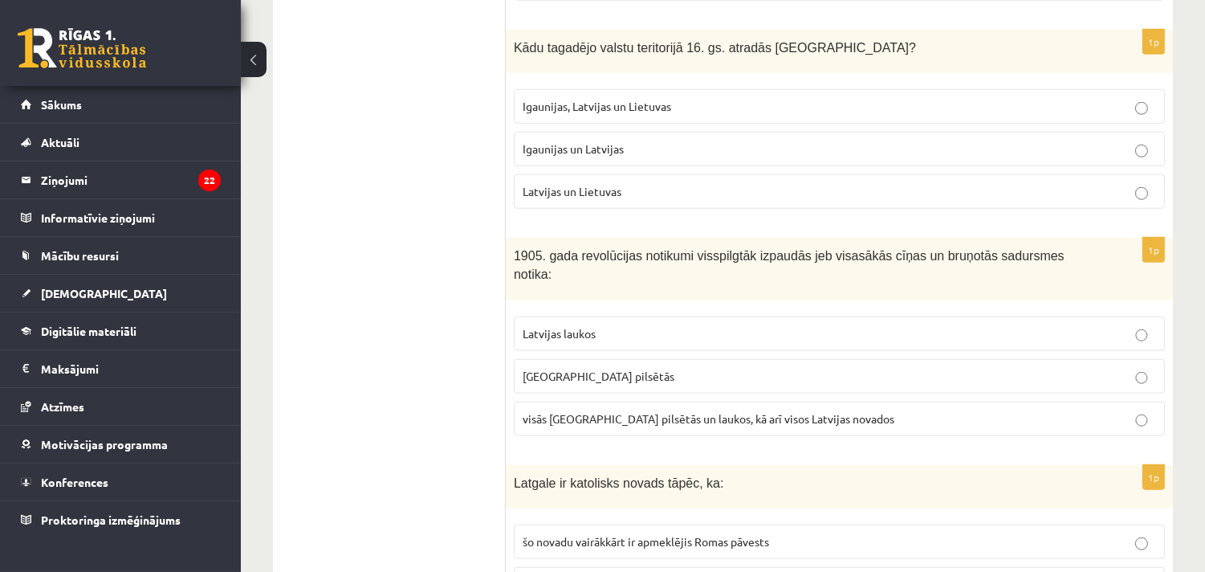
scroll to position [2914, 0]
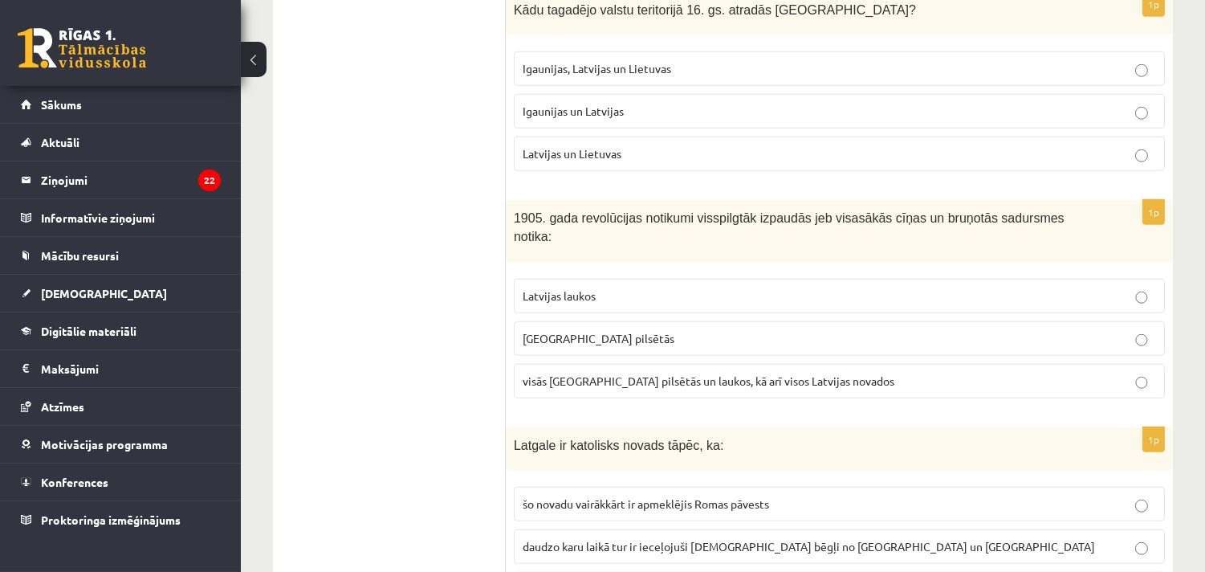
click at [669, 373] on span "visās Latvijas pilsētās un laukos, kā arī visos Latvijas novados" at bounding box center [709, 380] width 372 height 14
click at [416, 389] on ul "Tests" at bounding box center [397, 576] width 217 height 6405
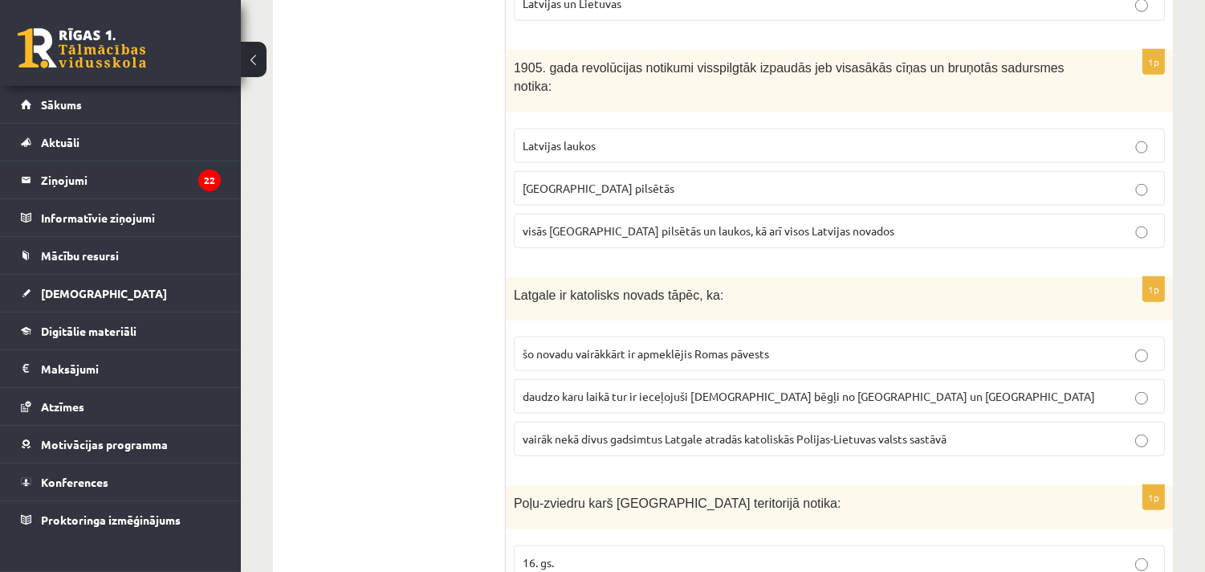
scroll to position [3121, 0]
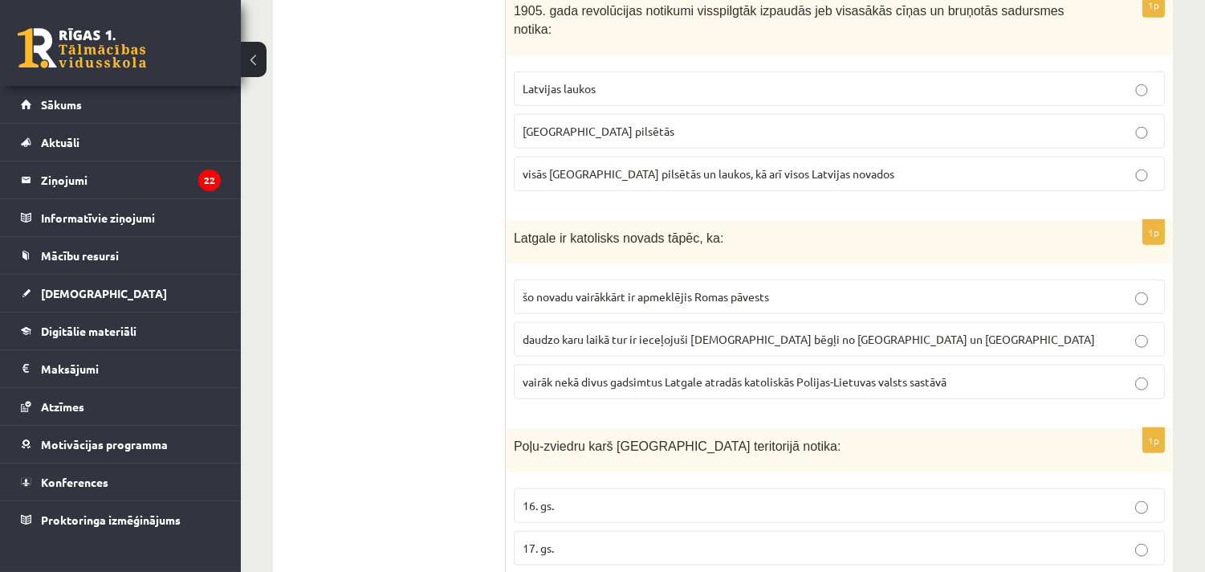
click at [691, 374] on span "vairāk nekā divus gadsimtus Latgale atradās katoliskās Polijas-Lietuvas valsts …" at bounding box center [735, 381] width 424 height 14
click at [423, 364] on ul "Tests" at bounding box center [397, 369] width 217 height 6405
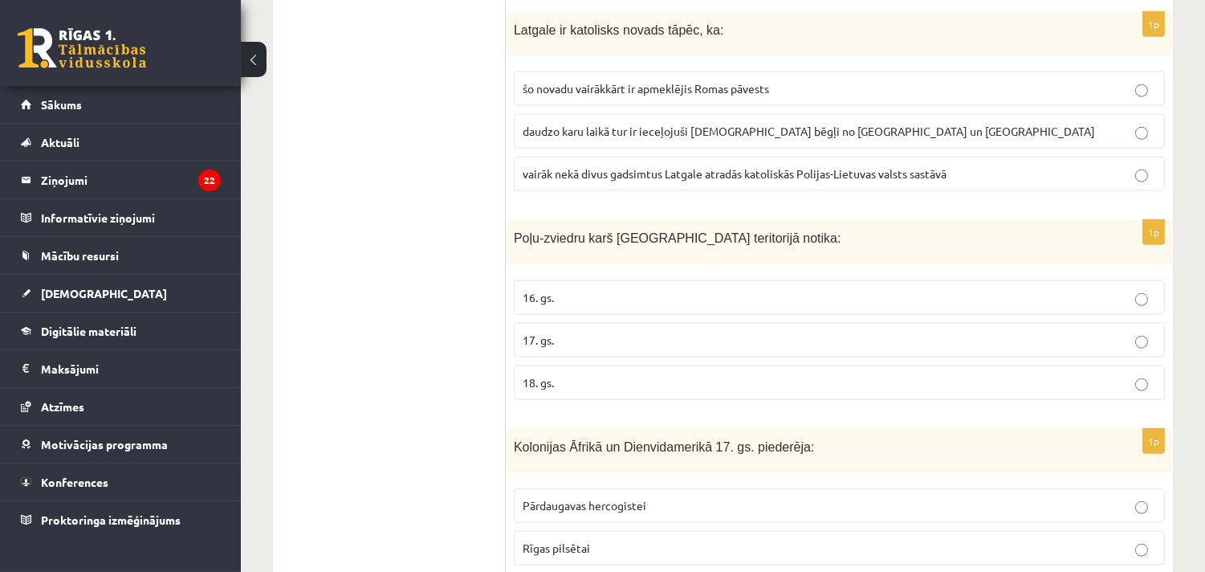
click at [560, 332] on p "17. gs." at bounding box center [839, 340] width 633 height 17
click at [431, 401] on ul "Tests" at bounding box center [397, 161] width 217 height 6405
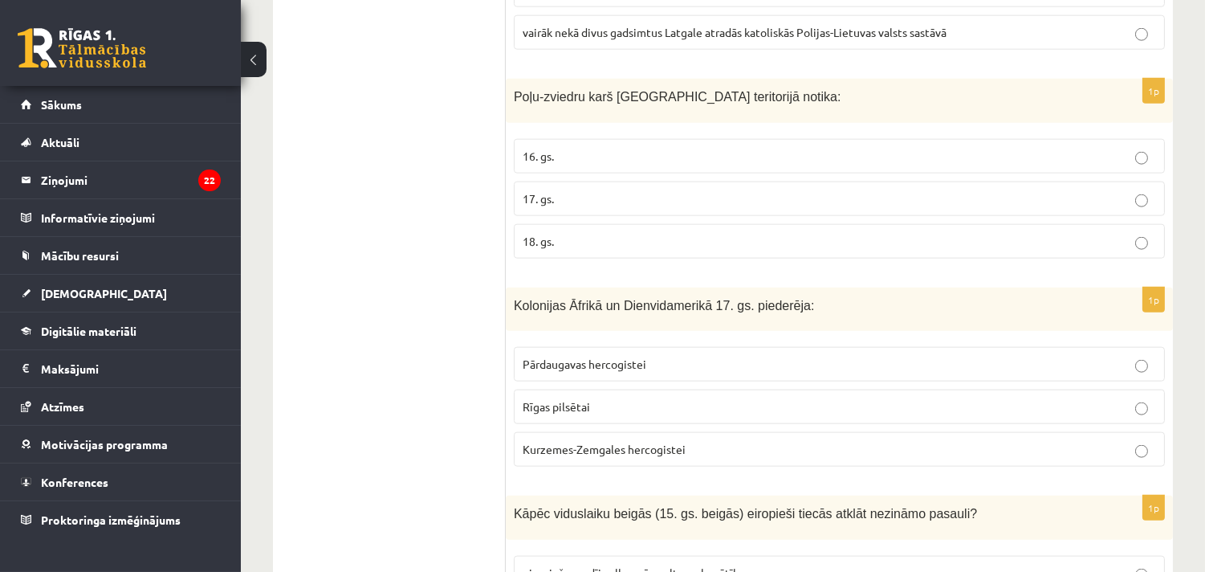
scroll to position [3538, 0]
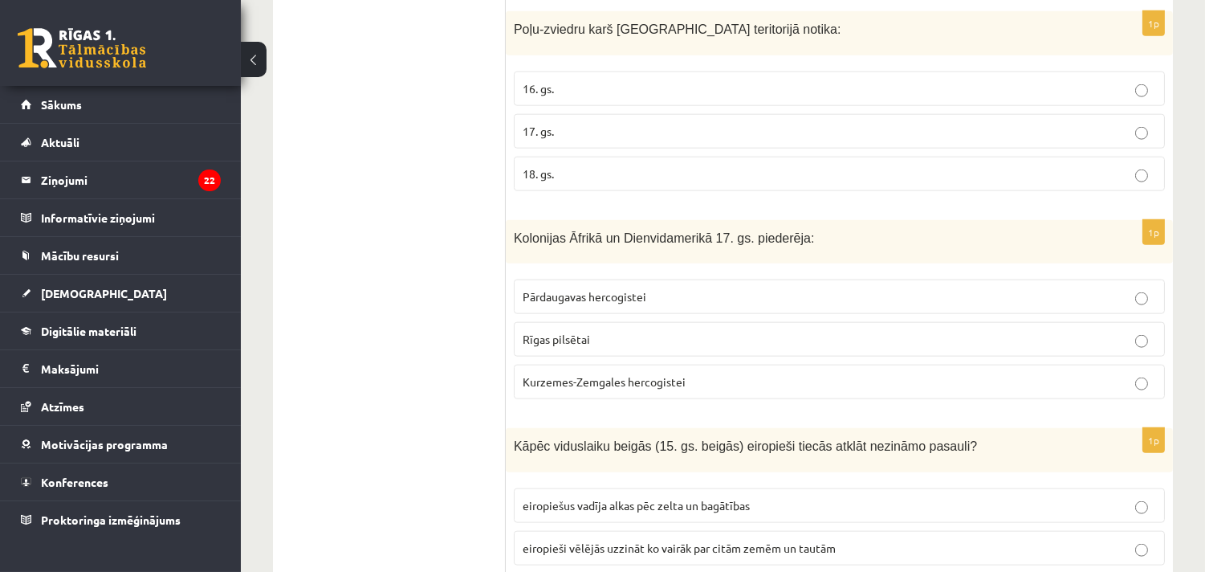
click at [652, 374] on span "Kurzemes-Zemgales hercogistei" at bounding box center [604, 381] width 163 height 14
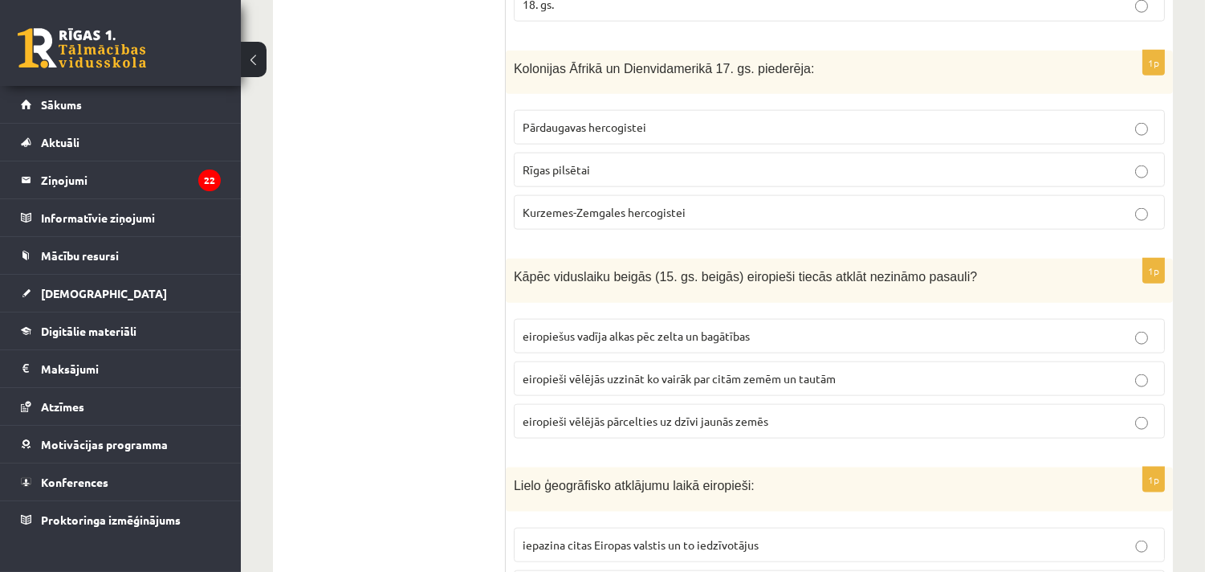
scroll to position [3746, 0]
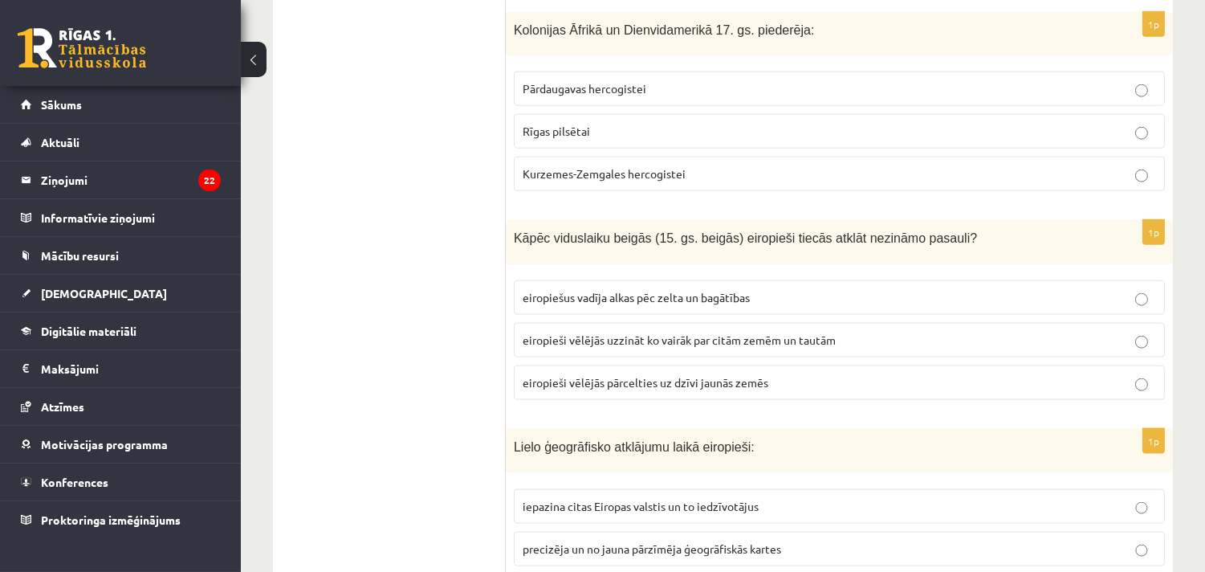
click at [731, 290] on span "eiropiešus vadīja alkas pēc zelta un bagātības" at bounding box center [636, 297] width 227 height 14
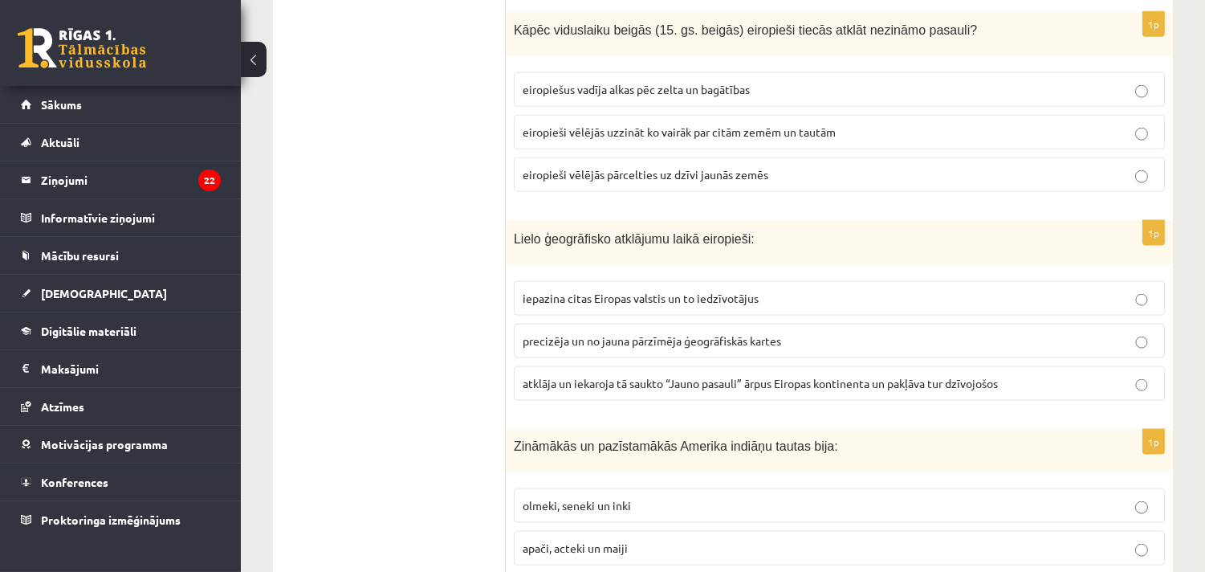
click at [727, 376] on span "atklāja un iekaroja tā saukto “Jauno pasauli” ārpus Eiropas kontinenta un pakļā…" at bounding box center [760, 383] width 475 height 14
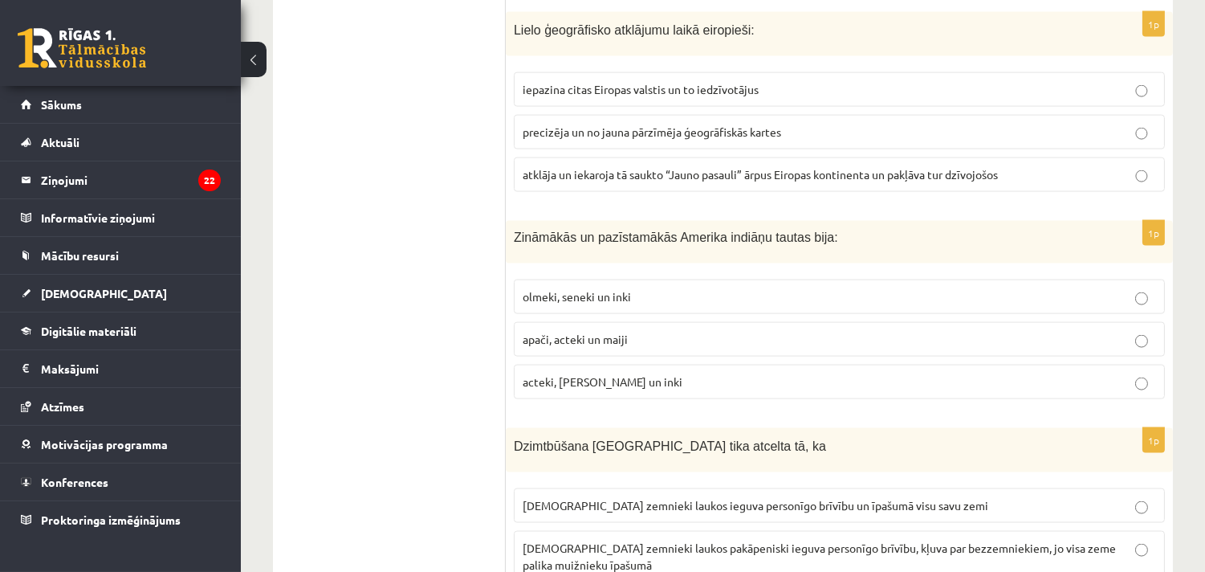
click at [597, 332] on span "apači, acteki un maiji" at bounding box center [575, 339] width 105 height 14
click at [582, 374] on span "acteki, maiji un inki" at bounding box center [603, 381] width 160 height 14
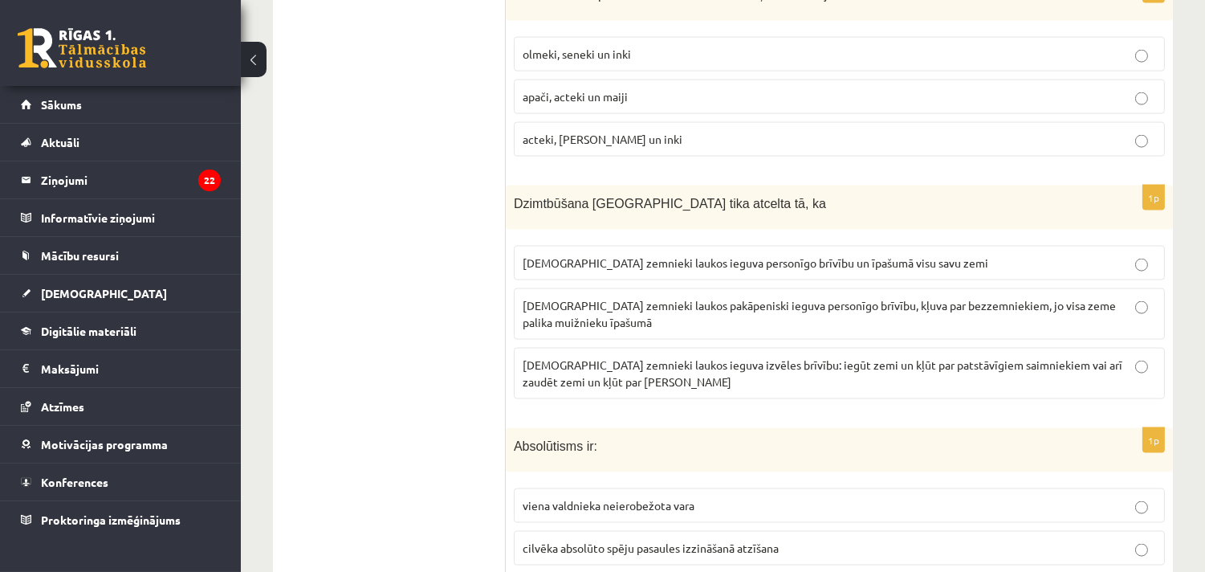
scroll to position [4371, 0]
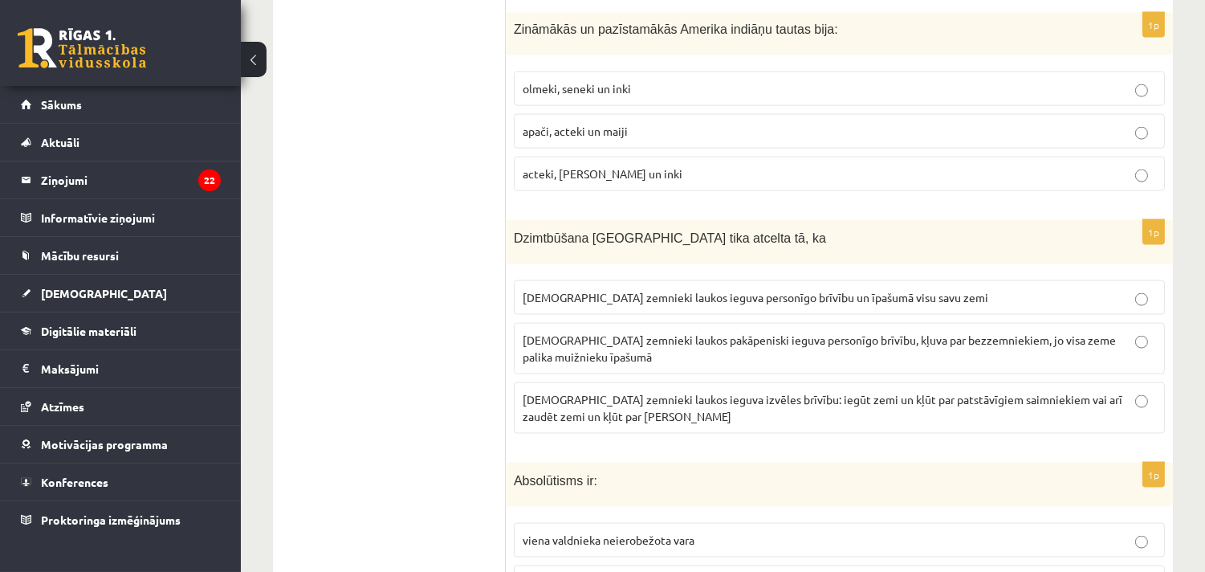
click at [668, 290] on span "latviešu zemnieki laukos ieguva personīgo brīvību un īpašumā visu savu zemi" at bounding box center [756, 297] width 466 height 14
click at [723, 332] on span "latviešu zemnieki laukos pakāpeniski ieguva personīgo brīvību, kļuva par bezzem…" at bounding box center [819, 347] width 593 height 31
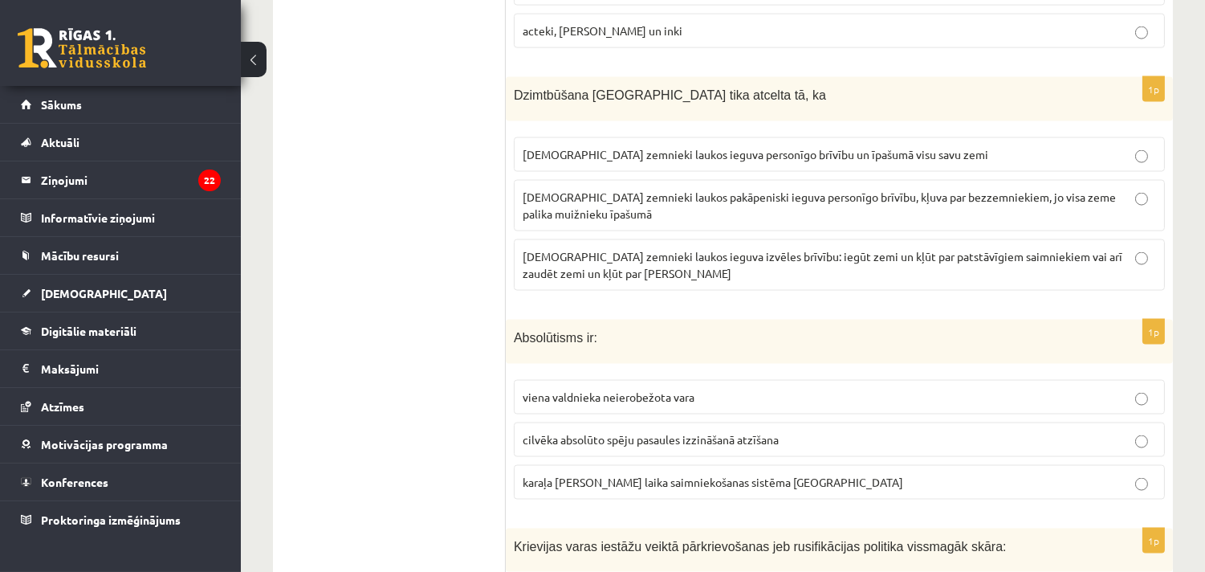
scroll to position [4579, 0]
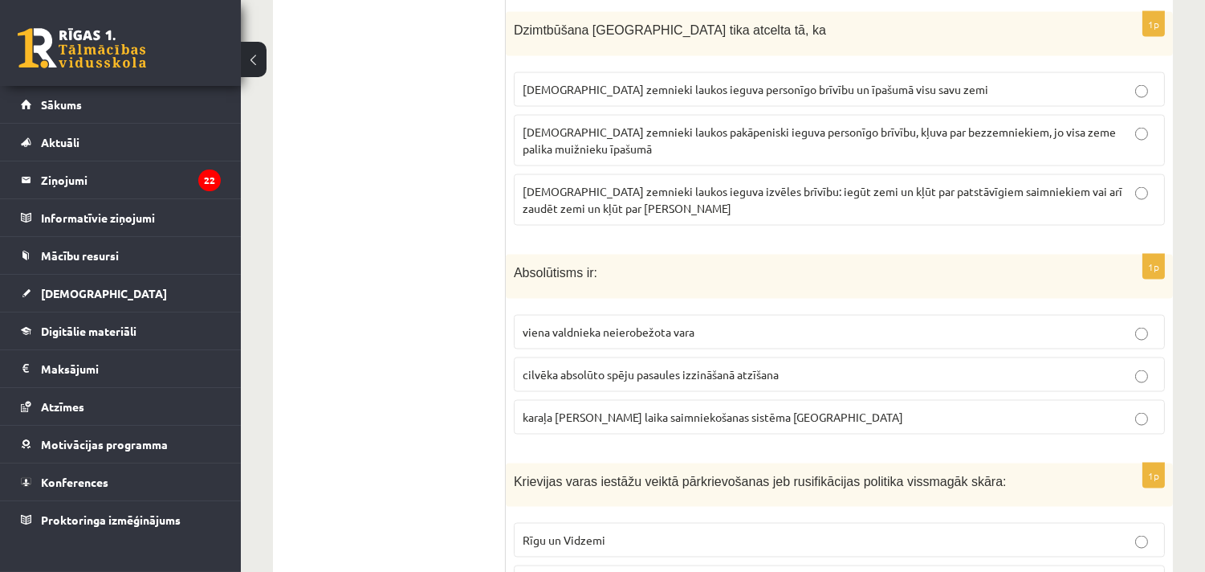
click at [618, 324] on span "viena valdnieka neierobežota vara" at bounding box center [609, 331] width 172 height 14
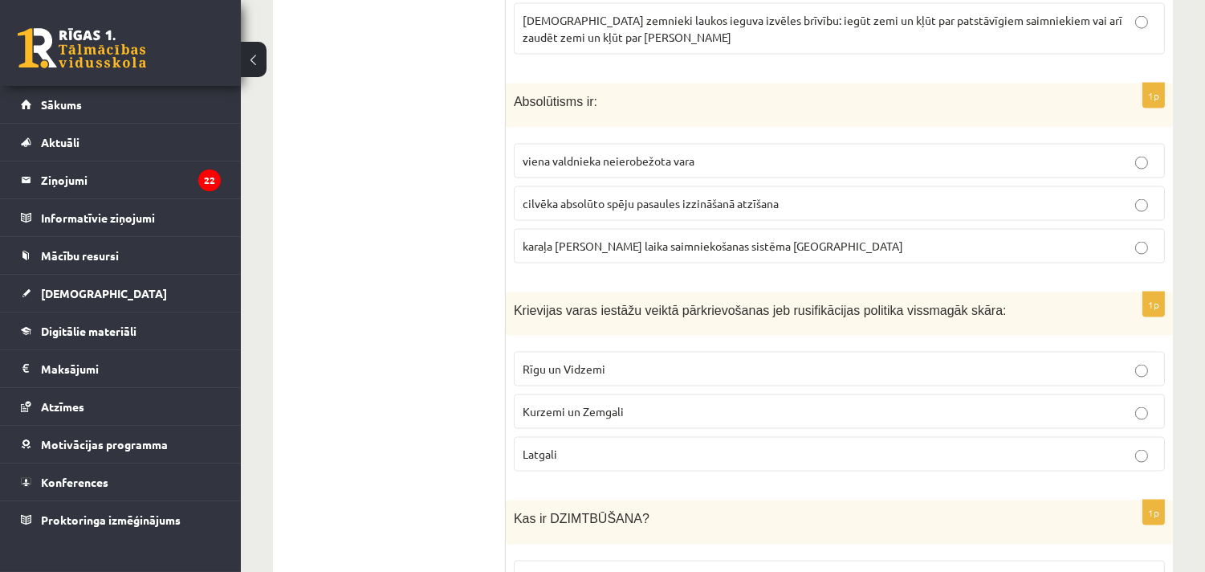
scroll to position [4787, 0]
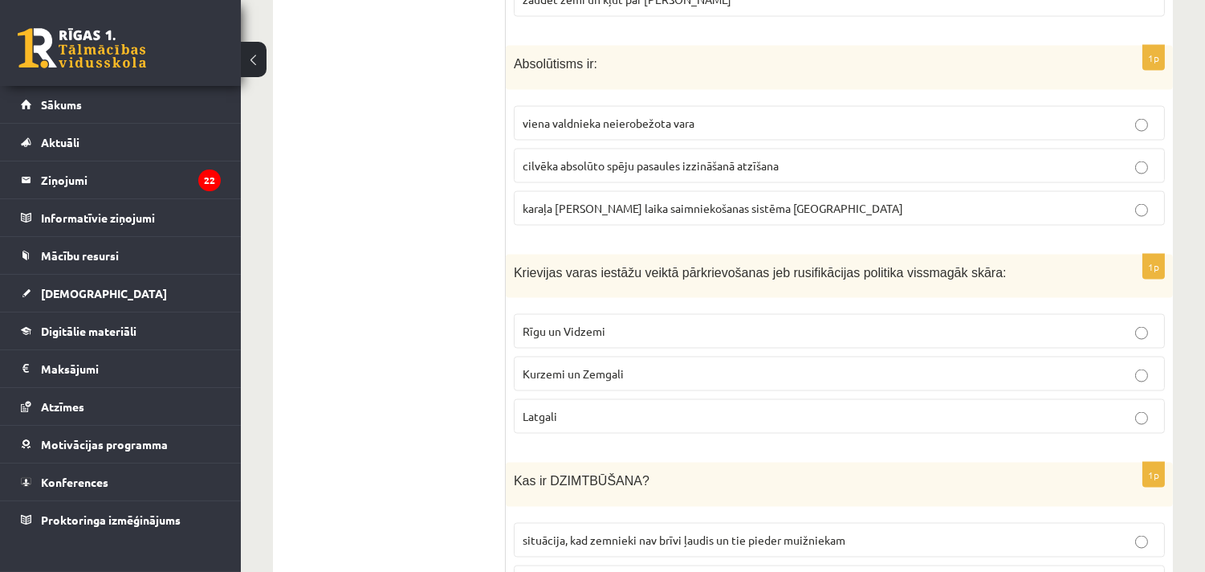
click at [556, 409] on span "Latgali" at bounding box center [540, 416] width 35 height 14
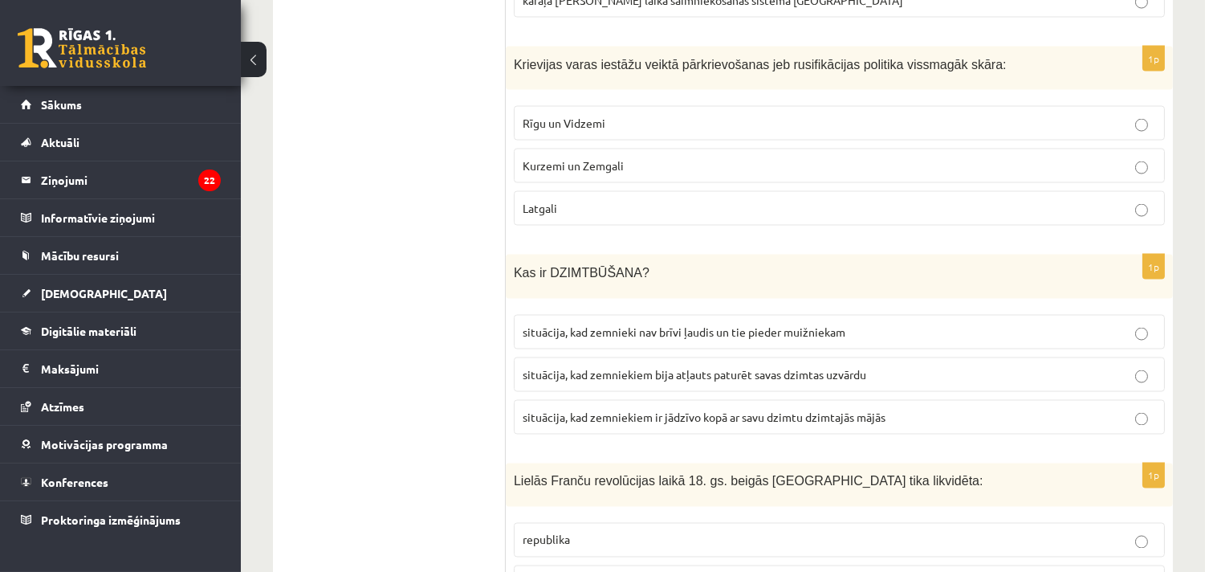
click at [686, 324] on span "situācija, kad zemnieki nav brīvi ļaudis un tie pieder muižniekam" at bounding box center [684, 331] width 323 height 14
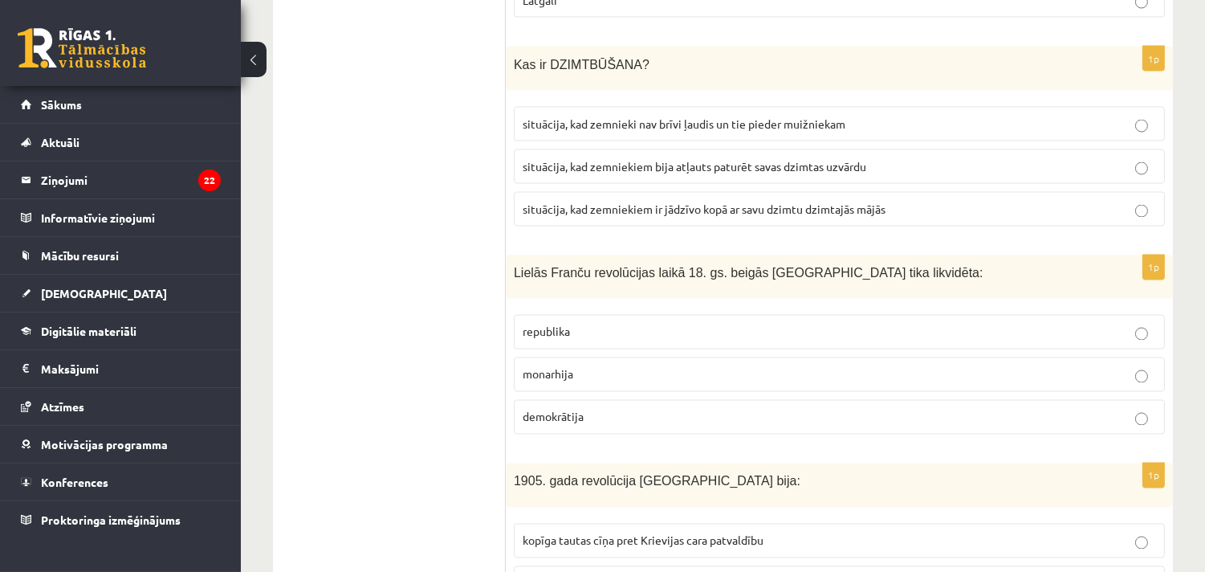
click at [570, 357] on label "monarhija" at bounding box center [839, 374] width 651 height 35
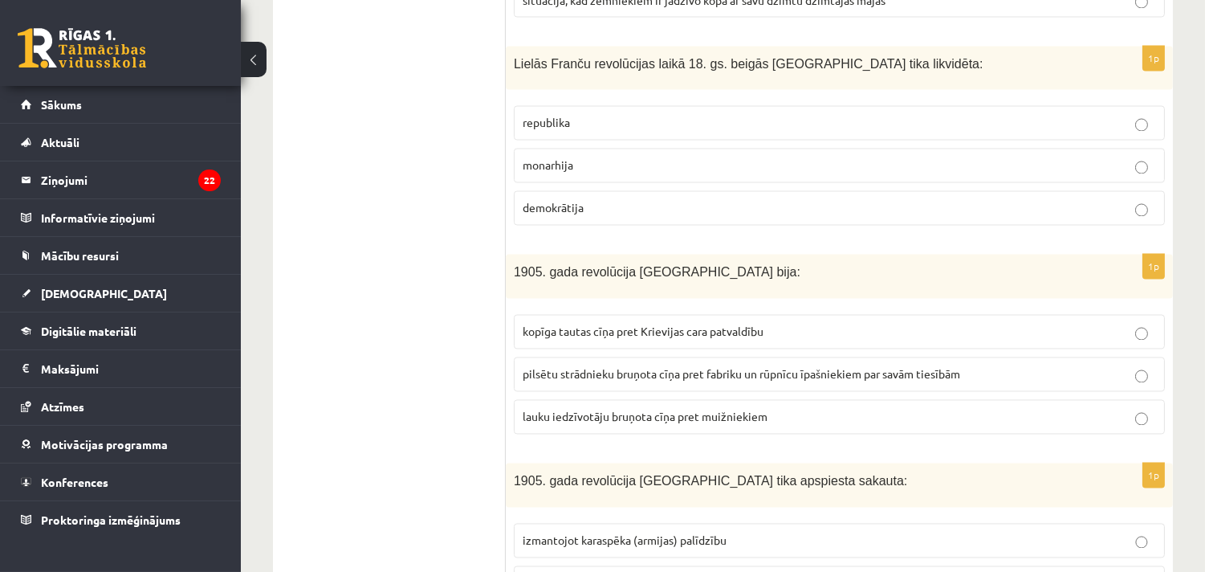
click at [606, 324] on span "kopīga tautas cīņa pret Krievijas cara patvaldību" at bounding box center [643, 331] width 241 height 14
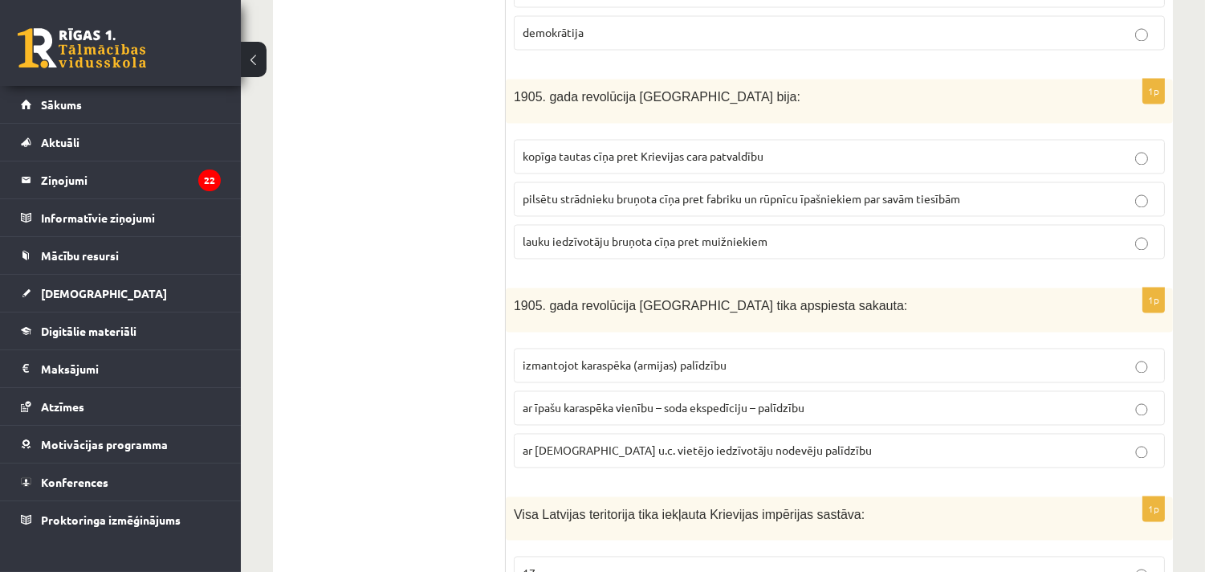
scroll to position [5620, 0]
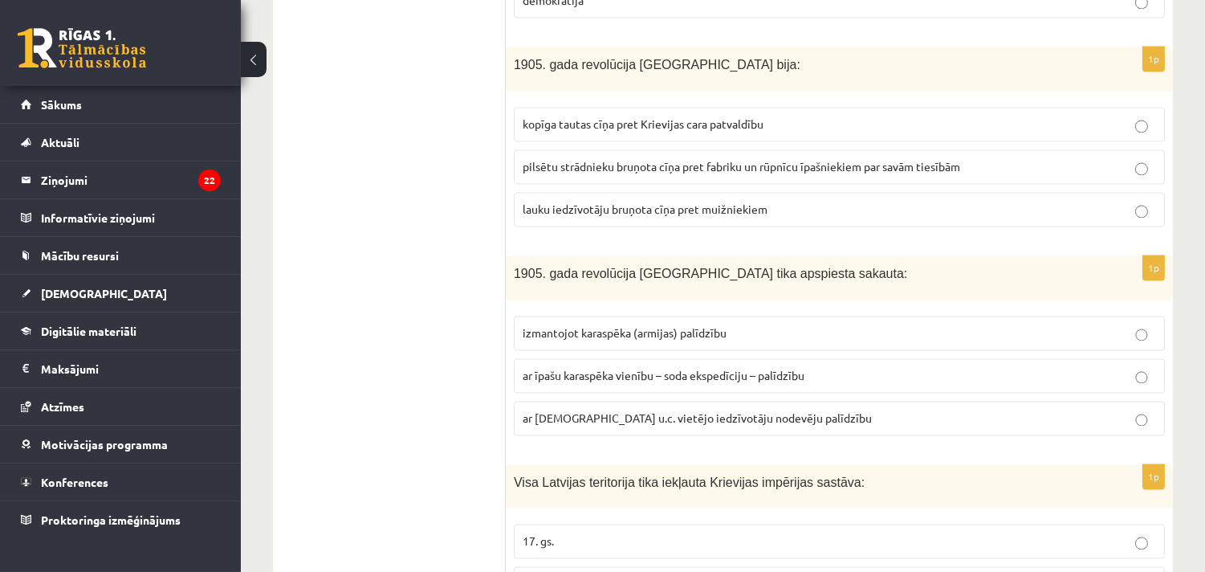
click at [772, 368] on span "ar īpašu karaspēka vienību – soda ekspedīciju – palīdzību" at bounding box center [664, 375] width 282 height 14
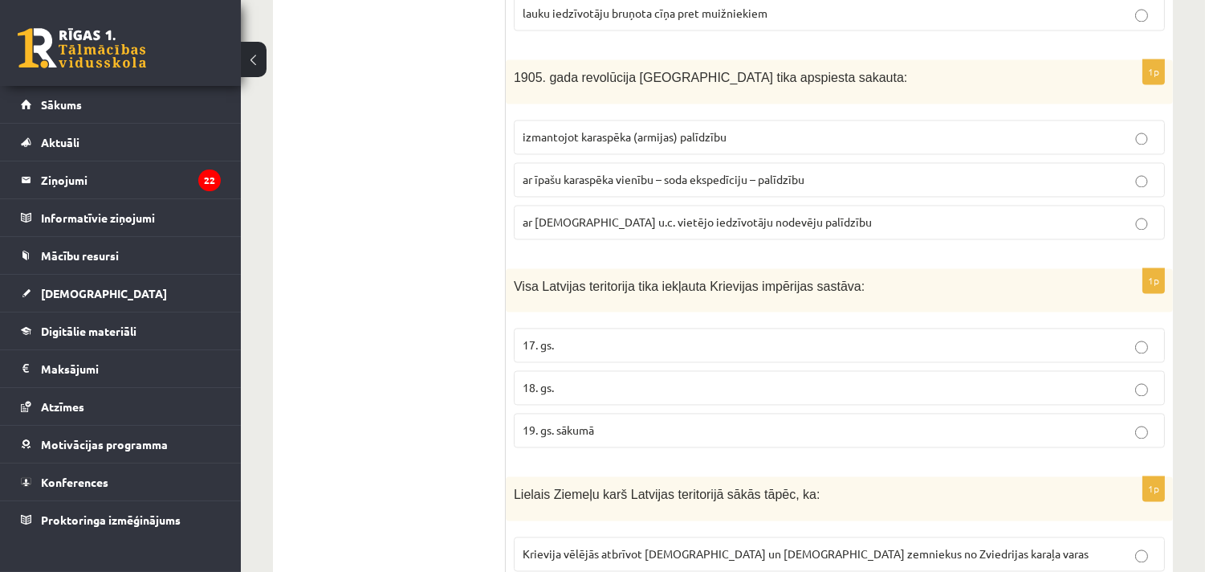
scroll to position [6036, 0]
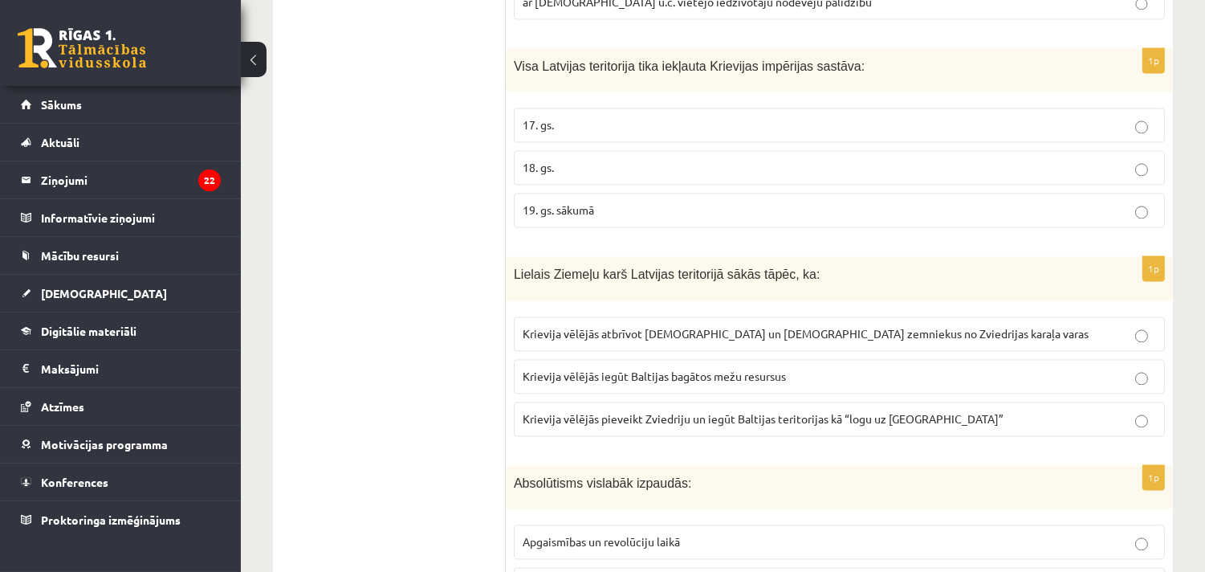
click at [562, 159] on p "18. gs." at bounding box center [839, 167] width 633 height 17
click at [820, 411] on span "Krievija vēlējās pieveikt Zviedriju un iegūt Baltijas teritorijas kā “logu uz E…" at bounding box center [763, 418] width 481 height 14
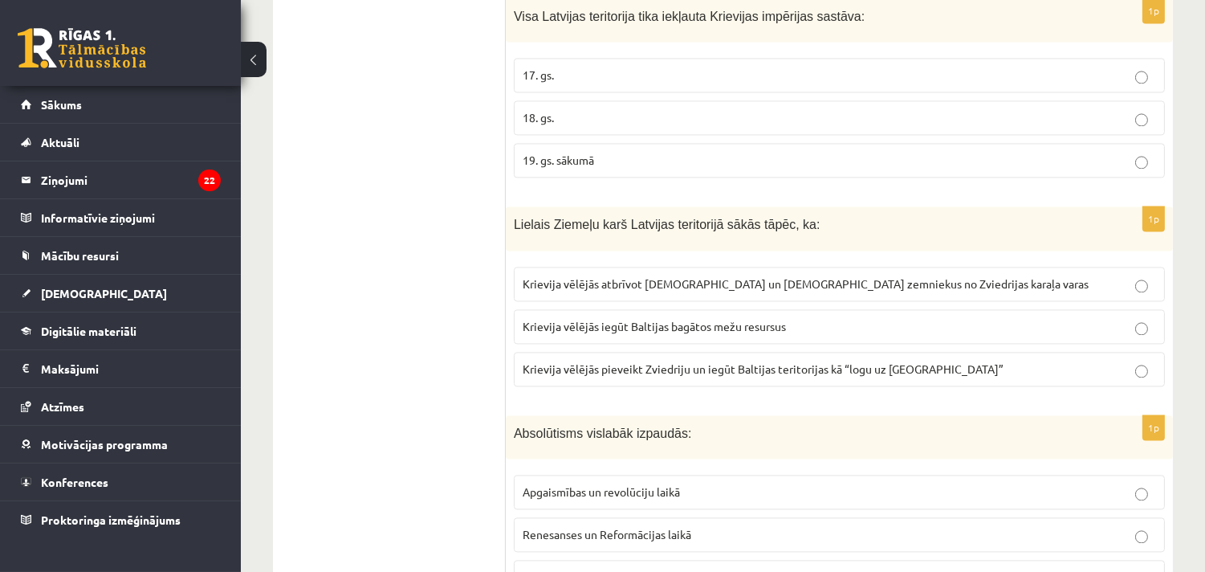
scroll to position [6128, 0]
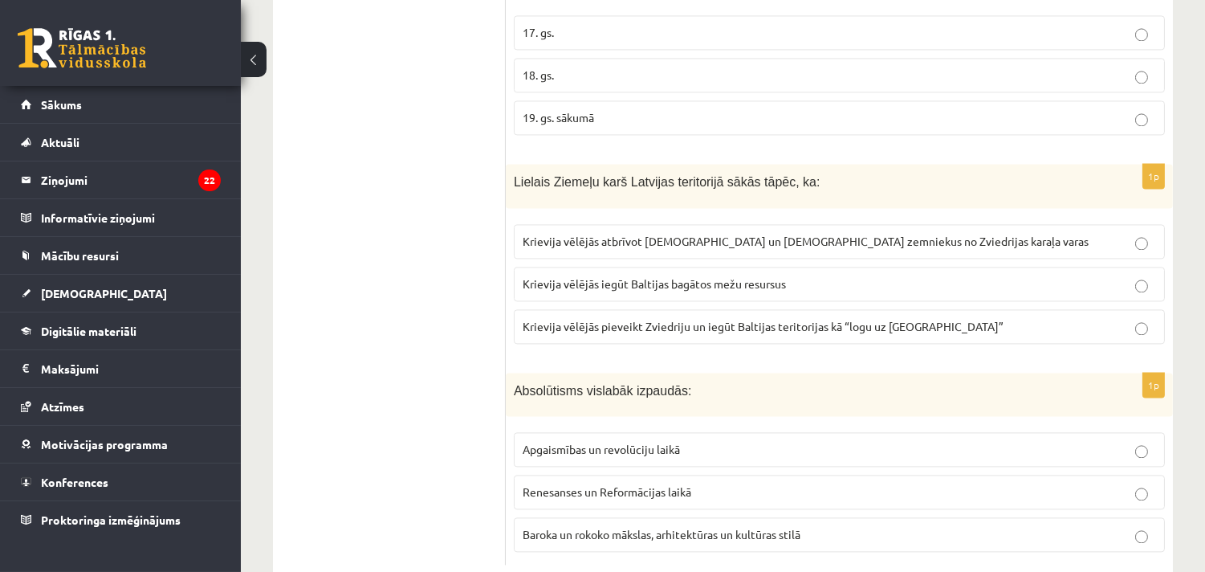
click at [573, 527] on span "Baroka un rokoko mākslas, arhitektūras un kultūras stilā" at bounding box center [662, 534] width 278 height 14
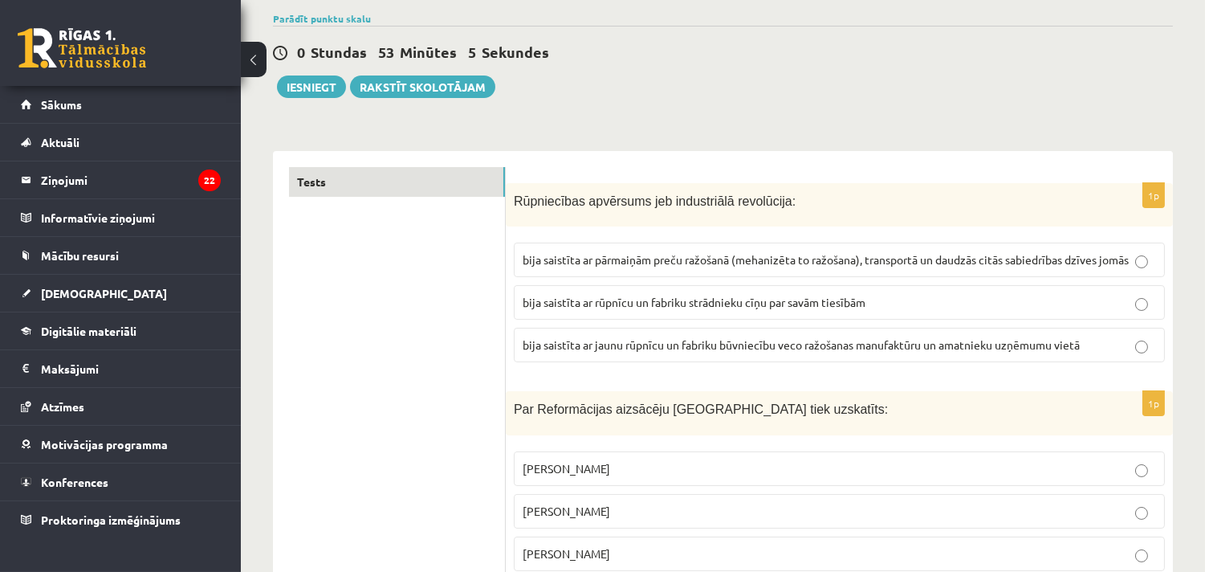
scroll to position [0, 0]
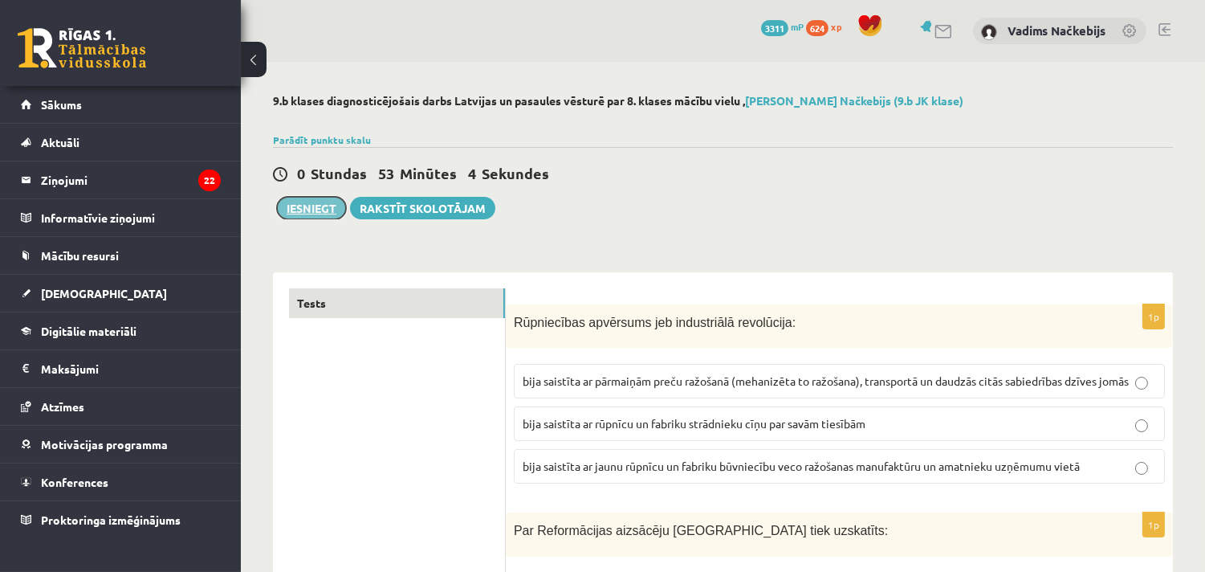
click at [297, 201] on button "Iesniegt" at bounding box center [311, 208] width 69 height 22
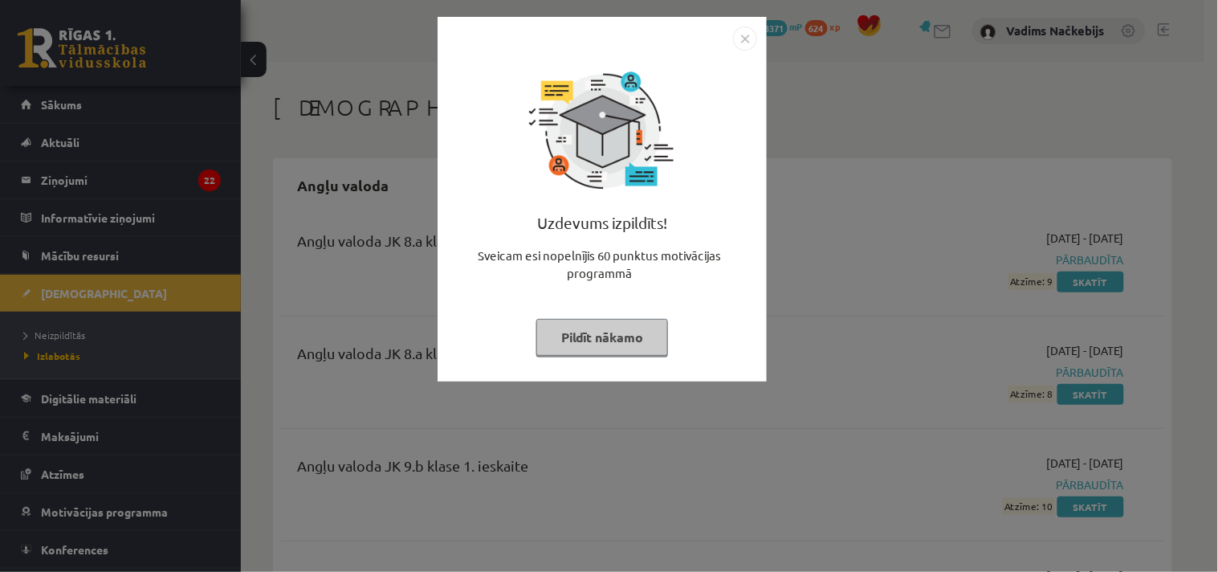
click at [743, 38] on img "Close" at bounding box center [745, 38] width 24 height 24
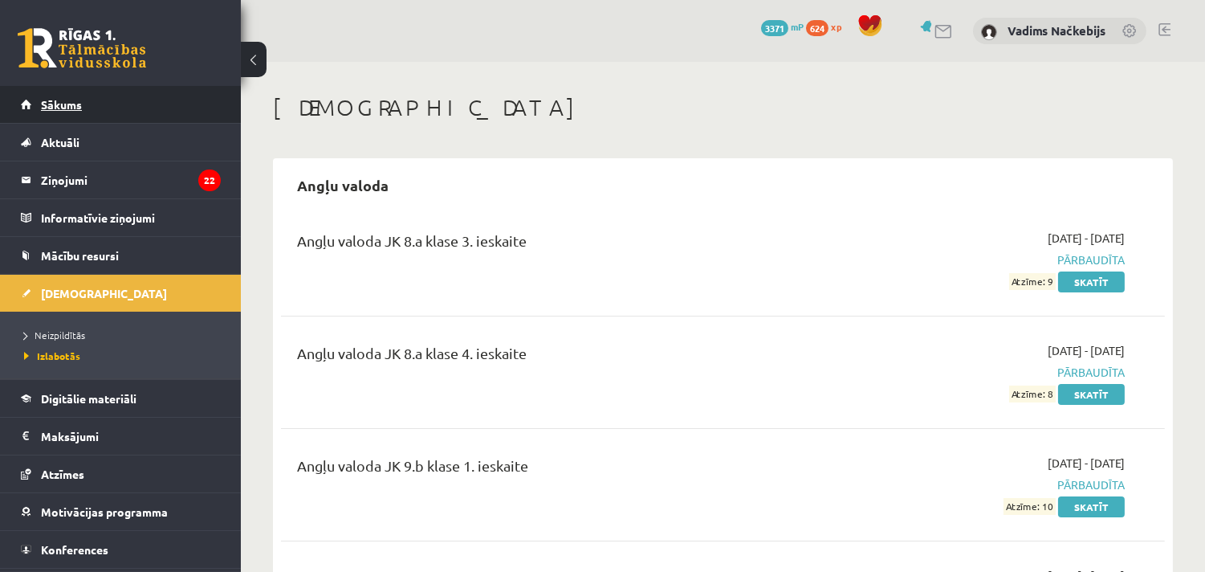
click at [47, 96] on link "Sākums" at bounding box center [121, 104] width 200 height 37
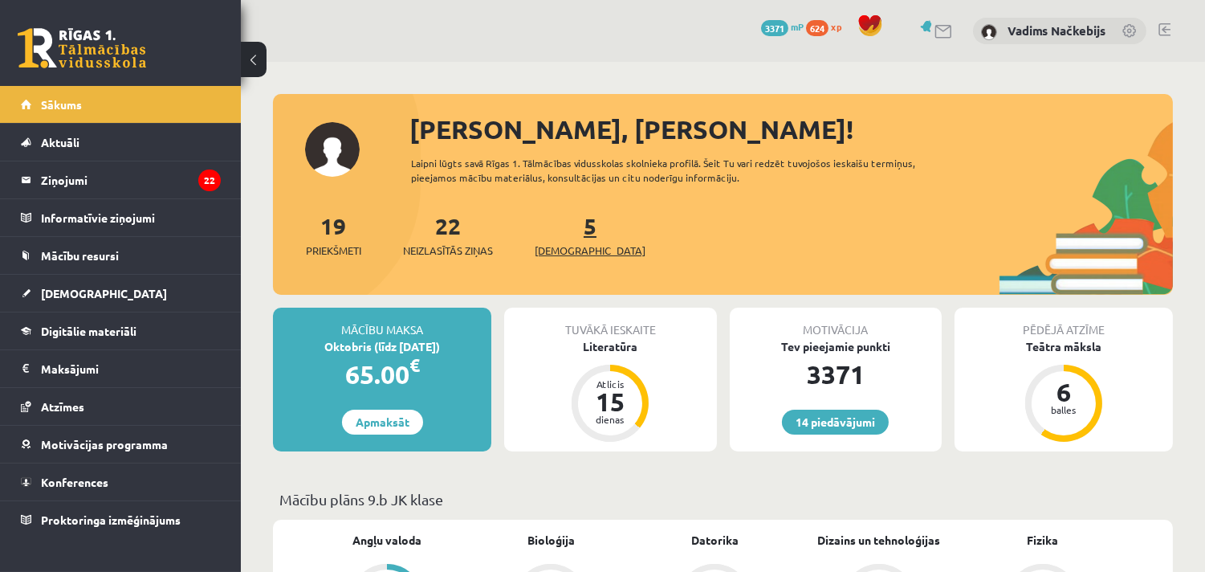
click at [578, 253] on span "[DEMOGRAPHIC_DATA]" at bounding box center [590, 250] width 111 height 16
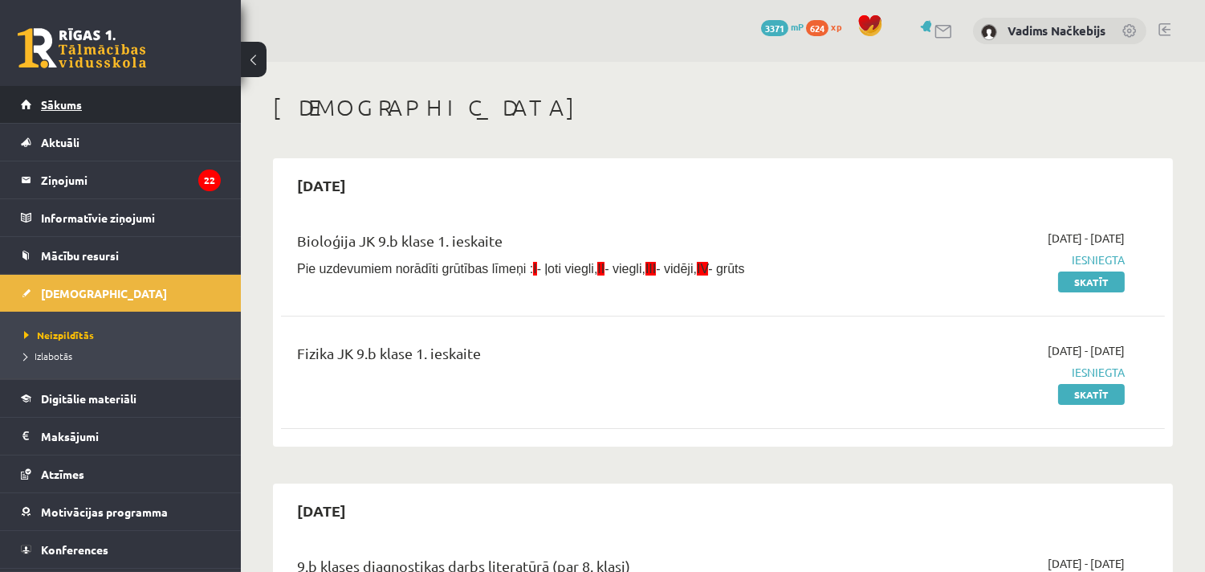
click at [67, 103] on span "Sākums" at bounding box center [61, 104] width 41 height 14
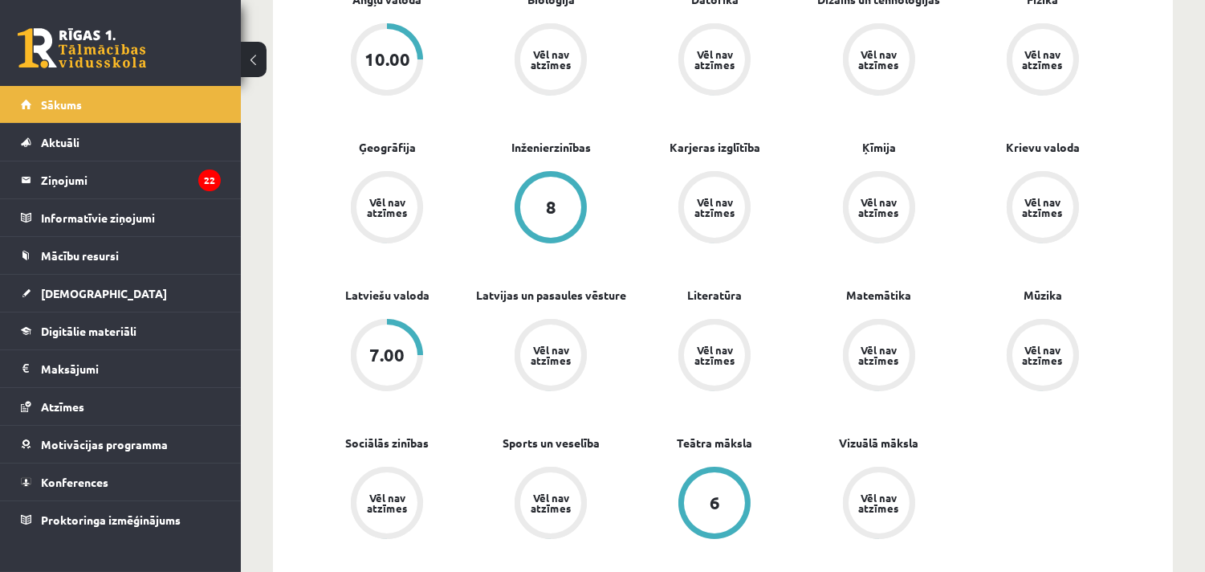
scroll to position [207, 0]
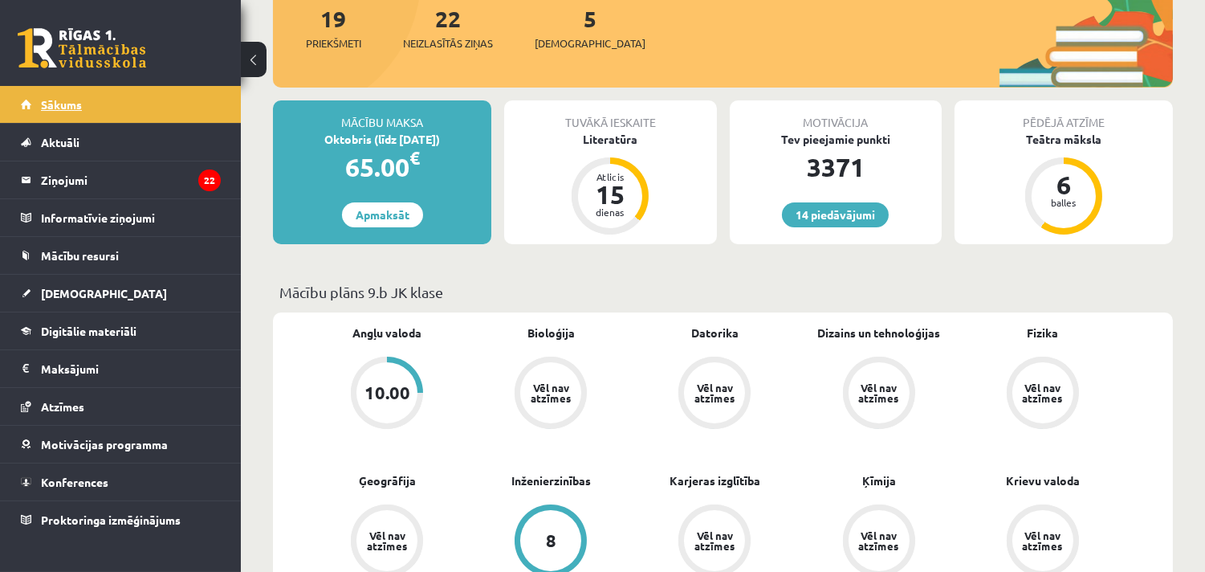
click at [53, 99] on span "Sākums" at bounding box center [61, 104] width 41 height 14
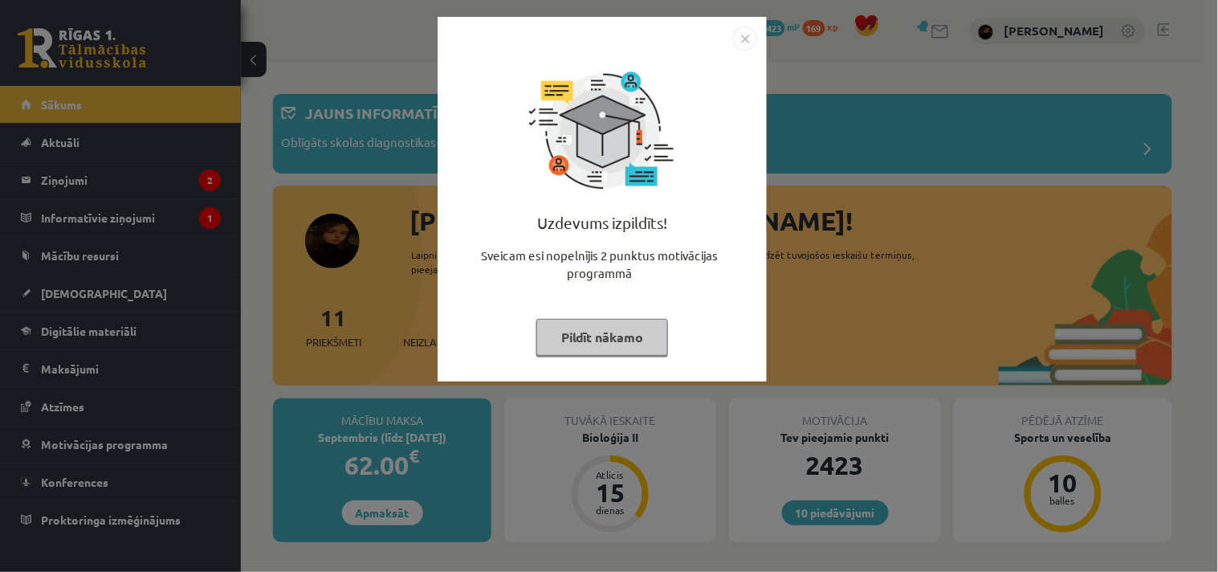
click at [1182, 83] on div "Uzdevums izpildīts! Sveicam esi nopelnījis 2 punktus motivācijas programmā Pild…" at bounding box center [609, 286] width 1218 height 572
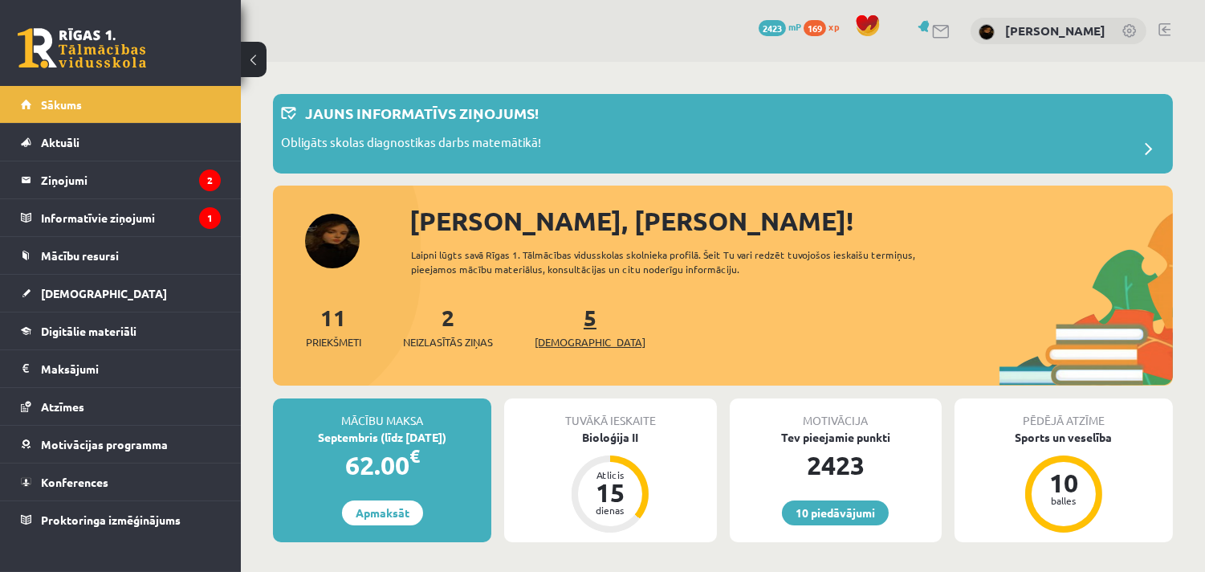
click at [568, 337] on span "[DEMOGRAPHIC_DATA]" at bounding box center [590, 342] width 111 height 16
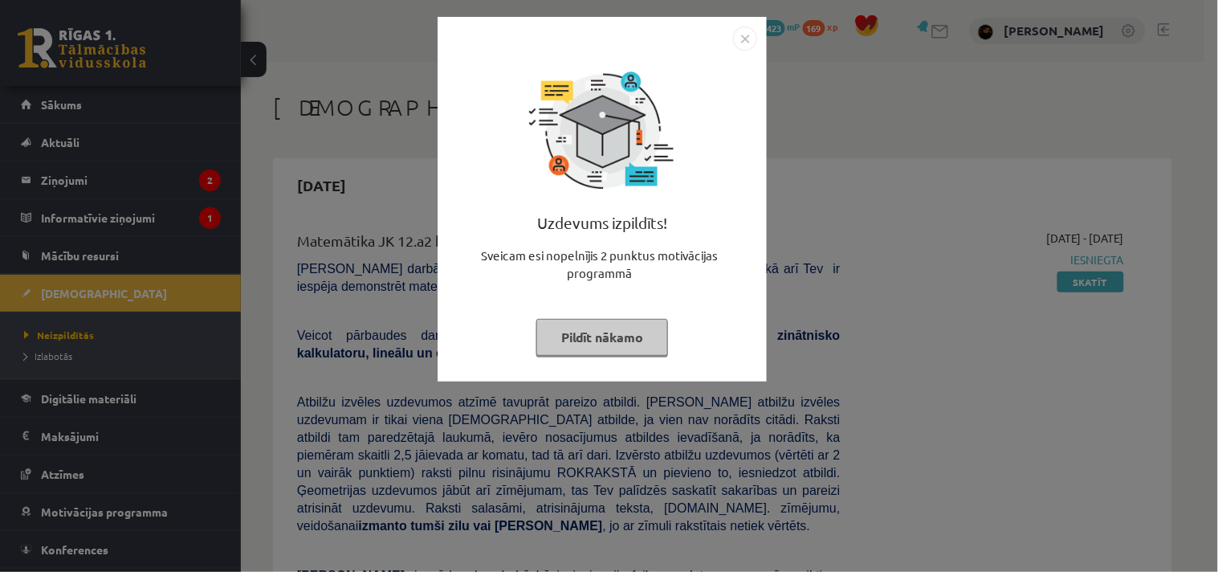
click at [1206, 375] on div "Uzdevums izpildīts! Sveicam esi nopelnījis 2 punktus motivācijas programmā Pild…" at bounding box center [609, 286] width 1218 height 572
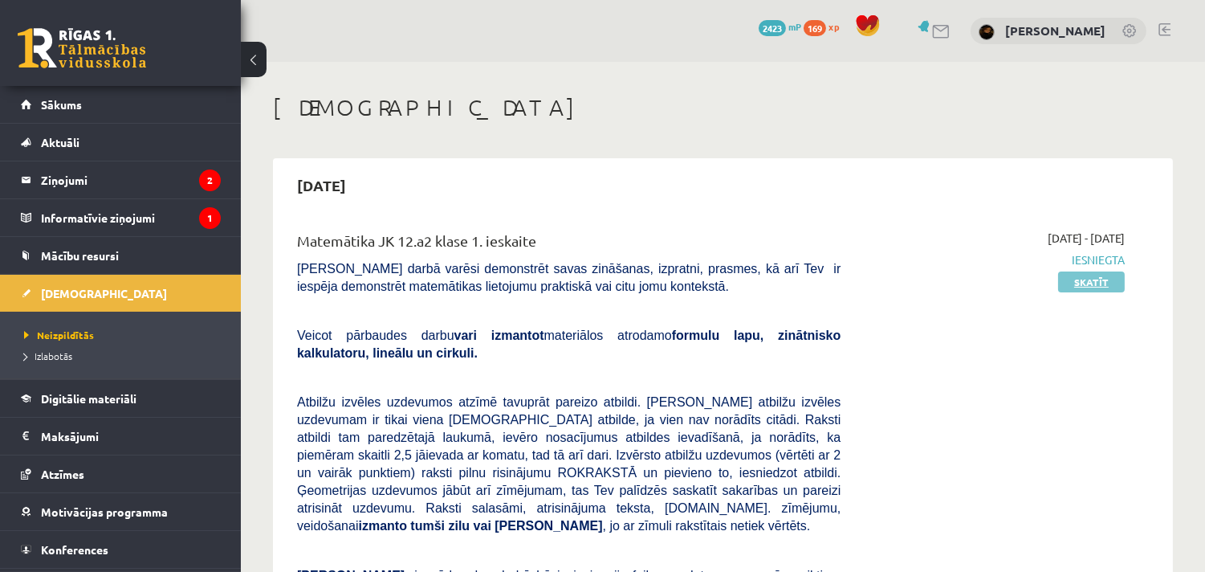
click at [1094, 279] on link "Skatīt" at bounding box center [1091, 281] width 67 height 21
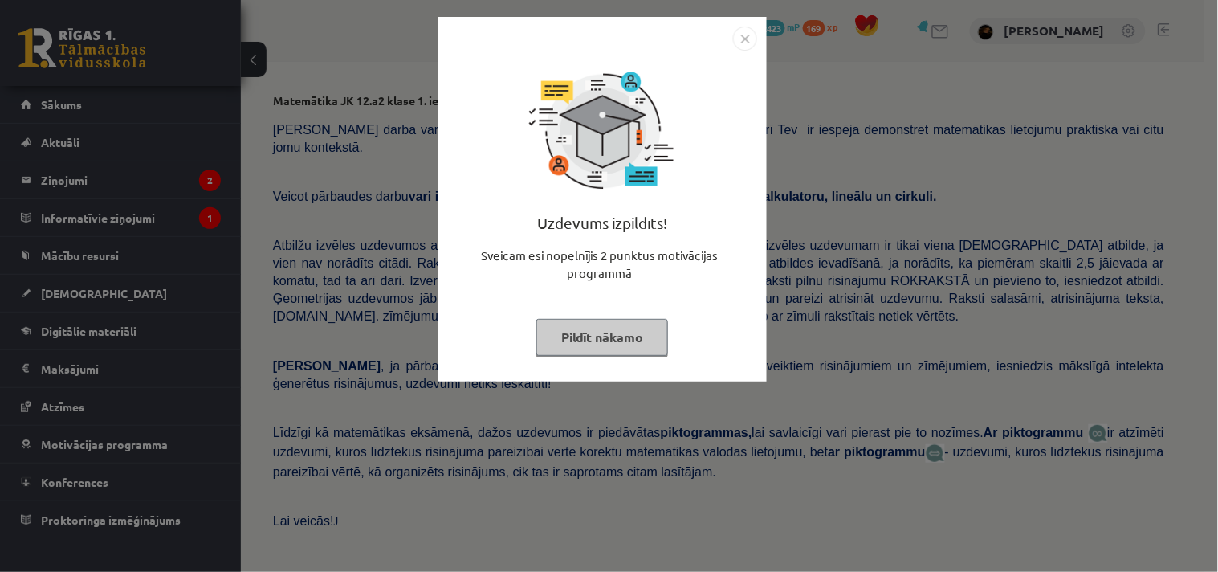
click at [1167, 181] on div "Uzdevums izpildīts! Sveicam esi nopelnījis 2 punktus motivācijas programmā Pild…" at bounding box center [609, 286] width 1218 height 572
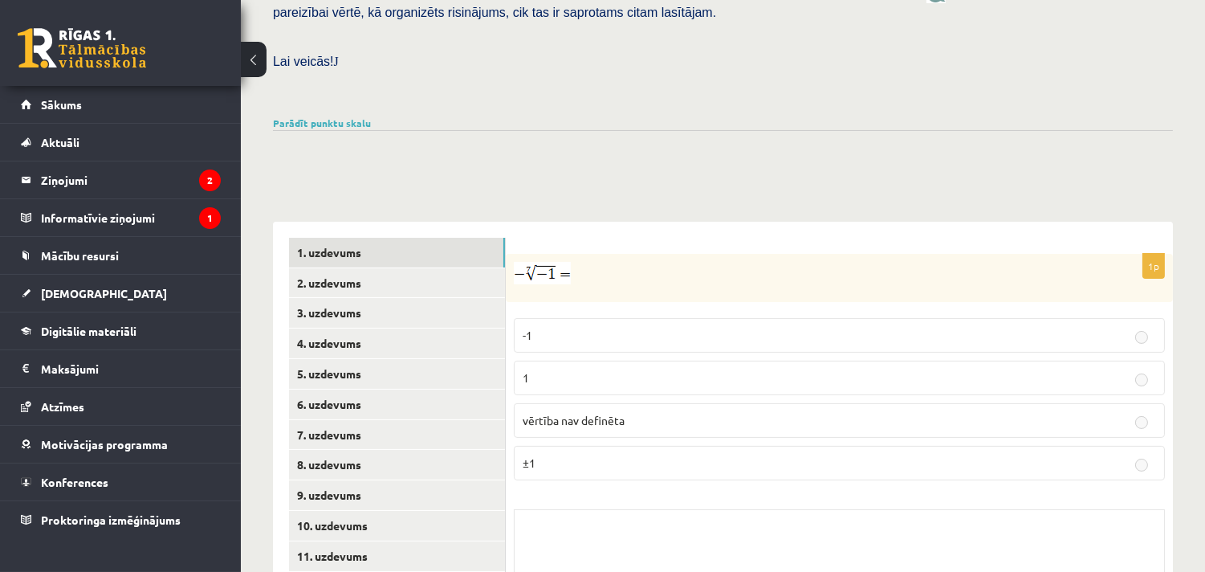
scroll to position [591, 0]
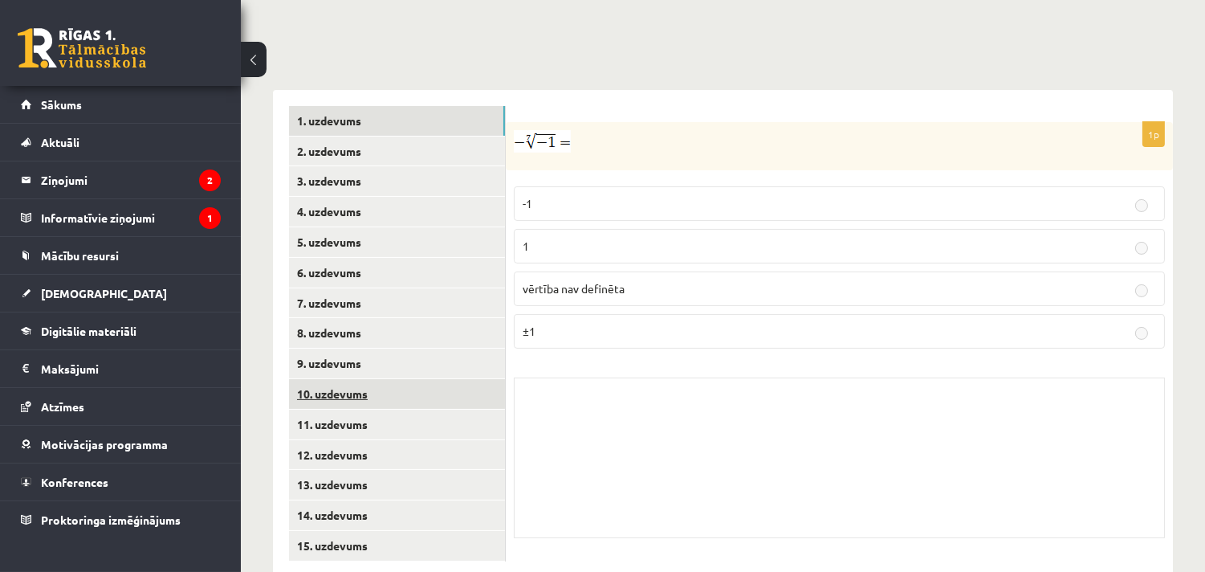
click at [334, 379] on link "10. uzdevums" at bounding box center [397, 394] width 216 height 30
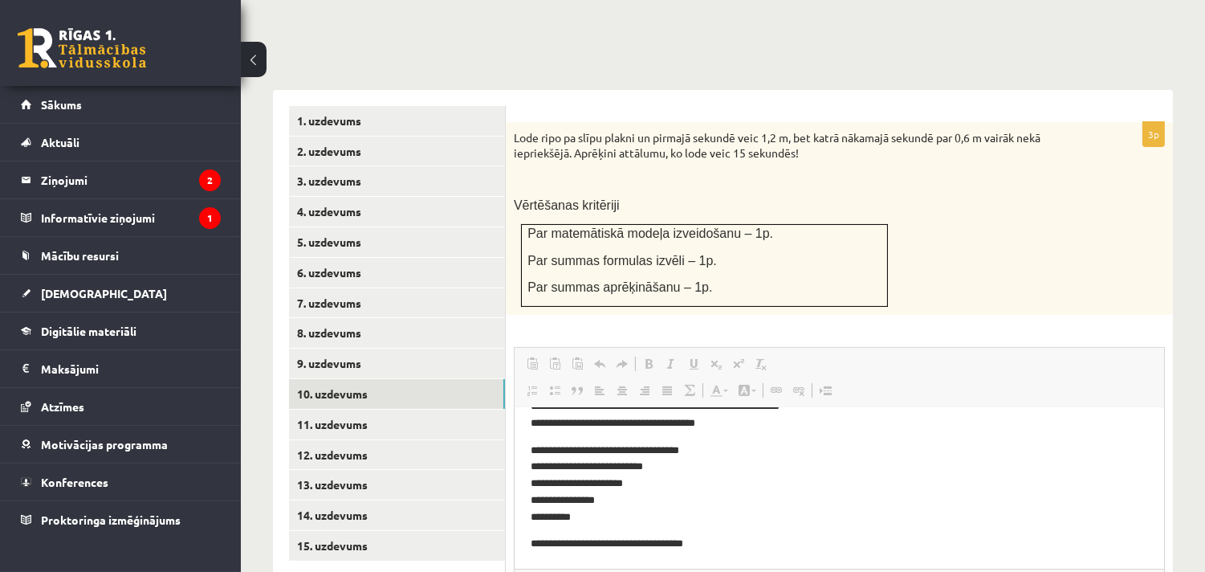
scroll to position [0, 0]
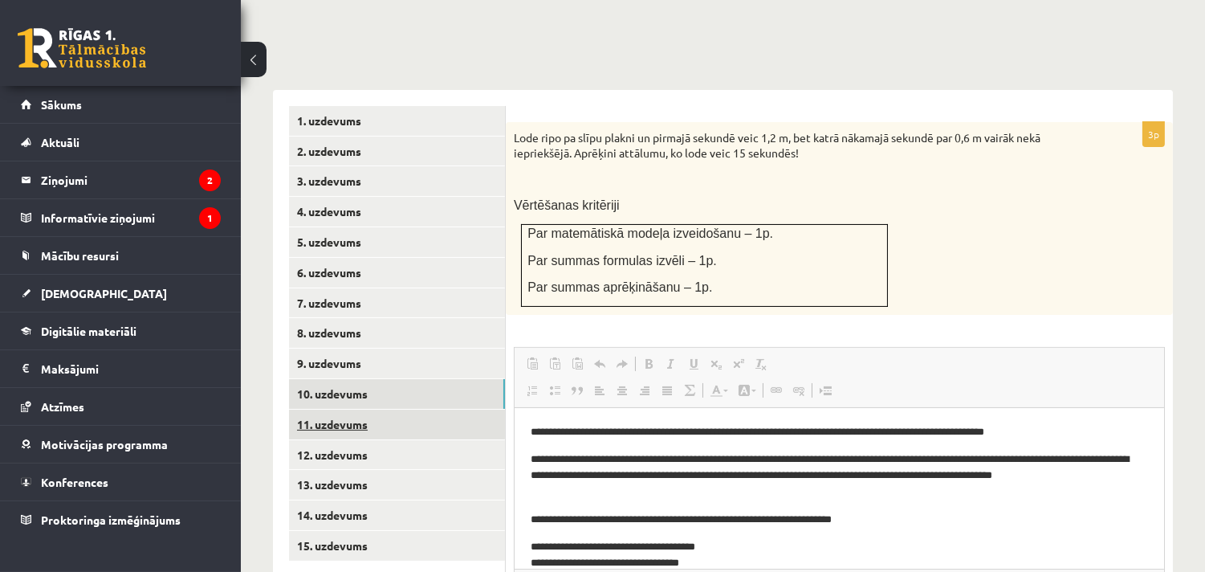
click at [333, 409] on link "11. uzdevums" at bounding box center [397, 424] width 216 height 30
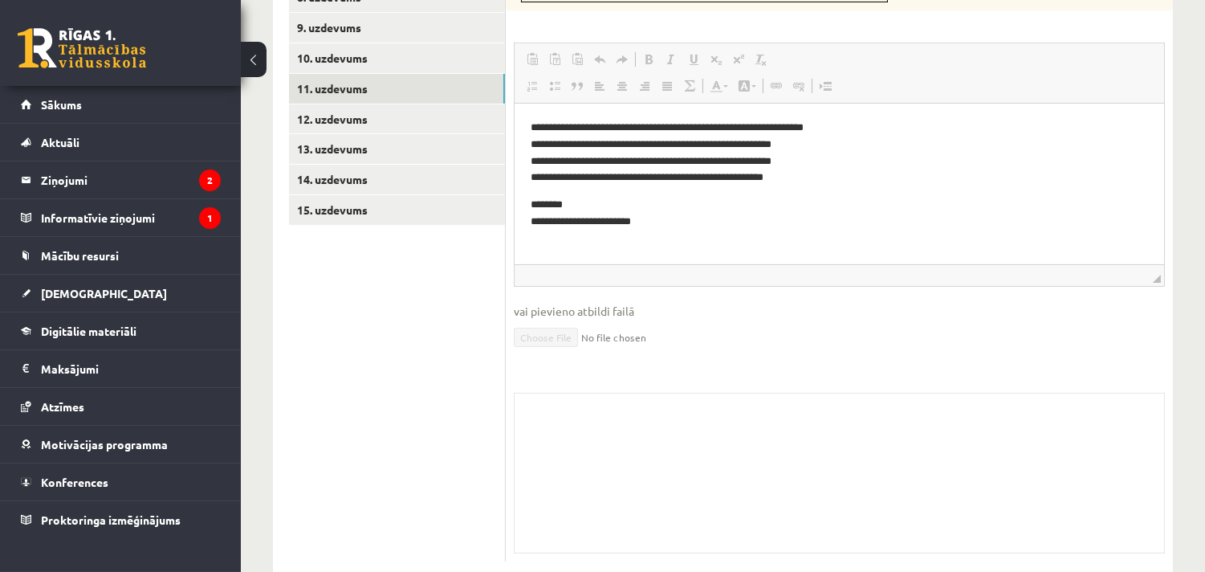
scroll to position [719, 0]
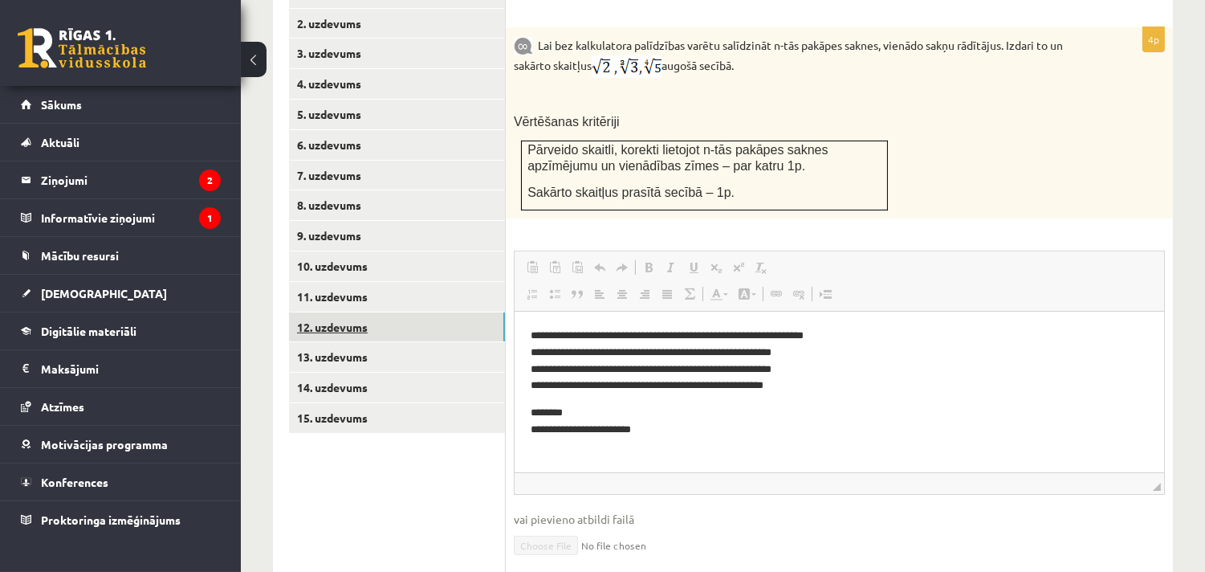
click at [353, 312] on link "12. uzdevums" at bounding box center [397, 327] width 216 height 30
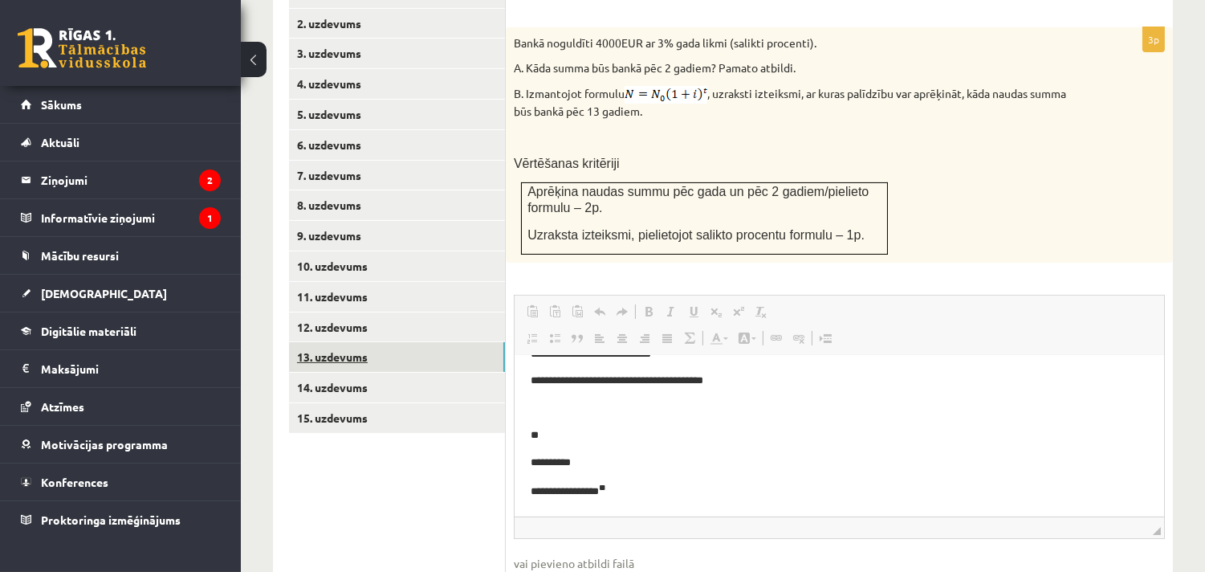
click at [360, 342] on link "13. uzdevums" at bounding box center [397, 357] width 216 height 30
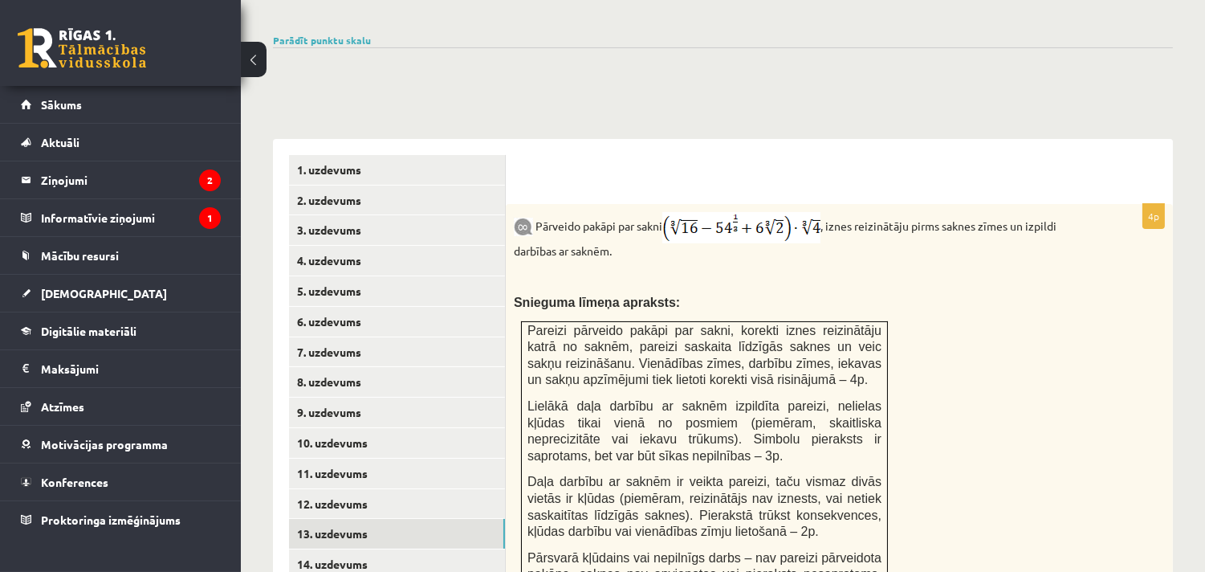
scroll to position [750, 0]
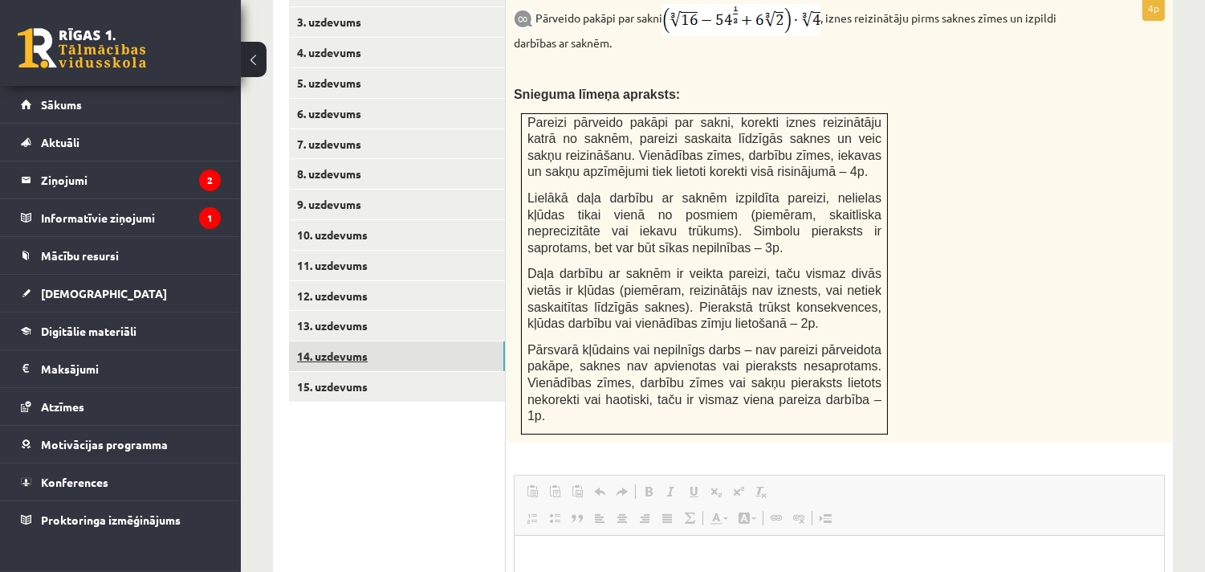
click at [396, 341] on link "14. uzdevums" at bounding box center [397, 356] width 216 height 30
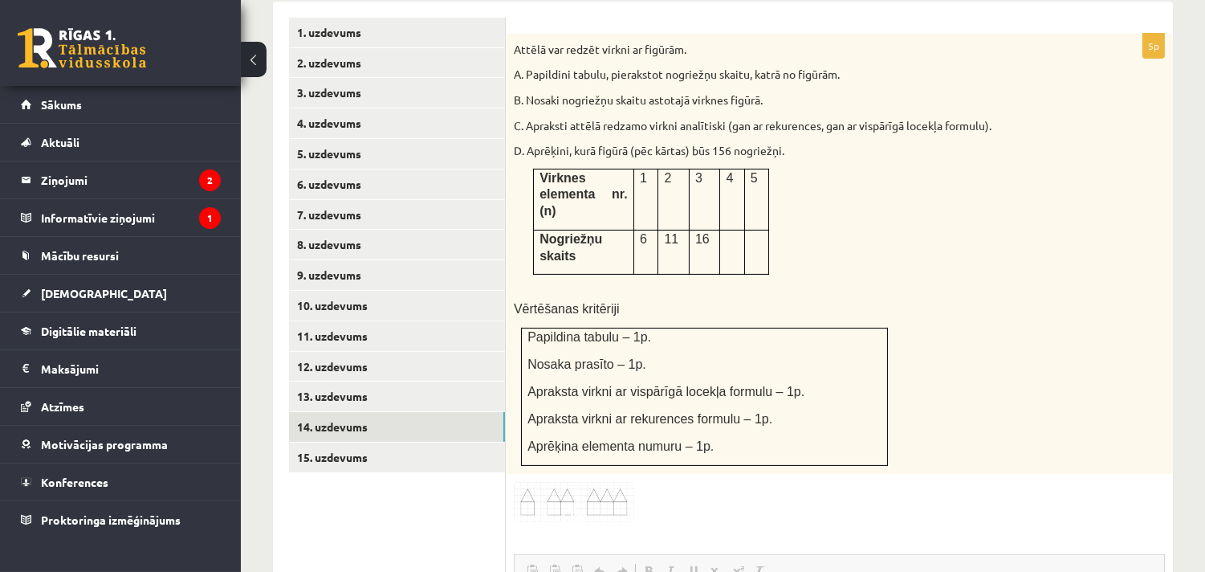
scroll to position [743, 0]
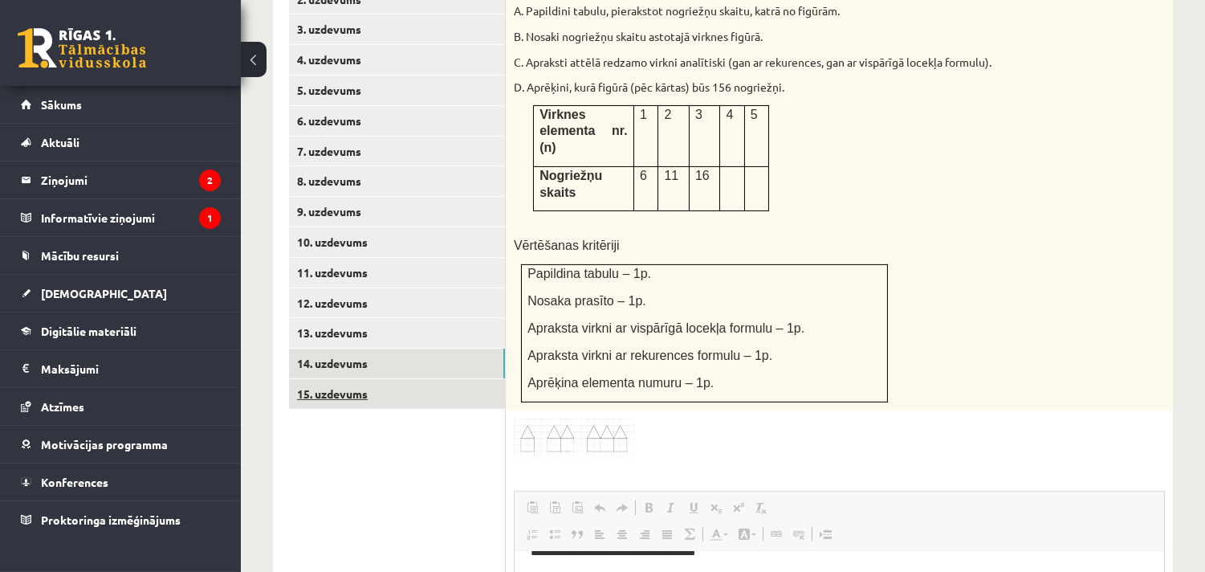
click at [390, 379] on link "15. uzdevums" at bounding box center [397, 394] width 216 height 30
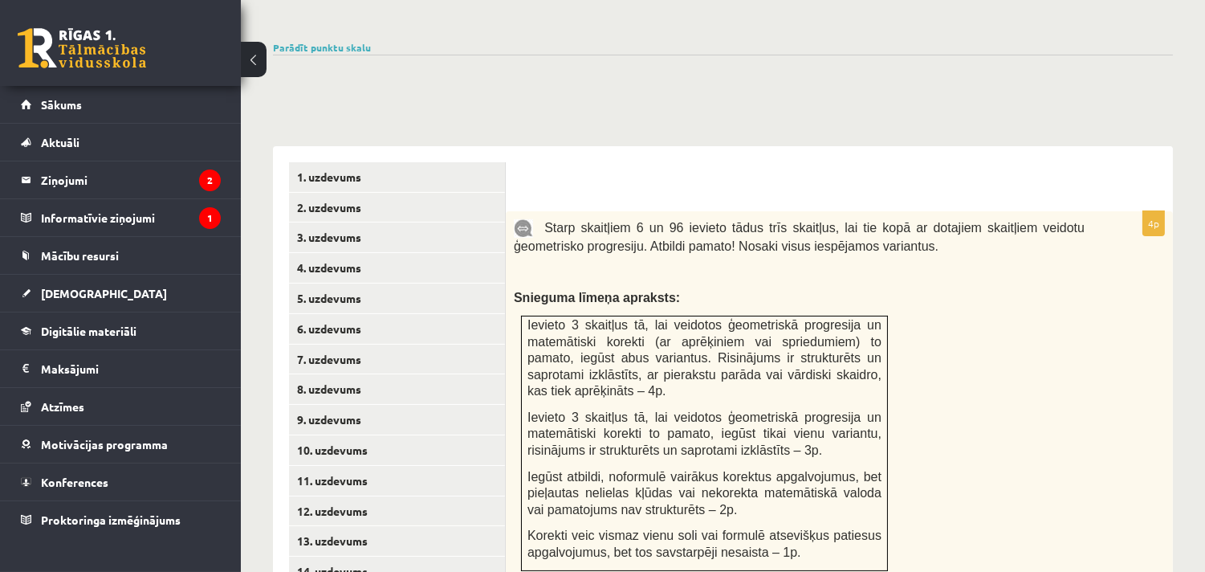
scroll to position [0, 0]
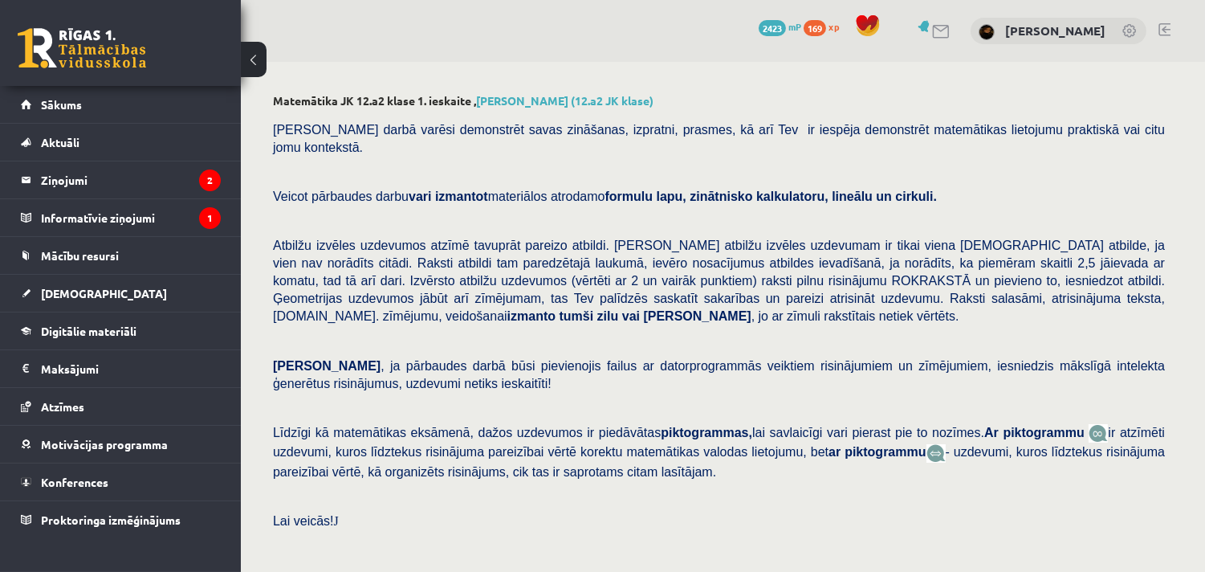
click at [1164, 26] on link at bounding box center [1164, 29] width 12 height 13
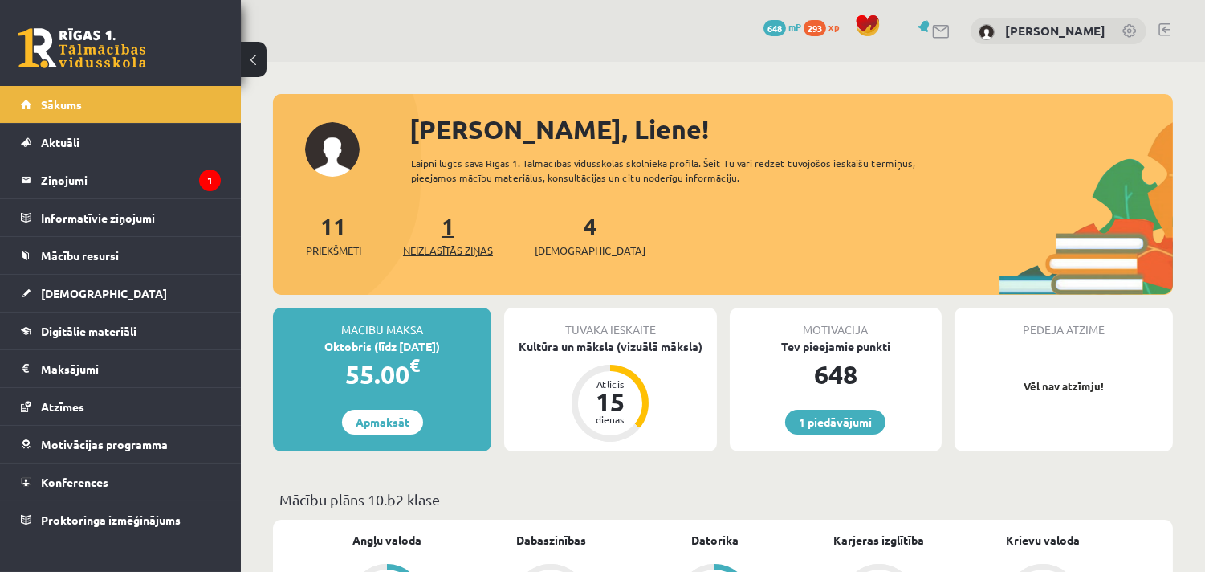
click at [456, 242] on span "Neizlasītās ziņas" at bounding box center [448, 250] width 90 height 16
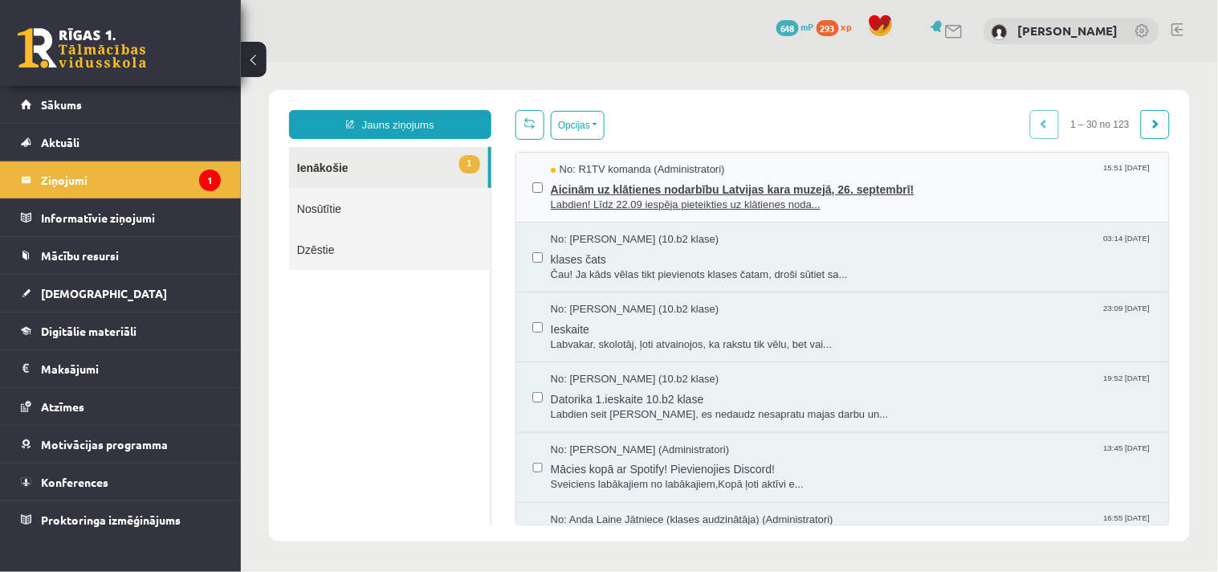
click at [746, 197] on span "Labdien! Līdz 22.09 iespēja pieteikties uz klātienes noda..." at bounding box center [851, 204] width 602 height 15
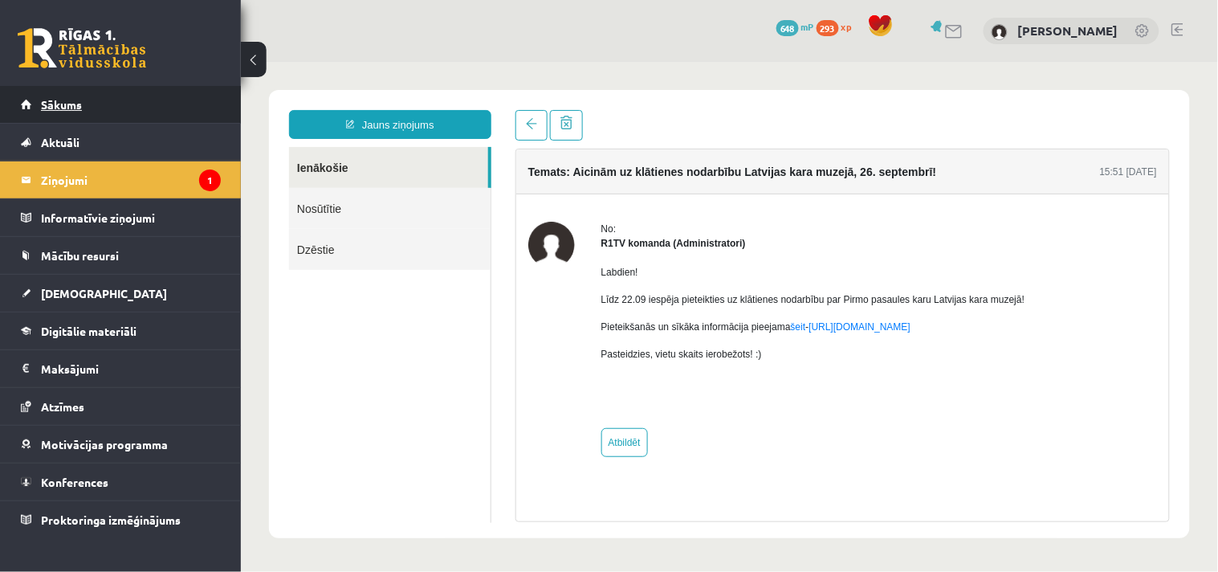
click at [78, 101] on span "Sākums" at bounding box center [61, 104] width 41 height 14
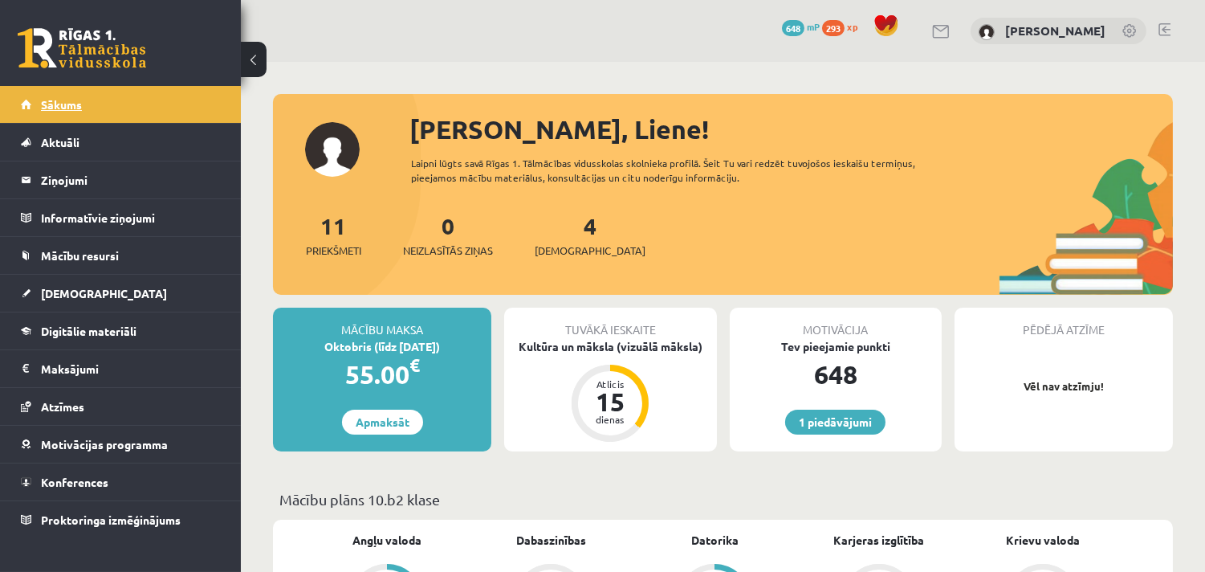
click at [83, 97] on link "Sākums" at bounding box center [121, 104] width 200 height 37
